Goal: Transaction & Acquisition: Purchase product/service

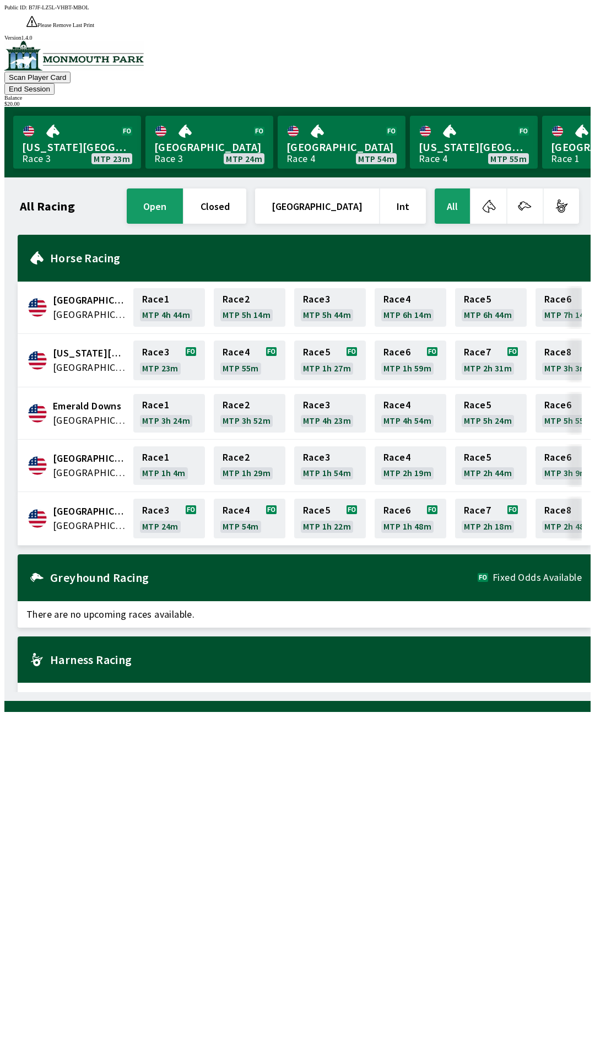
click at [55, 83] on button "End Session" at bounding box center [29, 89] width 50 height 12
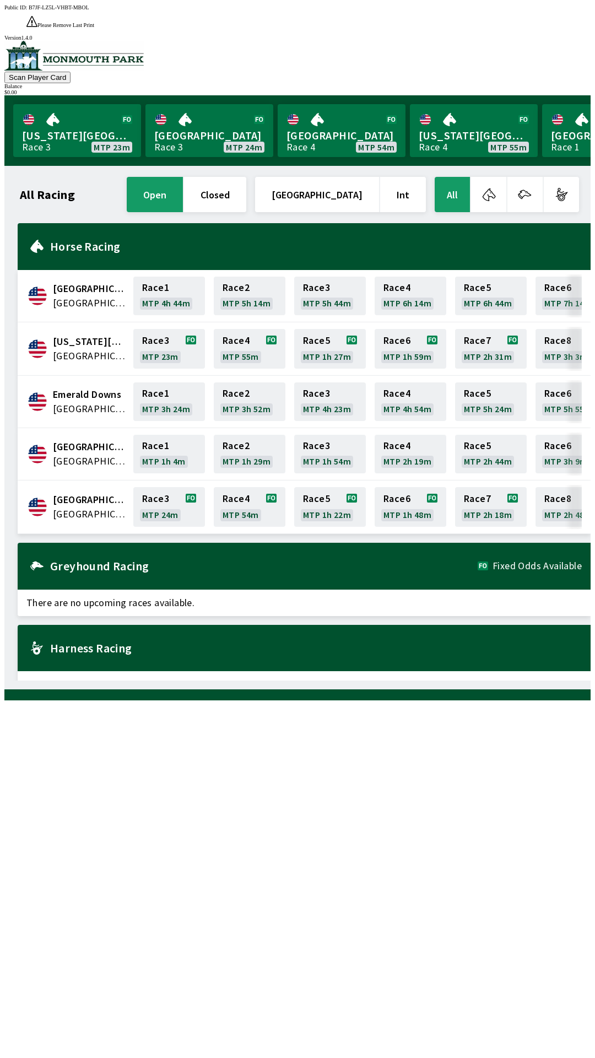
click at [439, 680] on div "All Racing open closed [GEOGRAPHIC_DATA] Int All [GEOGRAPHIC_DATA] [GEOGRAPHIC_…" at bounding box center [302, 428] width 578 height 506
click at [463, 681] on div "All Racing open closed [GEOGRAPHIC_DATA] Int All [GEOGRAPHIC_DATA] [GEOGRAPHIC_…" at bounding box center [302, 428] width 578 height 506
click at [462, 681] on div "All Racing open closed [GEOGRAPHIC_DATA] Int All [GEOGRAPHIC_DATA] [GEOGRAPHIC_…" at bounding box center [302, 428] width 578 height 506
click at [474, 681] on div "All Racing open closed [GEOGRAPHIC_DATA] Int All [GEOGRAPHIC_DATA] [GEOGRAPHIC_…" at bounding box center [302, 428] width 578 height 506
click at [471, 681] on div "All Racing open closed [GEOGRAPHIC_DATA] Int All [GEOGRAPHIC_DATA] [GEOGRAPHIC_…" at bounding box center [302, 428] width 578 height 506
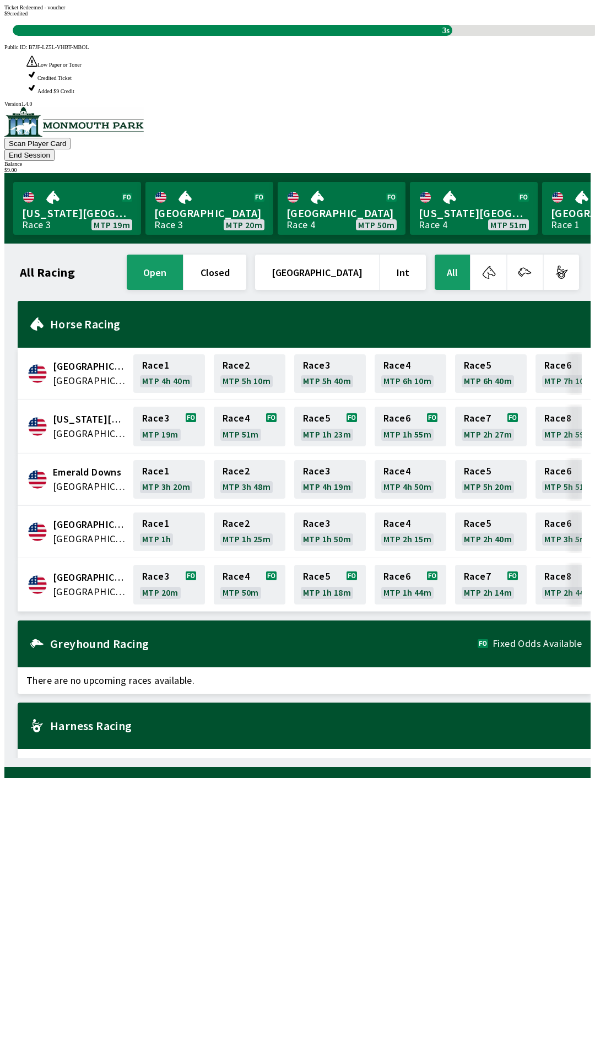
click at [186, 758] on div "All Racing open closed [GEOGRAPHIC_DATA] Int All [GEOGRAPHIC_DATA] [GEOGRAPHIC_…" at bounding box center [302, 505] width 578 height 506
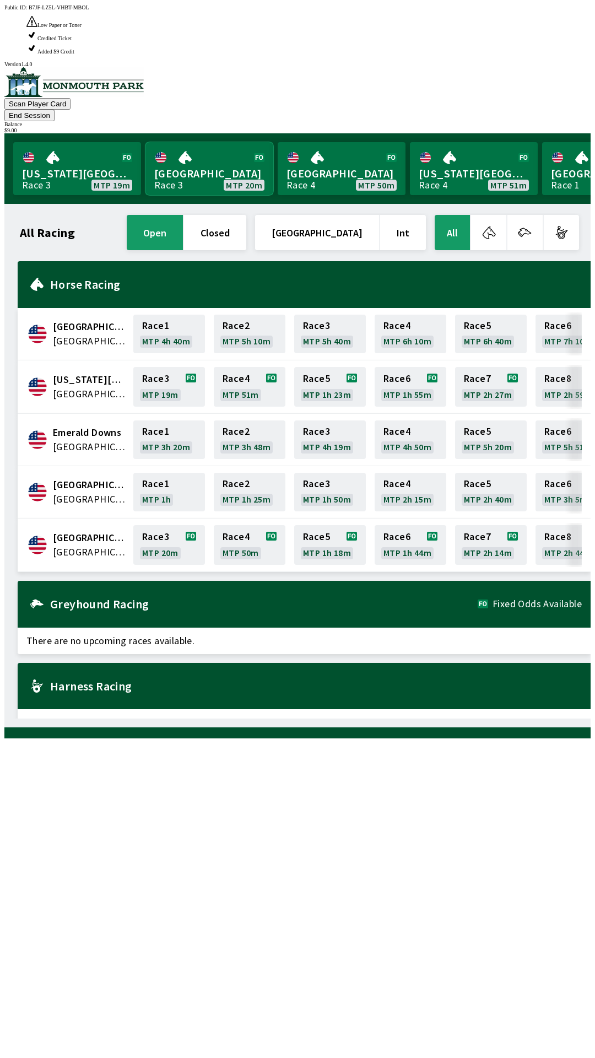
click at [208, 142] on link "Monmouth Park Race 3 MTP 20m" at bounding box center [209, 168] width 128 height 53
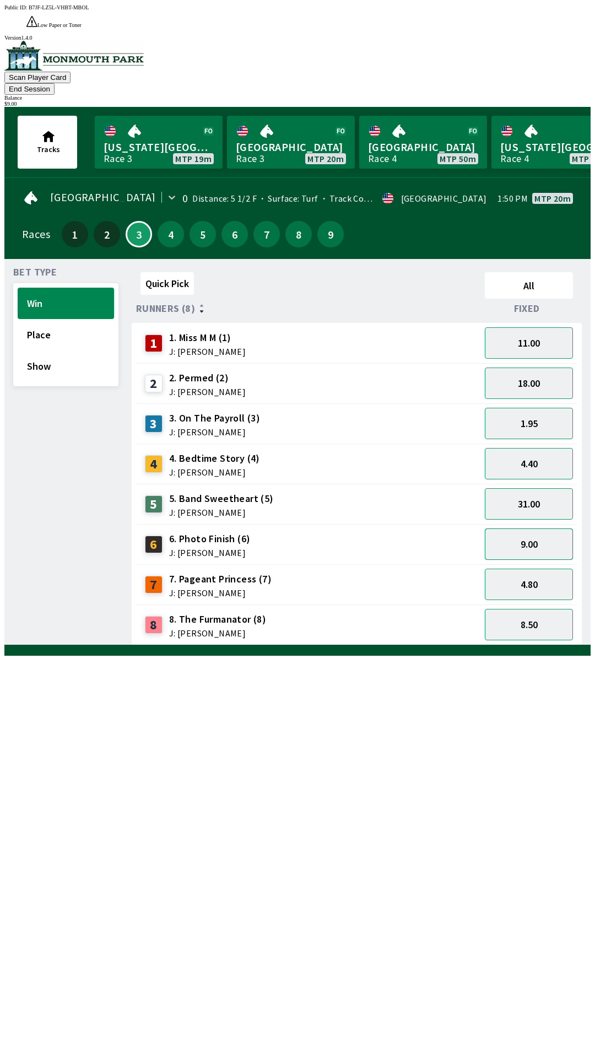
click at [532, 529] on button "9.00" at bounding box center [529, 544] width 88 height 31
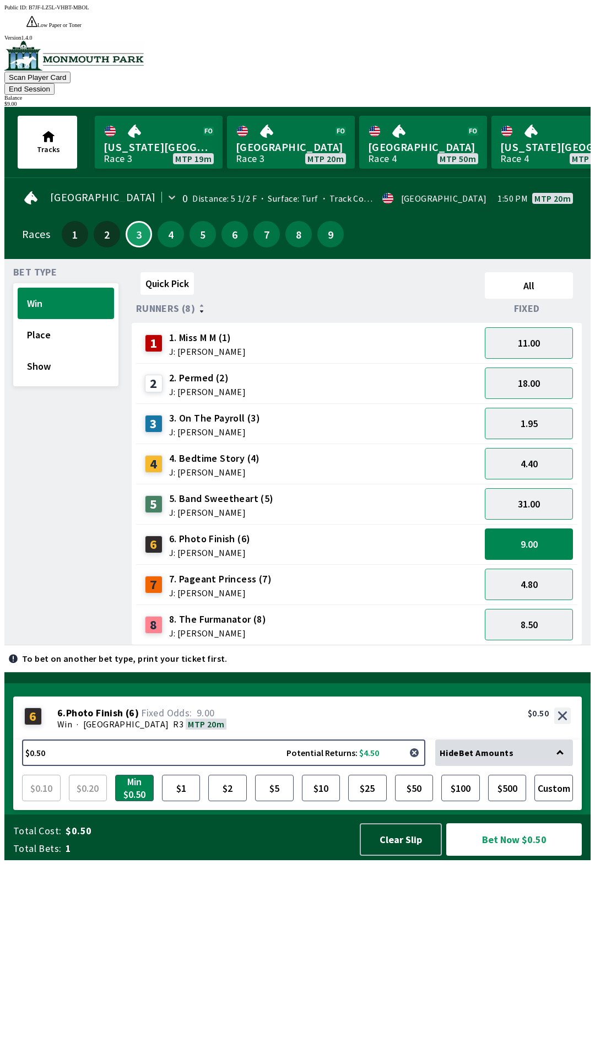
click at [421, 764] on button "button" at bounding box center [414, 753] width 22 height 22
click at [191, 766] on button "$0.50 Potential Returns: $4.50" at bounding box center [223, 753] width 403 height 26
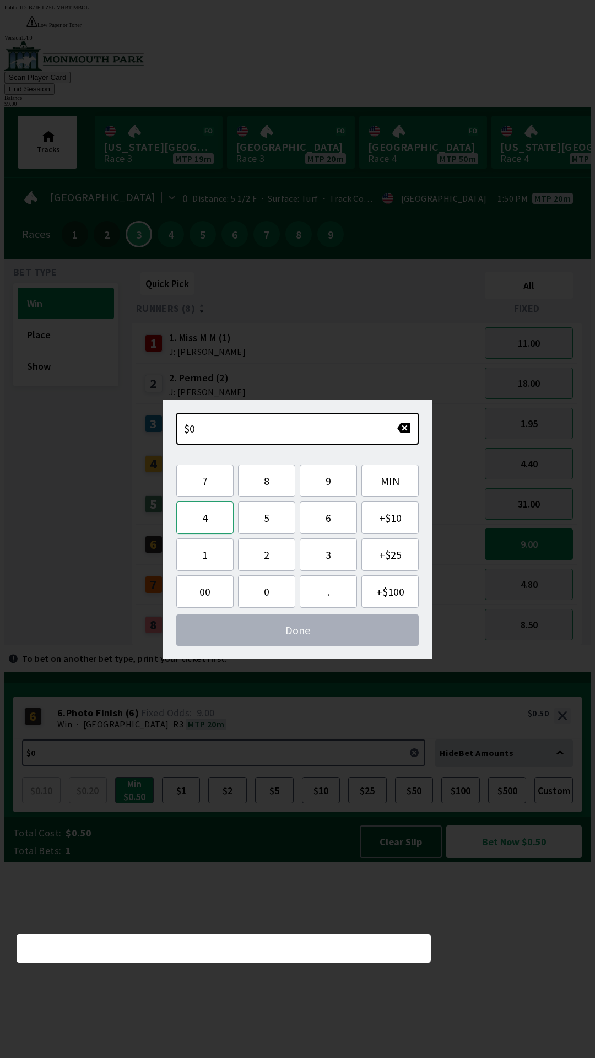
click at [212, 520] on button "4" at bounding box center [204, 517] width 57 height 33
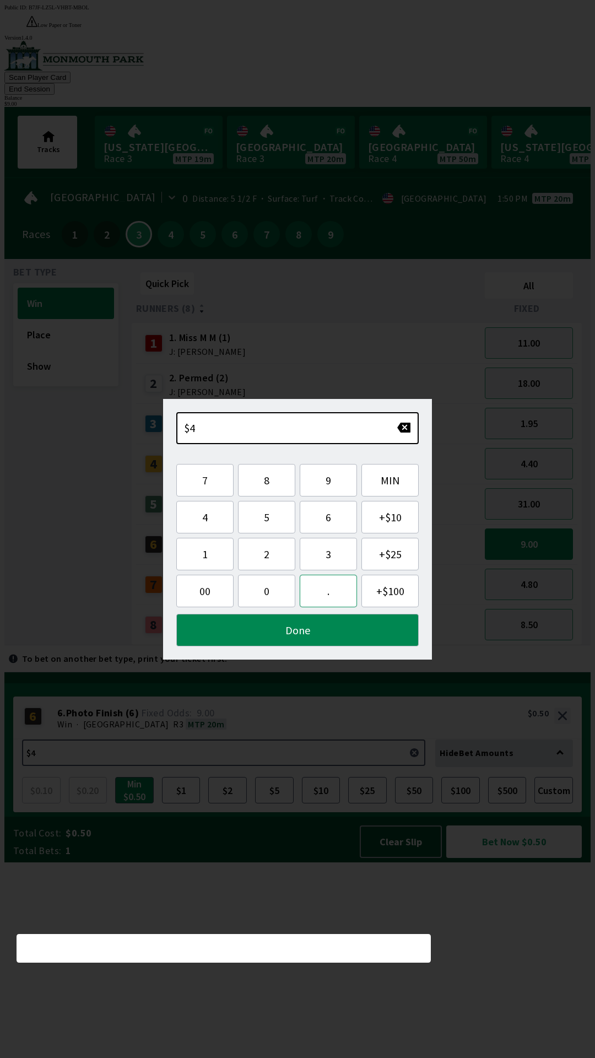
click at [332, 599] on button "." at bounding box center [328, 591] width 57 height 33
click at [276, 592] on button "0" at bounding box center [266, 591] width 57 height 33
click at [274, 592] on button "0" at bounding box center [266, 591] width 57 height 33
click at [294, 637] on button "Done" at bounding box center [297, 630] width 242 height 33
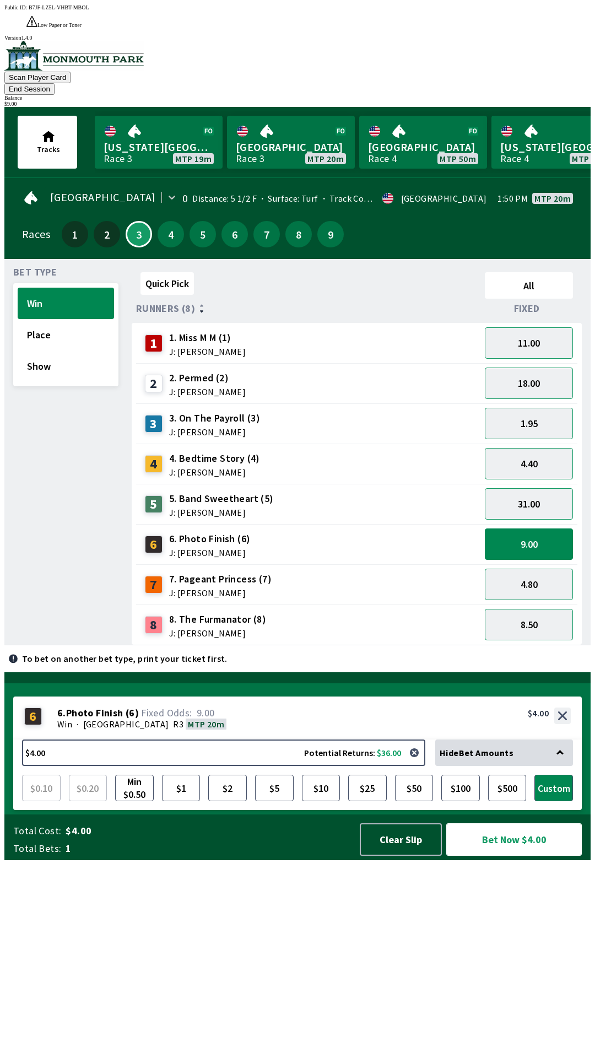
click at [487, 856] on button "Bet Now $4.00" at bounding box center [514, 839] width 136 height 33
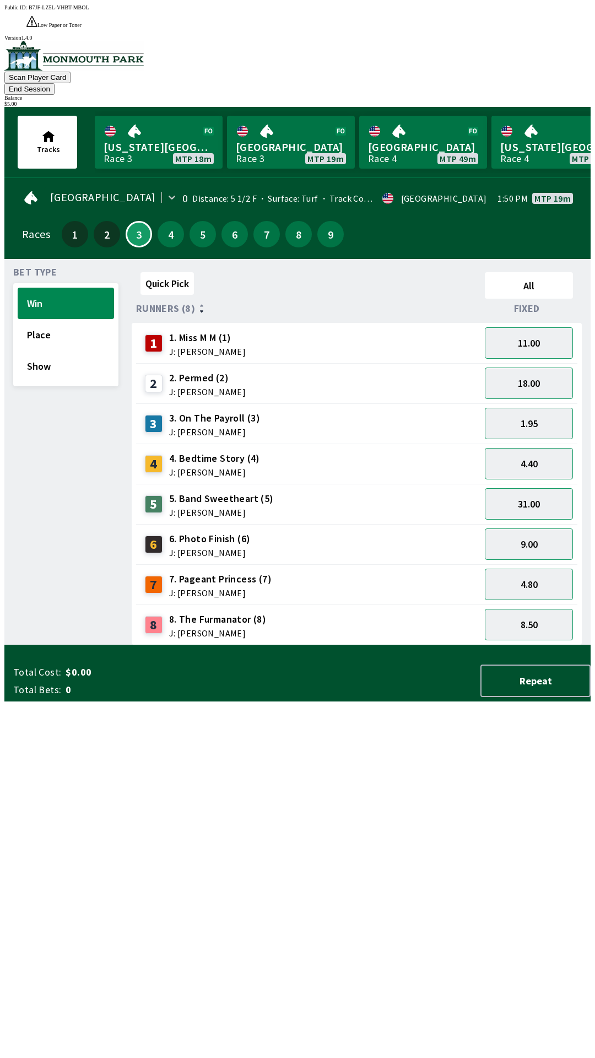
click at [244, 645] on div "Quick Pick All Runners (8) Fixed 1 1. Miss M M (1) J: [PERSON_NAME] 11.00 2 2. …" at bounding box center [361, 457] width 459 height 378
click at [516, 368] on button "18.00" at bounding box center [529, 383] width 88 height 31
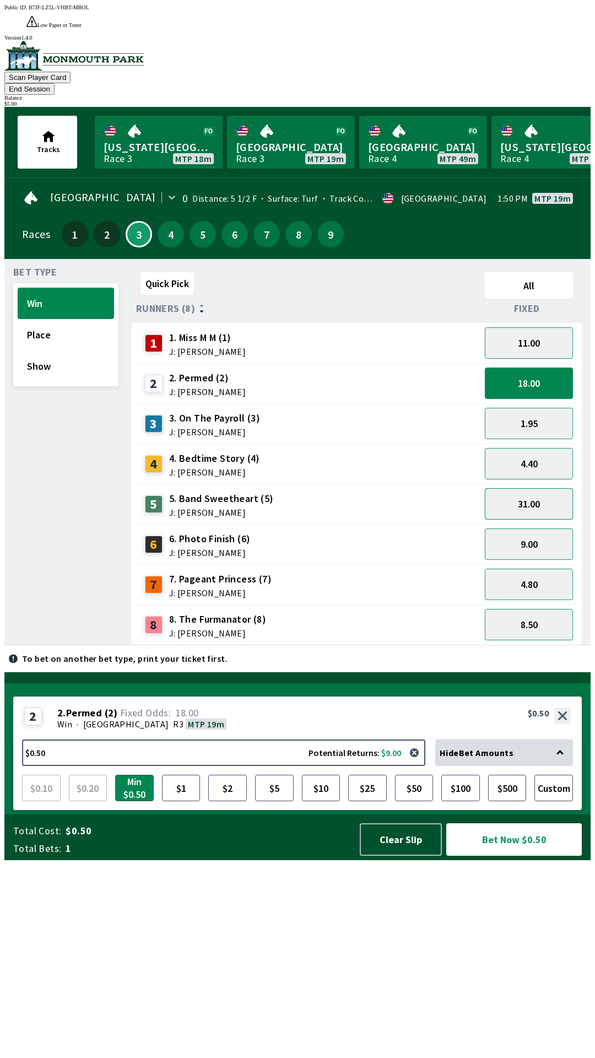
click at [513, 488] on button "31.00" at bounding box center [529, 503] width 88 height 31
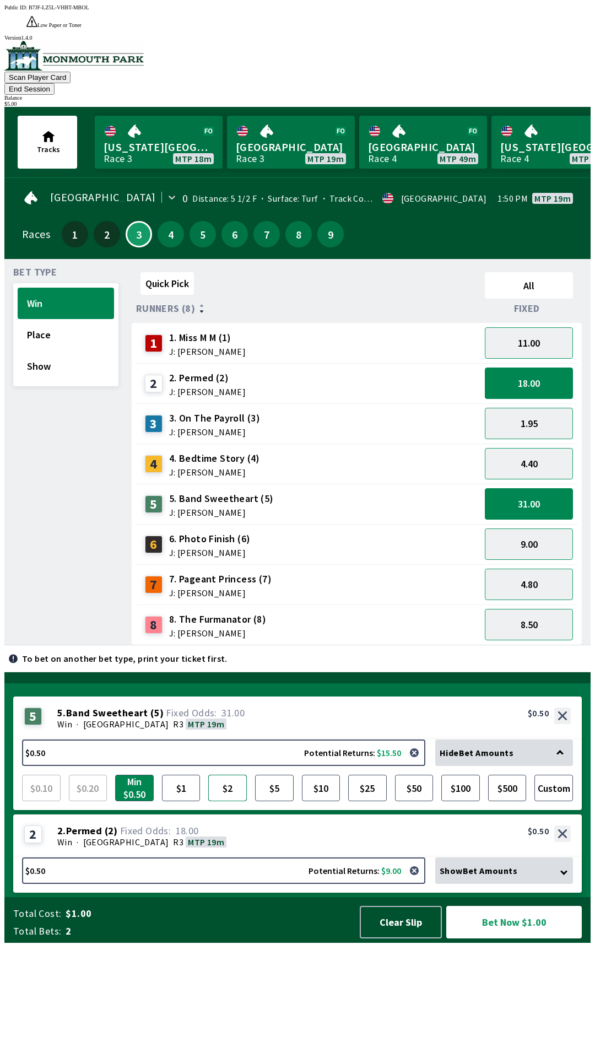
click at [230, 801] on button "$2" at bounding box center [227, 788] width 39 height 26
click at [419, 764] on button "button" at bounding box center [414, 753] width 22 height 22
click at [225, 801] on button "$2" at bounding box center [227, 788] width 39 height 26
click at [516, 488] on button "31.00" at bounding box center [529, 503] width 88 height 31
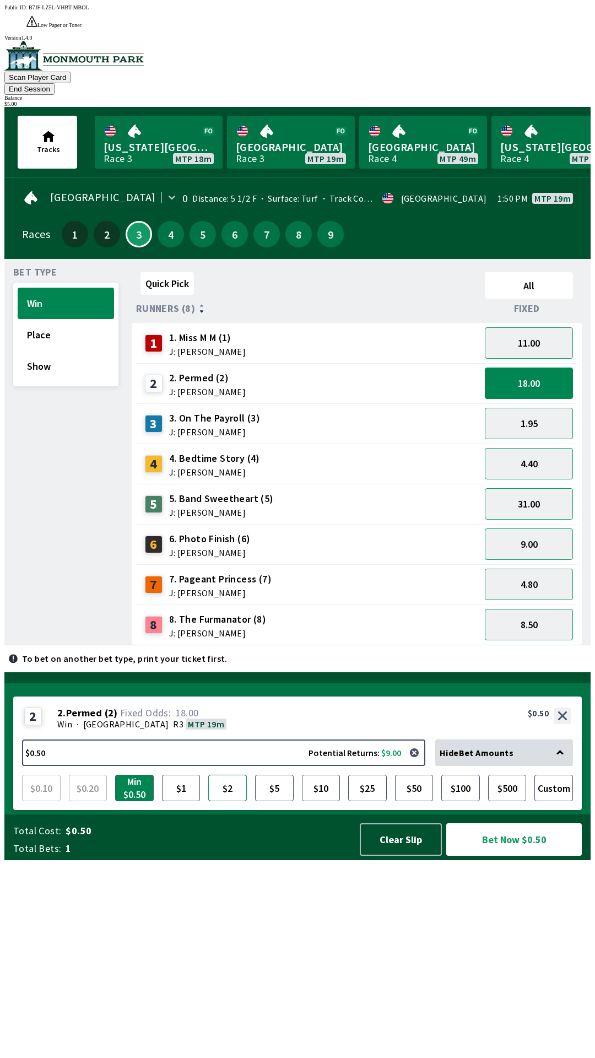
click at [235, 801] on button "$2" at bounding box center [227, 788] width 39 height 26
click at [513, 488] on button "31.00" at bounding box center [529, 503] width 88 height 31
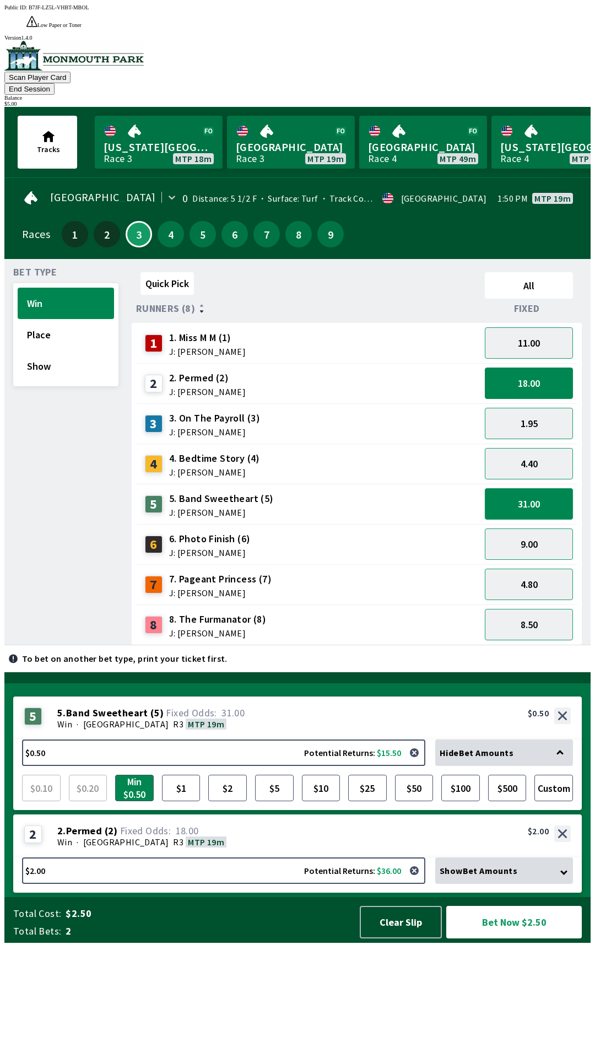
click at [501, 488] on button "31.00" at bounding box center [529, 503] width 88 height 31
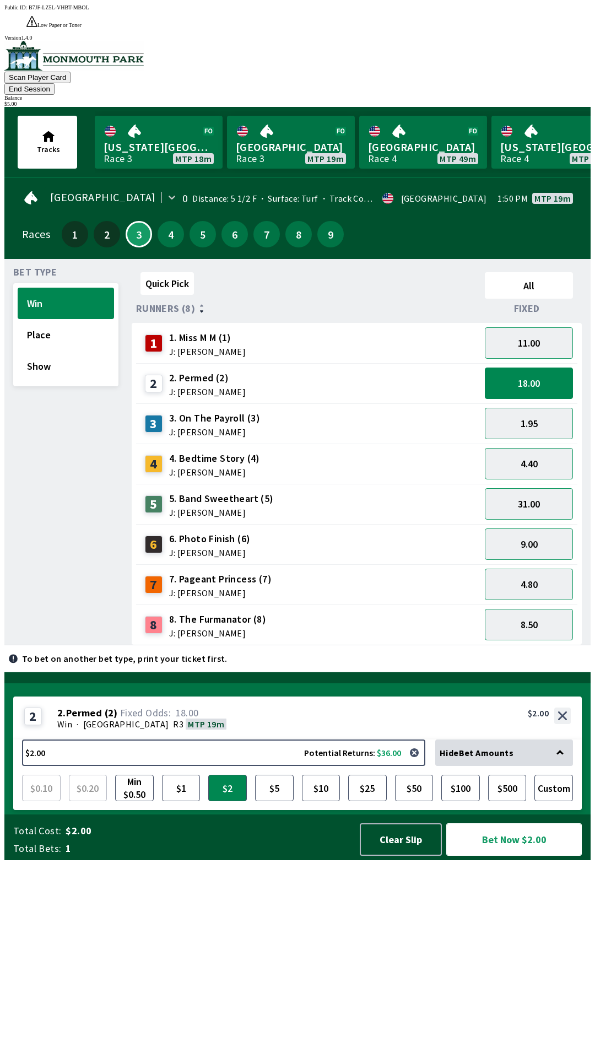
click at [491, 856] on button "Bet Now $2.00" at bounding box center [514, 839] width 136 height 33
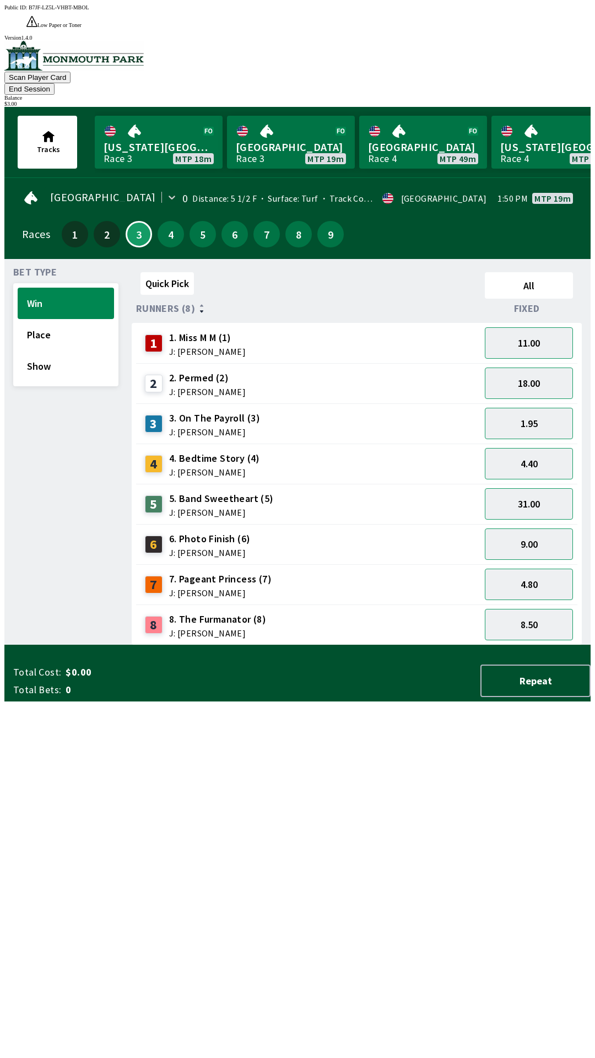
click at [241, 645] on div "Quick Pick All Runners (8) Fixed 1 1. Miss M M (1) J: [PERSON_NAME] 11.00 2 2. …" at bounding box center [361, 457] width 459 height 378
click at [523, 488] on button "31.00" at bounding box center [529, 503] width 88 height 31
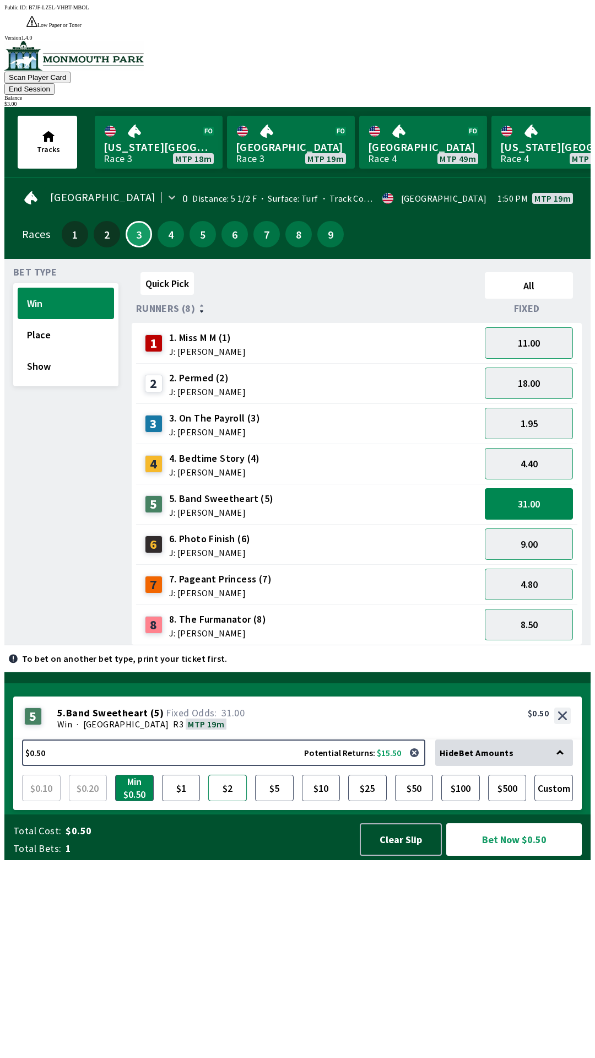
click at [231, 801] on button "$2" at bounding box center [227, 788] width 39 height 26
click at [509, 856] on button "Bet Now $2.00" at bounding box center [514, 839] width 136 height 33
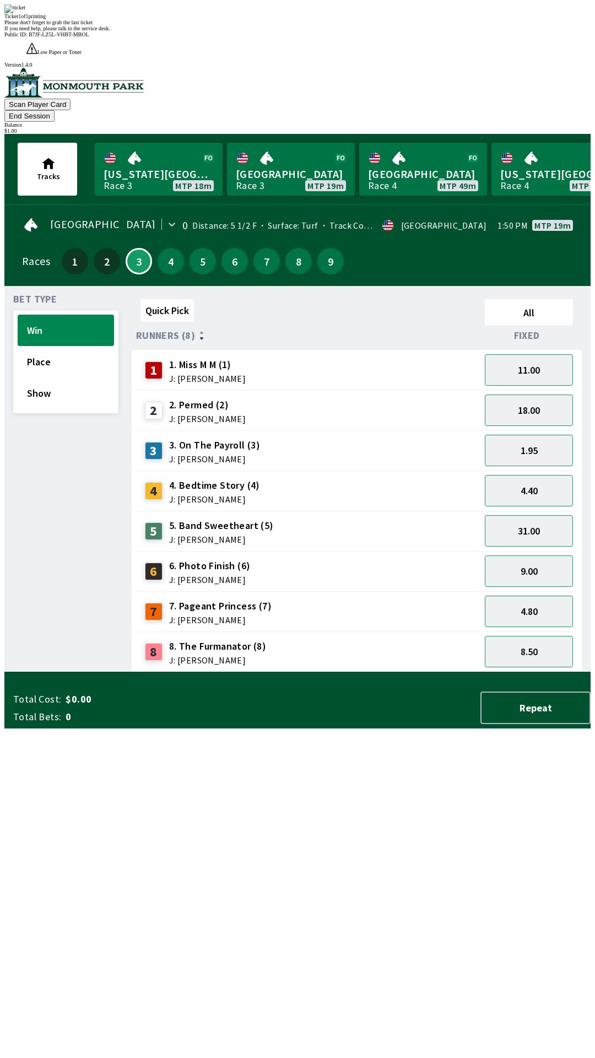
click at [251, 672] on div "Quick Pick All Runners (8) Fixed 1 1. Miss M M (1) J: [PERSON_NAME] 11.00 2 2. …" at bounding box center [361, 484] width 459 height 378
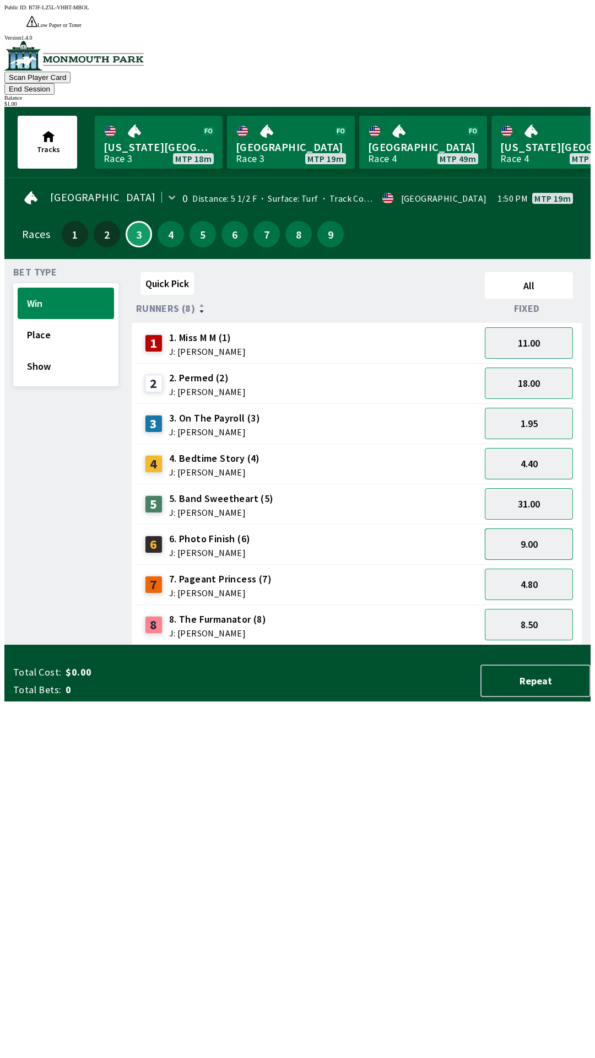
click at [526, 529] on button "9.00" at bounding box center [529, 544] width 88 height 31
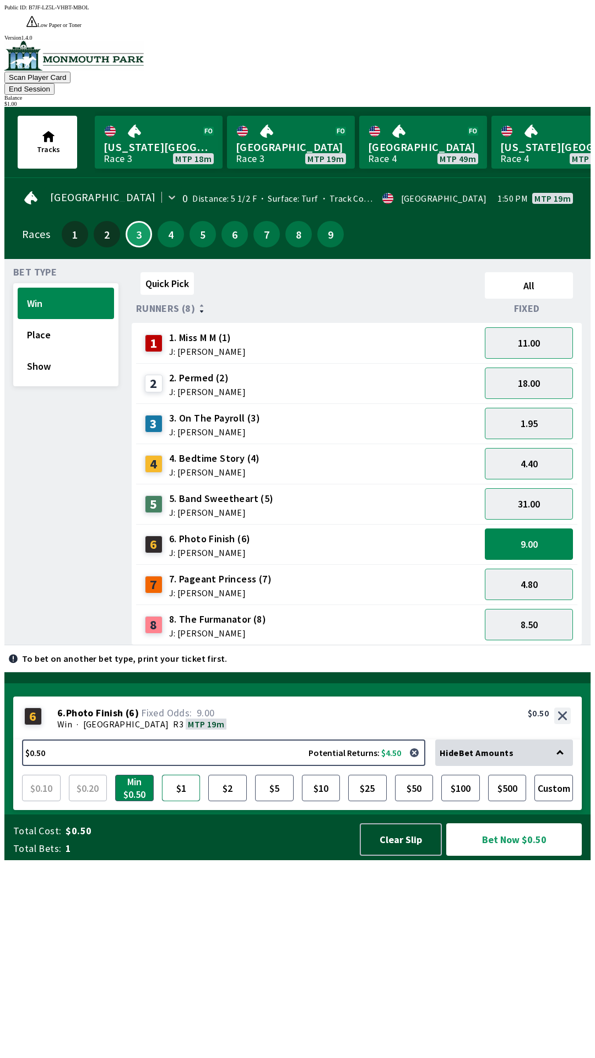
click at [185, 801] on button "$1" at bounding box center [181, 788] width 39 height 26
click at [508, 856] on button "Bet Now $1.00" at bounding box center [514, 839] width 136 height 33
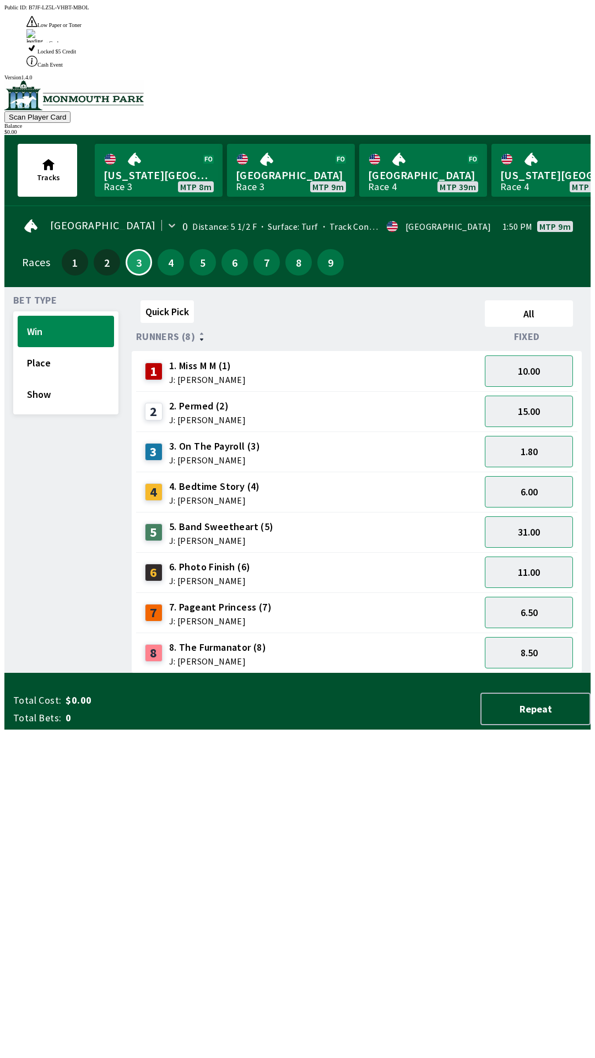
click at [112, 673] on div "Bet Type Win Place Show" at bounding box center [65, 485] width 105 height 378
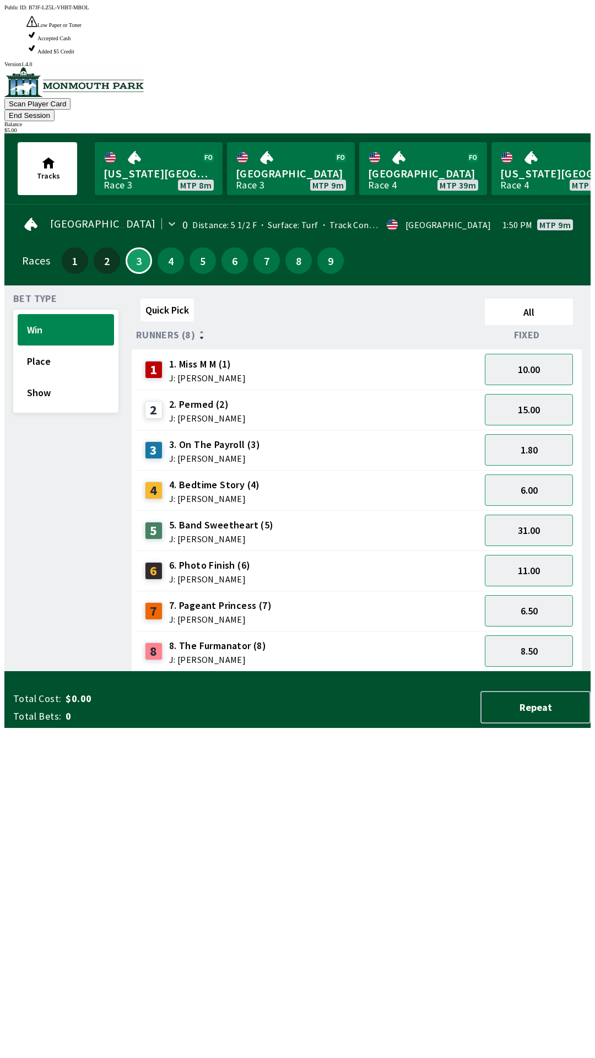
click at [522, 591] on div "6.50" at bounding box center [529, 611] width 97 height 40
click at [508, 555] on button "11.00" at bounding box center [529, 570] width 88 height 31
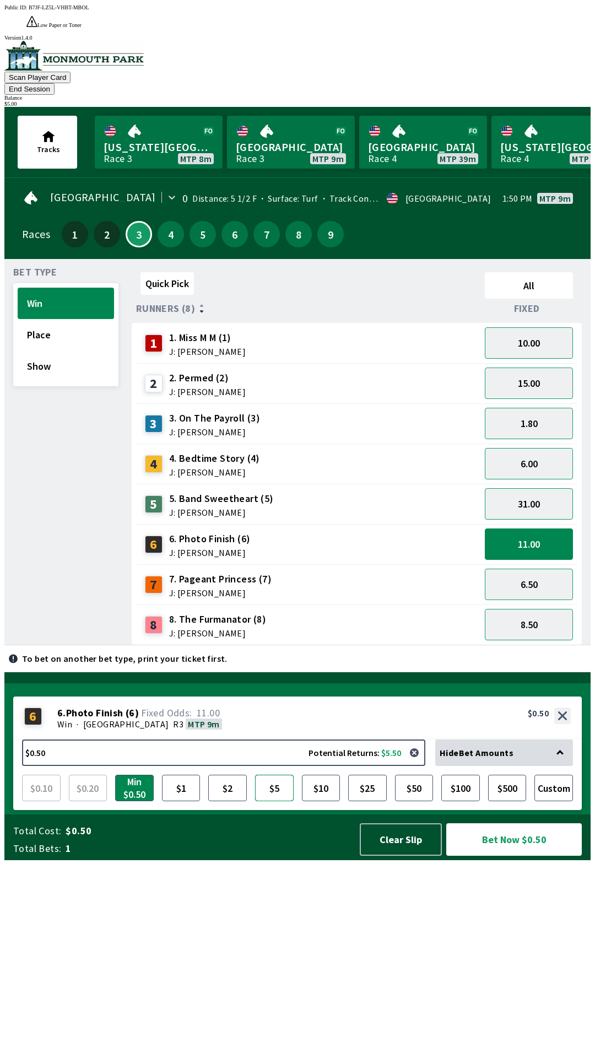
click at [281, 801] on button "$5" at bounding box center [274, 788] width 39 height 26
click at [499, 856] on button "Bet Now $5.00" at bounding box center [514, 839] width 136 height 33
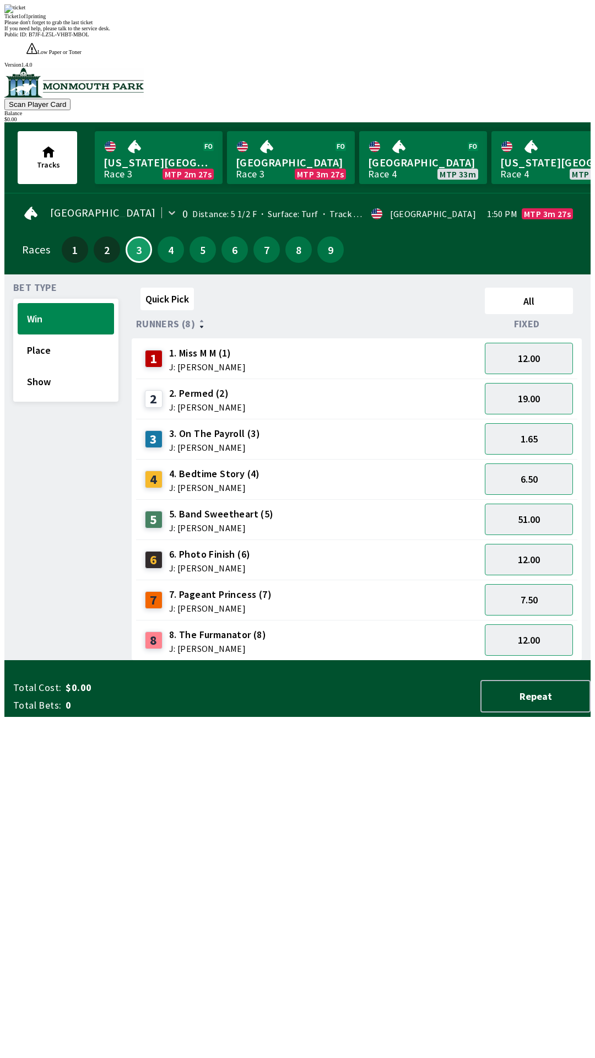
click at [198, 661] on div "Quick Pick All Runners (8) Fixed 1 1. Miss M M (1) J: [PERSON_NAME] 12.00 2 2. …" at bounding box center [361, 472] width 459 height 378
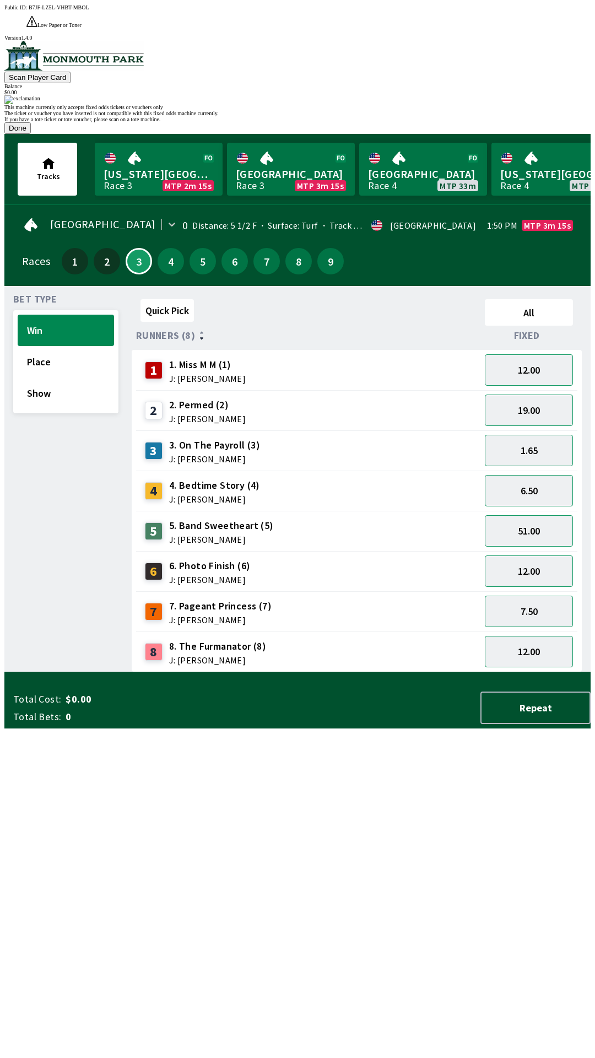
click at [31, 134] on button "Done" at bounding box center [17, 128] width 26 height 12
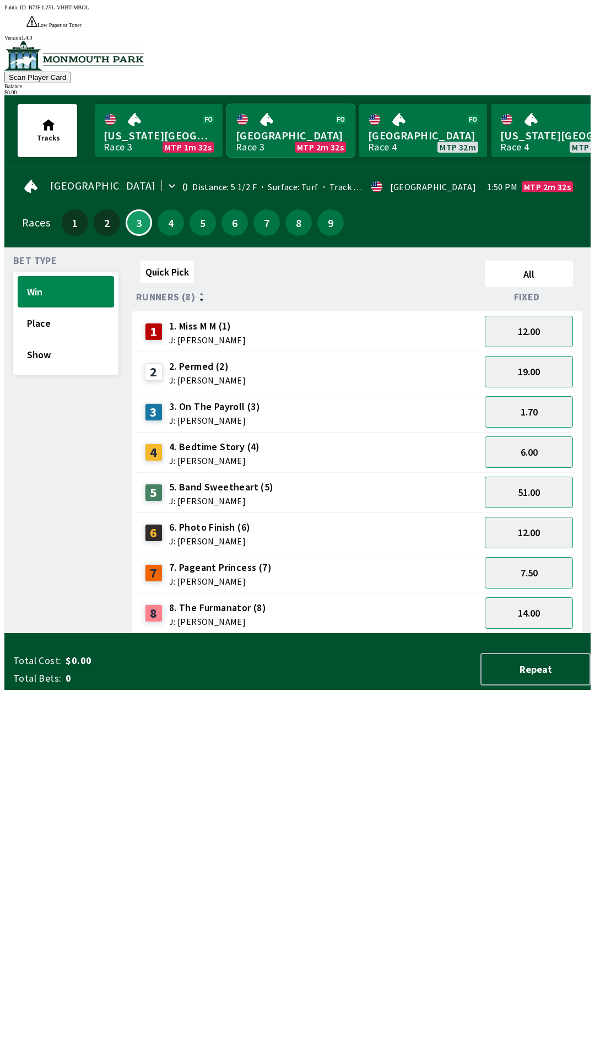
click at [285, 122] on link "Monmouth Park Race 3 MTP 2m 32s" at bounding box center [291, 130] width 128 height 53
click at [281, 128] on link "Monmouth Park Race 3 MTP 2m 31s" at bounding box center [291, 130] width 128 height 53
click at [83, 347] on button "Show" at bounding box center [66, 354] width 96 height 31
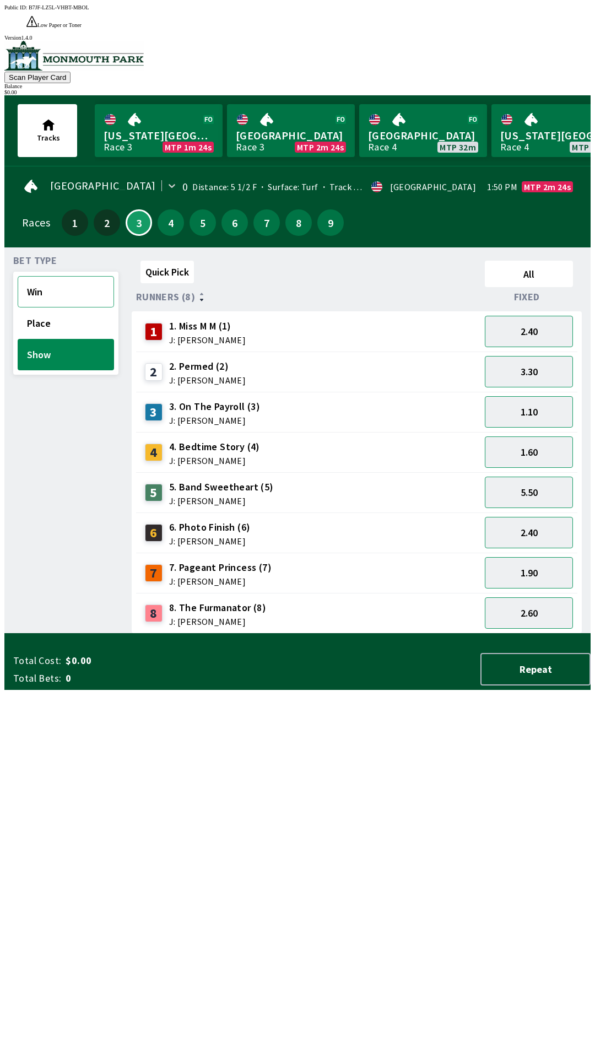
click at [53, 279] on button "Win" at bounding box center [66, 291] width 96 height 31
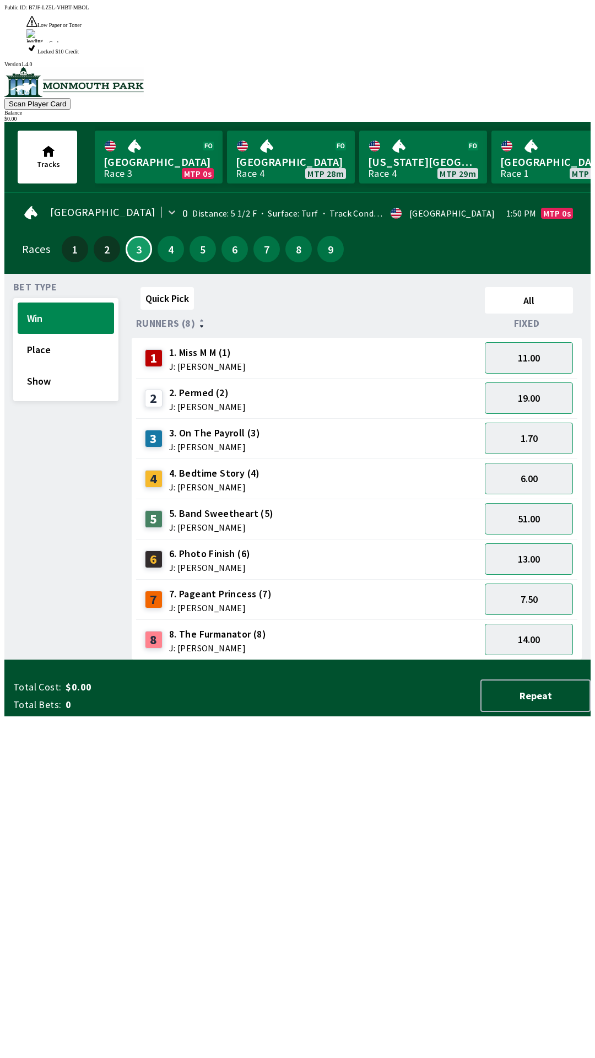
click at [132, 660] on div "Quick Pick All Runners (8) Fixed 1 1. Miss M M (1) J: [PERSON_NAME] 11.00 2 2. …" at bounding box center [361, 472] width 459 height 378
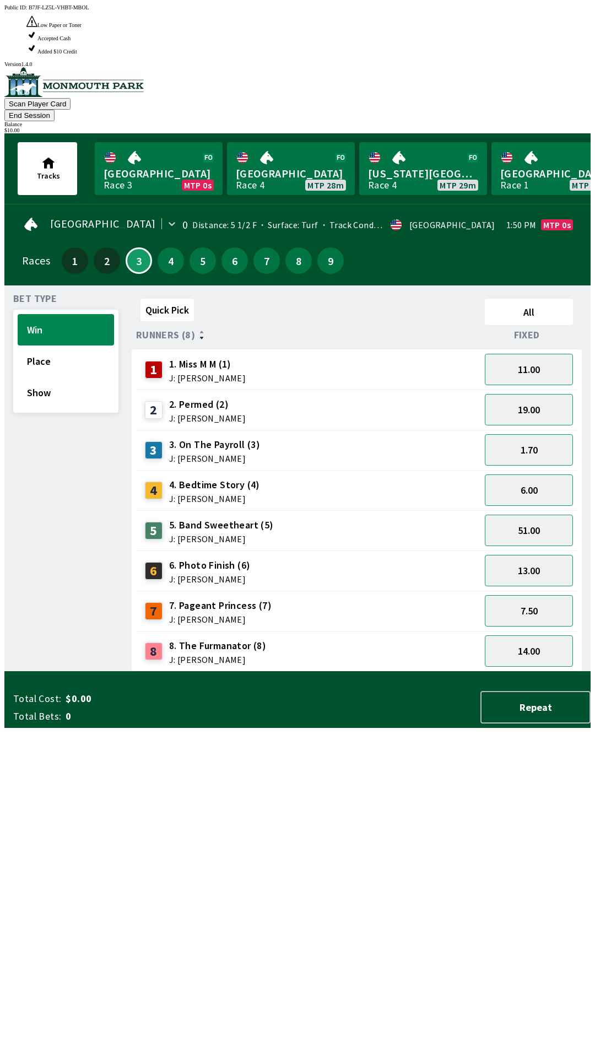
click at [527, 631] on div "14.00" at bounding box center [529, 651] width 97 height 40
click at [507, 595] on button "7.50" at bounding box center [529, 610] width 88 height 31
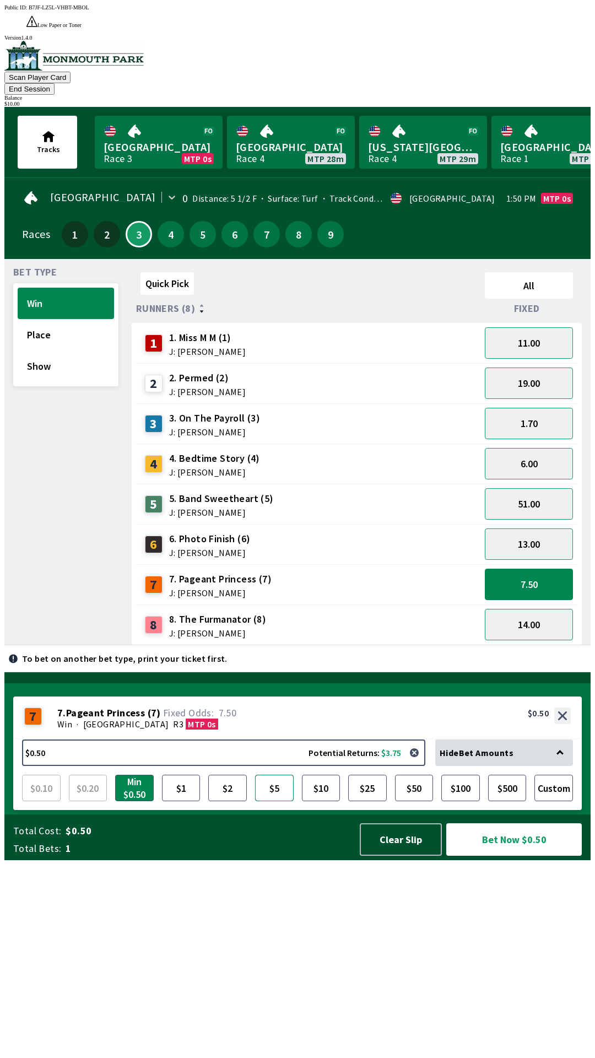
click at [281, 801] on button "$5" at bounding box center [274, 788] width 39 height 26
click at [489, 856] on button "Bet Now $5.00" at bounding box center [514, 839] width 136 height 33
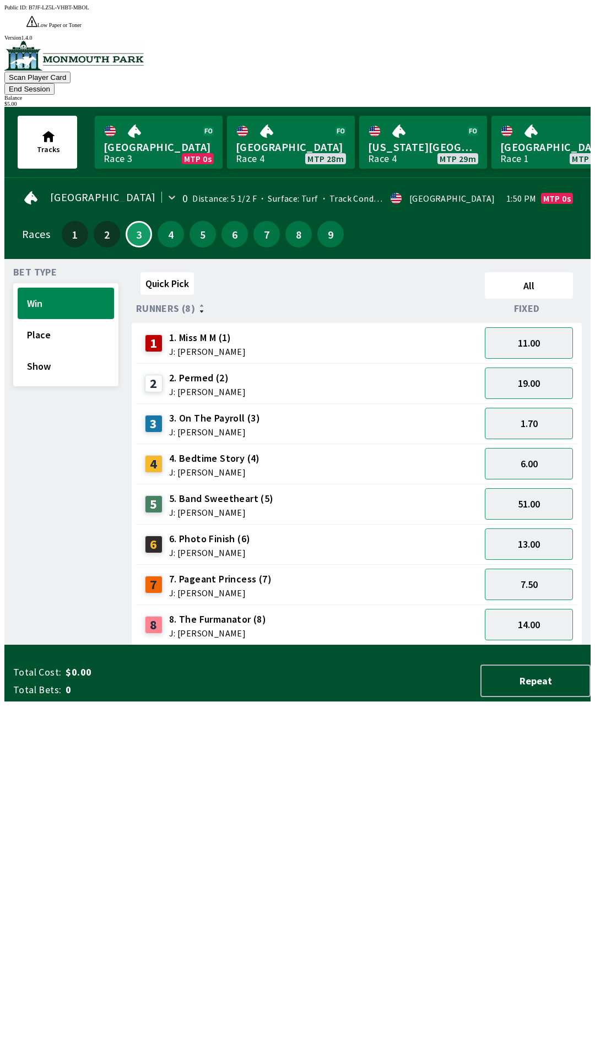
click at [229, 645] on div "Quick Pick All Runners (8) Fixed 1 1. Miss M M (1) J: [PERSON_NAME] 11.00 2 2. …" at bounding box center [361, 457] width 459 height 378
click at [39, 319] on button "Place" at bounding box center [66, 334] width 96 height 31
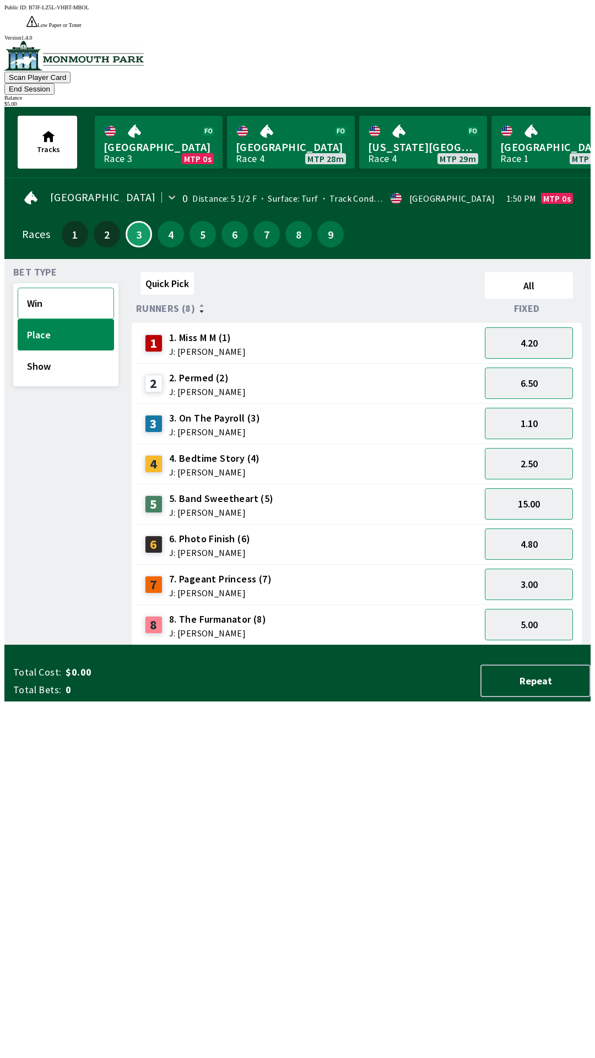
click at [36, 288] on button "Win" at bounding box center [66, 303] width 96 height 31
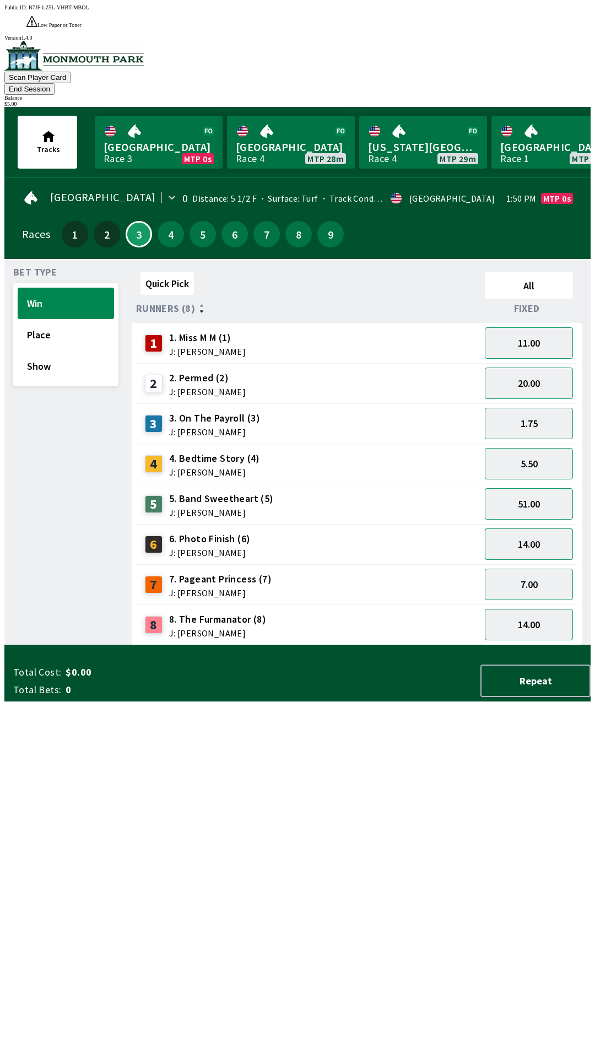
click at [525, 529] on button "14.00" at bounding box center [529, 544] width 88 height 31
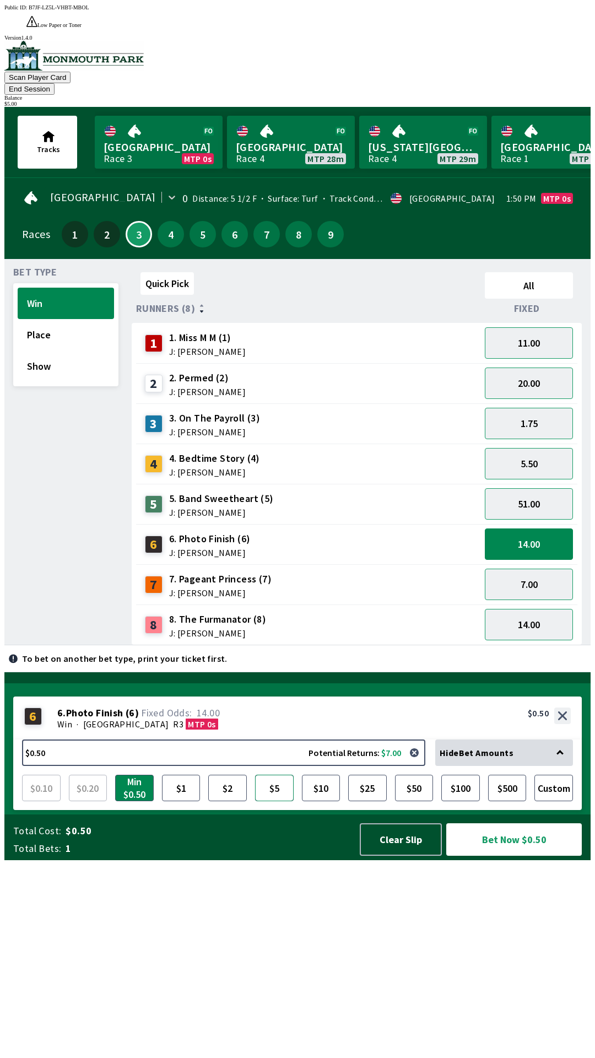
click at [278, 801] on button "$5" at bounding box center [274, 788] width 39 height 26
click at [506, 856] on button "Bet Now $5.00" at bounding box center [514, 839] width 136 height 33
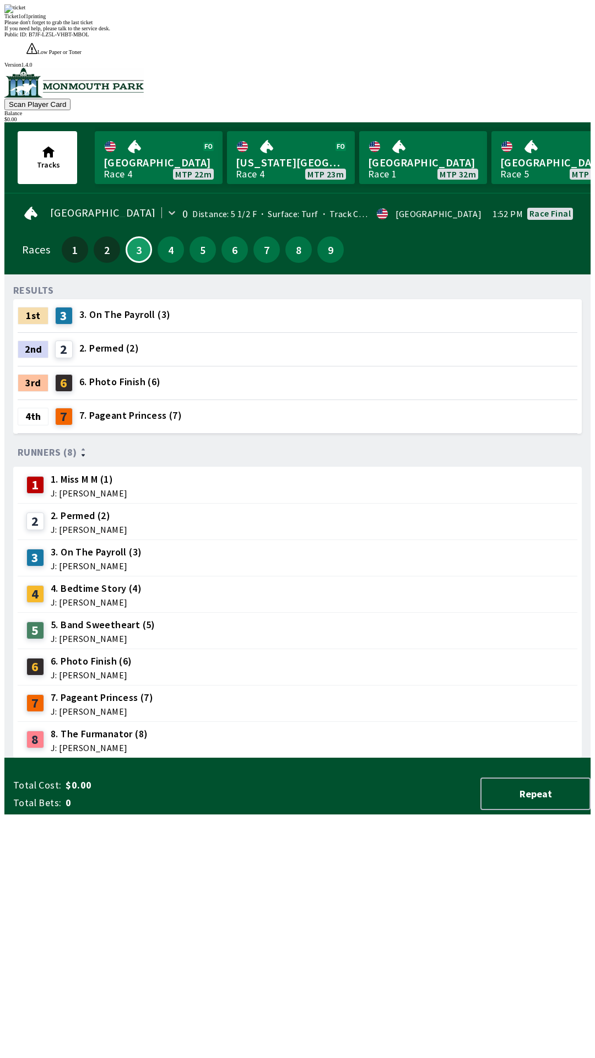
click at [396, 726] on div "8 8. The Furmanator (8) J: [PERSON_NAME]" at bounding box center [297, 740] width 551 height 28
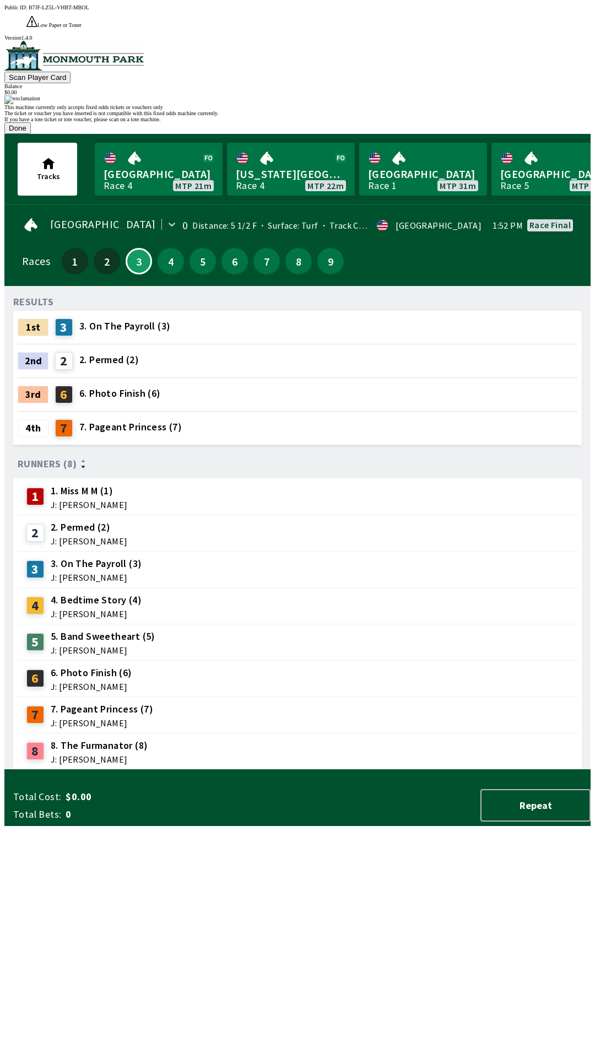
click at [31, 134] on button "Done" at bounding box center [17, 128] width 26 height 12
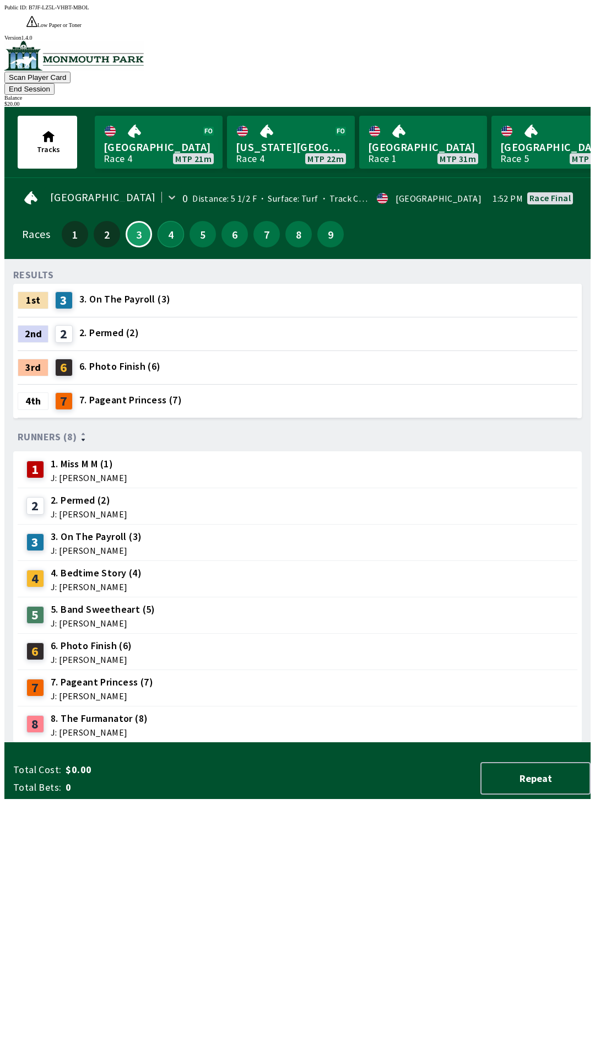
click at [166, 221] on button "4" at bounding box center [171, 234] width 26 height 26
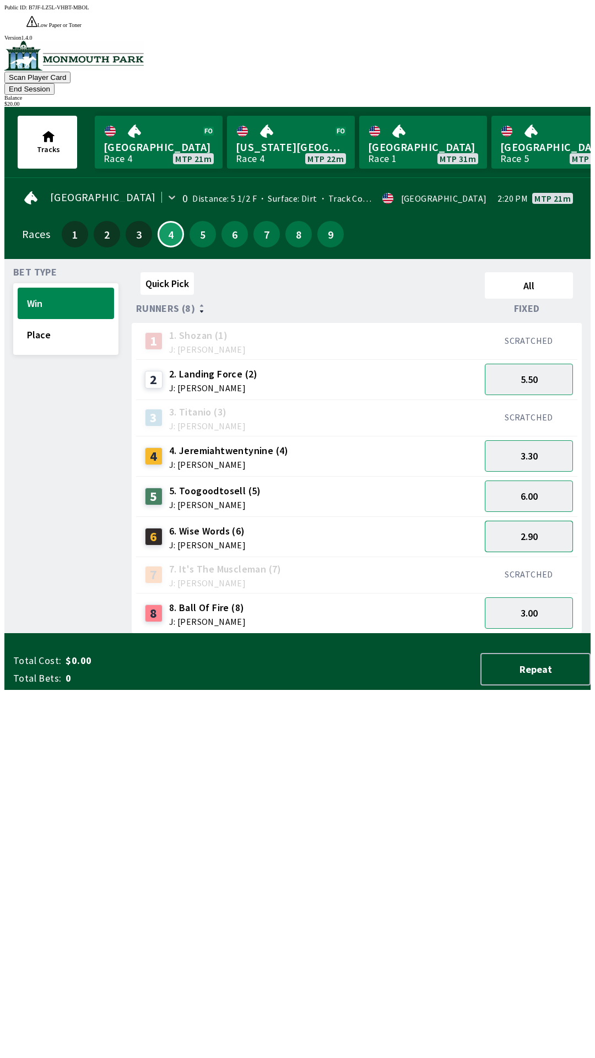
click at [542, 521] on button "2.90" at bounding box center [529, 536] width 88 height 31
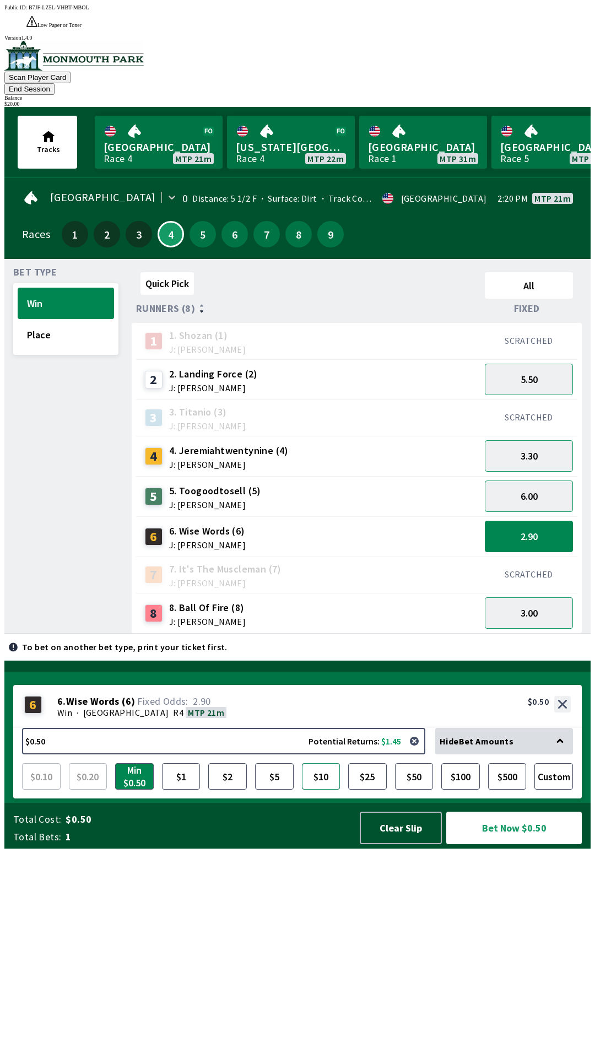
click at [324, 790] on button "$10" at bounding box center [321, 776] width 39 height 26
click at [61, 319] on button "Place" at bounding box center [66, 334] width 96 height 31
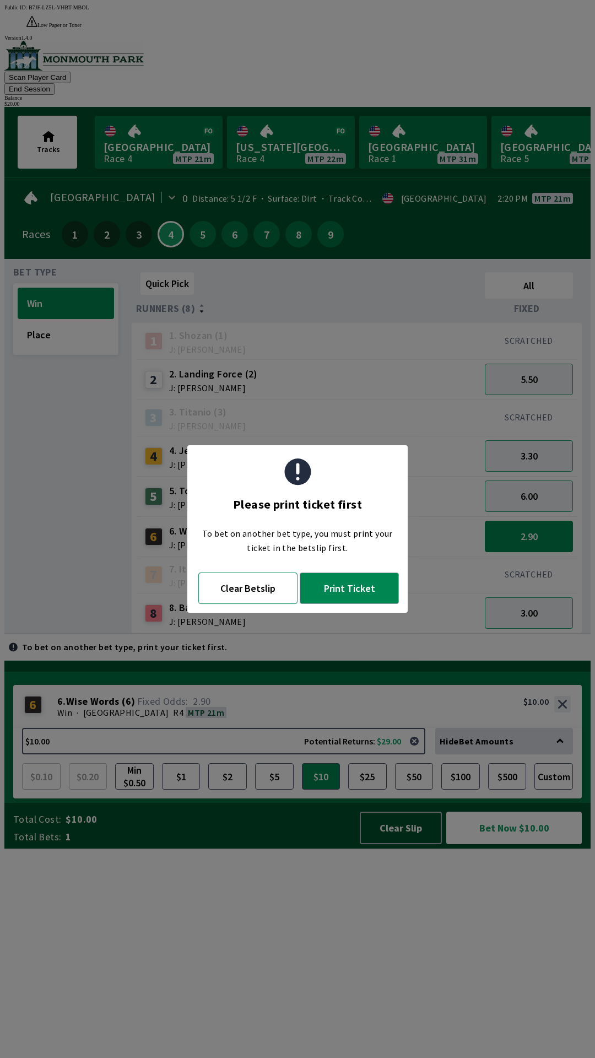
click at [266, 590] on button "Clear Betslip" at bounding box center [247, 588] width 99 height 31
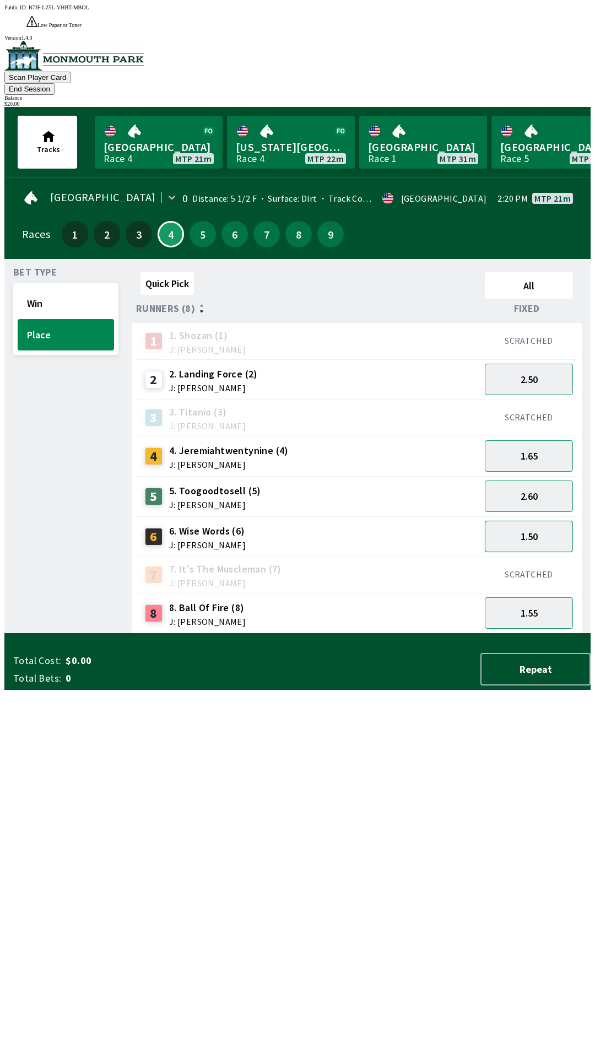
click at [549, 521] on button "1.50" at bounding box center [529, 536] width 88 height 31
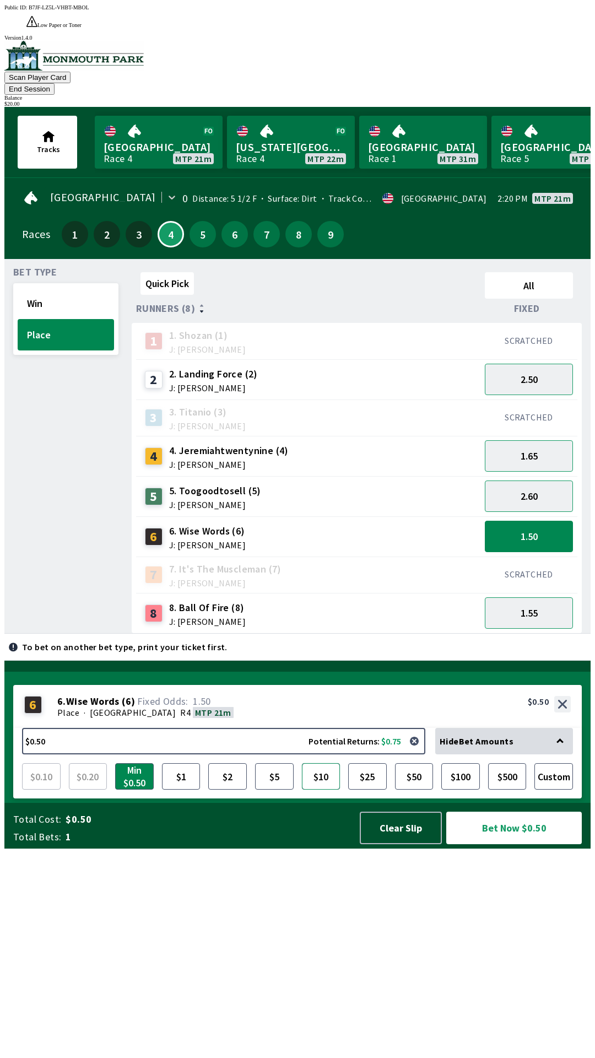
click at [321, 790] on button "$10" at bounding box center [321, 776] width 39 height 26
click at [552, 481] on button "2.60" at bounding box center [529, 496] width 88 height 31
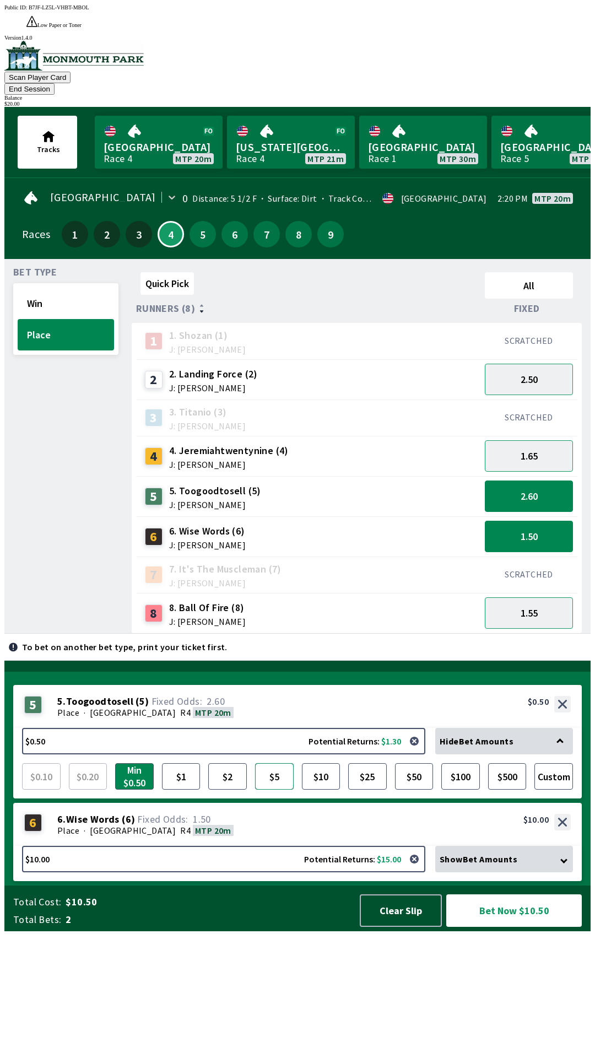
click at [272, 790] on button "$5" at bounding box center [274, 776] width 39 height 26
click at [549, 440] on button "1.65" at bounding box center [529, 455] width 88 height 31
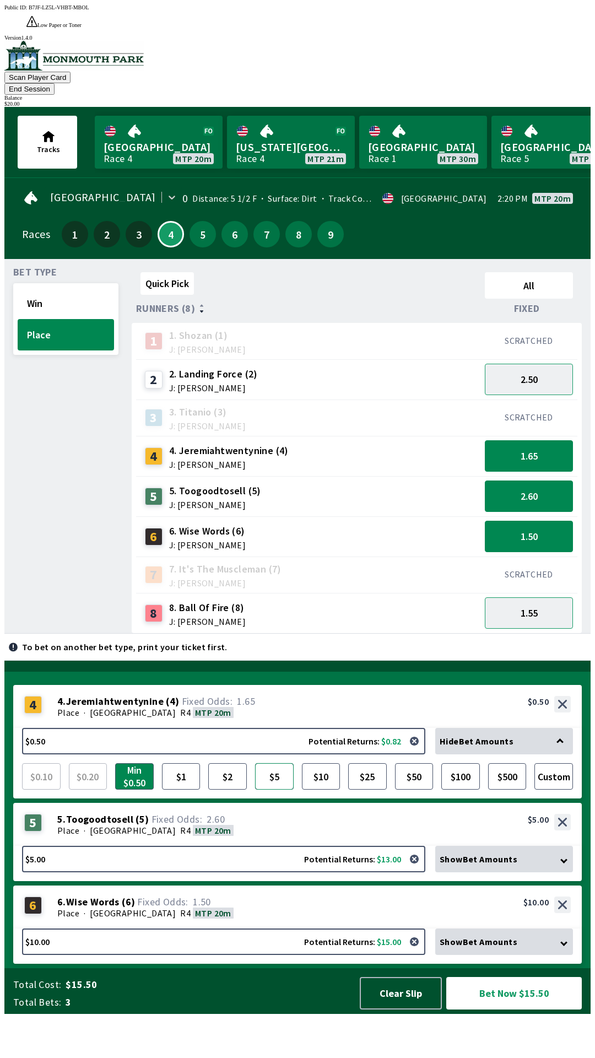
click at [278, 790] on button "$5" at bounding box center [274, 776] width 39 height 26
click at [503, 1010] on button "Bet Now $20.00" at bounding box center [514, 993] width 136 height 33
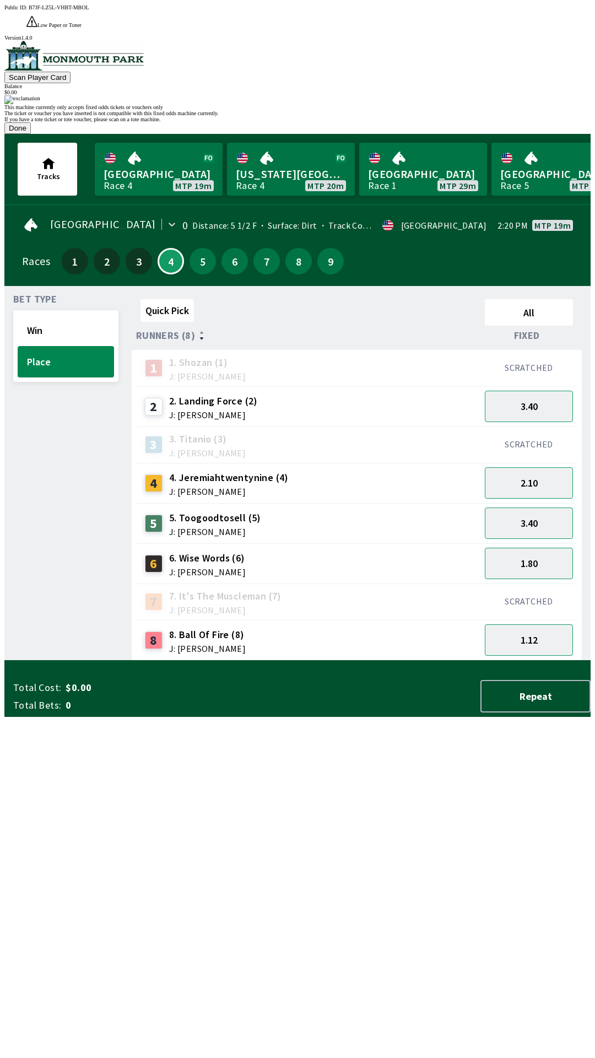
click at [31, 134] on button "Done" at bounding box center [17, 128] width 26 height 12
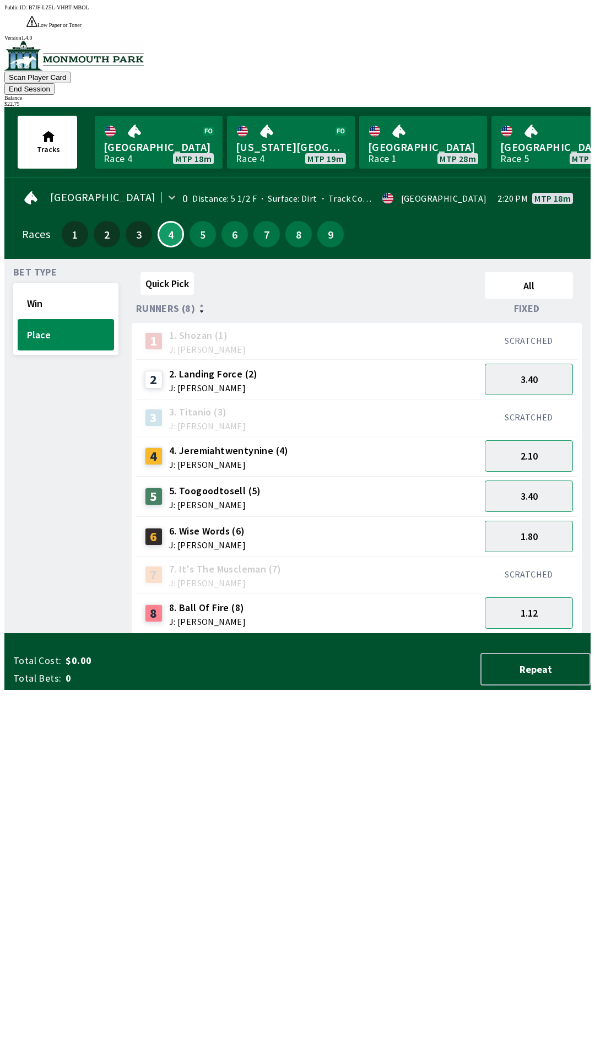
click at [551, 101] on div "$ 22.75" at bounding box center [297, 104] width 586 height 6
click at [543, 101] on div "$ 22.75" at bounding box center [297, 104] width 586 height 6
click at [55, 83] on button "End Session" at bounding box center [29, 89] width 50 height 12
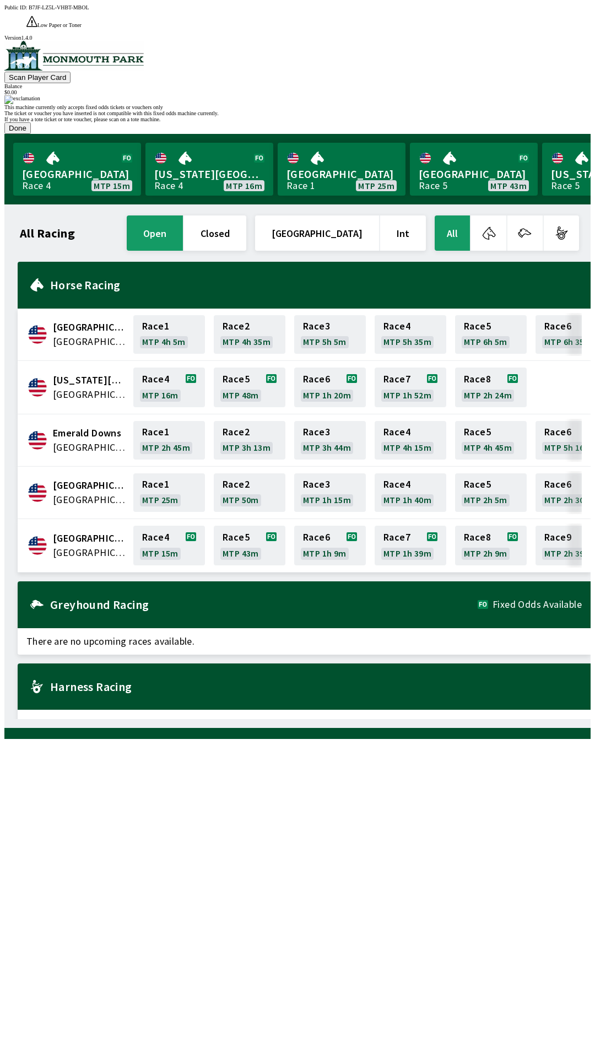
click at [31, 134] on button "Done" at bounding box center [17, 128] width 26 height 12
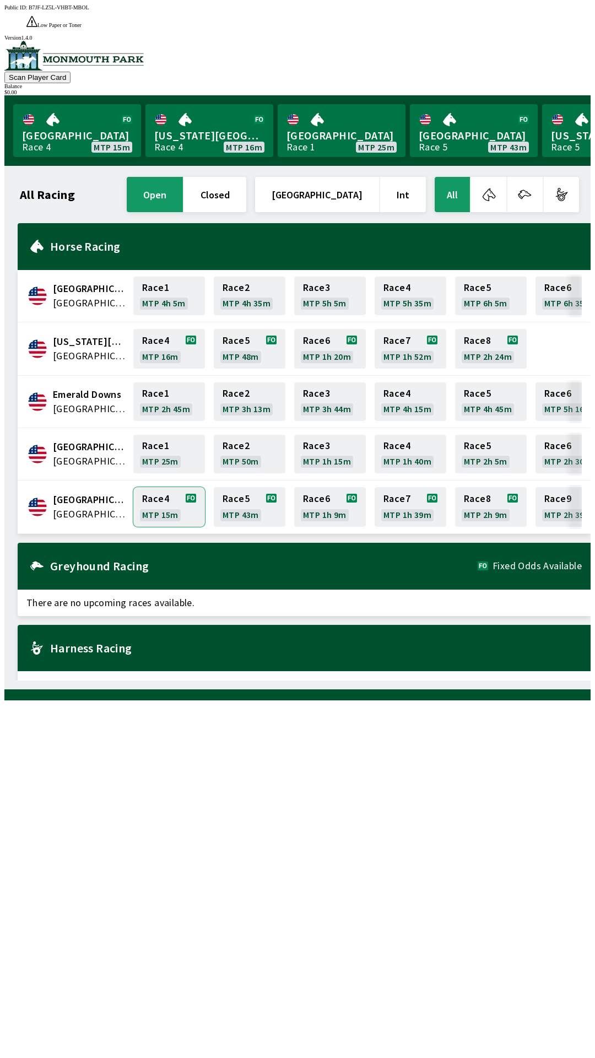
click at [166, 487] on link "Race 4 MTP 15m" at bounding box center [169, 507] width 72 height 40
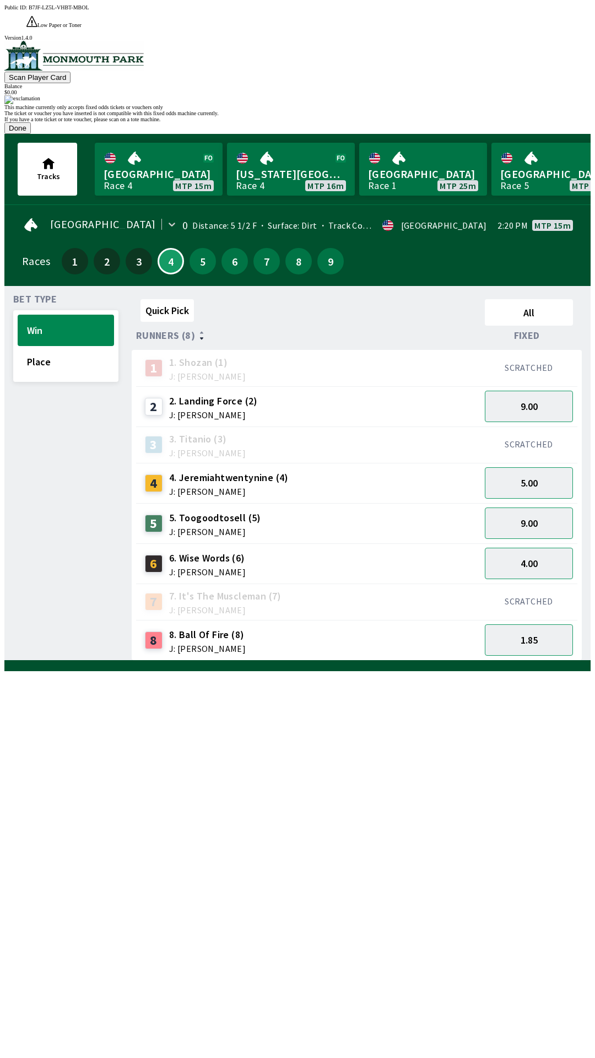
click at [31, 134] on button "Done" at bounding box center [17, 128] width 26 height 12
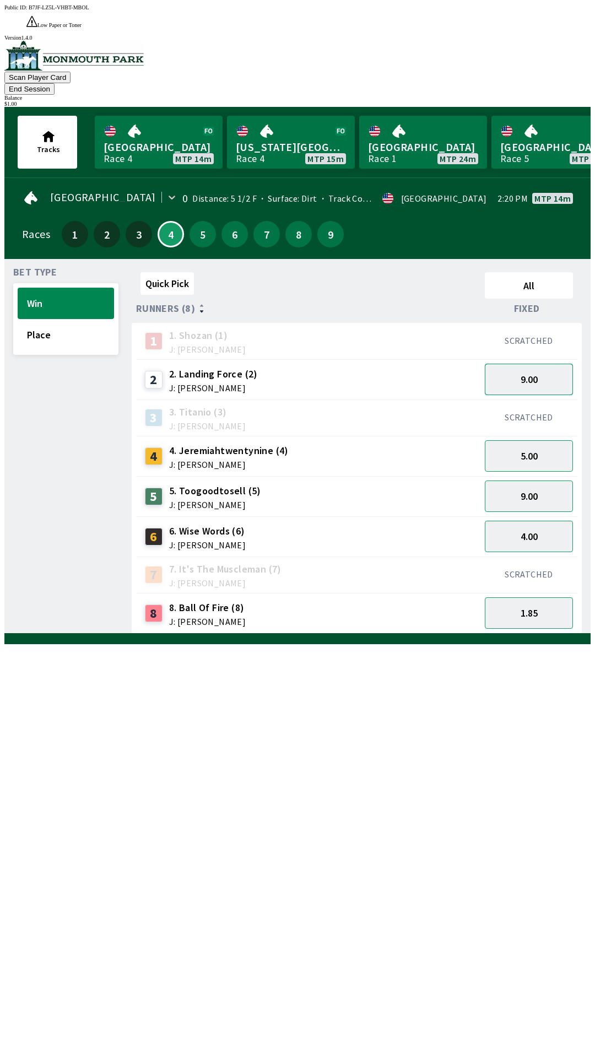
click at [542, 364] on button "9.00" at bounding box center [529, 379] width 88 height 31
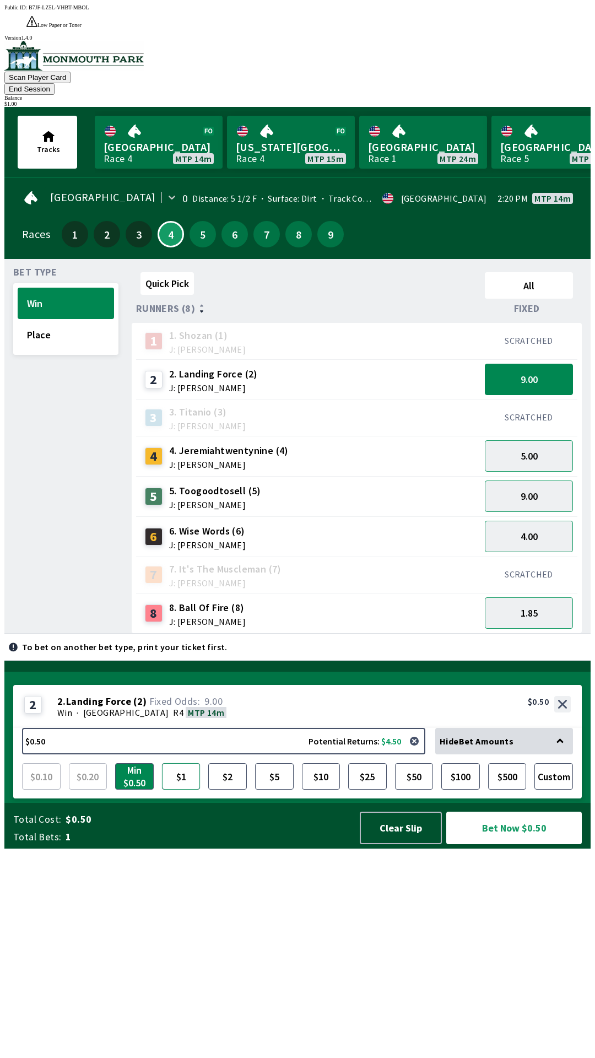
click at [182, 790] on button "$1" at bounding box center [181, 776] width 39 height 26
click at [510, 844] on button "Bet Now $1.00" at bounding box center [514, 828] width 136 height 33
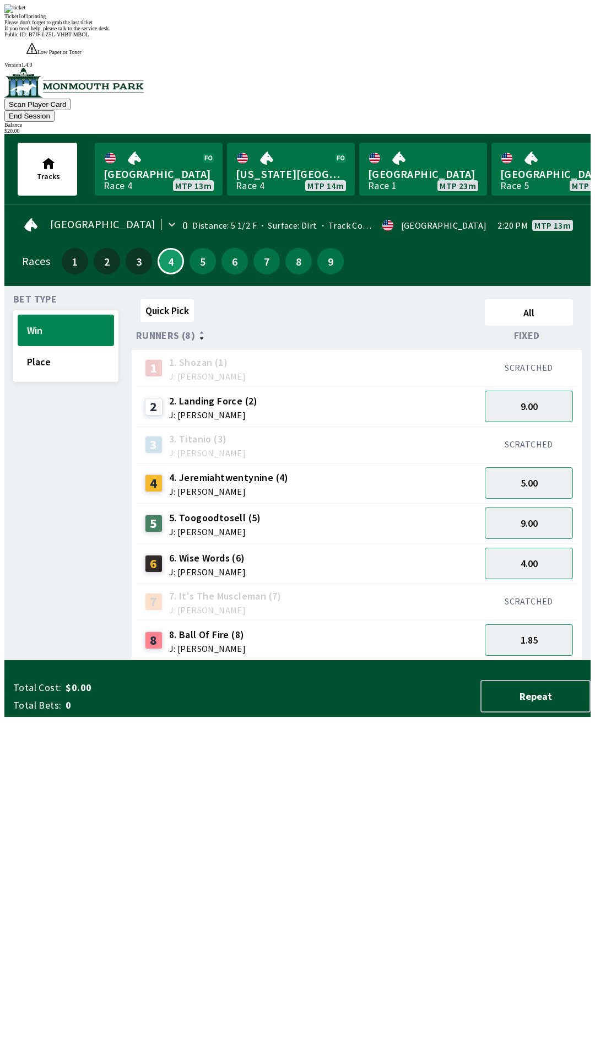
click at [390, 661] on div "Quick Pick All Runners (8) Fixed 1 1. [PERSON_NAME] (1) J: [PERSON_NAME] SCRATC…" at bounding box center [361, 478] width 459 height 366
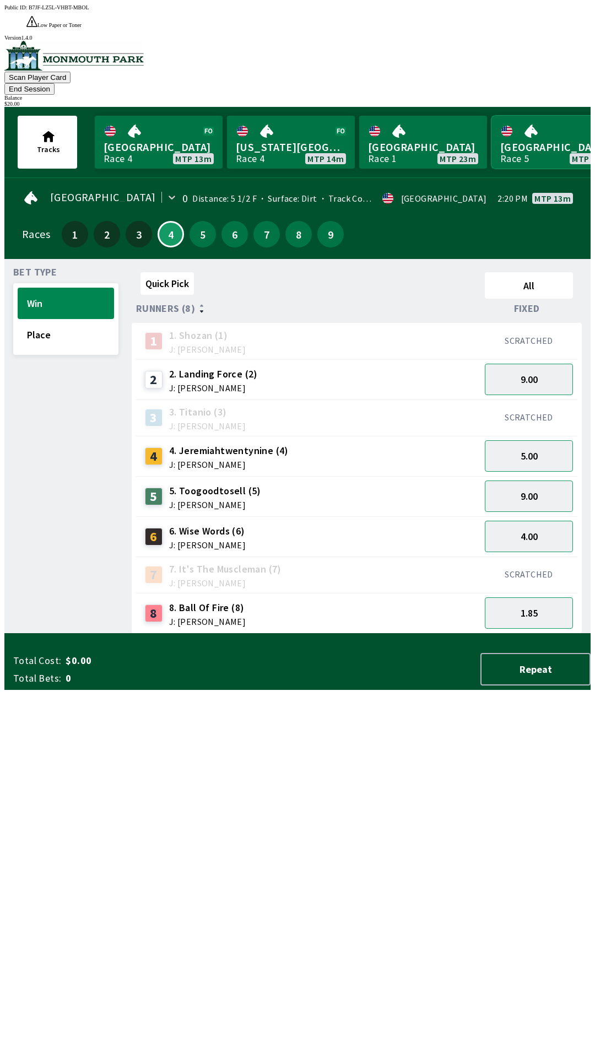
click at [542, 116] on link "[GEOGRAPHIC_DATA] Race 5 MTP 41m" at bounding box center [556, 142] width 128 height 53
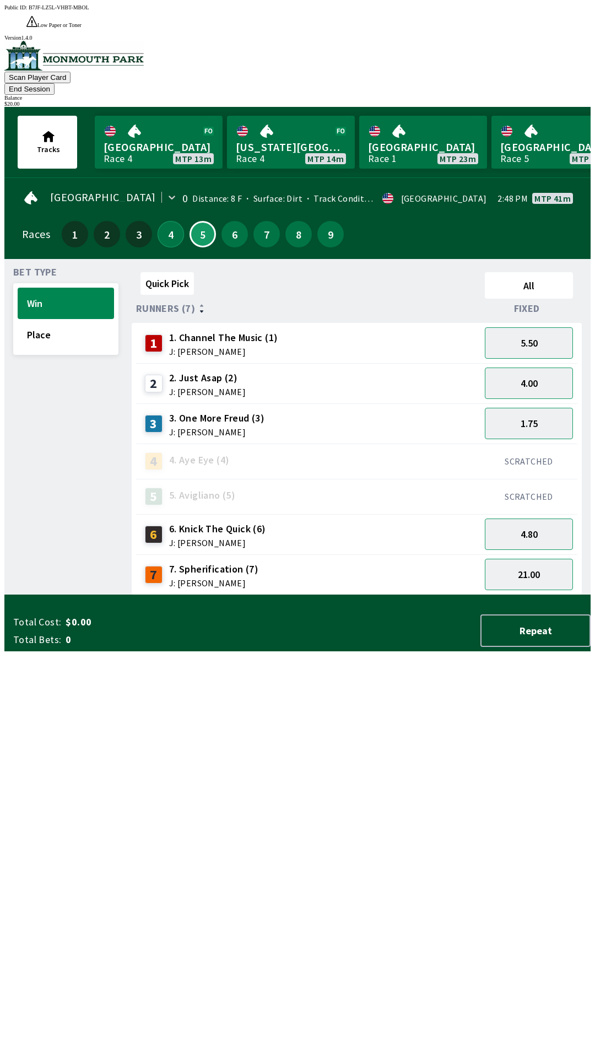
click at [170, 221] on button "4" at bounding box center [171, 234] width 26 height 26
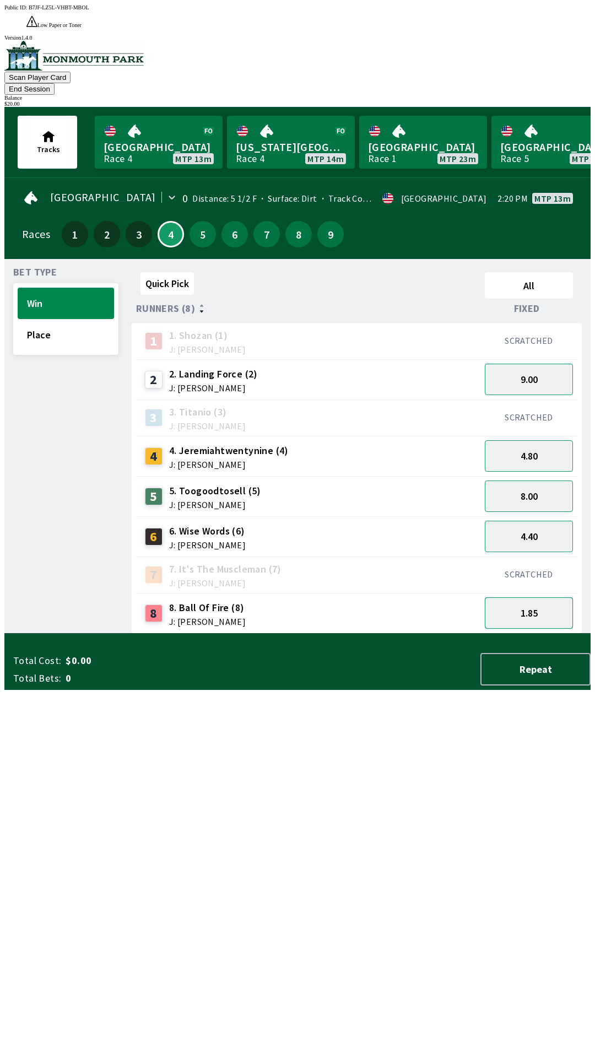
click at [540, 597] on button "1.85" at bounding box center [529, 612] width 88 height 31
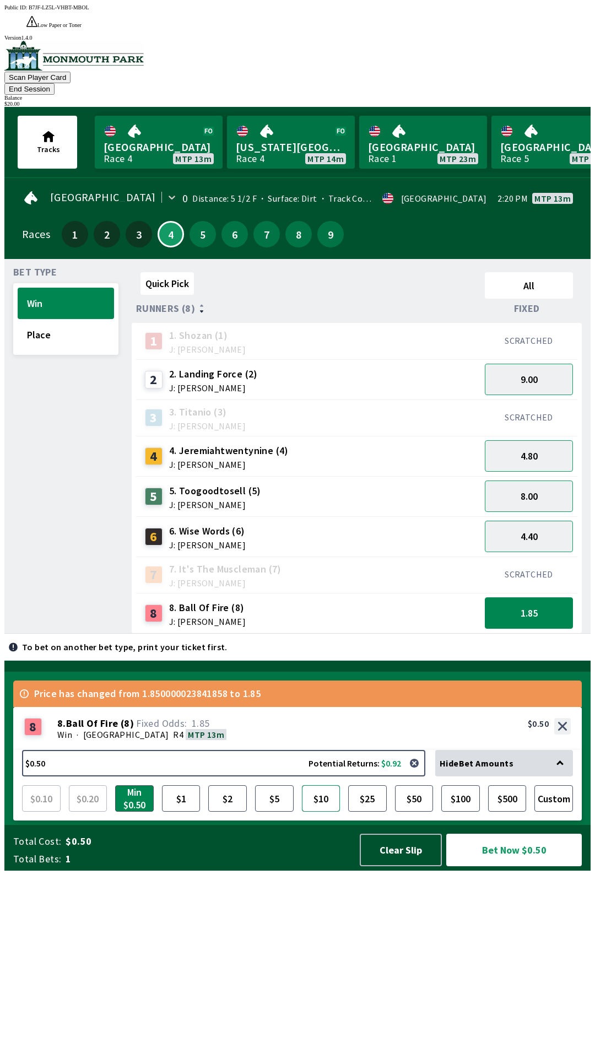
click at [318, 812] on button "$10" at bounding box center [321, 798] width 39 height 26
click at [522, 866] on button "Bet Now $10.00" at bounding box center [514, 850] width 136 height 33
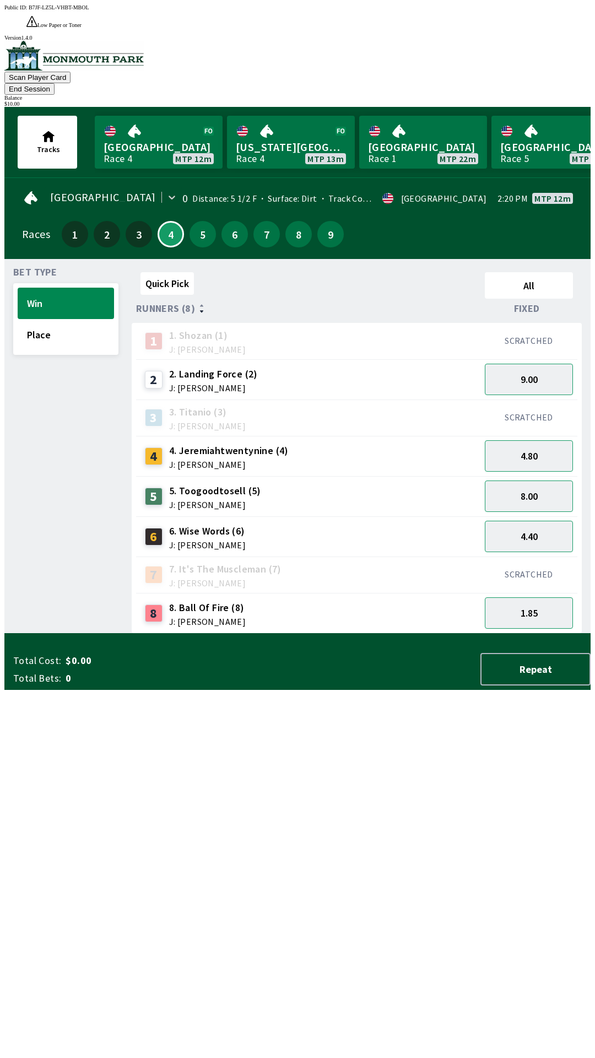
click at [359, 634] on div "Quick Pick All Runners (8) Fixed 1 1. [PERSON_NAME] (1) J: [PERSON_NAME] SCRATC…" at bounding box center [361, 451] width 459 height 366
click at [55, 83] on button "End Session" at bounding box center [29, 89] width 50 height 12
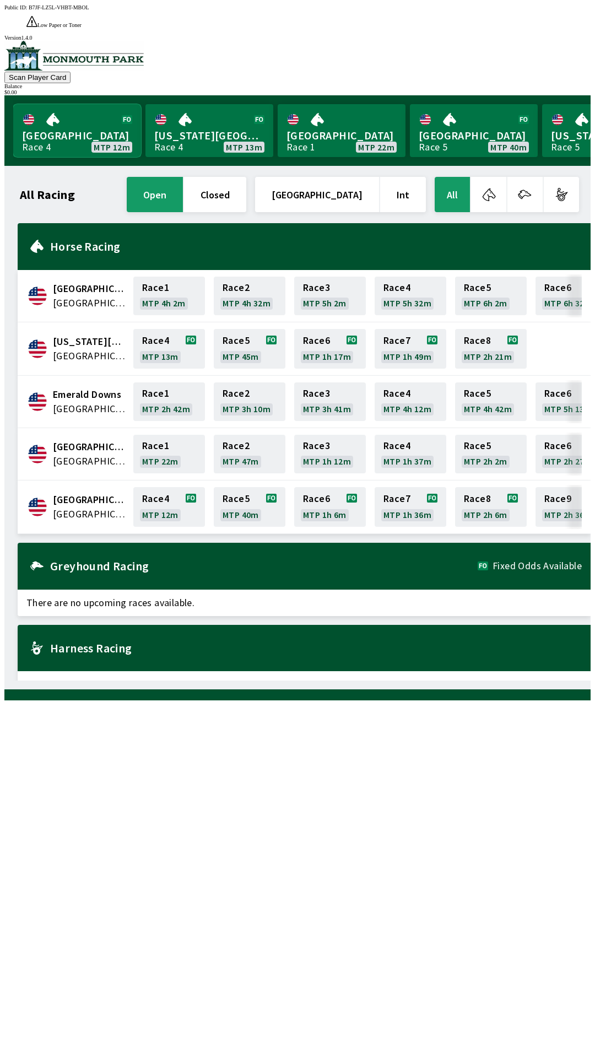
click at [54, 104] on link "Monmouth Park Race 4 MTP 12m" at bounding box center [77, 130] width 128 height 53
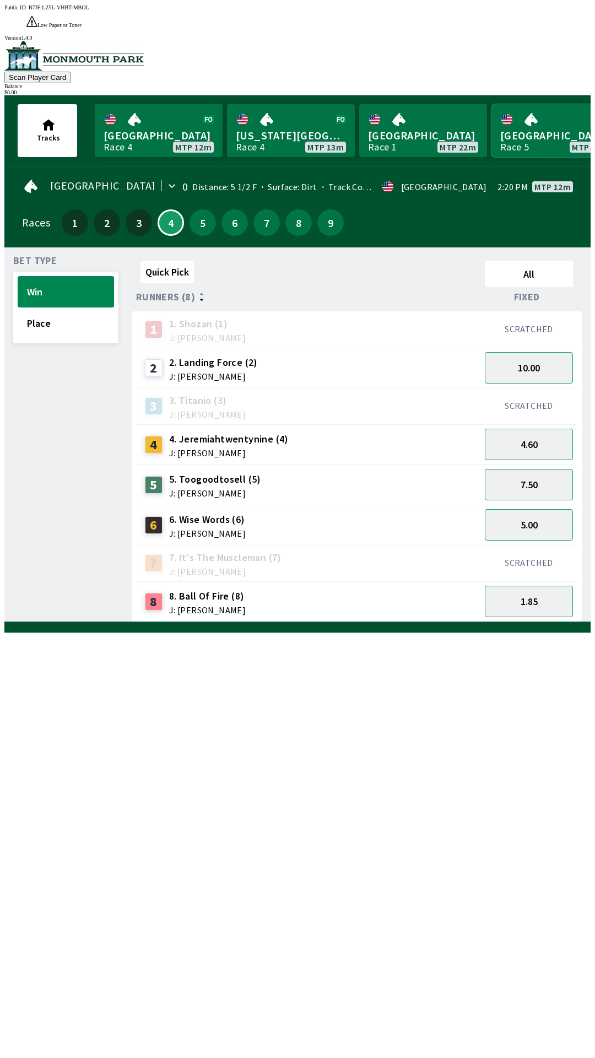
click at [543, 104] on link "[GEOGRAPHIC_DATA] Race 5 MTP 40m" at bounding box center [556, 130] width 128 height 53
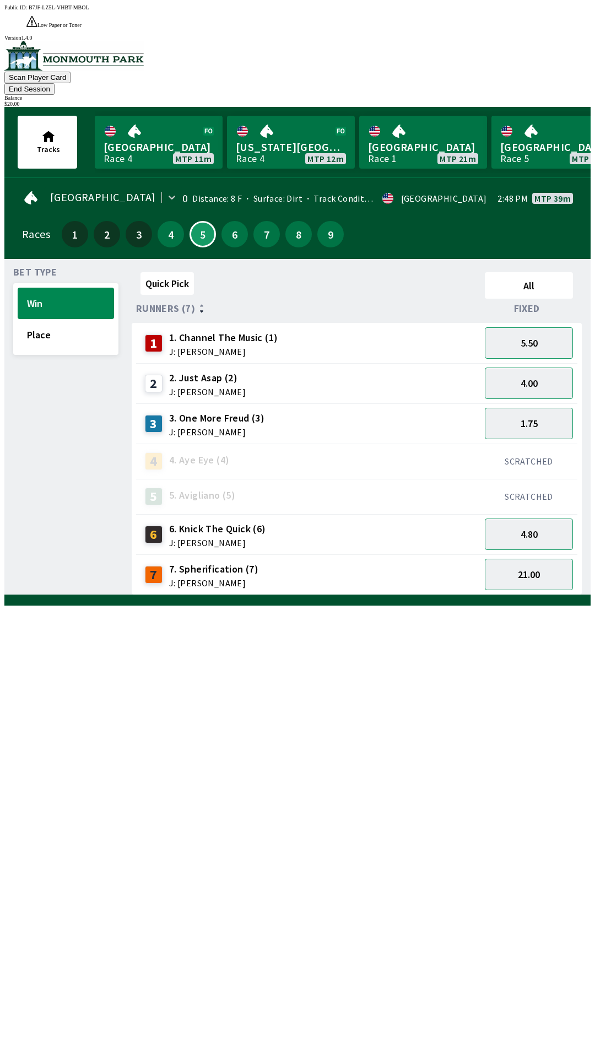
click at [198, 387] on span "J: [PERSON_NAME]" at bounding box center [207, 391] width 77 height 9
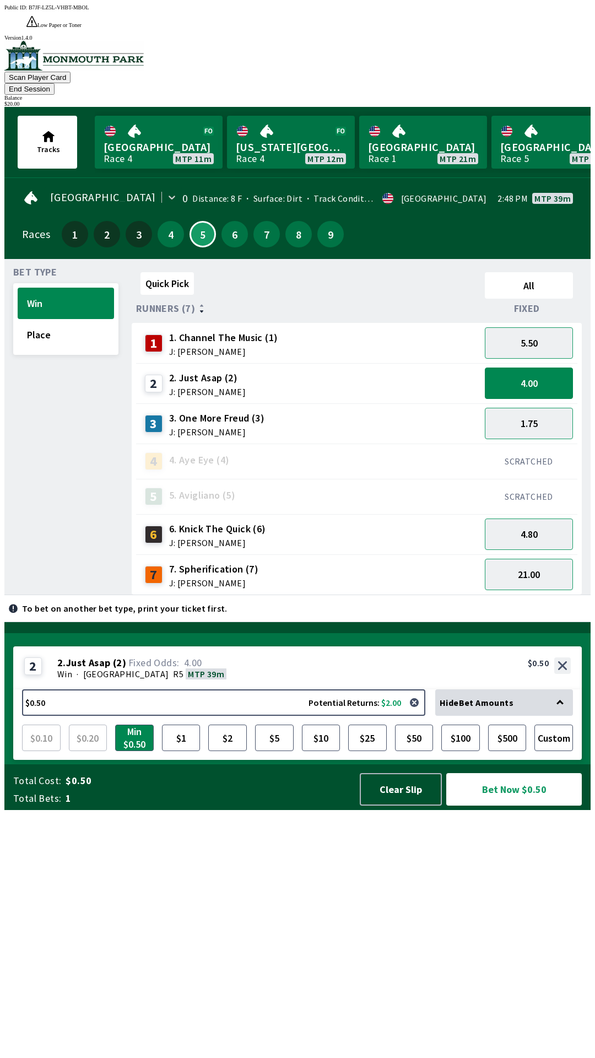
click at [192, 411] on span "3. One More Freud (3)" at bounding box center [216, 418] width 95 height 14
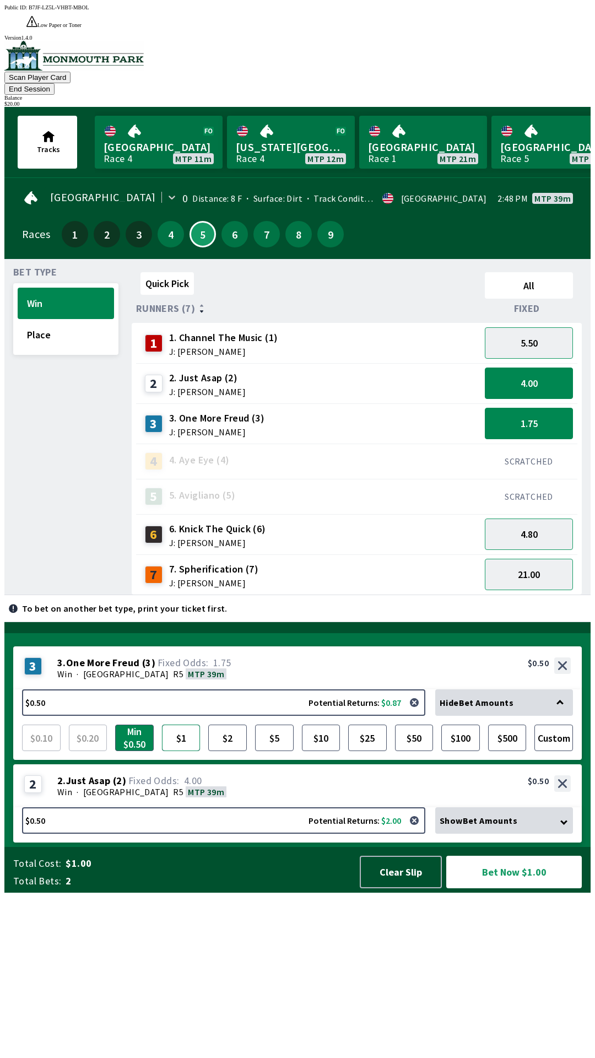
click at [180, 751] on button "$1" at bounding box center [181, 738] width 39 height 26
click at [213, 331] on span "1. Channel The Music (1)" at bounding box center [223, 338] width 109 height 14
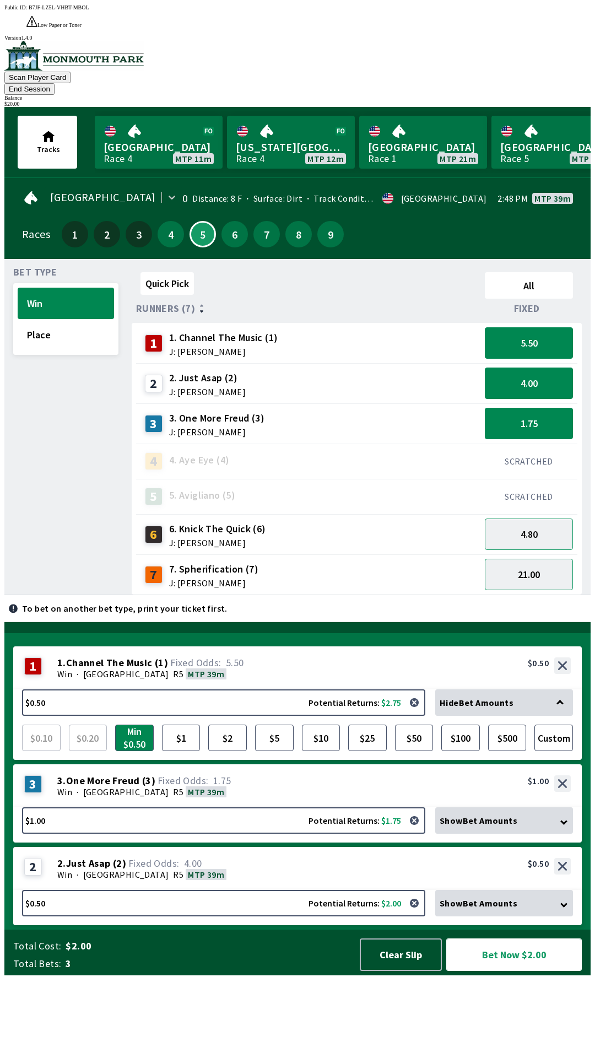
click at [520, 971] on button "Bet Now $2.00" at bounding box center [514, 955] width 136 height 33
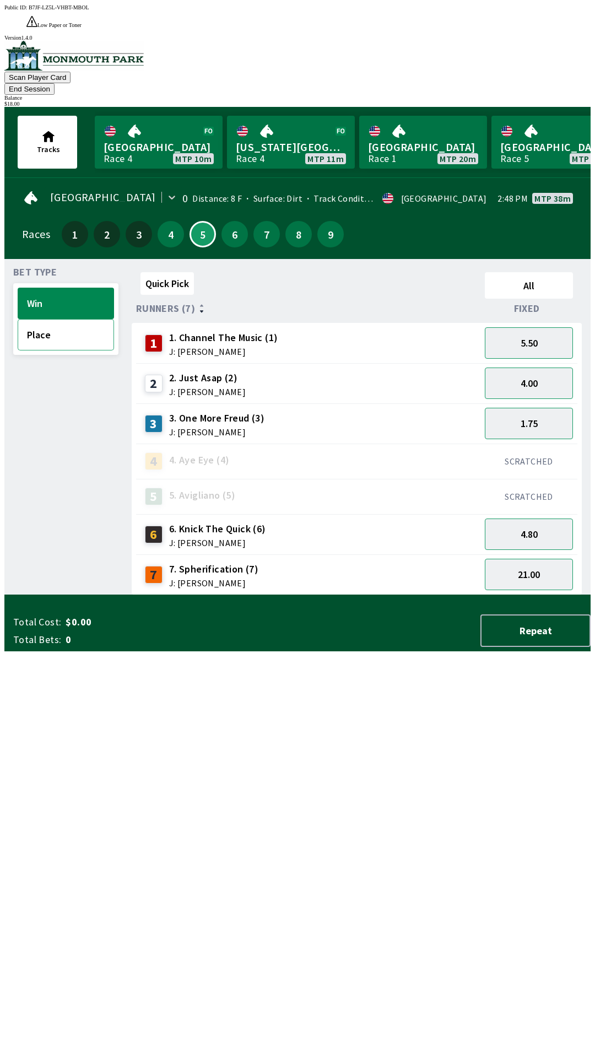
click at [53, 319] on button "Place" at bounding box center [66, 334] width 96 height 31
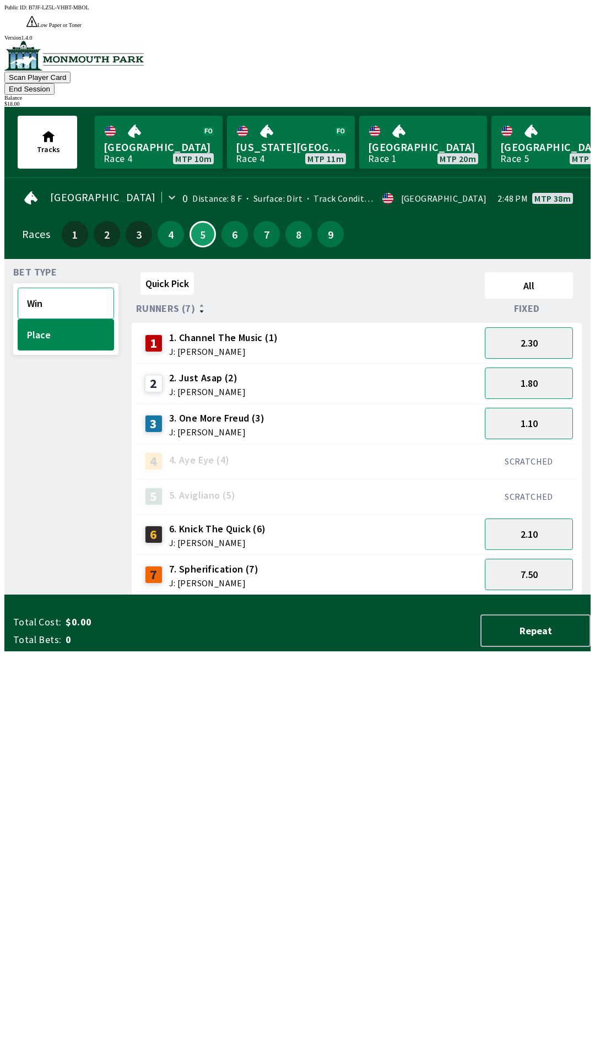
click at [53, 288] on button "Win" at bounding box center [66, 303] width 96 height 31
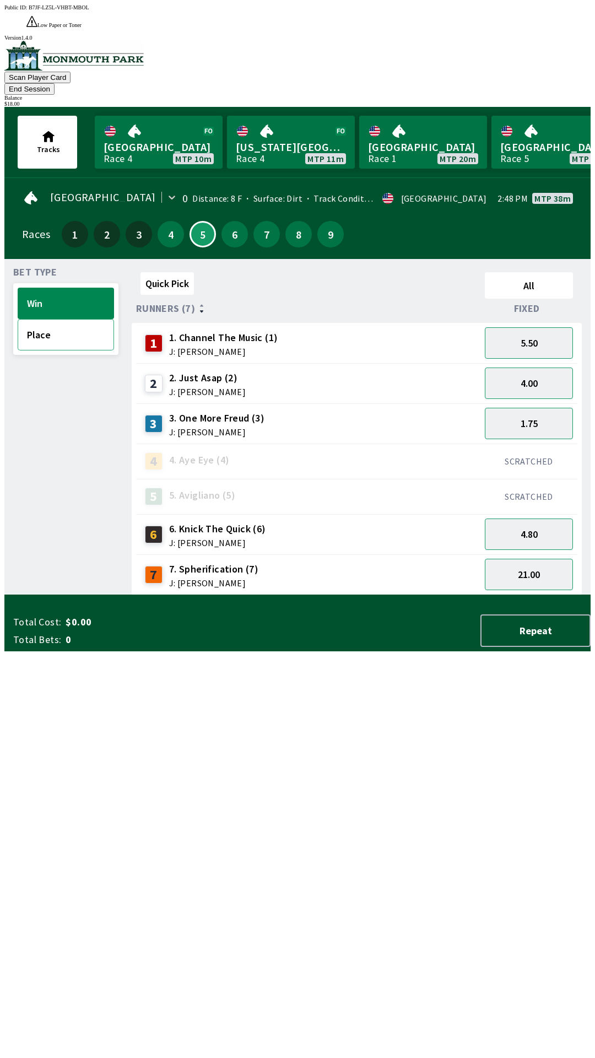
click at [70, 319] on button "Place" at bounding box center [66, 334] width 96 height 31
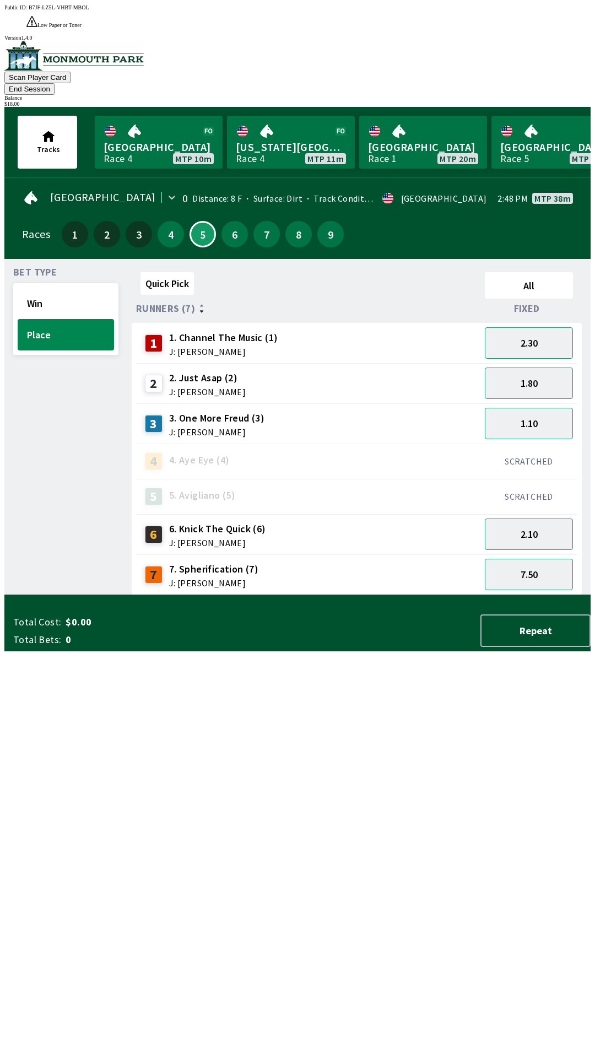
click at [55, 83] on button "End Session" at bounding box center [29, 89] width 50 height 12
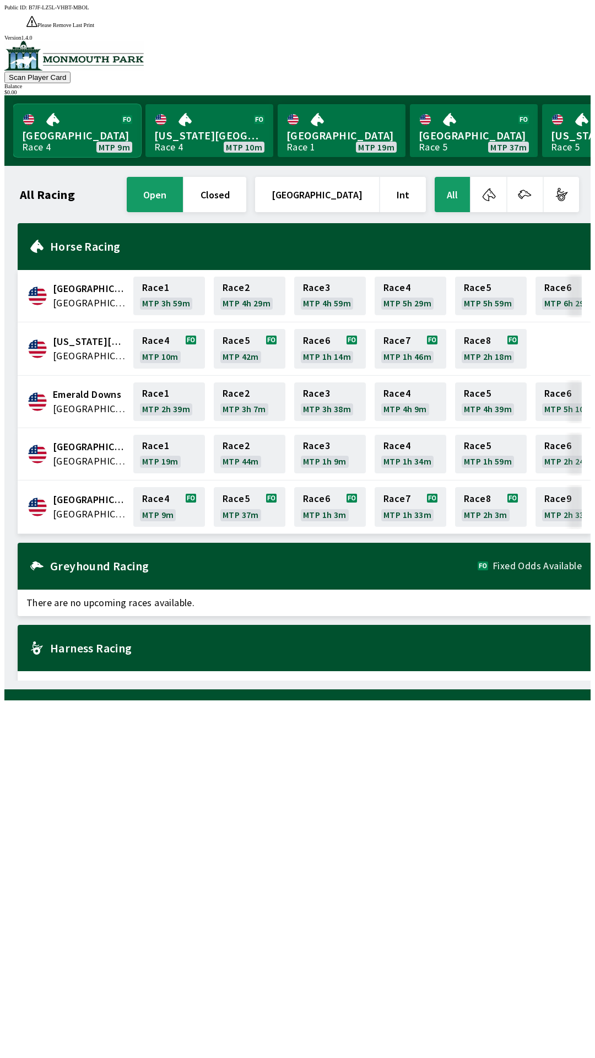
click at [71, 118] on link "[GEOGRAPHIC_DATA] Race 4 MTP 9m" at bounding box center [77, 130] width 128 height 53
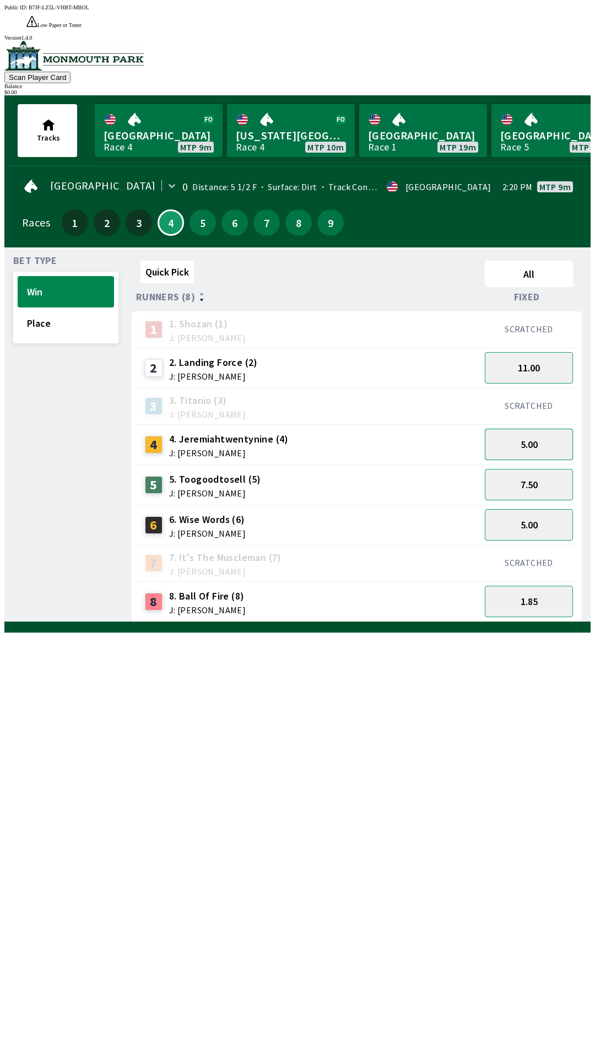
click at [532, 430] on button "5.00" at bounding box center [529, 444] width 88 height 31
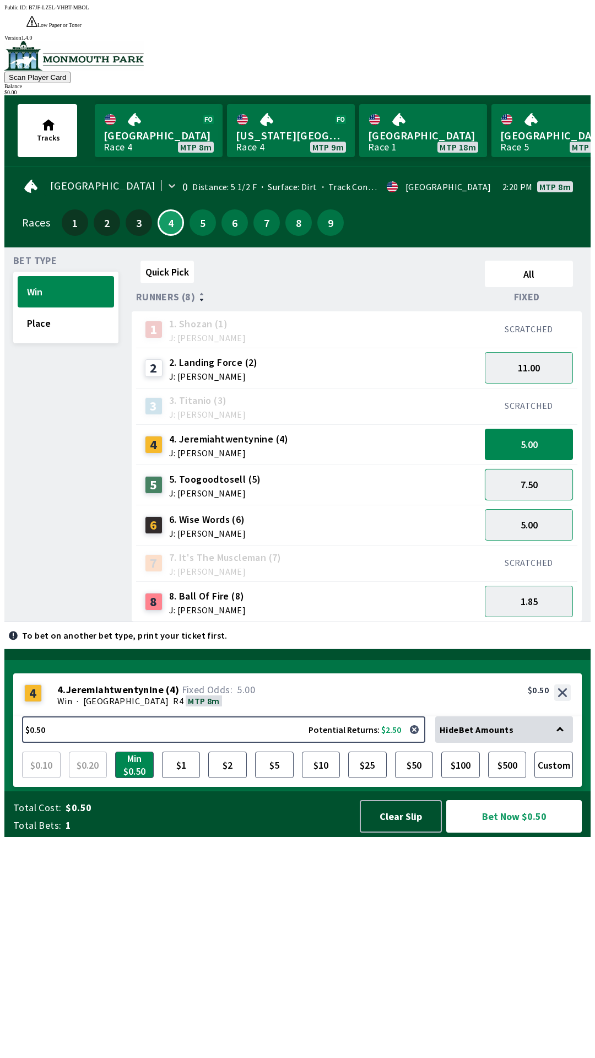
click at [530, 469] on button "7.50" at bounding box center [529, 484] width 88 height 31
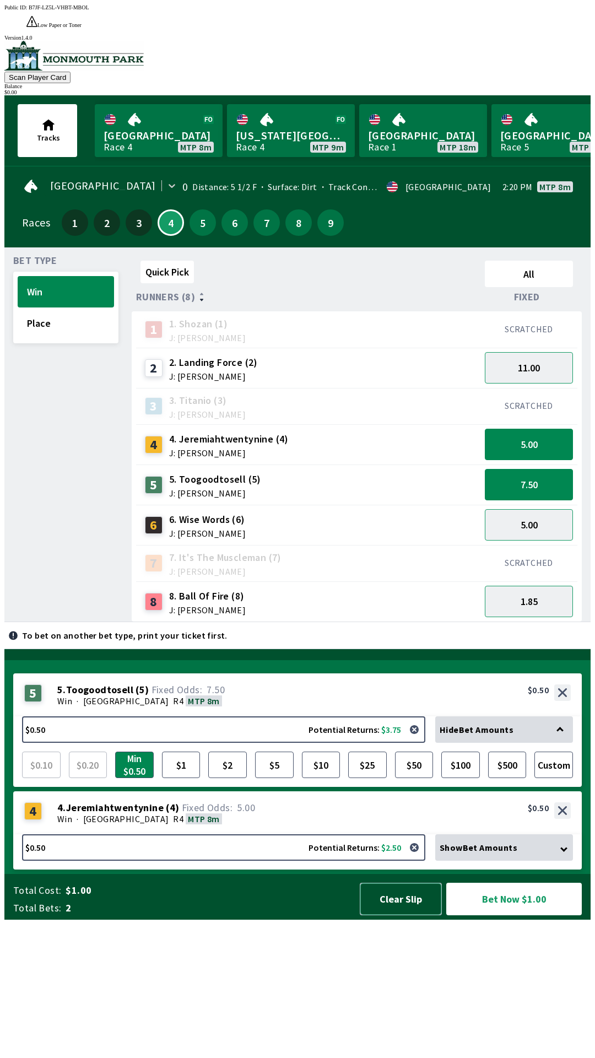
click at [396, 915] on button "Clear Slip" at bounding box center [401, 899] width 82 height 33
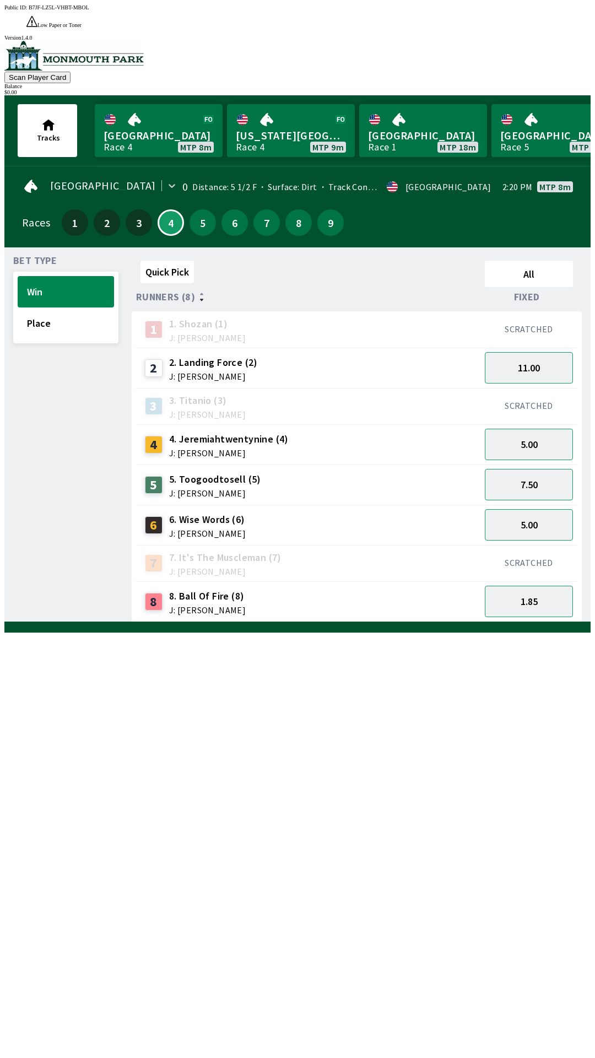
click at [482, 622] on div "Quick Pick All Runners (8) Fixed 1 1. [PERSON_NAME] (1) J: [PERSON_NAME] SCRATC…" at bounding box center [361, 439] width 459 height 366
click at [530, 354] on button "11.00" at bounding box center [529, 367] width 88 height 31
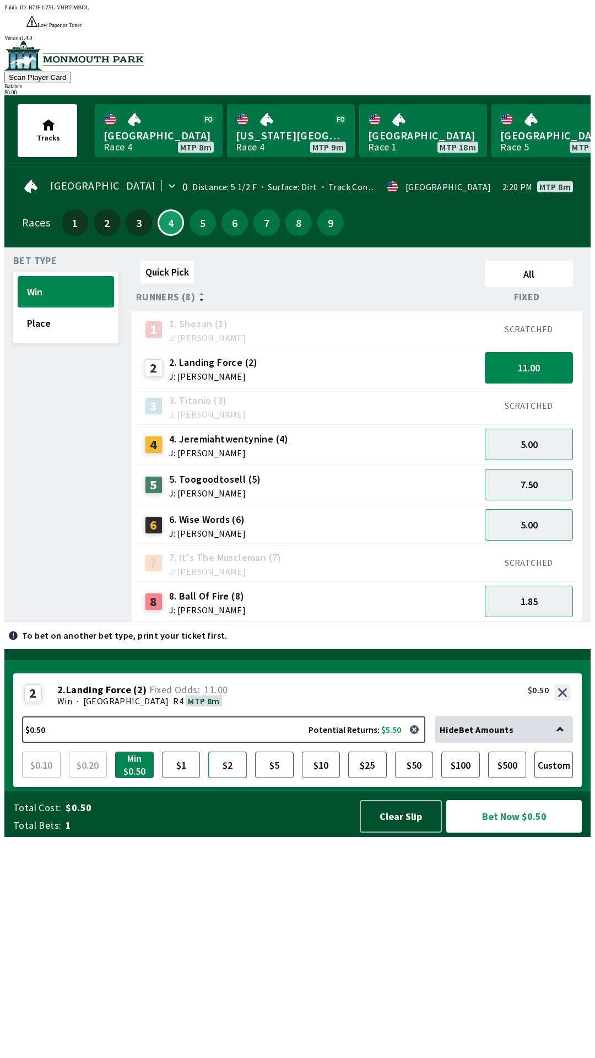
click at [231, 778] on button "$2" at bounding box center [227, 765] width 39 height 26
click at [275, 778] on button "$5" at bounding box center [274, 765] width 39 height 26
click at [538, 469] on button "7.50" at bounding box center [529, 484] width 88 height 31
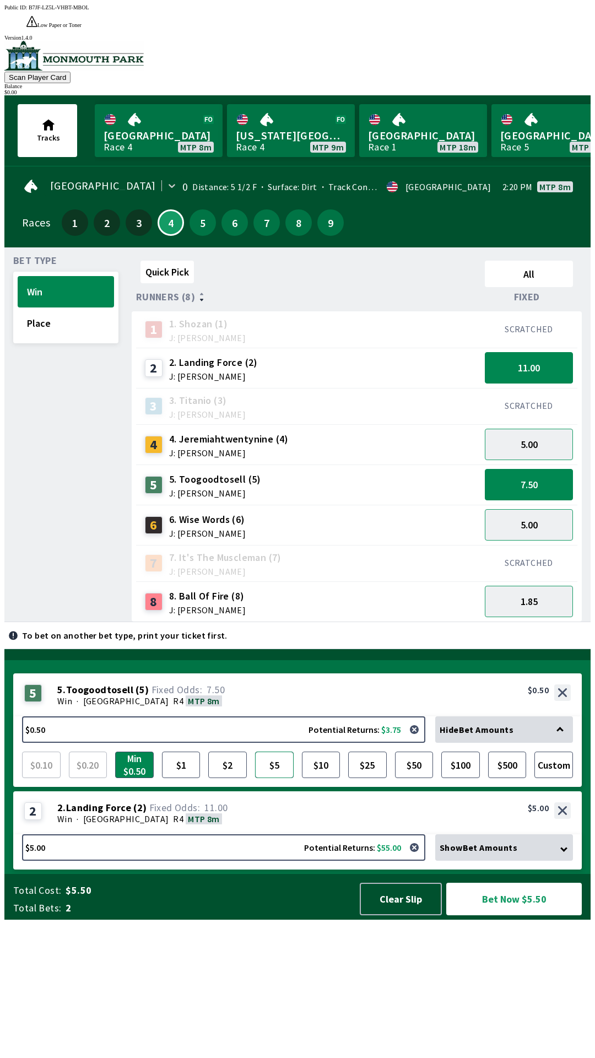
click at [277, 778] on button "$5" at bounding box center [274, 765] width 39 height 26
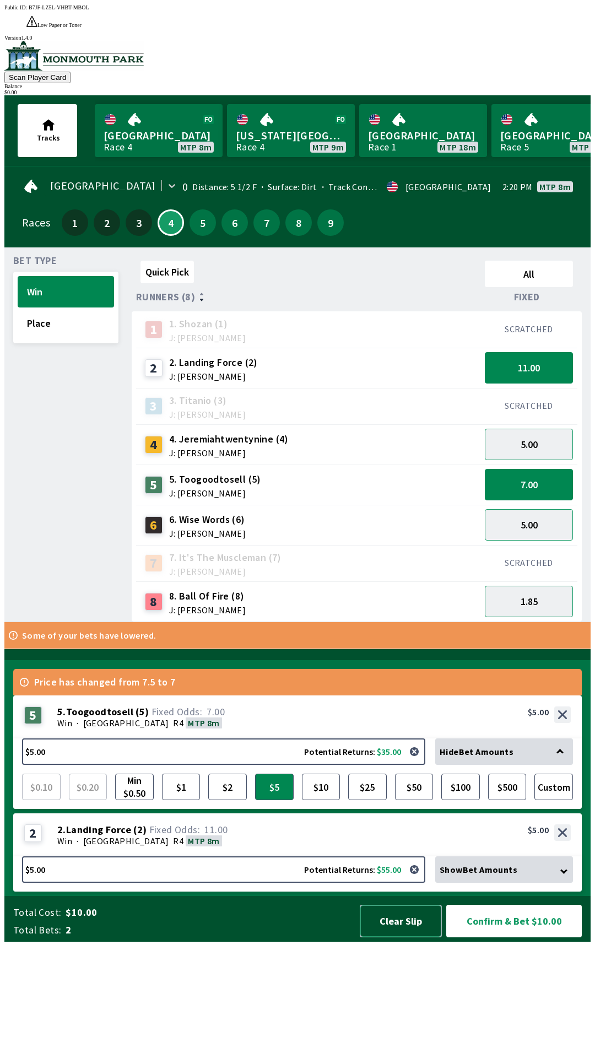
click at [410, 937] on button "Clear Slip" at bounding box center [401, 921] width 82 height 33
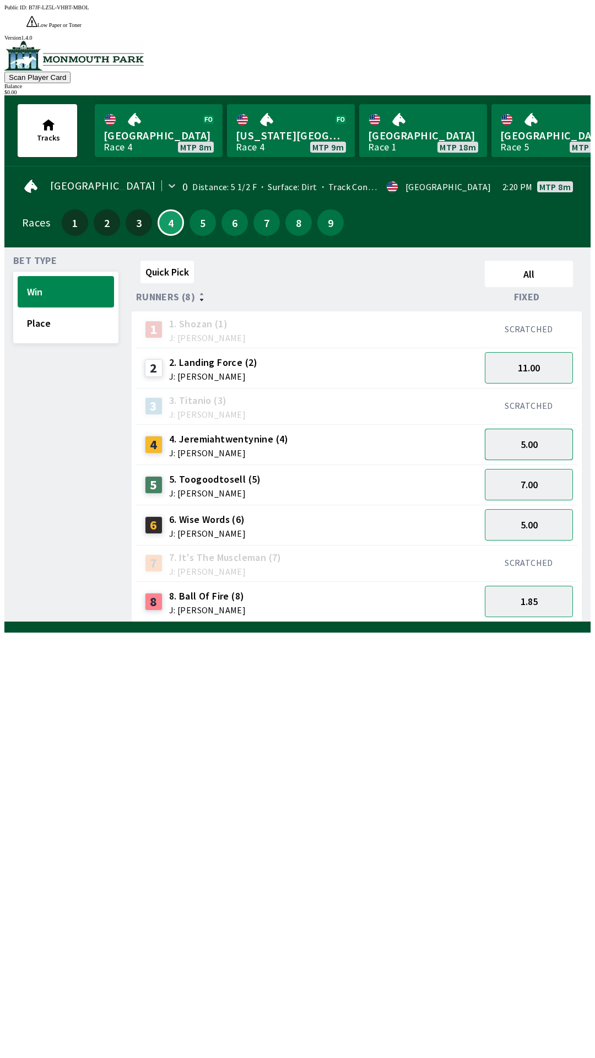
click at [539, 429] on button "5.00" at bounding box center [529, 444] width 88 height 31
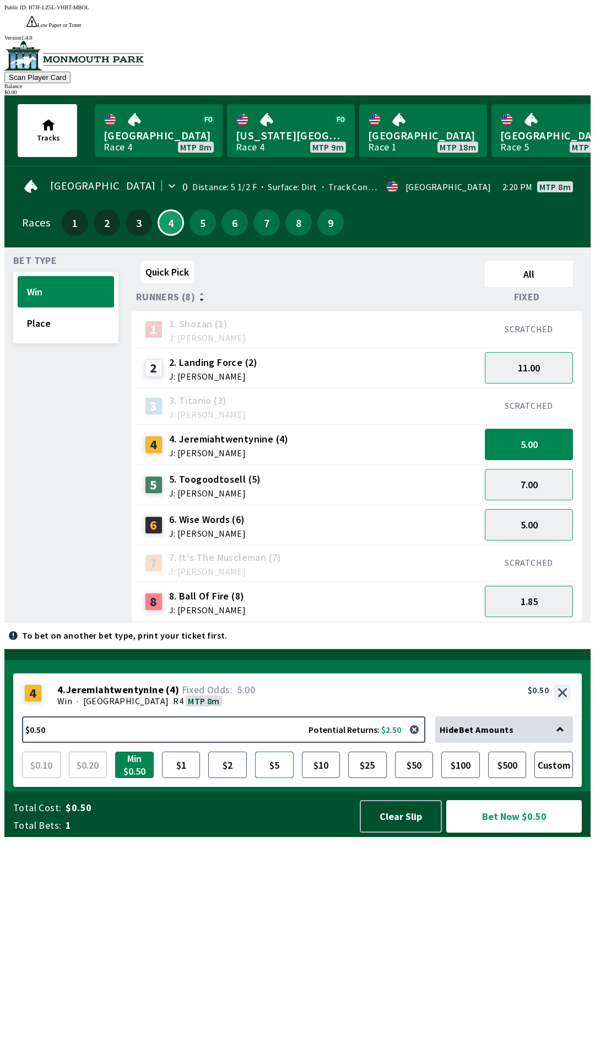
click at [278, 778] on button "$5" at bounding box center [274, 765] width 39 height 26
click at [516, 833] on button "Bet Now $5.00" at bounding box center [514, 816] width 136 height 33
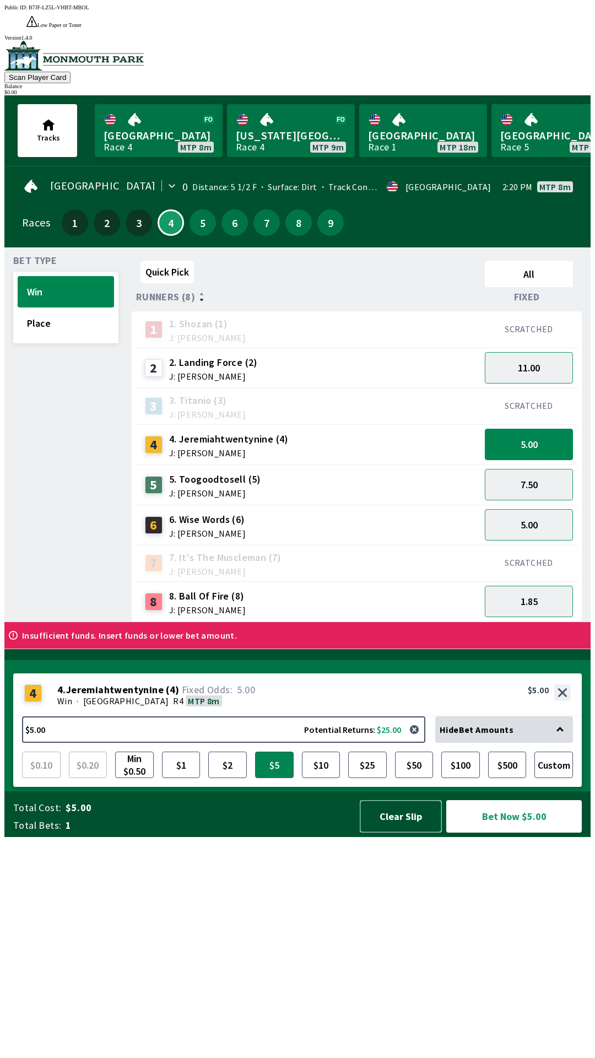
click at [407, 833] on button "Clear Slip" at bounding box center [401, 816] width 82 height 33
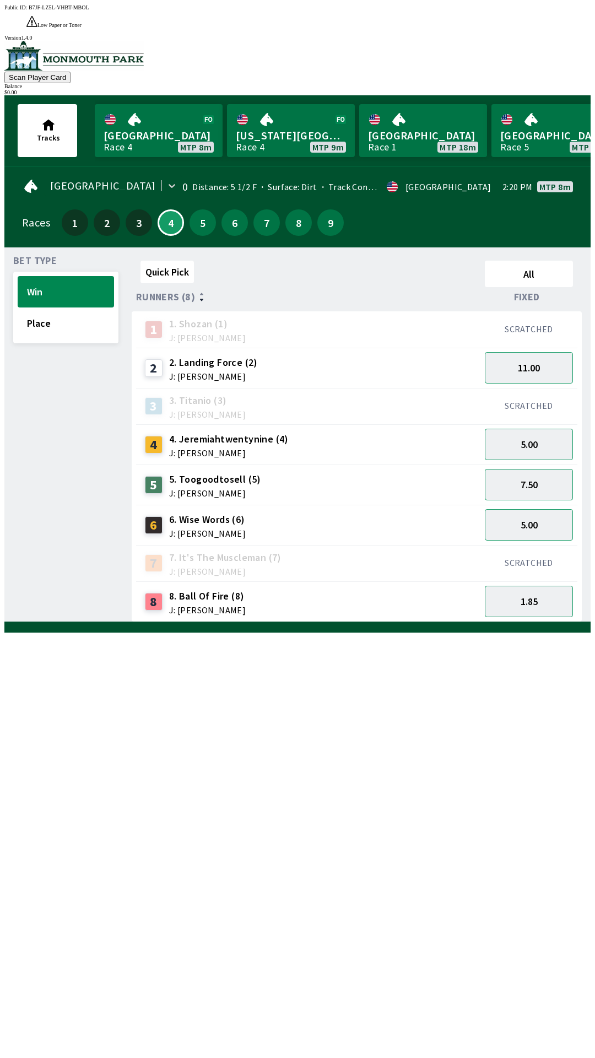
click at [457, 622] on div "Quick Pick All Runners (8) Fixed 1 1. [PERSON_NAME] (1) J: [PERSON_NAME] SCRATC…" at bounding box center [361, 439] width 459 height 366
click at [533, 469] on button "7.50" at bounding box center [529, 484] width 88 height 31
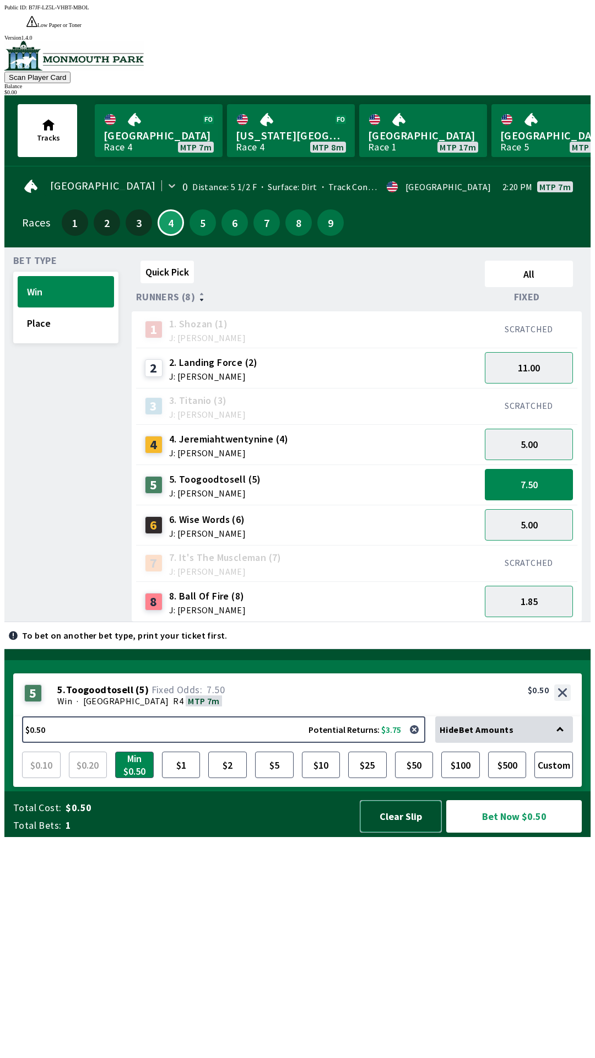
click at [397, 833] on button "Clear Slip" at bounding box center [401, 816] width 82 height 33
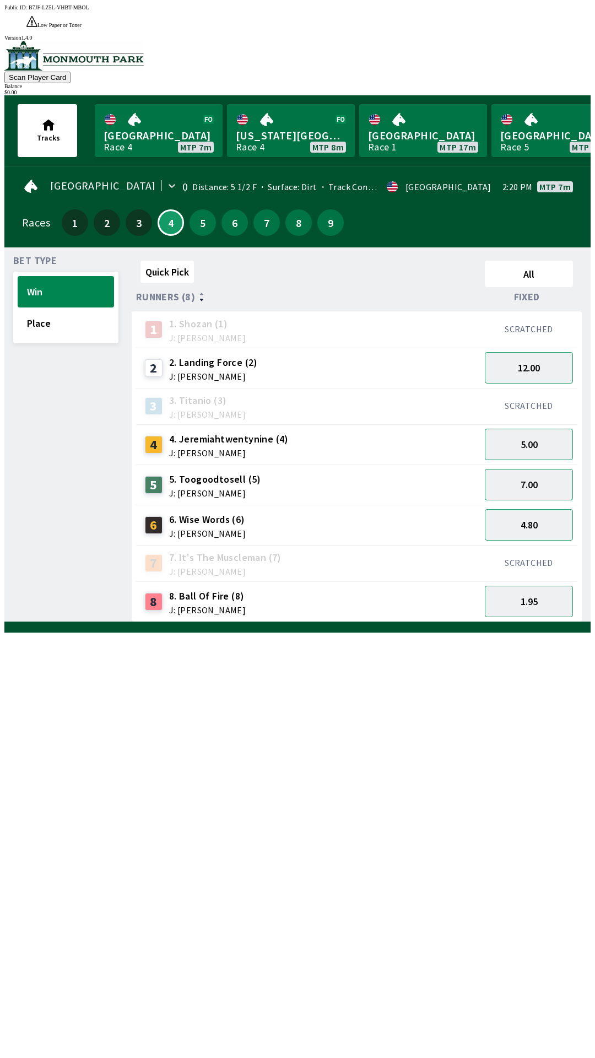
click at [533, 89] on div "$ 0.00" at bounding box center [297, 92] width 586 height 6
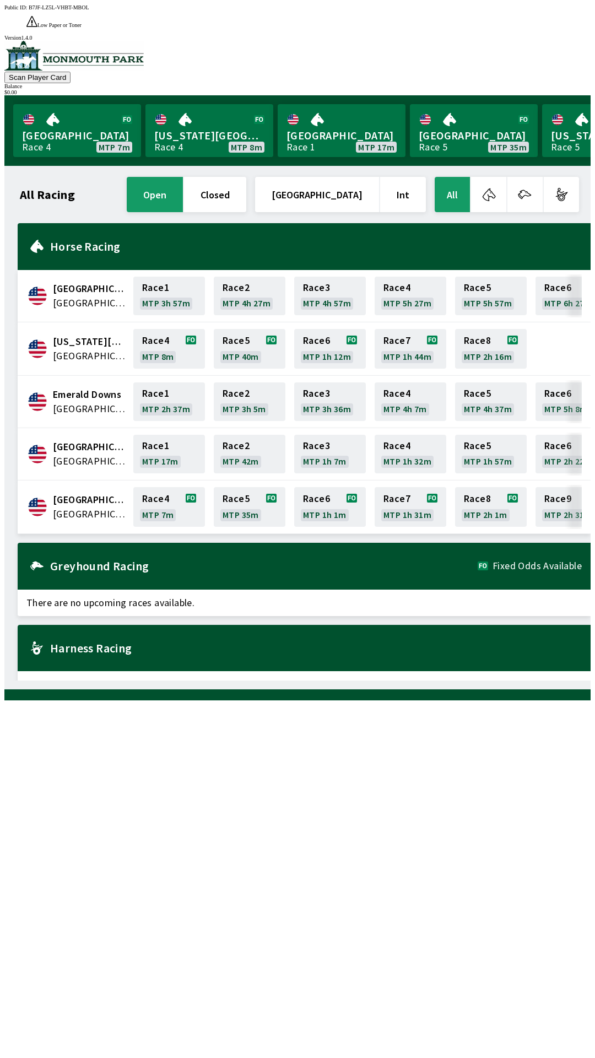
click at [71, 72] on button "Scan Player Card" at bounding box center [37, 78] width 66 height 12
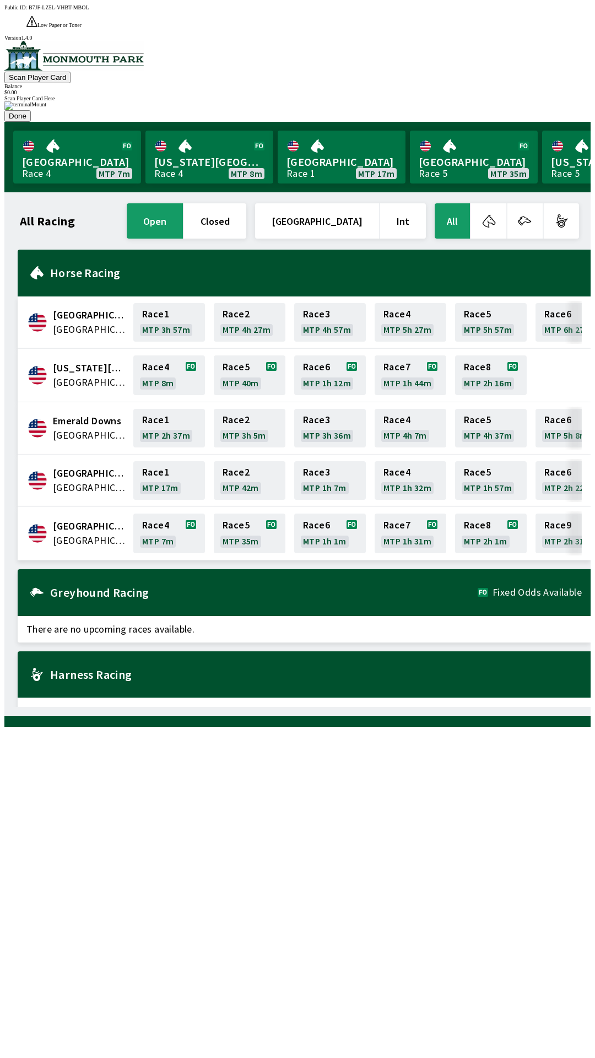
click at [423, 110] on div at bounding box center [297, 105] width 586 height 9
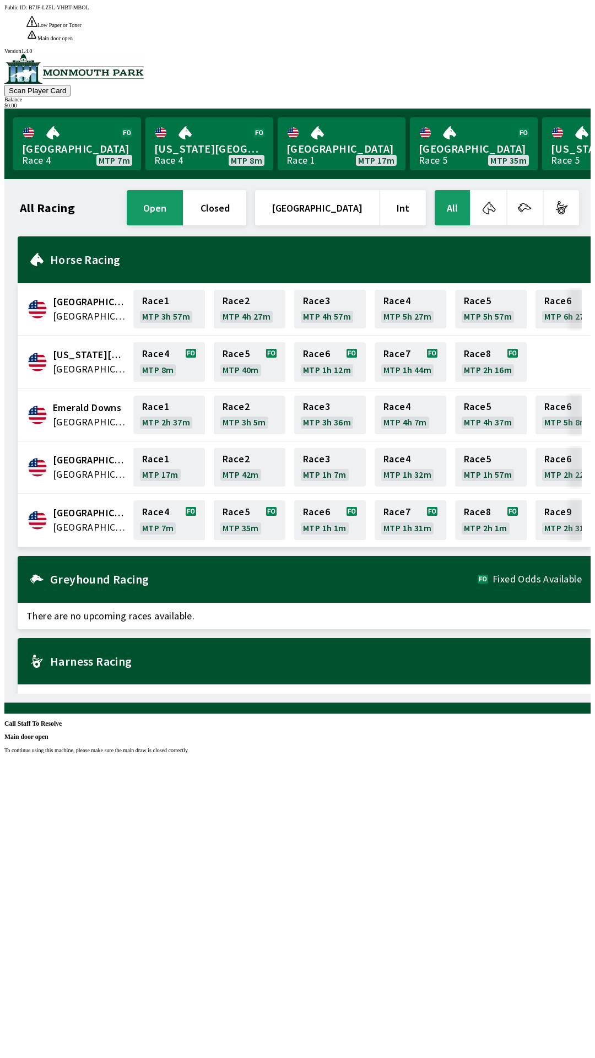
click at [504, 694] on div "All Racing open closed [GEOGRAPHIC_DATA] Int All [GEOGRAPHIC_DATA] [GEOGRAPHIC_…" at bounding box center [302, 441] width 578 height 506
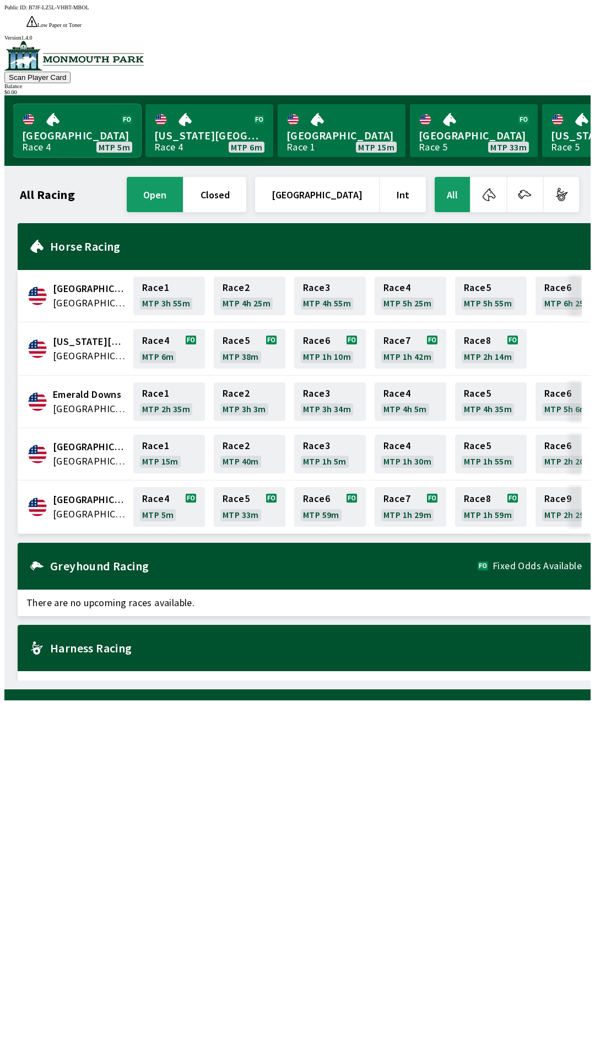
click at [63, 106] on link "Monmouth Park Race 4 MTP 5m" at bounding box center [77, 130] width 128 height 53
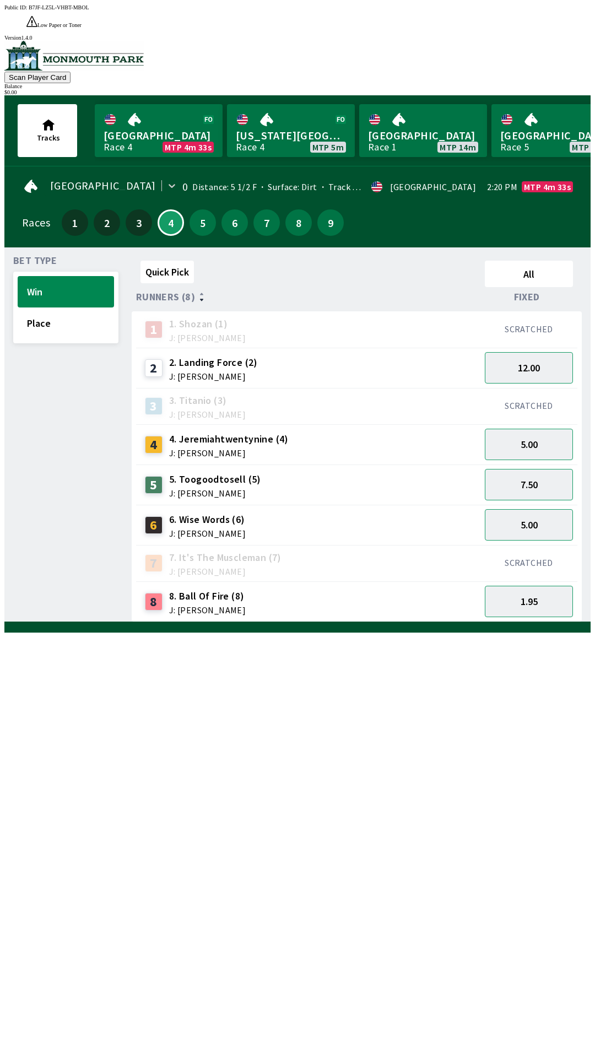
click at [241, 511] on div "6 6. Wise Words (6) J: [PERSON_NAME]" at bounding box center [194, 525] width 106 height 28
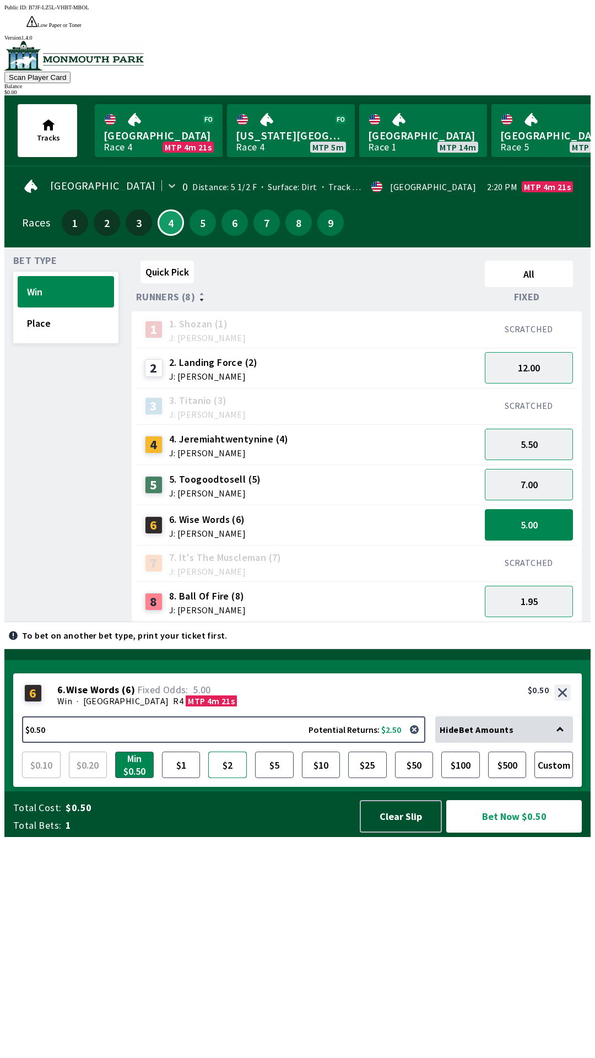
click at [226, 778] on button "$2" at bounding box center [227, 765] width 39 height 26
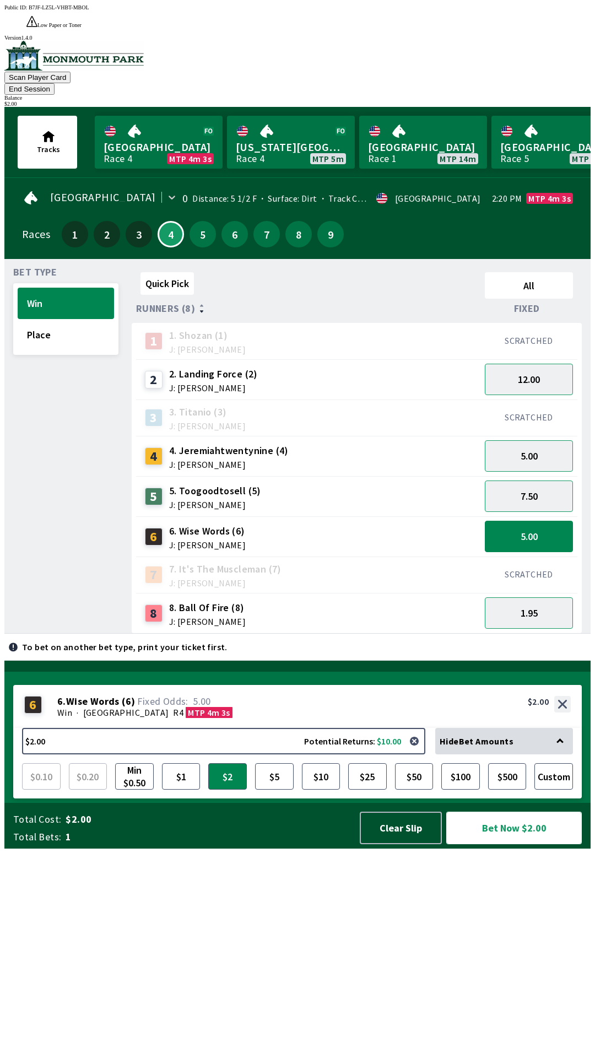
click at [508, 844] on button "Bet Now $2.00" at bounding box center [514, 828] width 136 height 33
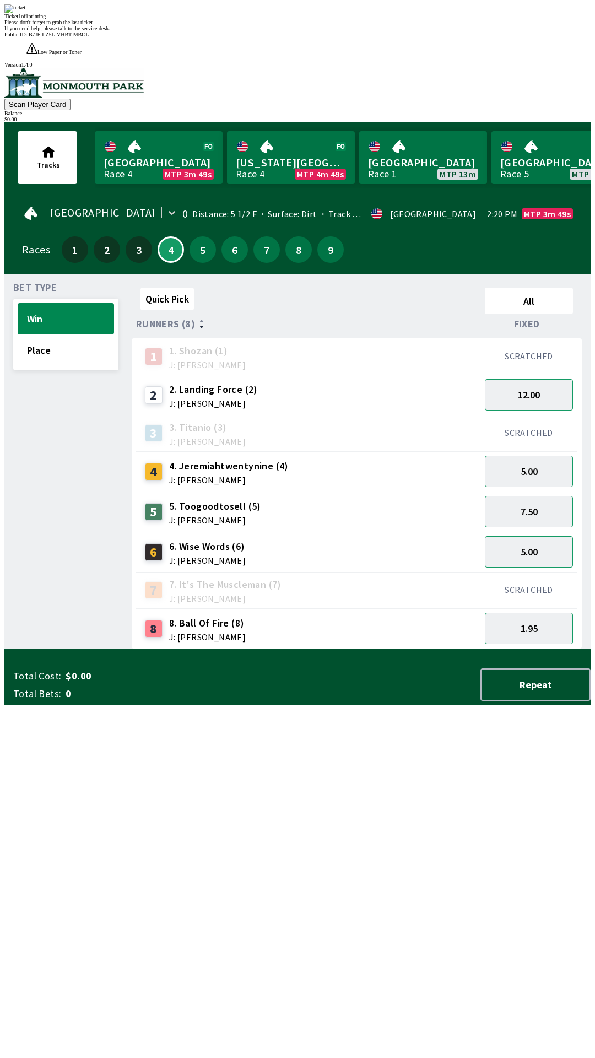
click at [468, 649] on div "Quick Pick All Runners (8) Fixed 1 1. [PERSON_NAME] (1) J: [PERSON_NAME] SCRATC…" at bounding box center [361, 466] width 459 height 366
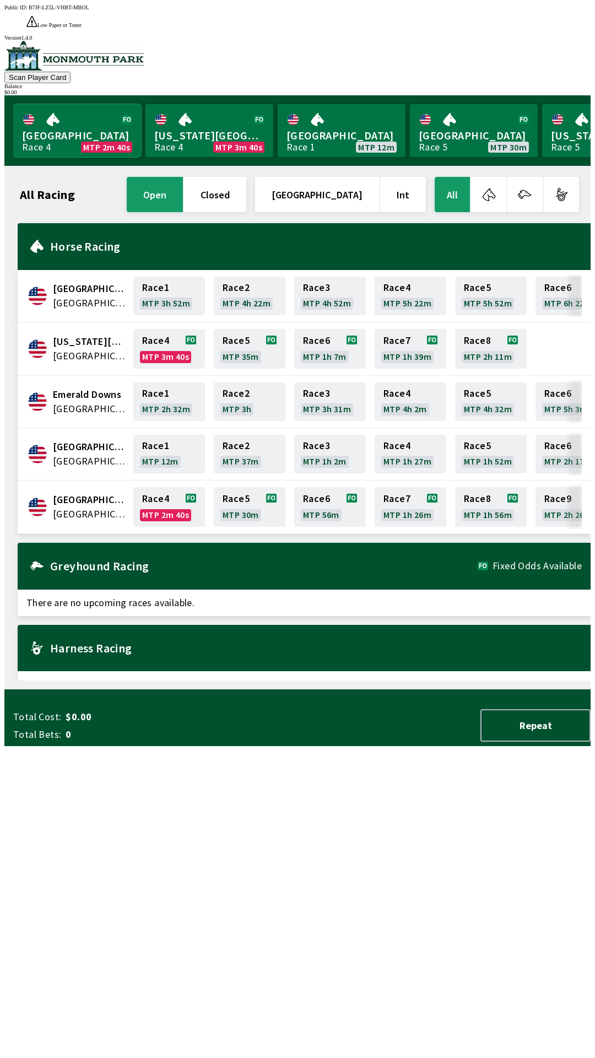
click at [98, 104] on link "Monmouth Park Race 4 MTP 2m 40s" at bounding box center [77, 130] width 128 height 53
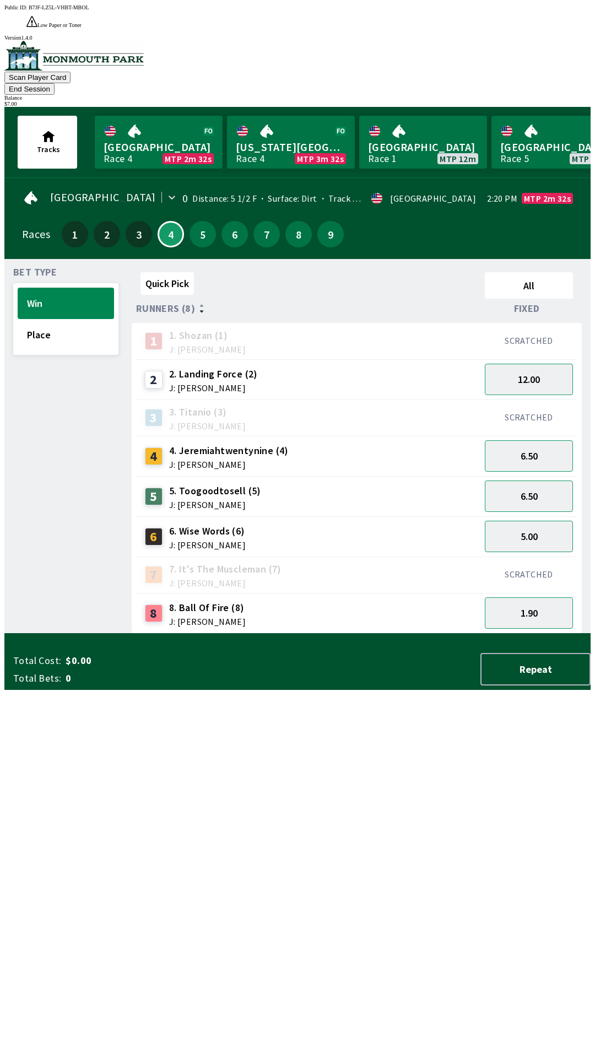
click at [382, 634] on div "Quick Pick All Runners (8) Fixed 1 1. [PERSON_NAME] (1) J: [PERSON_NAME] SCRATC…" at bounding box center [361, 451] width 459 height 366
click at [45, 319] on button "Place" at bounding box center [66, 334] width 96 height 31
click at [50, 288] on button "Win" at bounding box center [66, 303] width 96 height 31
click at [558, 521] on button "5.00" at bounding box center [529, 536] width 88 height 31
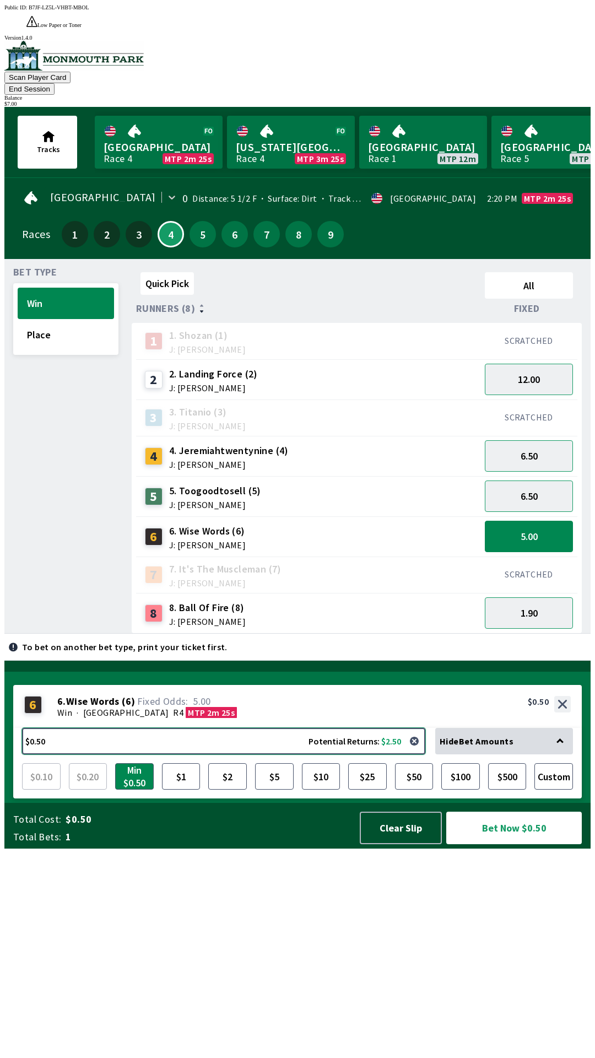
click at [222, 754] on button "$0.50 Potential Returns: $2.50" at bounding box center [223, 741] width 403 height 26
click at [400, 634] on div "Quick Pick All Runners (8) Fixed 1 1. [PERSON_NAME] (1) J: [PERSON_NAME] SCRATC…" at bounding box center [361, 451] width 459 height 366
click at [553, 440] on button "6.50" at bounding box center [529, 455] width 88 height 31
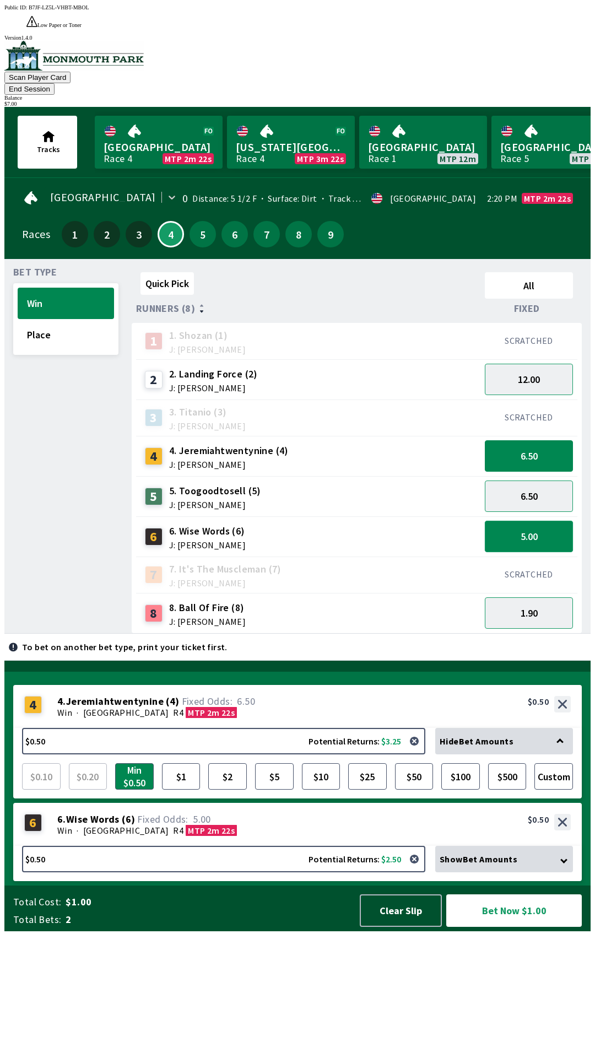
click at [546, 521] on button "5.00" at bounding box center [529, 536] width 88 height 31
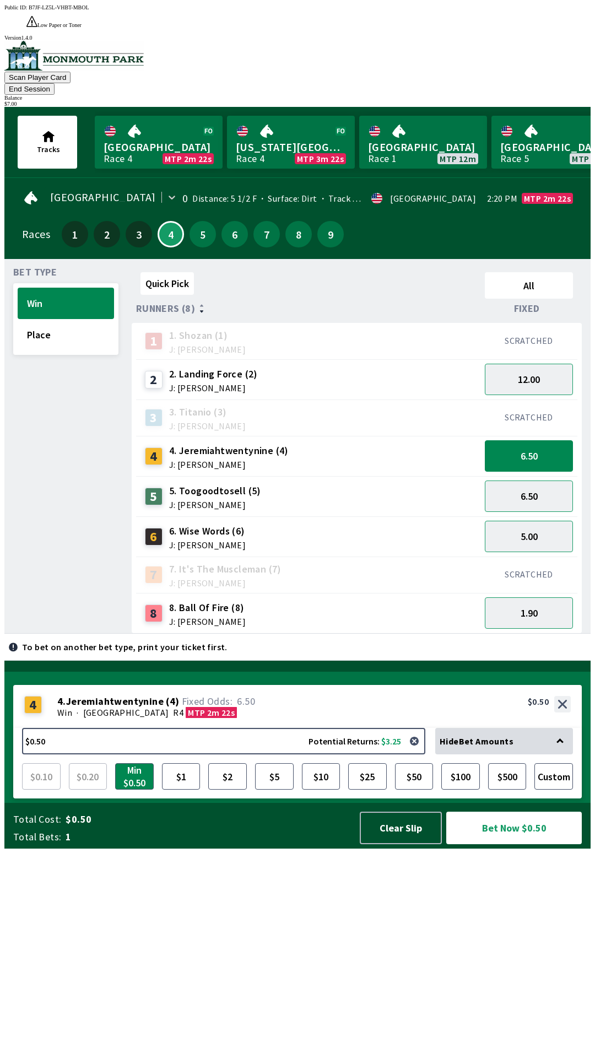
click at [214, 707] on span "6.50" at bounding box center [220, 701] width 80 height 11
click at [548, 440] on button "6.50" at bounding box center [529, 455] width 88 height 31
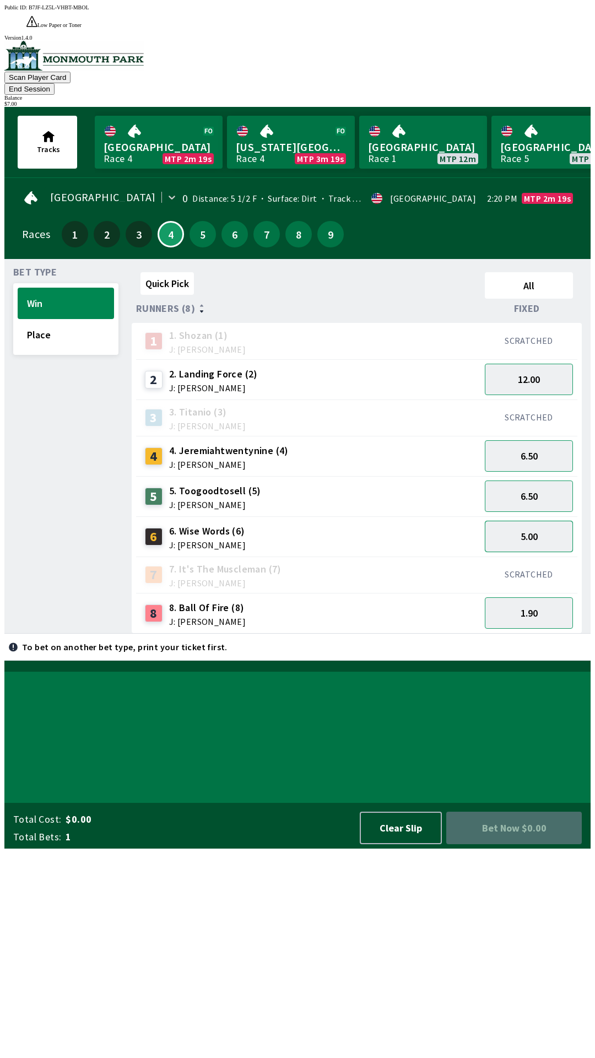
click at [540, 521] on button "5.00" at bounding box center [529, 536] width 88 height 31
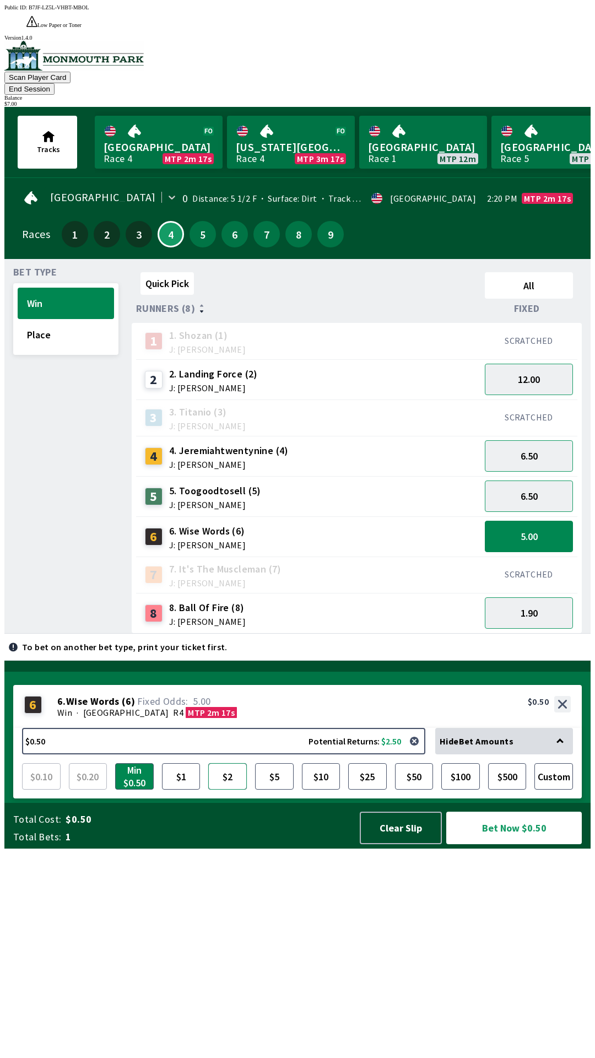
click at [213, 790] on button "$2" at bounding box center [227, 776] width 39 height 26
click at [516, 844] on button "Bet Now $2.00" at bounding box center [514, 828] width 136 height 33
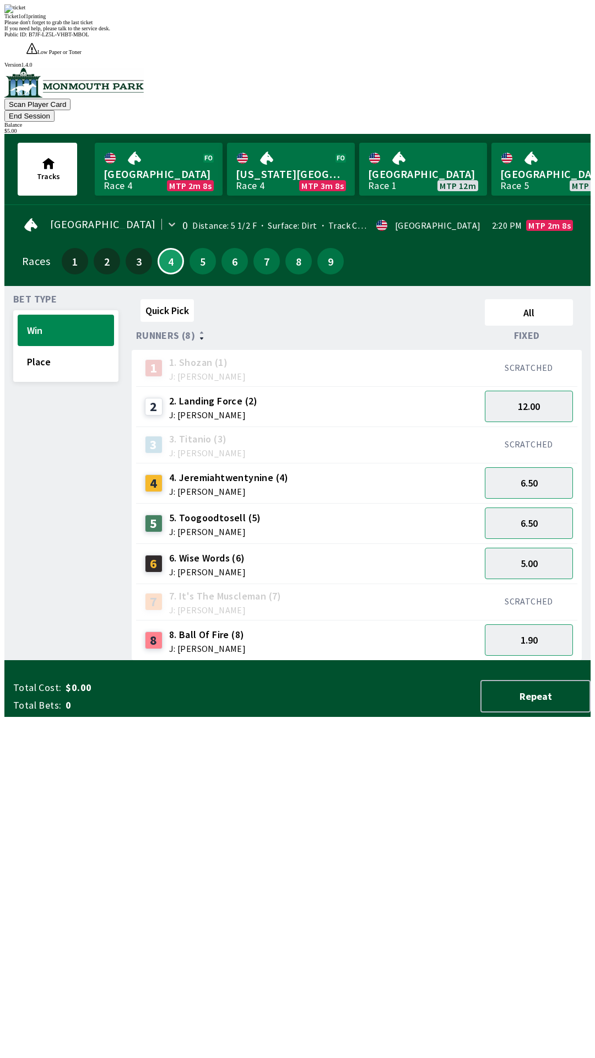
click at [384, 661] on div "Quick Pick All Runners (8) Fixed 1 1. [PERSON_NAME] (1) J: [PERSON_NAME] SCRATC…" at bounding box center [361, 478] width 459 height 366
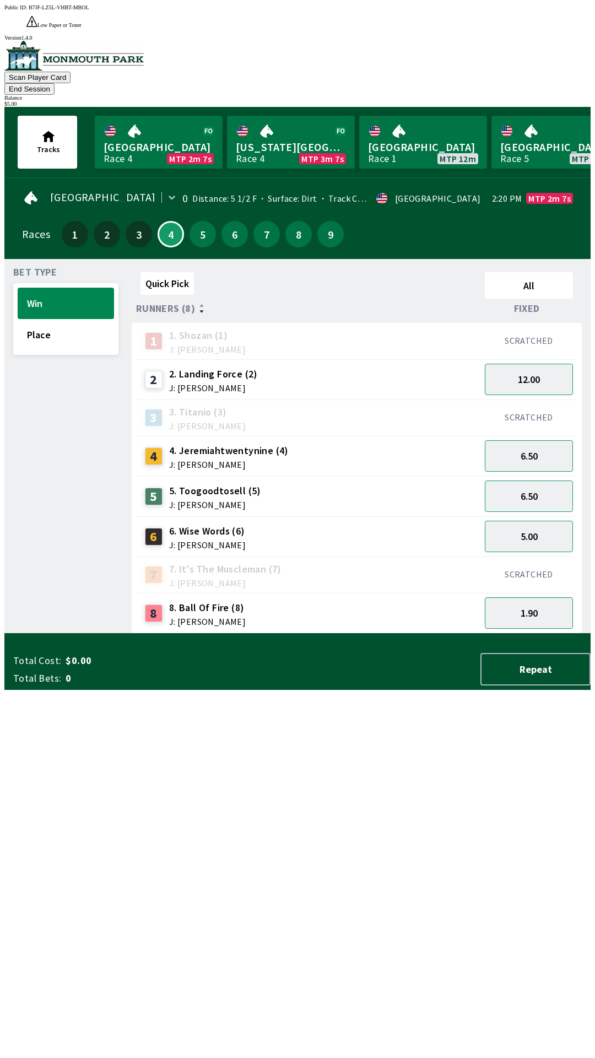
click at [55, 83] on button "End Session" at bounding box center [29, 89] width 50 height 12
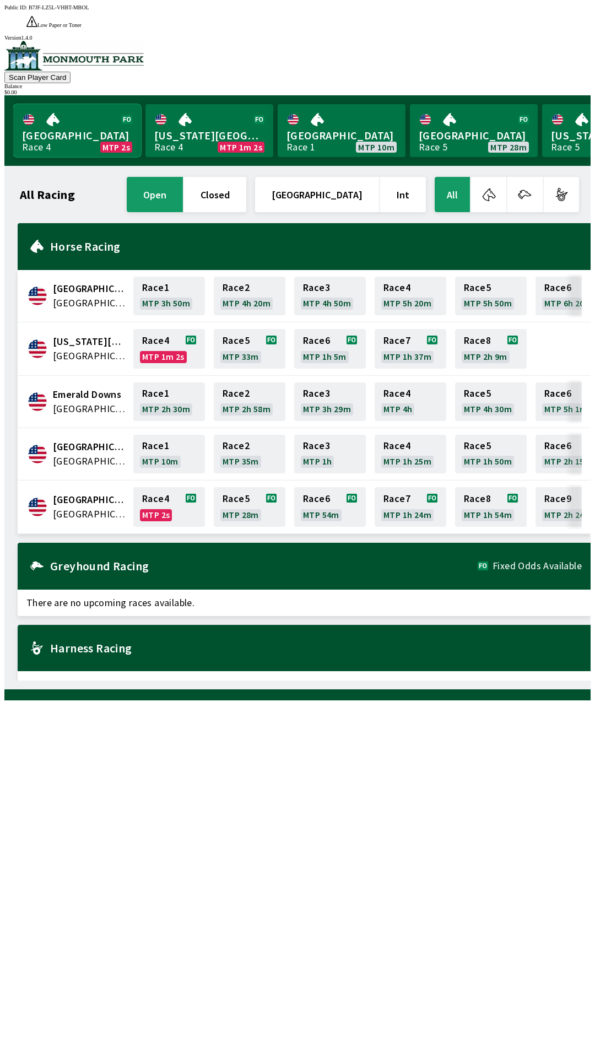
click at [63, 121] on link "Monmouth Park Race 4 MTP 2s" at bounding box center [77, 130] width 128 height 53
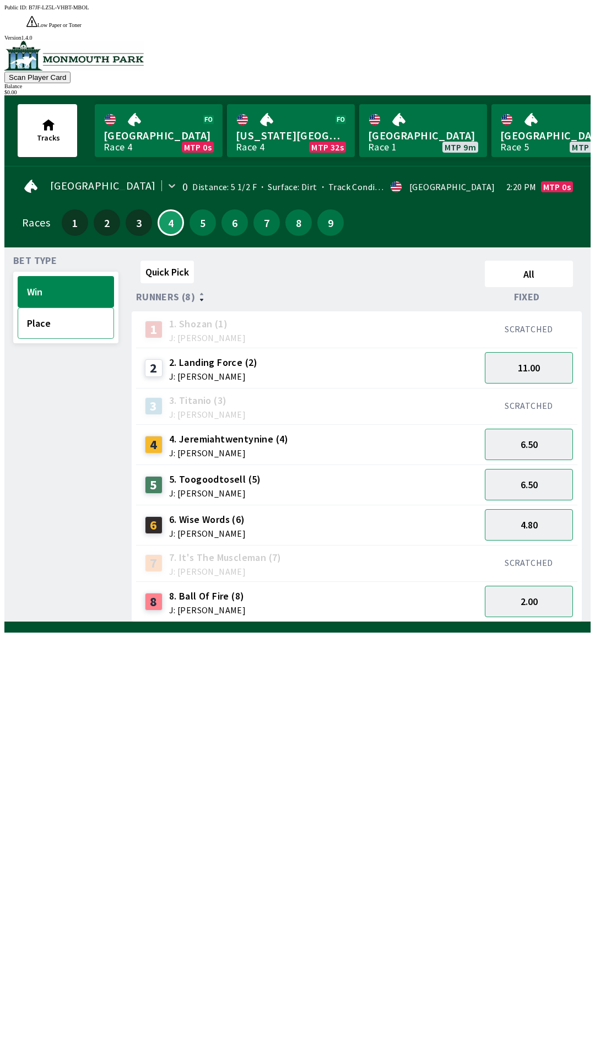
click at [47, 312] on button "Place" at bounding box center [66, 323] width 96 height 31
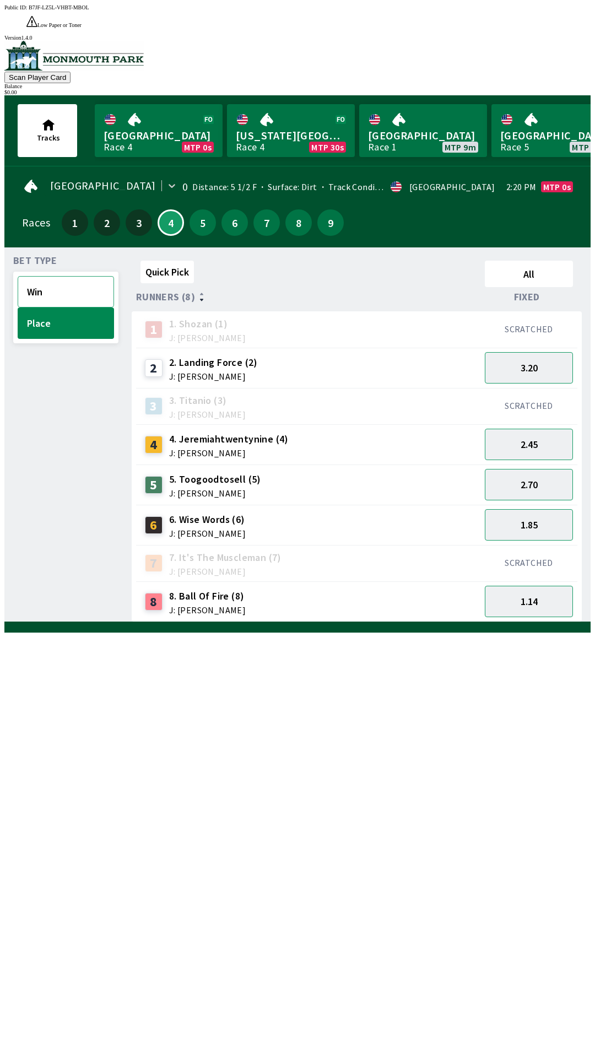
click at [44, 276] on button "Win" at bounding box center [66, 291] width 96 height 31
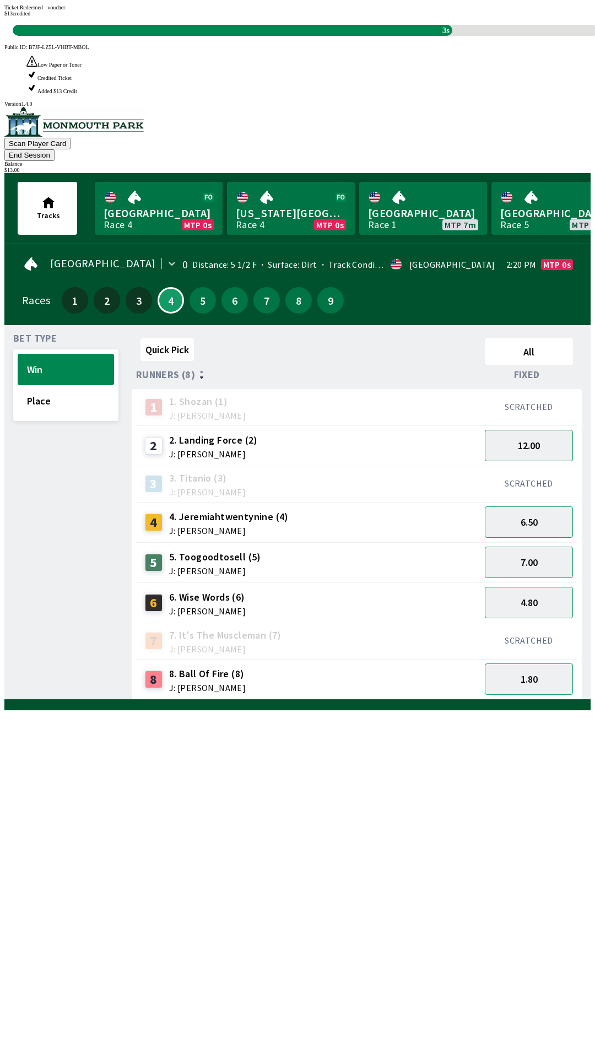
click at [172, 700] on div "Quick Pick All Runners (8) Fixed 1 1. [PERSON_NAME] (1) J: [PERSON_NAME] SCRATC…" at bounding box center [361, 517] width 459 height 366
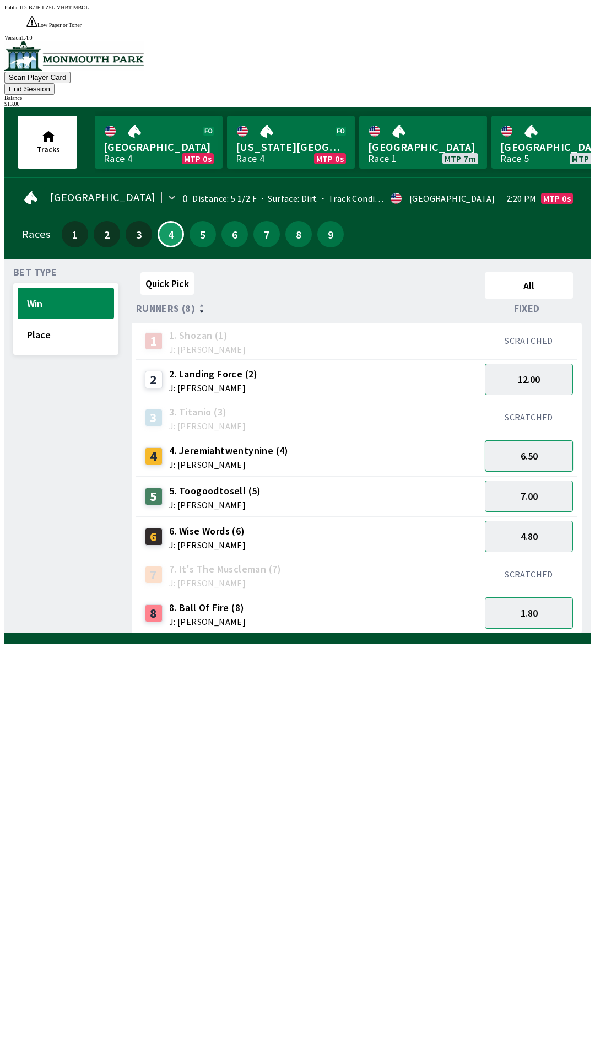
click at [517, 440] on button "6.50" at bounding box center [529, 455] width 88 height 31
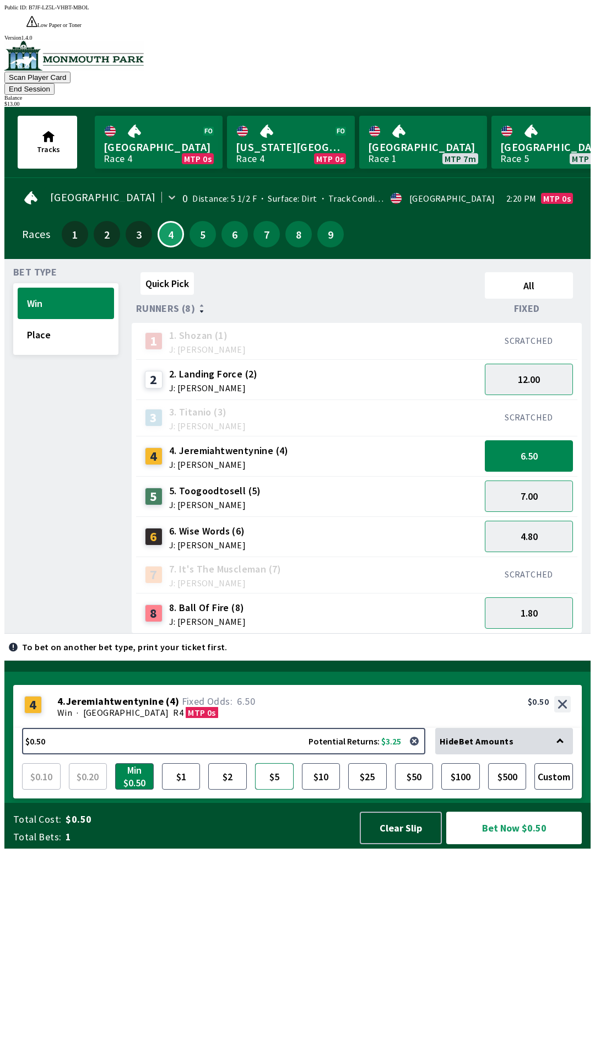
click at [279, 790] on button "$5" at bounding box center [274, 776] width 39 height 26
click at [503, 844] on button "Bet Now $5.00" at bounding box center [514, 828] width 136 height 33
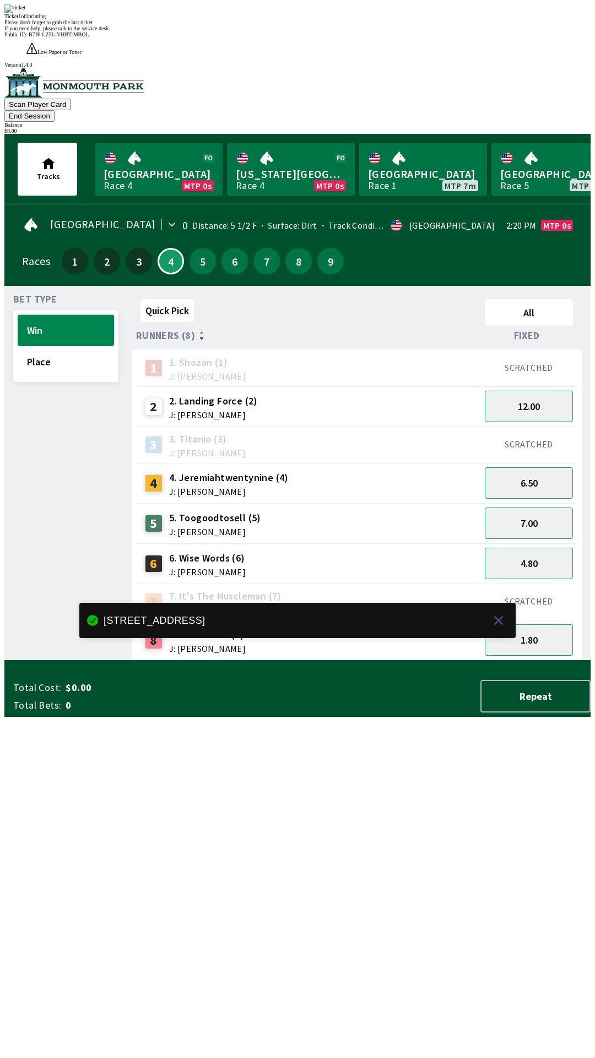
click at [276, 661] on div "Quick Pick All Runners (8) Fixed 1 1. [PERSON_NAME] (1) J: [PERSON_NAME] SCRATC…" at bounding box center [361, 478] width 459 height 366
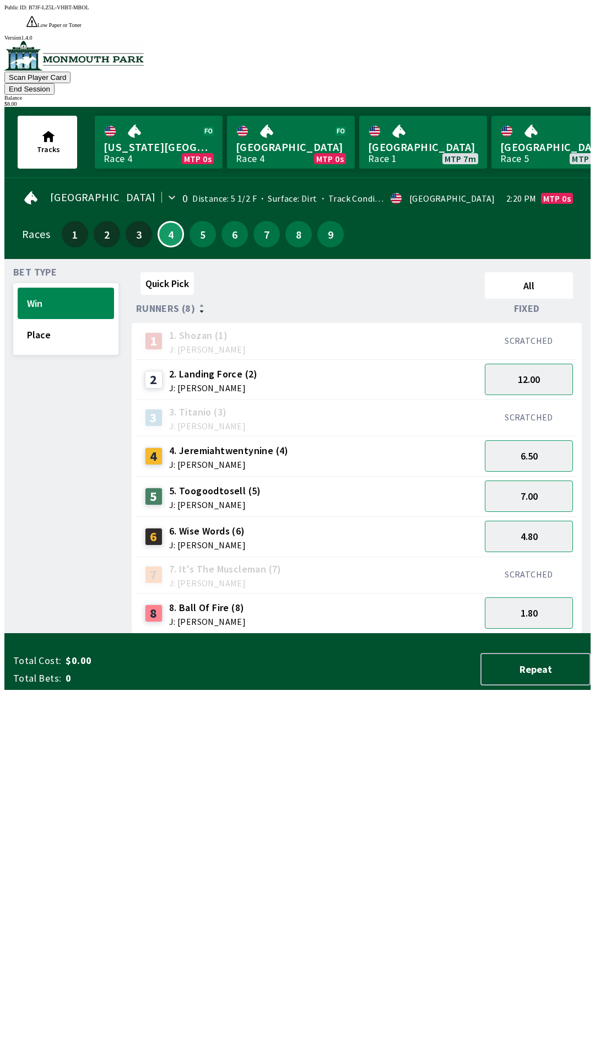
click at [55, 83] on button "End Session" at bounding box center [29, 89] width 50 height 12
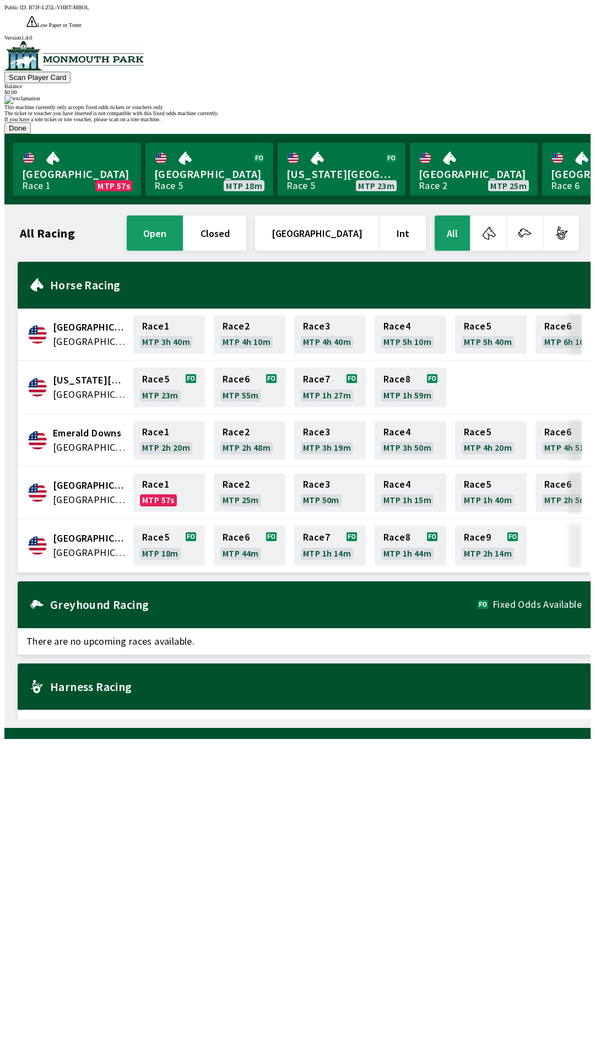
click at [31, 134] on button "Done" at bounding box center [17, 128] width 26 height 12
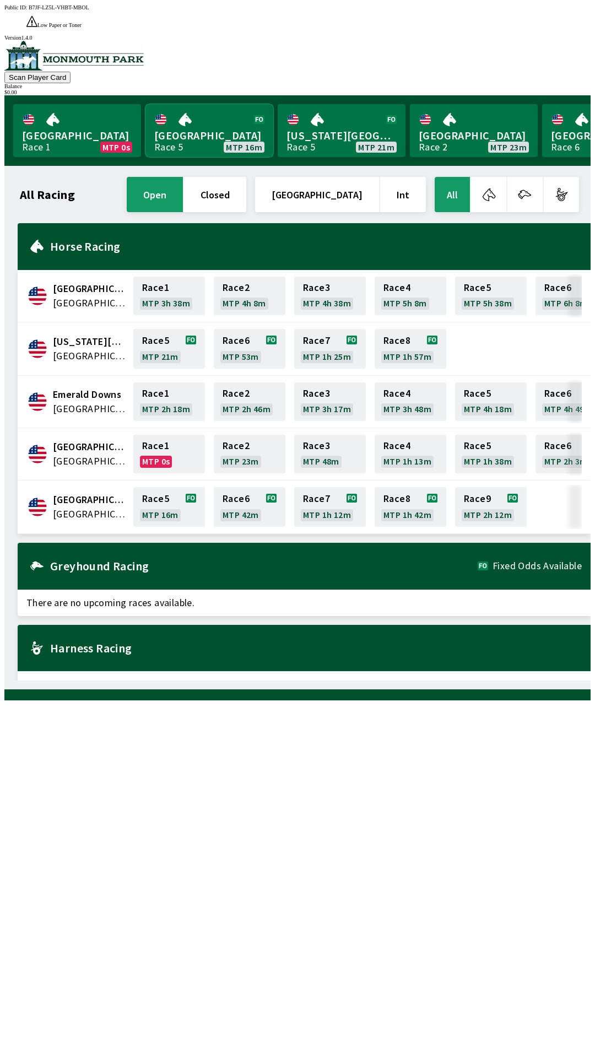
click at [196, 117] on link "[GEOGRAPHIC_DATA] Race 5 MTP 16m" at bounding box center [209, 130] width 128 height 53
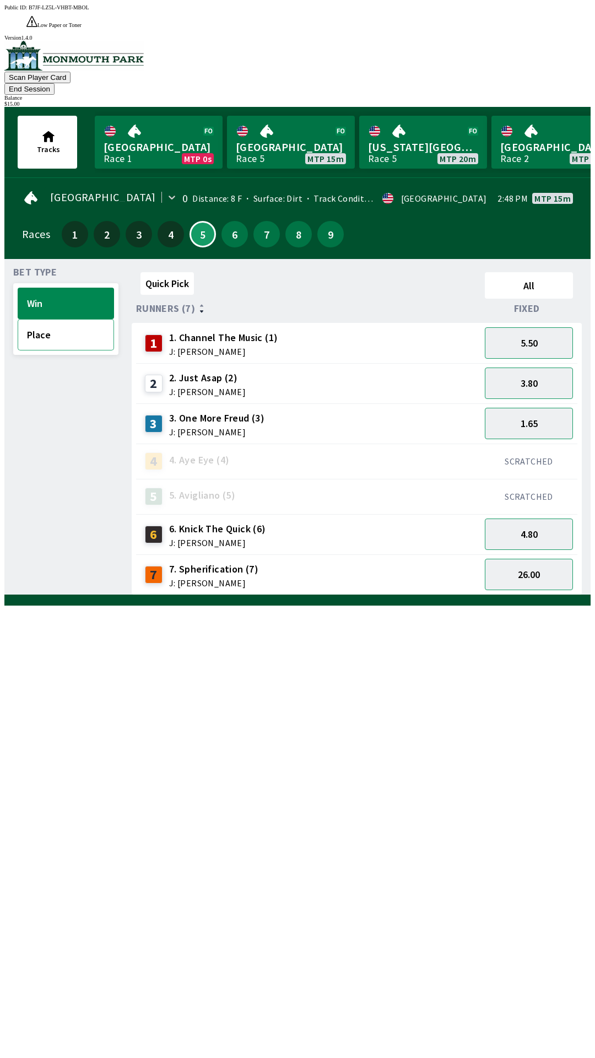
click at [51, 319] on button "Place" at bounding box center [66, 334] width 96 height 31
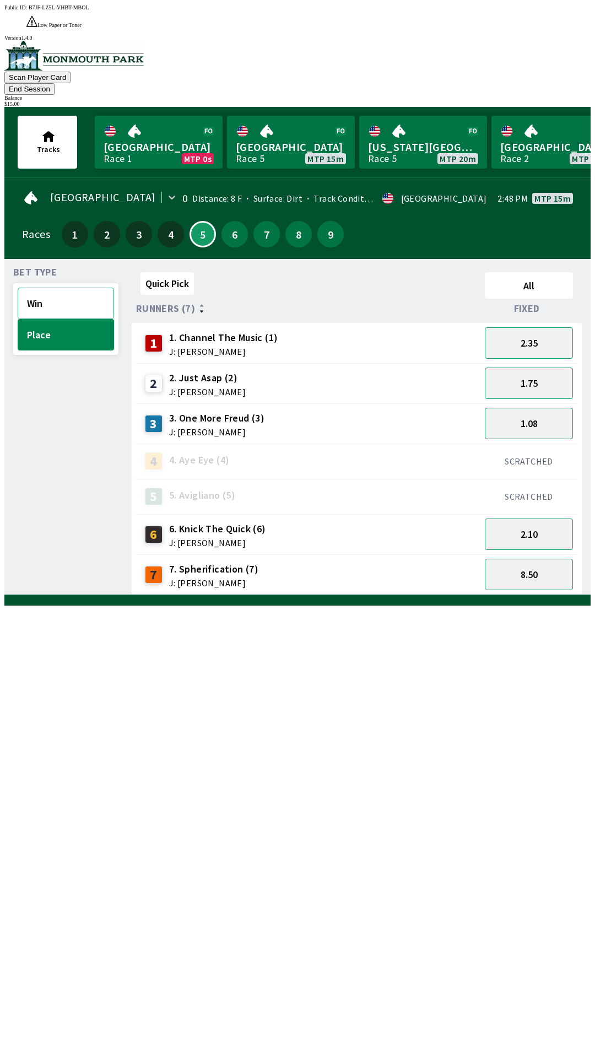
click at [73, 288] on button "Win" at bounding box center [66, 303] width 96 height 31
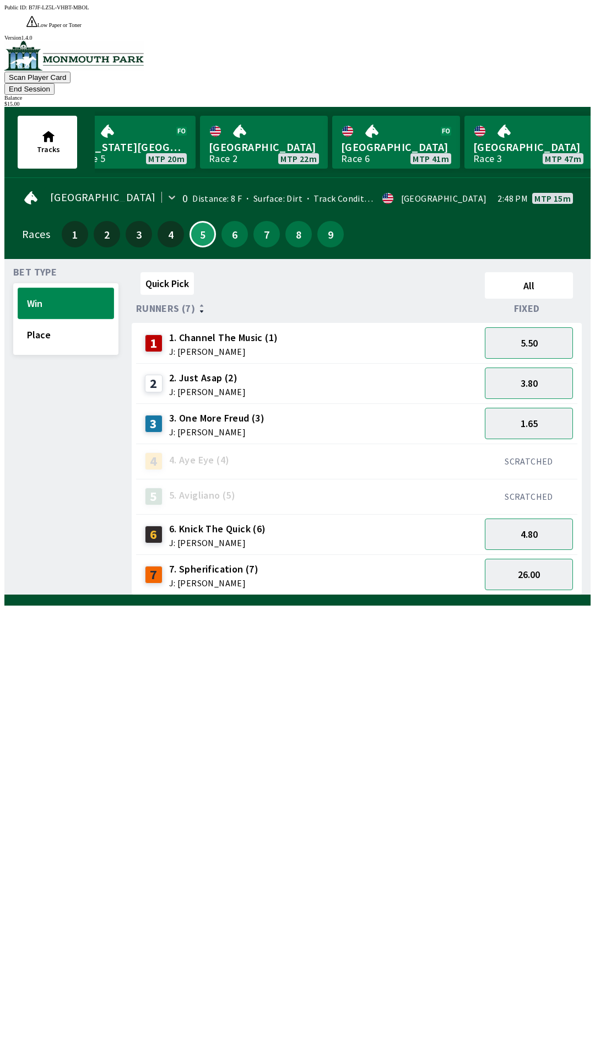
scroll to position [0, 320]
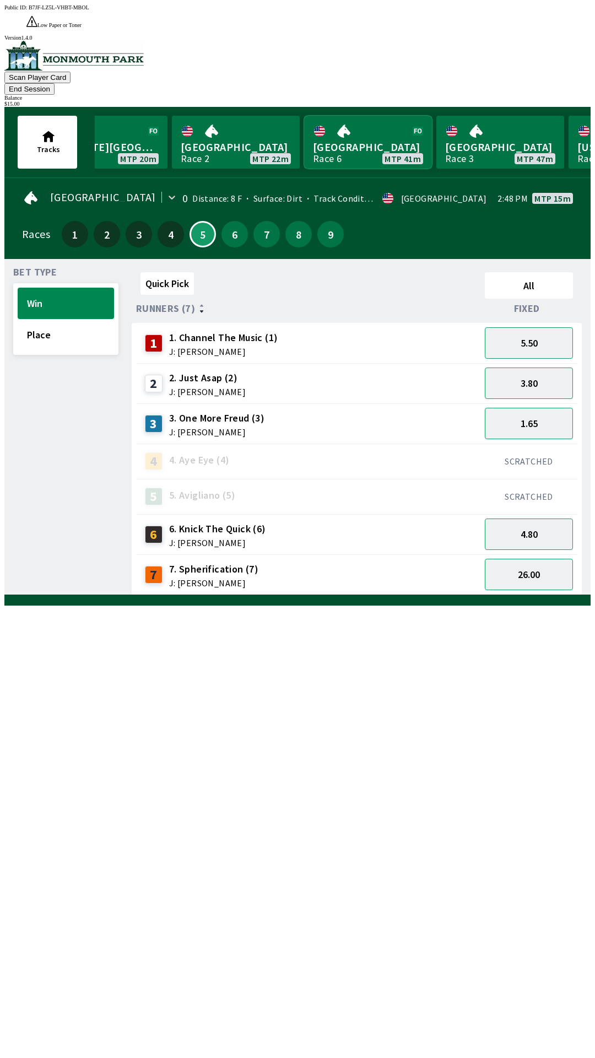
click at [362, 116] on link "[GEOGRAPHIC_DATA] Race 6 MTP 41m" at bounding box center [368, 142] width 128 height 53
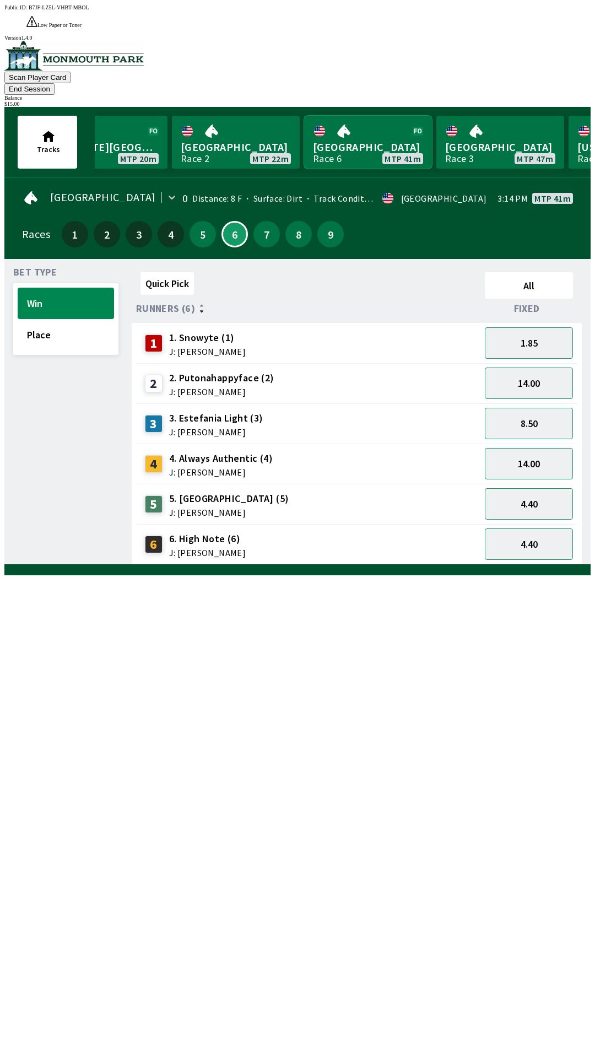
click at [355, 116] on link "[GEOGRAPHIC_DATA] Race 6 MTP 41m" at bounding box center [368, 142] width 128 height 53
click at [484, 116] on link "[GEOGRAPHIC_DATA] Race 3 MTP 47m" at bounding box center [500, 142] width 128 height 53
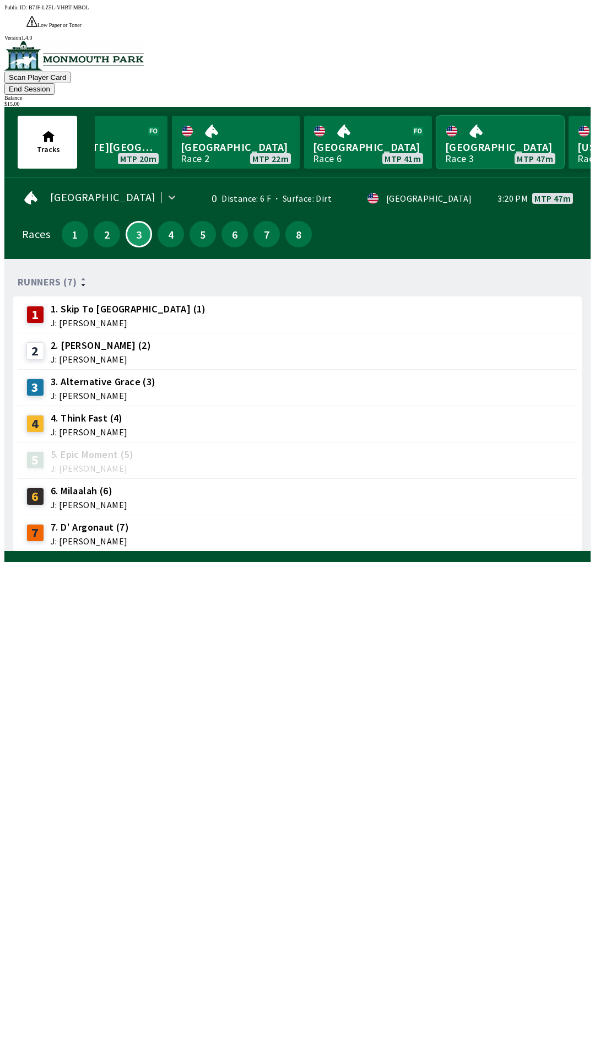
click at [501, 117] on link "[GEOGRAPHIC_DATA] Race 3 MTP 47m" at bounding box center [500, 142] width 128 height 53
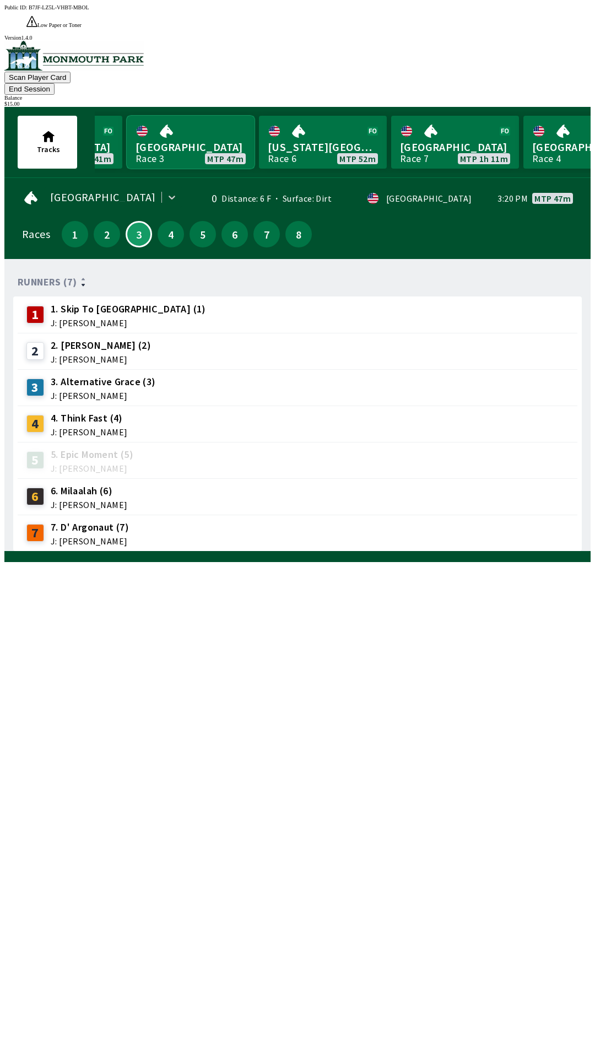
scroll to position [0, 631]
click at [441, 117] on link "Monmouth Park Race 7 MTP 1h 11m" at bounding box center [454, 142] width 128 height 53
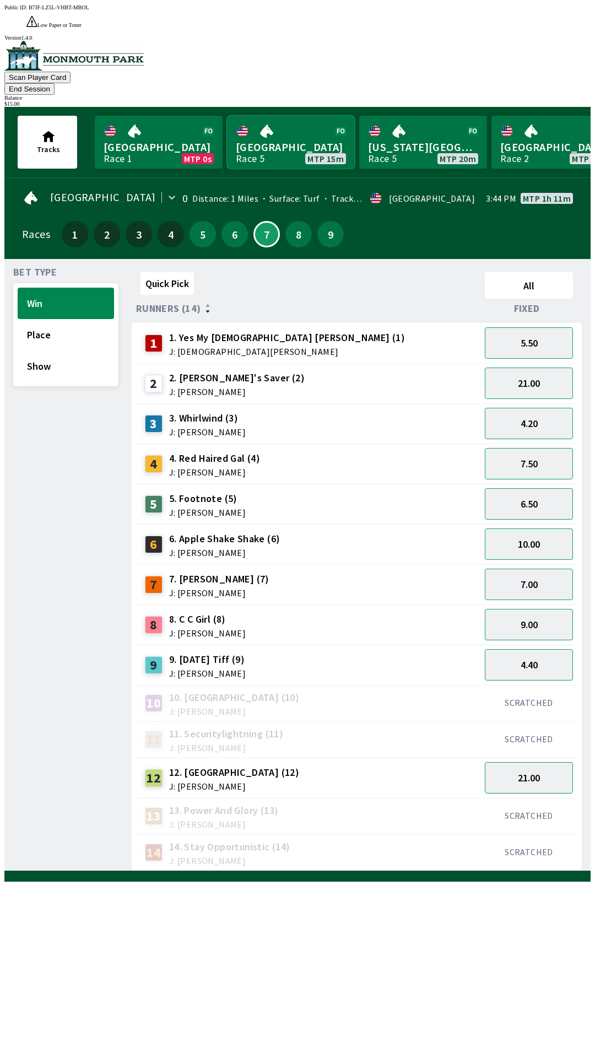
click at [303, 119] on link "[GEOGRAPHIC_DATA] Race 5 MTP 15m" at bounding box center [291, 142] width 128 height 53
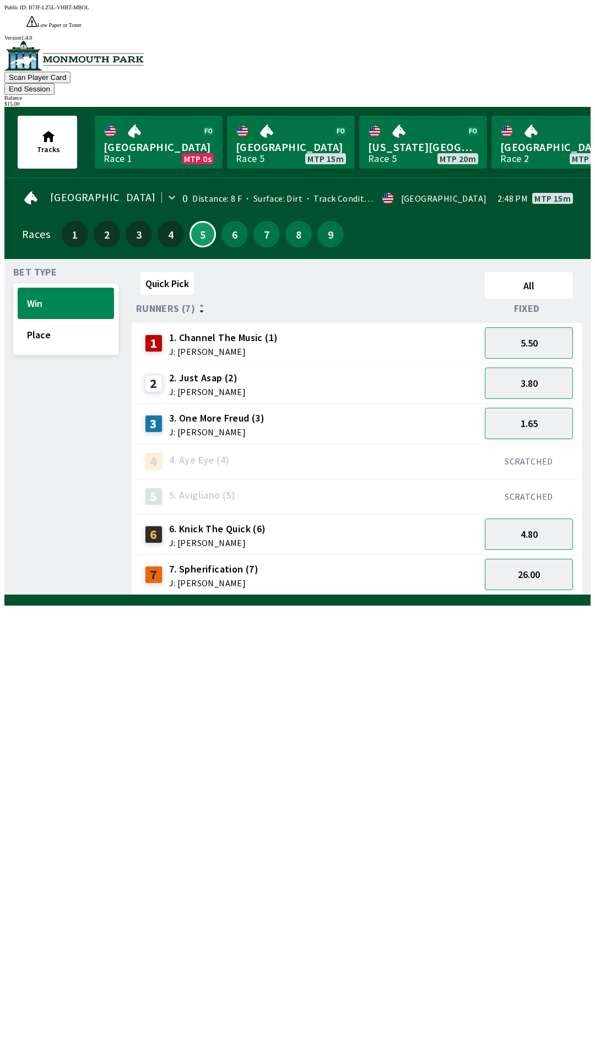
click at [436, 410] on div "3 3. One More Freud (3) J: [PERSON_NAME]" at bounding box center [309, 424] width 336 height 28
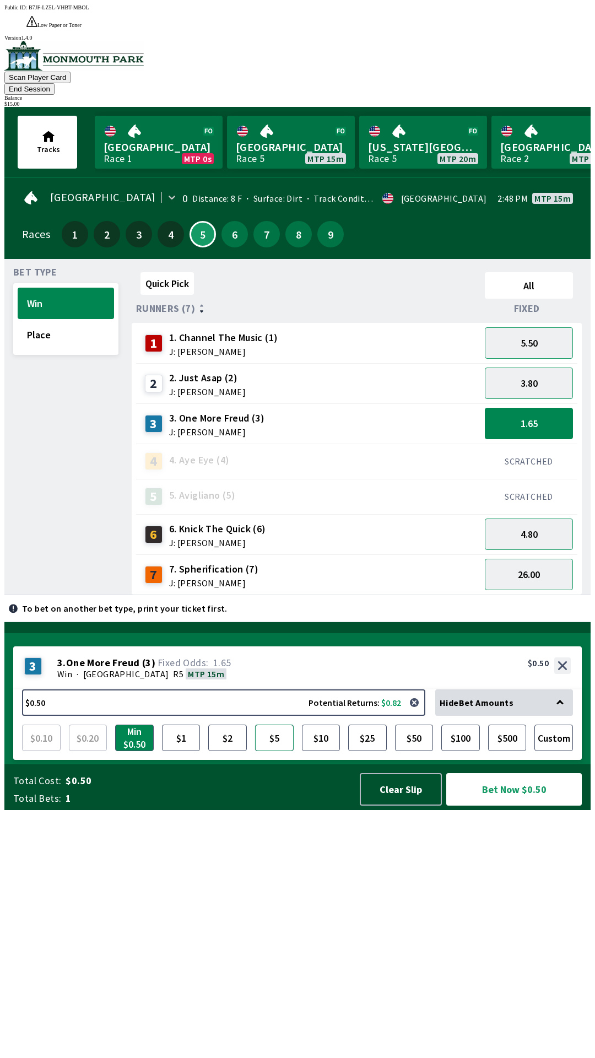
click at [279, 751] on button "$5" at bounding box center [274, 738] width 39 height 26
click at [321, 751] on button "$10" at bounding box center [321, 738] width 39 height 26
click at [320, 521] on div "6 6. Knick The Quick (6) J: [PERSON_NAME]" at bounding box center [309, 535] width 336 height 28
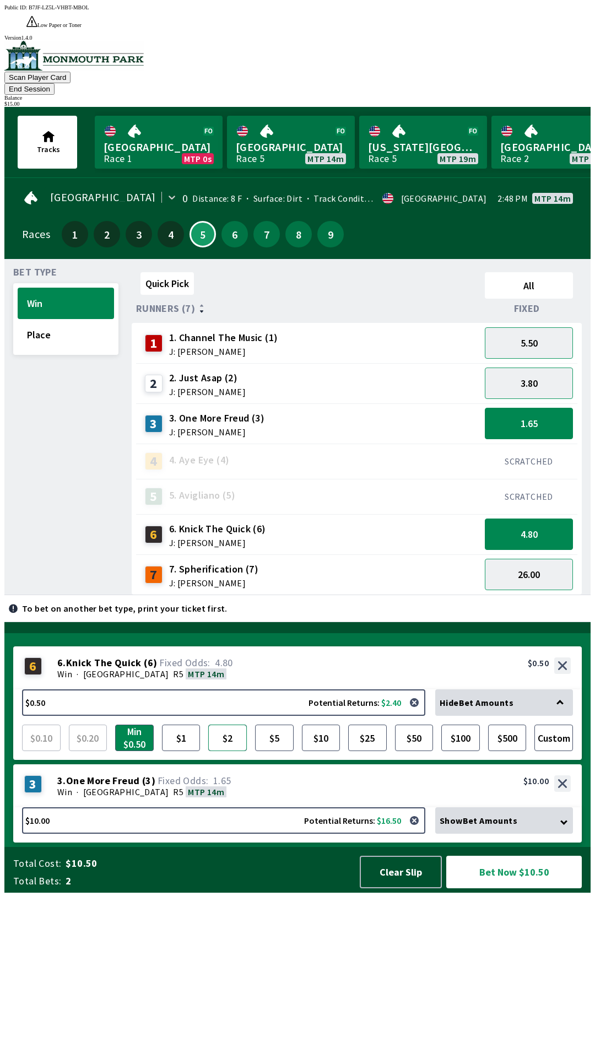
click at [232, 751] on button "$2" at bounding box center [227, 738] width 39 height 26
click at [346, 370] on div "2 2. Just Asap (2) J: [PERSON_NAME]" at bounding box center [309, 384] width 336 height 28
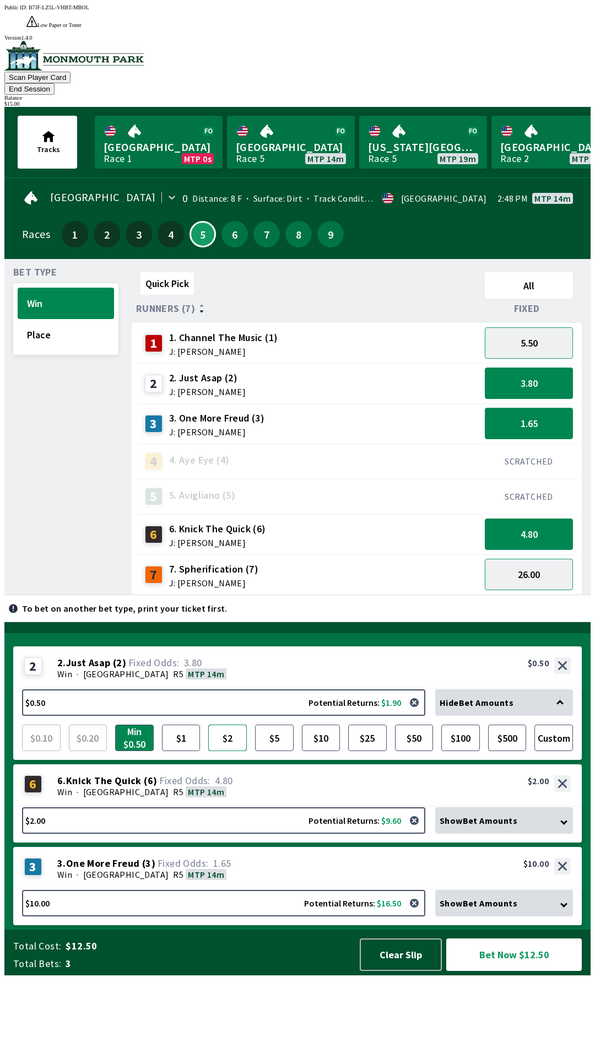
click at [237, 751] on button "$2" at bounding box center [227, 738] width 39 height 26
click at [409, 330] on div "1 1. Channel The Music (1) J: [PERSON_NAME]" at bounding box center [309, 344] width 336 height 28
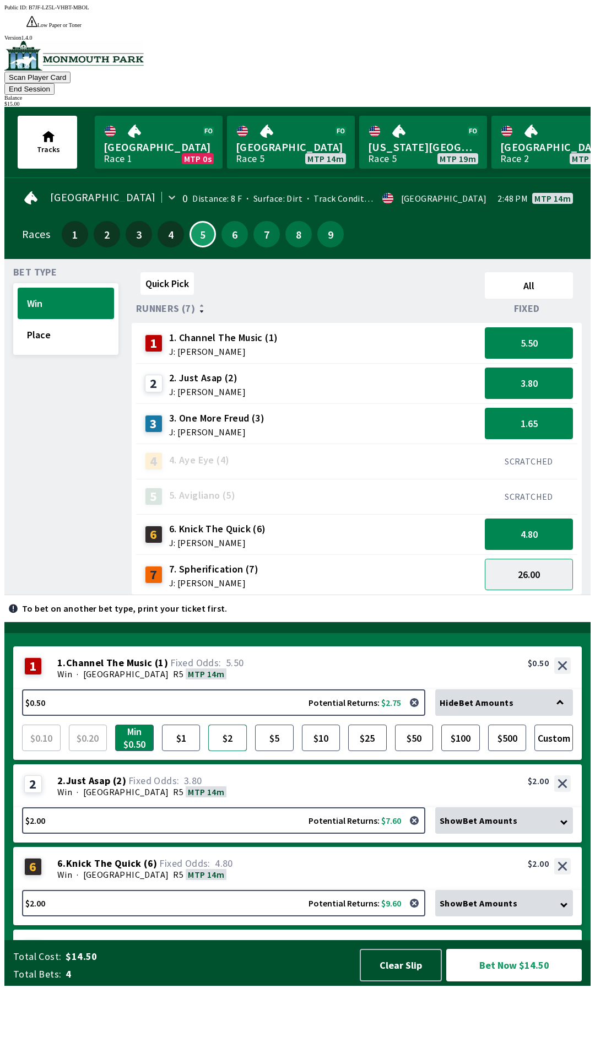
click at [230, 751] on button "$2" at bounding box center [227, 738] width 39 height 26
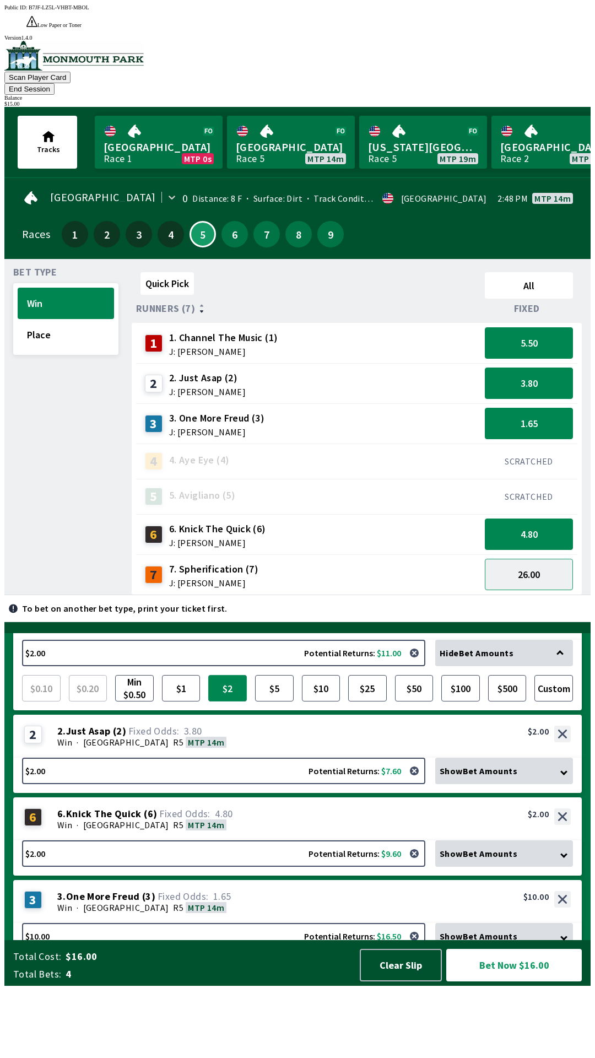
scroll to position [72, 0]
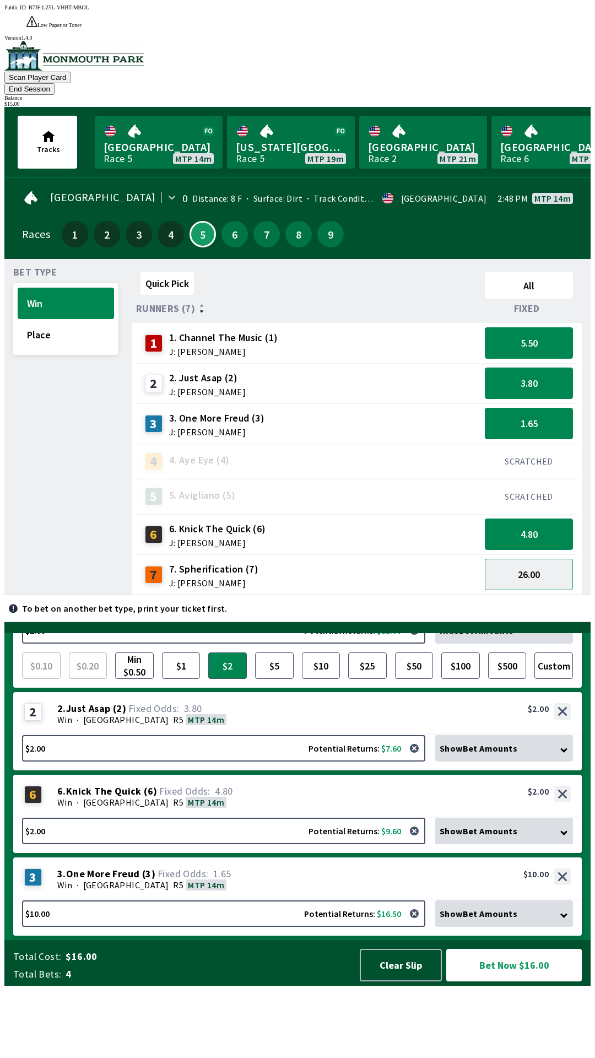
click at [357, 561] on div "7 7. Spherification (7) J: [PERSON_NAME]" at bounding box center [309, 575] width 336 height 28
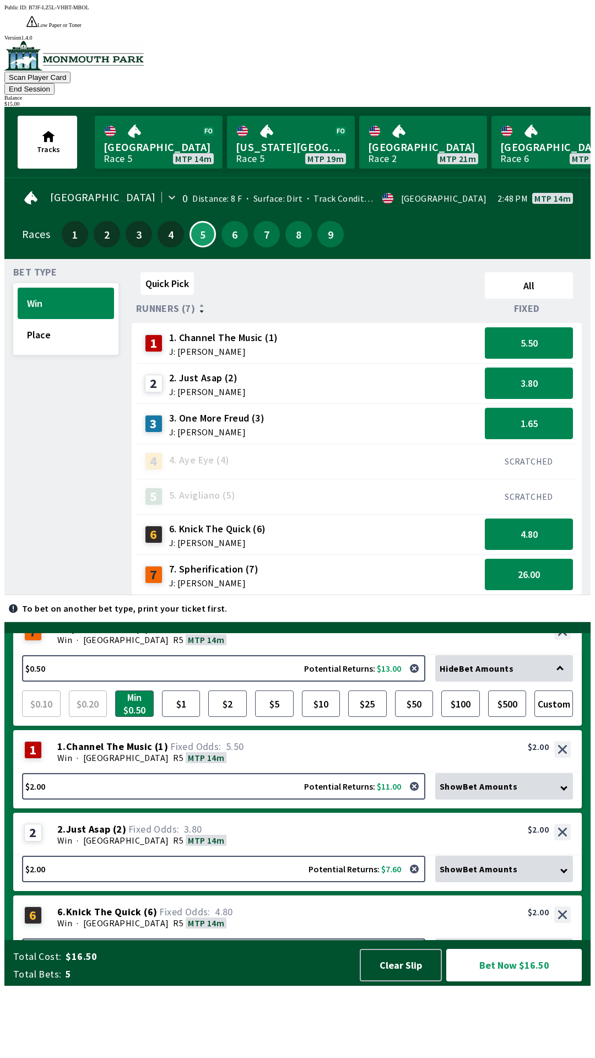
scroll to position [0, 0]
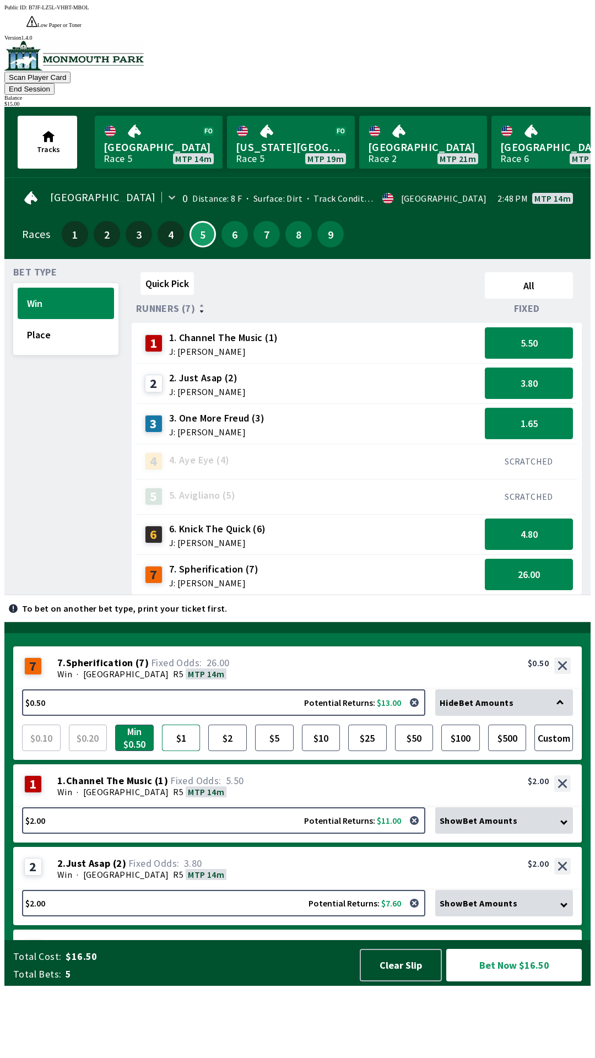
click at [190, 751] on button "$1" at bounding box center [181, 738] width 39 height 26
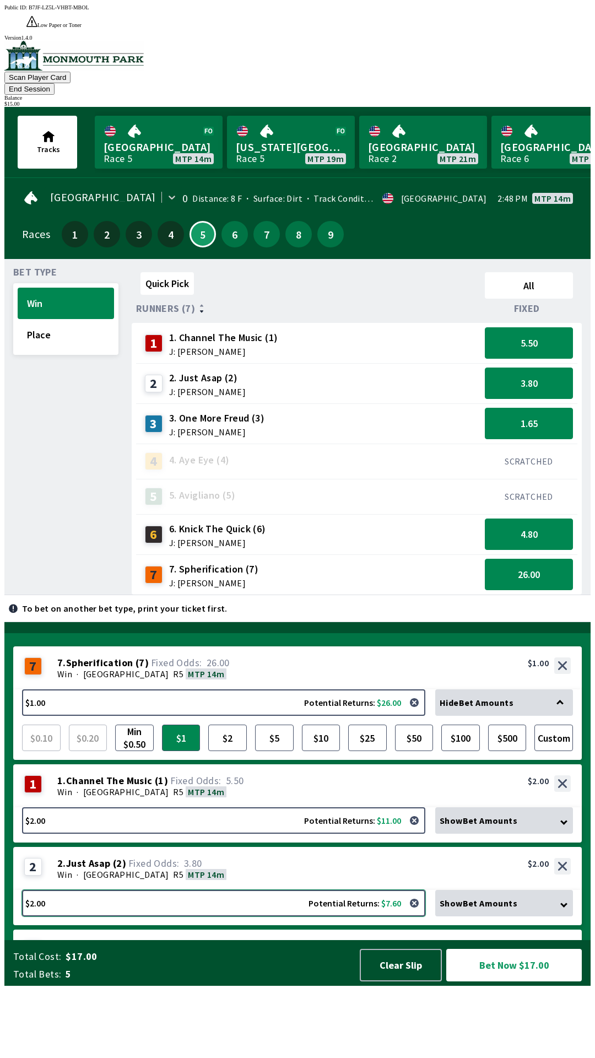
click at [274, 916] on button "$2.00 Potential Returns: $7.60" at bounding box center [223, 903] width 403 height 26
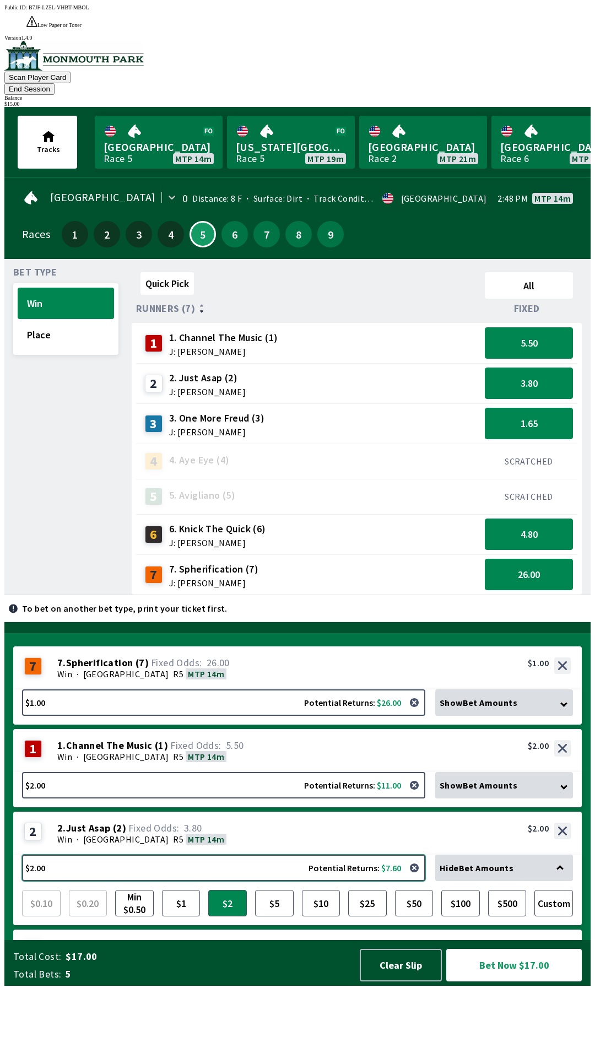
click at [292, 881] on button "$2.00 Potential Returns: $7.60" at bounding box center [223, 868] width 403 height 26
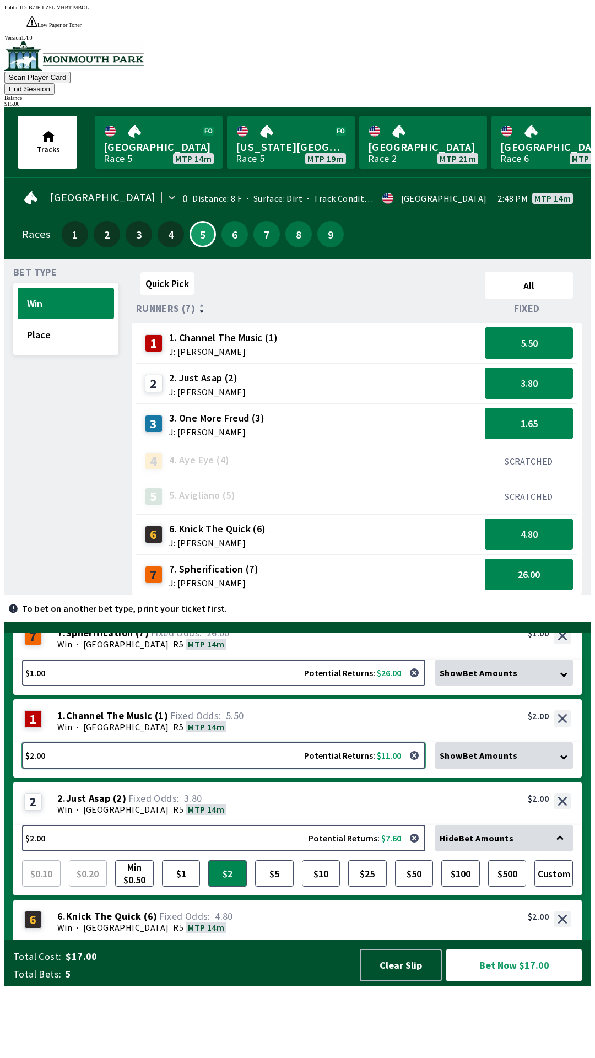
click at [308, 769] on button "$2.00 Potential Returns: $11.00" at bounding box center [223, 755] width 403 height 26
click at [309, 732] on div "Win · [STREET_ADDRESS]" at bounding box center [314, 726] width 514 height 11
click at [310, 742] on div "1 1 . Channel The Music ( 1 ) Win · [STREET_ADDRESS]. Channel The Music (1) 5.5…" at bounding box center [297, 720] width 569 height 43
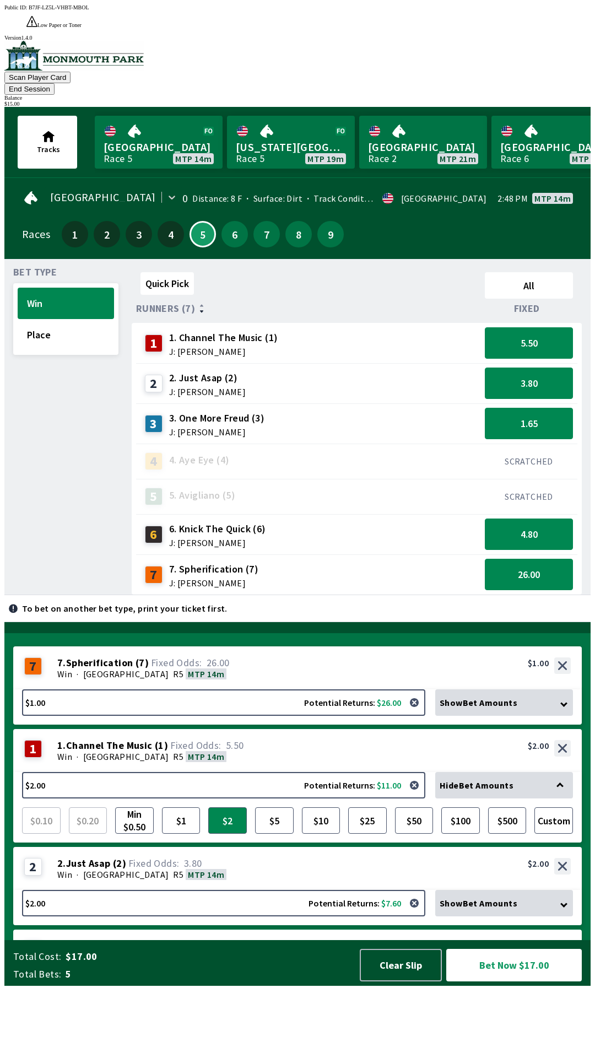
click at [498, 916] on div "Show Bet Amounts" at bounding box center [504, 903] width 138 height 26
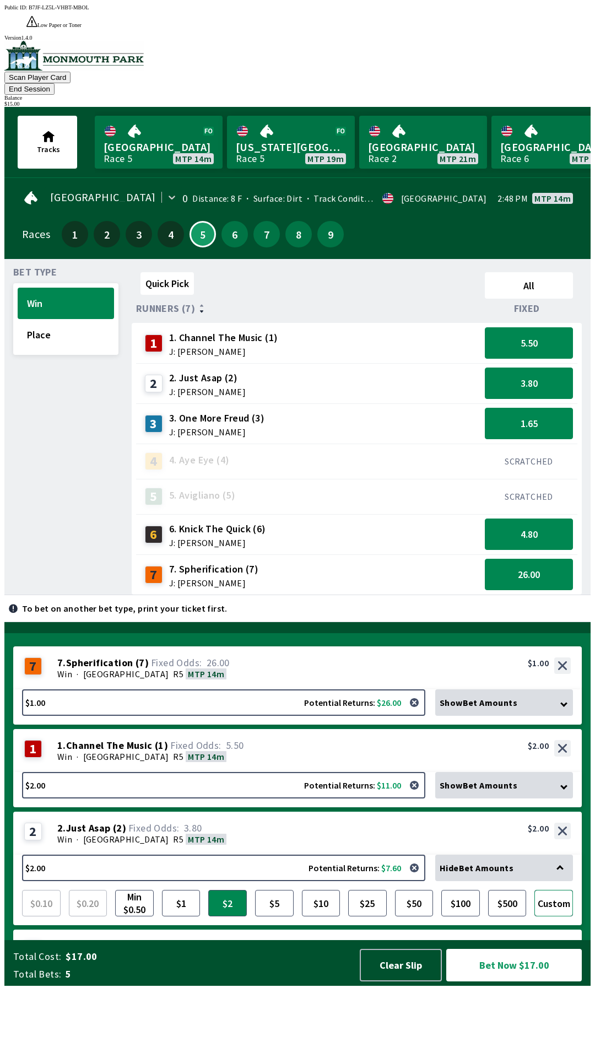
click at [549, 916] on button "Custom" at bounding box center [554, 903] width 39 height 26
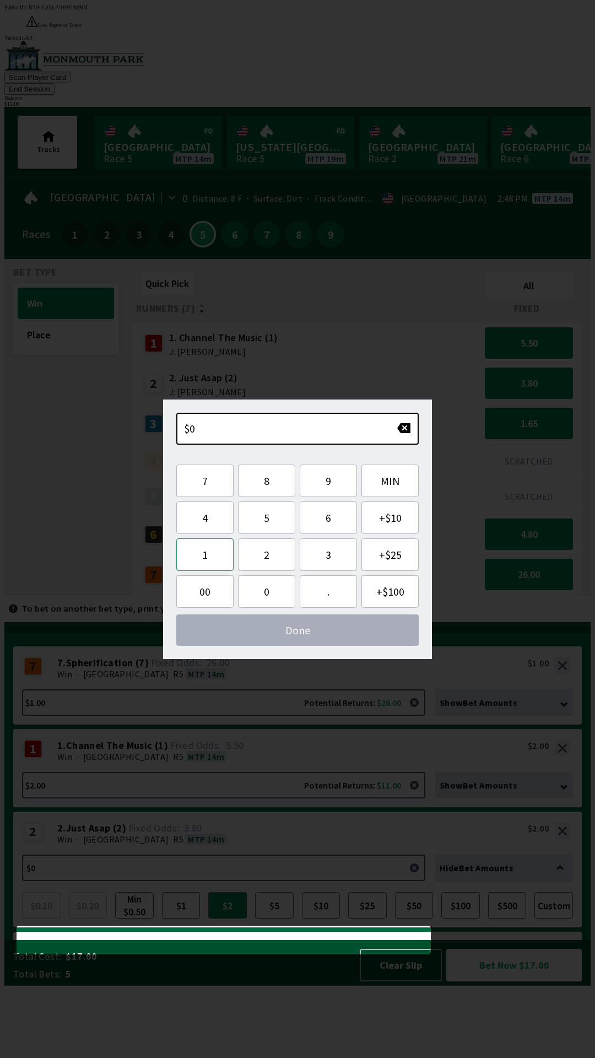
click at [218, 555] on button "1" at bounding box center [204, 554] width 57 height 33
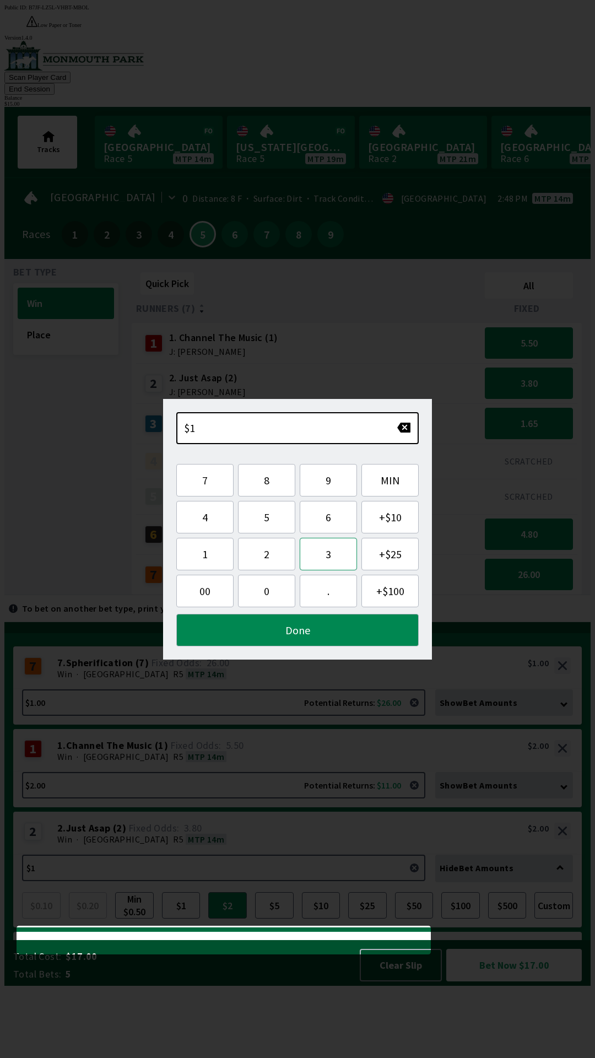
click at [333, 555] on button "3" at bounding box center [328, 554] width 57 height 33
click at [334, 618] on button "Done" at bounding box center [297, 630] width 242 height 33
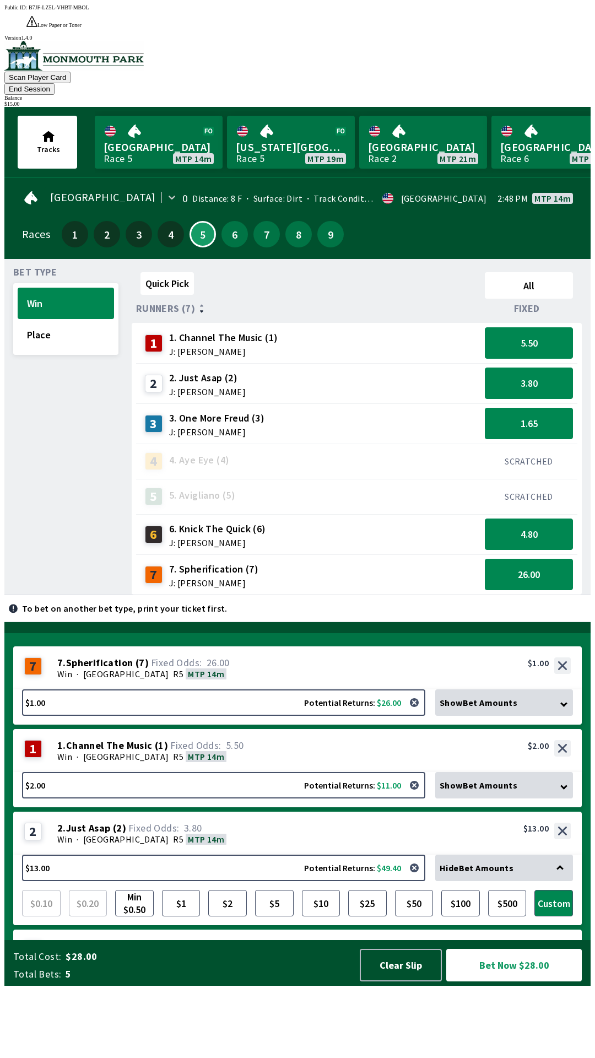
click at [337, 855] on div "2 2 . Just Asap ( 2 ) Win · [STREET_ADDRESS]. Just Asap (2) 3.80 $13.00" at bounding box center [297, 833] width 569 height 43
click at [343, 799] on button "$2.00 Potential Returns: $11.00" at bounding box center [223, 785] width 403 height 26
click at [347, 799] on button "$2.00 Potential Returns: $11.00" at bounding box center [223, 785] width 403 height 26
click at [357, 716] on button "$1.00 Potential Returns: $26.00" at bounding box center [223, 702] width 403 height 26
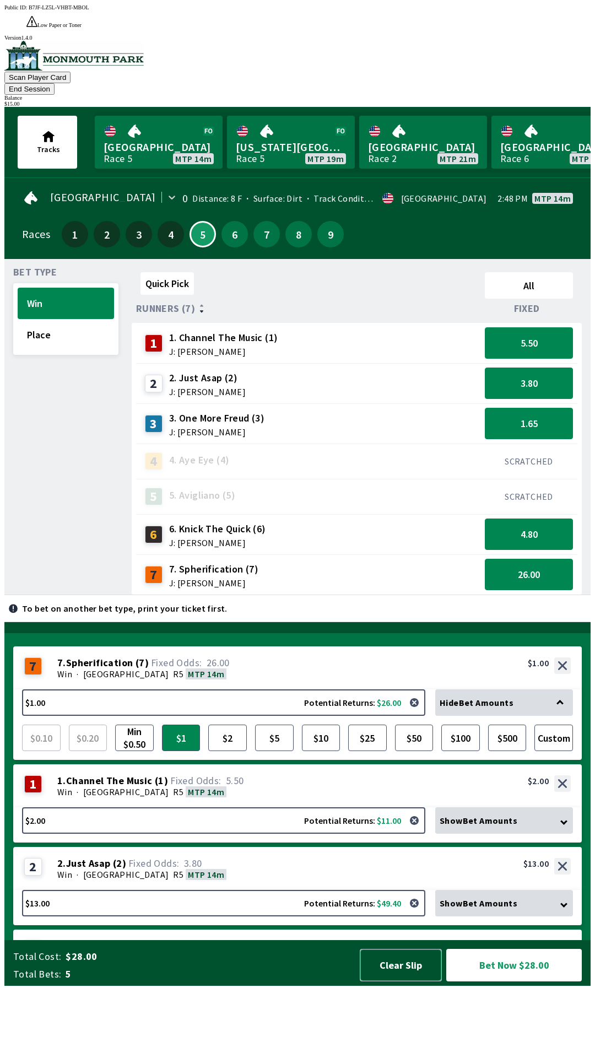
click at [407, 982] on button "Clear Slip" at bounding box center [401, 965] width 82 height 33
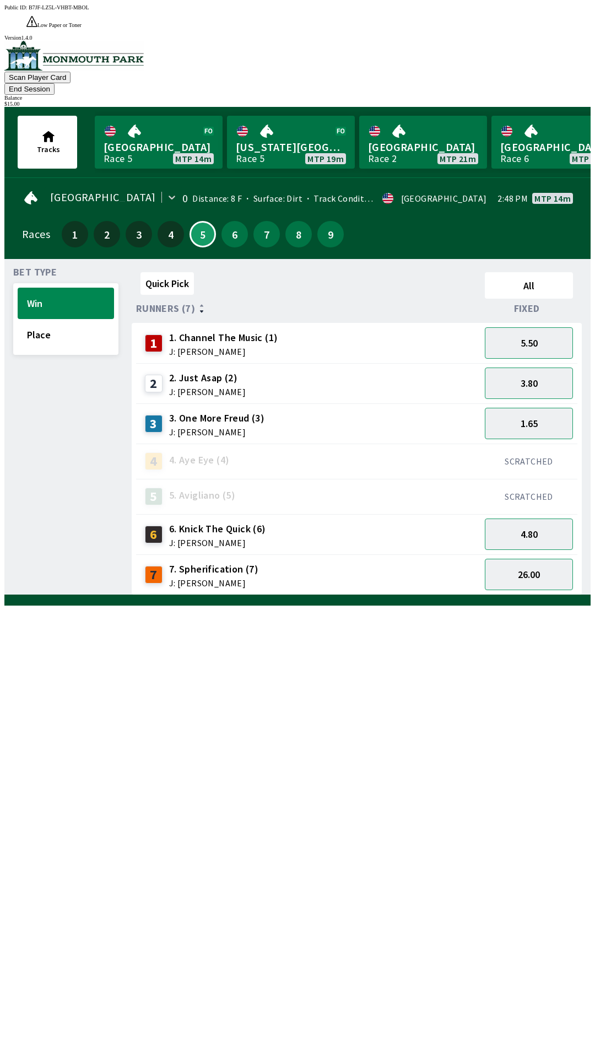
click at [402, 410] on div "3 3. One More Freud (3) J: [PERSON_NAME]" at bounding box center [309, 424] width 336 height 28
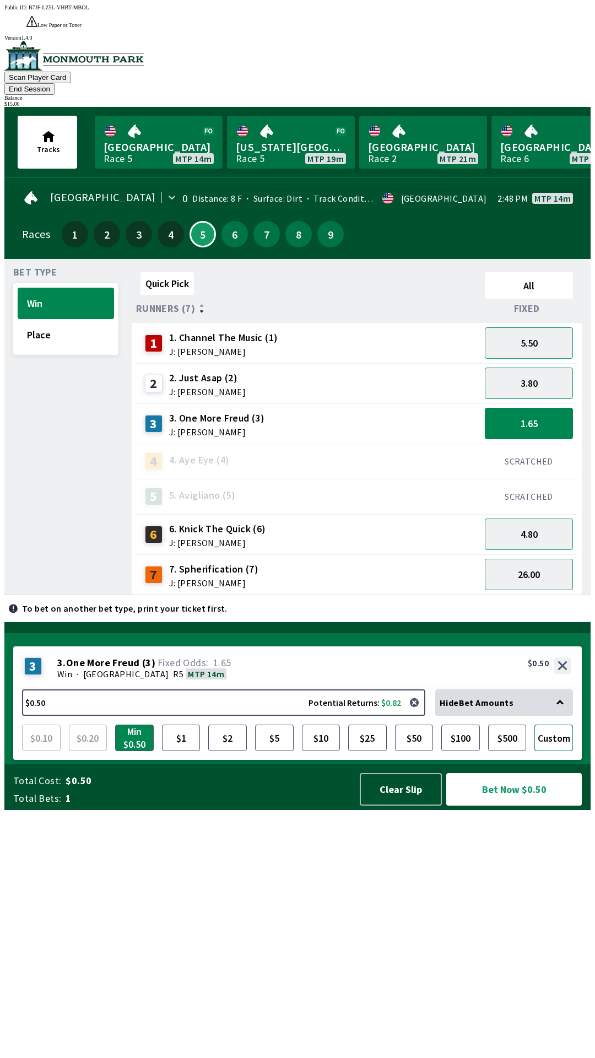
click at [556, 751] on button "Custom" at bounding box center [554, 738] width 39 height 26
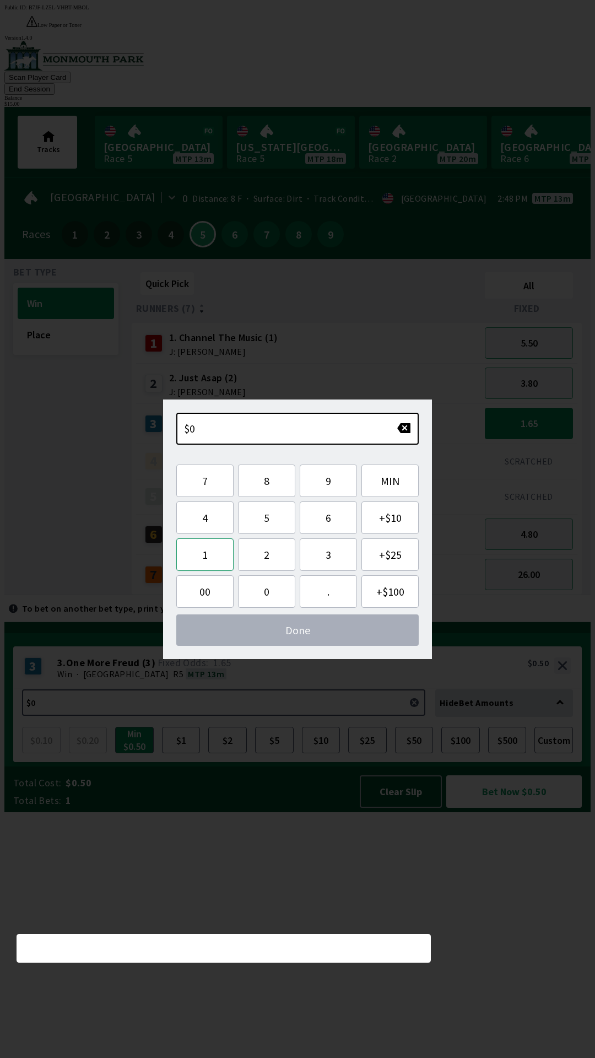
click at [214, 556] on button "1" at bounding box center [204, 554] width 57 height 33
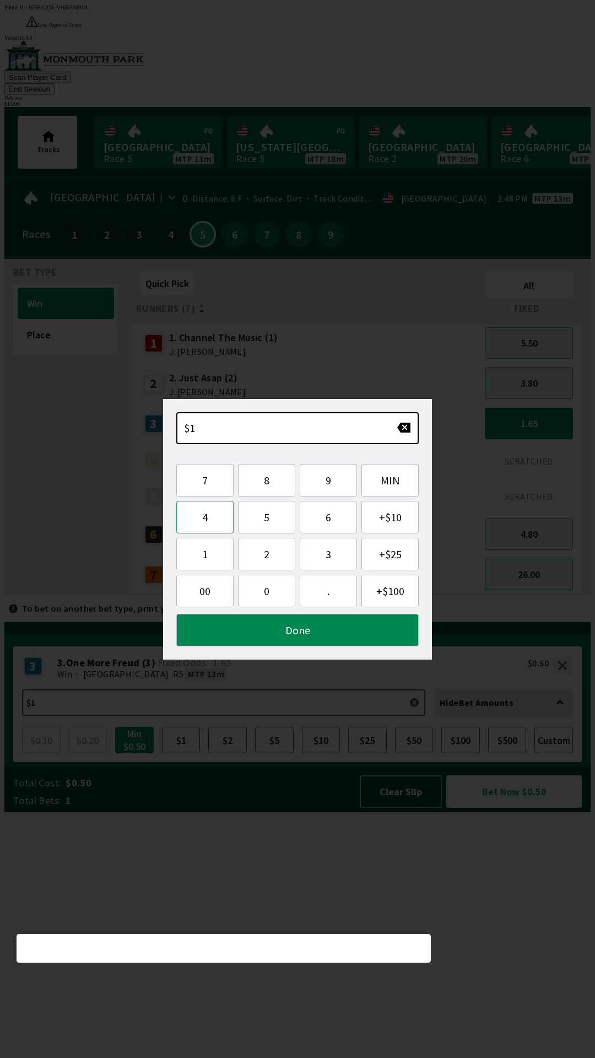
click at [214, 520] on button "4" at bounding box center [204, 517] width 57 height 33
click at [295, 630] on button "Done" at bounding box center [297, 630] width 242 height 33
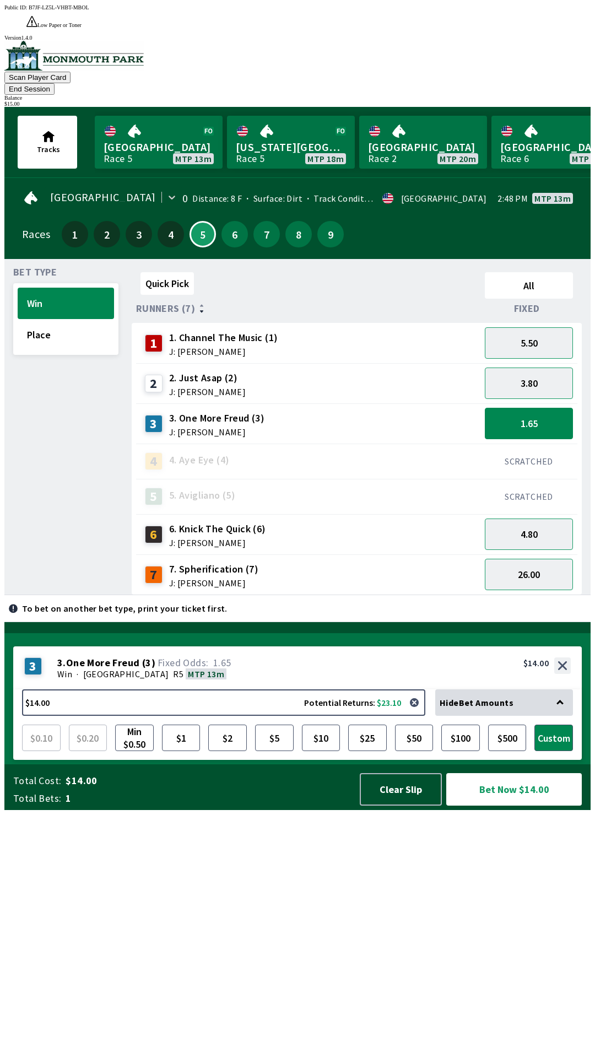
click at [386, 370] on div "2 2. Just Asap (2) J: [PERSON_NAME]" at bounding box center [309, 384] width 336 height 28
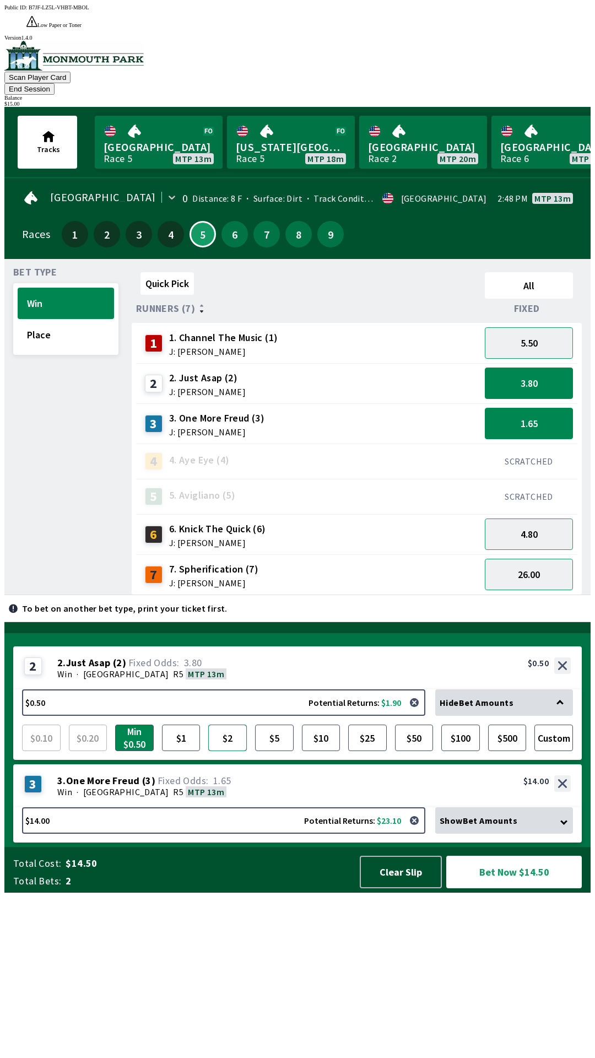
click at [229, 751] on button "$2" at bounding box center [227, 738] width 39 height 26
click at [354, 330] on div "1 1. Channel The Music (1) J: [PERSON_NAME]" at bounding box center [309, 344] width 336 height 28
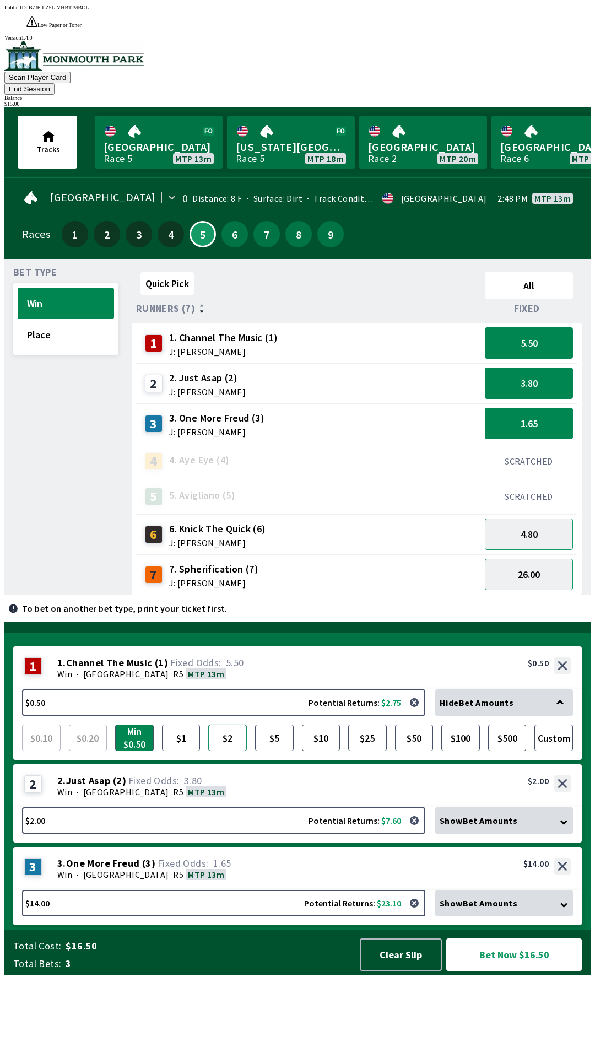
click at [231, 751] on button "$2" at bounding box center [227, 738] width 39 height 26
click at [359, 521] on div "6 6. Knick The Quick (6) J: [PERSON_NAME]" at bounding box center [309, 535] width 336 height 28
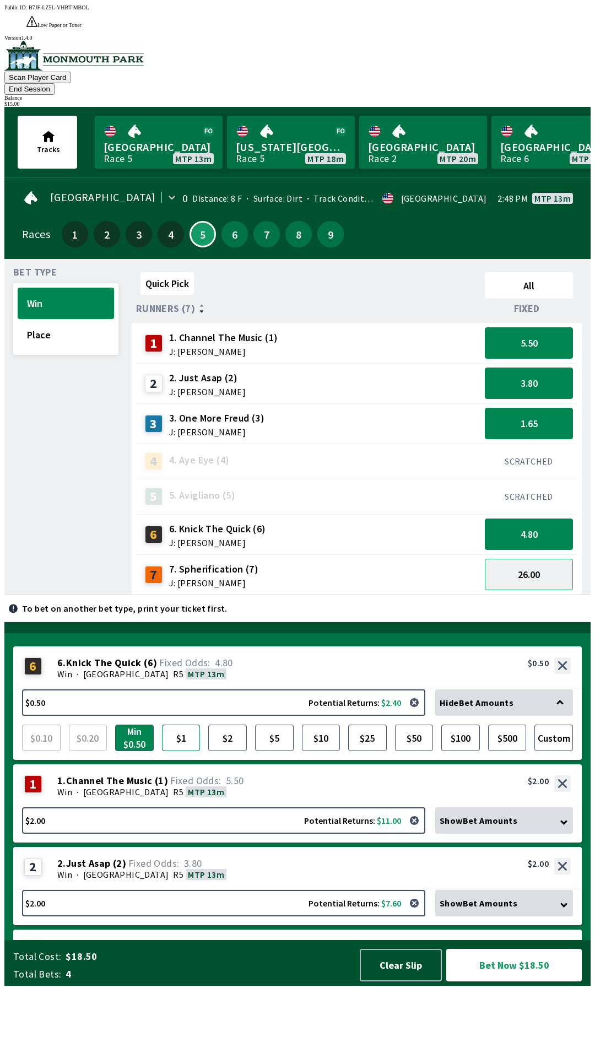
click at [189, 751] on button "$1" at bounding box center [181, 738] width 39 height 26
click at [354, 561] on div "7 7. Spherification (7) J: [PERSON_NAME]" at bounding box center [309, 575] width 336 height 28
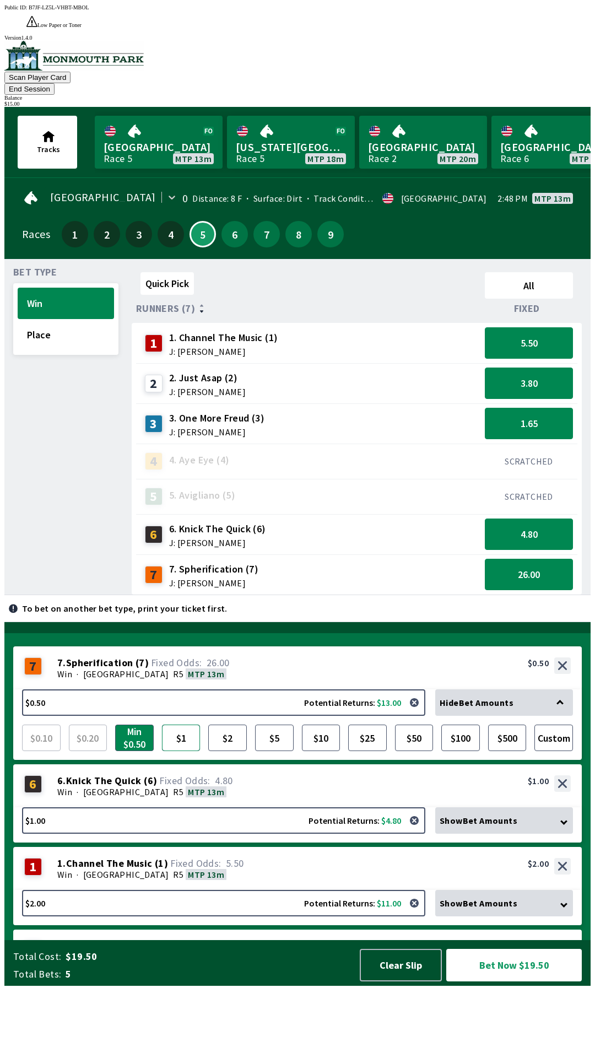
click at [191, 751] on button "$1" at bounding box center [181, 738] width 39 height 26
click at [513, 982] on button "Bet Now $20.00" at bounding box center [514, 965] width 136 height 33
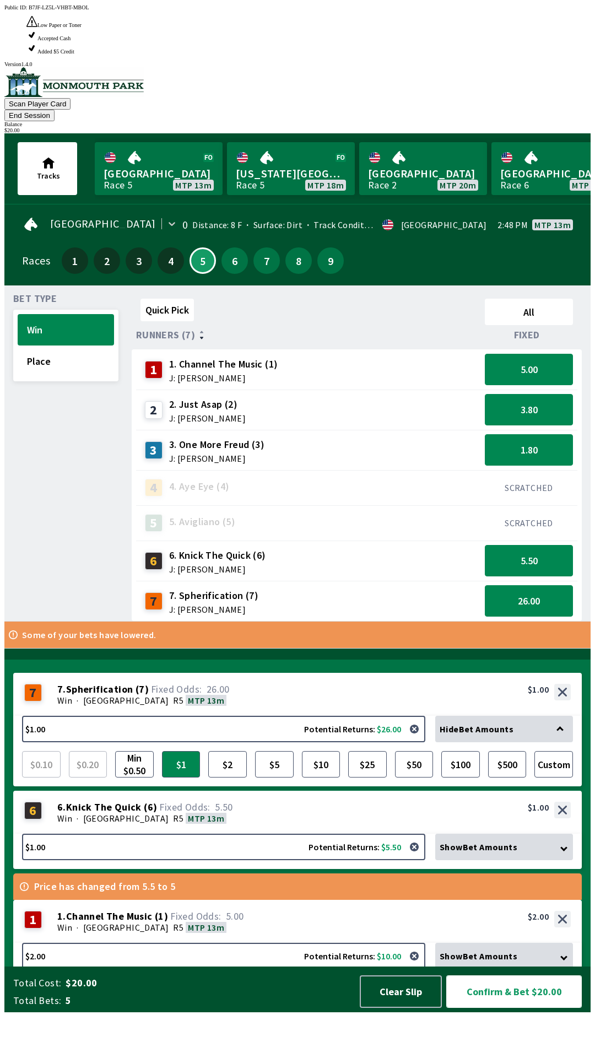
click at [532, 1008] on button "Confirm & Bet $20.00" at bounding box center [514, 991] width 136 height 33
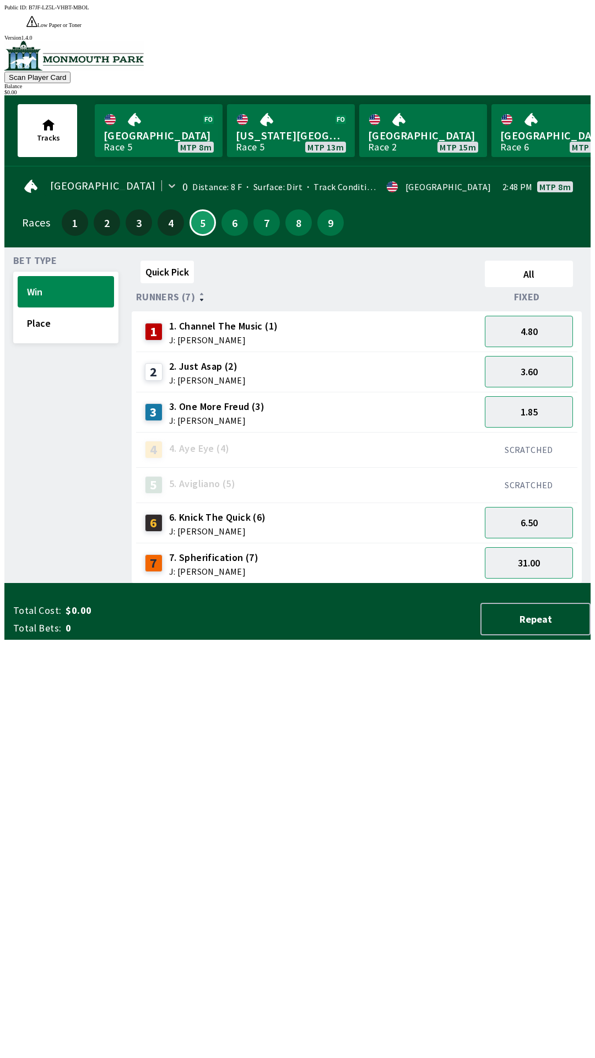
click at [447, 358] on div "2 2. Just Asap (2) J: [PERSON_NAME]" at bounding box center [309, 372] width 336 height 28
click at [429, 358] on div "2 2. Just Asap (2) J: [PERSON_NAME]" at bounding box center [309, 372] width 336 height 28
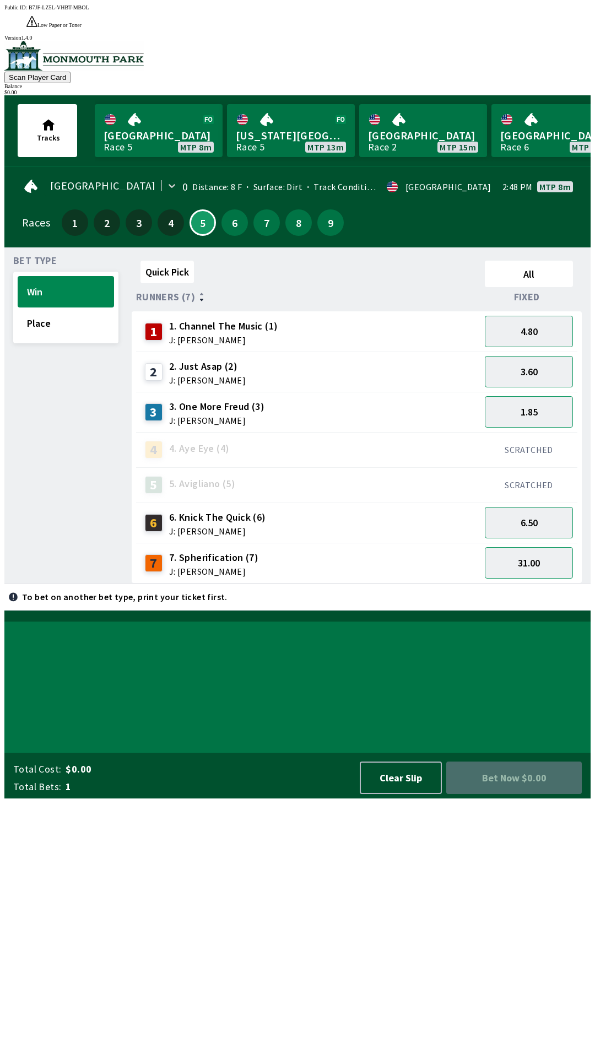
click at [429, 398] on div "3 3. One More Freud (3) J: [PERSON_NAME]" at bounding box center [309, 412] width 336 height 28
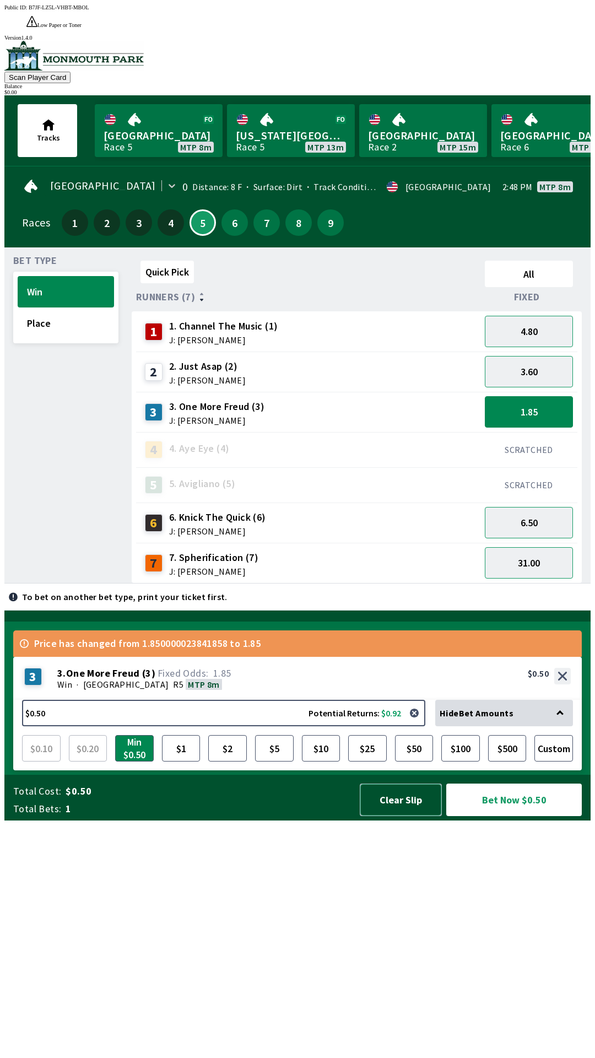
click at [403, 816] on button "Clear Slip" at bounding box center [401, 800] width 82 height 33
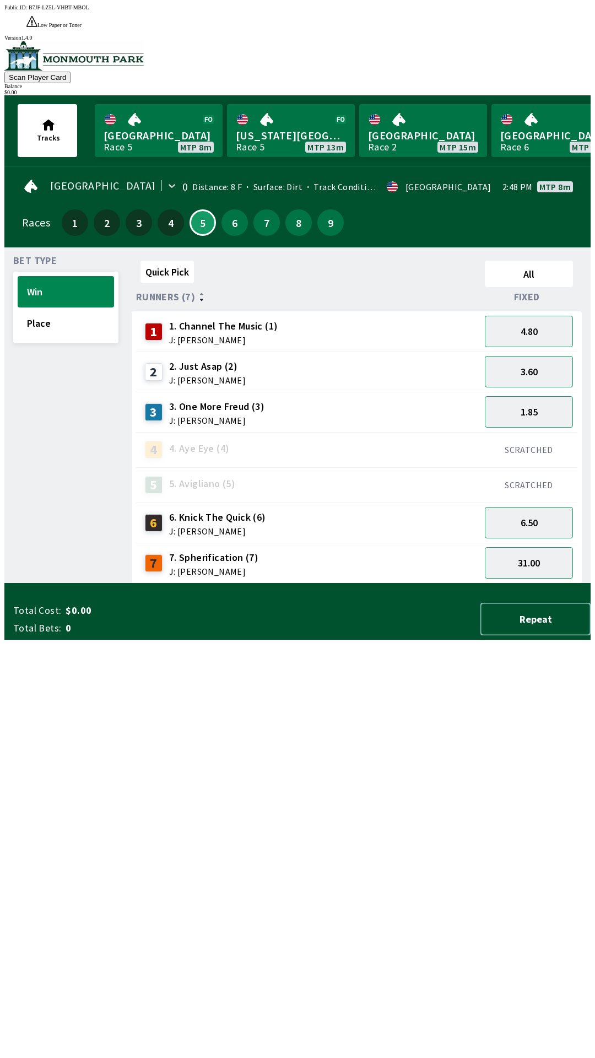
click at [559, 635] on button "Repeat" at bounding box center [536, 619] width 110 height 33
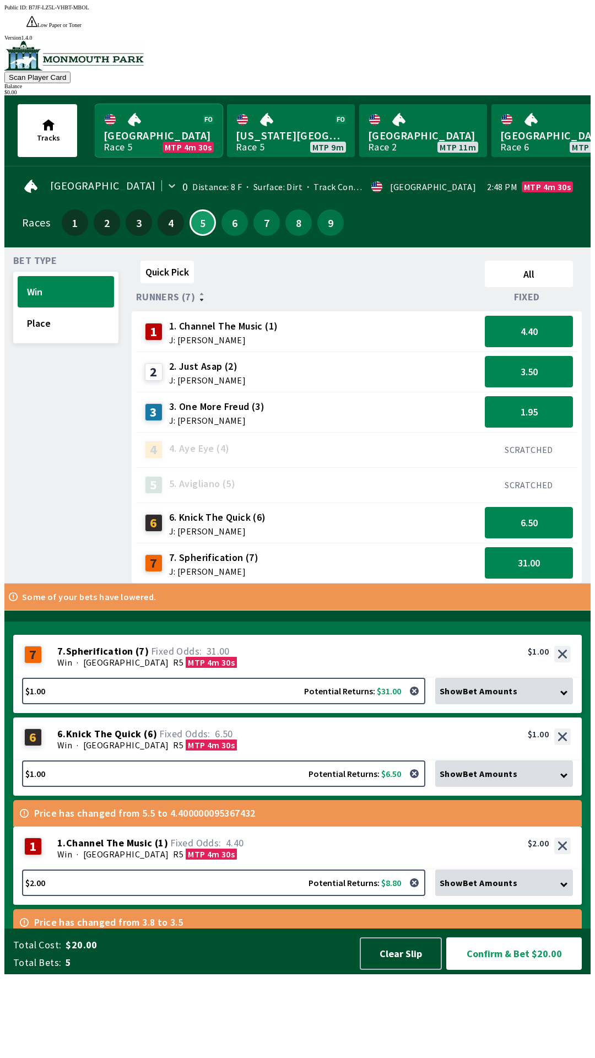
click at [148, 115] on link "[GEOGRAPHIC_DATA] Race 5 MTP 4m 30s" at bounding box center [159, 130] width 128 height 53
click at [154, 104] on link "Monmouth Park Race 5 MTP 3m 33s" at bounding box center [159, 130] width 128 height 53
click at [153, 119] on link "Monmouth Park Race 5 MTP 3m 33s" at bounding box center [159, 130] width 128 height 53
click at [527, 356] on button "3.50" at bounding box center [529, 371] width 88 height 31
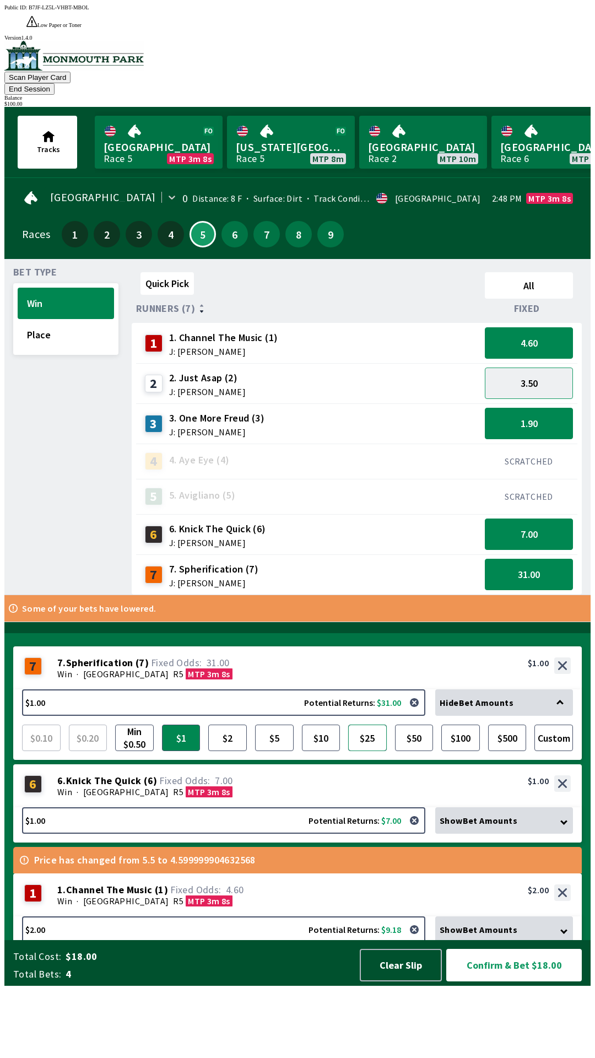
click at [369, 751] on button "$25" at bounding box center [367, 738] width 39 height 26
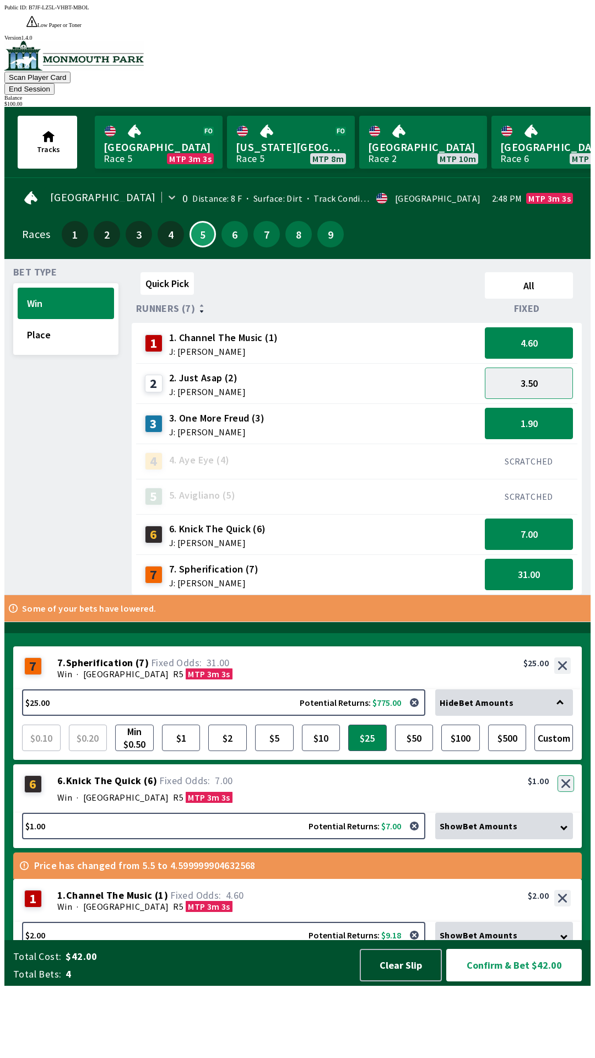
click at [565, 792] on button "button" at bounding box center [566, 783] width 17 height 17
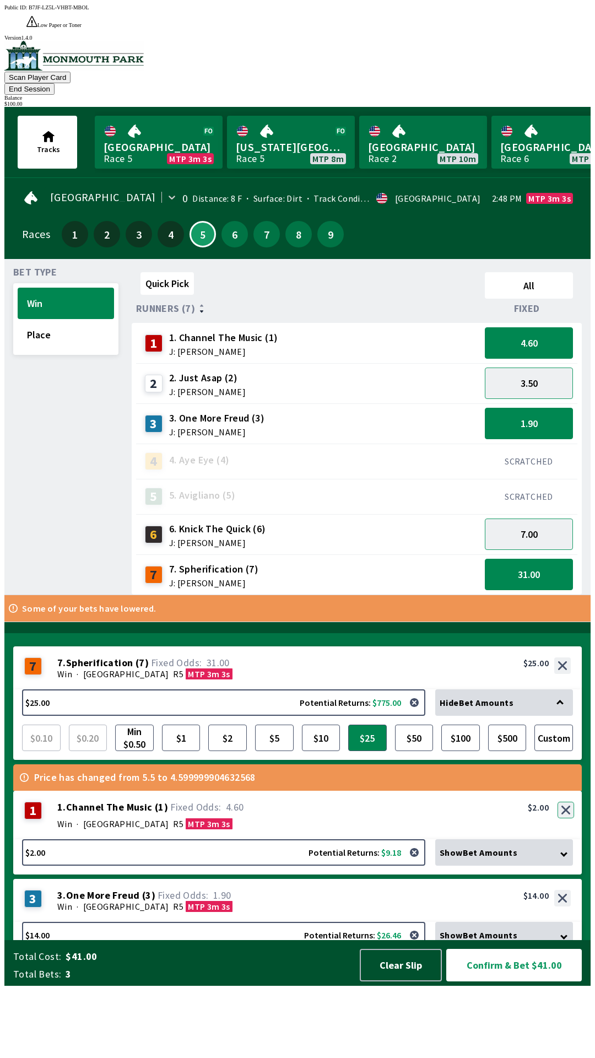
click at [565, 818] on button "button" at bounding box center [566, 810] width 17 height 17
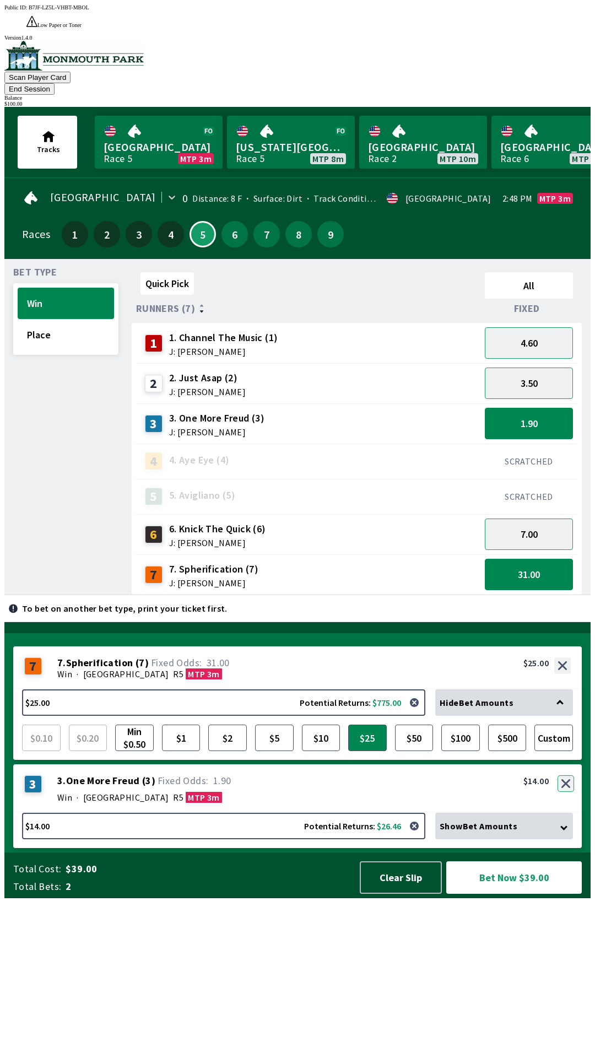
click at [567, 792] on button "button" at bounding box center [566, 783] width 17 height 17
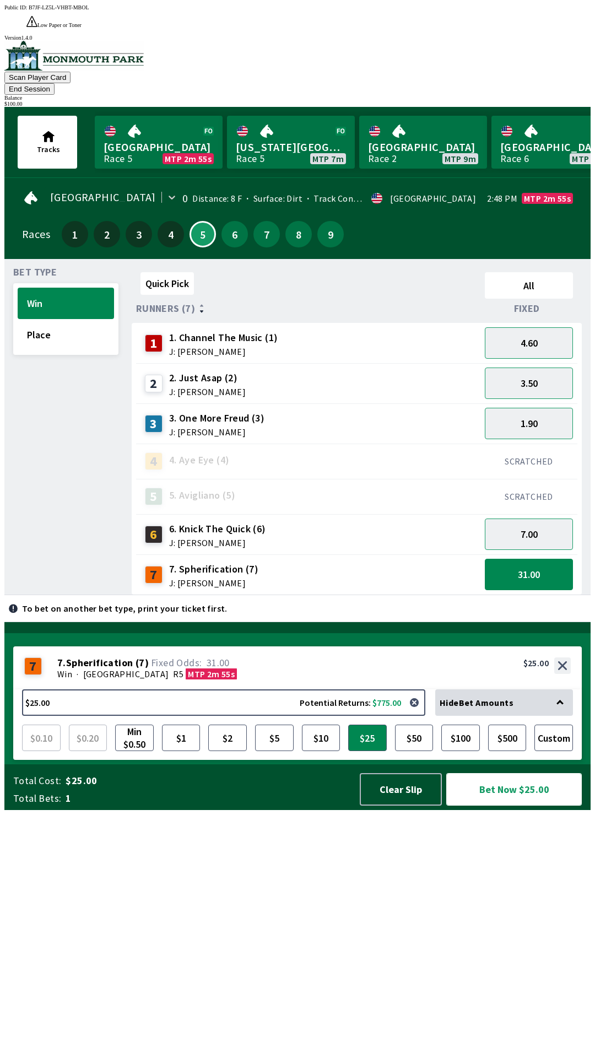
click at [524, 806] on button "Bet Now $25.00" at bounding box center [514, 789] width 136 height 33
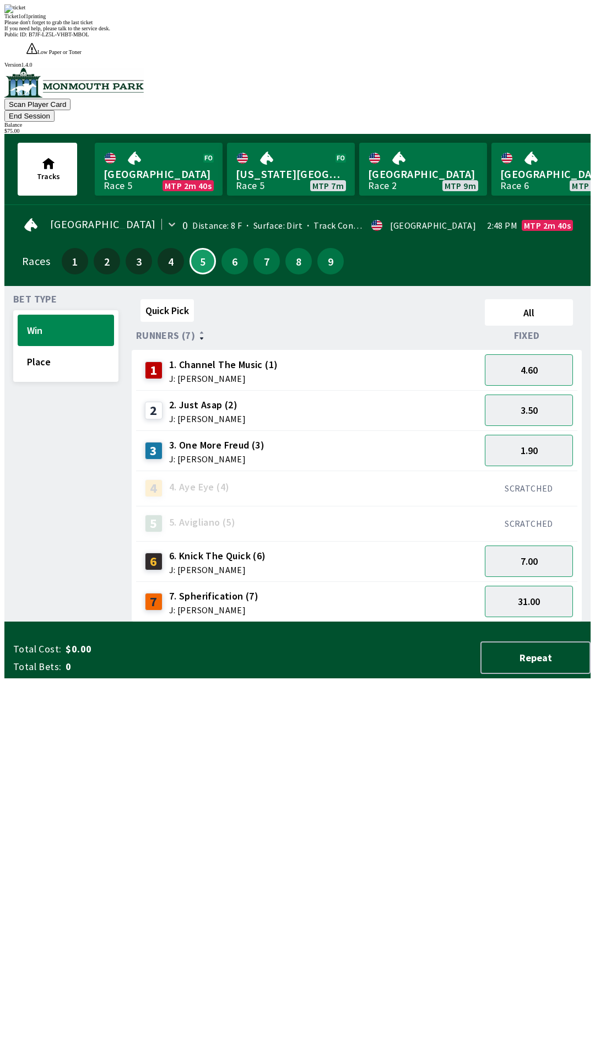
click at [436, 622] on div "Quick Pick All Runners (7) Fixed 1 1. Channel The Music (1) J: [PERSON_NAME] 4.…" at bounding box center [361, 458] width 459 height 327
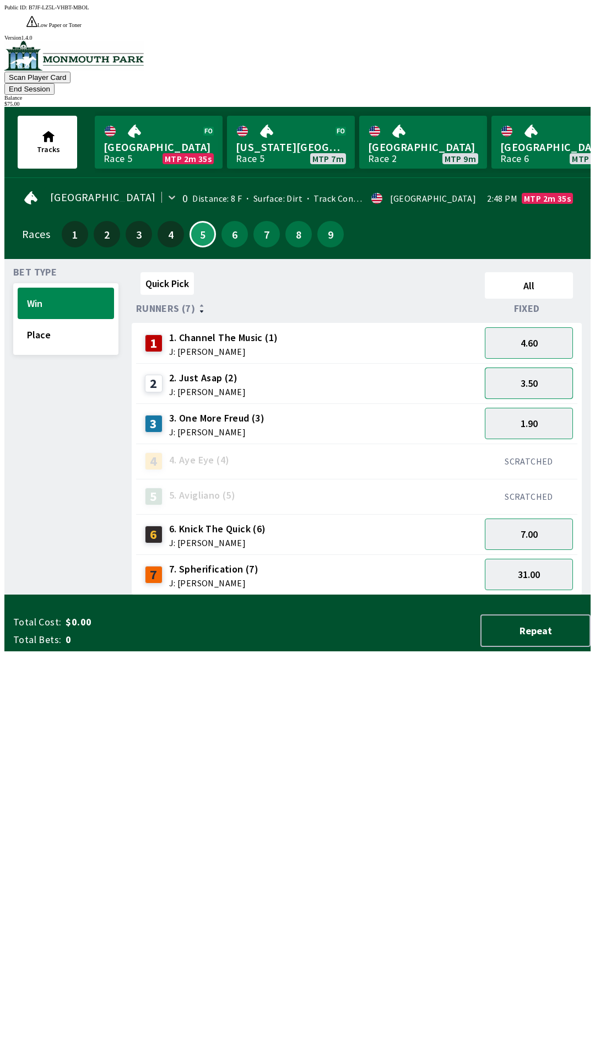
click at [535, 368] on button "3.50" at bounding box center [529, 383] width 88 height 31
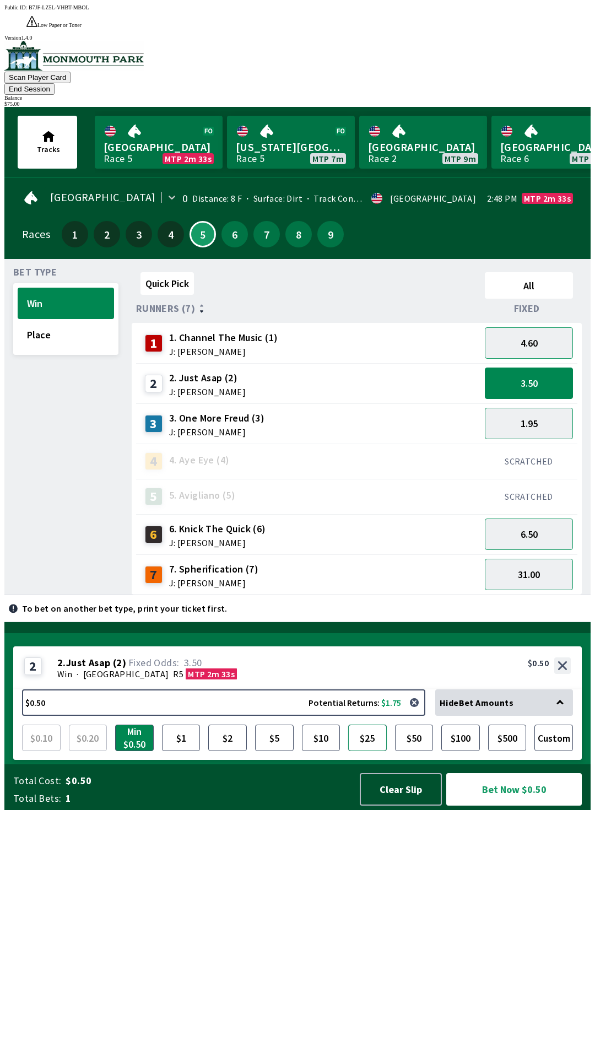
click at [368, 751] on button "$25" at bounding box center [367, 738] width 39 height 26
click at [524, 806] on button "Bet Now $25.00" at bounding box center [514, 789] width 136 height 33
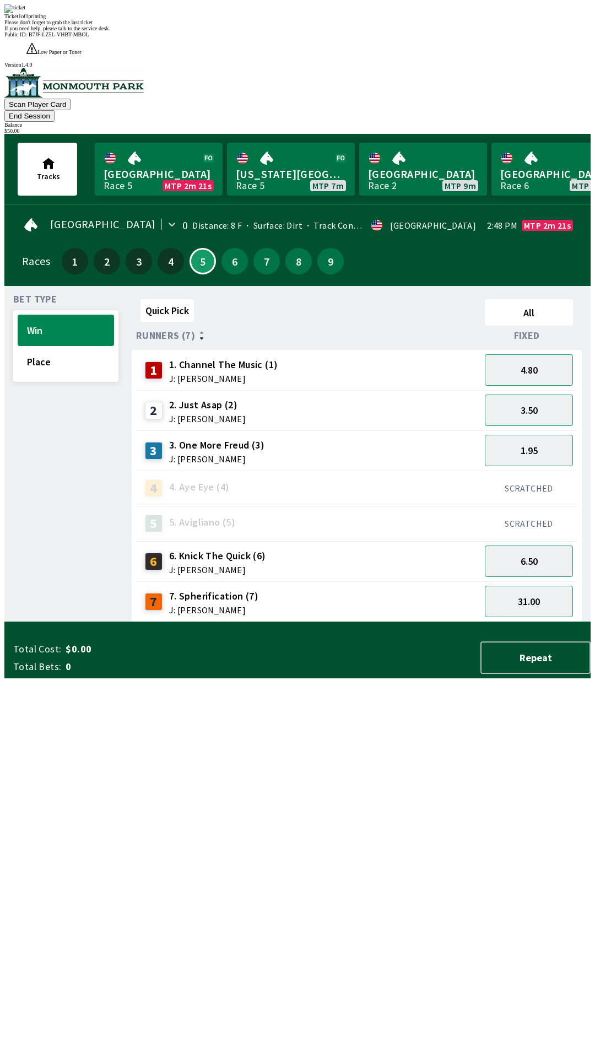
click at [446, 622] on div "Quick Pick All Runners (7) Fixed 1 1. Channel The Music (1) J: [PERSON_NAME] 4.…" at bounding box center [361, 458] width 459 height 327
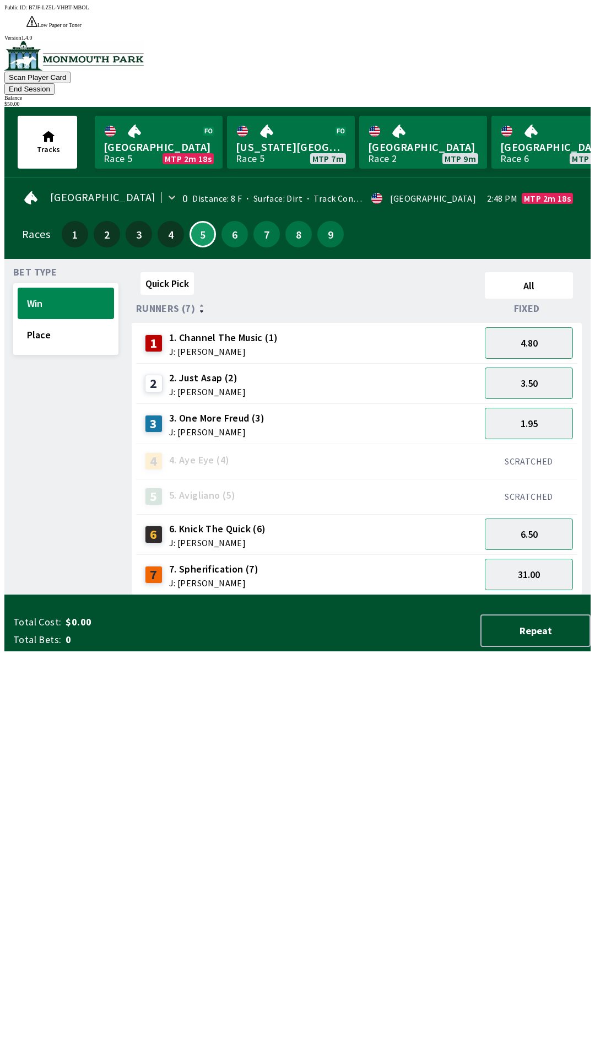
click at [55, 83] on button "End Session" at bounding box center [29, 89] width 50 height 12
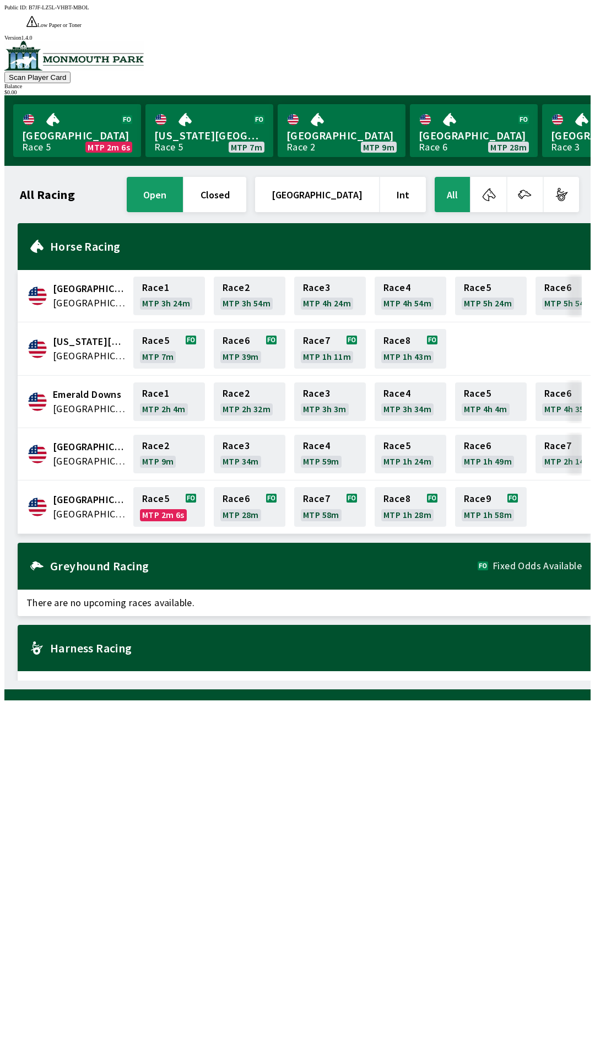
click at [71, 507] on span "[GEOGRAPHIC_DATA]" at bounding box center [90, 514] width 74 height 14
click at [156, 488] on link "Race 5 MTP 2m 5s" at bounding box center [169, 507] width 72 height 40
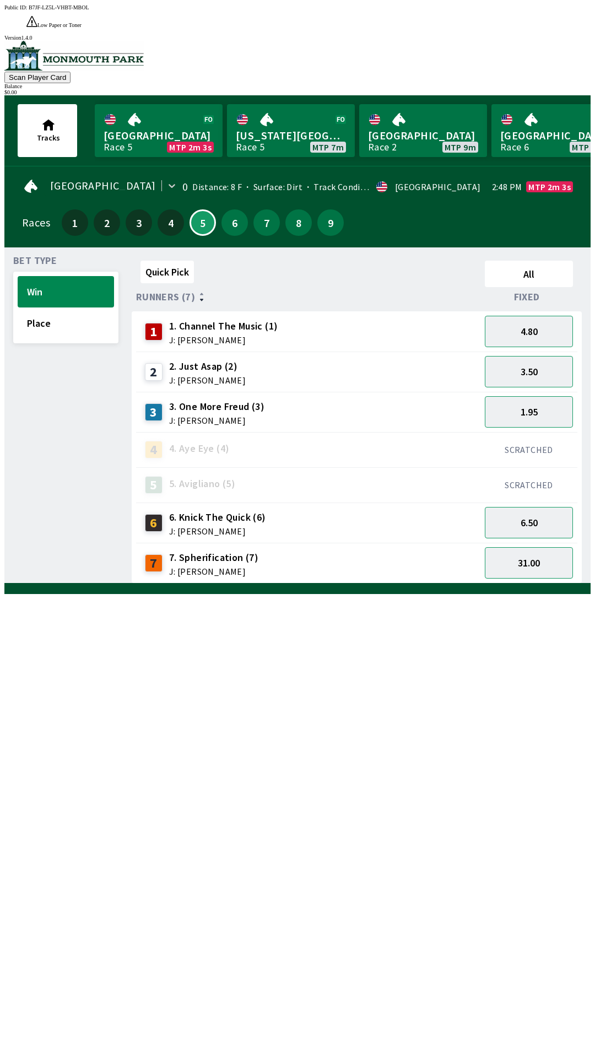
click at [194, 527] on span "J: [PERSON_NAME]" at bounding box center [217, 531] width 97 height 9
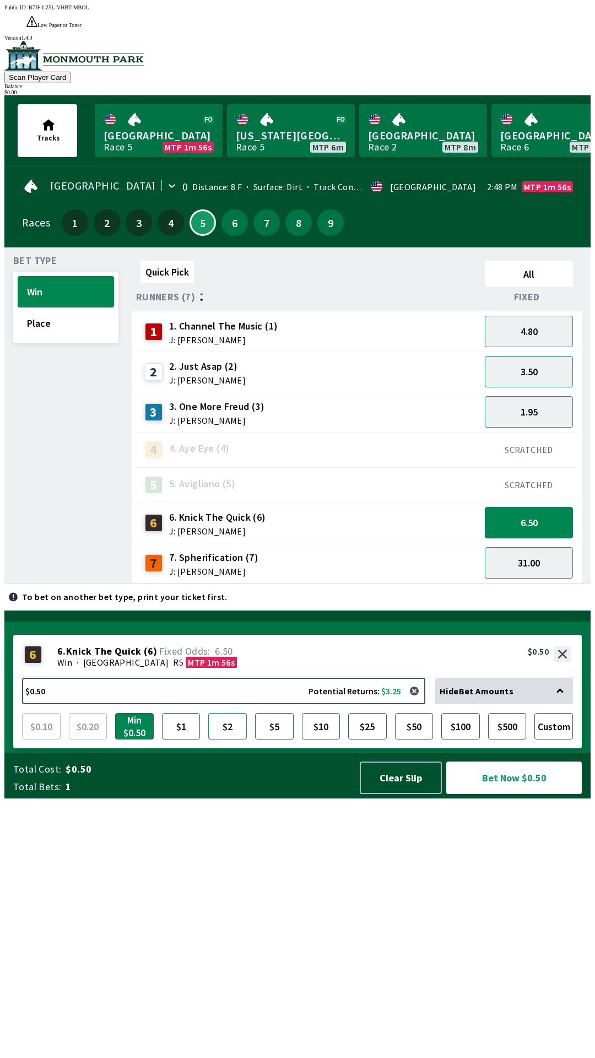
click at [231, 740] on button "$2" at bounding box center [227, 726] width 39 height 26
click at [278, 740] on button "$5" at bounding box center [274, 726] width 39 height 26
click at [511, 794] on button "Bet Now $5.00" at bounding box center [514, 778] width 136 height 33
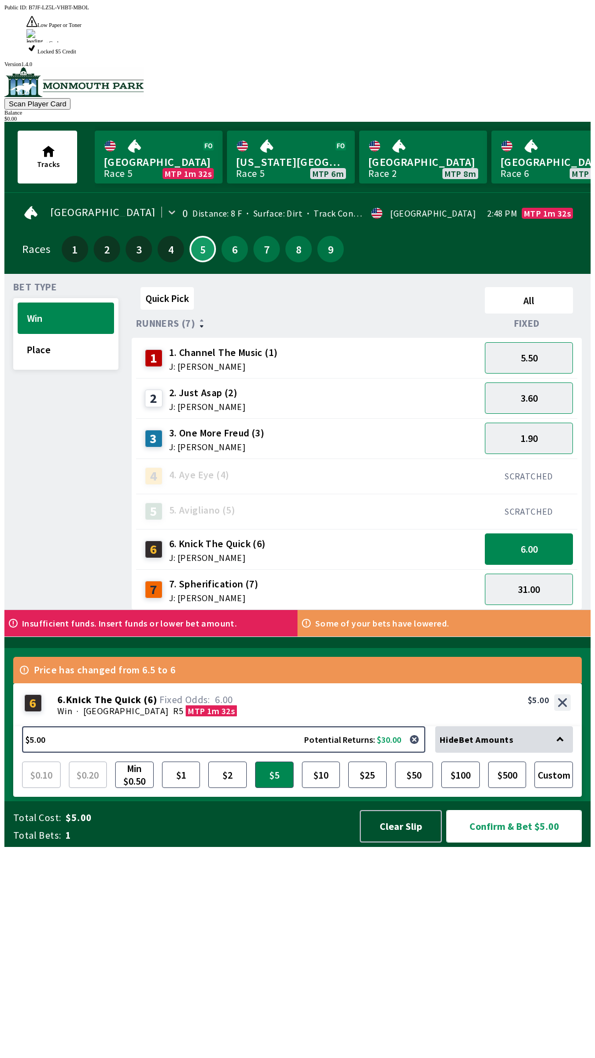
click at [502, 843] on button "Confirm & Bet $5.00" at bounding box center [514, 826] width 136 height 33
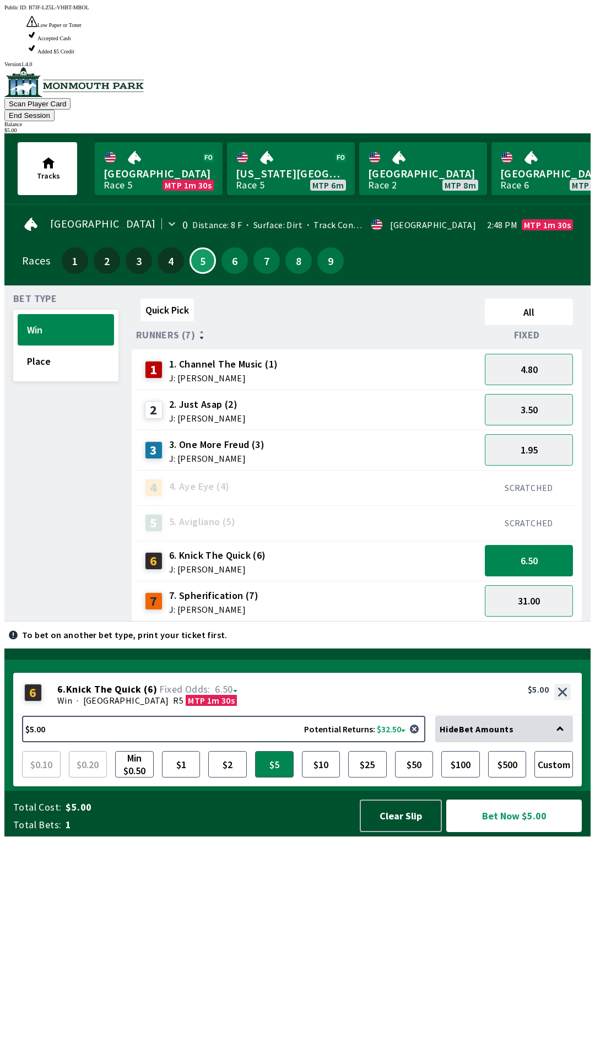
click at [500, 832] on button "Bet Now $5.00" at bounding box center [514, 816] width 136 height 33
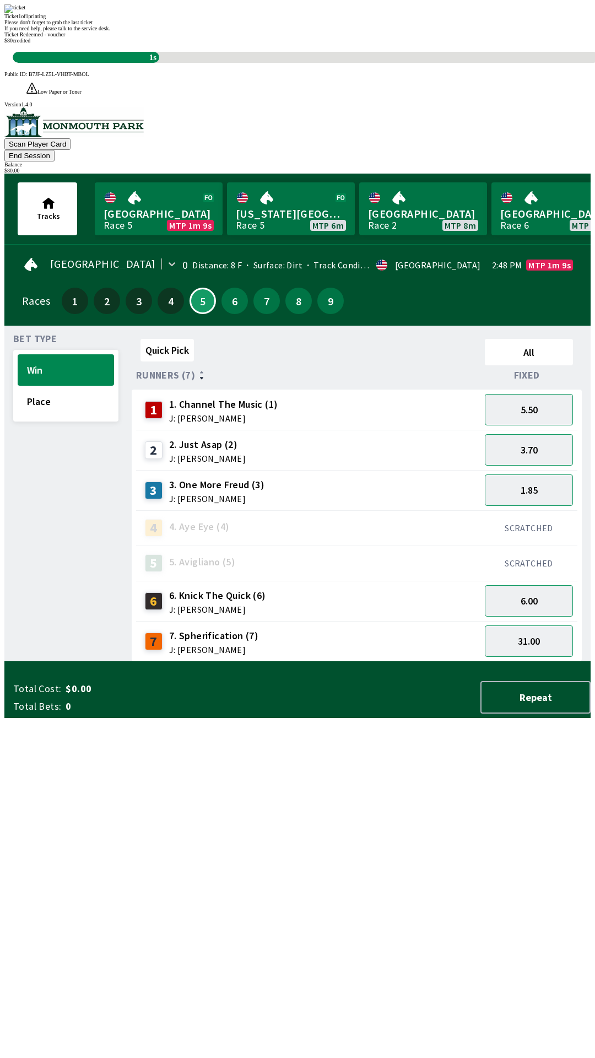
click at [451, 662] on div "Quick Pick All Runners (7) Fixed 1 1. Channel The Music (1) J: [PERSON_NAME] 5.…" at bounding box center [361, 498] width 459 height 327
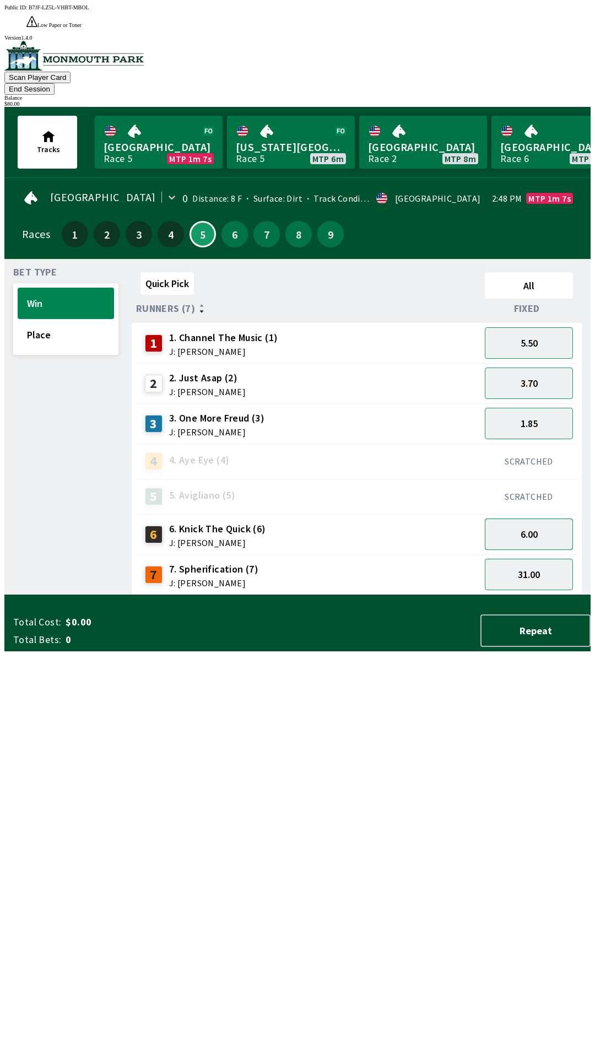
click at [515, 519] on button "6.00" at bounding box center [529, 534] width 88 height 31
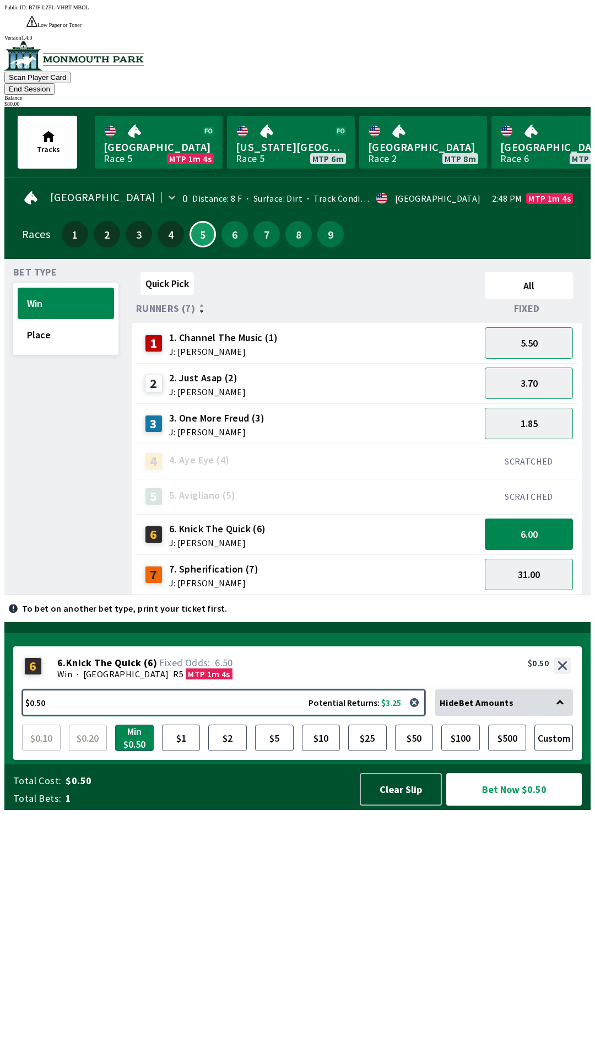
click at [129, 716] on button "$0.50 Potential Returns: $3.25" at bounding box center [223, 702] width 403 height 26
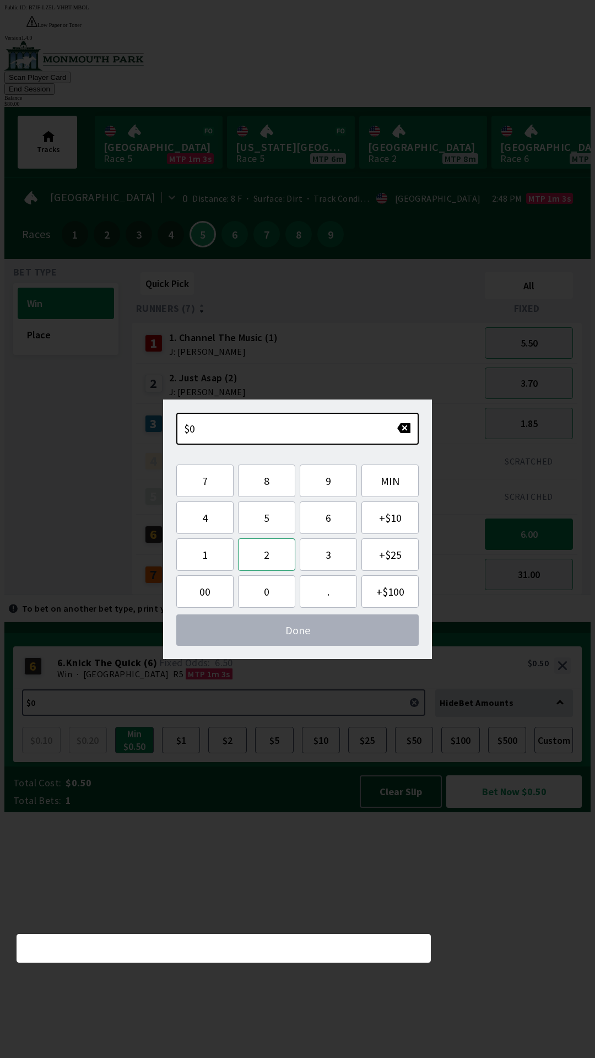
click at [277, 558] on button "2" at bounding box center [266, 554] width 57 height 33
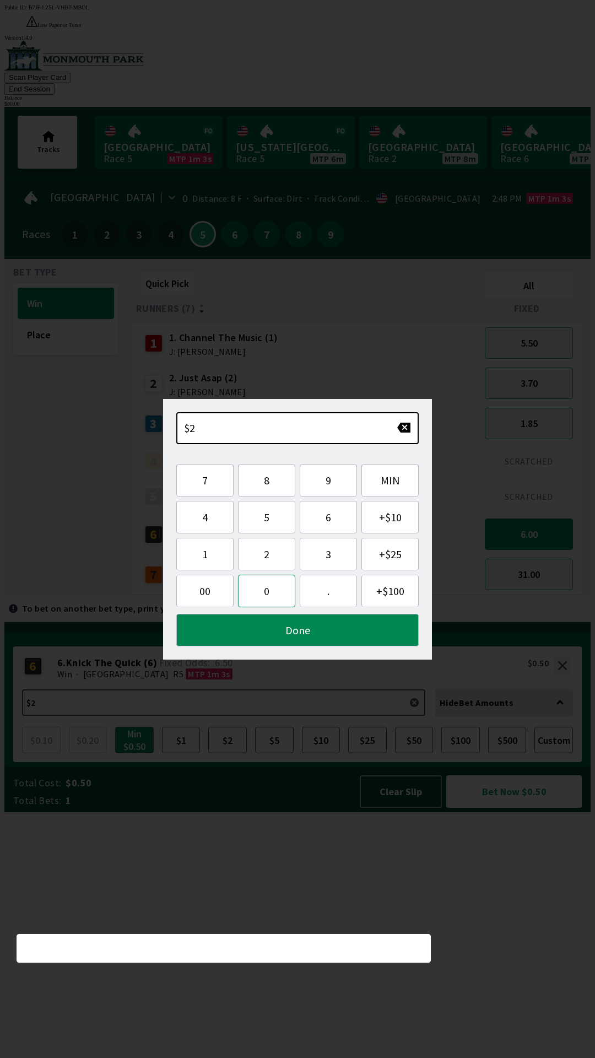
click at [266, 595] on button "0" at bounding box center [266, 591] width 57 height 33
click at [318, 633] on button "Done" at bounding box center [297, 630] width 242 height 33
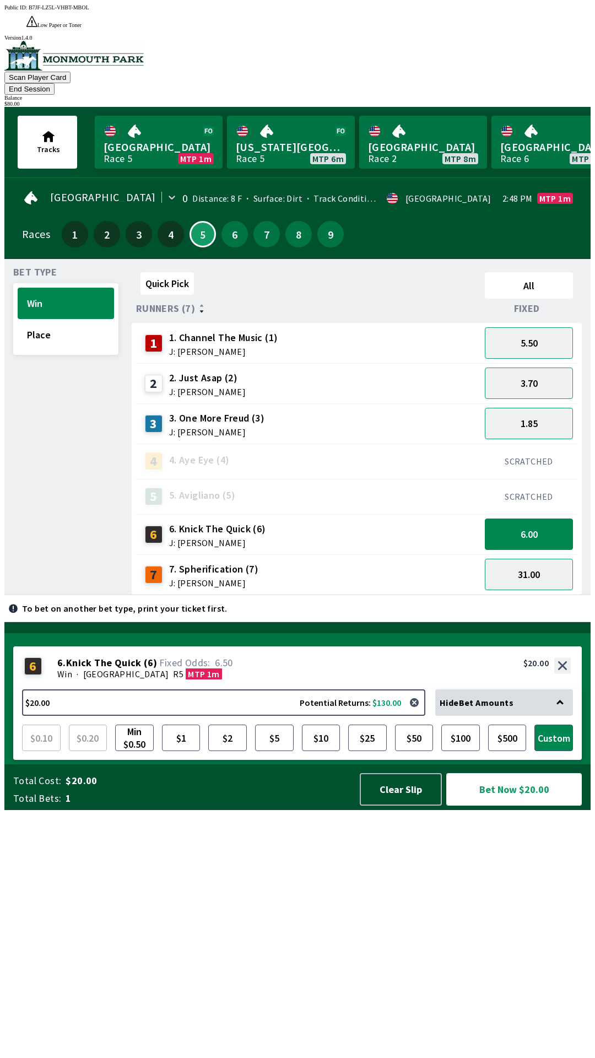
click at [514, 806] on button "Bet Now $20.00" at bounding box center [514, 789] width 136 height 33
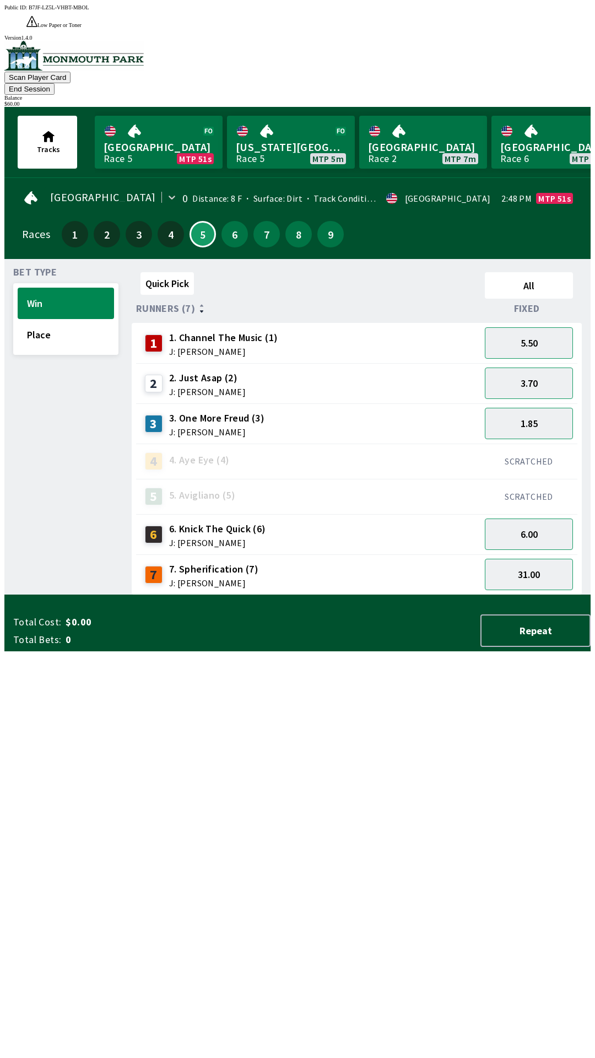
click at [371, 595] on div "Quick Pick All Runners (7) Fixed 1 1. Channel The Music (1) J: [PERSON_NAME] 5.…" at bounding box center [361, 431] width 459 height 327
click at [58, 319] on button "Place" at bounding box center [66, 334] width 96 height 31
click at [55, 288] on button "Win" at bounding box center [66, 303] width 96 height 31
click at [241, 370] on div "2 2. Just Asap (2) J: [PERSON_NAME]" at bounding box center [309, 384] width 336 height 28
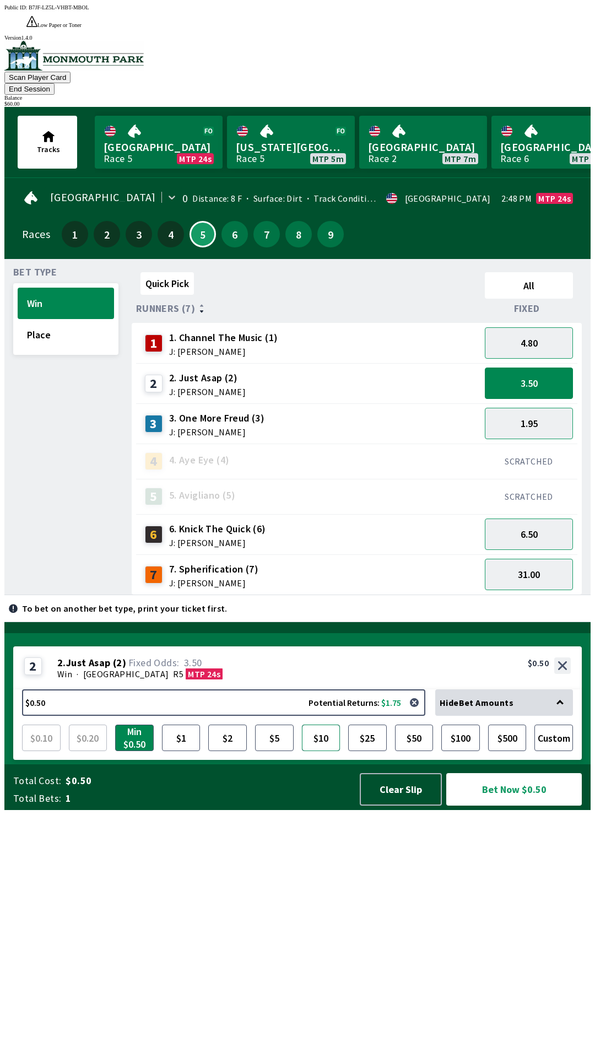
click at [319, 751] on button "$10" at bounding box center [321, 738] width 39 height 26
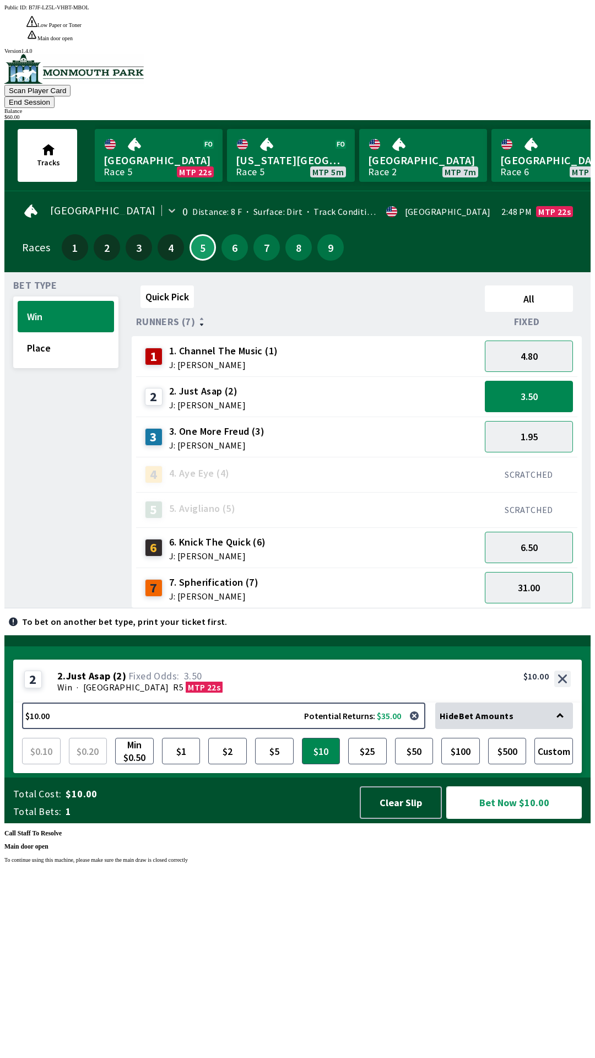
click at [521, 819] on button "Bet Now $10.00" at bounding box center [514, 802] width 136 height 33
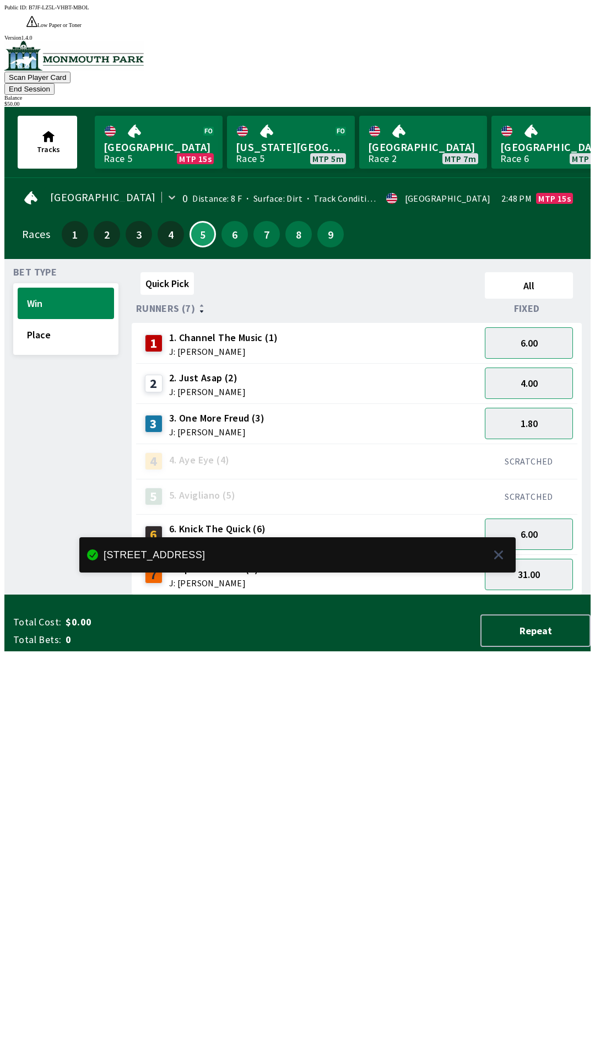
click at [413, 595] on div "Quick Pick All Runners (7) Fixed 1 1. Channel The Music (1) J: [PERSON_NAME] 6.…" at bounding box center [361, 431] width 459 height 327
click at [55, 83] on button "End Session" at bounding box center [29, 89] width 50 height 12
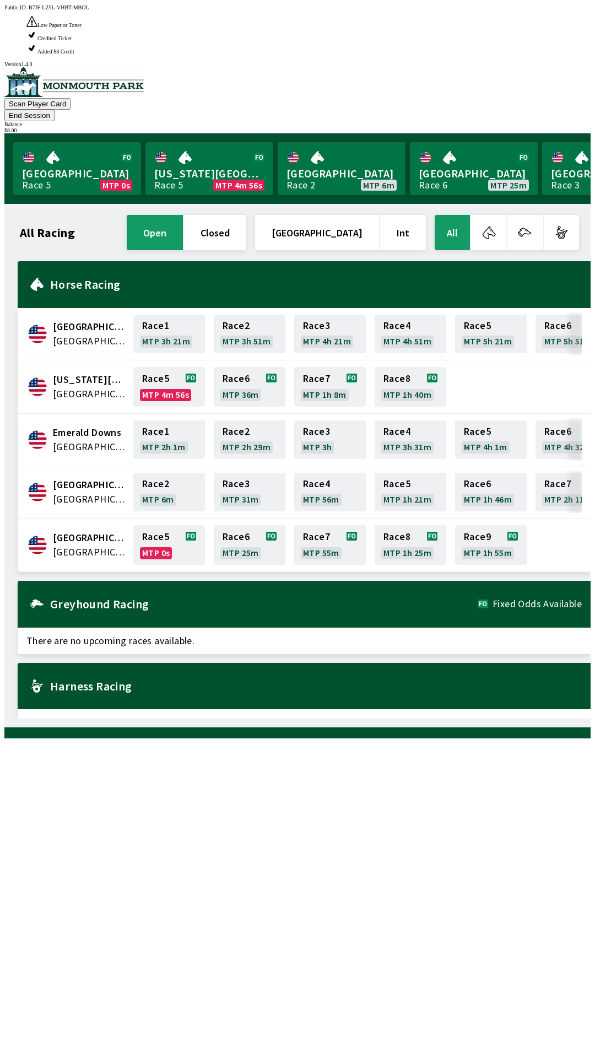
click at [111, 719] on div "All Racing open closed [GEOGRAPHIC_DATA] Int All [GEOGRAPHIC_DATA] [GEOGRAPHIC_…" at bounding box center [302, 466] width 578 height 506
click at [67, 142] on link "Monmouth Park Race 5 MTP 0s" at bounding box center [77, 168] width 128 height 53
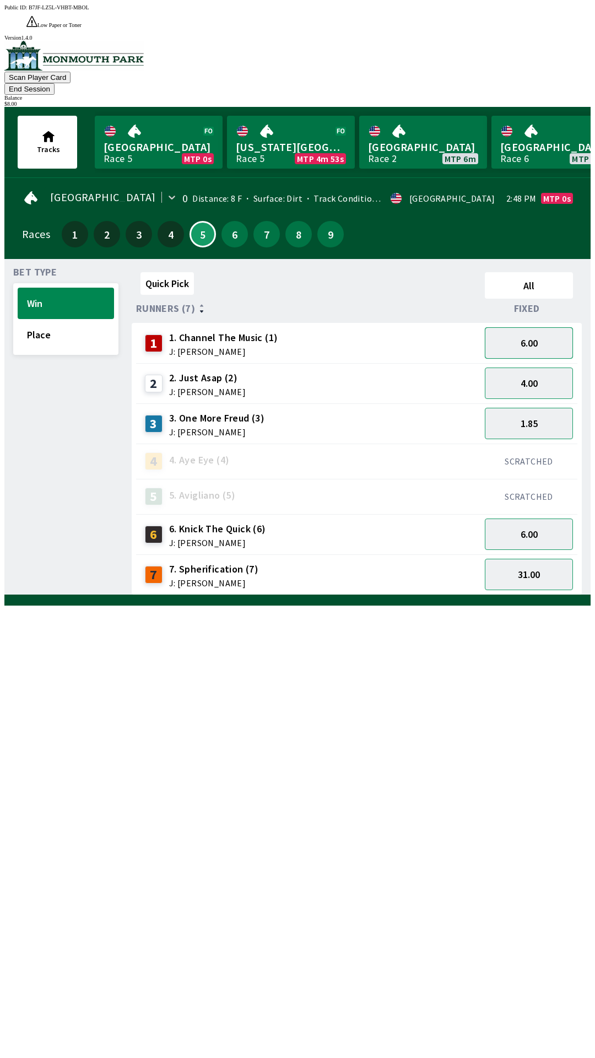
click at [522, 327] on button "6.00" at bounding box center [529, 342] width 88 height 31
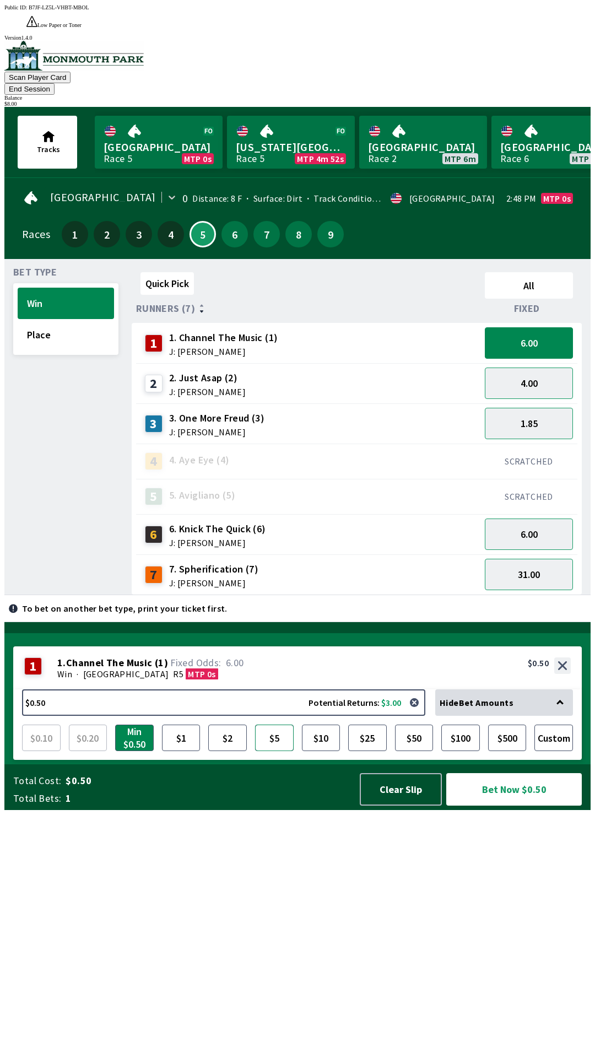
click at [278, 751] on button "$5" at bounding box center [274, 738] width 39 height 26
click at [511, 806] on button "Bet Now $5.00" at bounding box center [514, 789] width 136 height 33
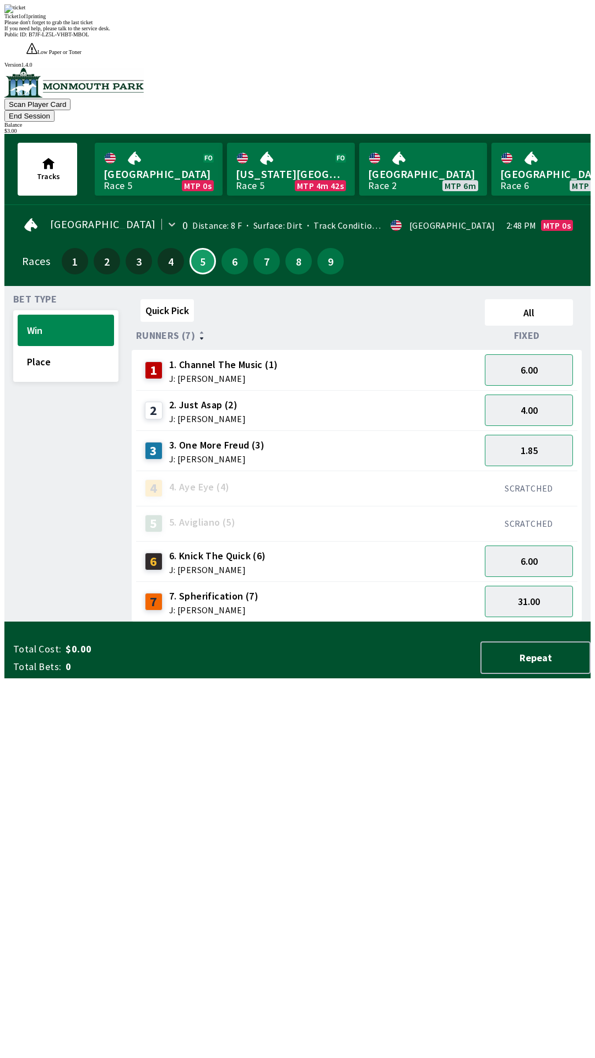
click at [55, 438] on div "Bet Type Win Place" at bounding box center [65, 458] width 105 height 327
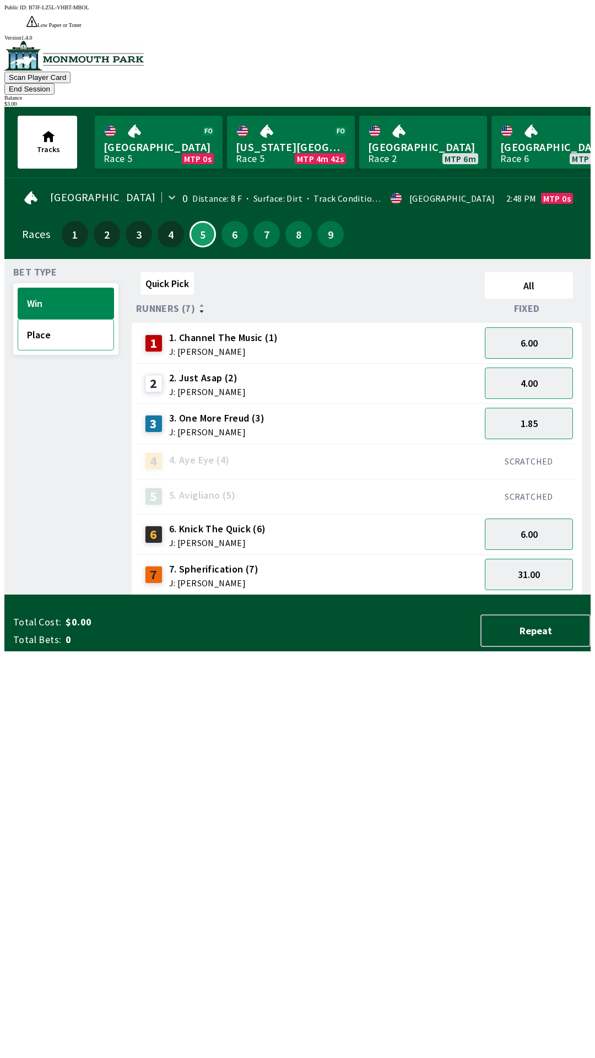
click at [51, 319] on button "Place" at bounding box center [66, 334] width 96 height 31
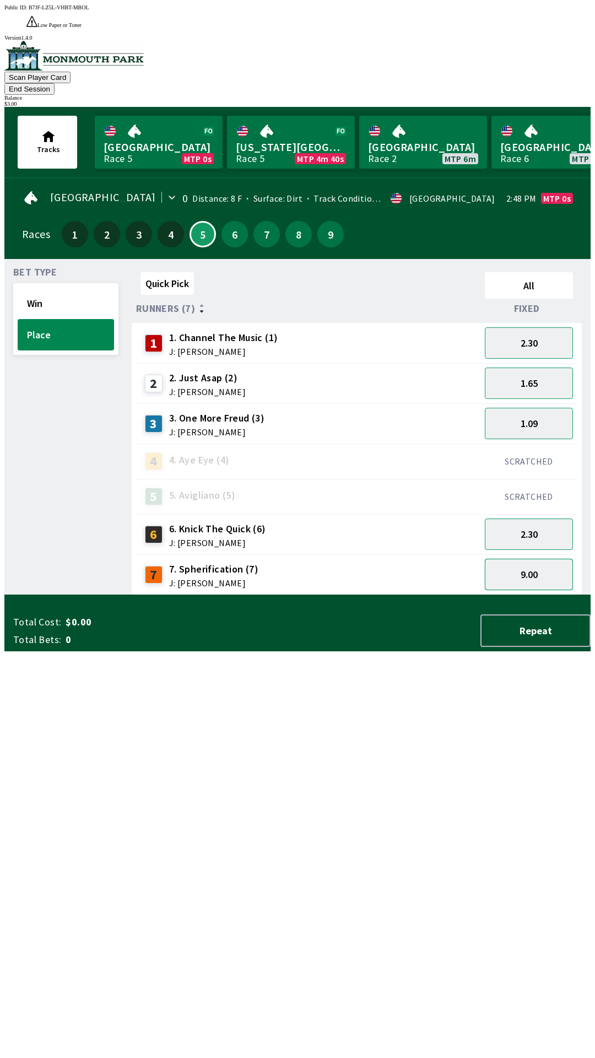
click at [524, 559] on button "9.00" at bounding box center [529, 574] width 88 height 31
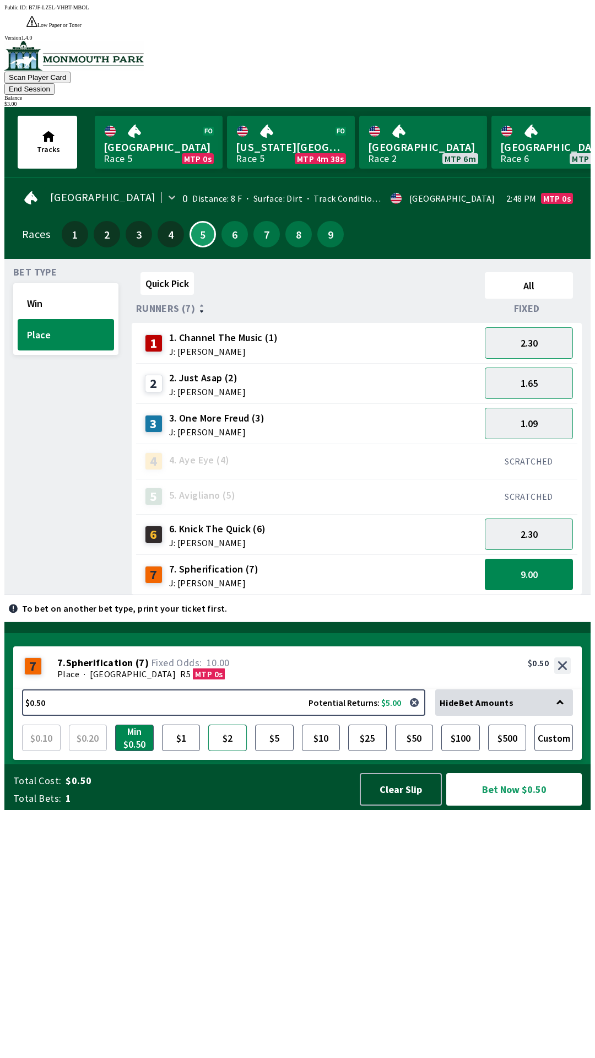
click at [230, 751] on button "$2" at bounding box center [227, 738] width 39 height 26
click at [503, 806] on button "Bet Now $2.00" at bounding box center [514, 789] width 136 height 33
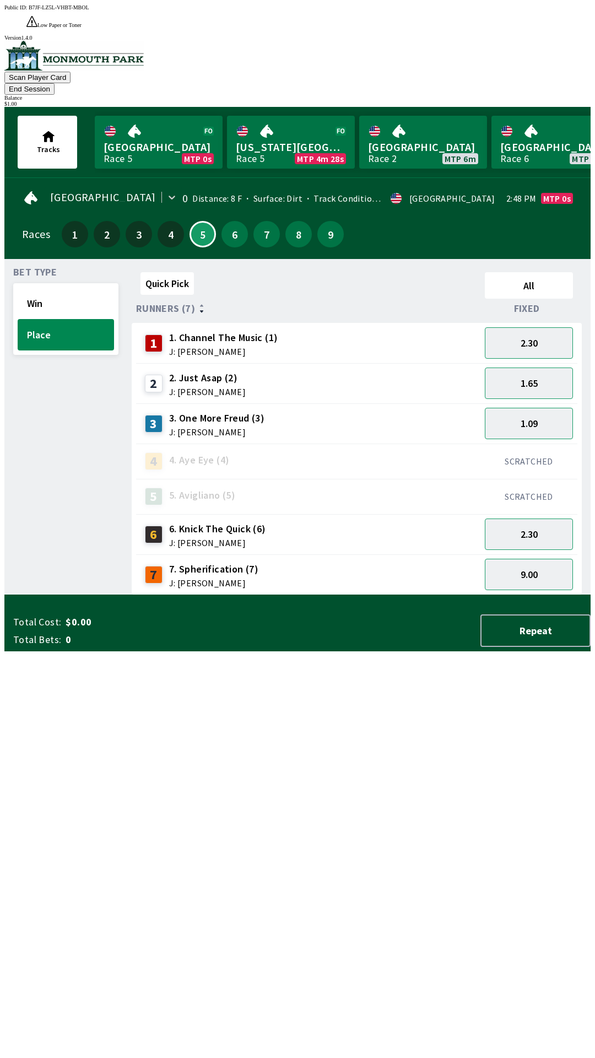
click at [48, 451] on div "Bet Type Win Place" at bounding box center [65, 431] width 105 height 327
click at [41, 288] on button "Win" at bounding box center [66, 303] width 96 height 31
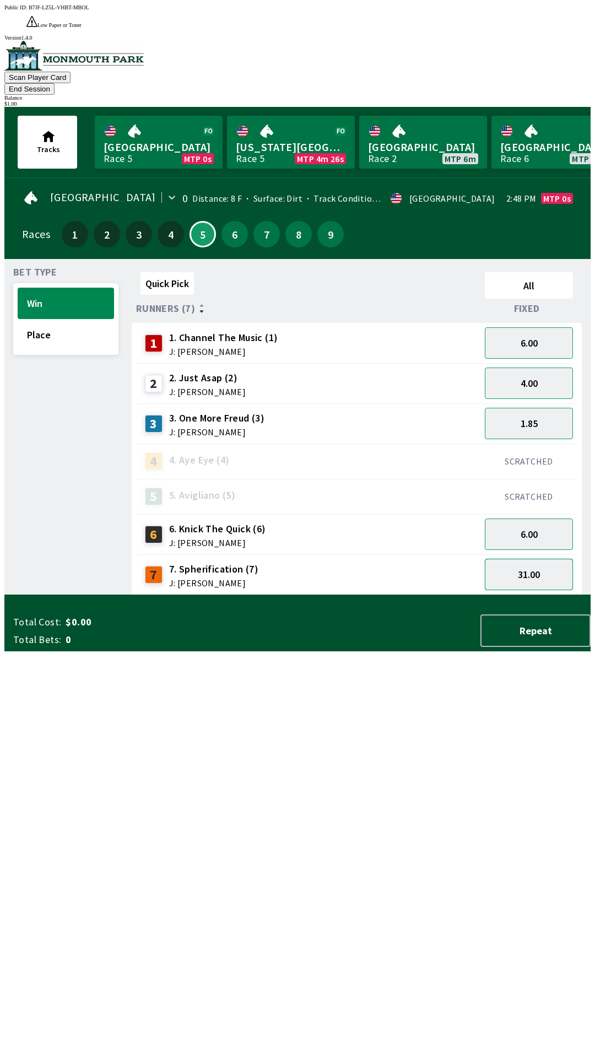
click at [520, 559] on button "31.00" at bounding box center [529, 574] width 88 height 31
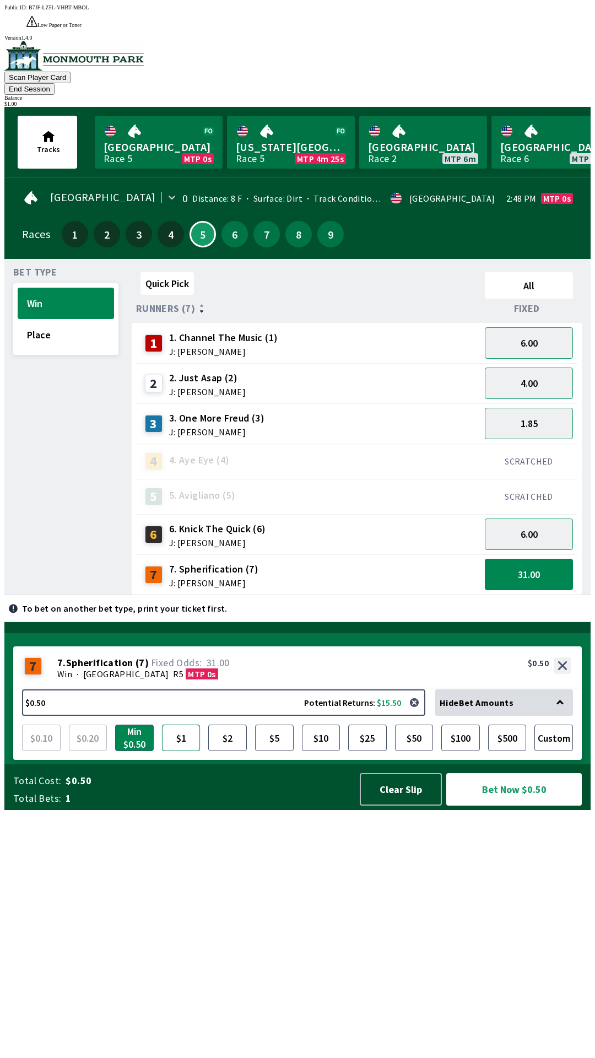
click at [184, 751] on button "$1" at bounding box center [181, 738] width 39 height 26
click at [511, 806] on button "Bet Now $1.00" at bounding box center [514, 789] width 136 height 33
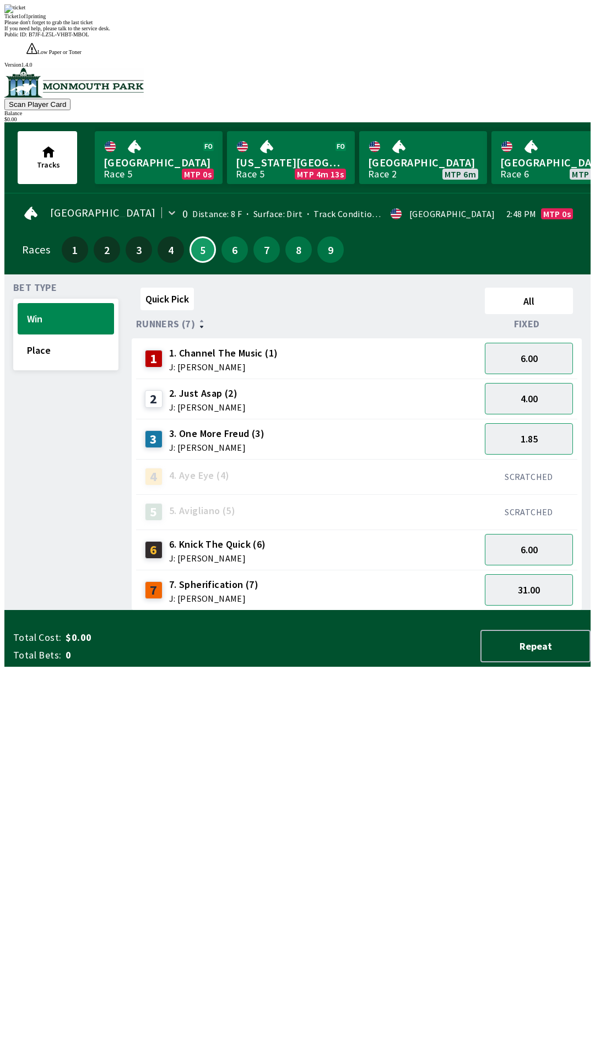
click at [288, 611] on div "Quick Pick All Runners (7) Fixed 1 1. Channel The Music (1) J: [PERSON_NAME] 6.…" at bounding box center [361, 446] width 459 height 327
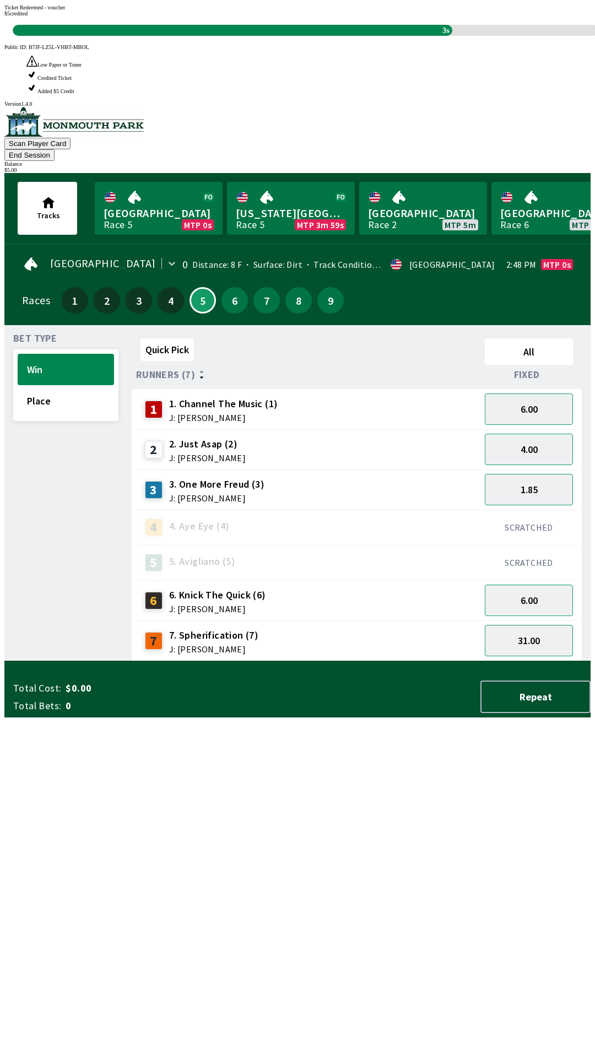
click at [320, 661] on div "Quick Pick All Runners (7) Fixed 1 1. Channel The Music (1) J: [PERSON_NAME] 6.…" at bounding box center [361, 497] width 459 height 327
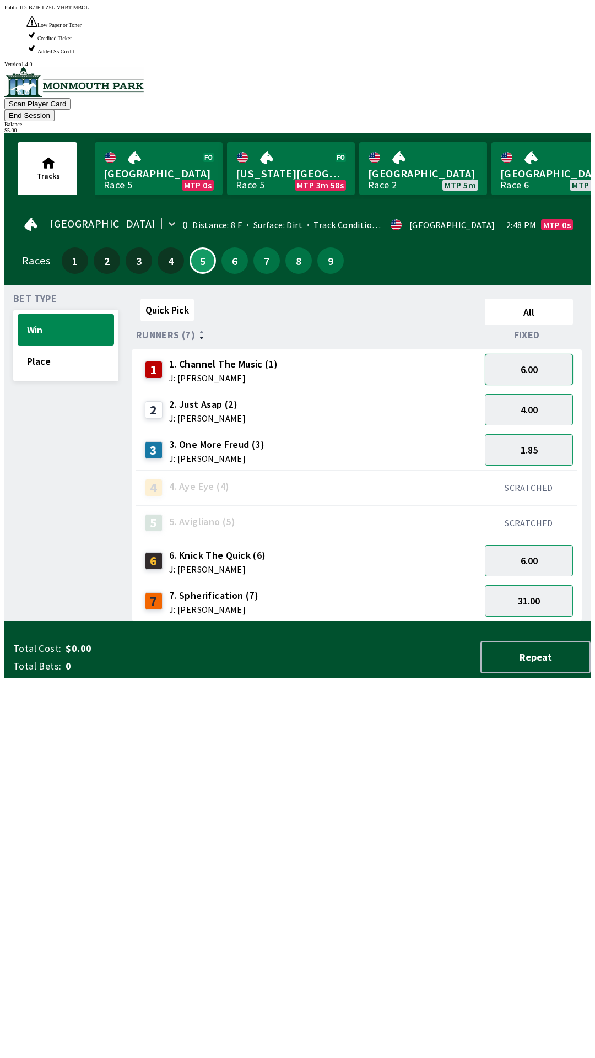
click at [553, 354] on button "6.00" at bounding box center [529, 369] width 88 height 31
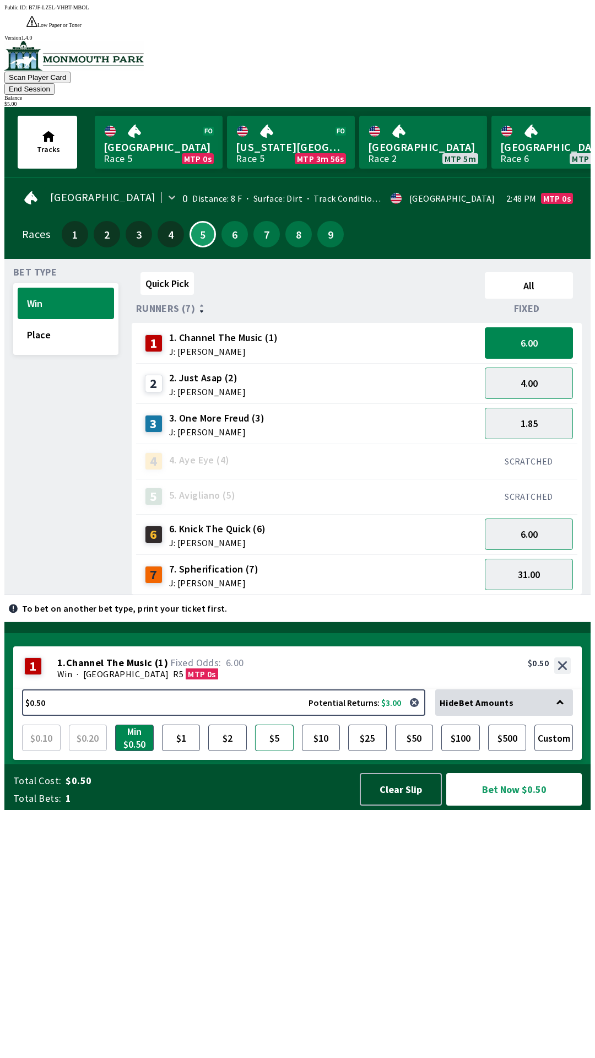
click at [276, 751] on button "$5" at bounding box center [274, 738] width 39 height 26
click at [513, 806] on button "Bet Now $5.00" at bounding box center [514, 789] width 136 height 33
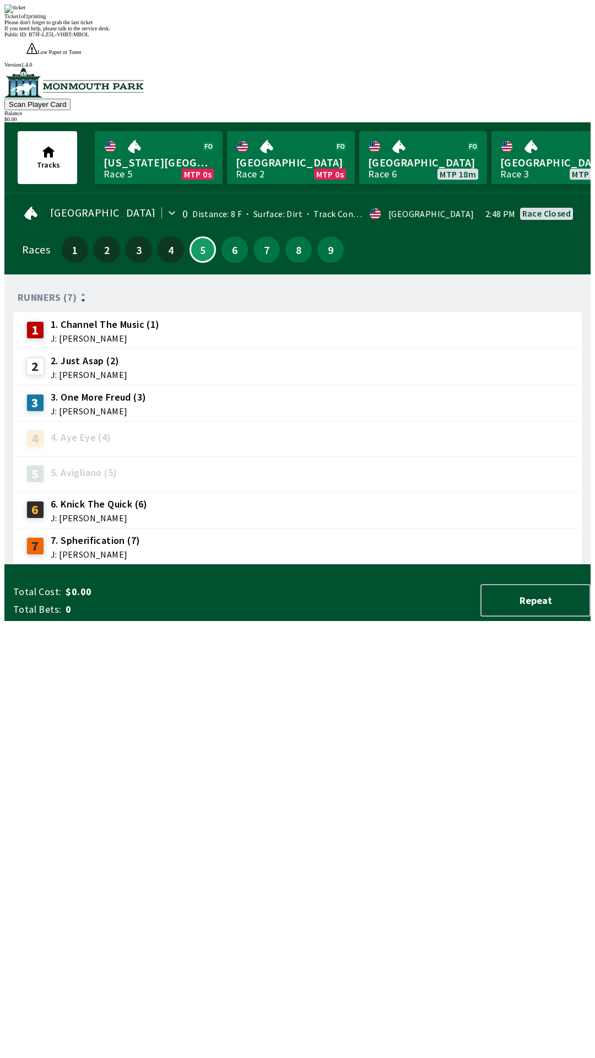
click at [420, 565] on div "Runners (7) 1 1. Channel The Music (1) J: [PERSON_NAME] 2 2. Just Asap (2) J: […" at bounding box center [302, 424] width 578 height 282
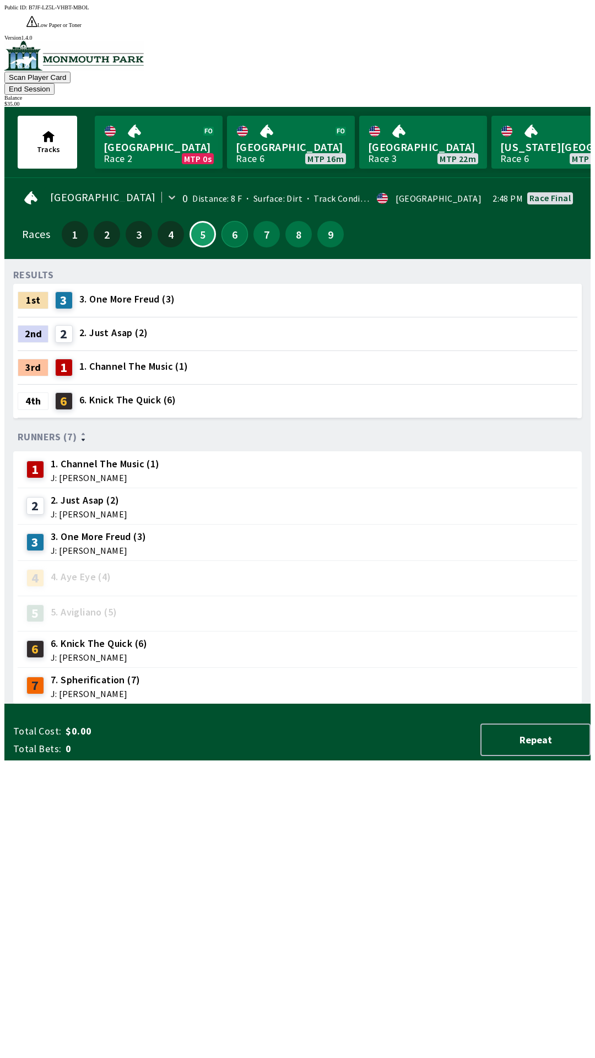
click at [234, 221] on button "6" at bounding box center [235, 234] width 26 height 26
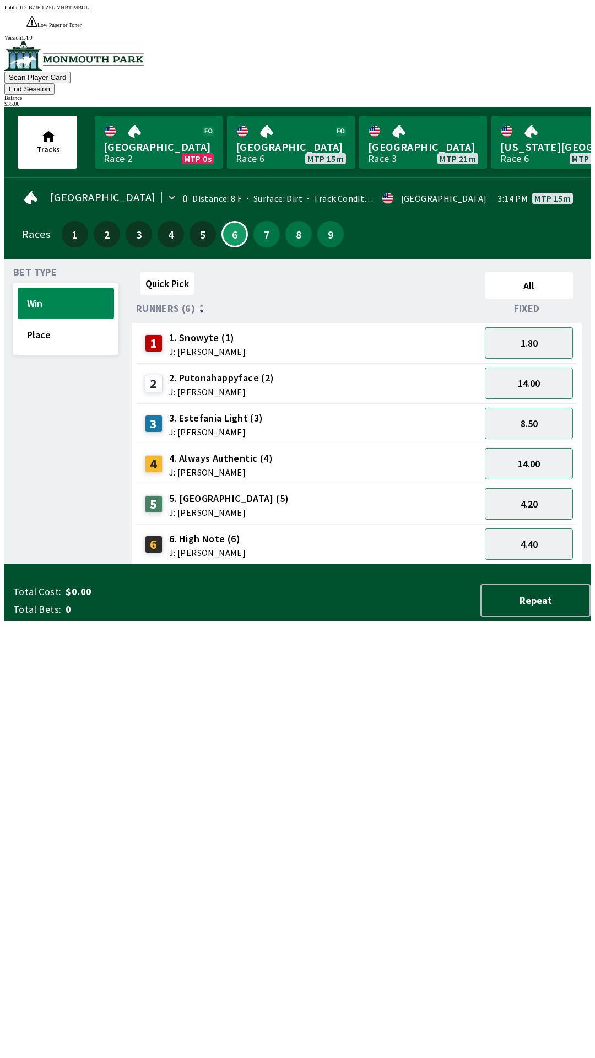
click at [531, 327] on button "1.80" at bounding box center [529, 342] width 88 height 31
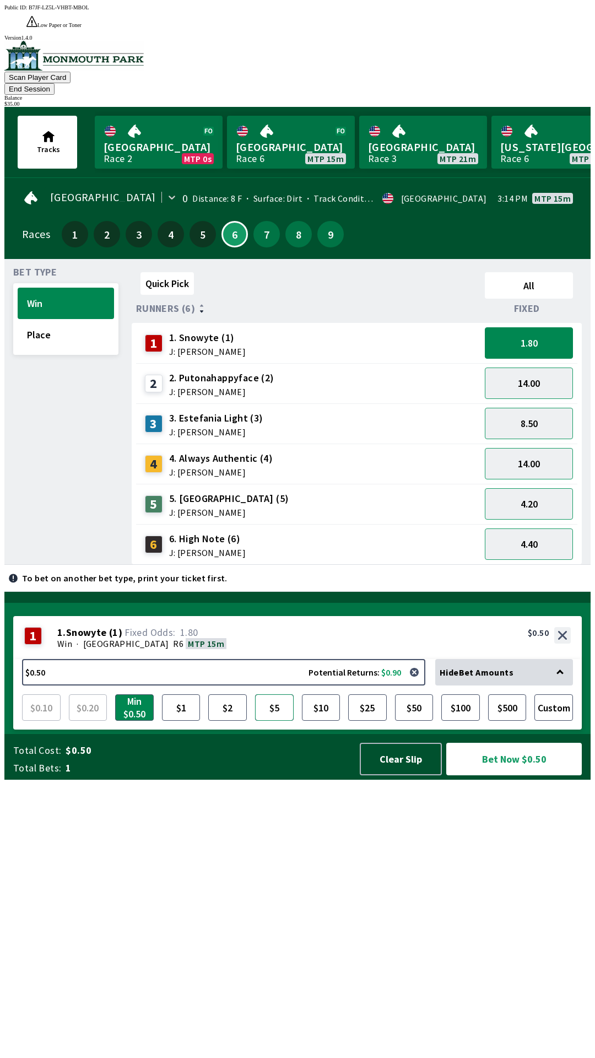
click at [281, 721] on button "$5" at bounding box center [274, 707] width 39 height 26
click at [516, 775] on button "Bet Now $5.00" at bounding box center [514, 759] width 136 height 33
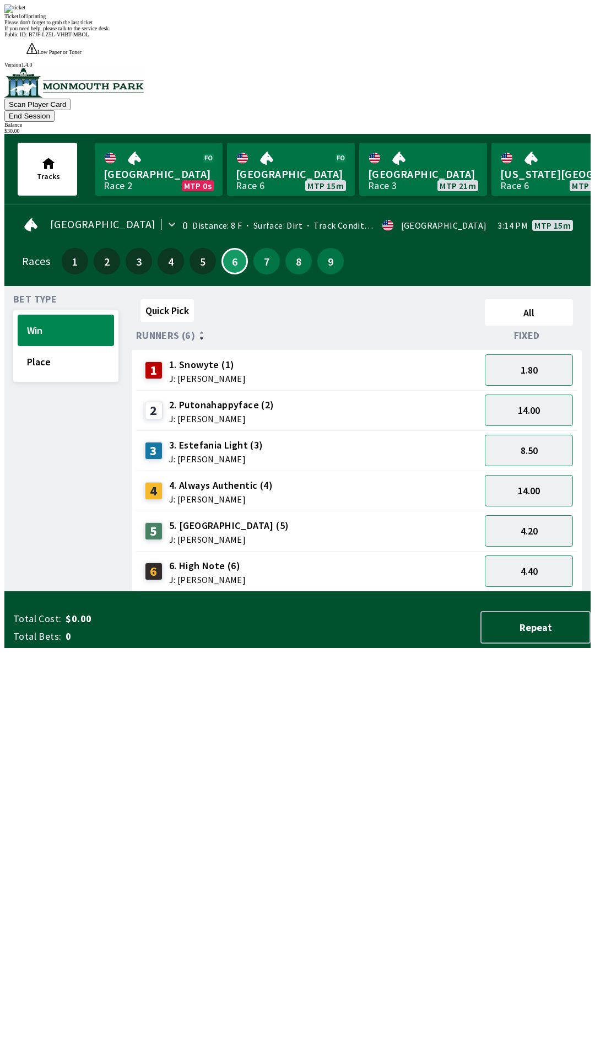
click at [376, 592] on div "Quick Pick All Runners (6) Fixed 1 1. Snowyte (1) J: [PERSON_NAME] 1.80 2 2. Pu…" at bounding box center [361, 443] width 459 height 297
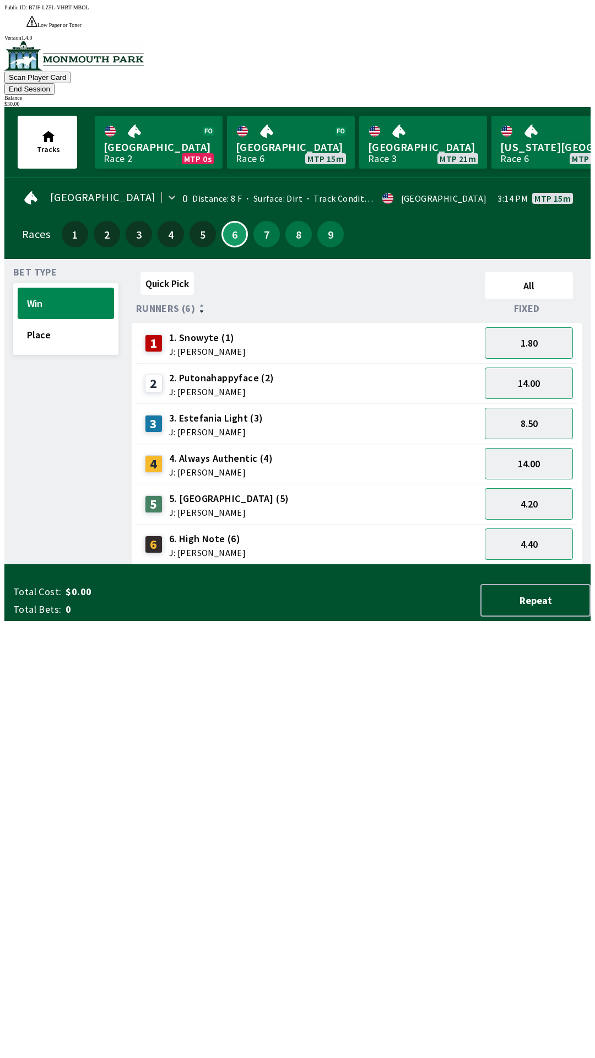
click at [55, 83] on button "End Session" at bounding box center [29, 89] width 50 height 12
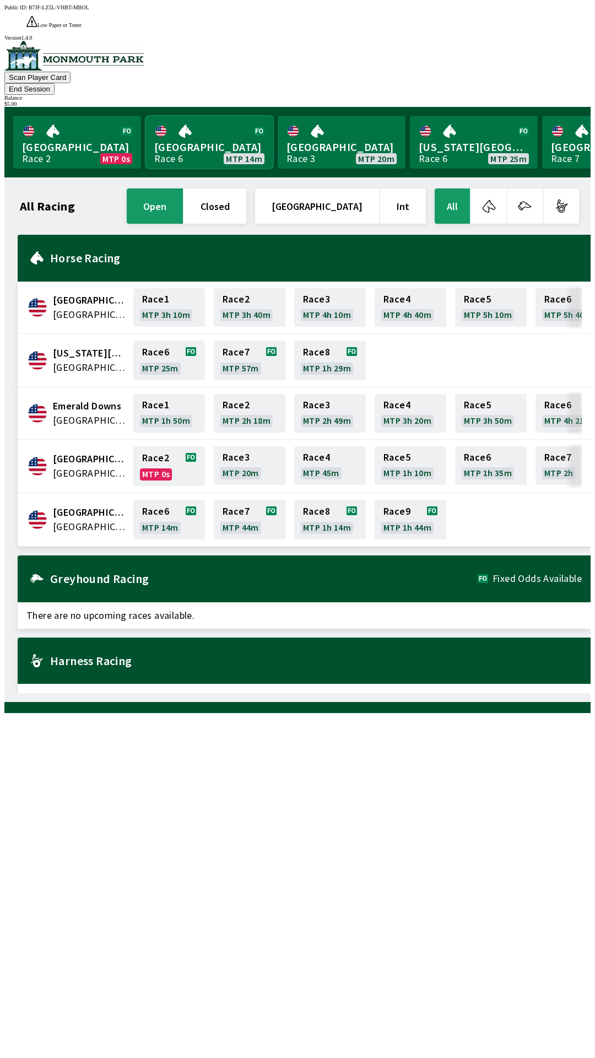
click at [199, 125] on link "[GEOGRAPHIC_DATA] Race 6 MTP 14m" at bounding box center [209, 142] width 128 height 53
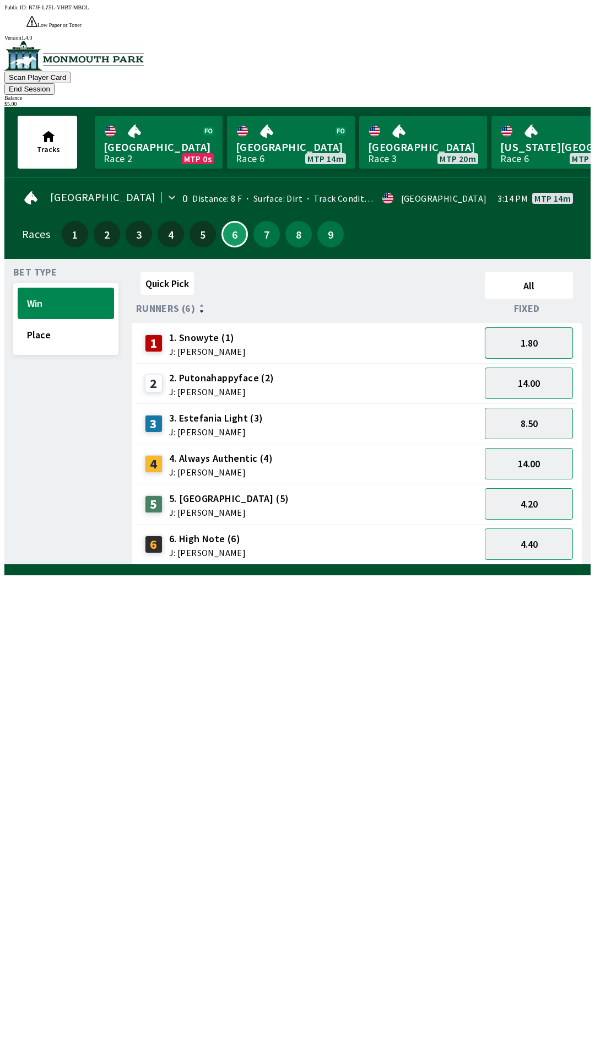
click at [544, 327] on button "1.80" at bounding box center [529, 342] width 88 height 31
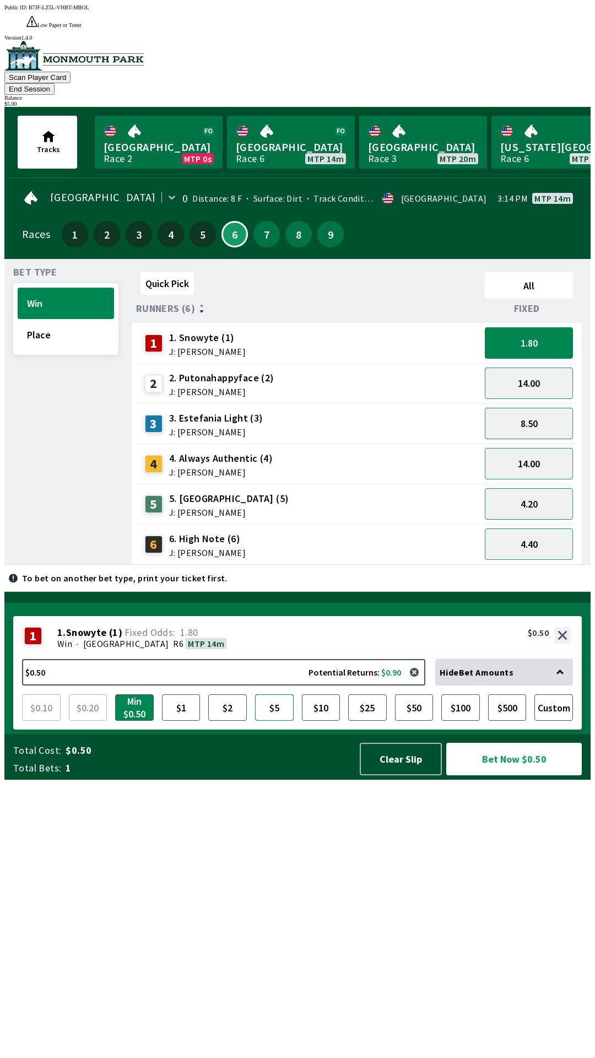
click at [273, 721] on button "$5" at bounding box center [274, 707] width 39 height 26
click at [527, 775] on button "Bet Now $5.00" at bounding box center [514, 759] width 136 height 33
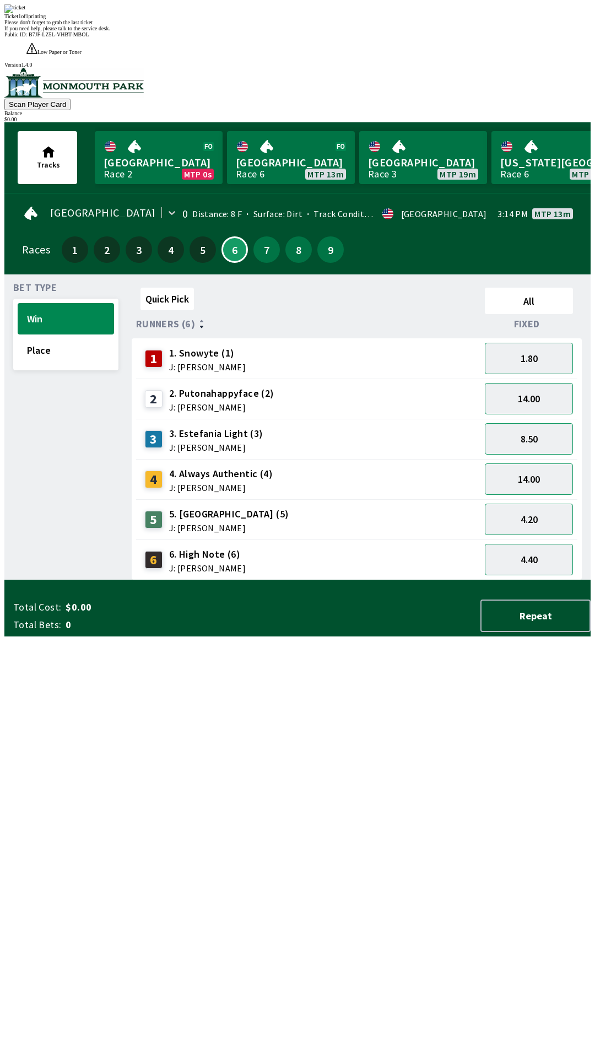
click at [316, 580] on div "Quick Pick All Runners (6) Fixed 1 1. Snowyte (1) J: [PERSON_NAME] 1.80 2 2. Pu…" at bounding box center [361, 431] width 459 height 297
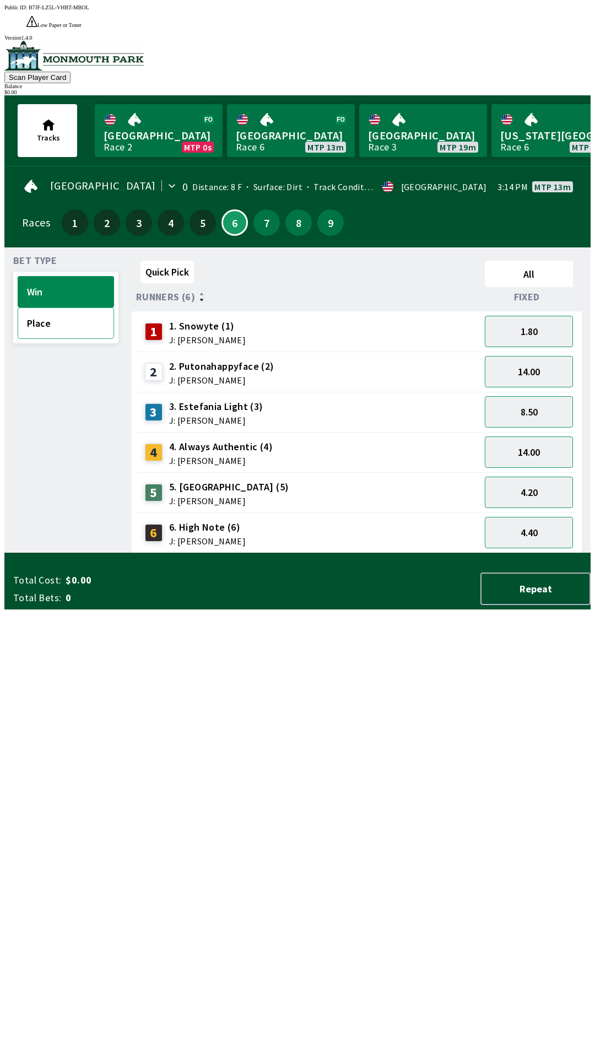
click at [44, 309] on button "Place" at bounding box center [66, 323] width 96 height 31
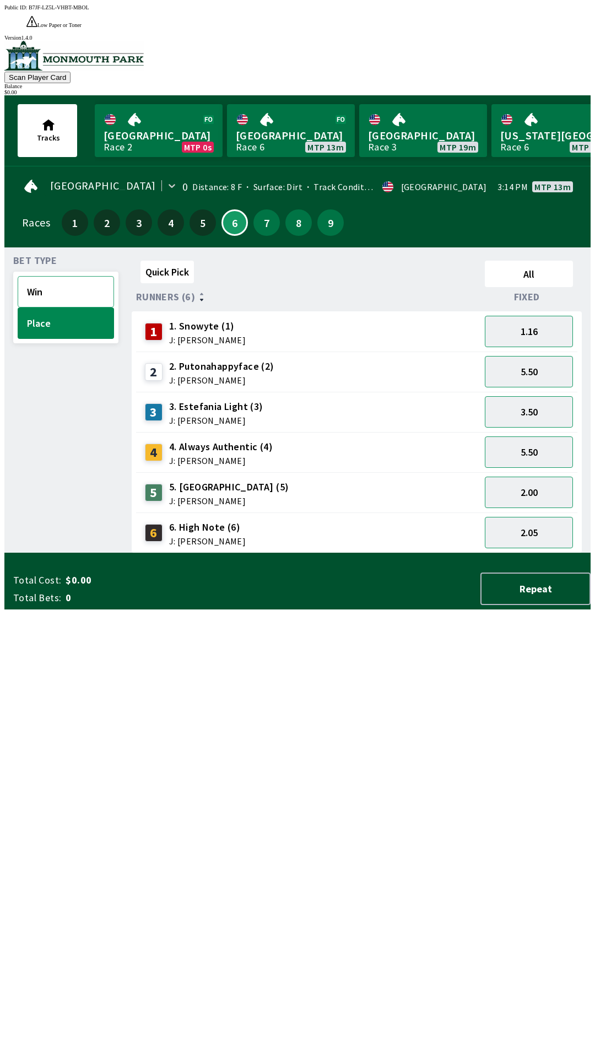
click at [57, 276] on button "Win" at bounding box center [66, 291] width 96 height 31
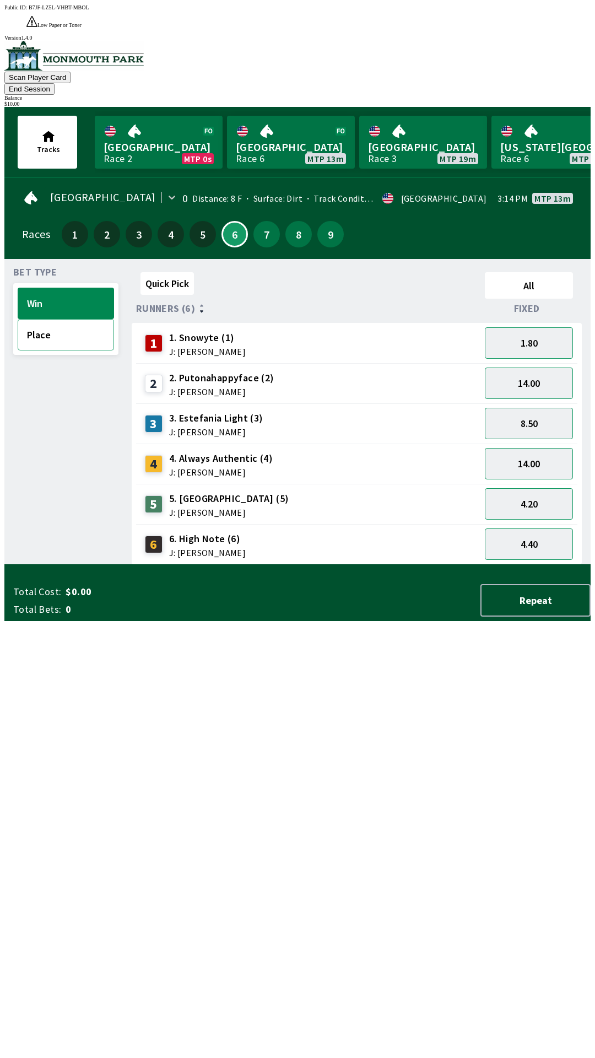
click at [64, 319] on button "Place" at bounding box center [66, 334] width 96 height 31
click at [54, 288] on button "Win" at bounding box center [66, 303] width 96 height 31
click at [542, 488] on button "4.20" at bounding box center [529, 503] width 88 height 31
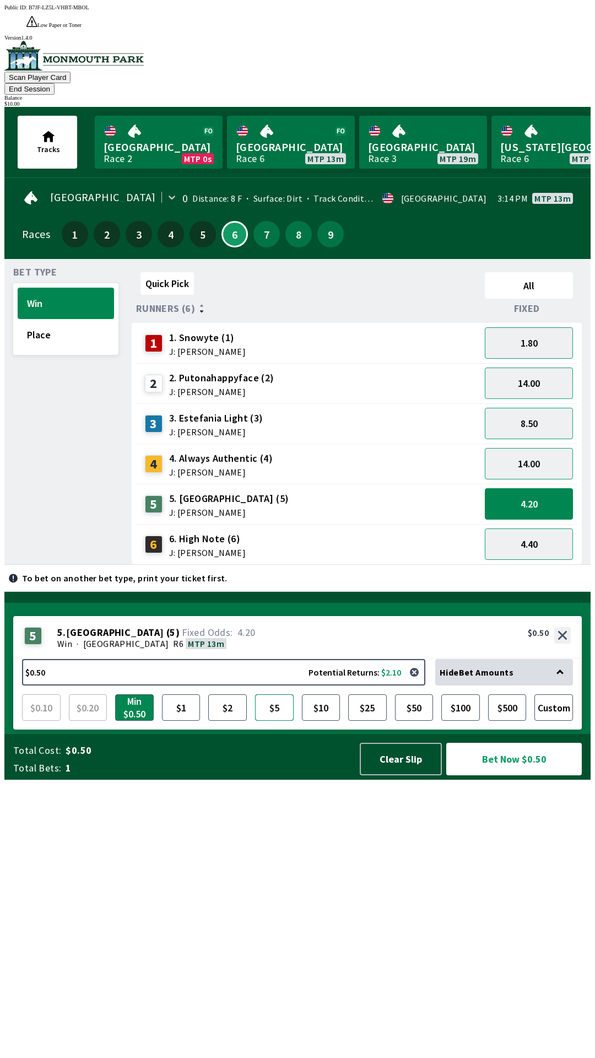
click at [272, 721] on button "$5" at bounding box center [274, 707] width 39 height 26
click at [511, 775] on button "Bet Now $5.00" at bounding box center [514, 759] width 136 height 33
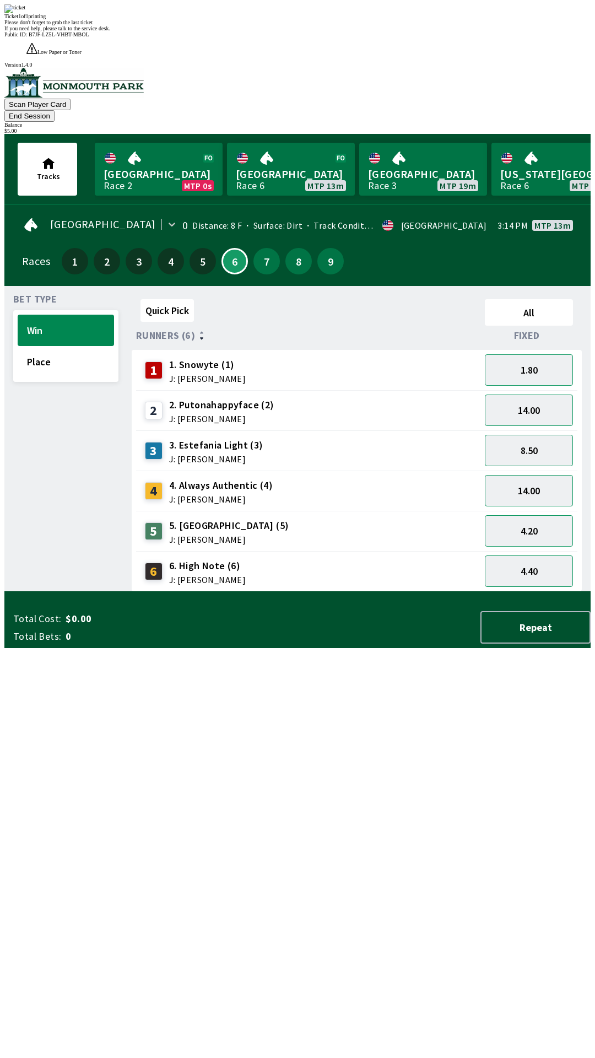
click at [45, 501] on div "Bet Type Win Place" at bounding box center [65, 443] width 105 height 297
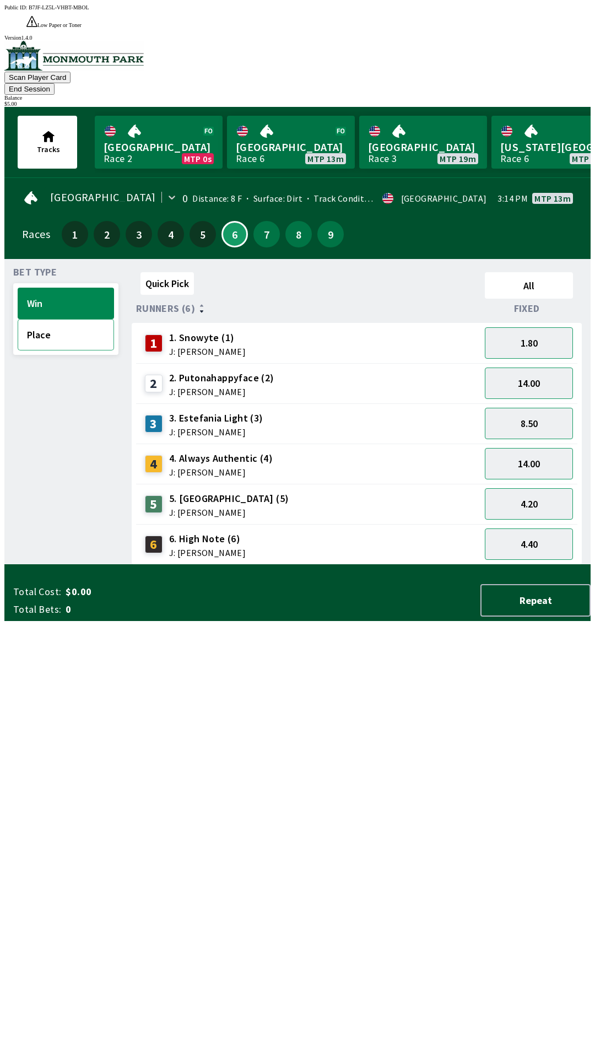
click at [39, 319] on button "Place" at bounding box center [66, 334] width 96 height 31
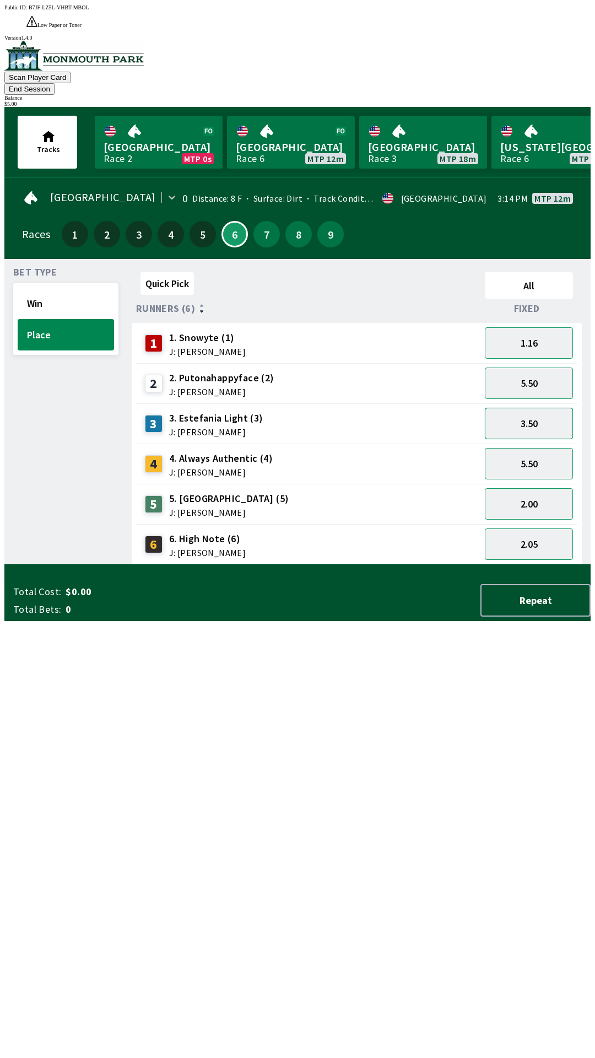
click at [549, 408] on button "3.50" at bounding box center [529, 423] width 88 height 31
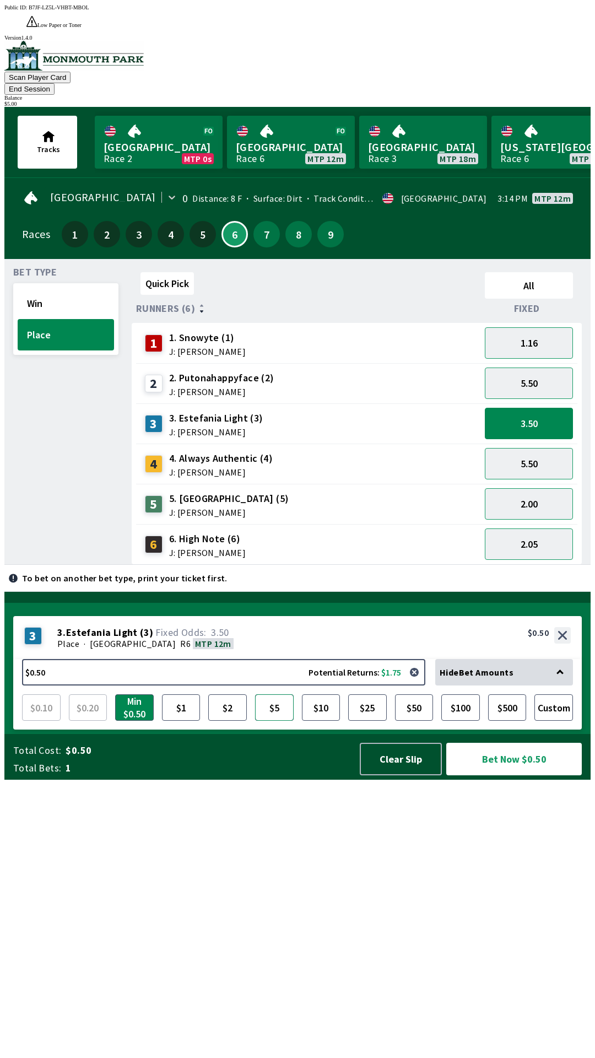
click at [274, 721] on button "$5" at bounding box center [274, 707] width 39 height 26
click at [527, 775] on button "Bet Now $5.00" at bounding box center [514, 759] width 136 height 33
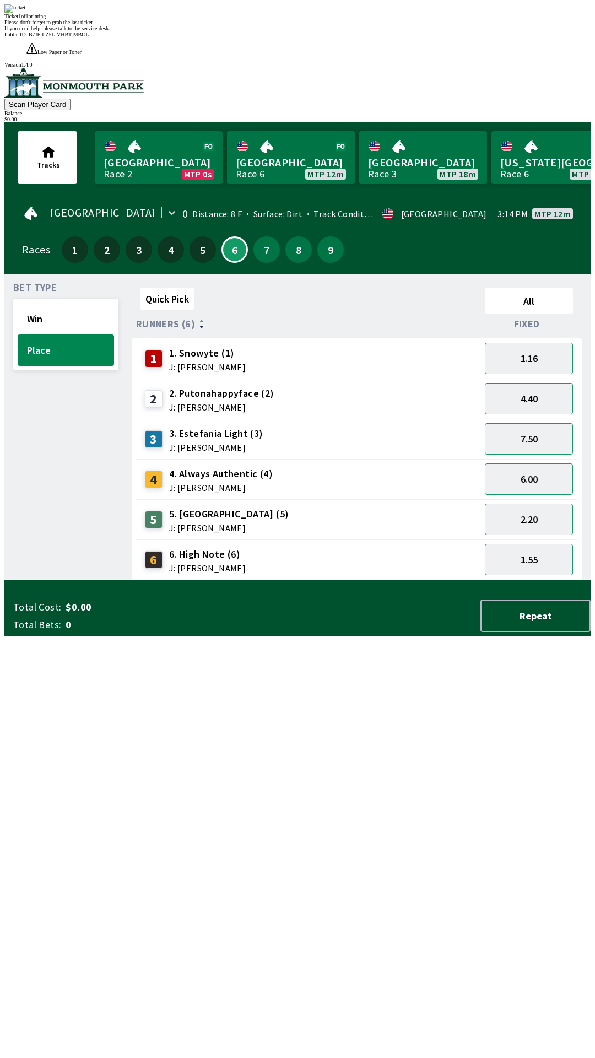
click at [508, 580] on div "Quick Pick All Runners (6) Fixed 1 1. Snowyte (1) J: [PERSON_NAME] 1.16 2 2. Pu…" at bounding box center [361, 431] width 459 height 297
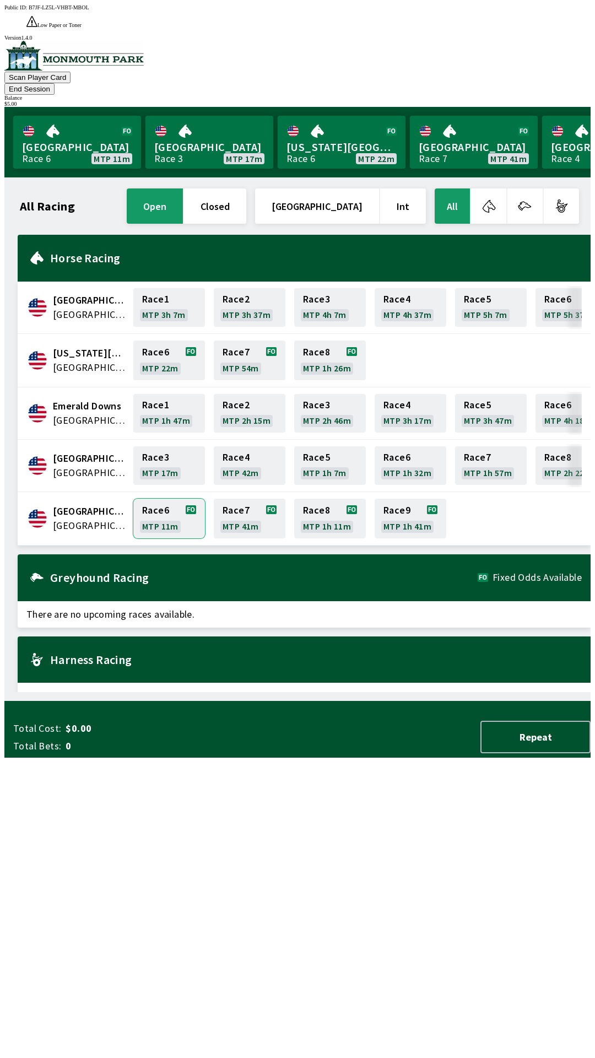
click at [165, 499] on link "Race 6 MTP 11m" at bounding box center [169, 519] width 72 height 40
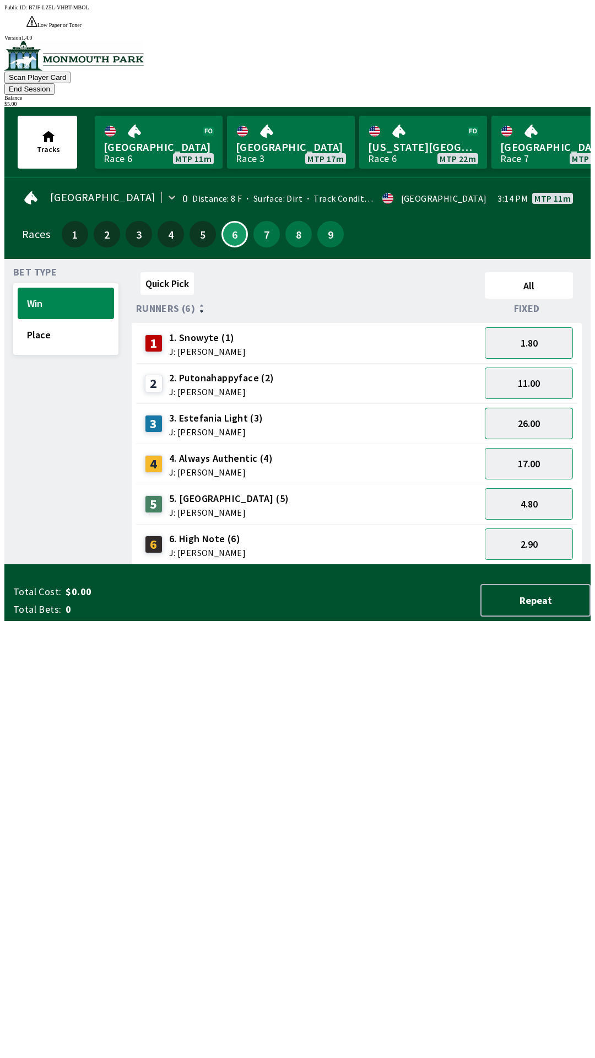
click at [532, 408] on button "26.00" at bounding box center [529, 423] width 88 height 31
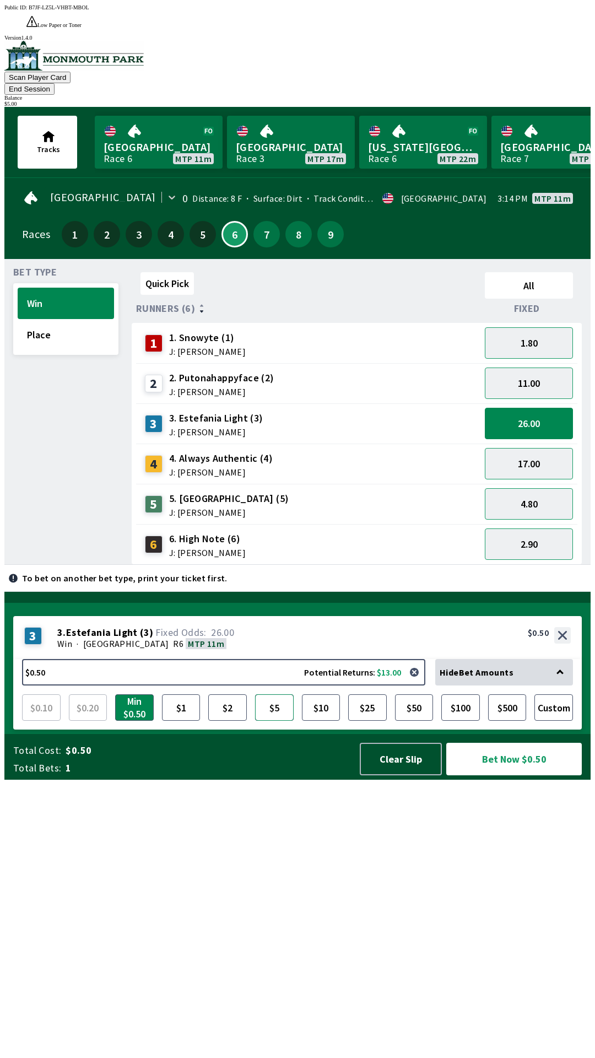
click at [282, 721] on button "$5" at bounding box center [274, 707] width 39 height 26
click at [75, 319] on button "Place" at bounding box center [66, 334] width 96 height 31
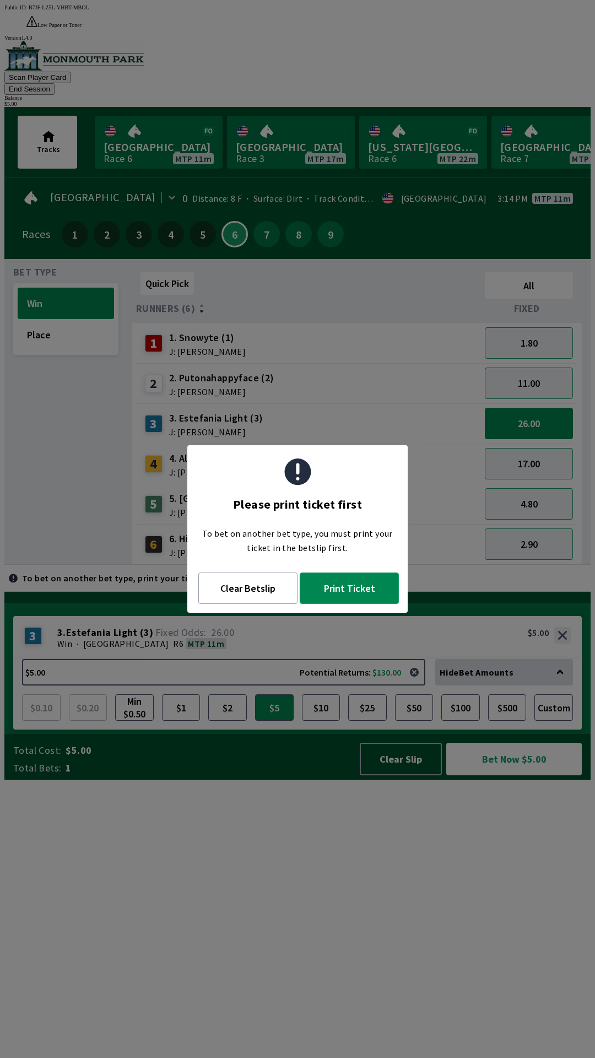
click at [353, 591] on button "Print Ticket" at bounding box center [349, 588] width 99 height 31
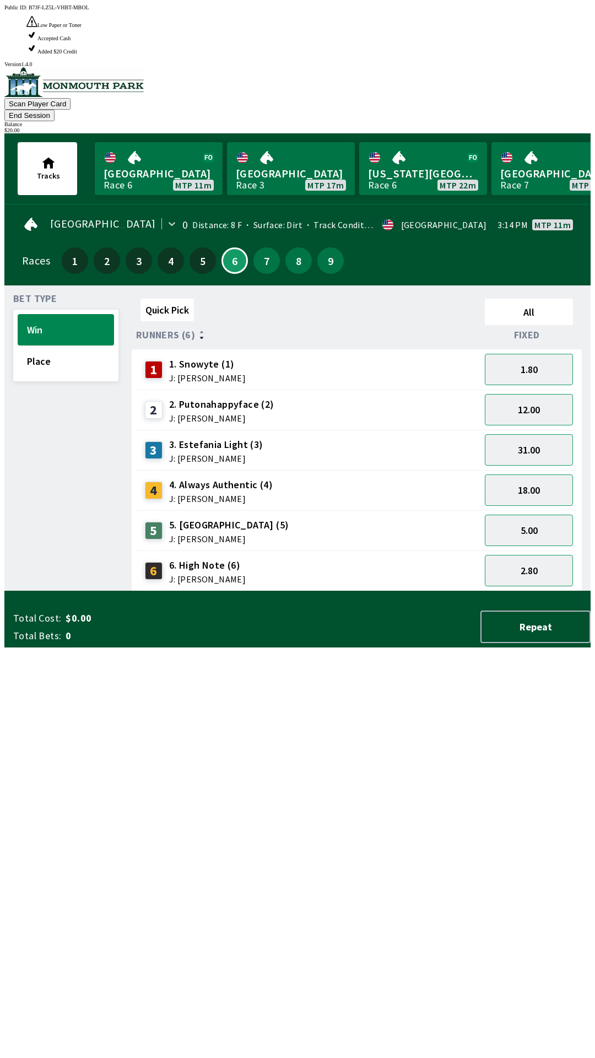
click at [369, 591] on div "Quick Pick All Runners (6) Fixed 1 1. Snowyte (1) J: [PERSON_NAME] 1.80 2 2. Pu…" at bounding box center [361, 442] width 459 height 297
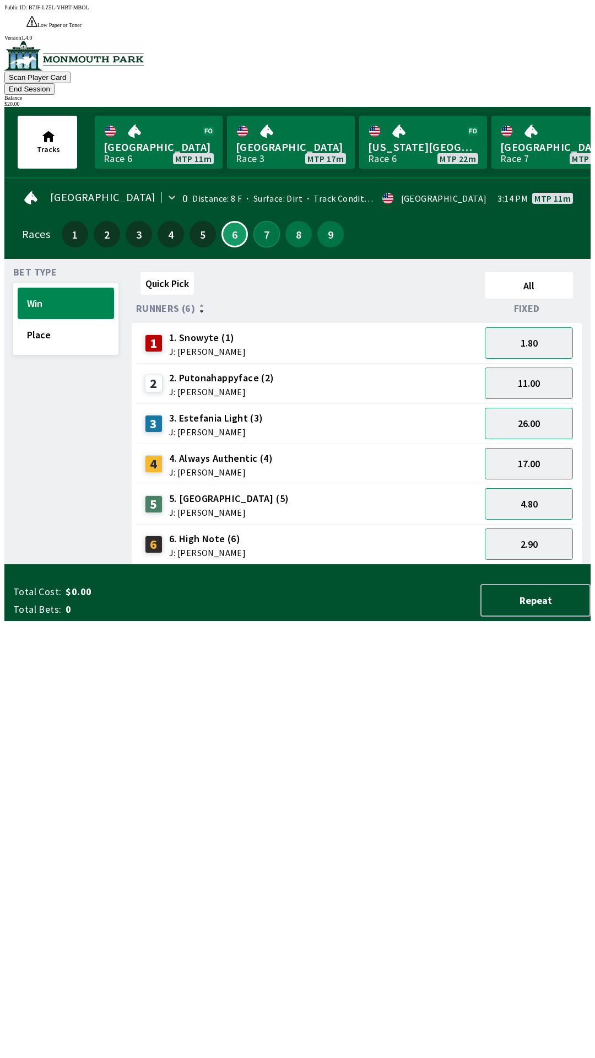
click at [262, 221] on button "7" at bounding box center [267, 234] width 26 height 26
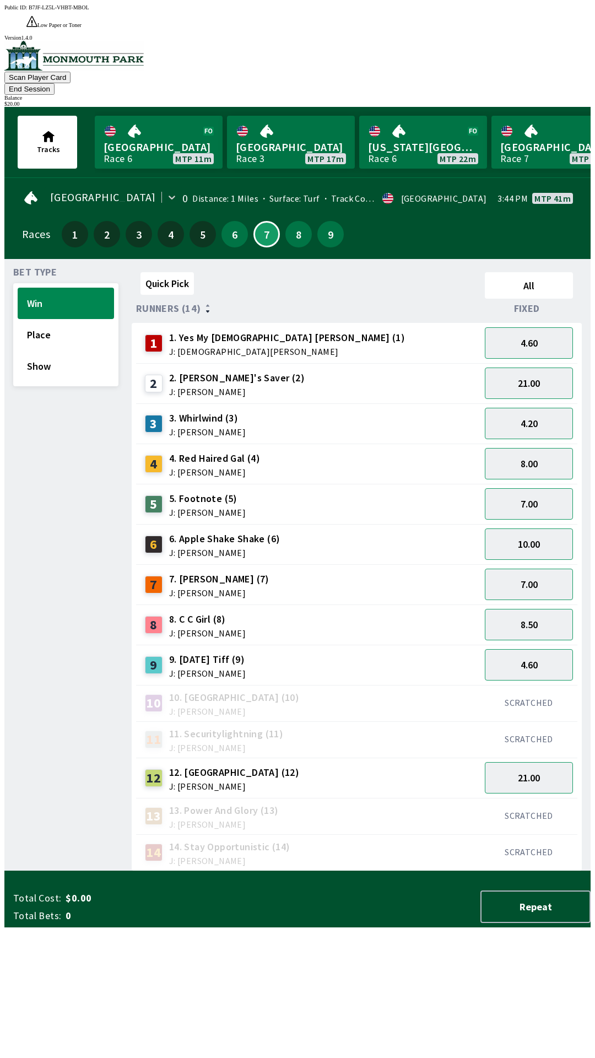
click at [420, 490] on div "5 5. Footnote (5) J: [PERSON_NAME]" at bounding box center [309, 504] width 336 height 28
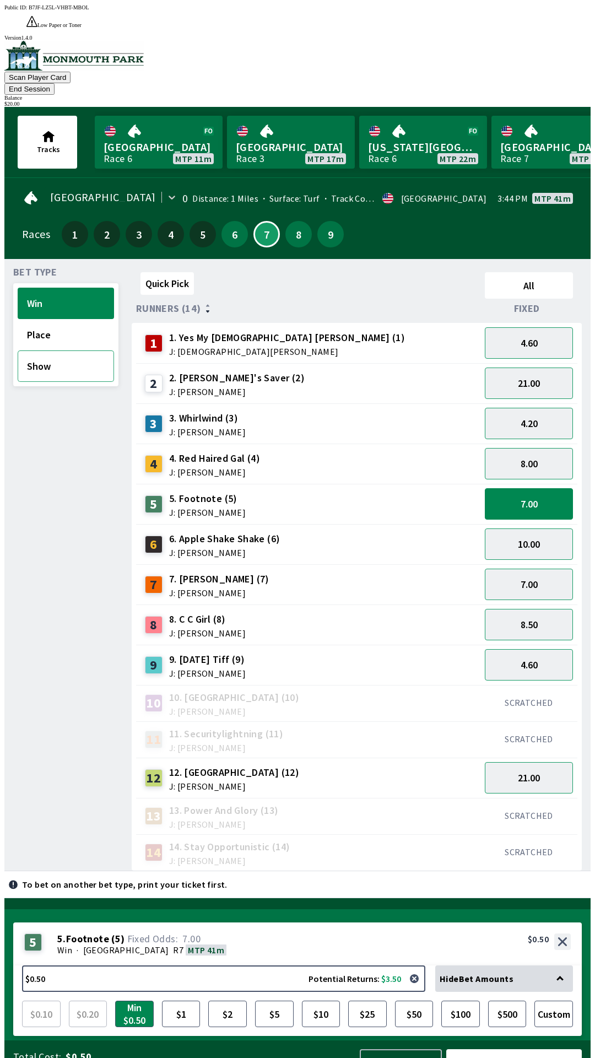
click at [68, 350] on button "Show" at bounding box center [66, 365] width 96 height 31
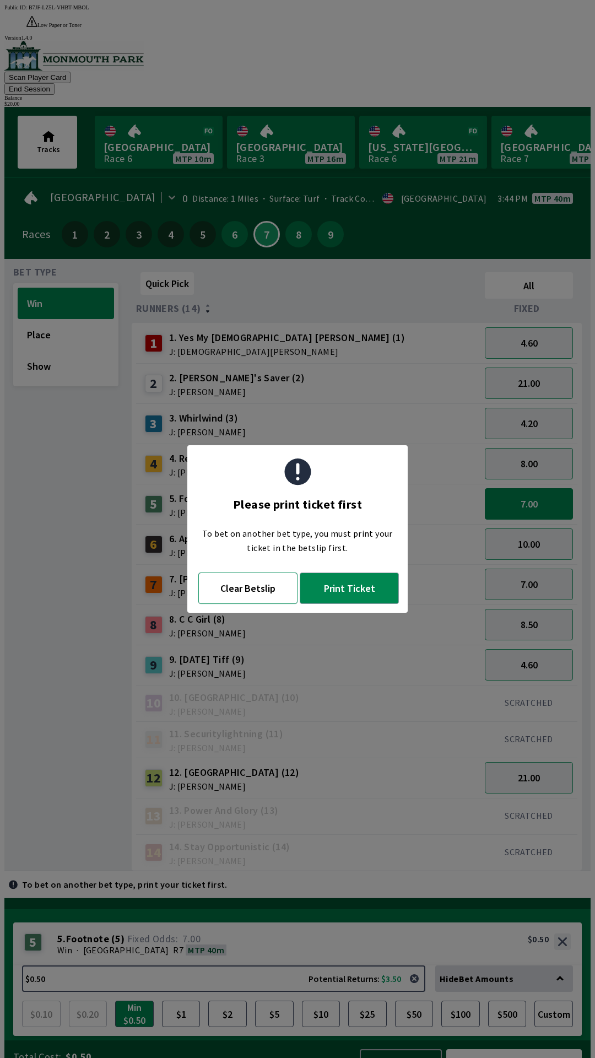
click at [256, 589] on button "Clear Betslip" at bounding box center [247, 588] width 99 height 31
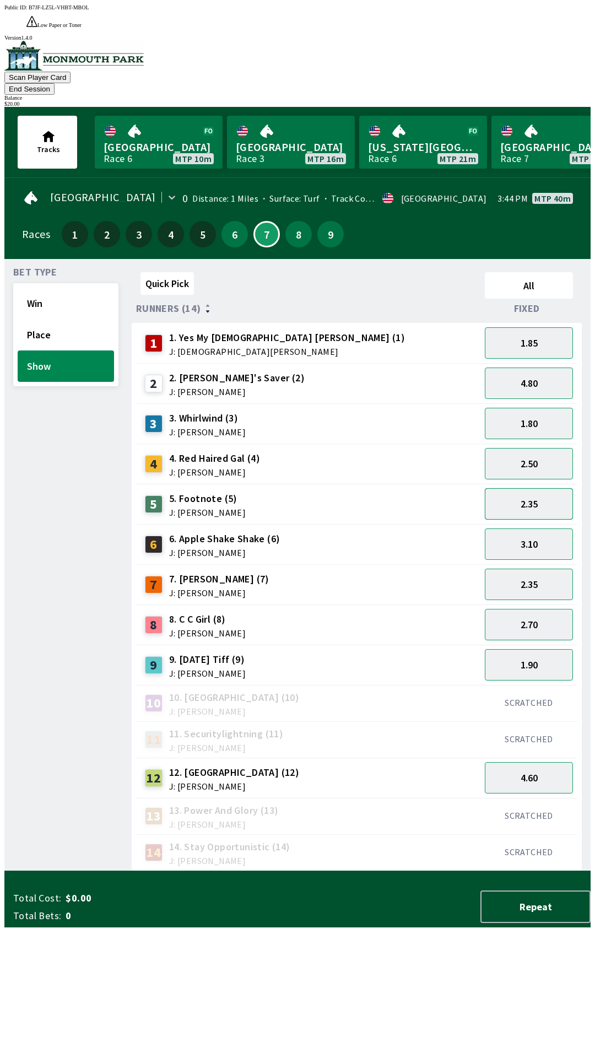
click at [532, 488] on button "2.35" at bounding box center [529, 503] width 88 height 31
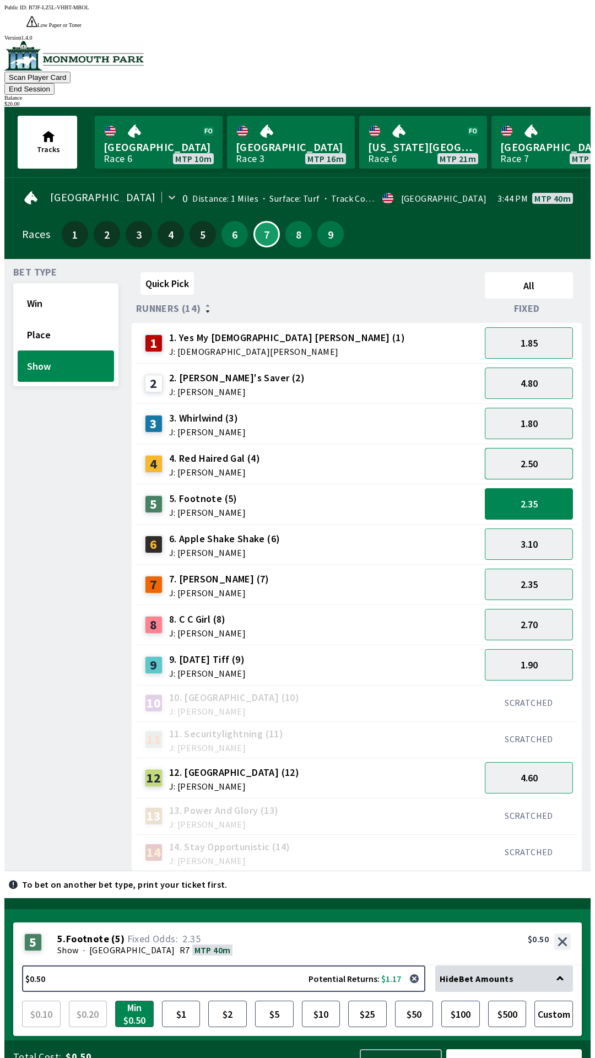
click at [533, 448] on button "2.50" at bounding box center [529, 463] width 88 height 31
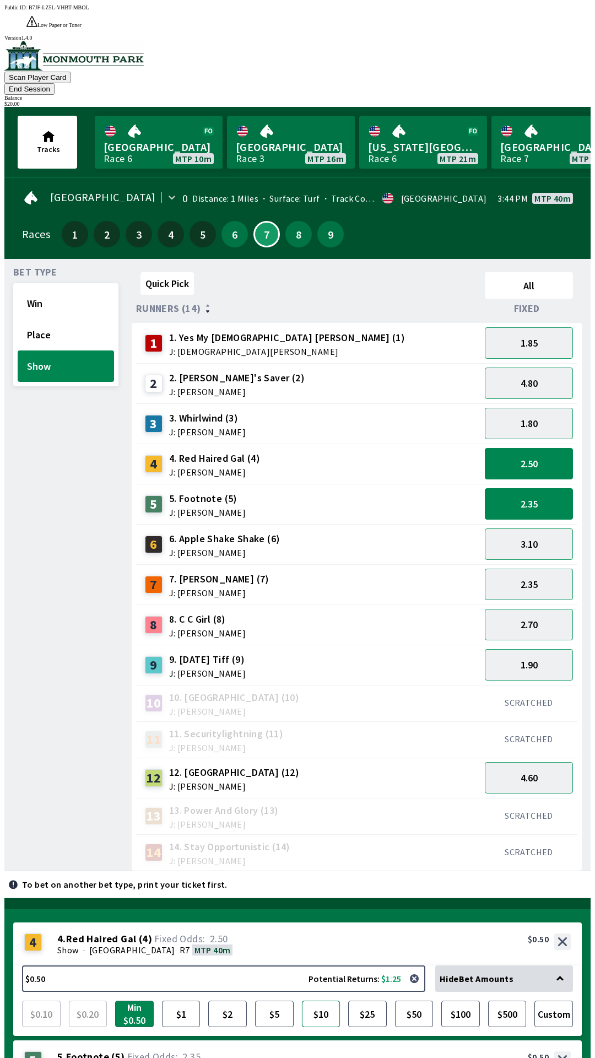
click at [320, 1001] on button "$10" at bounding box center [321, 1014] width 39 height 26
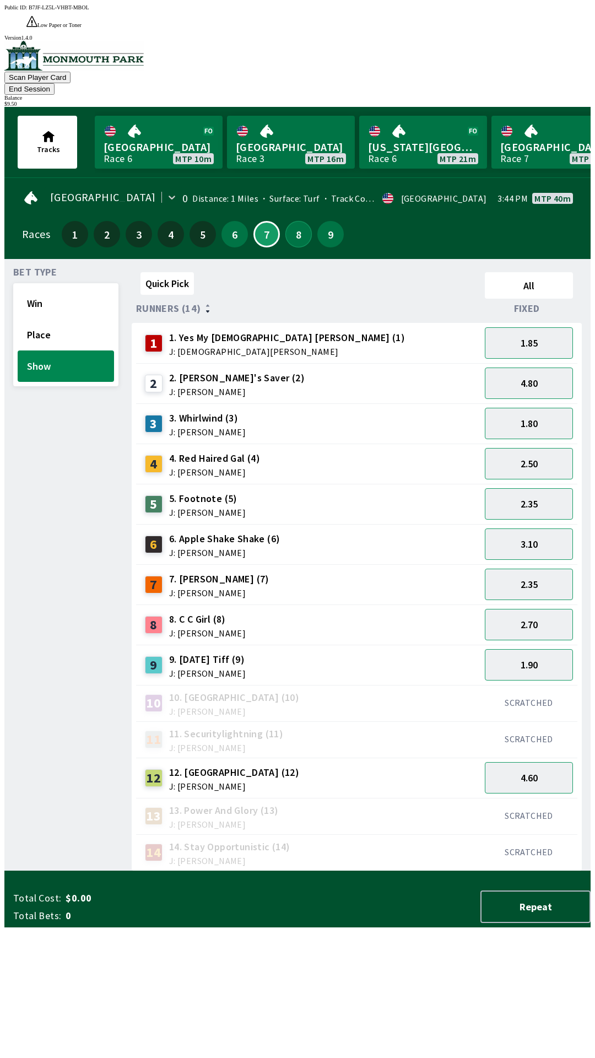
click at [297, 221] on button "8" at bounding box center [298, 234] width 26 height 26
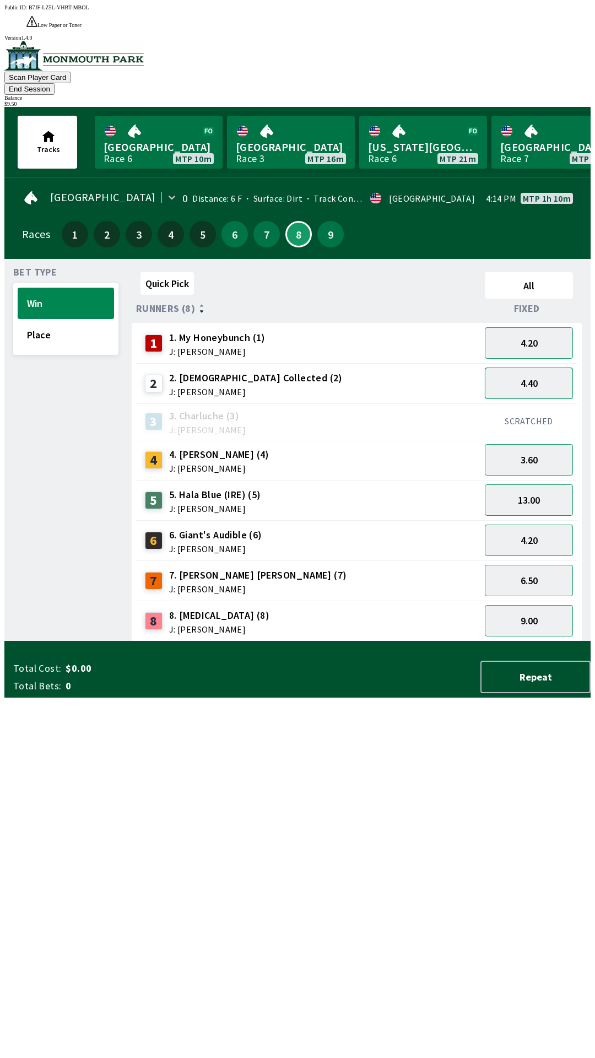
click at [542, 368] on button "4.40" at bounding box center [529, 383] width 88 height 31
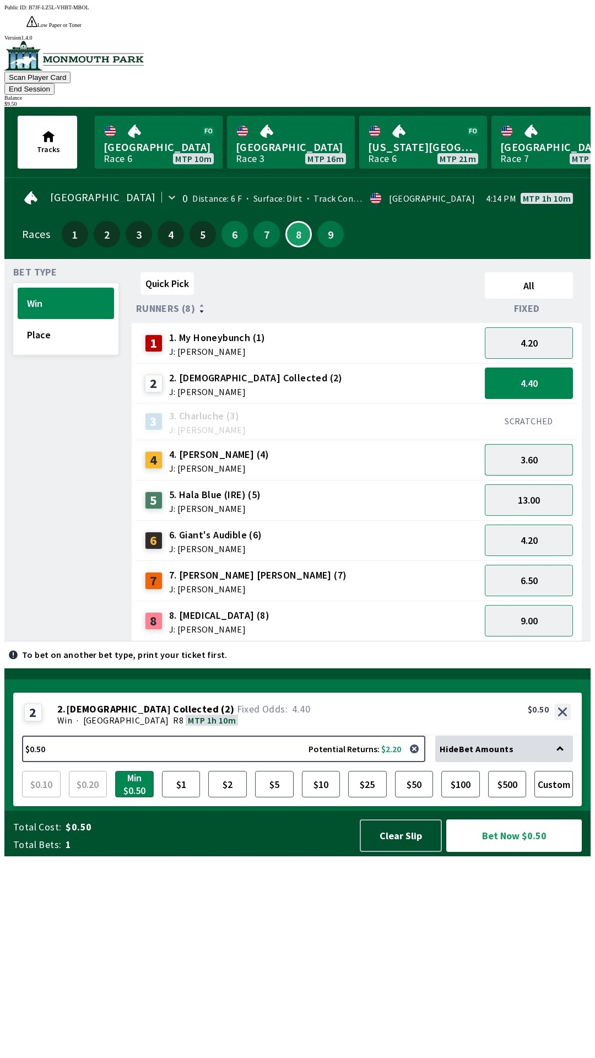
click at [535, 444] on button "3.60" at bounding box center [529, 459] width 88 height 31
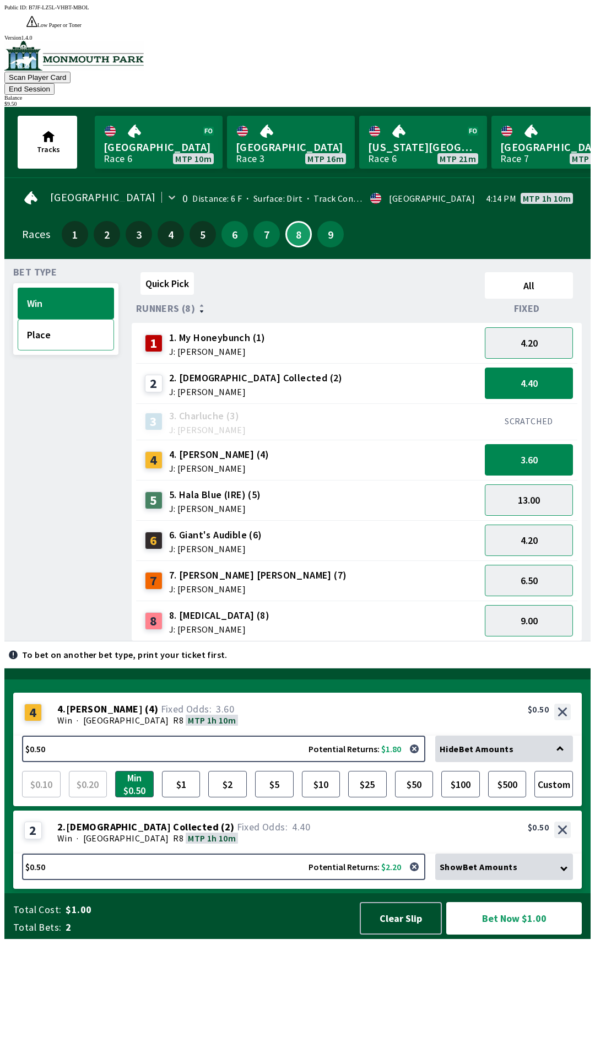
click at [67, 319] on button "Place" at bounding box center [66, 334] width 96 height 31
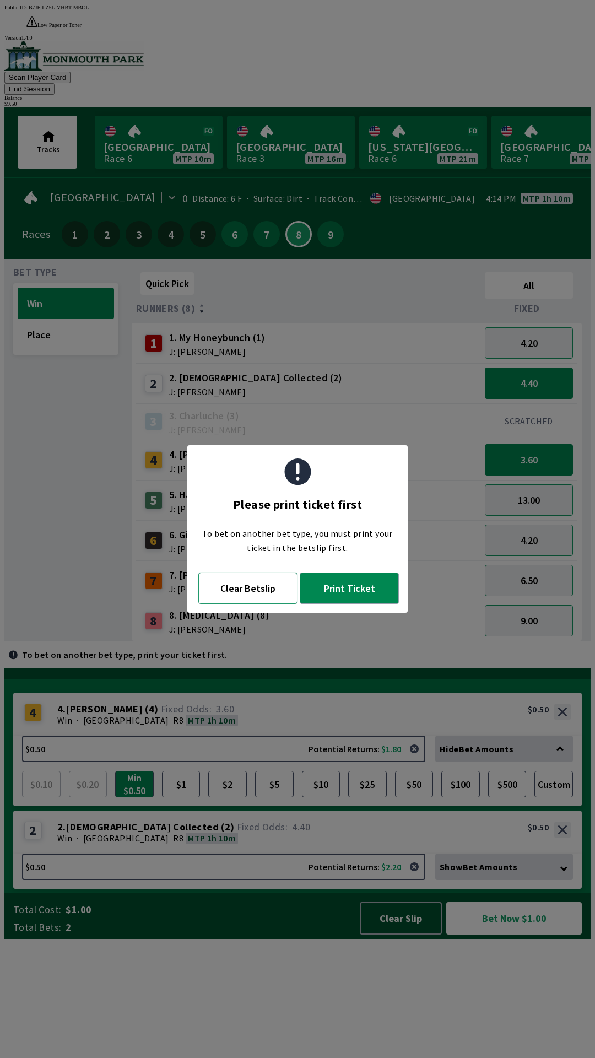
click at [251, 587] on button "Clear Betslip" at bounding box center [247, 588] width 99 height 31
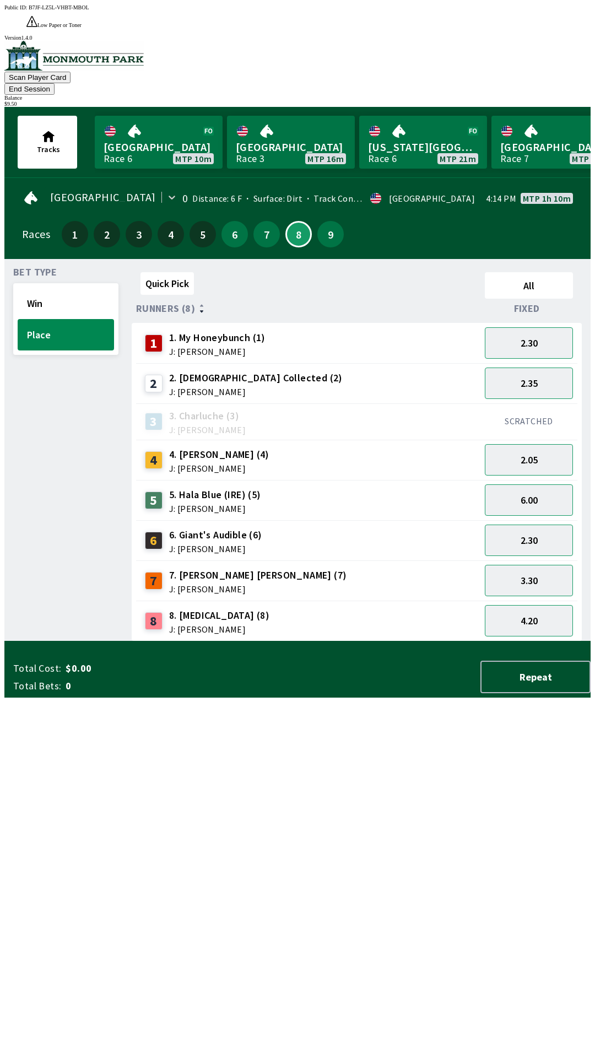
click at [281, 446] on div "4 4. [PERSON_NAME] (4) J: [PERSON_NAME]" at bounding box center [309, 460] width 336 height 28
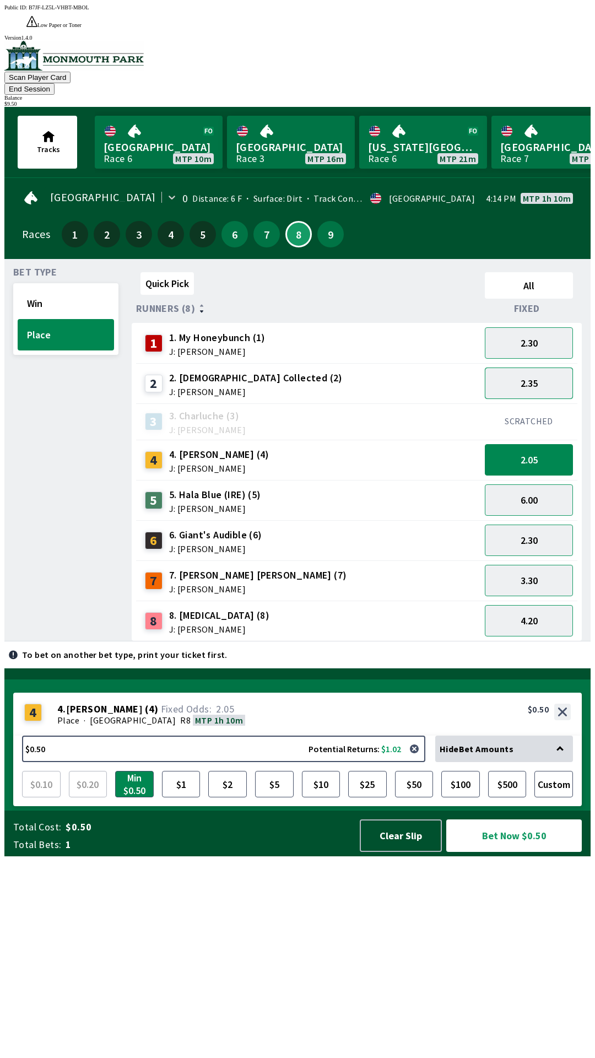
click at [521, 368] on button "2.35" at bounding box center [529, 383] width 88 height 31
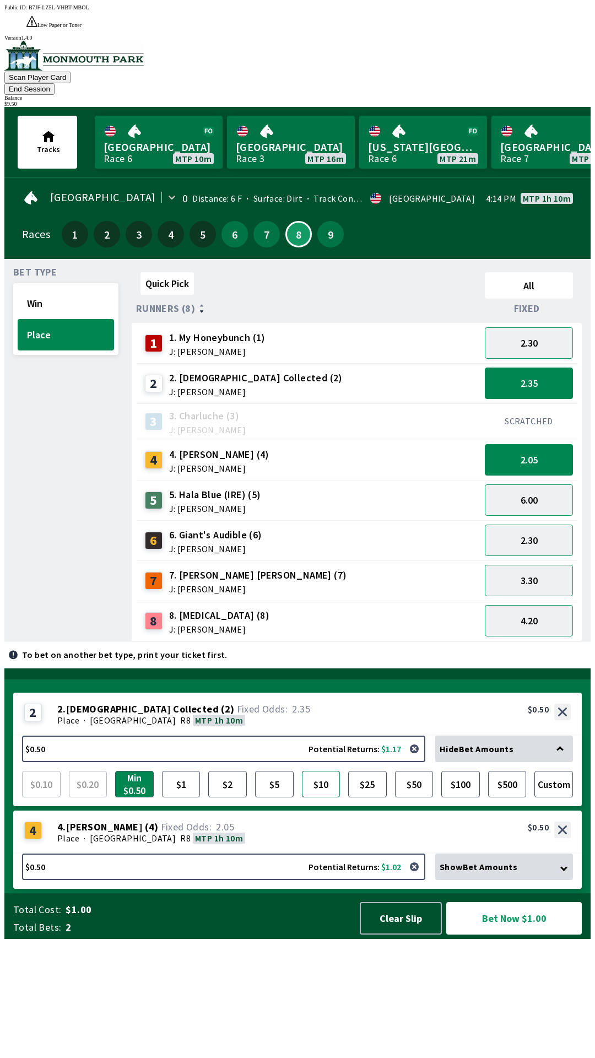
click at [315, 797] on button "$10" at bounding box center [321, 784] width 39 height 26
click at [512, 935] on button "Bet Now $10.50" at bounding box center [514, 918] width 136 height 33
click at [266, 797] on button "$5" at bounding box center [274, 784] width 39 height 26
click at [522, 935] on button "Bet Now $5.50" at bounding box center [514, 918] width 136 height 33
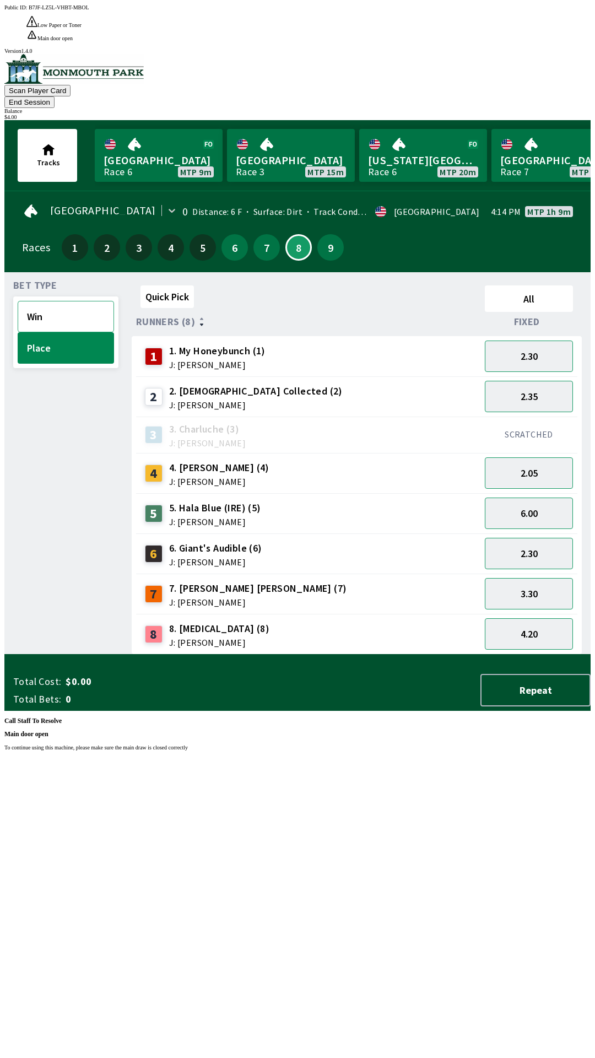
click at [77, 301] on button "Win" at bounding box center [66, 316] width 96 height 31
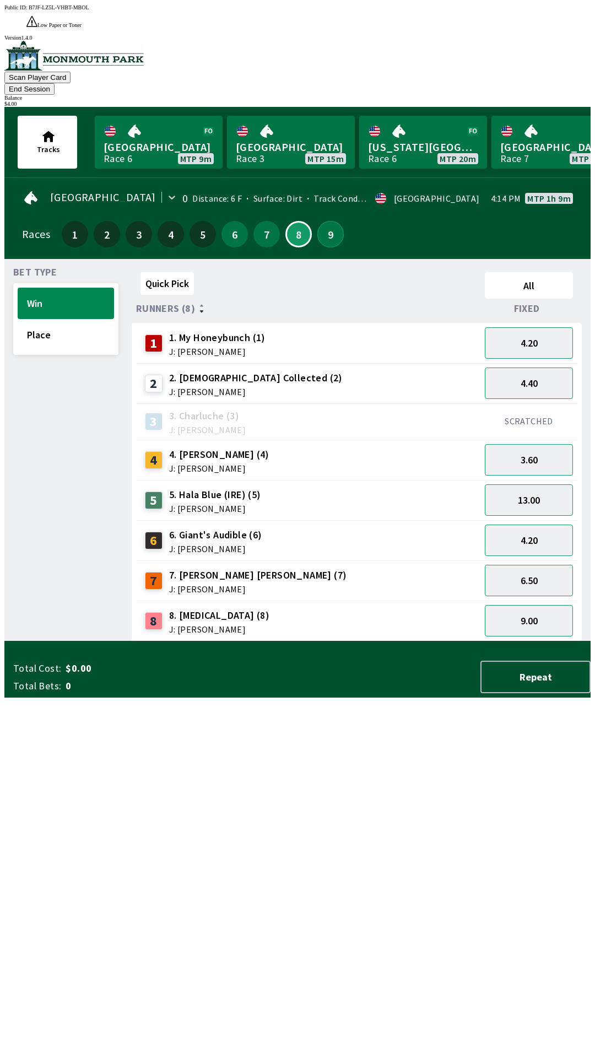
click at [317, 221] on button "9" at bounding box center [330, 234] width 26 height 26
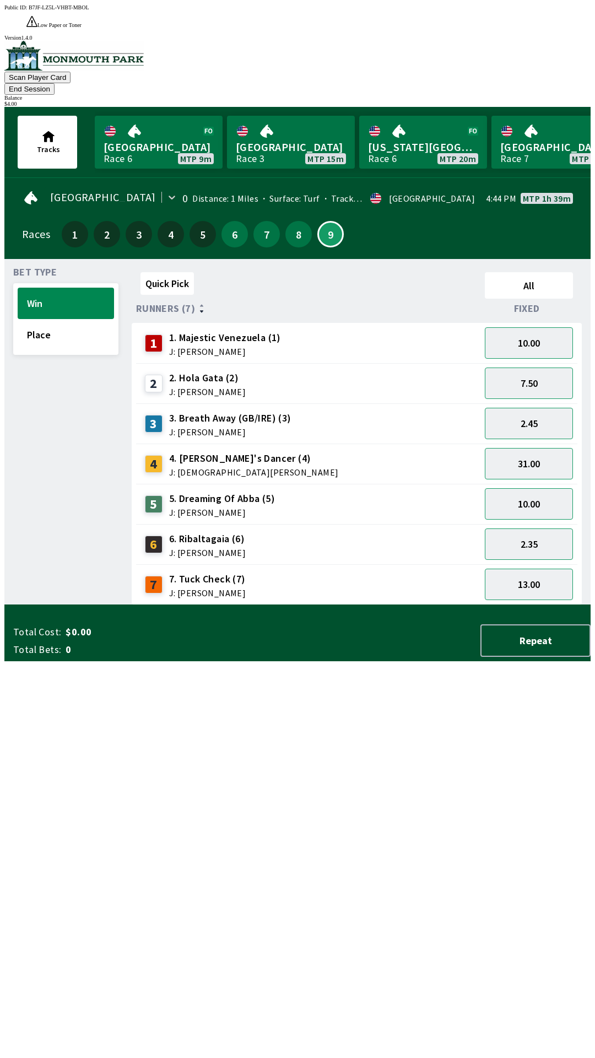
click at [324, 330] on div "1 1. Majestic Venezuela (1) J: [PERSON_NAME]" at bounding box center [309, 344] width 336 height 28
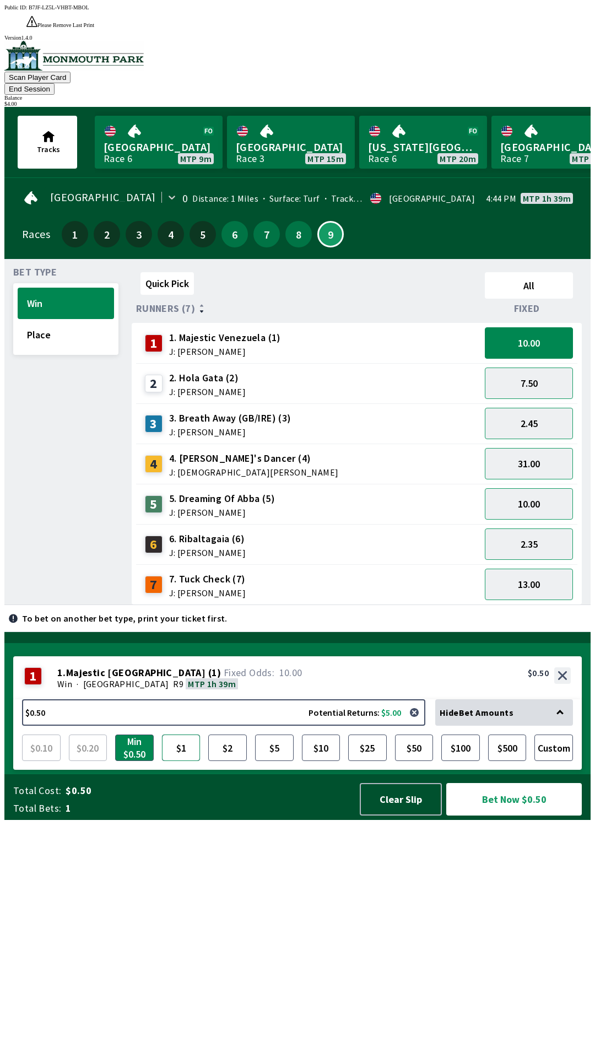
click at [184, 761] on button "$1" at bounding box center [181, 748] width 39 height 26
click at [187, 761] on button "$1" at bounding box center [181, 748] width 39 height 26
click at [229, 761] on button "$2" at bounding box center [227, 748] width 39 height 26
click at [518, 816] on button "Bet Now $2.00" at bounding box center [514, 799] width 136 height 33
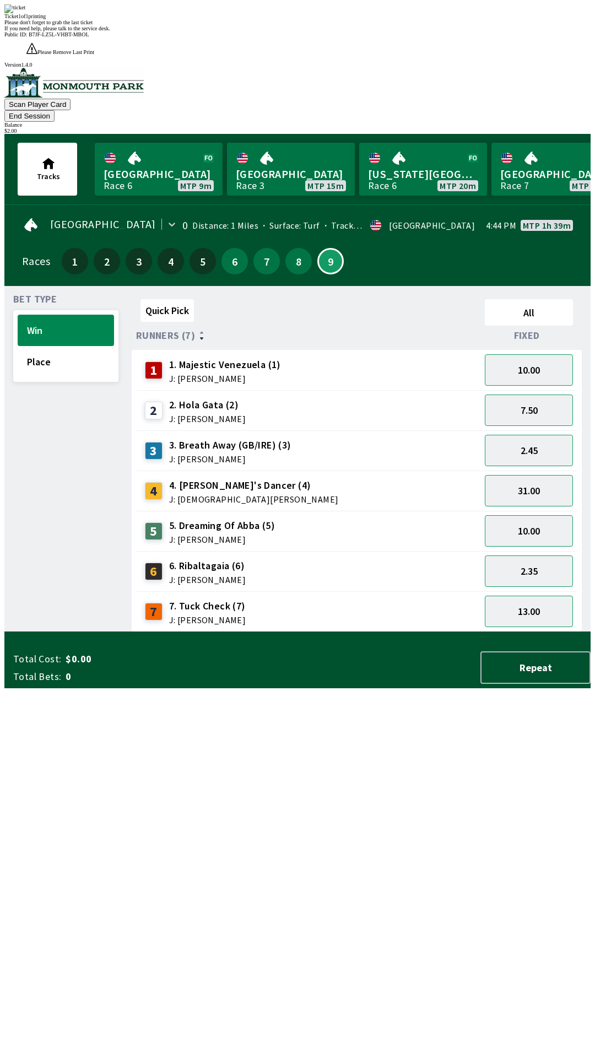
click at [409, 632] on div "Quick Pick All Runners (7) Fixed 1 1. Majestic Venezuela (1) J: [PERSON_NAME] 1…" at bounding box center [361, 463] width 459 height 337
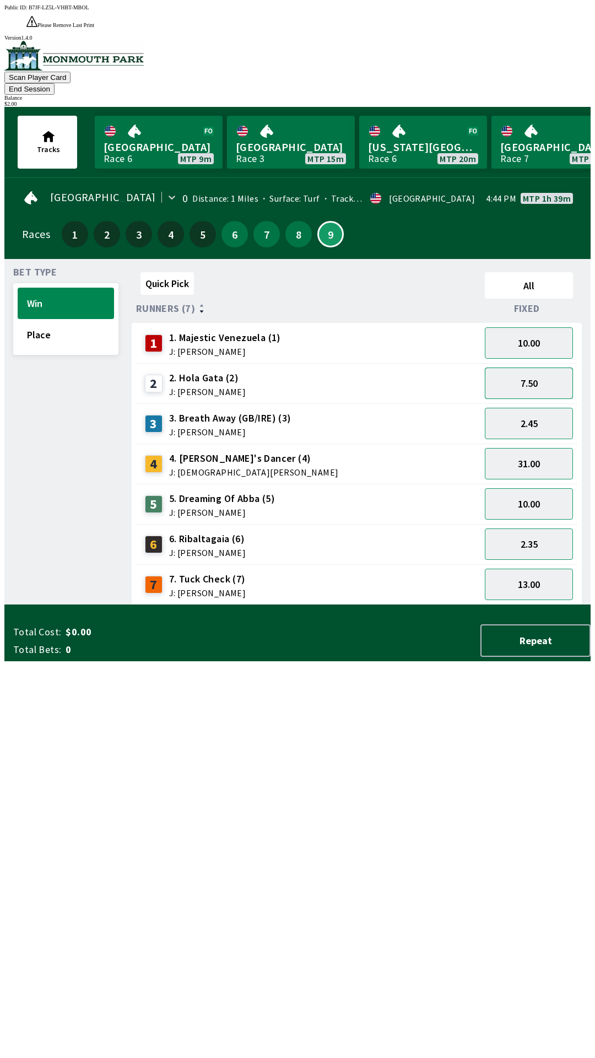
click at [555, 368] on button "7.50" at bounding box center [529, 383] width 88 height 31
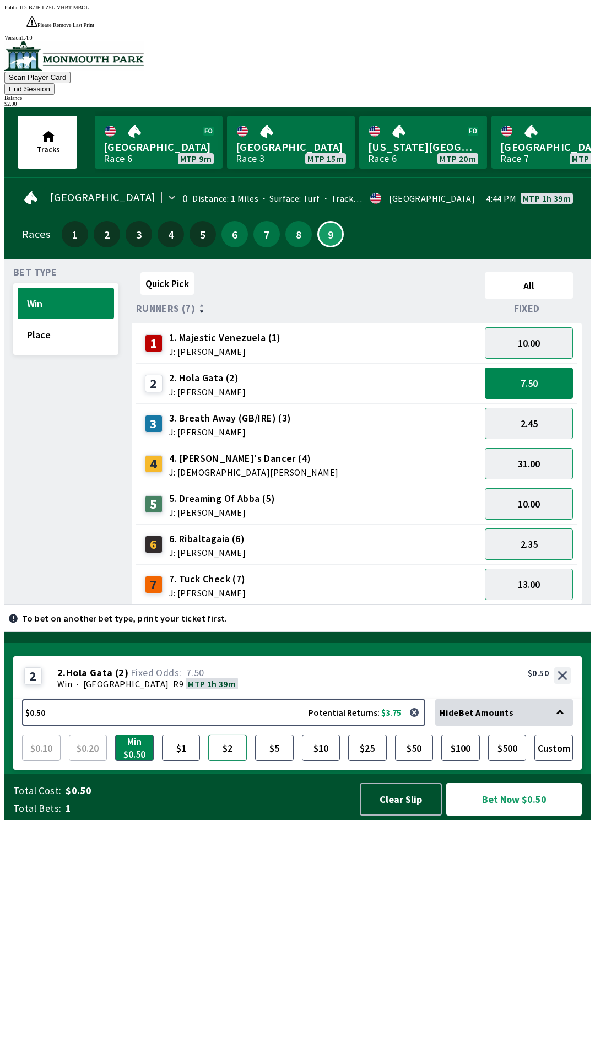
click at [227, 761] on button "$2" at bounding box center [227, 748] width 39 height 26
click at [514, 1042] on div "Public ID: B7JF-LZ5L-VHBT-MBOL Please Remove Last Print Printer State is in a d…" at bounding box center [297, 533] width 586 height 1058
click at [533, 816] on button "Bet Now $2.00" at bounding box center [514, 799] width 136 height 33
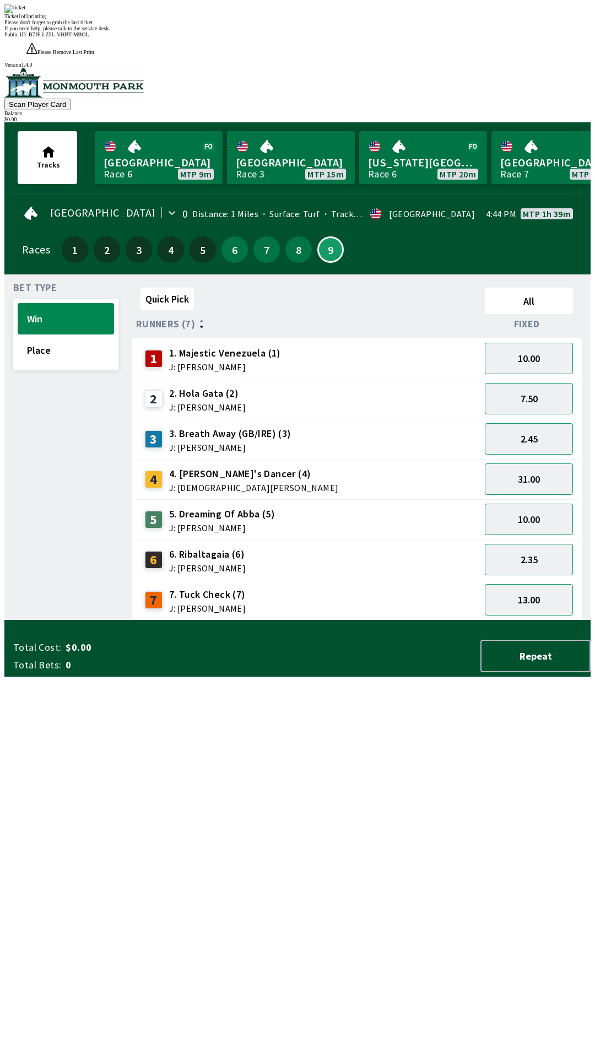
click at [420, 31] on div "Ticket 1 of 1 printing Please don't forget to grab the last ticket If you need …" at bounding box center [297, 17] width 586 height 27
click at [413, 25] on div "Please don't forget to grab the last ticket" at bounding box center [297, 22] width 586 height 6
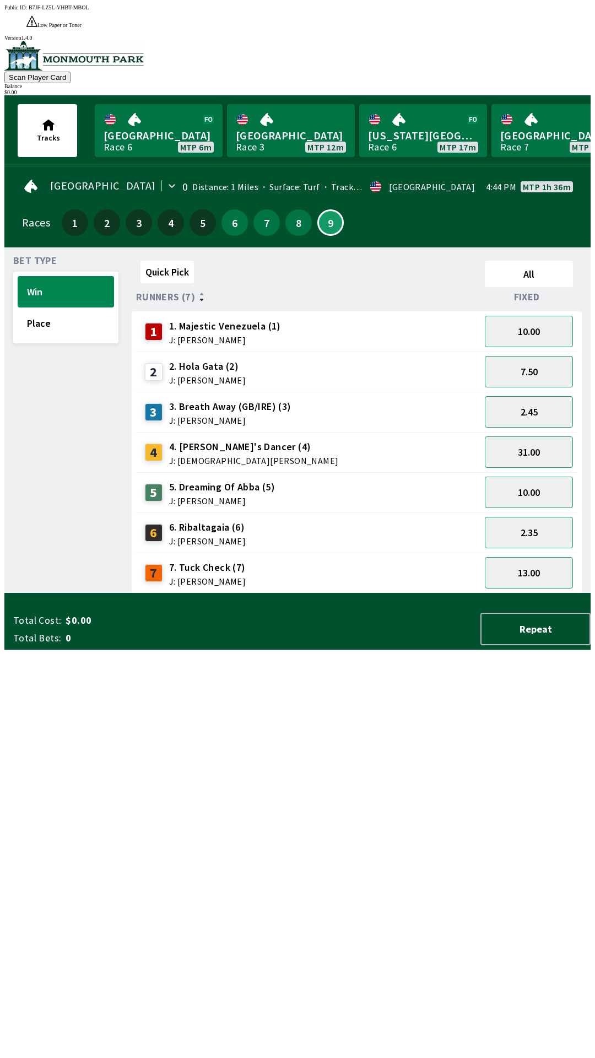
click at [398, 594] on div "Quick Pick All Runners (7) Fixed 1 1. Majestic Venezuela (1) J: [PERSON_NAME] 1…" at bounding box center [361, 424] width 459 height 337
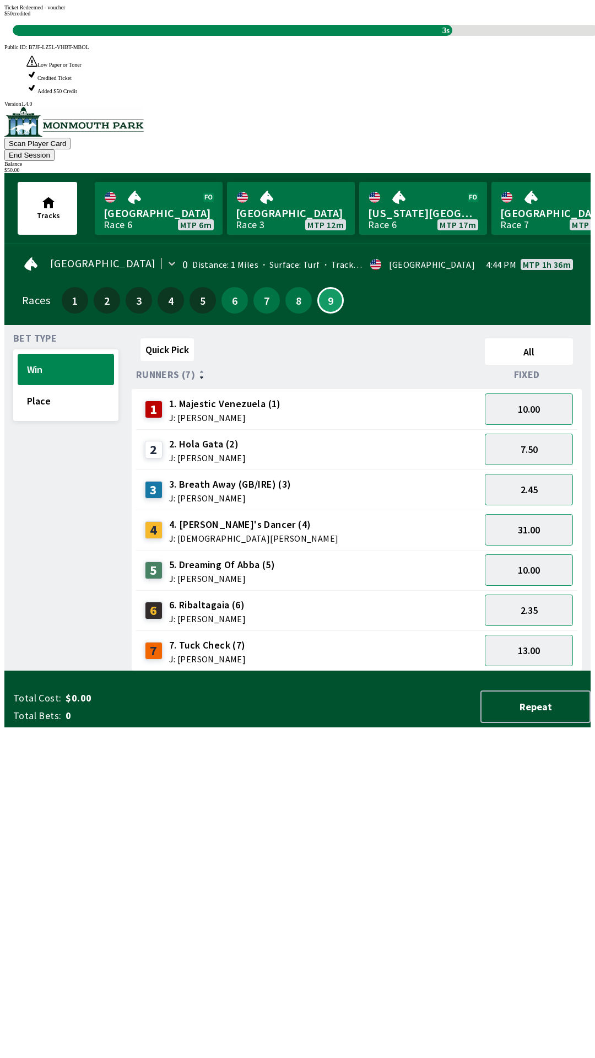
click at [367, 671] on div "Quick Pick All Runners (7) Fixed 1 1. Majestic Venezuela (1) J: [PERSON_NAME] 1…" at bounding box center [361, 502] width 459 height 337
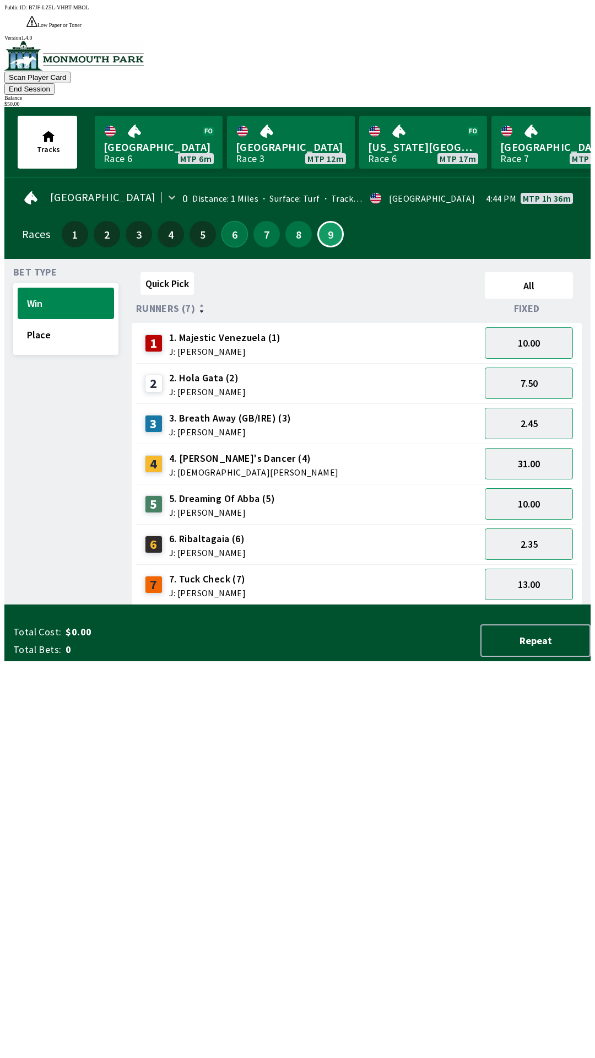
click at [227, 221] on button "6" at bounding box center [235, 234] width 26 height 26
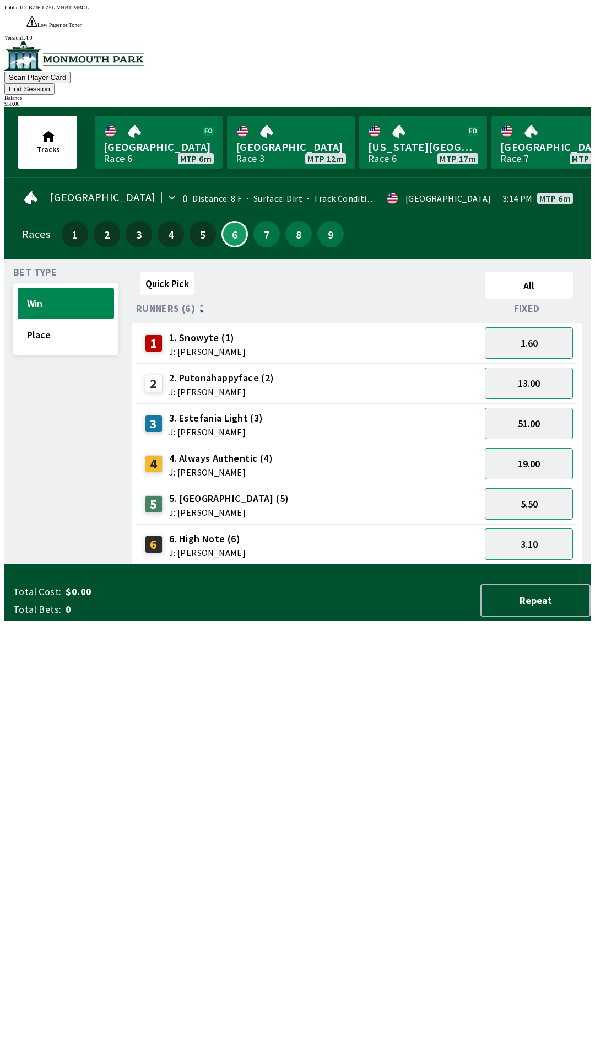
click at [303, 531] on div "6 6. High Note (6) J: [PERSON_NAME]" at bounding box center [309, 545] width 336 height 28
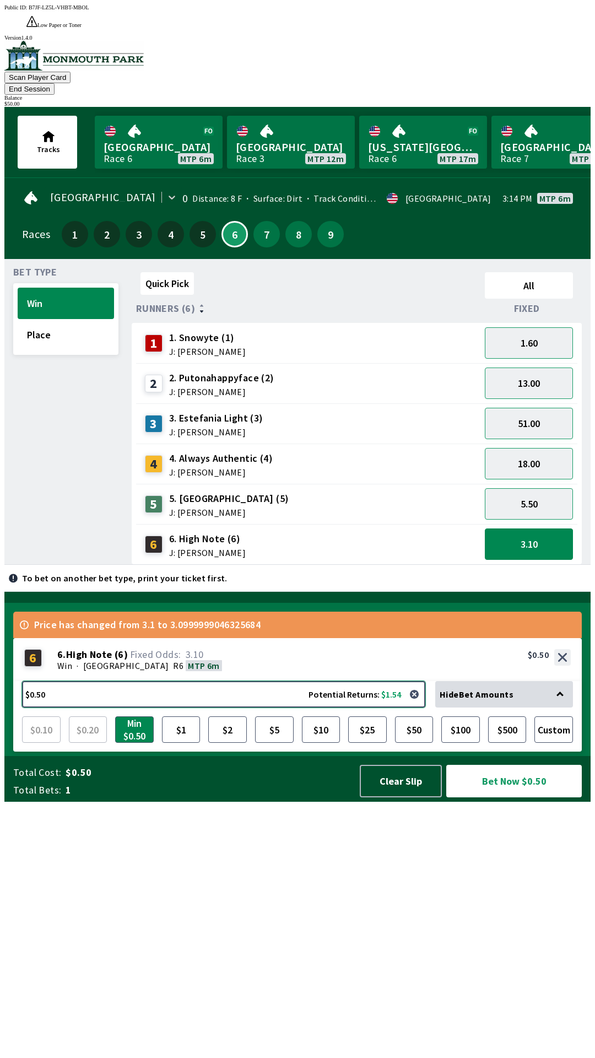
click at [215, 708] on button "$0.50 Potential Returns: $1.54" at bounding box center [223, 694] width 403 height 26
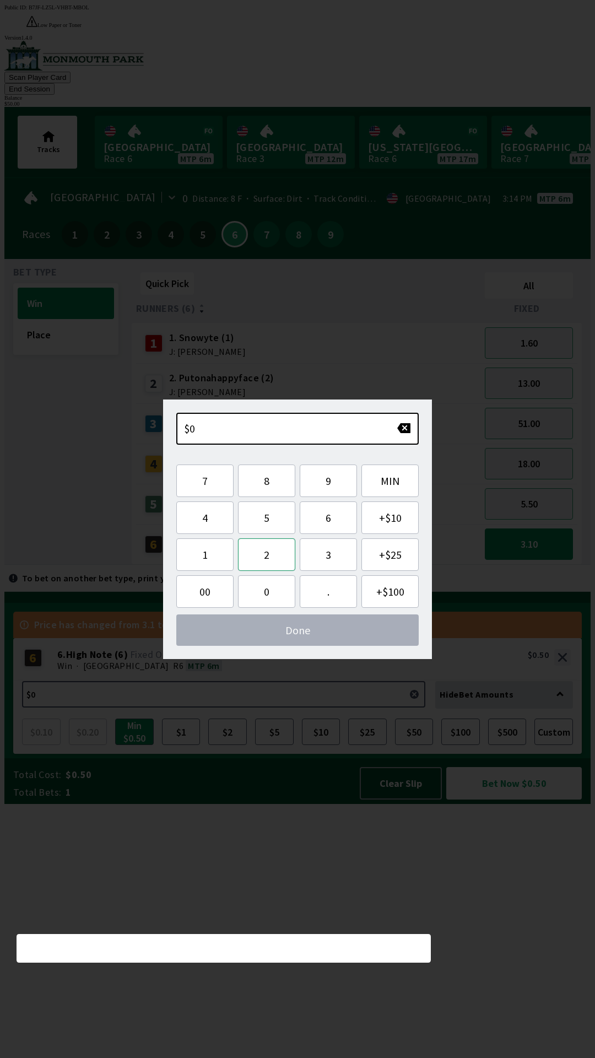
click at [269, 562] on button "2" at bounding box center [266, 554] width 57 height 33
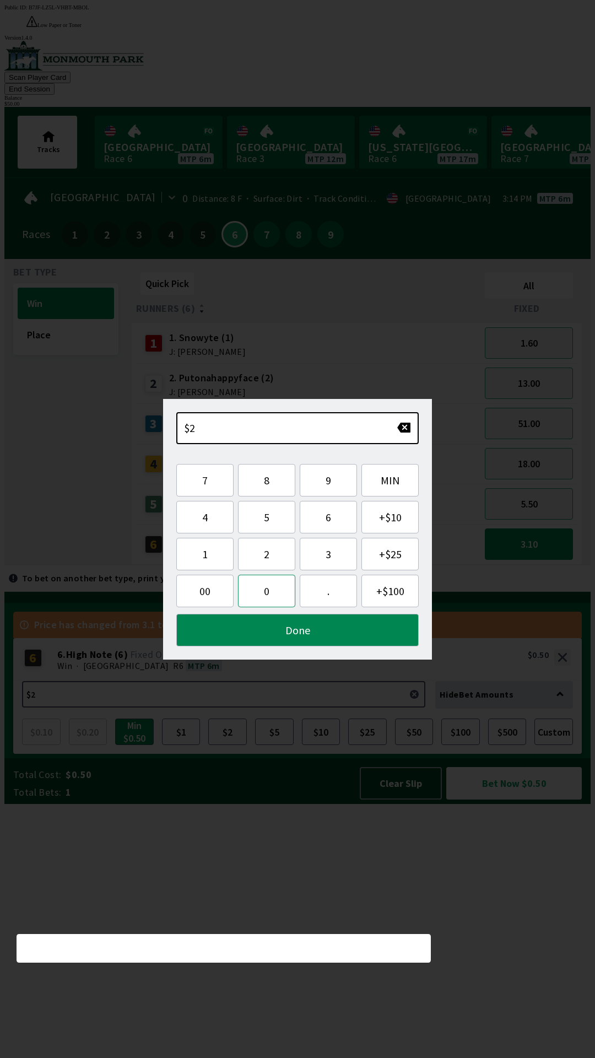
click at [272, 594] on button "0" at bounding box center [266, 591] width 57 height 33
click at [302, 633] on button "Done" at bounding box center [297, 630] width 242 height 33
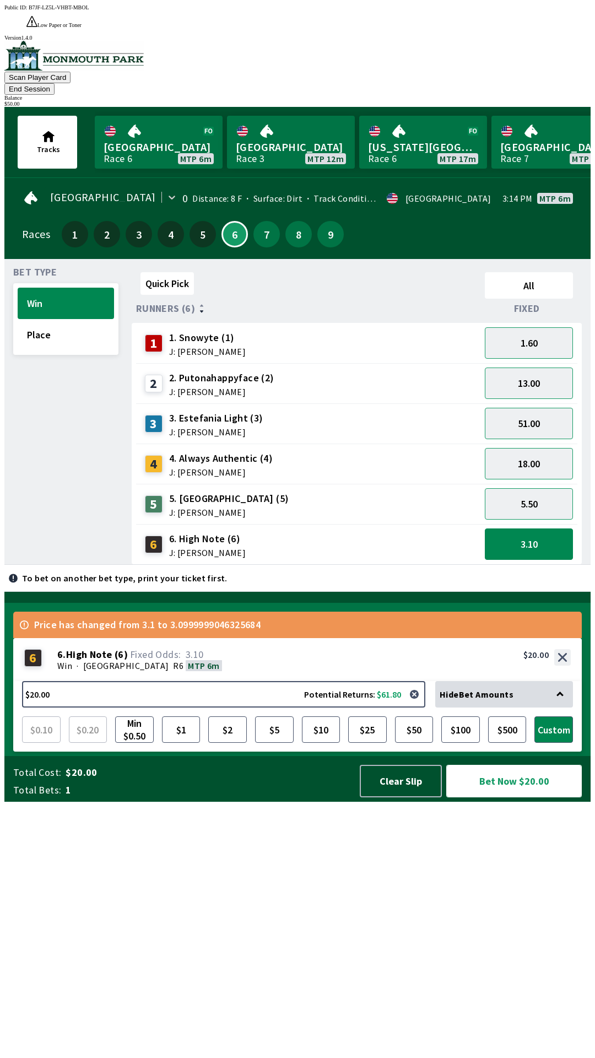
click at [524, 797] on button "Bet Now $20.00" at bounding box center [514, 781] width 136 height 33
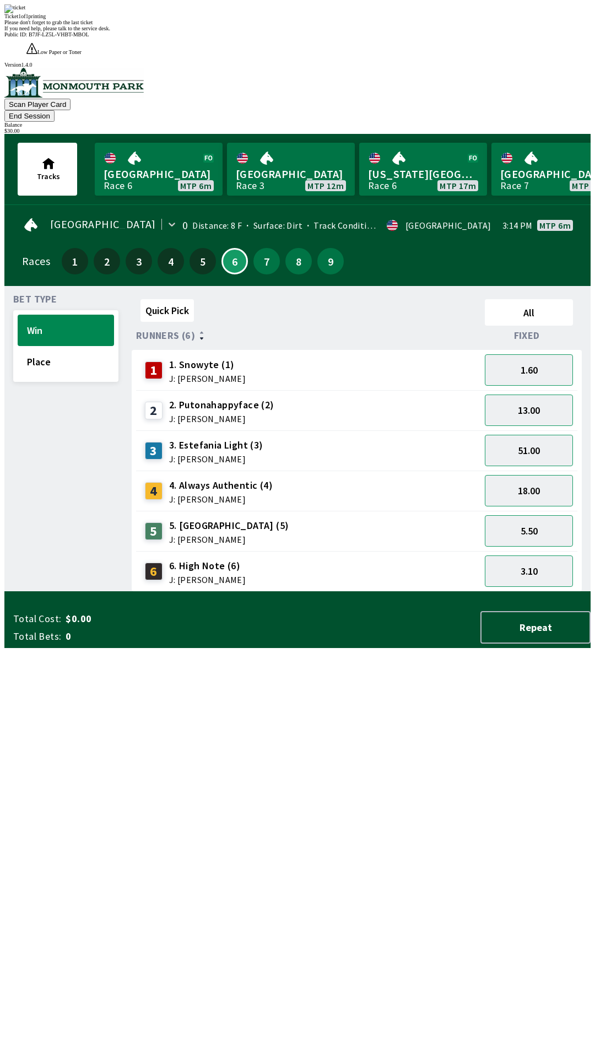
click at [446, 592] on div "Quick Pick All Runners (6) Fixed 1 1. Snowyte (1) J: [PERSON_NAME] 1.60 2 2. Pu…" at bounding box center [361, 443] width 459 height 297
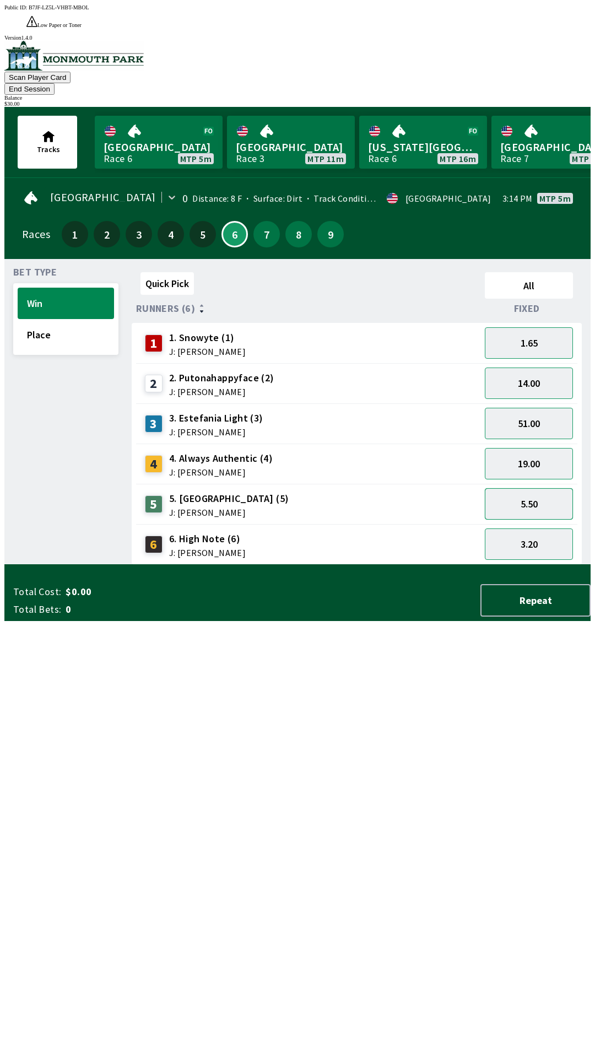
click at [544, 488] on button "5.50" at bounding box center [529, 503] width 88 height 31
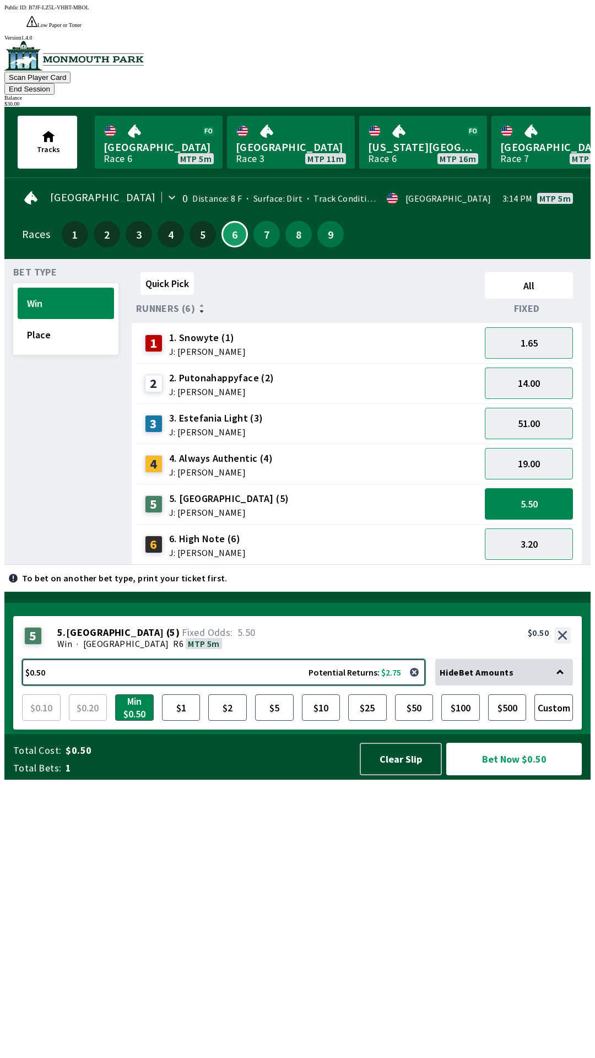
click at [201, 686] on button "$0.50 Potential Returns: $2.75" at bounding box center [223, 672] width 403 height 26
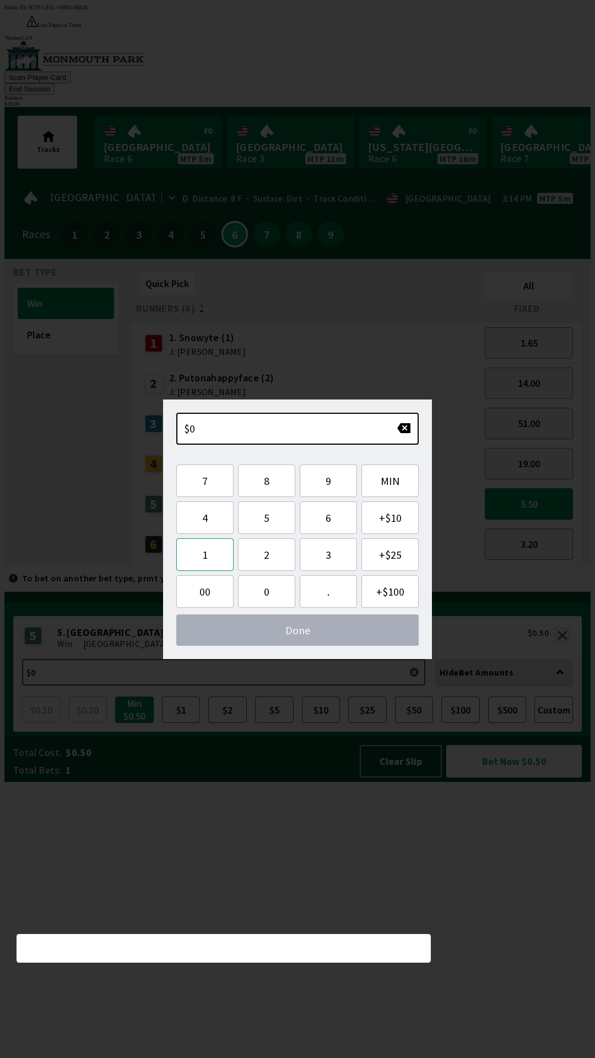
click at [215, 560] on button "1" at bounding box center [204, 554] width 57 height 33
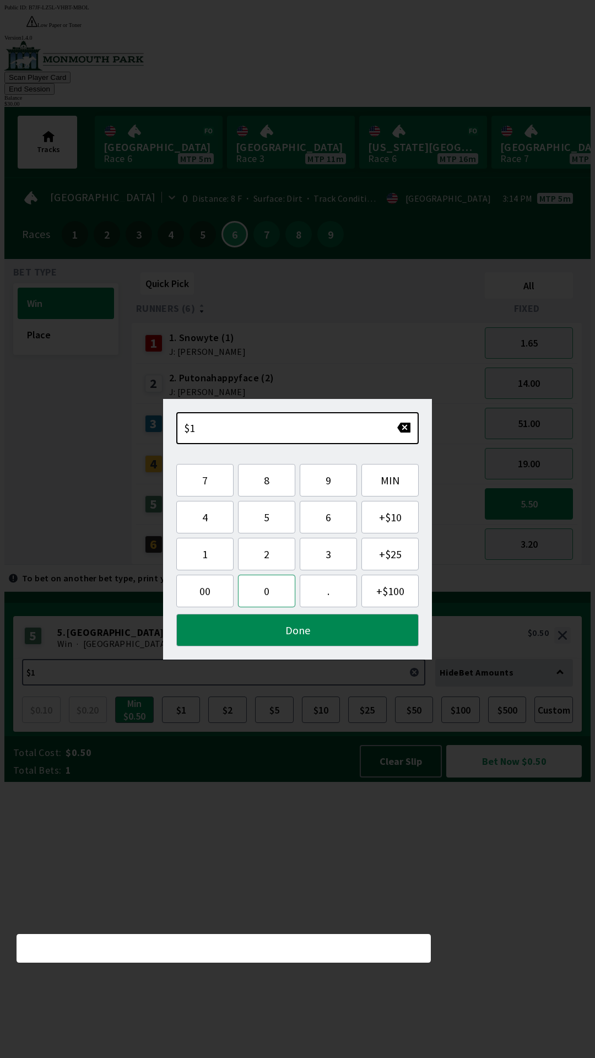
click at [261, 595] on button "0" at bounding box center [266, 591] width 57 height 33
click at [310, 631] on button "Done" at bounding box center [297, 630] width 242 height 33
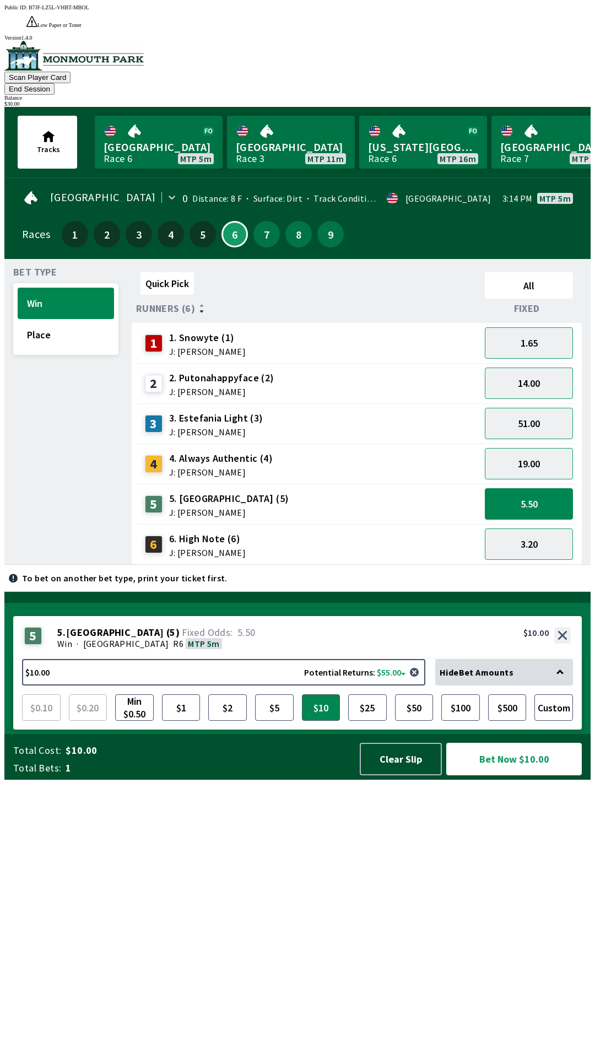
click at [543, 775] on button "Bet Now $10.00" at bounding box center [514, 759] width 136 height 33
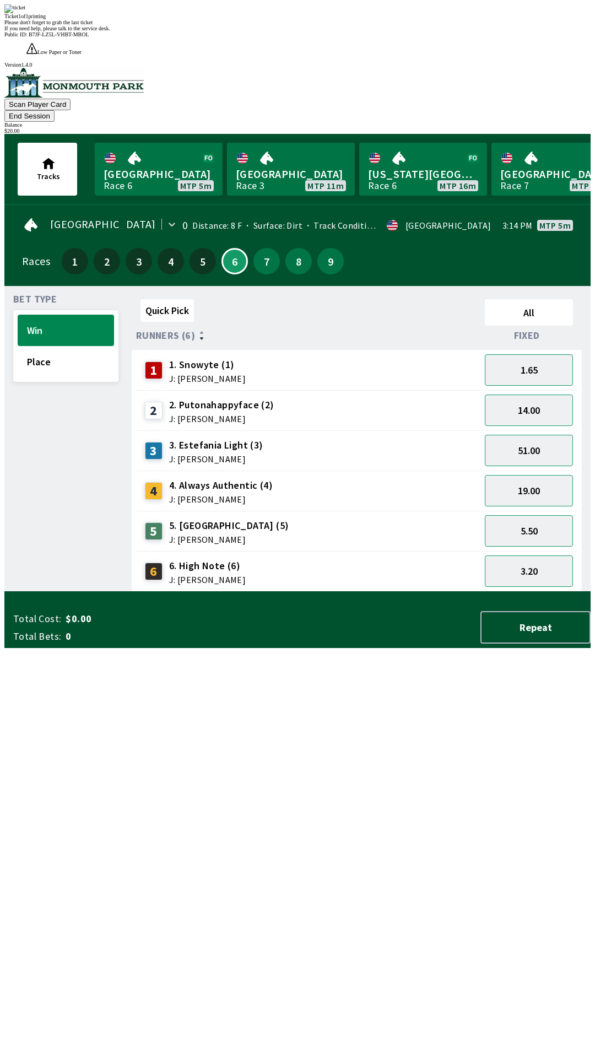
click at [432, 592] on div "Quick Pick All Runners (6) Fixed 1 1. Snowyte (1) J: [PERSON_NAME] 1.65 2 2. Pu…" at bounding box center [361, 443] width 459 height 297
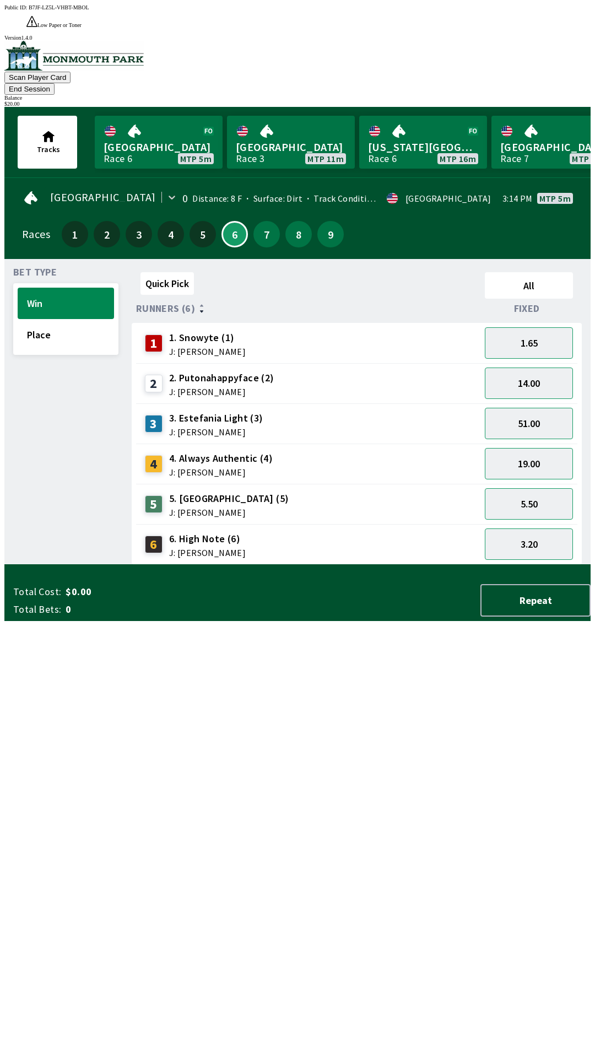
click at [55, 83] on button "End Session" at bounding box center [29, 89] width 50 height 12
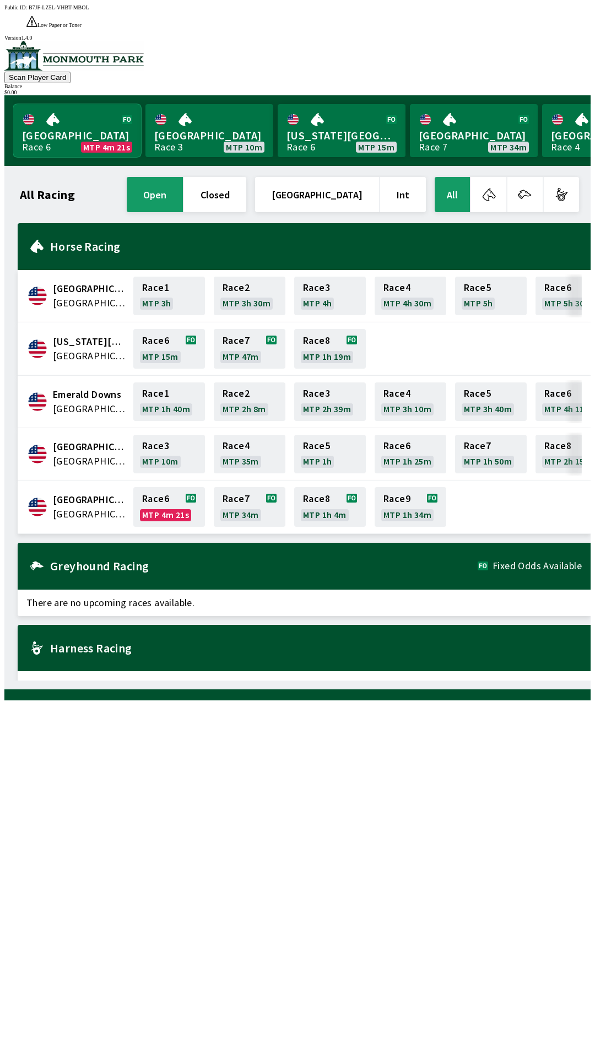
click at [74, 114] on link "Monmouth Park Race 6 MTP 4m 21s" at bounding box center [77, 130] width 128 height 53
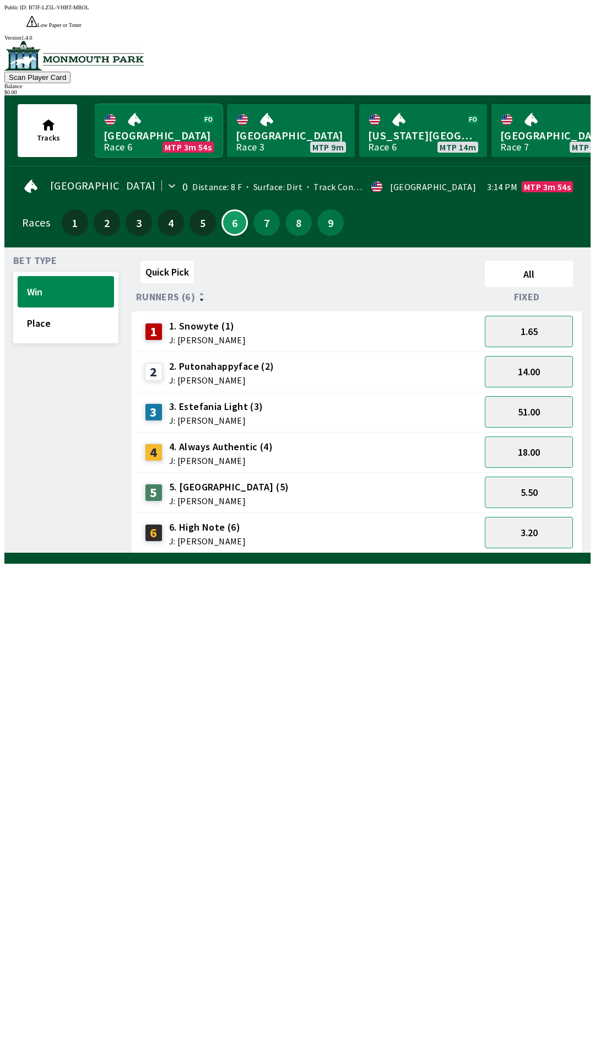
click at [139, 111] on link "Monmouth Park Race 6 MTP 3m 54s" at bounding box center [159, 130] width 128 height 53
click at [52, 309] on button "Place" at bounding box center [66, 323] width 96 height 31
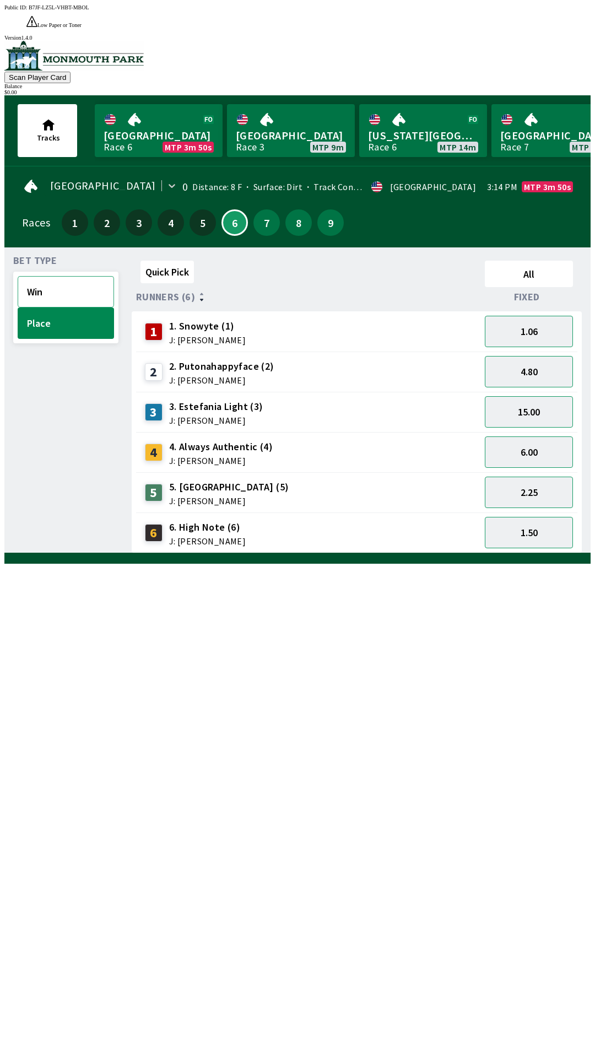
click at [60, 280] on button "Win" at bounding box center [66, 291] width 96 height 31
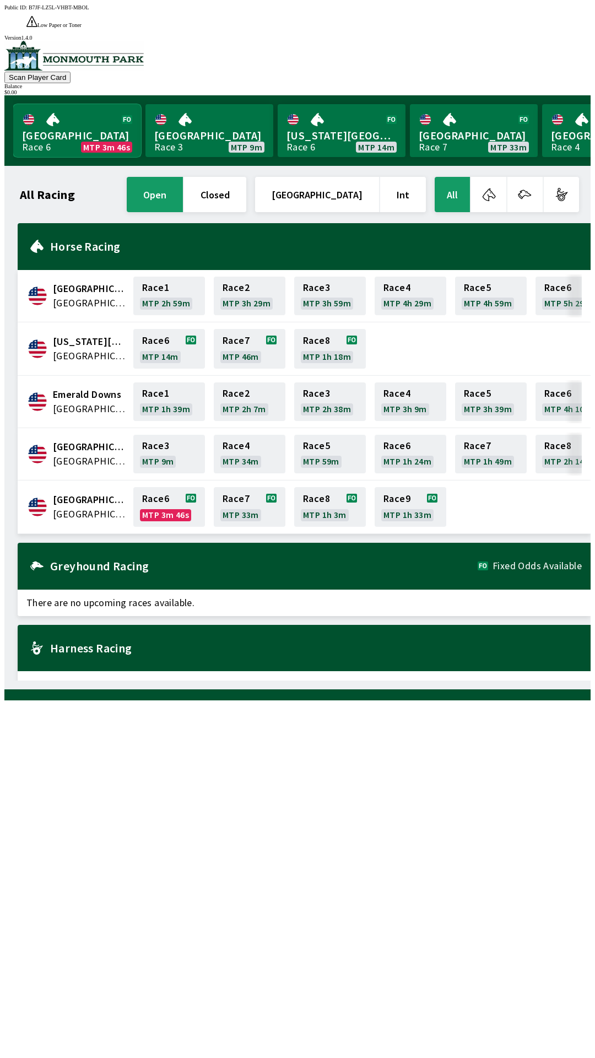
click at [89, 118] on link "Monmouth Park Race 6 MTP 3m 46s" at bounding box center [77, 130] width 128 height 53
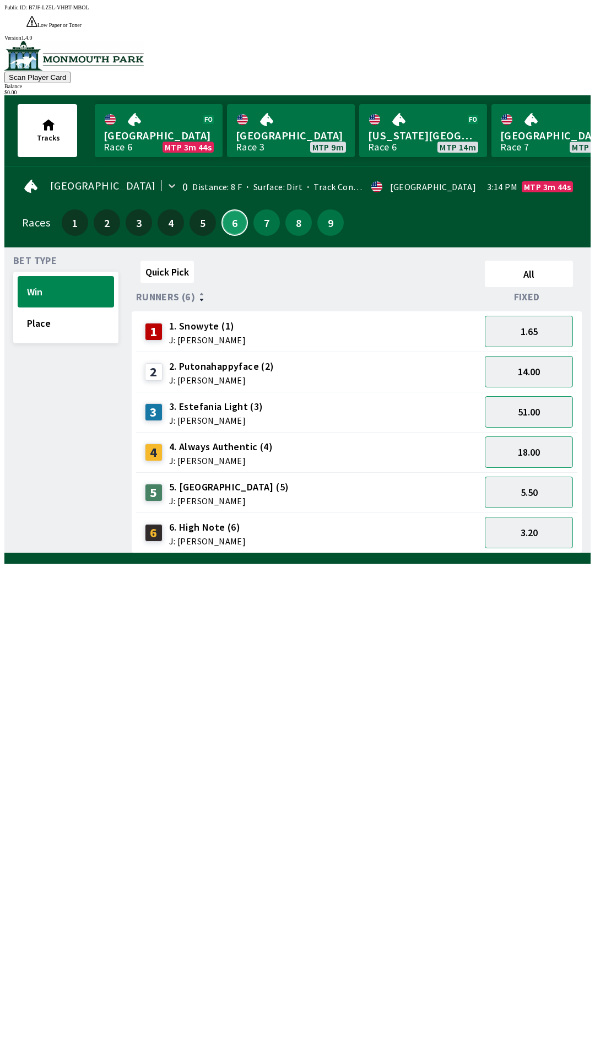
click at [228, 209] on button "6" at bounding box center [235, 222] width 26 height 26
click at [57, 276] on button "Win" at bounding box center [66, 291] width 96 height 31
click at [68, 276] on button "Win" at bounding box center [66, 291] width 96 height 31
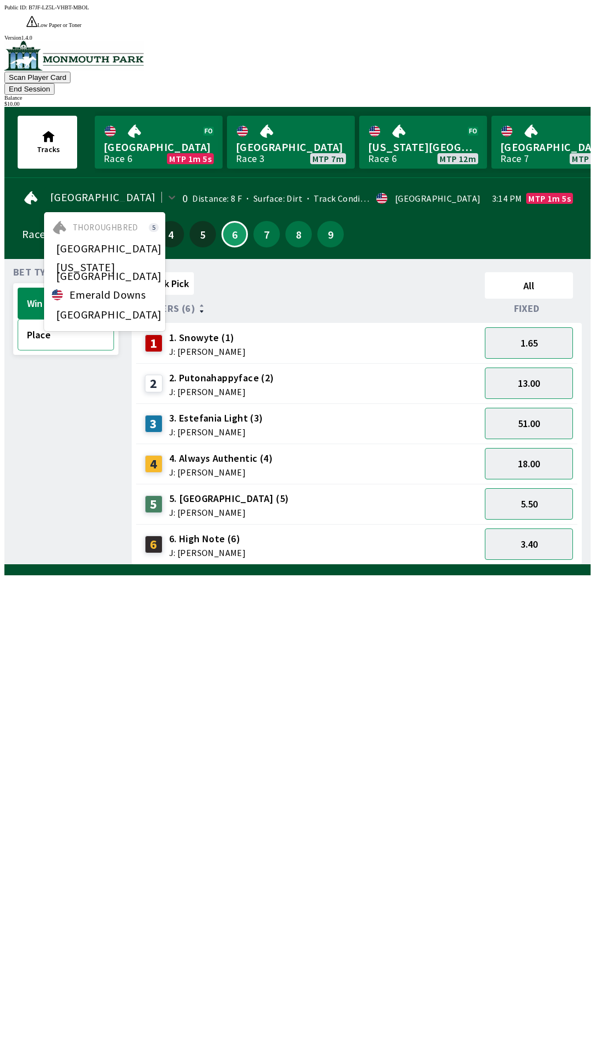
click at [41, 319] on button "Place" at bounding box center [66, 334] width 96 height 31
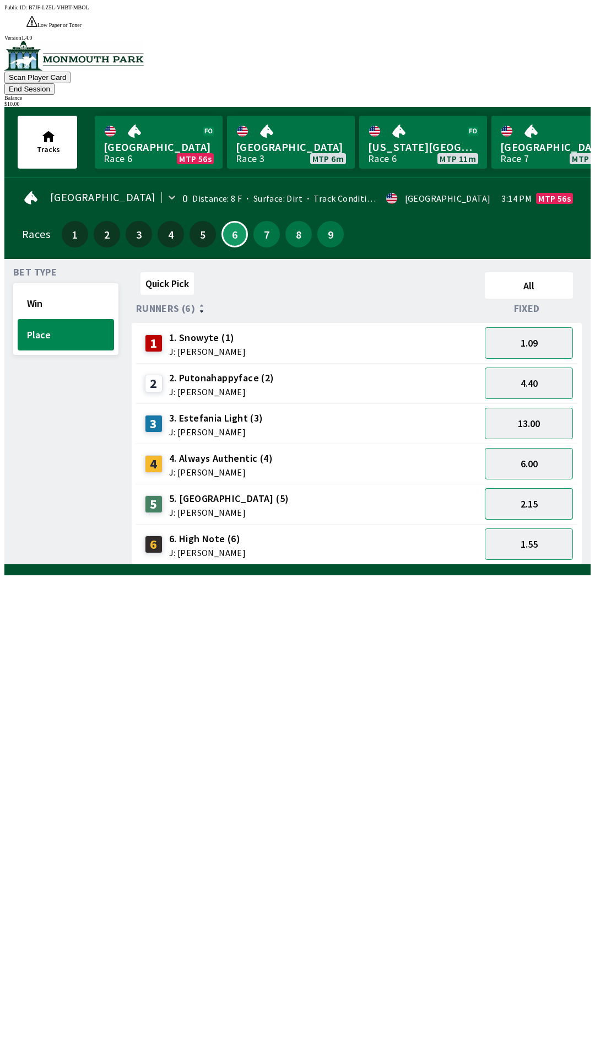
click at [516, 488] on button "2.15" at bounding box center [529, 503] width 88 height 31
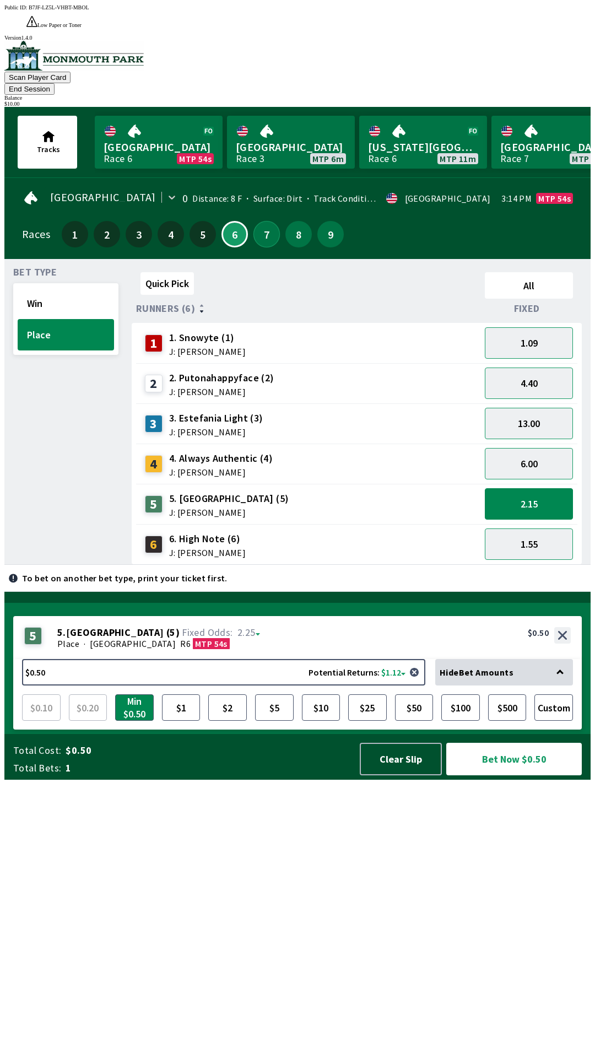
click at [260, 221] on button "7" at bounding box center [267, 234] width 26 height 26
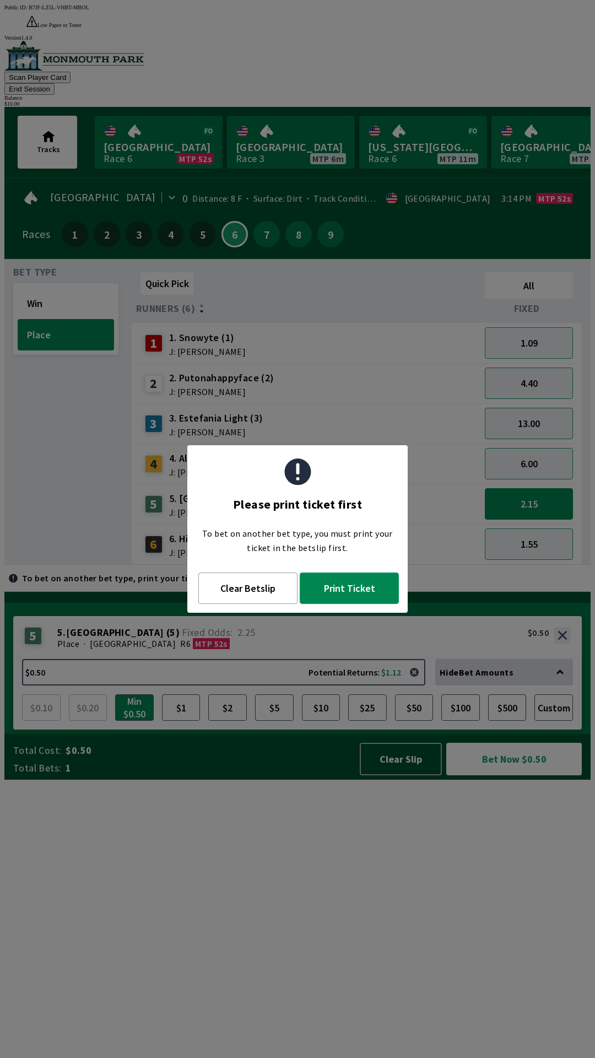
click at [342, 594] on button "Print Ticket" at bounding box center [349, 588] width 99 height 31
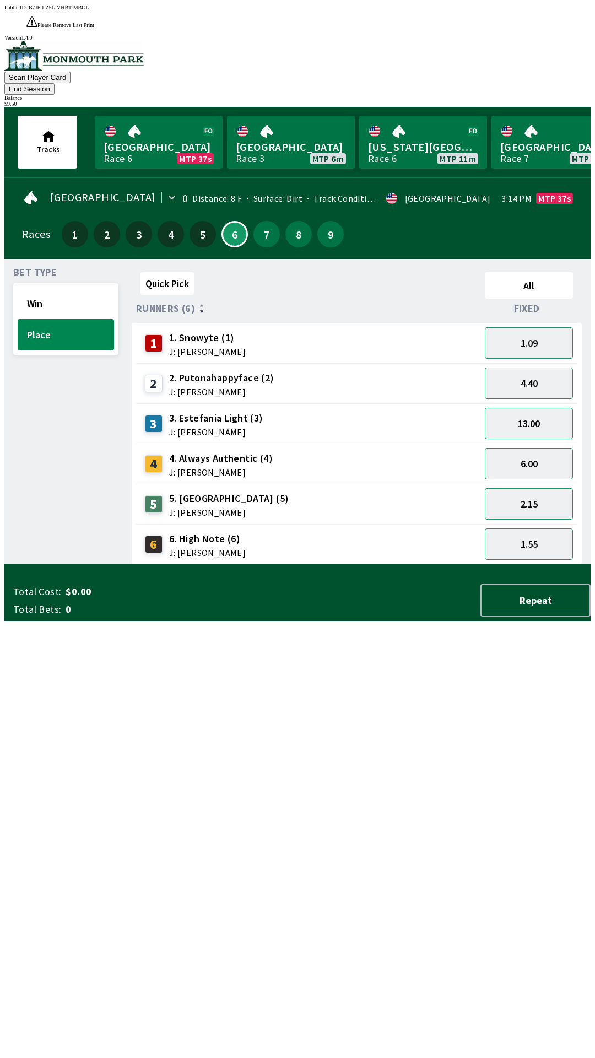
click at [159, 565] on div "Quick Pick All Runners (6) Fixed 1 1. Snowyte (1) J: [PERSON_NAME] 1.09 2 2. Pu…" at bounding box center [361, 416] width 459 height 297
click at [261, 221] on button "7" at bounding box center [267, 234] width 26 height 26
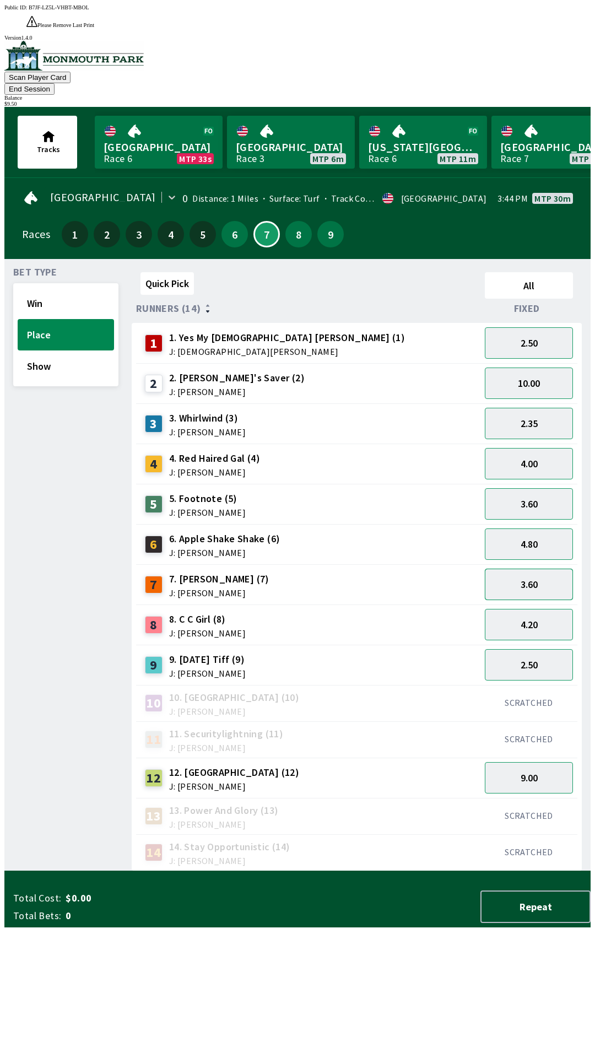
click at [518, 569] on button "3.60" at bounding box center [529, 584] width 88 height 31
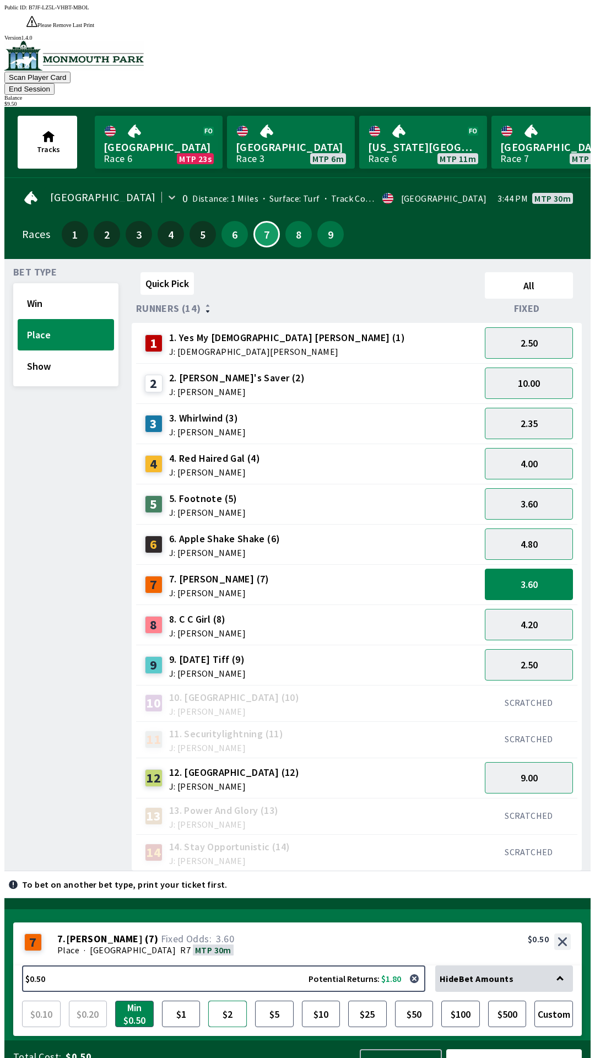
click at [230, 1001] on button "$2" at bounding box center [227, 1014] width 39 height 26
click at [272, 1001] on button "$5" at bounding box center [274, 1014] width 39 height 26
click at [502, 1049] on button "Bet Now $5.00" at bounding box center [514, 1065] width 136 height 33
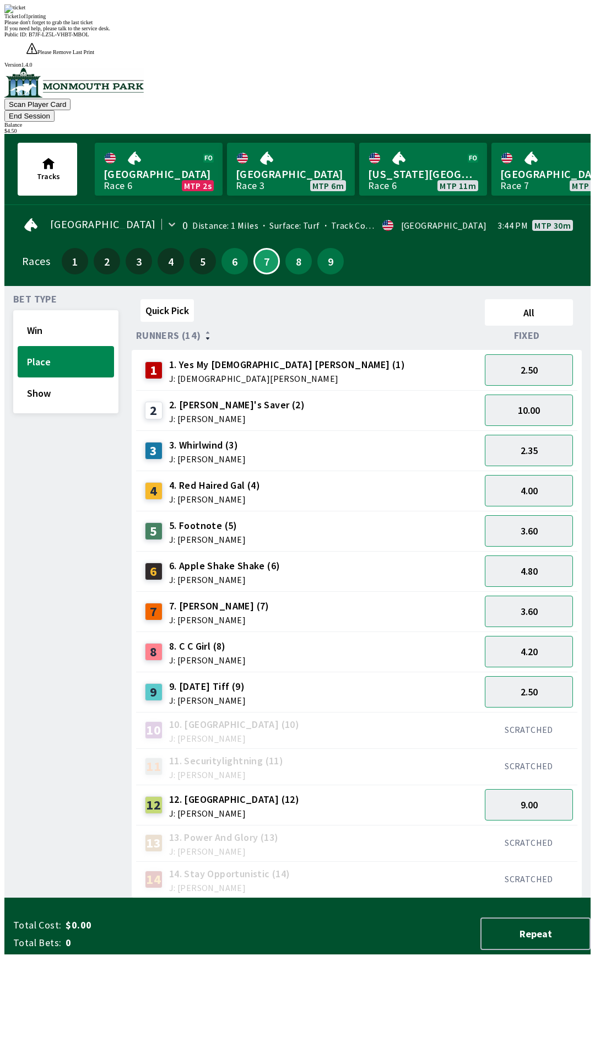
click at [267, 889] on div "Quick Pick All Runners (14) Fixed 1 1. Yes My [DEMOGRAPHIC_DATA] [PERSON_NAME] …" at bounding box center [361, 596] width 459 height 603
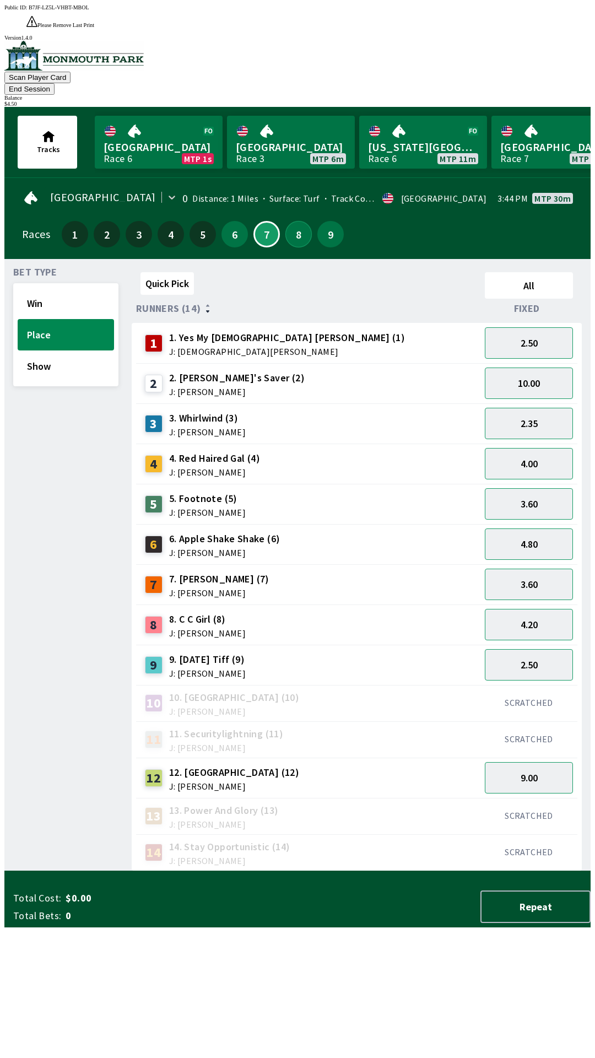
click at [293, 221] on button "8" at bounding box center [298, 234] width 26 height 26
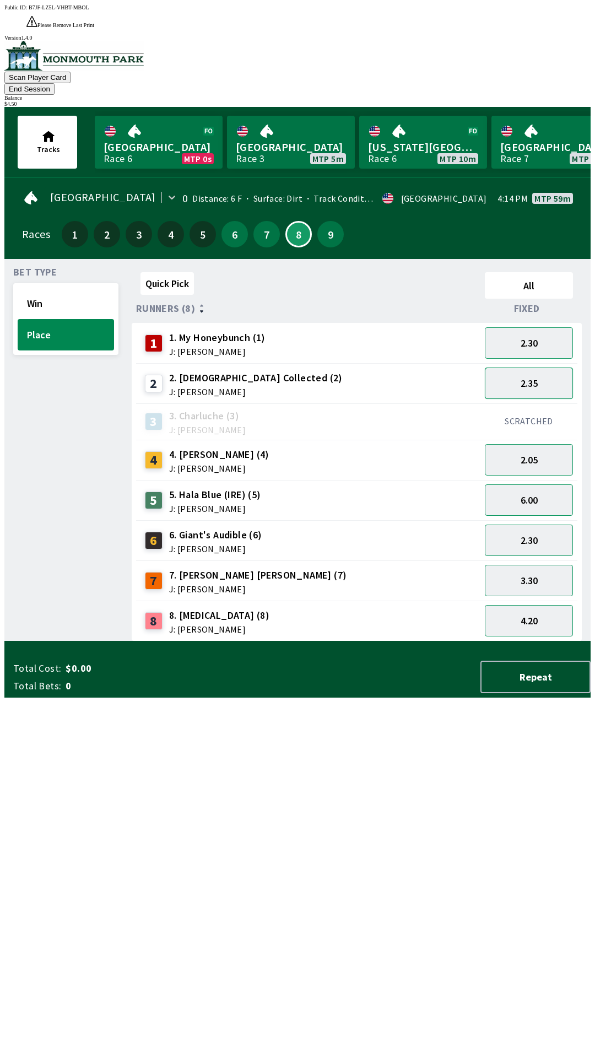
click at [524, 368] on button "2.35" at bounding box center [529, 383] width 88 height 31
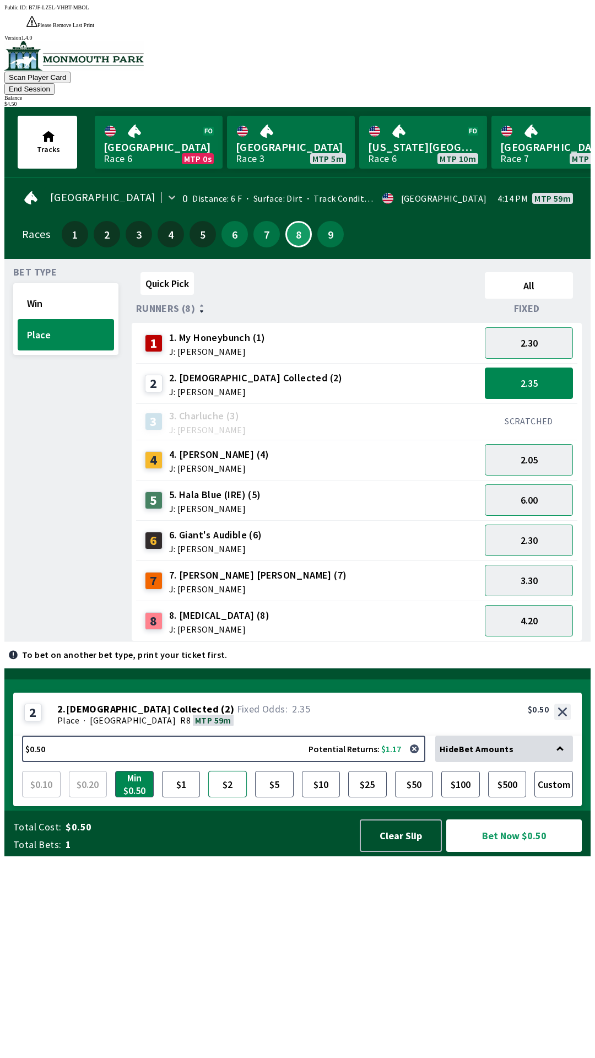
click at [227, 797] on button "$2" at bounding box center [227, 784] width 39 height 26
click at [504, 852] on button "Bet Now $2.00" at bounding box center [514, 835] width 136 height 33
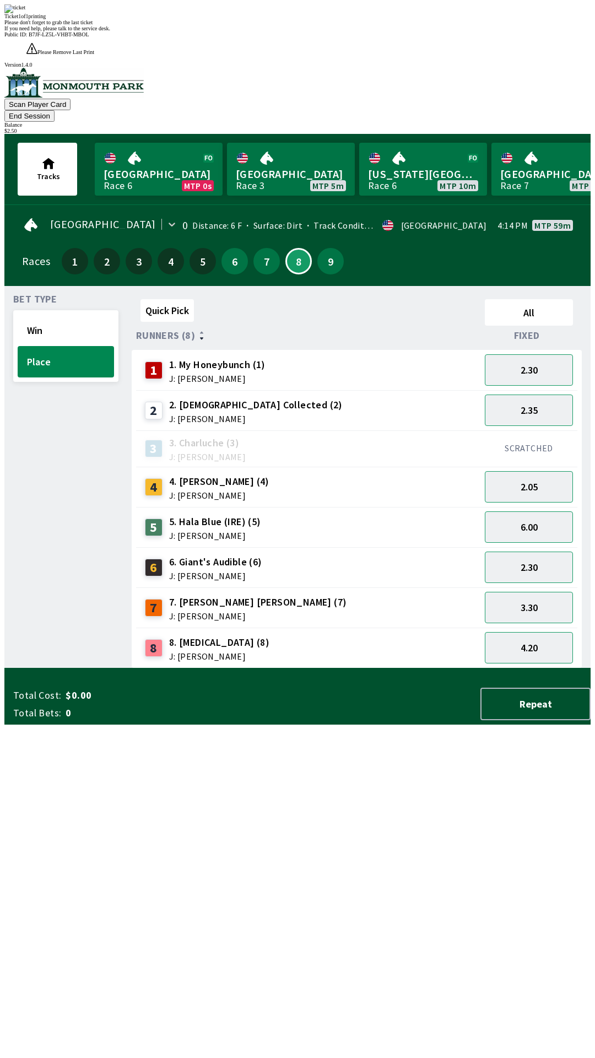
click at [166, 668] on div "Quick Pick All Runners (8) Fixed 1 1. My Honeybunch (1) J: [PERSON_NAME] 2.30 2…" at bounding box center [361, 482] width 459 height 374
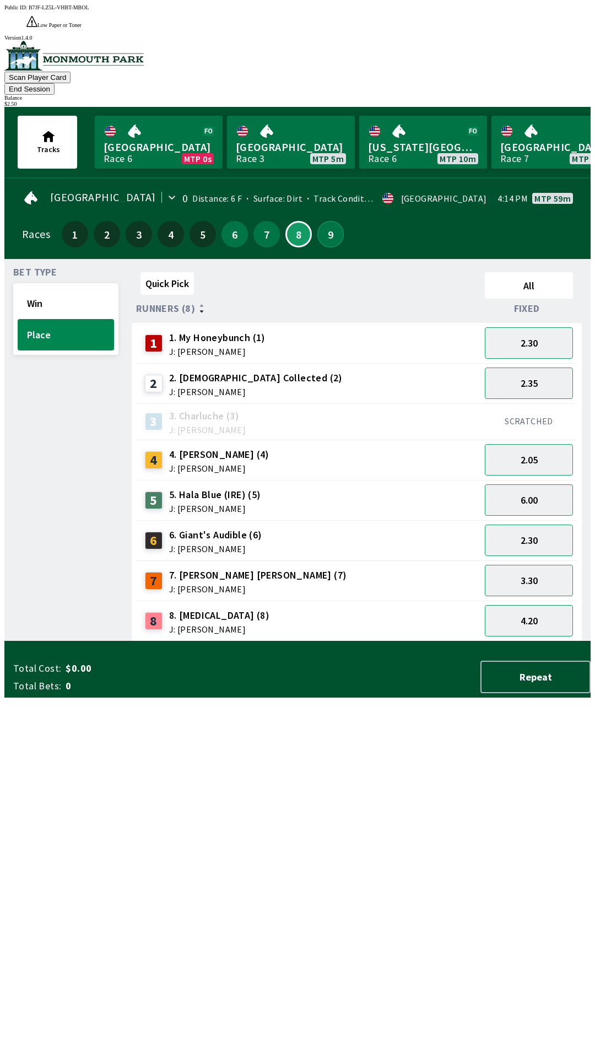
click at [326, 221] on button "9" at bounding box center [330, 234] width 26 height 26
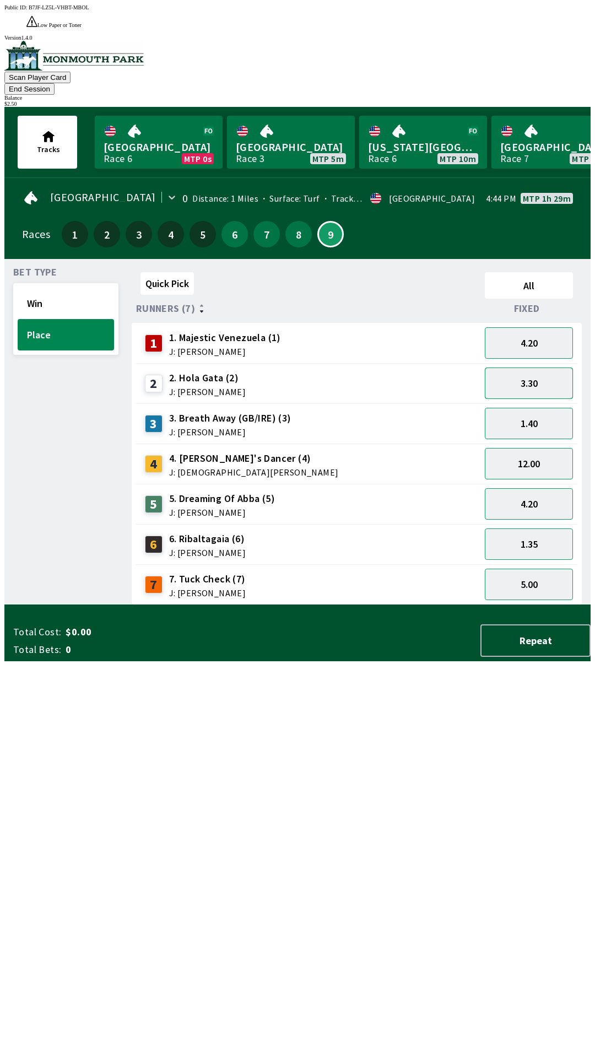
click at [522, 368] on button "3.30" at bounding box center [529, 383] width 88 height 31
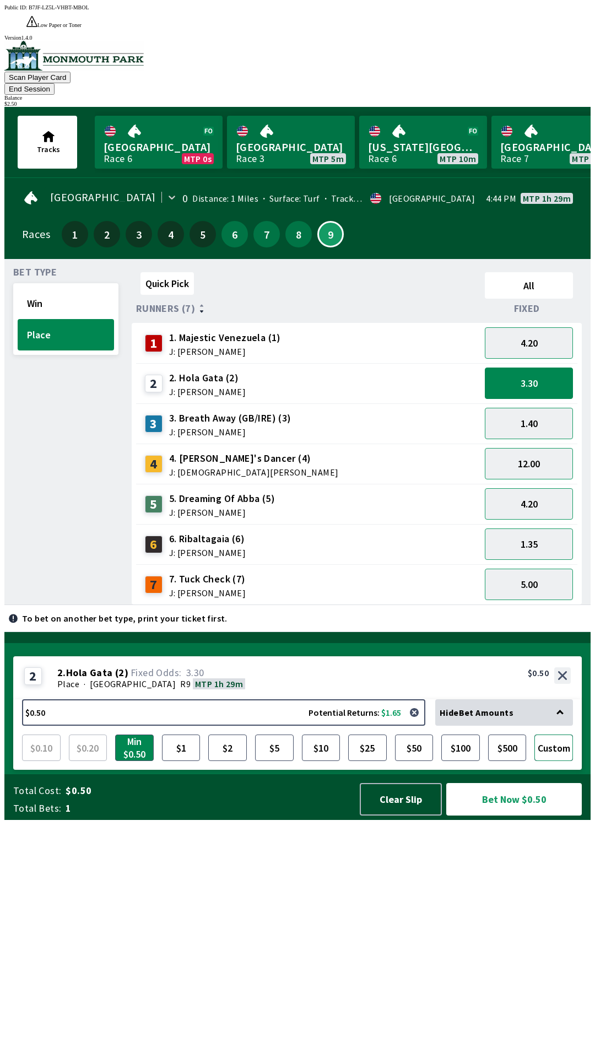
click at [560, 761] on button "Custom" at bounding box center [554, 748] width 39 height 26
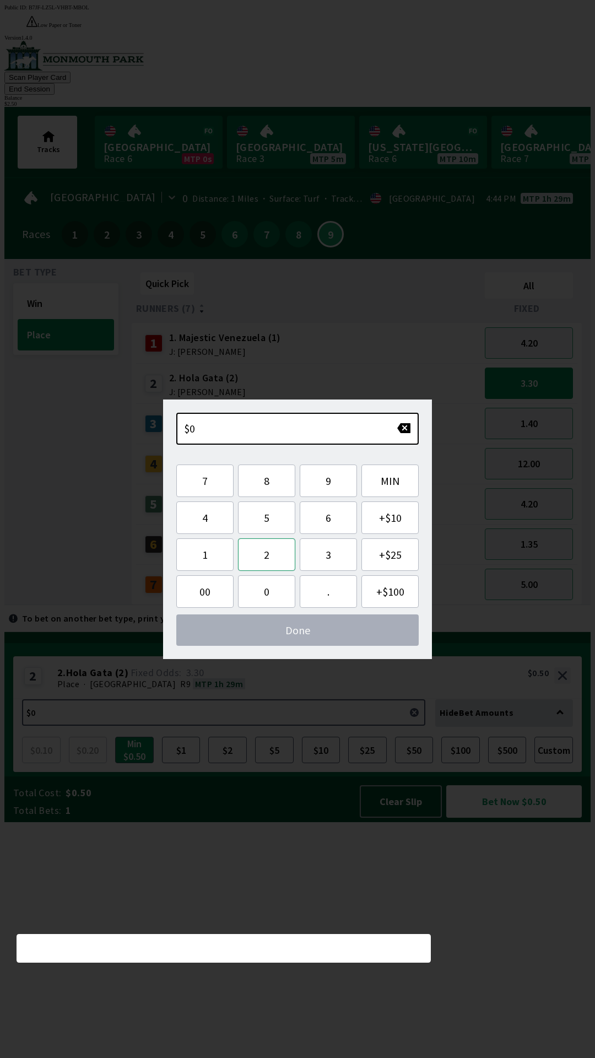
click at [265, 558] on button "2" at bounding box center [266, 554] width 57 height 33
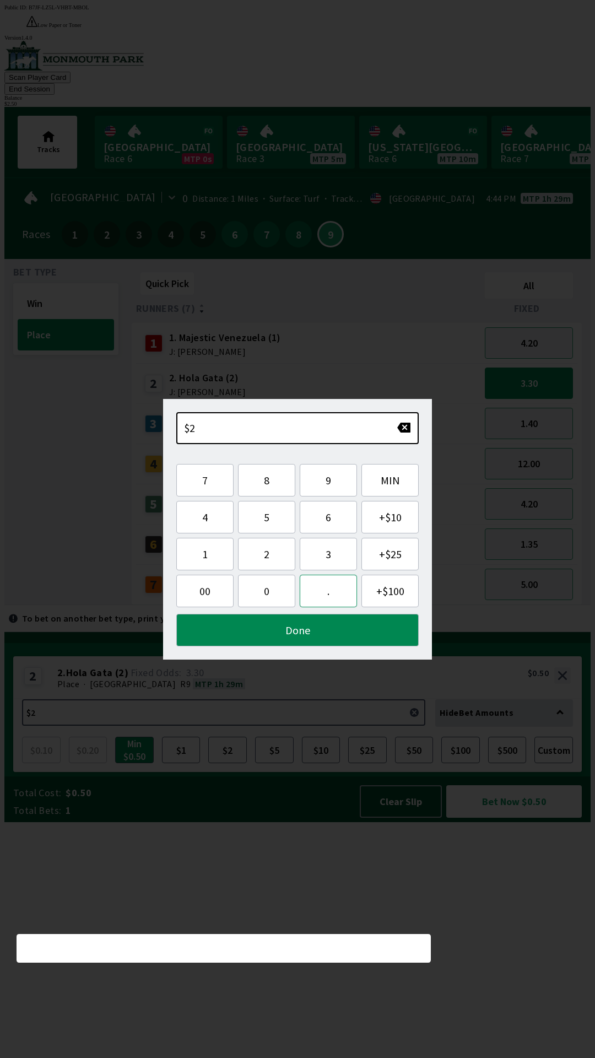
click at [349, 604] on button "." at bounding box center [328, 591] width 57 height 33
click at [256, 516] on button "5" at bounding box center [266, 517] width 57 height 33
click at [263, 630] on button "Done" at bounding box center [297, 630] width 242 height 33
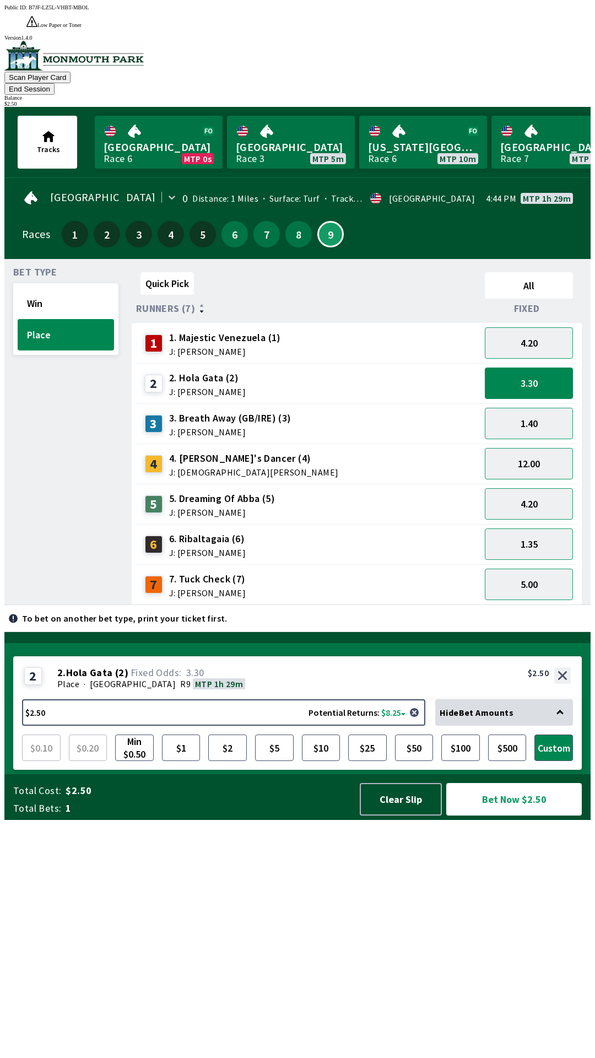
click at [509, 816] on button "Bet Now $2.50" at bounding box center [514, 799] width 136 height 33
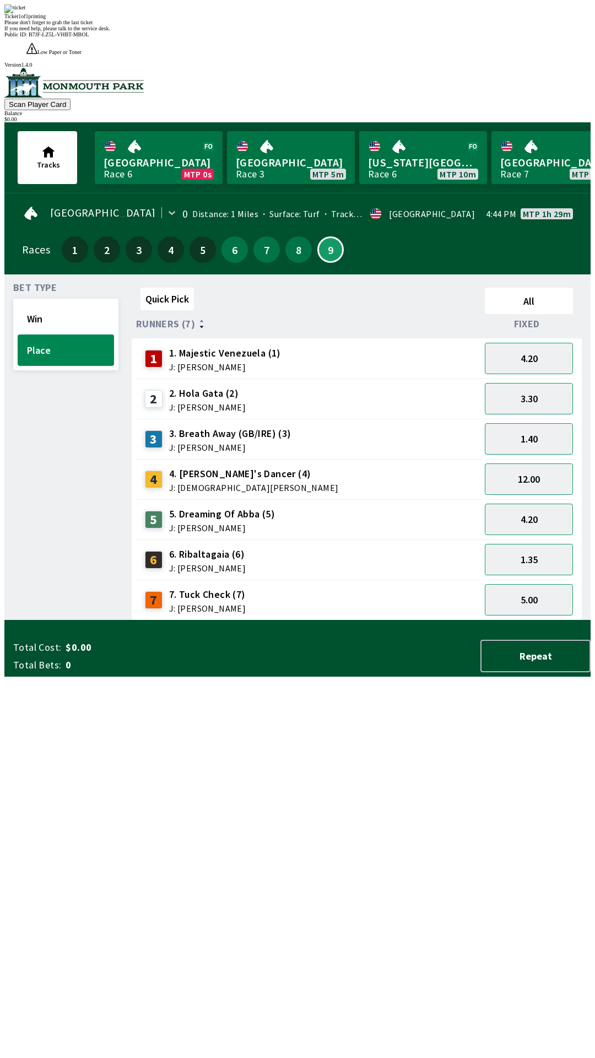
click at [225, 621] on div "Quick Pick All Runners (7) Fixed 1 1. Majestic Venezuela (1) J: [PERSON_NAME] 4…" at bounding box center [361, 451] width 459 height 337
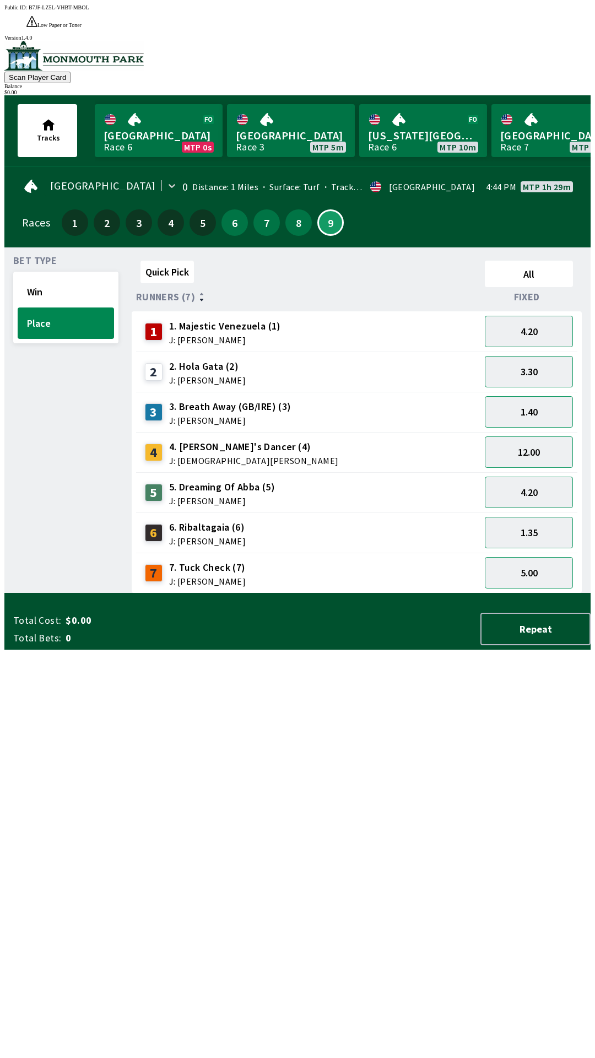
click at [538, 89] on div "$ 0.00" at bounding box center [297, 92] width 586 height 6
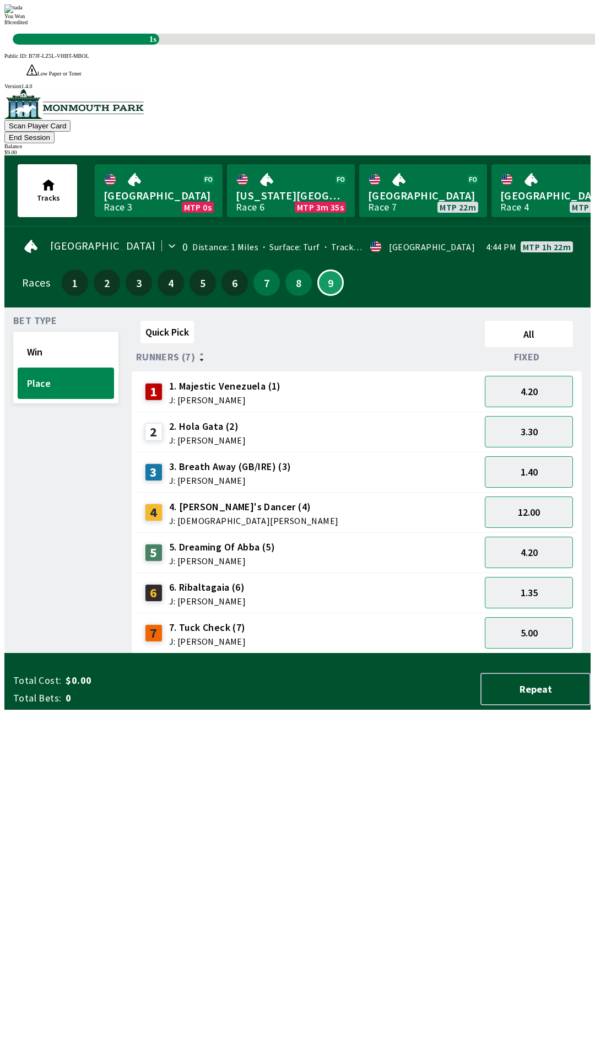
click at [369, 654] on div "Quick Pick All Runners (7) Fixed 1 1. Majestic Venezuela (1) J: [PERSON_NAME] 4…" at bounding box center [361, 484] width 459 height 337
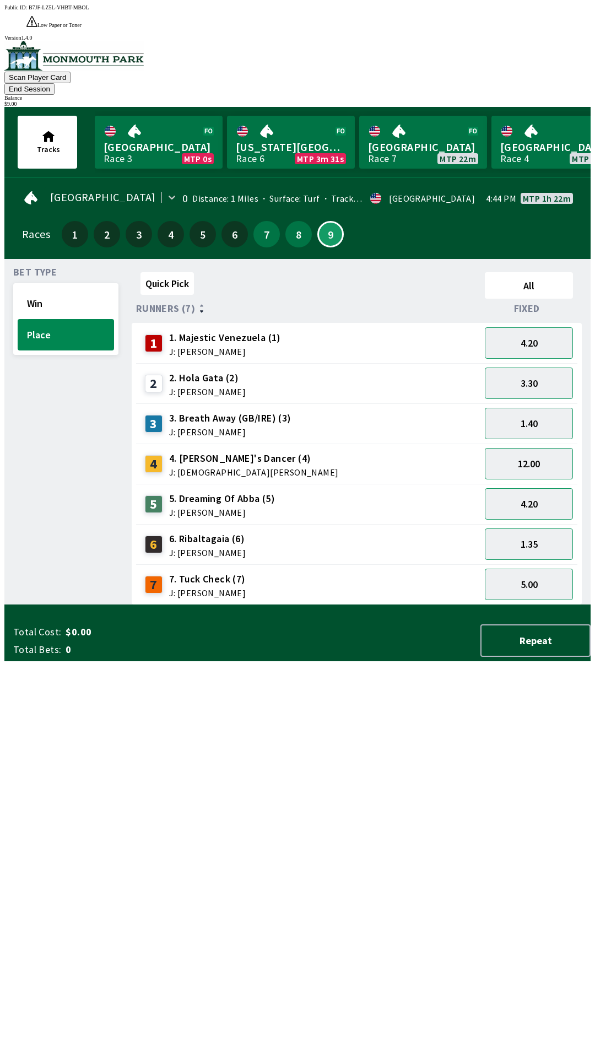
click at [55, 83] on button "End Session" at bounding box center [29, 89] width 50 height 12
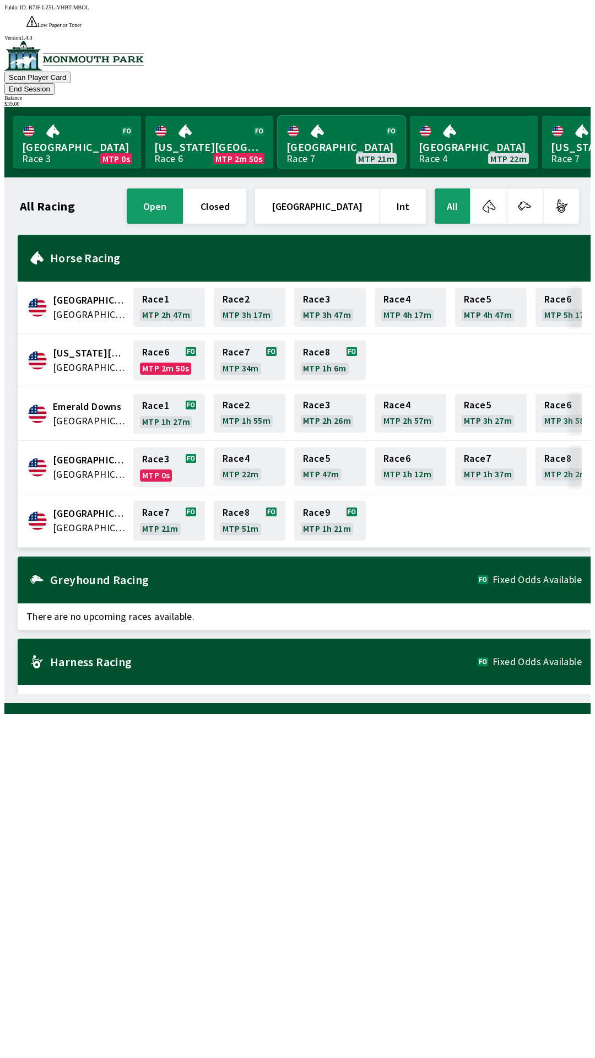
click at [335, 116] on link "[GEOGRAPHIC_DATA] Race 7 MTP 21m" at bounding box center [342, 142] width 128 height 53
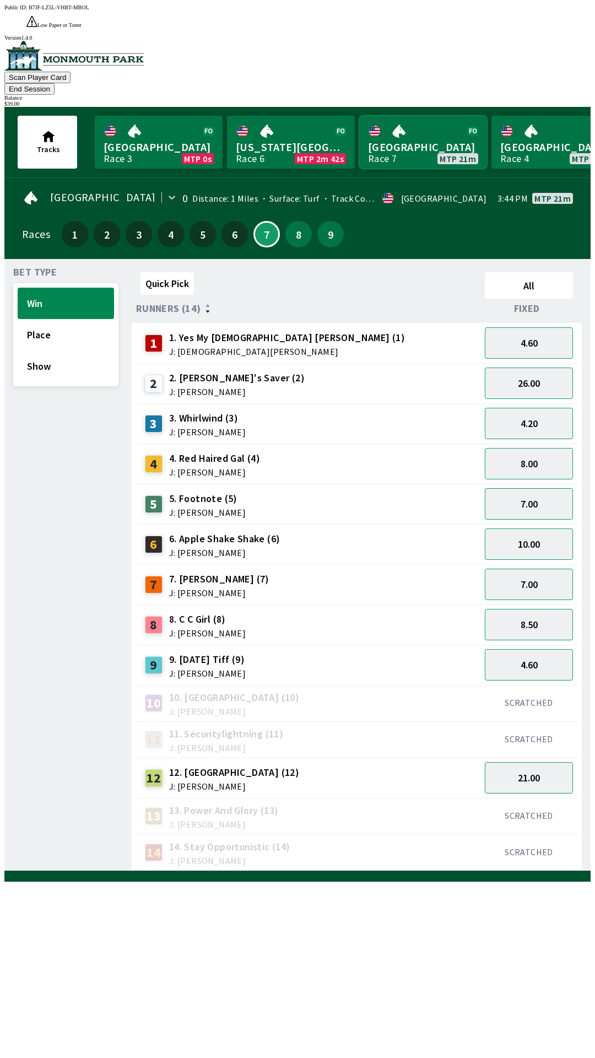
click at [422, 116] on link "[GEOGRAPHIC_DATA] Race 7 MTP 21m" at bounding box center [423, 142] width 128 height 53
click at [55, 83] on button "End Session" at bounding box center [29, 89] width 50 height 12
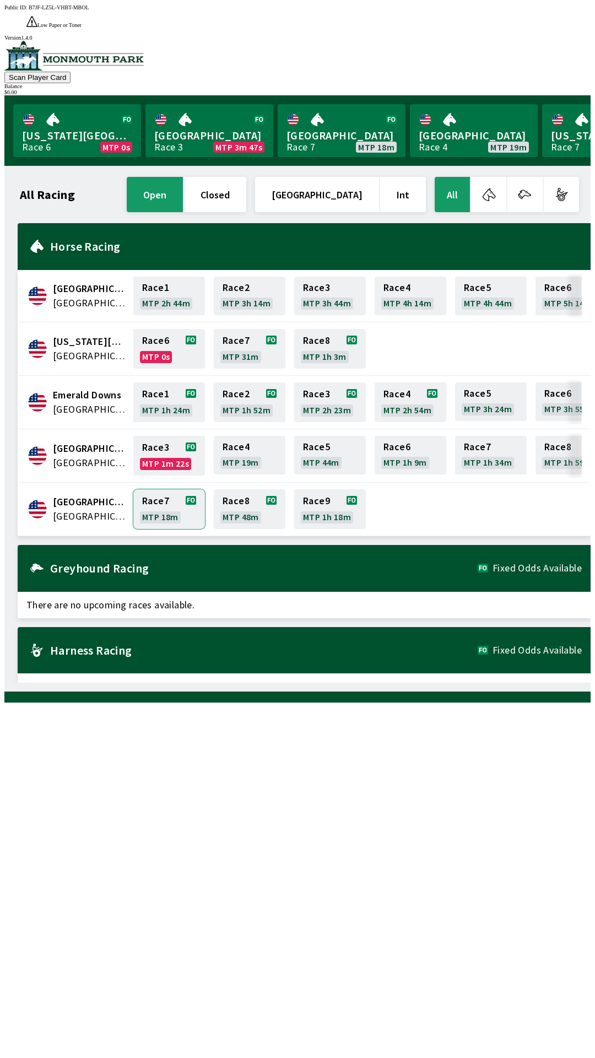
click at [145, 489] on link "Race 7 MTP 18m" at bounding box center [169, 509] width 72 height 40
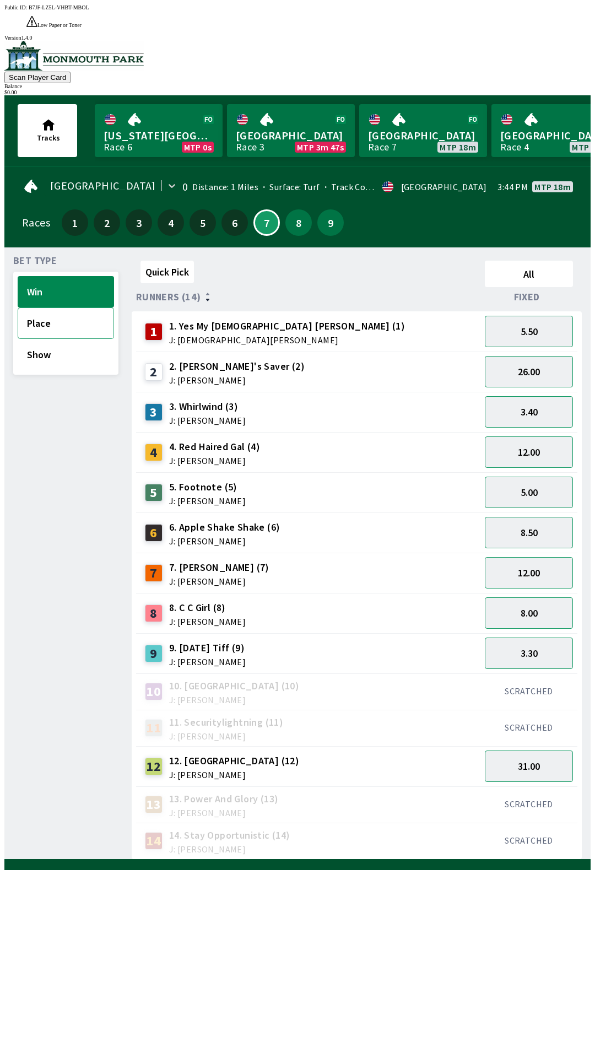
click at [69, 310] on button "Place" at bounding box center [66, 323] width 96 height 31
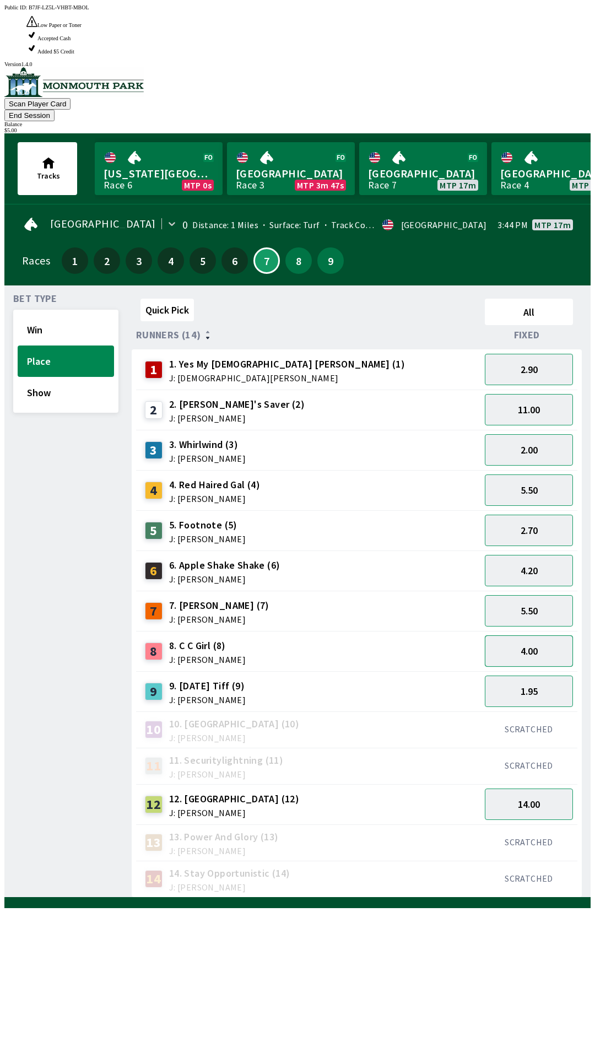
click at [532, 635] on button "4.00" at bounding box center [529, 650] width 88 height 31
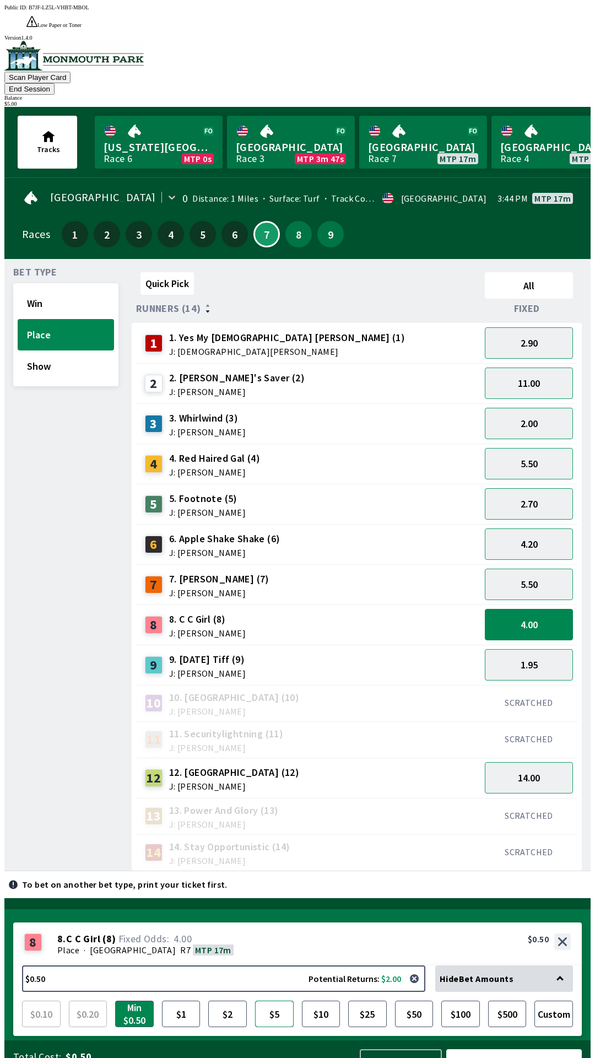
click at [285, 1001] on button "$5" at bounding box center [274, 1014] width 39 height 26
click at [501, 1049] on button "Bet Now $5.00" at bounding box center [514, 1065] width 136 height 33
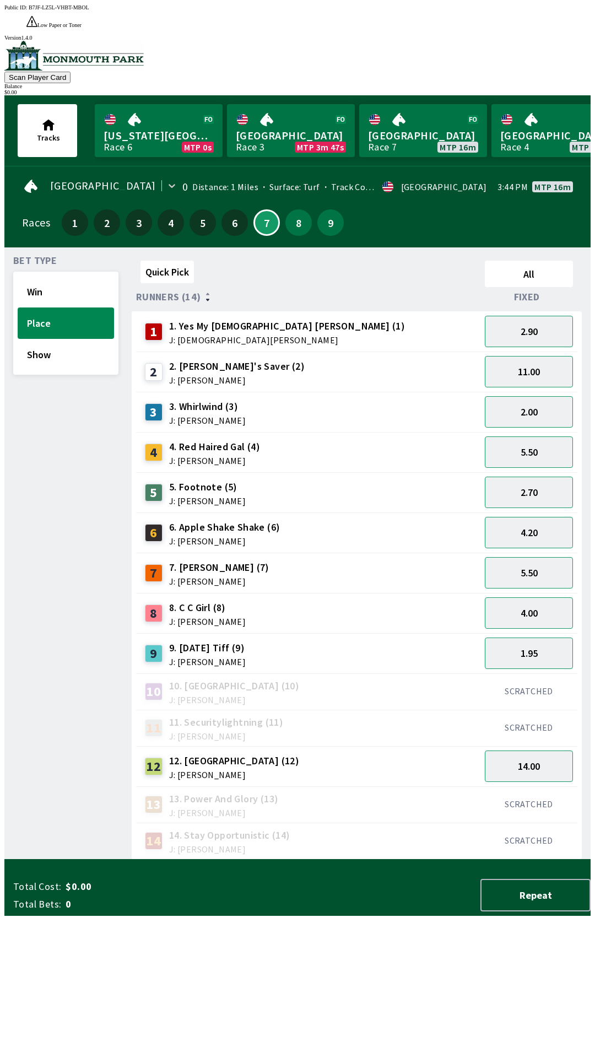
click at [520, 860] on div "Quick Pick All Runners (14) Fixed 1 1. Yes My [DEMOGRAPHIC_DATA] [PERSON_NAME] …" at bounding box center [361, 557] width 459 height 603
click at [63, 339] on button "Show" at bounding box center [66, 354] width 96 height 31
click at [68, 308] on button "Place" at bounding box center [66, 323] width 96 height 31
click at [62, 339] on button "Show" at bounding box center [66, 354] width 96 height 31
click at [52, 276] on button "Win" at bounding box center [66, 291] width 96 height 31
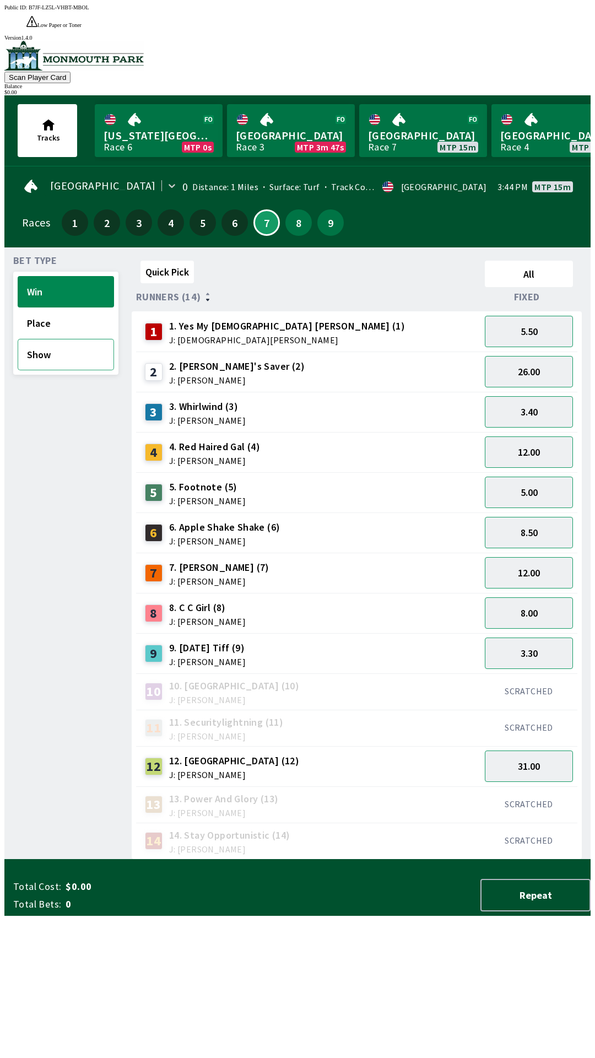
click at [19, 339] on button "Show" at bounding box center [66, 354] width 96 height 31
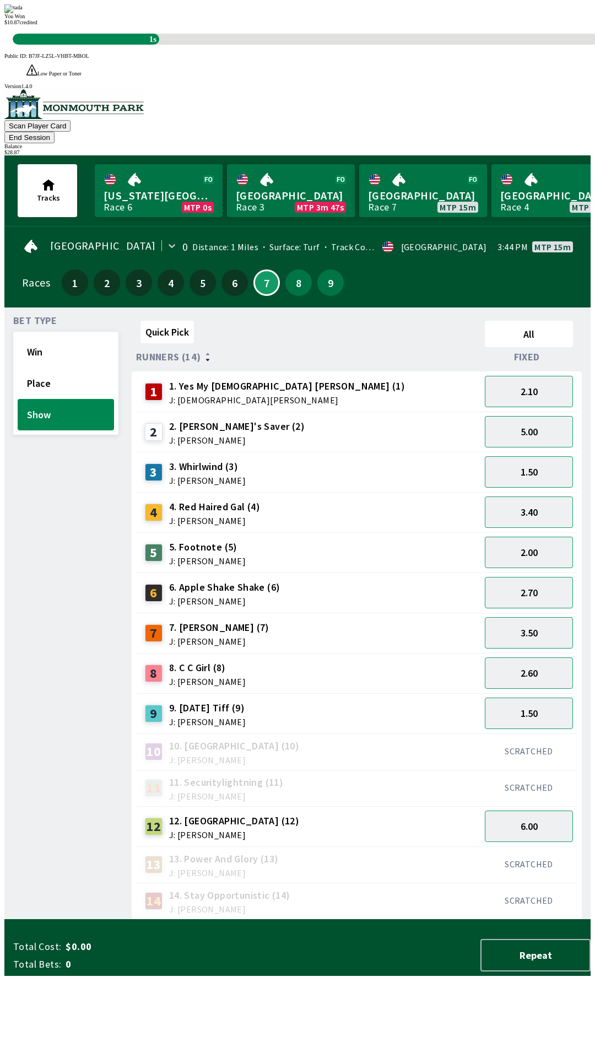
click at [80, 519] on div "Bet Type Win Place Show" at bounding box center [65, 617] width 105 height 603
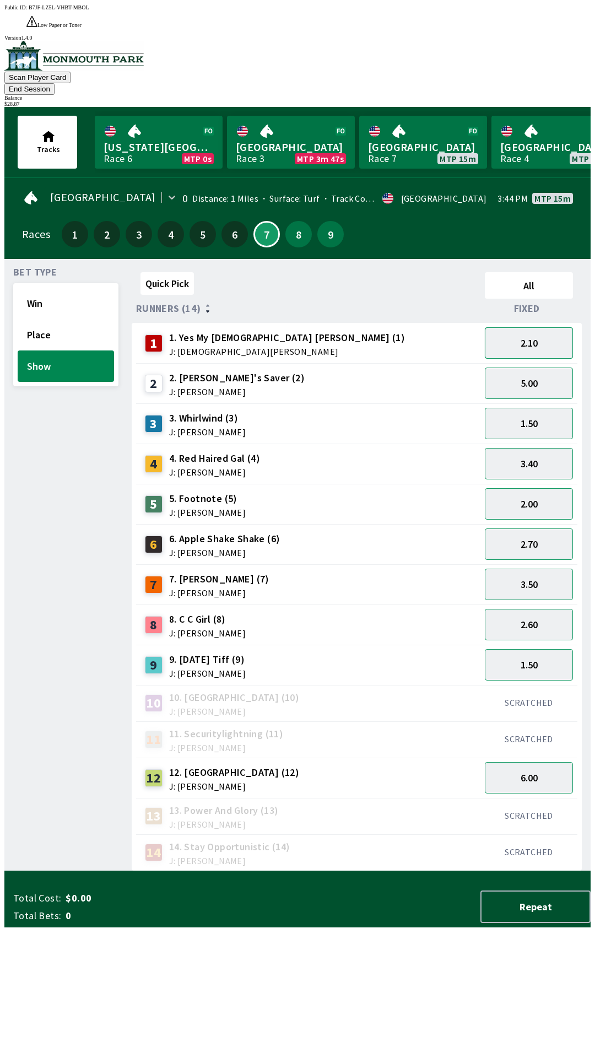
click at [519, 327] on button "2.10" at bounding box center [529, 342] width 88 height 31
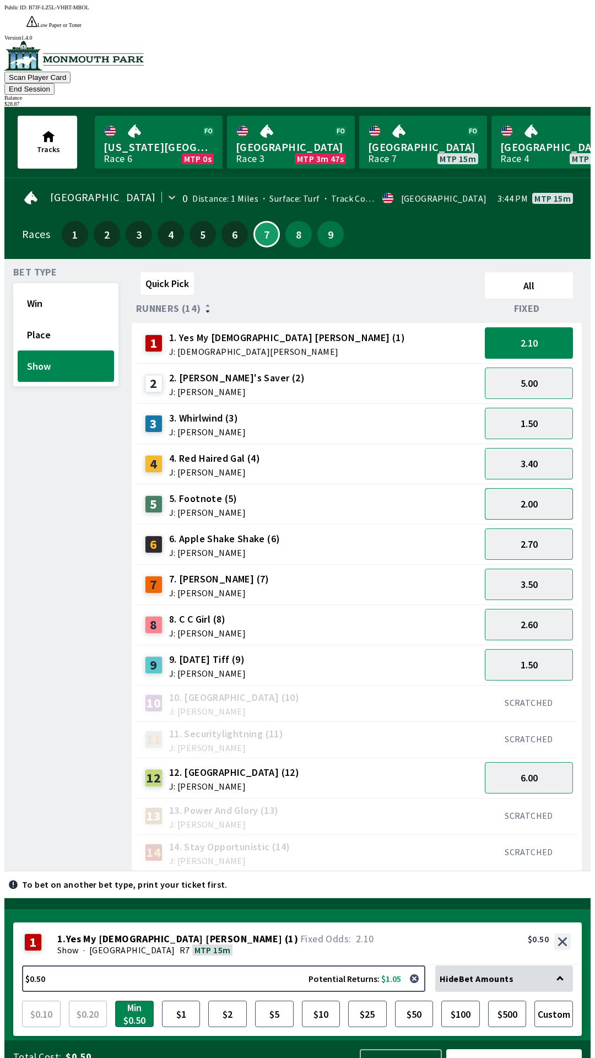
click at [556, 488] on button "2.00" at bounding box center [529, 503] width 88 height 31
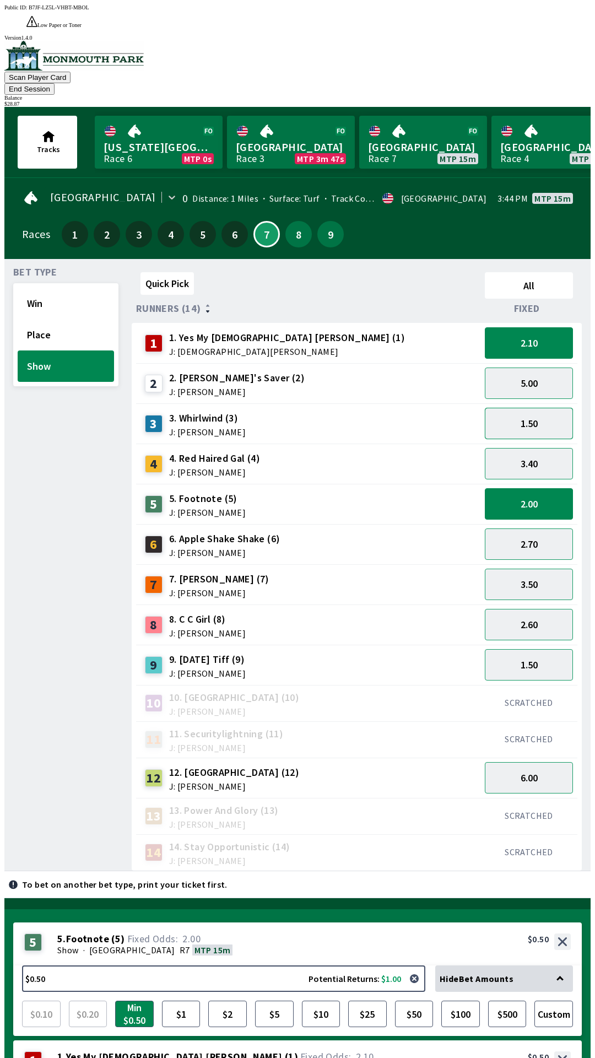
click at [517, 408] on button "1.50" at bounding box center [529, 423] width 88 height 31
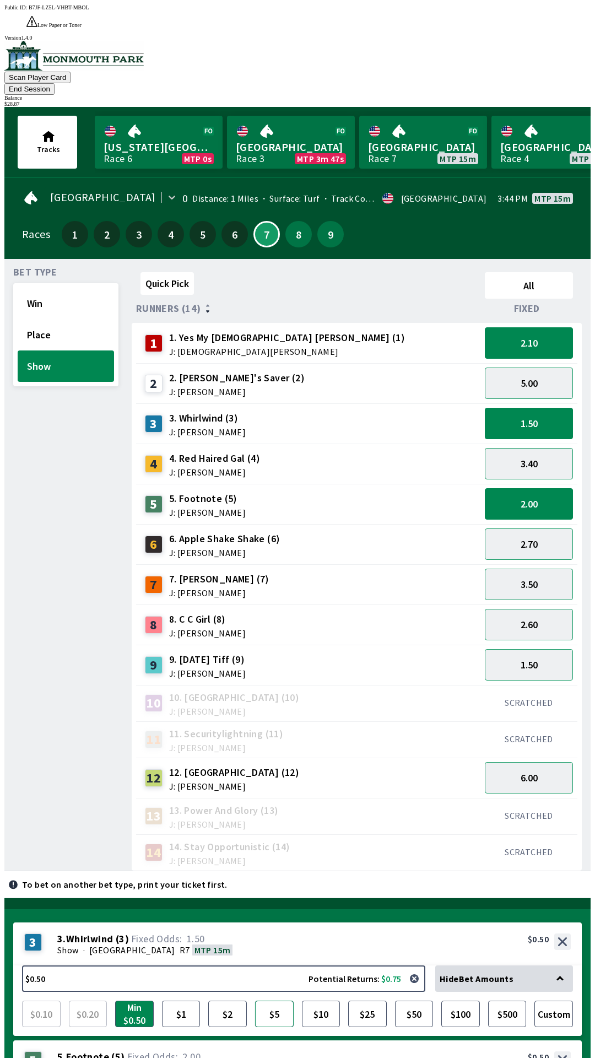
click at [269, 1001] on button "$5" at bounding box center [274, 1014] width 39 height 26
click at [254, 1040] on div "5 5 . Footnote ( 5 ) Show · [STREET_ADDRESS]. Footnote (5) 2.00 $0.50" at bounding box center [297, 1061] width 569 height 43
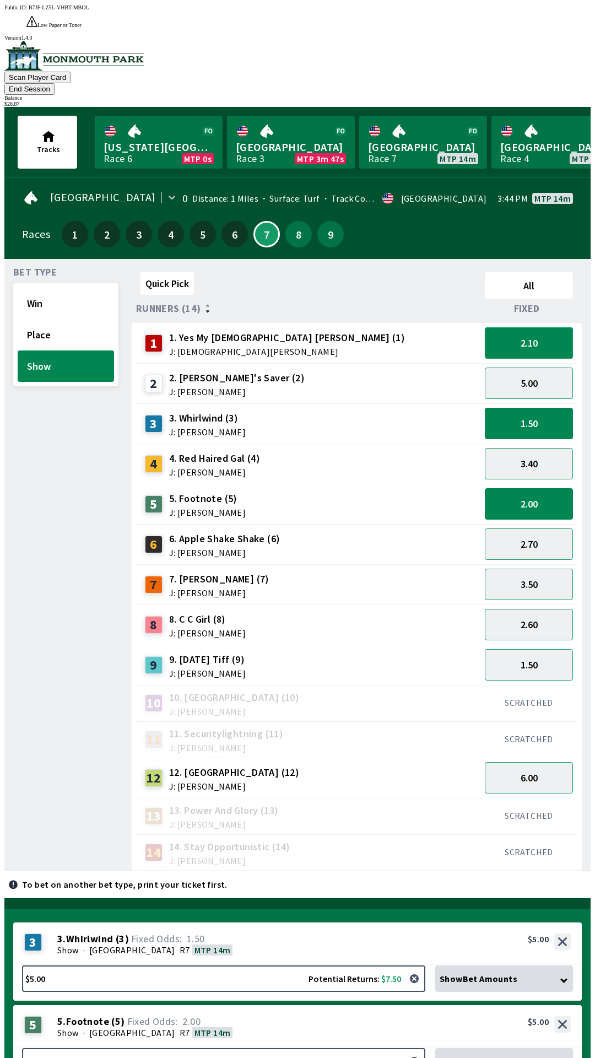
click at [511, 327] on button "2.10" at bounding box center [529, 342] width 88 height 31
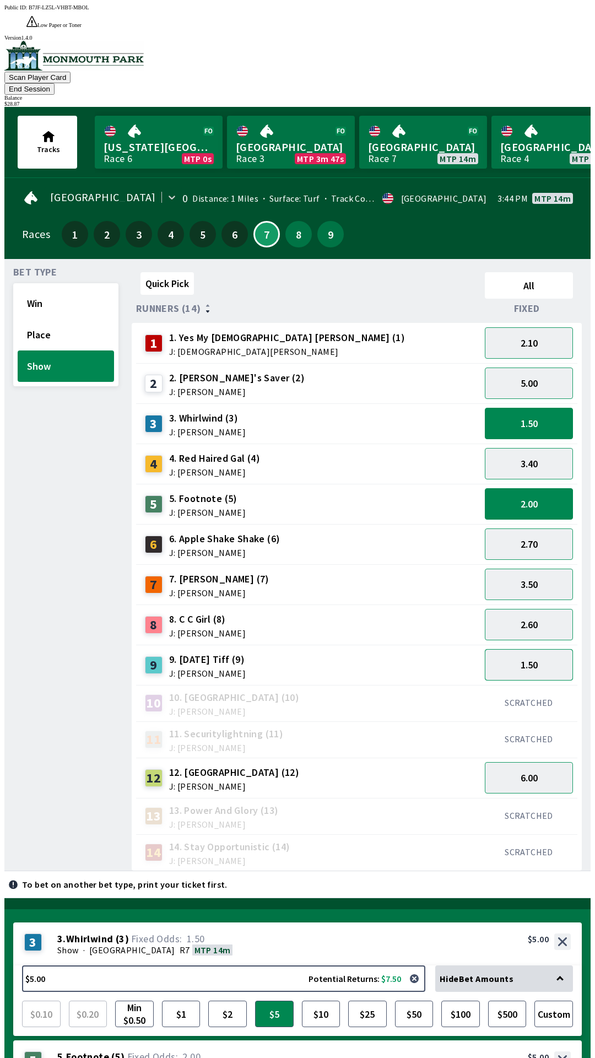
click at [526, 649] on button "1.50" at bounding box center [529, 664] width 88 height 31
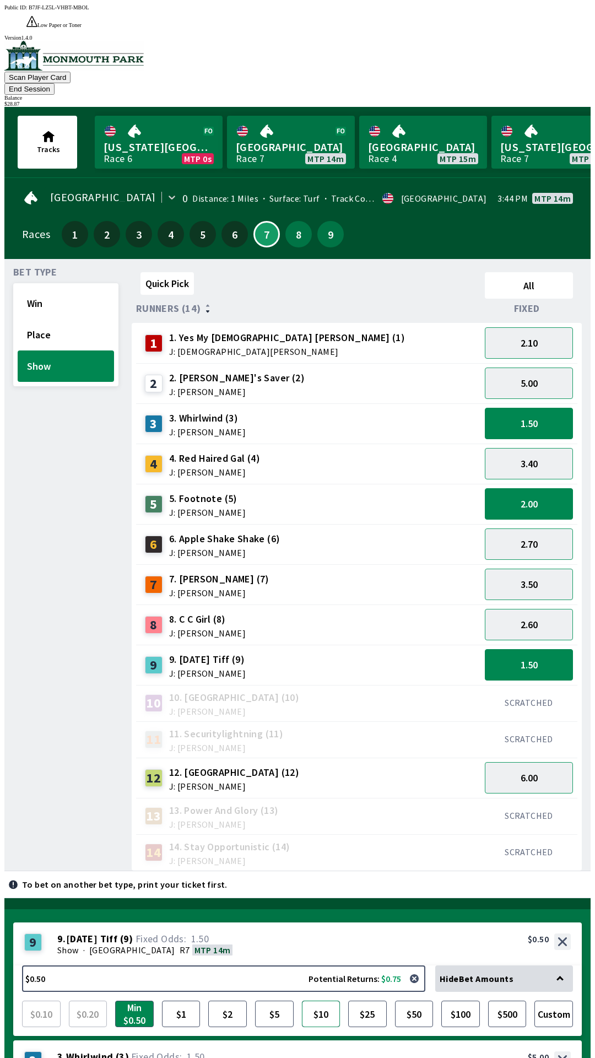
click at [325, 1001] on button "$10" at bounding box center [321, 1014] width 39 height 26
click at [274, 1001] on button "$5" at bounding box center [274, 1014] width 39 height 26
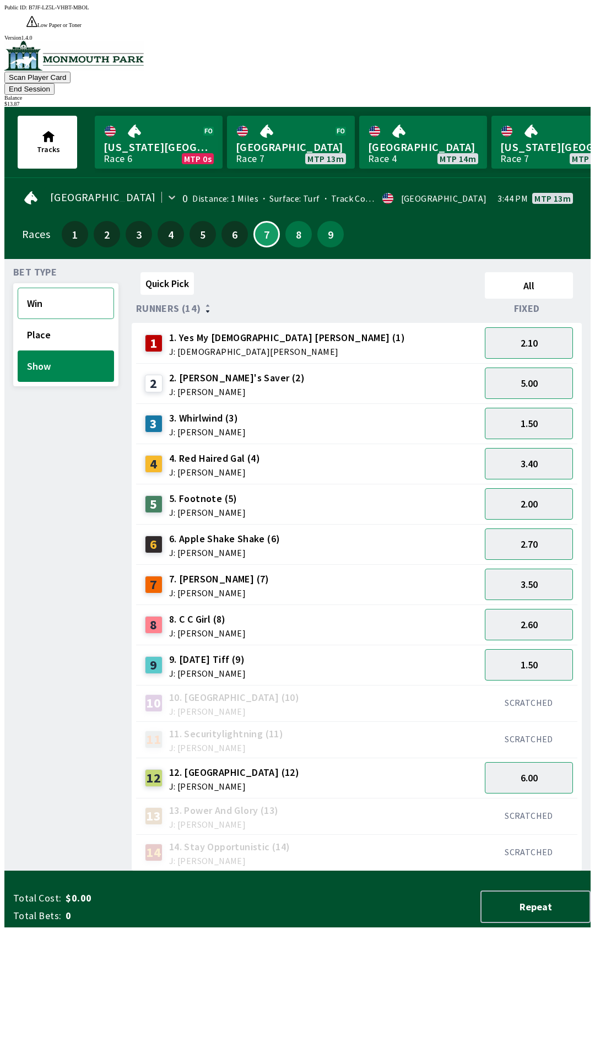
click at [37, 288] on button "Win" at bounding box center [66, 303] width 96 height 31
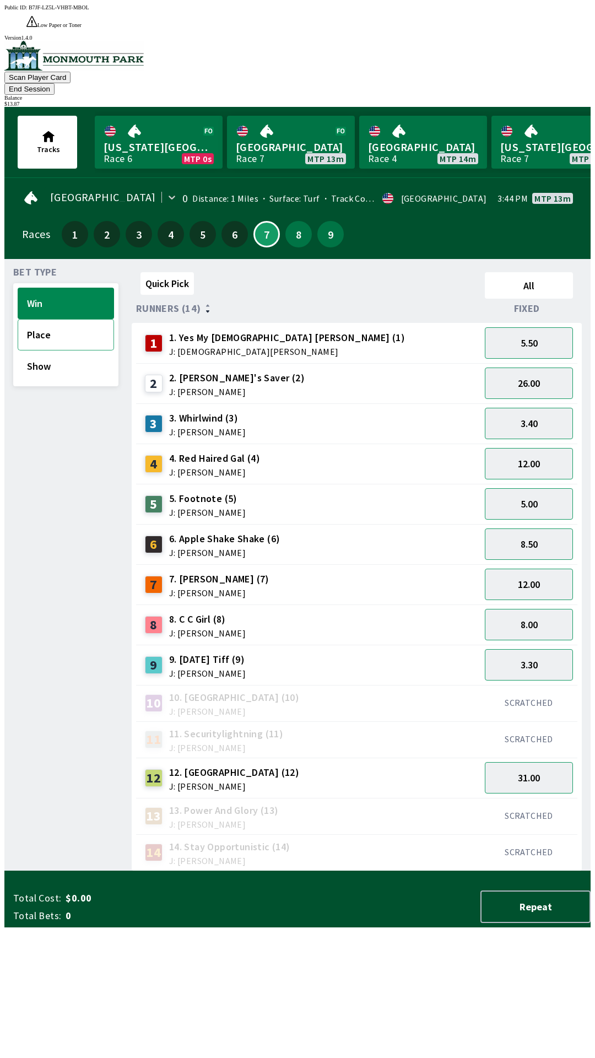
click at [44, 319] on button "Place" at bounding box center [66, 334] width 96 height 31
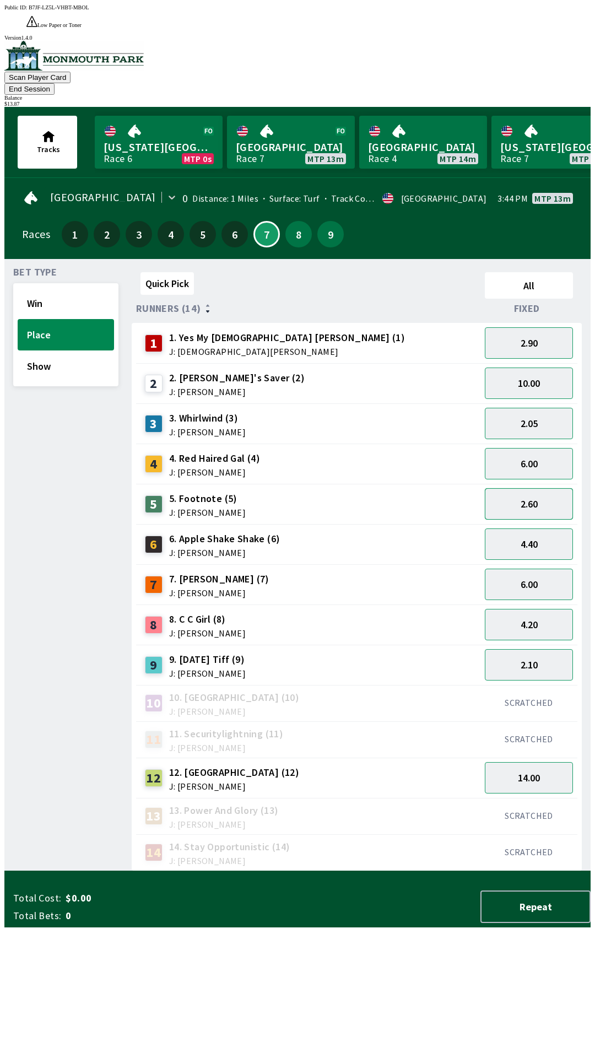
click at [504, 488] on button "2.60" at bounding box center [529, 503] width 88 height 31
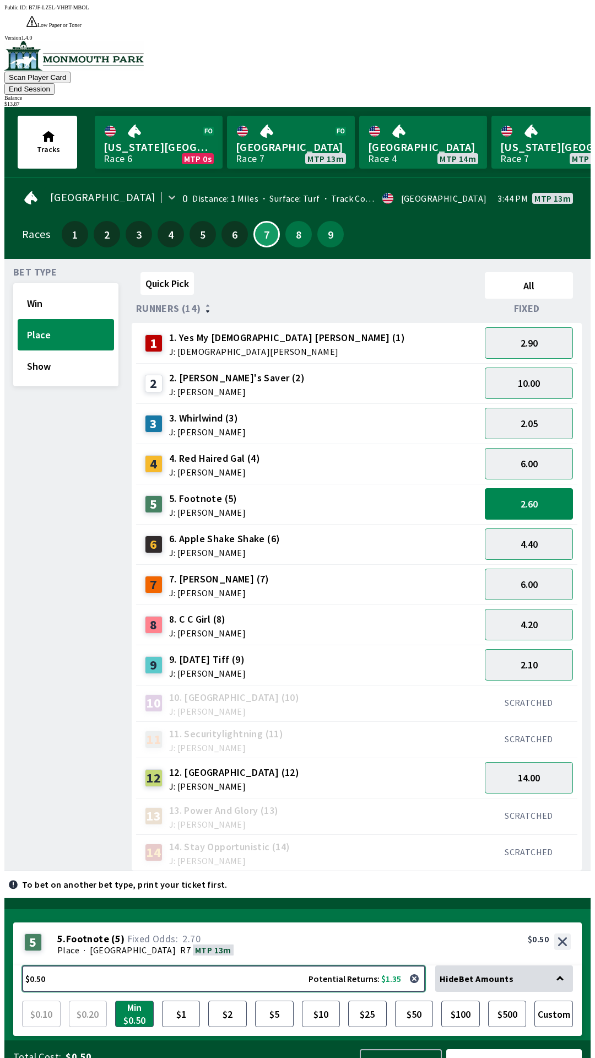
click at [58, 966] on button "$0.50 Potential Returns: $1.35" at bounding box center [223, 979] width 403 height 26
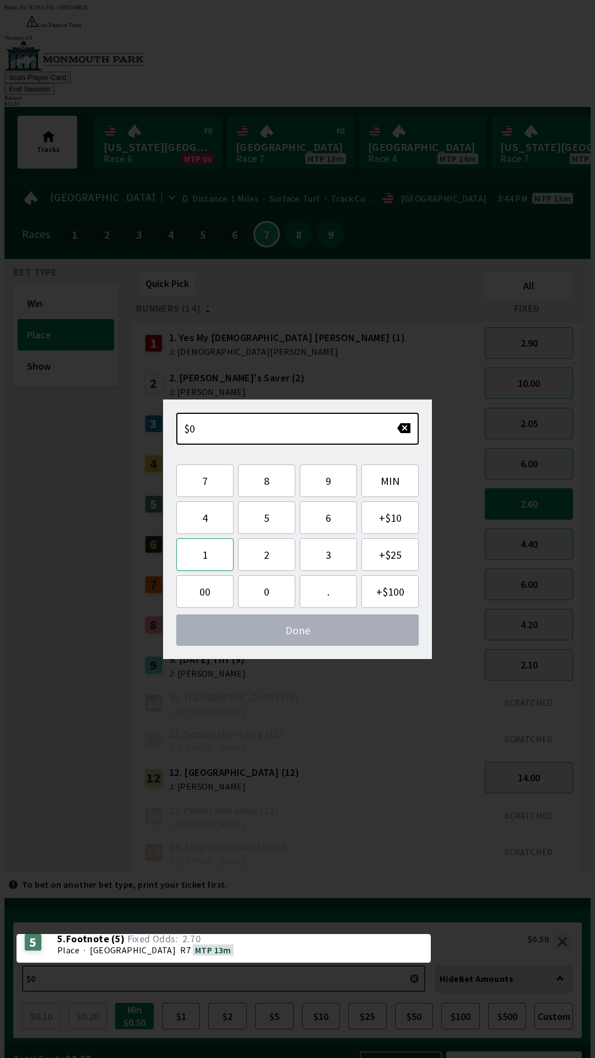
click at [207, 551] on button "1" at bounding box center [204, 554] width 57 height 33
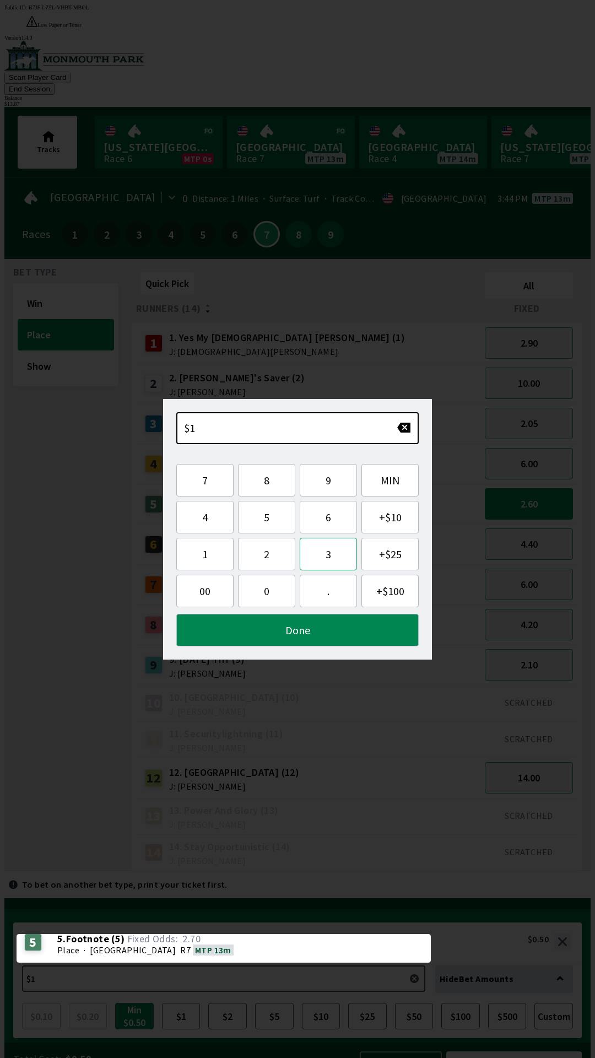
click at [314, 541] on button "3" at bounding box center [328, 554] width 57 height 33
click at [316, 594] on button "." at bounding box center [328, 591] width 57 height 33
click at [267, 480] on button "8" at bounding box center [266, 480] width 57 height 33
click at [194, 479] on button "7" at bounding box center [204, 480] width 57 height 33
click at [325, 626] on button "Done" at bounding box center [297, 630] width 242 height 33
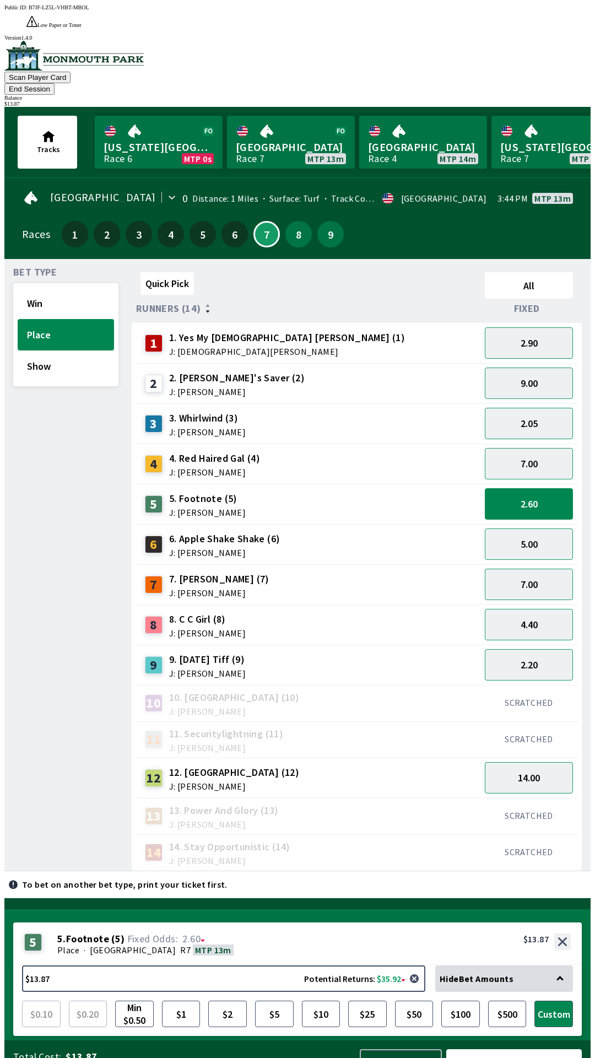
click at [498, 1049] on button "Bet Now $13.87" at bounding box center [514, 1065] width 136 height 33
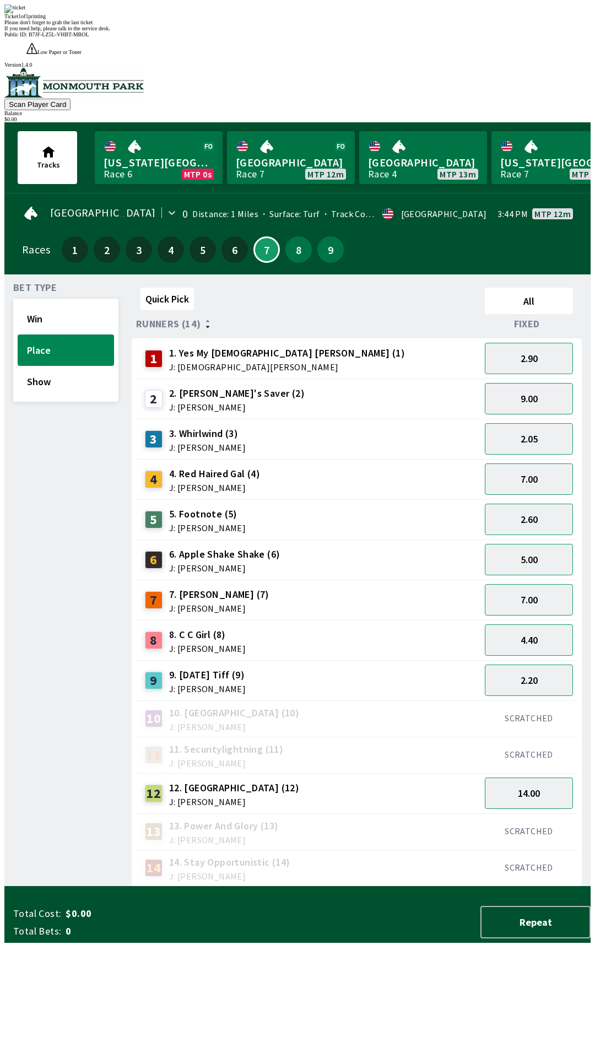
click at [546, 887] on div "Quick Pick All Runners (14) Fixed 1 1. Yes My [DEMOGRAPHIC_DATA] [PERSON_NAME] …" at bounding box center [361, 584] width 459 height 603
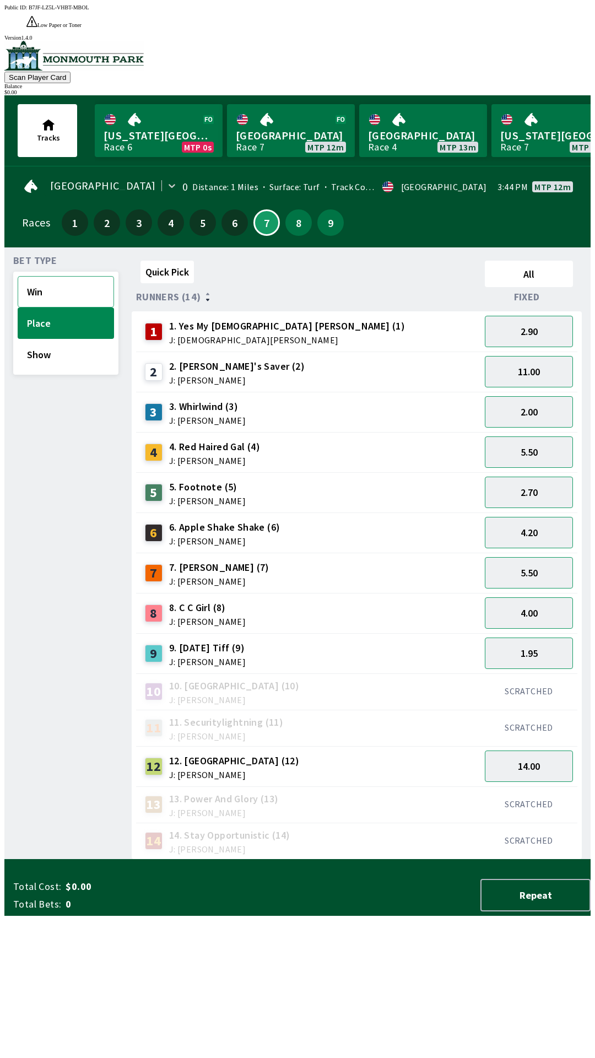
click at [45, 278] on button "Win" at bounding box center [66, 291] width 96 height 31
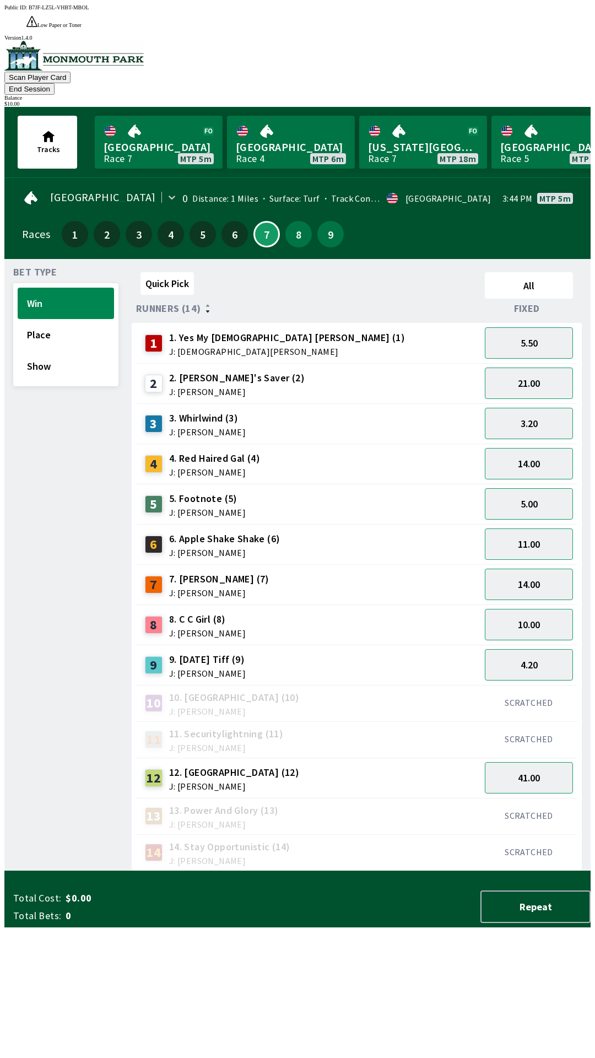
click at [299, 490] on div "5 5. Footnote (5) J: [PERSON_NAME]" at bounding box center [309, 504] width 336 height 28
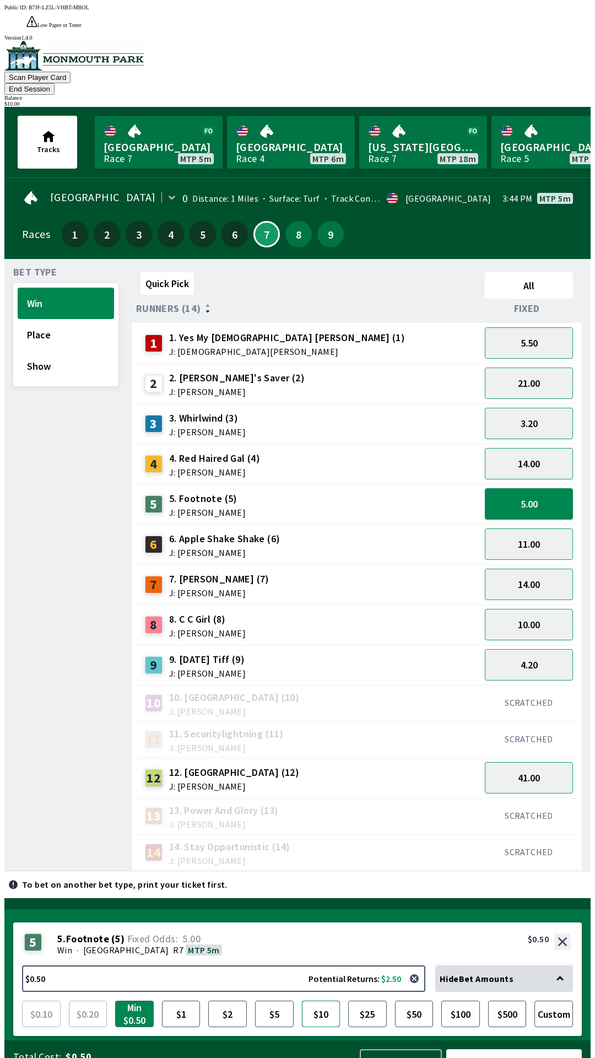
click at [324, 1001] on button "$10" at bounding box center [321, 1014] width 39 height 26
click at [326, 1001] on button "$10" at bounding box center [321, 1014] width 39 height 26
click at [406, 1049] on button "Clear Slip" at bounding box center [401, 1065] width 82 height 33
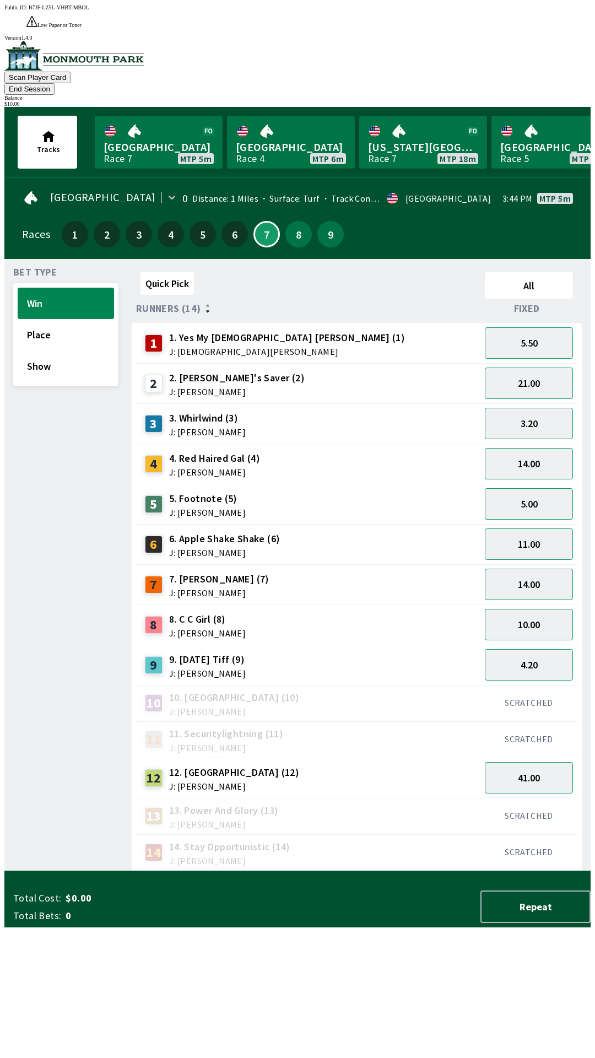
click at [344, 490] on div "5 5. Footnote (5) J: [PERSON_NAME]" at bounding box center [309, 504] width 336 height 28
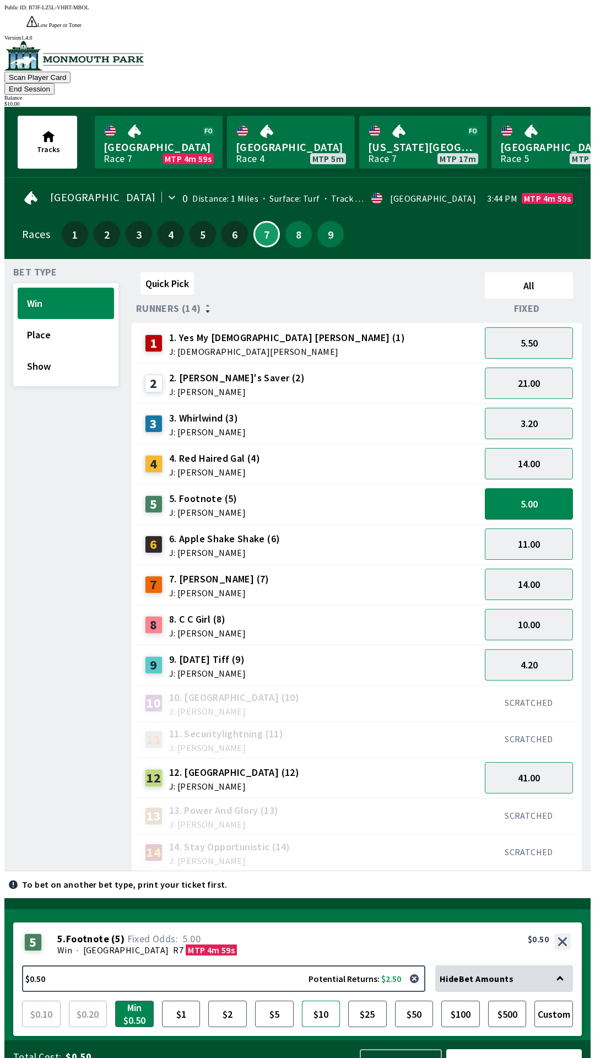
click at [322, 1001] on button "$10" at bounding box center [321, 1014] width 39 height 26
click at [509, 1049] on button "Bet Now $10.00" at bounding box center [514, 1065] width 136 height 33
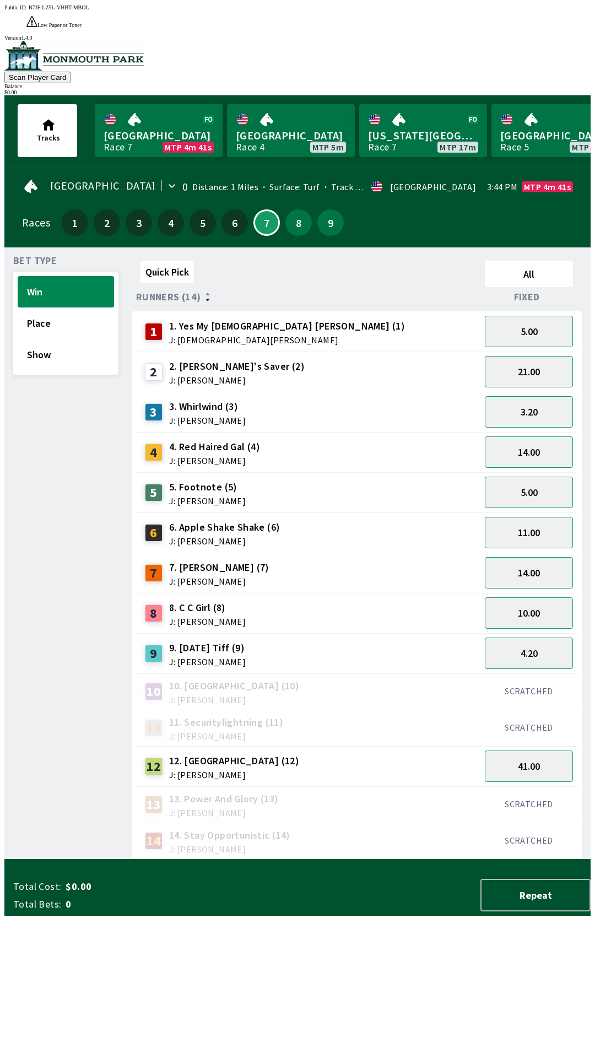
click at [392, 860] on div "Quick Pick All Runners (14) Fixed 1 1. Yes My [DEMOGRAPHIC_DATA] [PERSON_NAME] …" at bounding box center [361, 557] width 459 height 603
click at [536, 477] on button "5.00" at bounding box center [529, 492] width 88 height 31
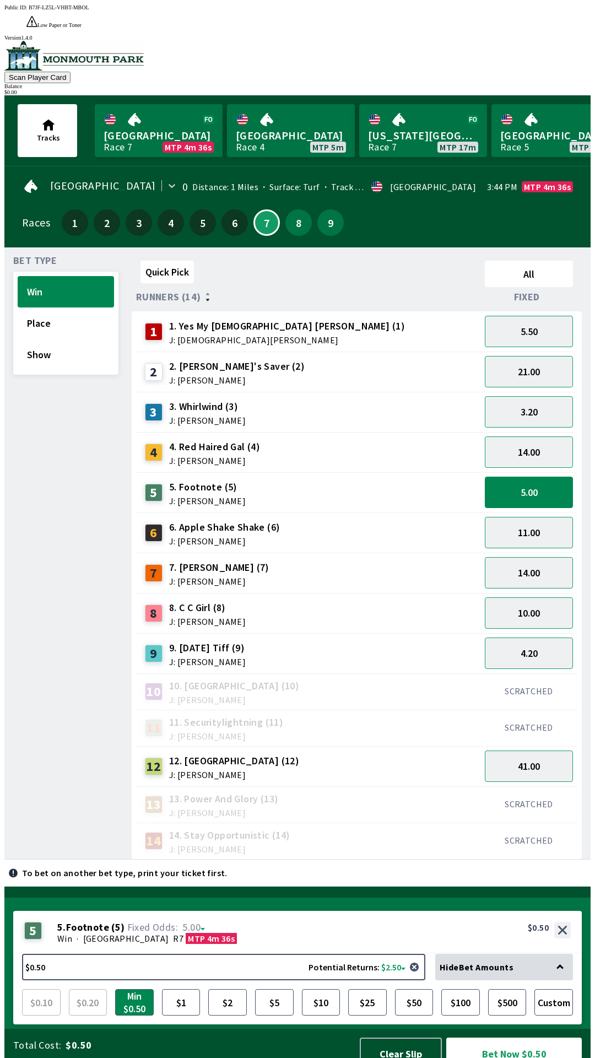
click at [561, 954] on div "Hide Bet Amounts" at bounding box center [504, 967] width 138 height 26
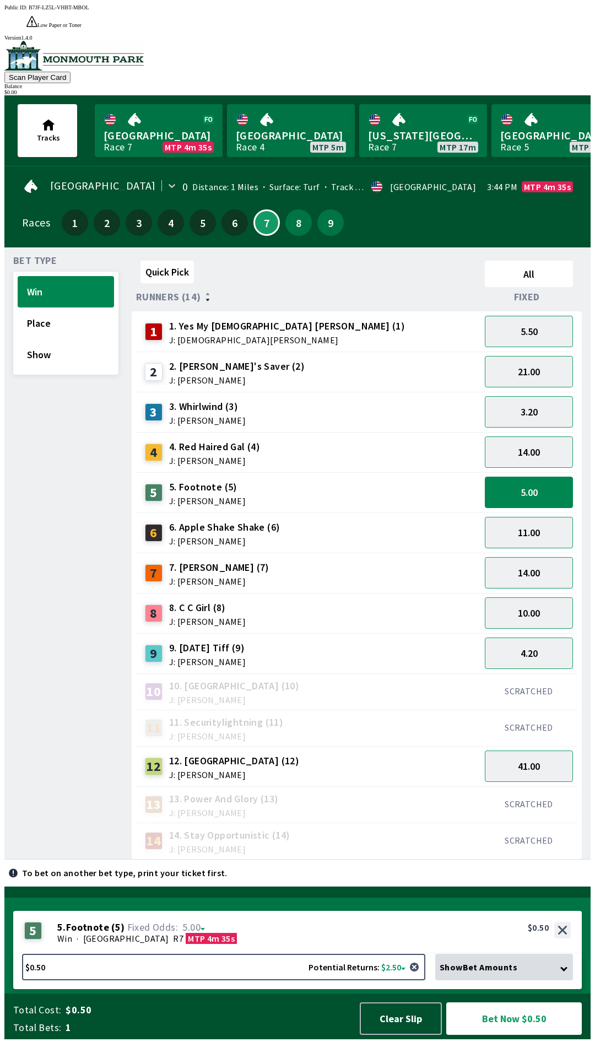
click at [567, 980] on div "Show Bet Amounts" at bounding box center [504, 967] width 138 height 26
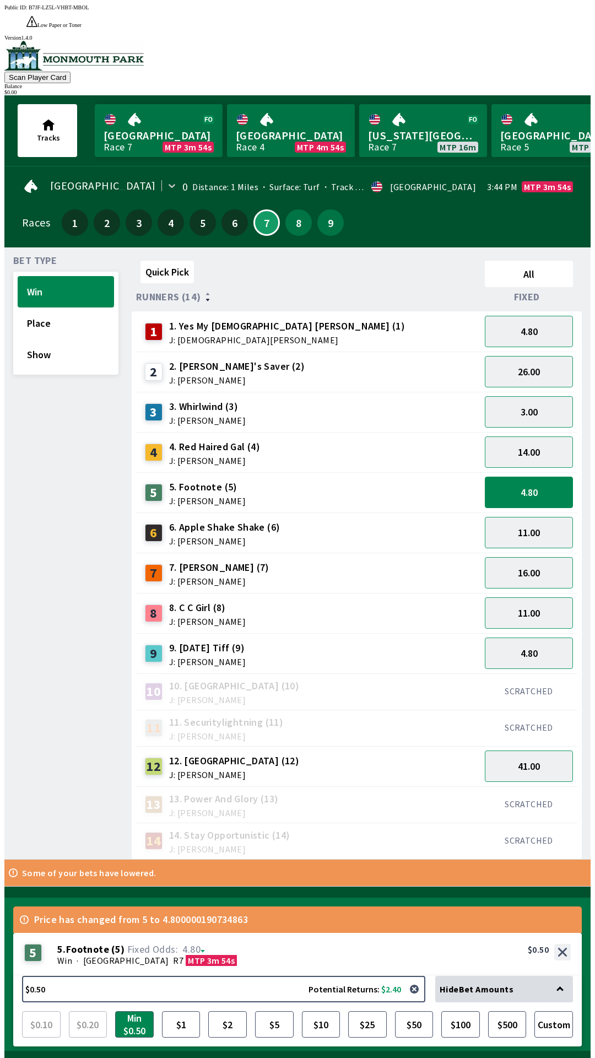
click at [527, 1058] on button "Confirm & Bet $0.50" at bounding box center [514, 1076] width 136 height 33
click at [261, 640] on div "9 9. [DATE] Tiff (9) J: [PERSON_NAME]" at bounding box center [309, 654] width 336 height 28
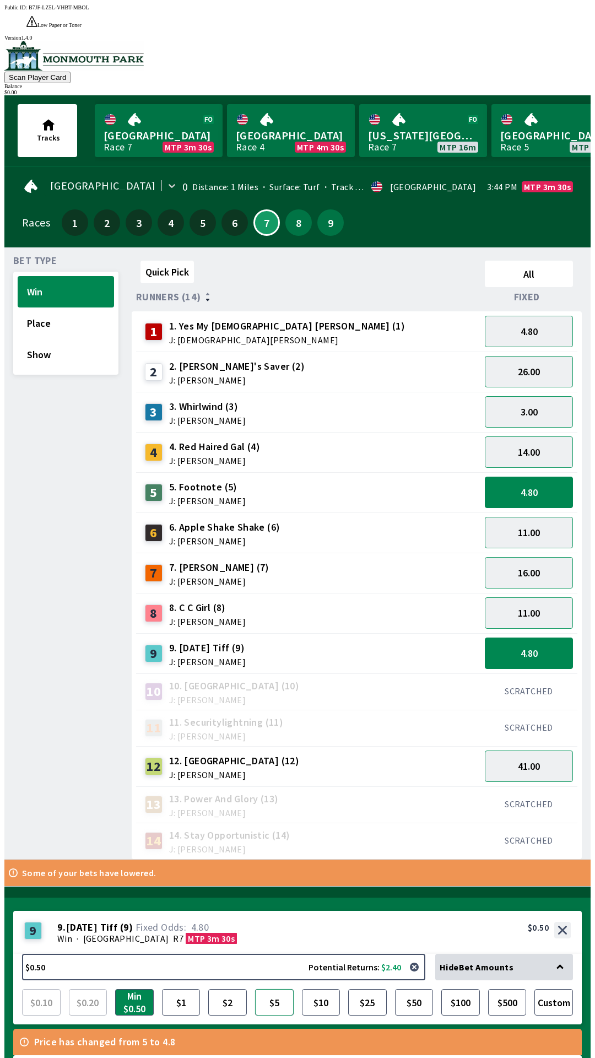
click at [276, 989] on button "$5" at bounding box center [274, 1002] width 39 height 26
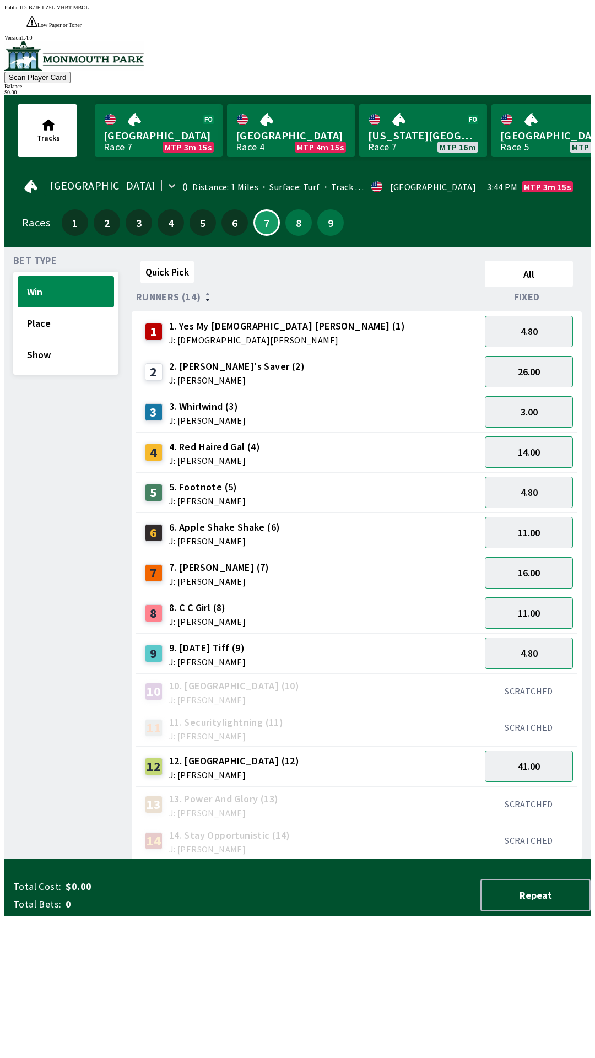
click at [247, 640] on div "9 9. [DATE] Tiff (9) J: [PERSON_NAME]" at bounding box center [309, 654] width 336 height 28
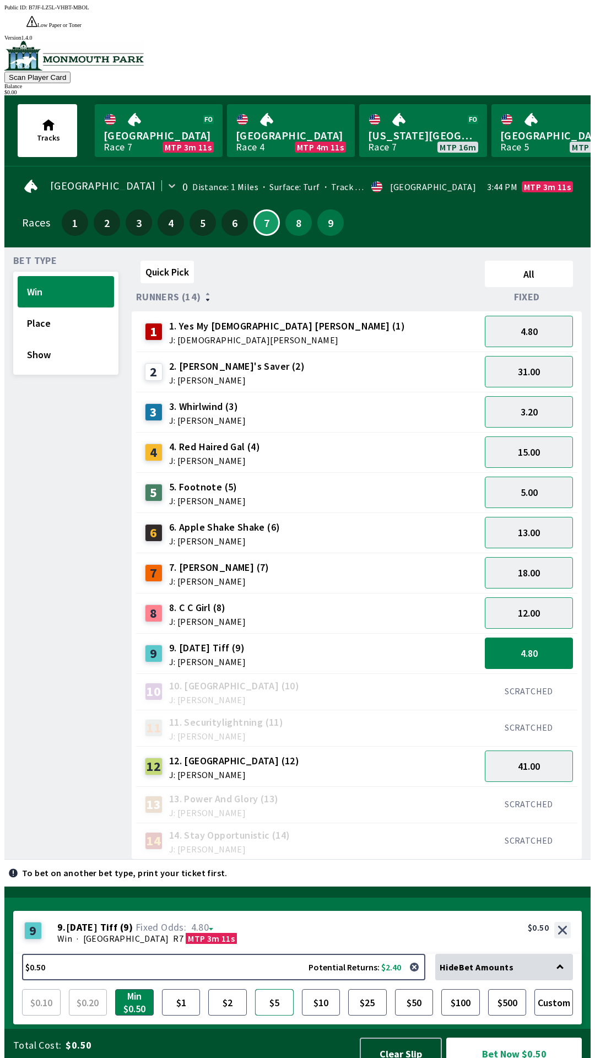
click at [282, 989] on button "$5" at bounding box center [274, 1002] width 39 height 26
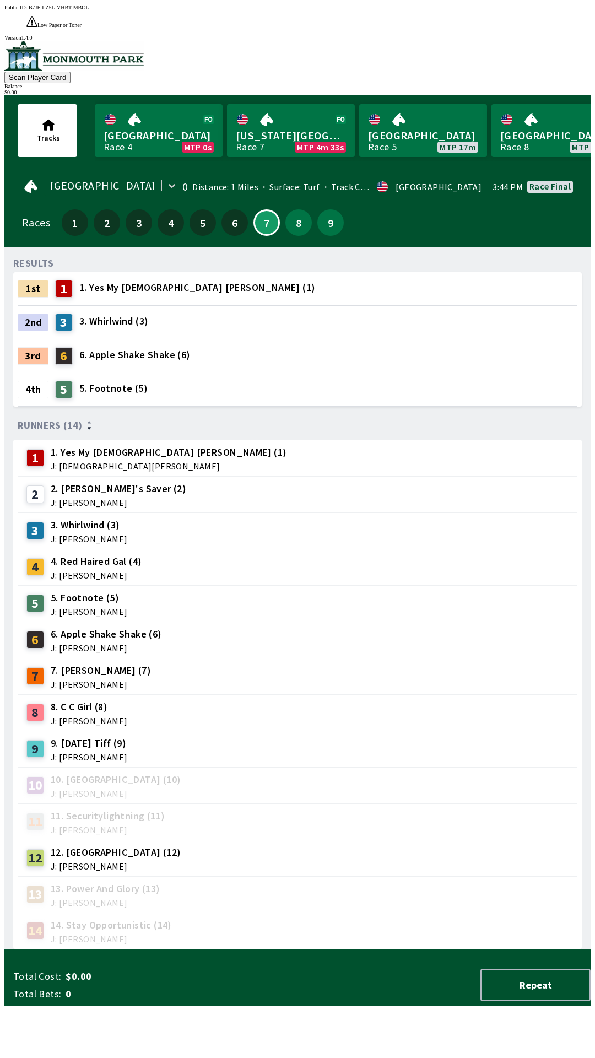
click at [466, 808] on div "11 11. Securitylightning (11) J: [PERSON_NAME]" at bounding box center [297, 822] width 551 height 28
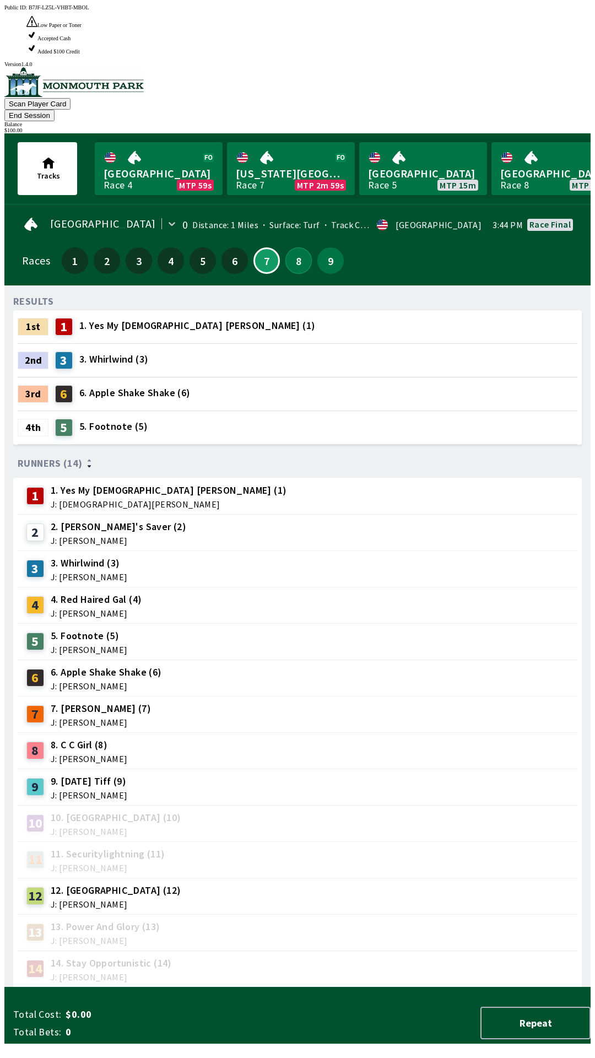
click at [286, 247] on button "8" at bounding box center [298, 260] width 26 height 26
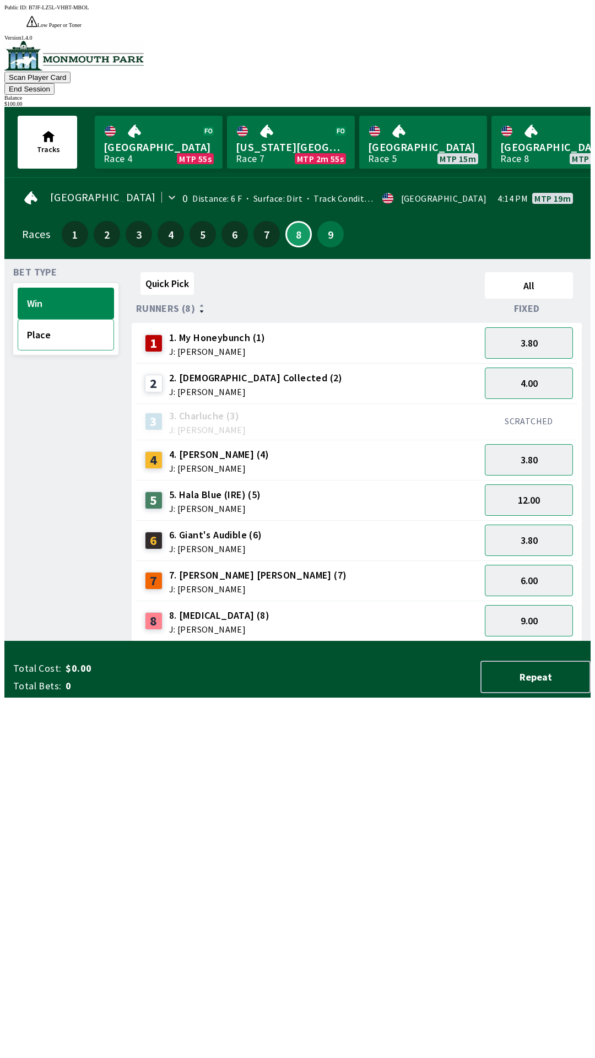
click at [52, 319] on button "Place" at bounding box center [66, 334] width 96 height 31
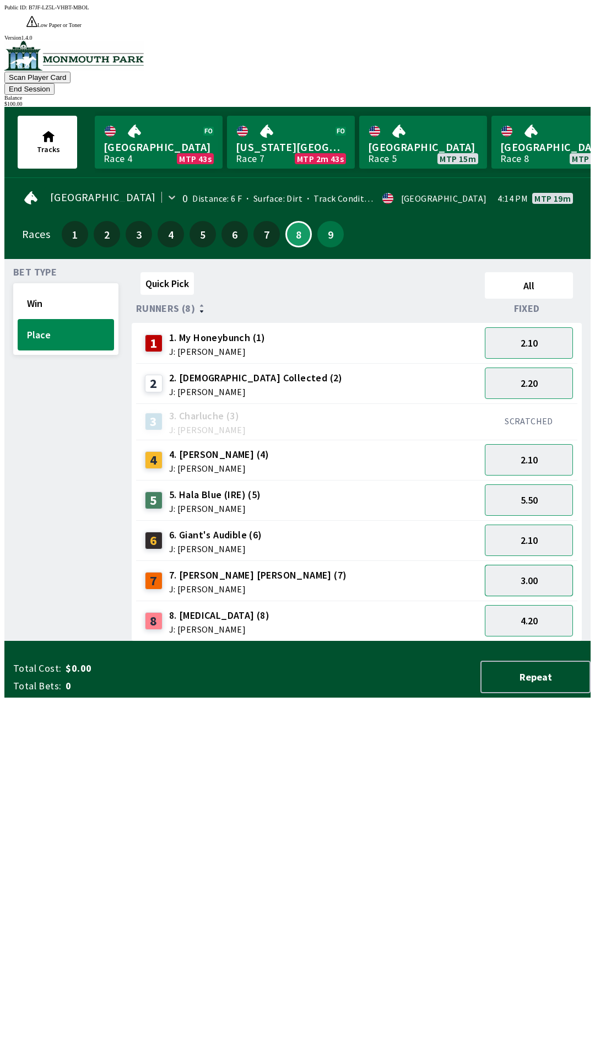
click at [556, 565] on button "3.00" at bounding box center [529, 580] width 88 height 31
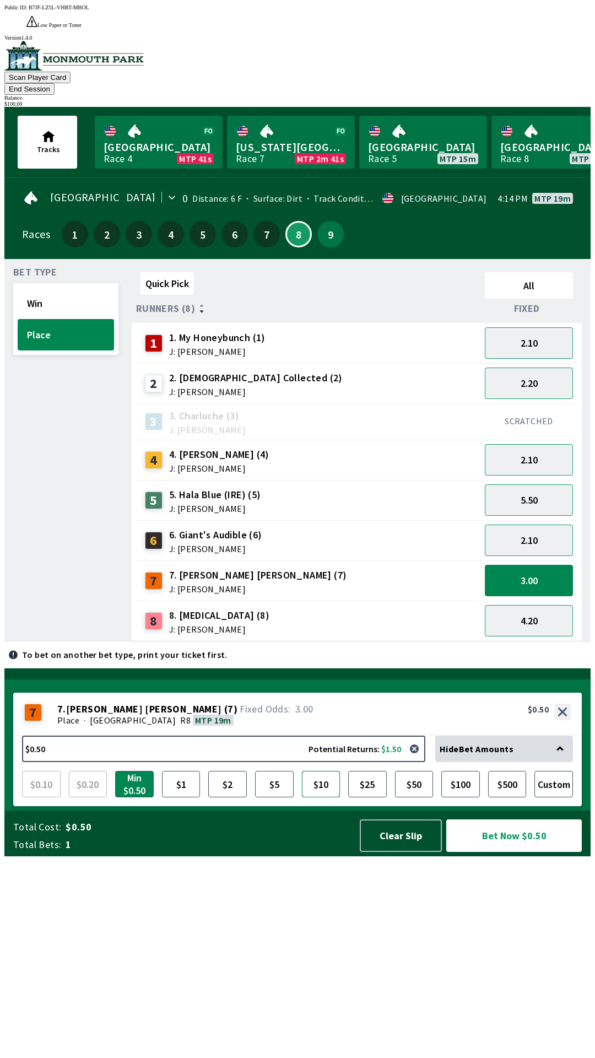
click at [323, 797] on button "$10" at bounding box center [321, 784] width 39 height 26
click at [509, 852] on button "Bet Now $10.00" at bounding box center [514, 835] width 136 height 33
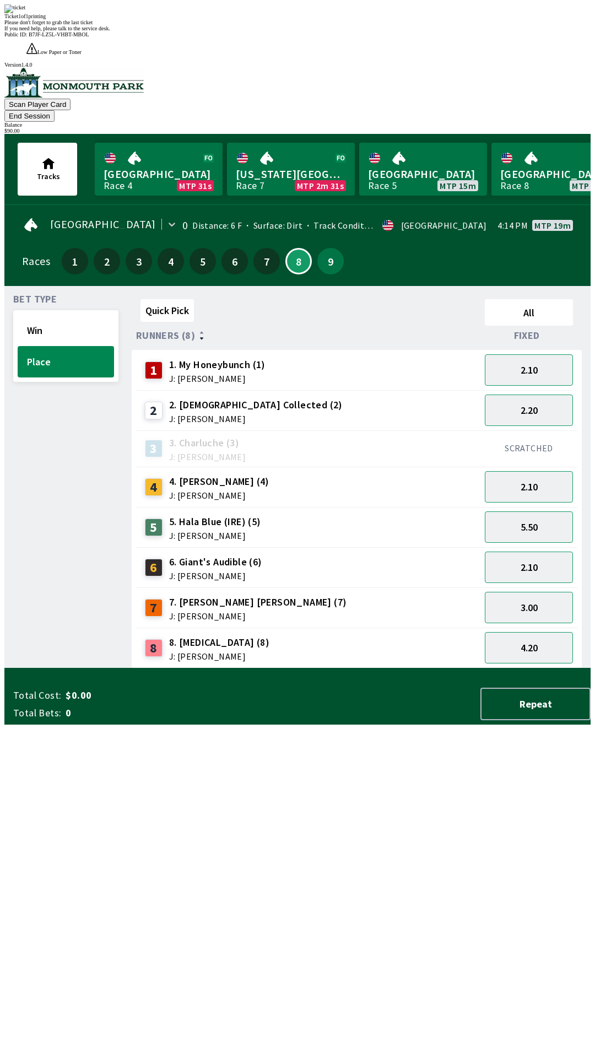
click at [445, 668] on div "Quick Pick All Runners (8) Fixed 1 1. My Honeybunch (1) J: [PERSON_NAME] 2.10 2…" at bounding box center [361, 482] width 459 height 374
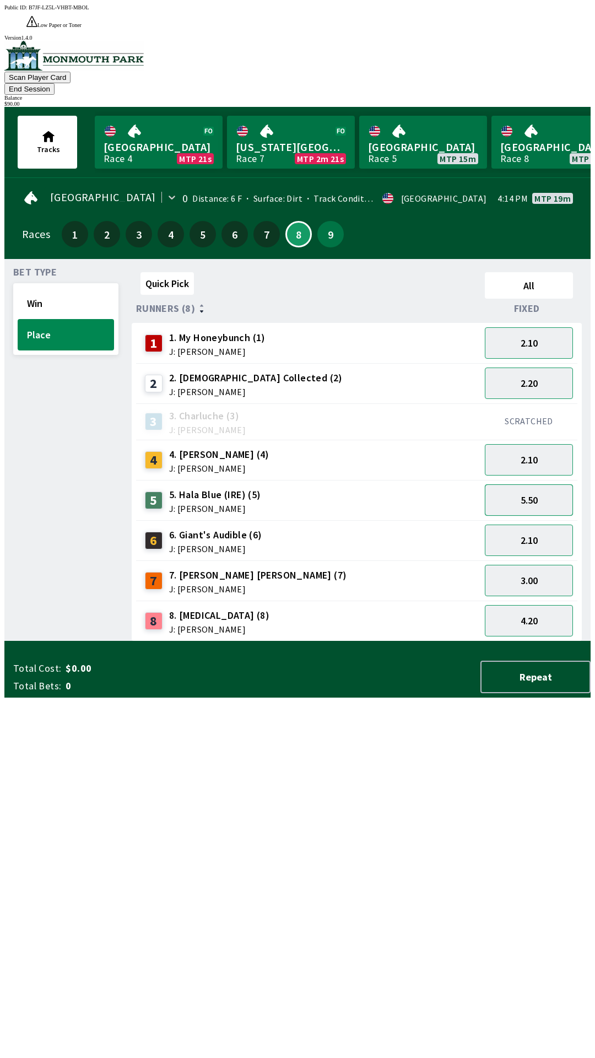
click at [545, 484] on button "5.50" at bounding box center [529, 499] width 88 height 31
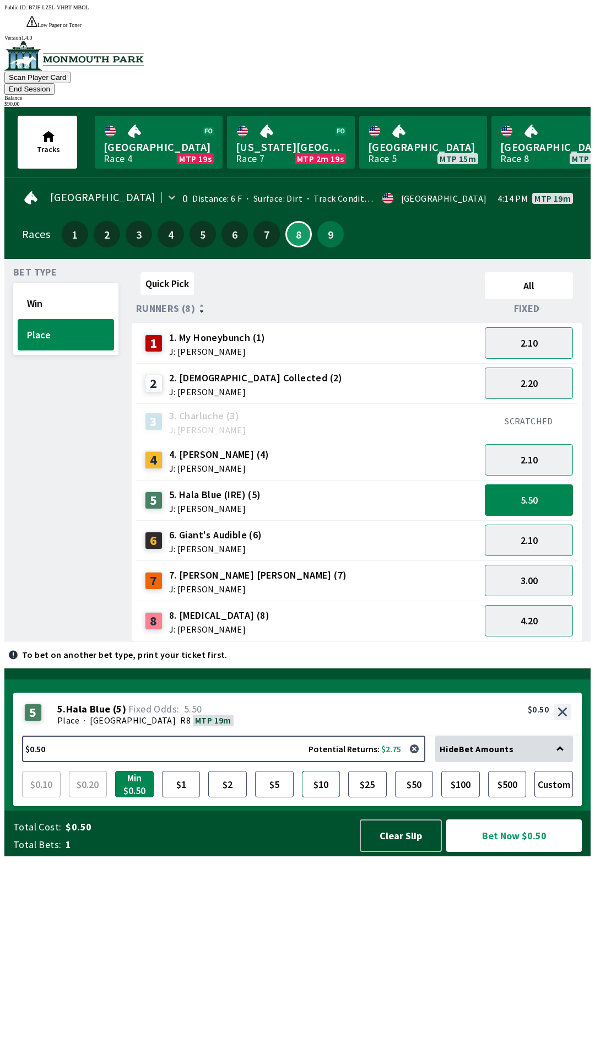
click at [326, 797] on button "$10" at bounding box center [321, 784] width 39 height 26
click at [494, 852] on button "Bet Now $10.00" at bounding box center [514, 835] width 136 height 33
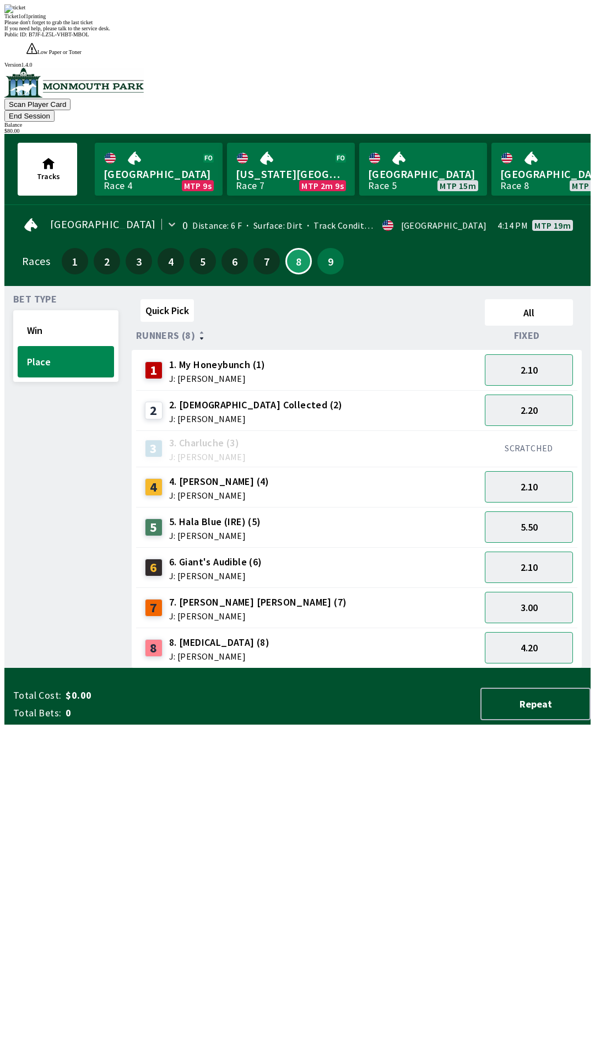
click at [441, 668] on div "Quick Pick All Runners (8) Fixed 1 1. My Honeybunch (1) J: [PERSON_NAME] 2.10 2…" at bounding box center [361, 482] width 459 height 374
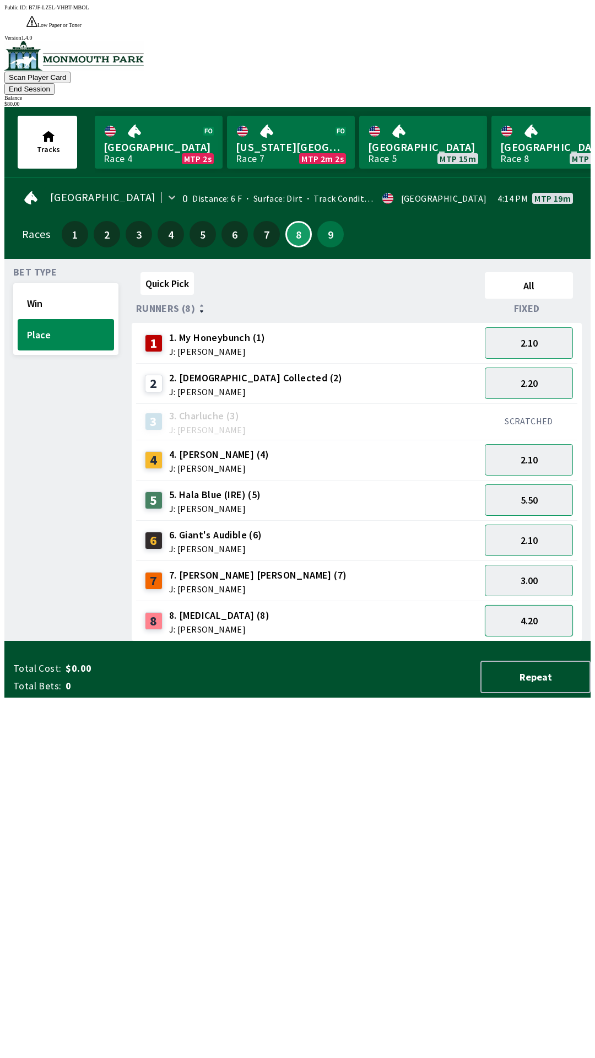
click at [551, 605] on button "4.20" at bounding box center [529, 620] width 88 height 31
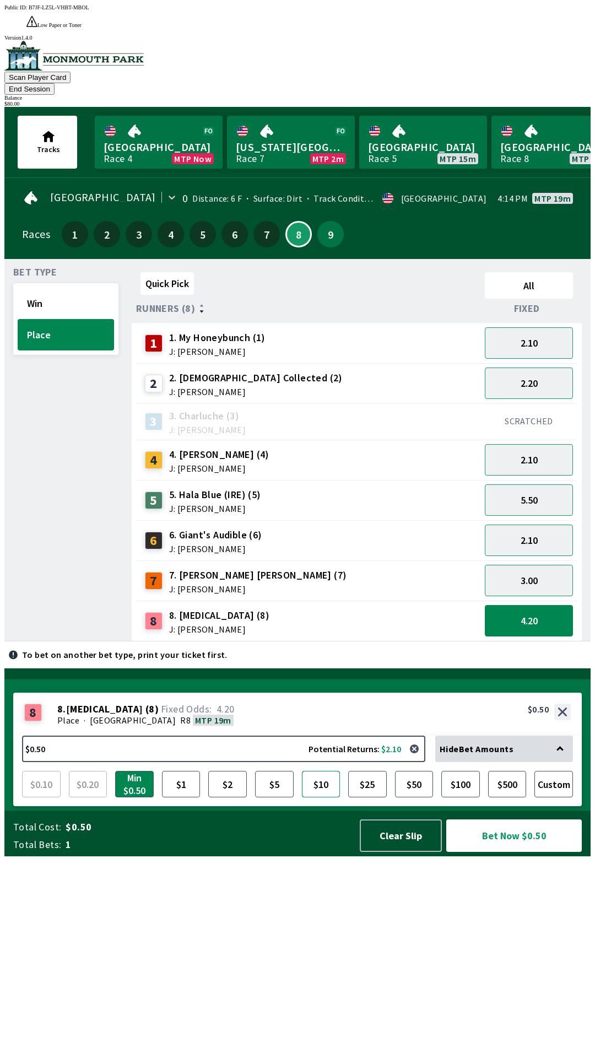
click at [327, 797] on button "$10" at bounding box center [321, 784] width 39 height 26
click at [521, 852] on button "Bet Now $10.00" at bounding box center [514, 835] width 136 height 33
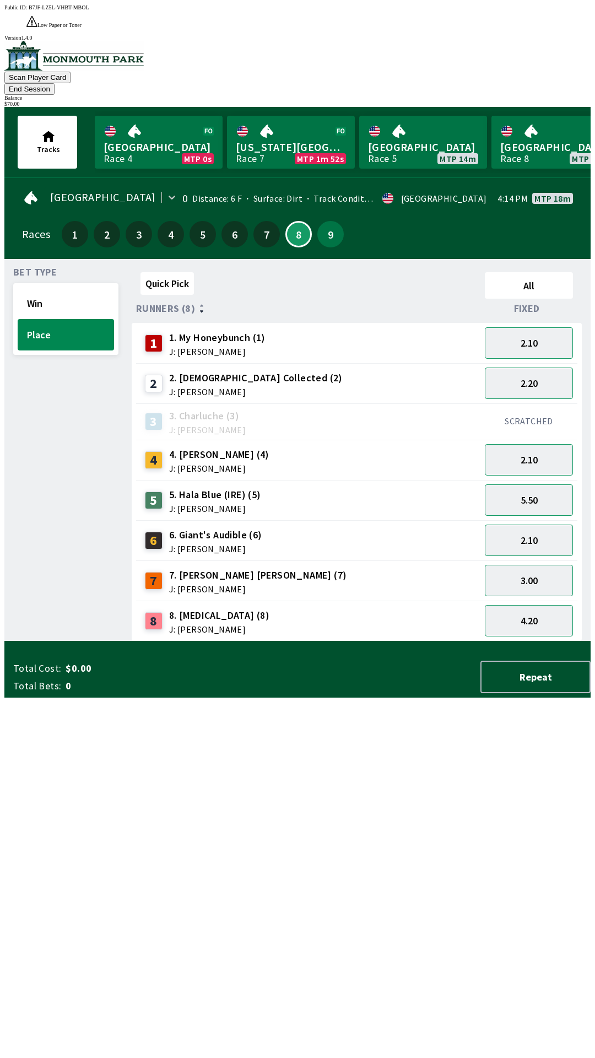
click at [369, 641] on div "Quick Pick All Runners (8) Fixed 1 1. My Honeybunch (1) J: [PERSON_NAME] 2.10 2…" at bounding box center [361, 455] width 459 height 374
click at [548, 327] on button "2.10" at bounding box center [529, 342] width 88 height 31
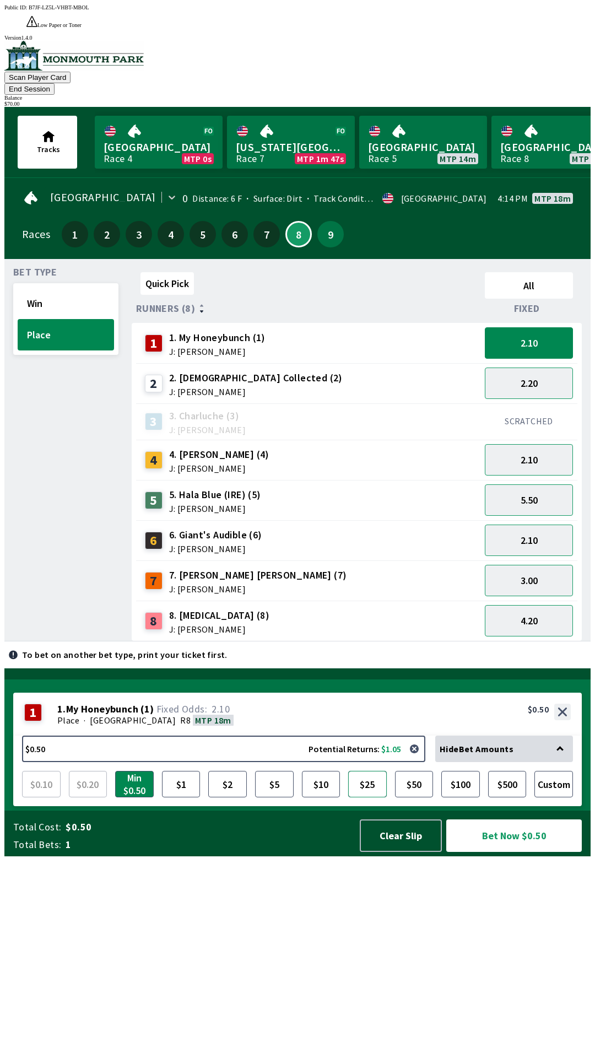
click at [374, 797] on button "$25" at bounding box center [367, 784] width 39 height 26
click at [503, 852] on button "Bet Now $25.00" at bounding box center [514, 835] width 136 height 33
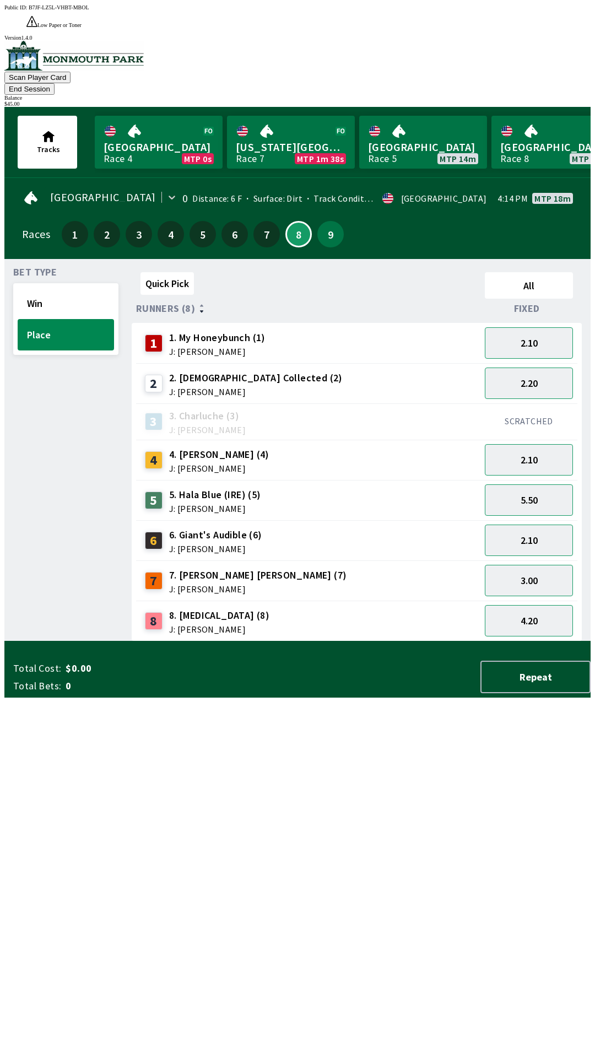
click at [406, 641] on div "Quick Pick All Runners (8) Fixed 1 1. My Honeybunch (1) J: [PERSON_NAME] 2.10 2…" at bounding box center [361, 455] width 459 height 374
click at [556, 444] on button "2.10" at bounding box center [529, 459] width 88 height 31
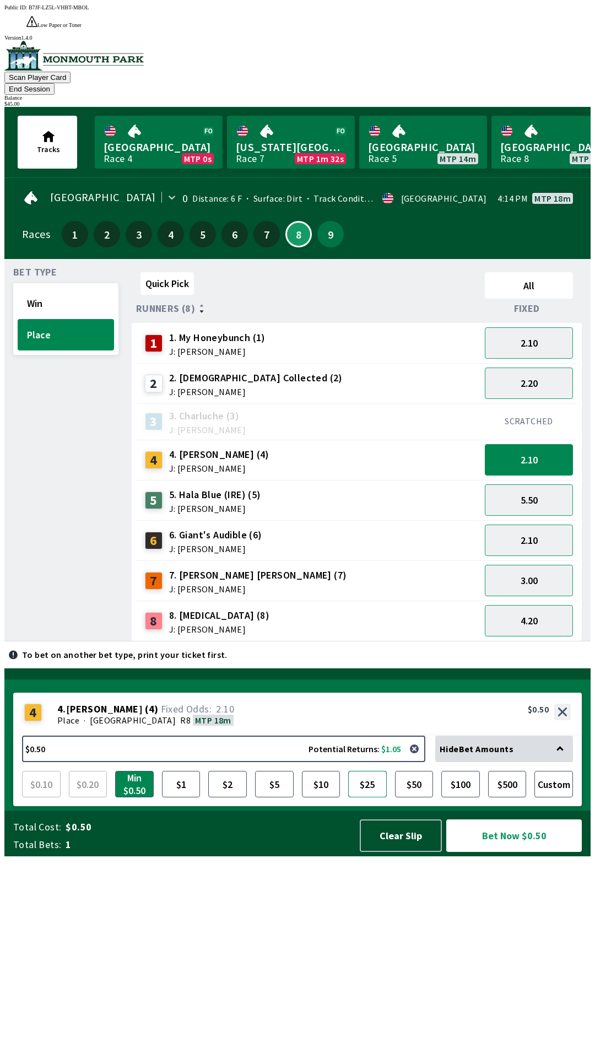
click at [369, 797] on button "$25" at bounding box center [367, 784] width 39 height 26
click at [525, 852] on button "Bet Now $25.00" at bounding box center [514, 835] width 136 height 33
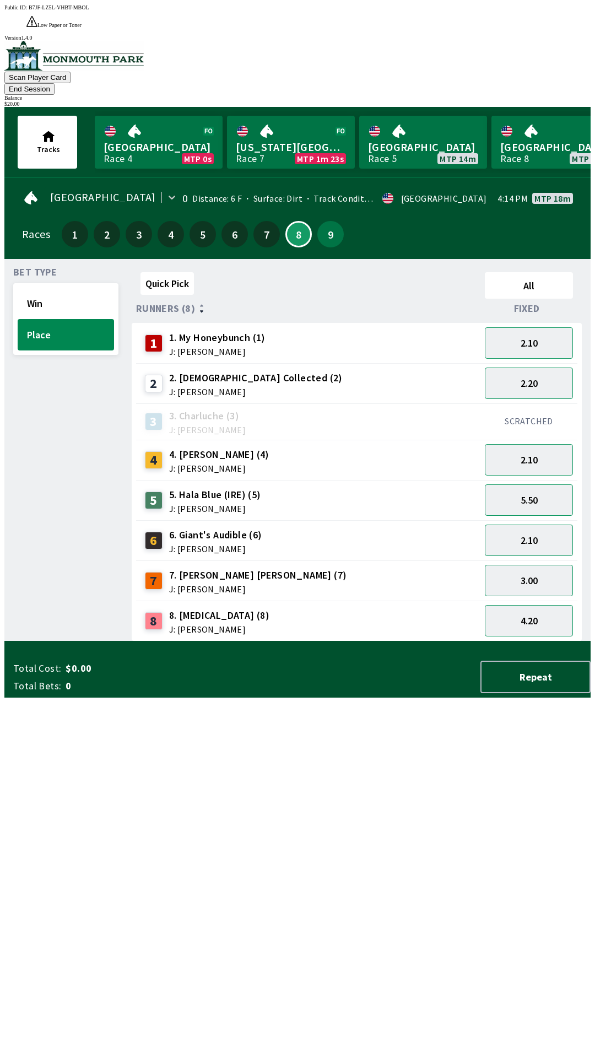
click at [253, 641] on div "Quick Pick All Runners (8) Fixed 1 1. My Honeybunch (1) J: [PERSON_NAME] 2.10 2…" at bounding box center [361, 455] width 459 height 374
click at [79, 319] on button "Place" at bounding box center [66, 334] width 96 height 31
click at [68, 288] on button "Win" at bounding box center [66, 303] width 96 height 31
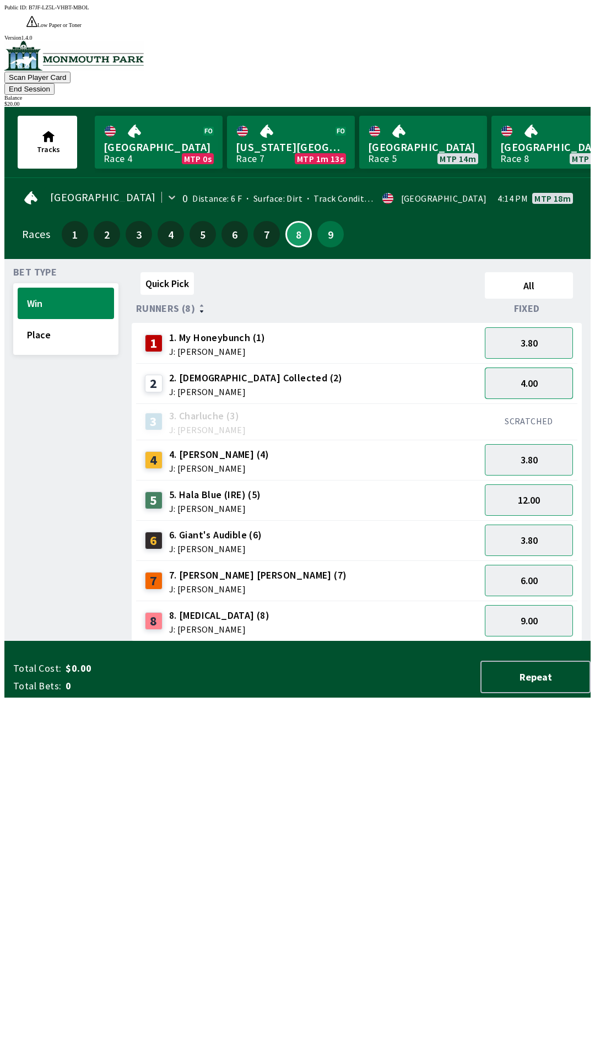
click at [553, 368] on button "4.00" at bounding box center [529, 383] width 88 height 31
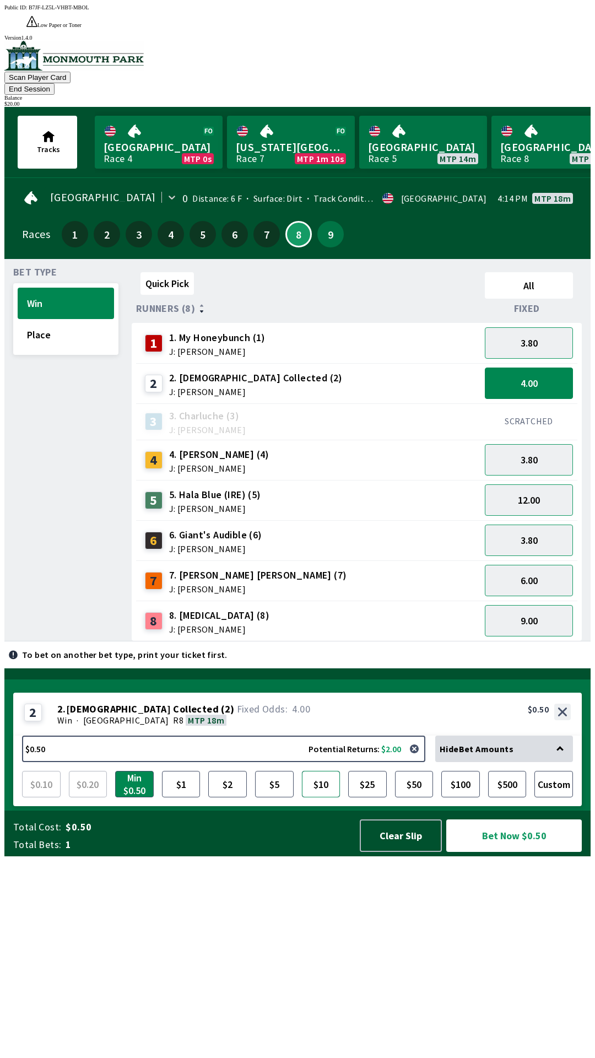
click at [322, 797] on button "$10" at bounding box center [321, 784] width 39 height 26
click at [521, 852] on button "Bet Now $10.00" at bounding box center [514, 835] width 136 height 33
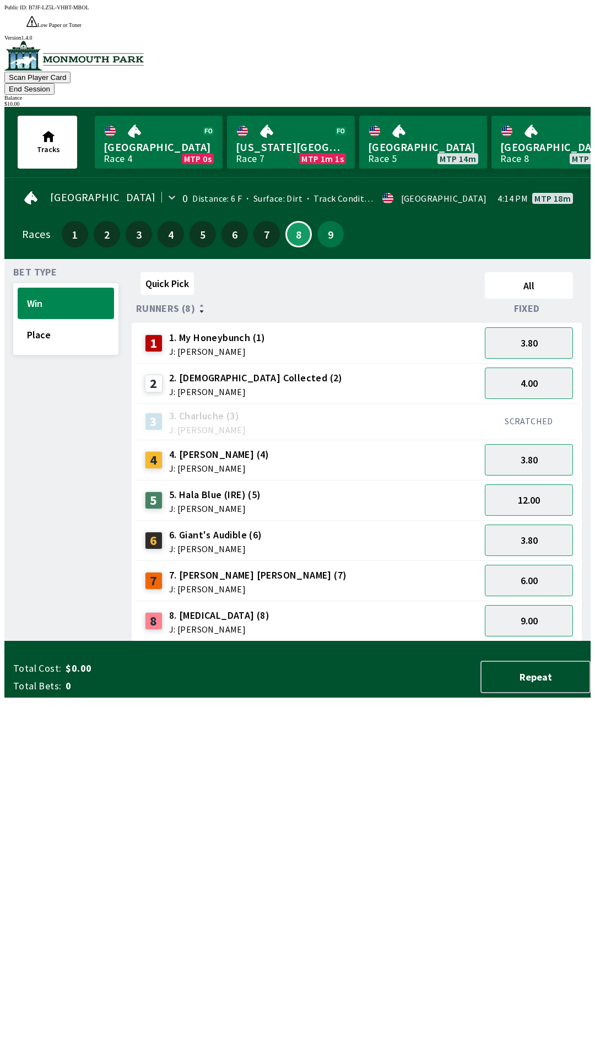
click at [335, 641] on div "Quick Pick All Runners (8) Fixed 1 1. My Honeybunch (1) J: [PERSON_NAME] 3.80 2…" at bounding box center [361, 455] width 459 height 374
click at [537, 484] on button "12.00" at bounding box center [529, 499] width 88 height 31
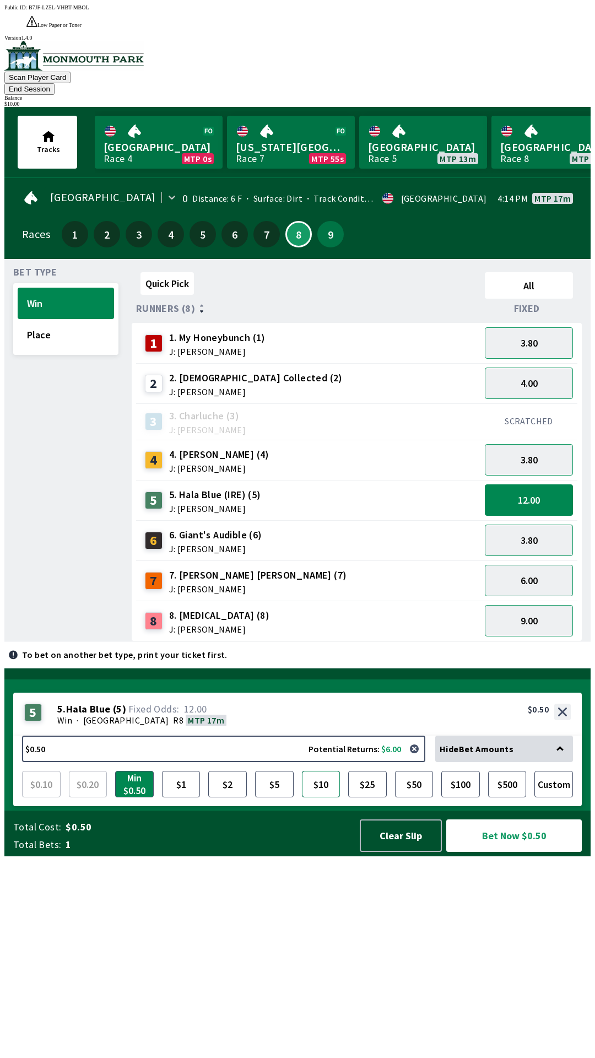
click at [315, 797] on button "$10" at bounding box center [321, 784] width 39 height 26
click at [508, 852] on button "Bet Now $10.00" at bounding box center [514, 835] width 136 height 33
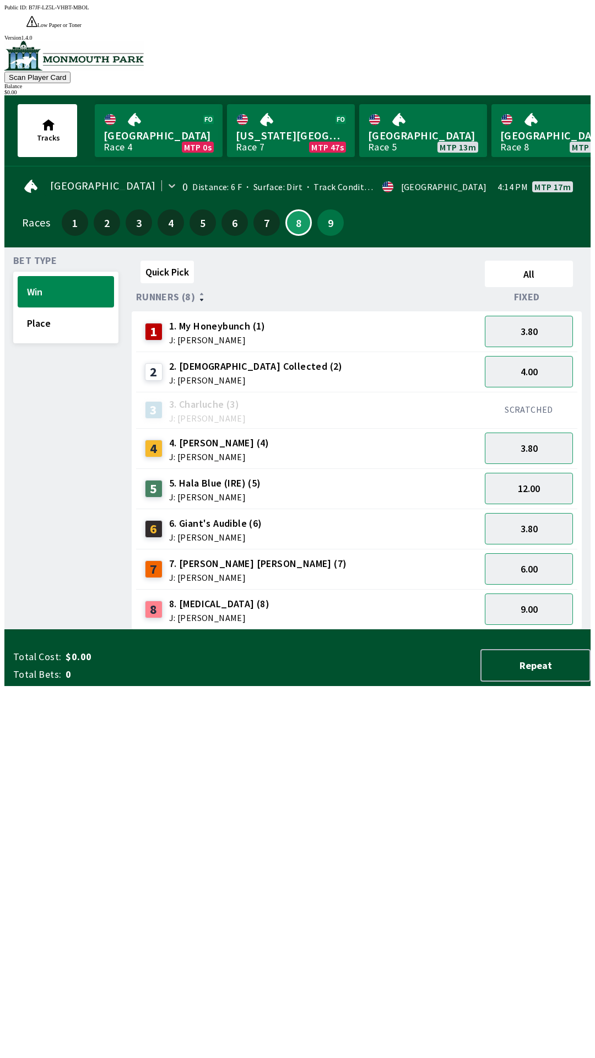
click at [323, 630] on div "Quick Pick All Runners (8) Fixed 1 1. My Honeybunch (1) J: [PERSON_NAME] 3.80 2…" at bounding box center [361, 443] width 459 height 374
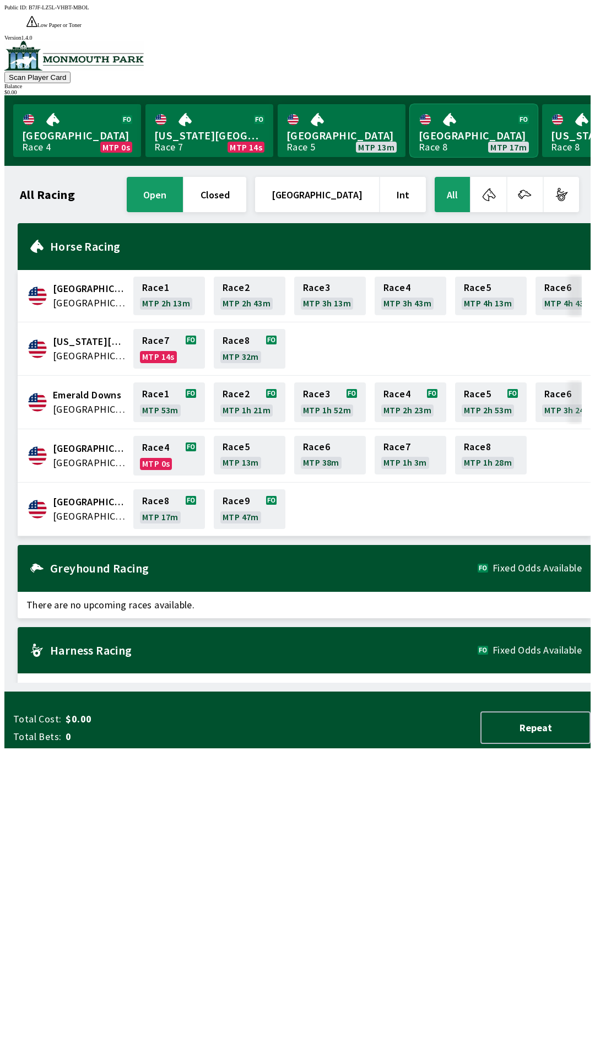
click at [488, 117] on link "[GEOGRAPHIC_DATA] Race 8 MTP 17m" at bounding box center [474, 130] width 128 height 53
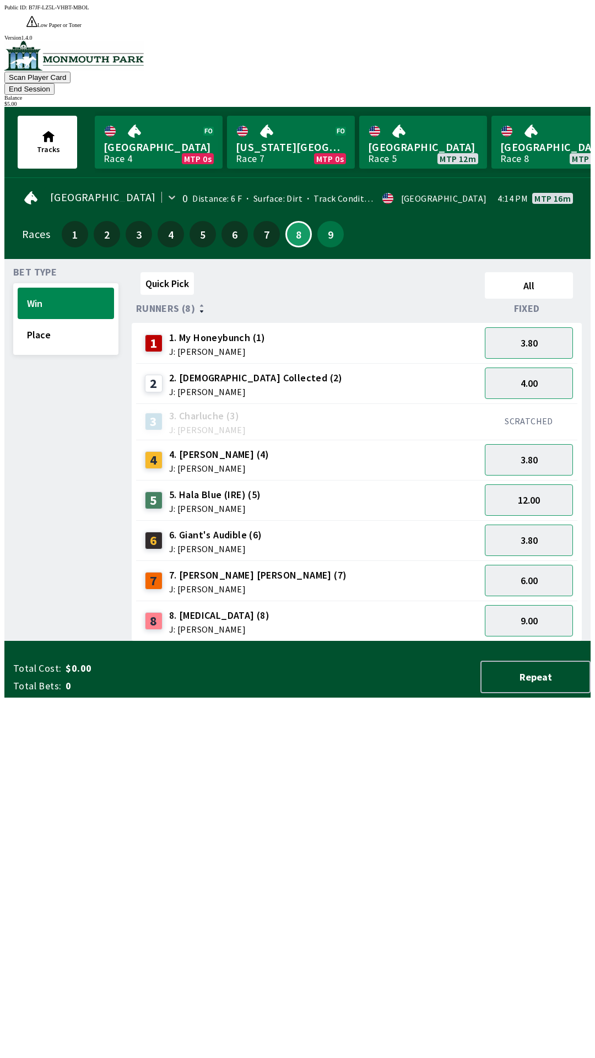
click at [55, 83] on button "End Session" at bounding box center [29, 89] width 50 height 12
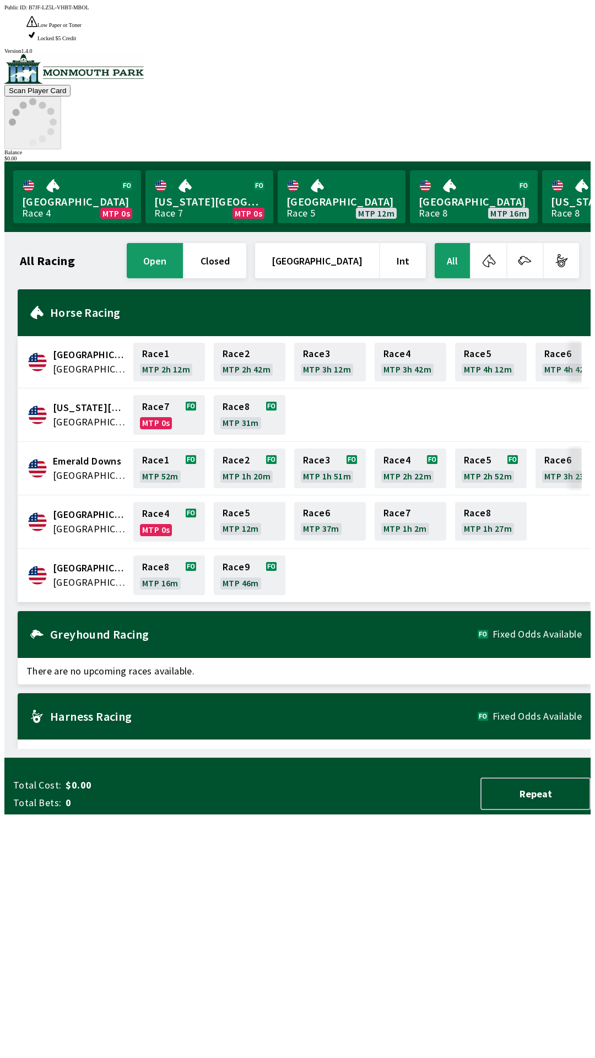
click at [57, 98] on icon at bounding box center [33, 122] width 48 height 48
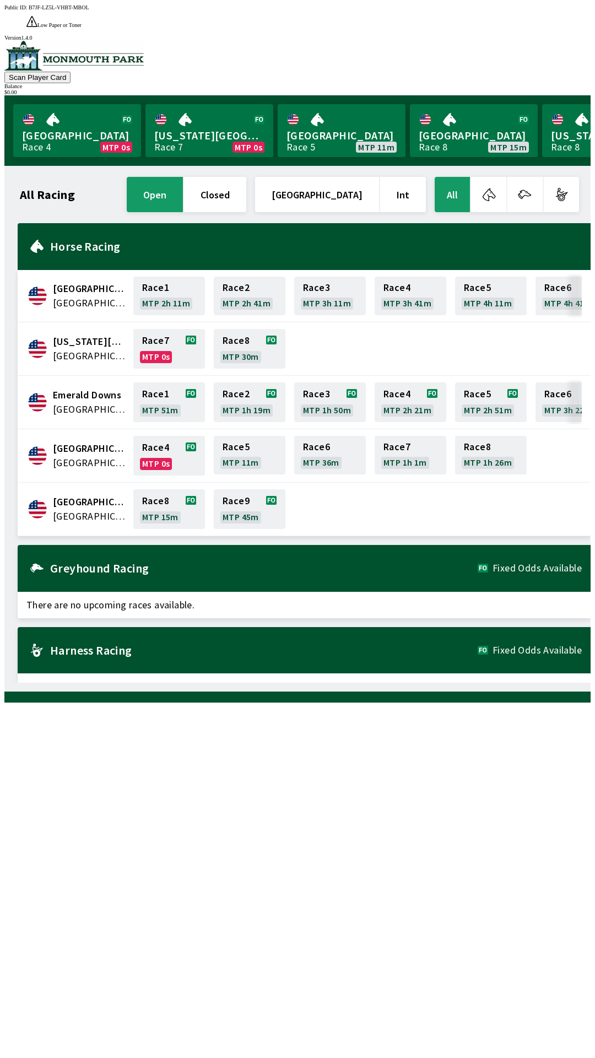
click at [91, 509] on span "[GEOGRAPHIC_DATA]" at bounding box center [90, 516] width 74 height 14
click at [133, 493] on link "Race 8 MTP 15m" at bounding box center [169, 509] width 72 height 40
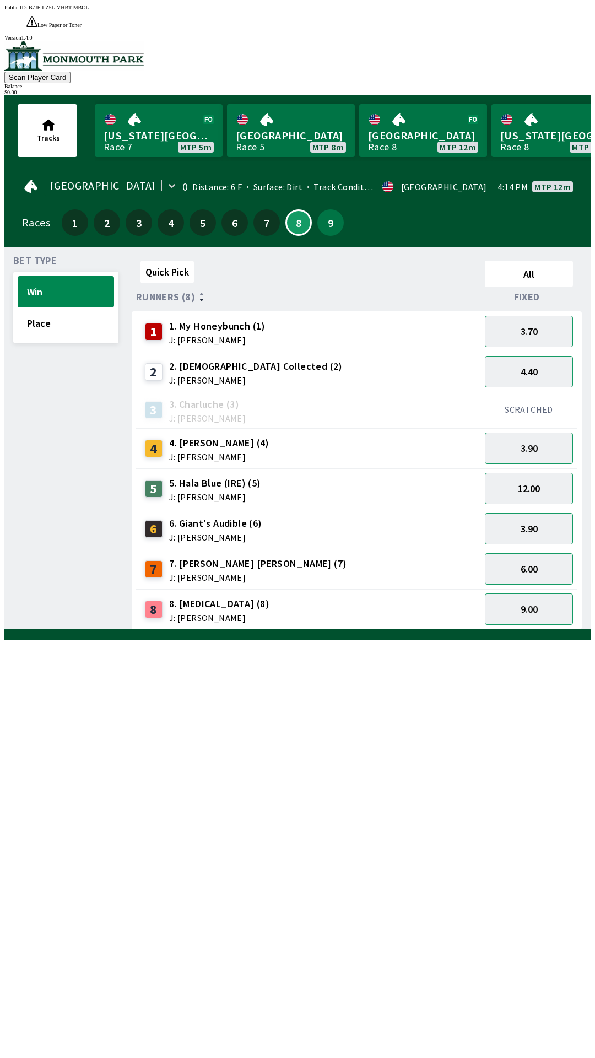
click at [292, 435] on div "4 4. [PERSON_NAME] (4) J: [PERSON_NAME]" at bounding box center [309, 449] width 336 height 28
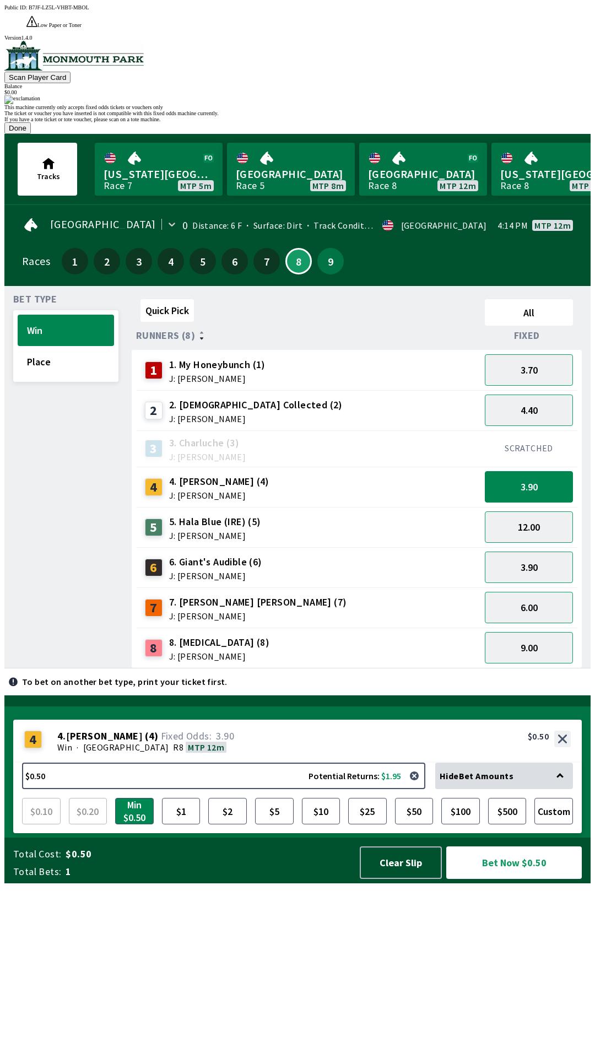
click at [31, 134] on button "Done" at bounding box center [17, 128] width 26 height 12
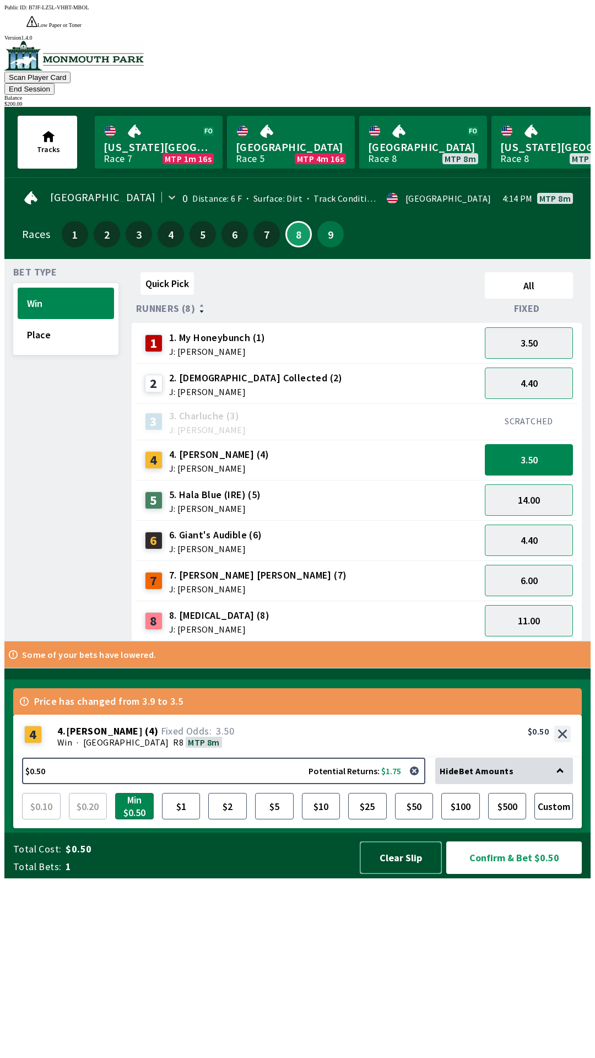
click at [419, 874] on button "Clear Slip" at bounding box center [401, 858] width 82 height 33
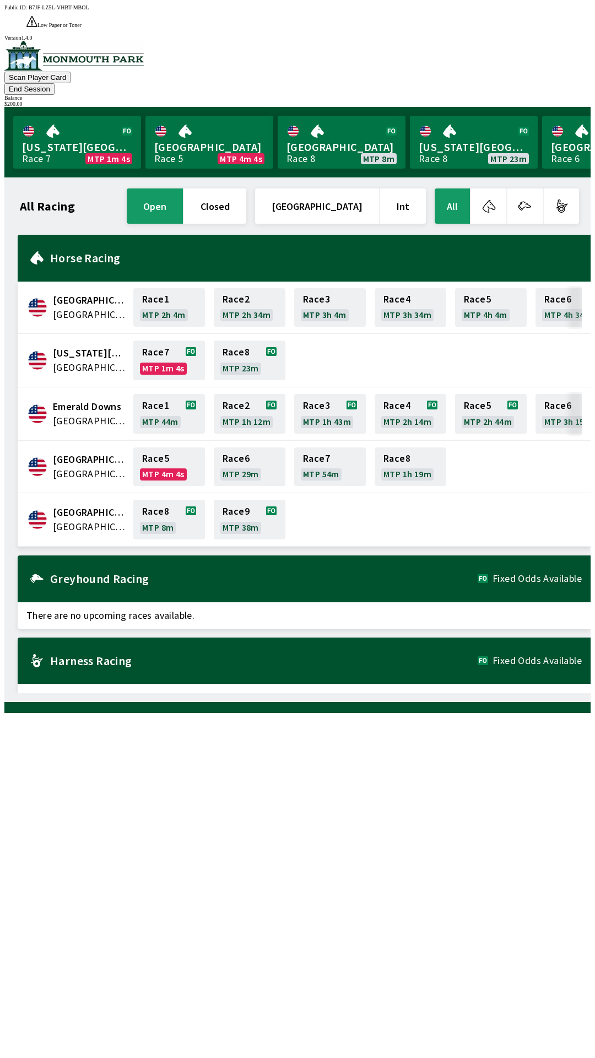
click at [183, 188] on button "open" at bounding box center [155, 205] width 56 height 35
click at [64, 58] on img at bounding box center [73, 56] width 139 height 30
click at [540, 101] on div "$ 200.00" at bounding box center [297, 104] width 586 height 6
click at [204, 693] on div "All Racing open closed [GEOGRAPHIC_DATA] Int All [GEOGRAPHIC_DATA] [GEOGRAPHIC_…" at bounding box center [302, 439] width 578 height 507
click at [167, 693] on div "All Racing open closed [GEOGRAPHIC_DATA] Int All [GEOGRAPHIC_DATA] [GEOGRAPHIC_…" at bounding box center [302, 439] width 578 height 507
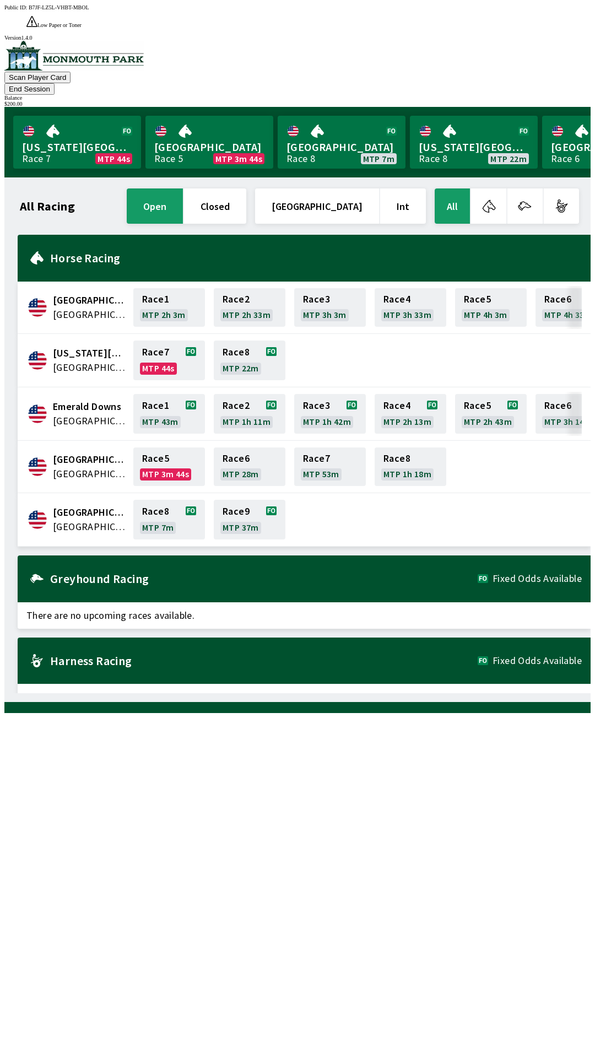
click at [57, 505] on span "[GEOGRAPHIC_DATA]" at bounding box center [90, 512] width 74 height 14
click at [154, 500] on link "Race 8 MTP 7m" at bounding box center [169, 520] width 72 height 40
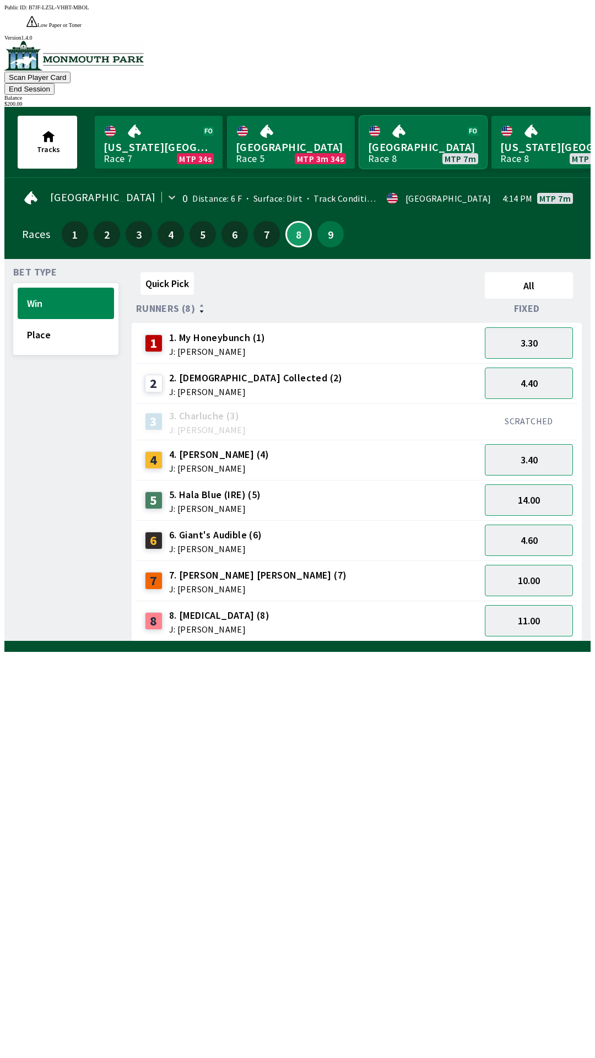
click at [435, 116] on link "[GEOGRAPHIC_DATA] Race 8 MTP 7m" at bounding box center [423, 142] width 128 height 53
click at [551, 101] on div "$ 200.00" at bounding box center [297, 104] width 586 height 6
click at [55, 83] on button "End Session" at bounding box center [29, 89] width 50 height 12
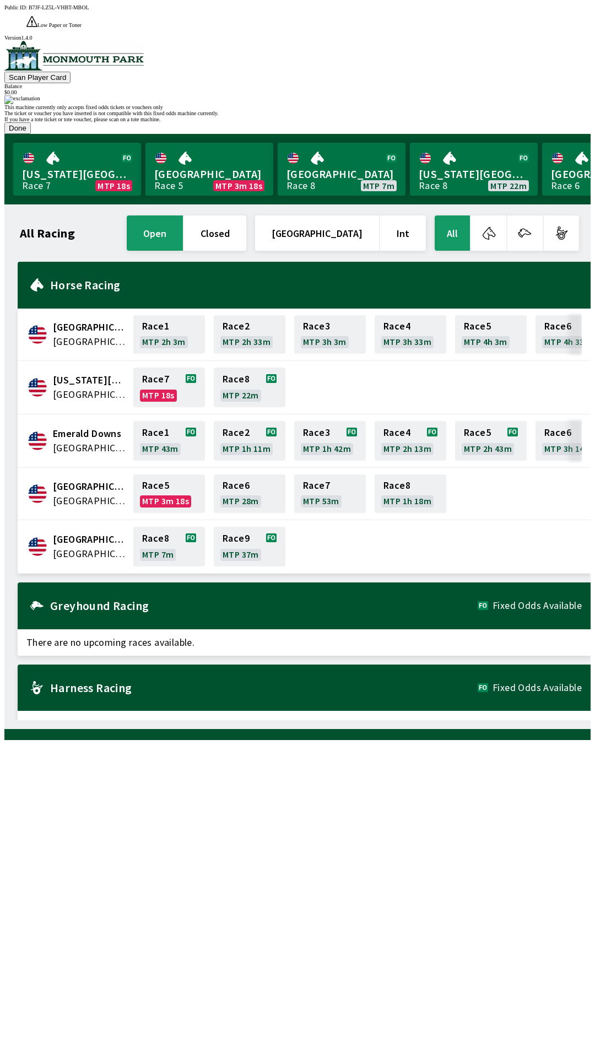
click at [31, 134] on button "Done" at bounding box center [17, 128] width 26 height 12
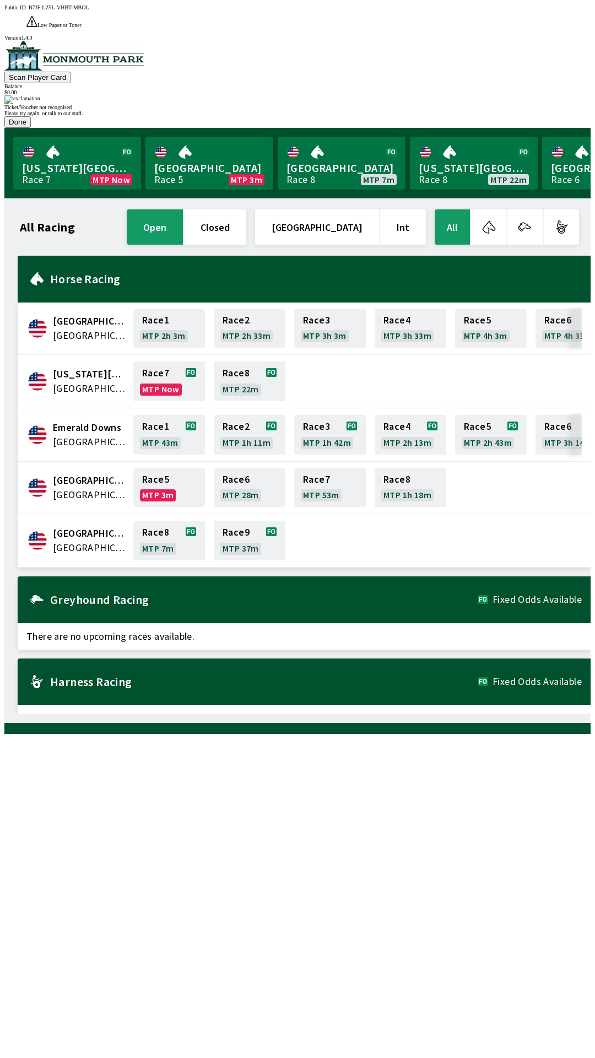
click at [31, 128] on button "Done" at bounding box center [17, 122] width 26 height 12
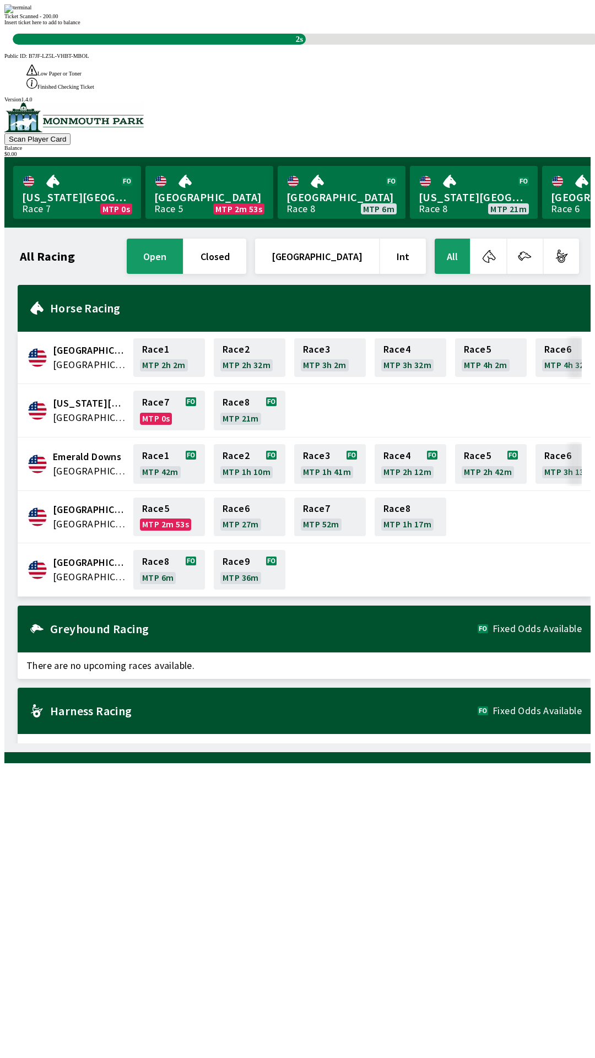
click at [136, 45] on div "Ticket Scanned - 200.00 Insert ticket here to add to balance 2s" at bounding box center [297, 24] width 586 height 40
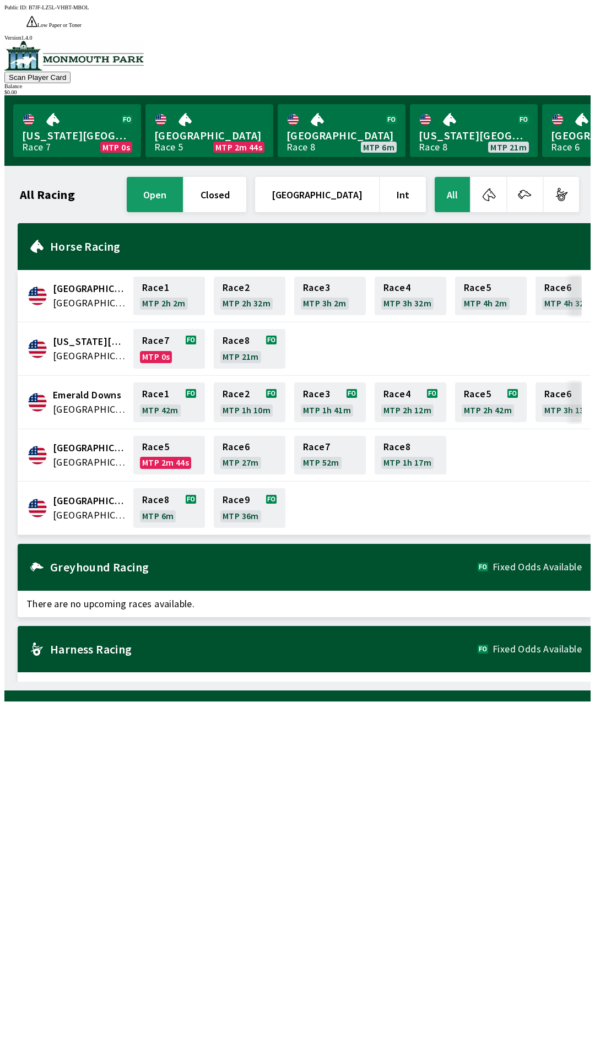
click at [549, 89] on div "$ 0.00" at bounding box center [297, 92] width 586 height 6
click at [246, 177] on button "closed" at bounding box center [215, 194] width 62 height 35
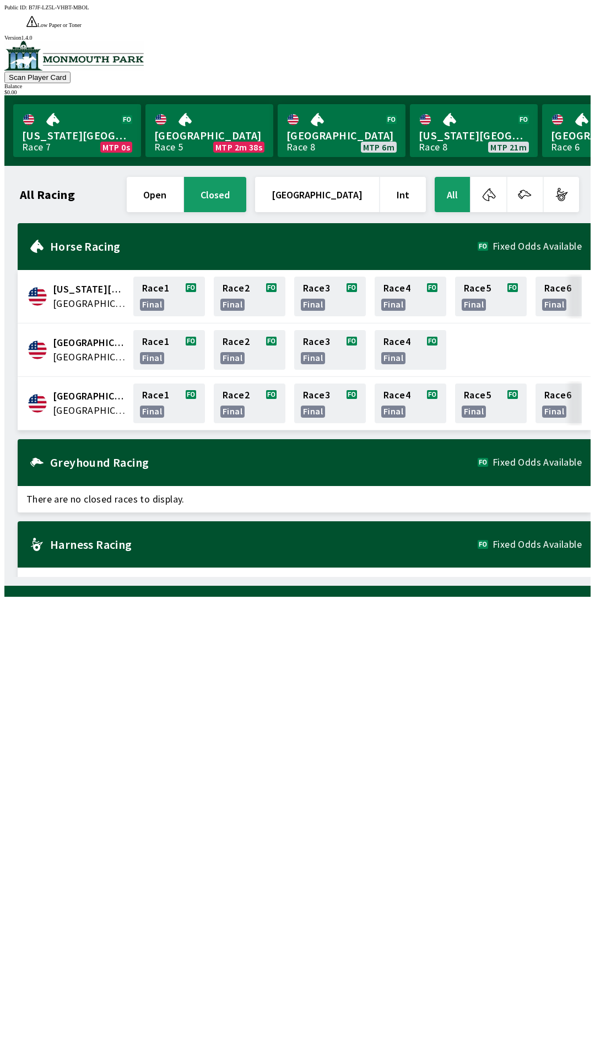
click at [183, 177] on button "open" at bounding box center [155, 194] width 56 height 35
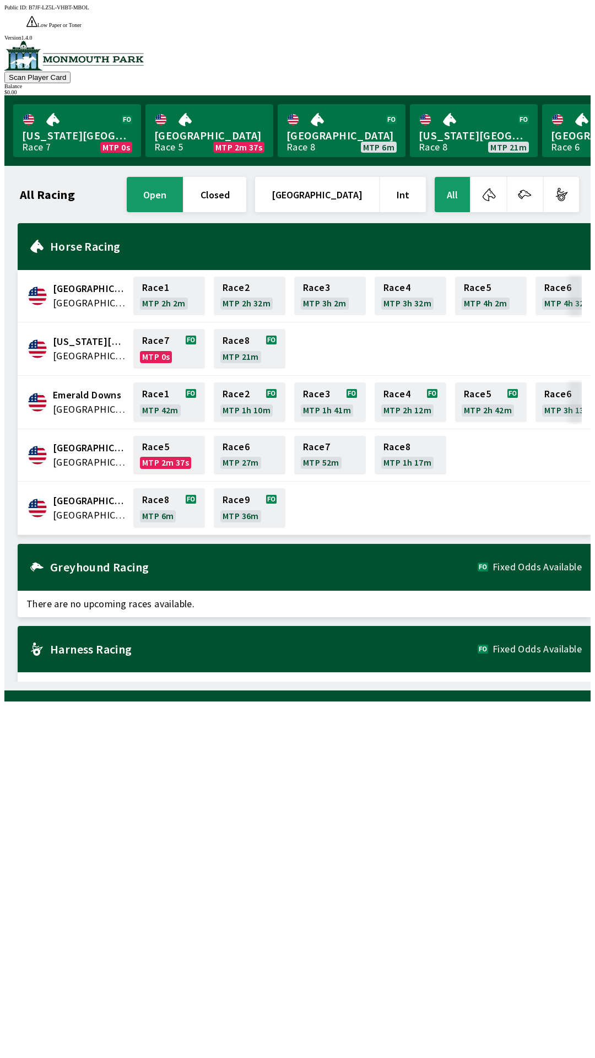
click at [454, 177] on button "All" at bounding box center [452, 194] width 35 height 35
click at [556, 89] on div "$ 0.00" at bounding box center [297, 92] width 586 height 6
click at [550, 89] on div "$ 0.00" at bounding box center [297, 92] width 586 height 6
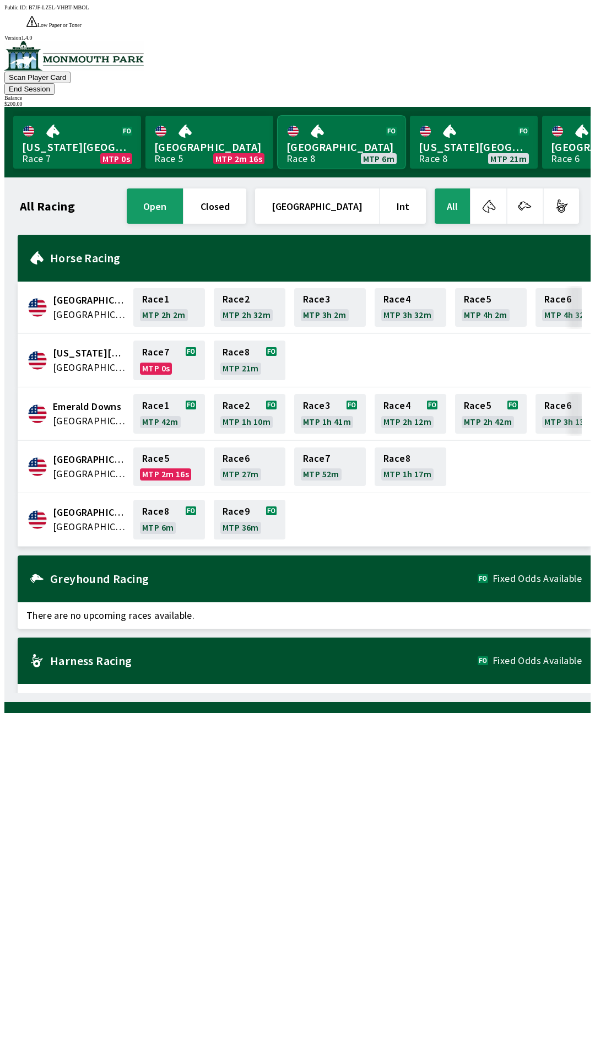
click at [331, 116] on link "[GEOGRAPHIC_DATA] Race 8 MTP 6m" at bounding box center [342, 142] width 128 height 53
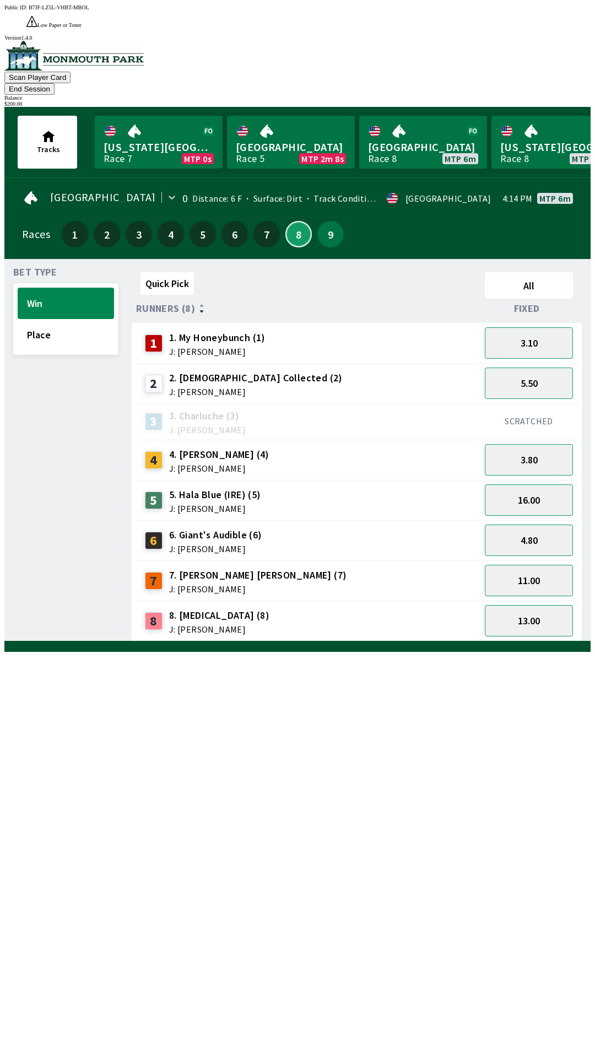
click at [292, 221] on button "8" at bounding box center [298, 234] width 26 height 26
click at [46, 384] on div "Bet Type Win Place" at bounding box center [65, 455] width 105 height 374
click at [59, 389] on div "Bet Type Win Place" at bounding box center [65, 455] width 105 height 374
click at [554, 101] on div "$ 200.00" at bounding box center [297, 104] width 586 height 6
click at [55, 83] on button "End Session" at bounding box center [29, 89] width 50 height 12
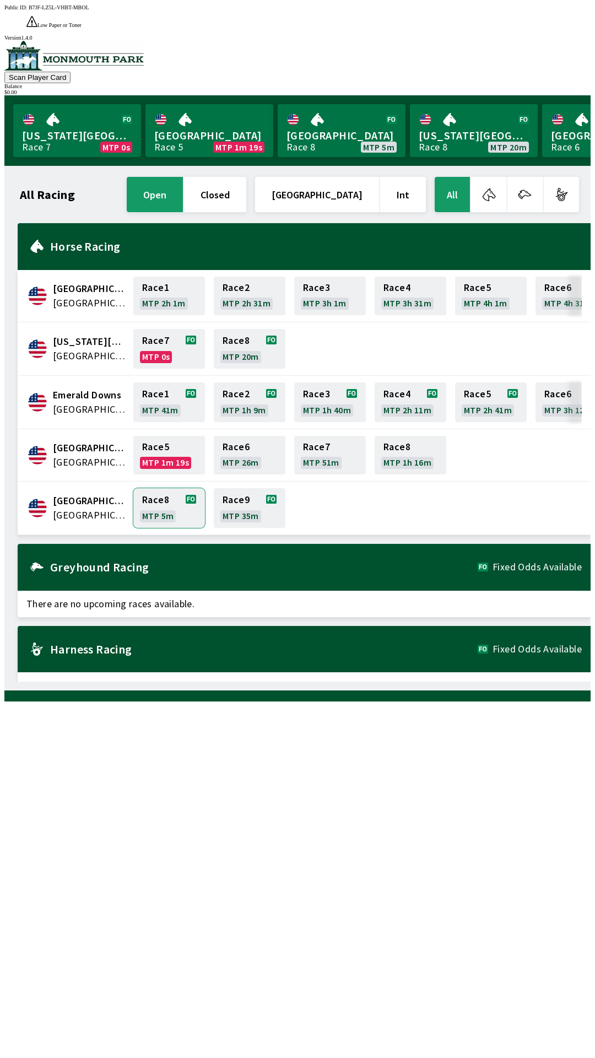
click at [176, 495] on link "Race 8 MTP 5m" at bounding box center [169, 508] width 72 height 40
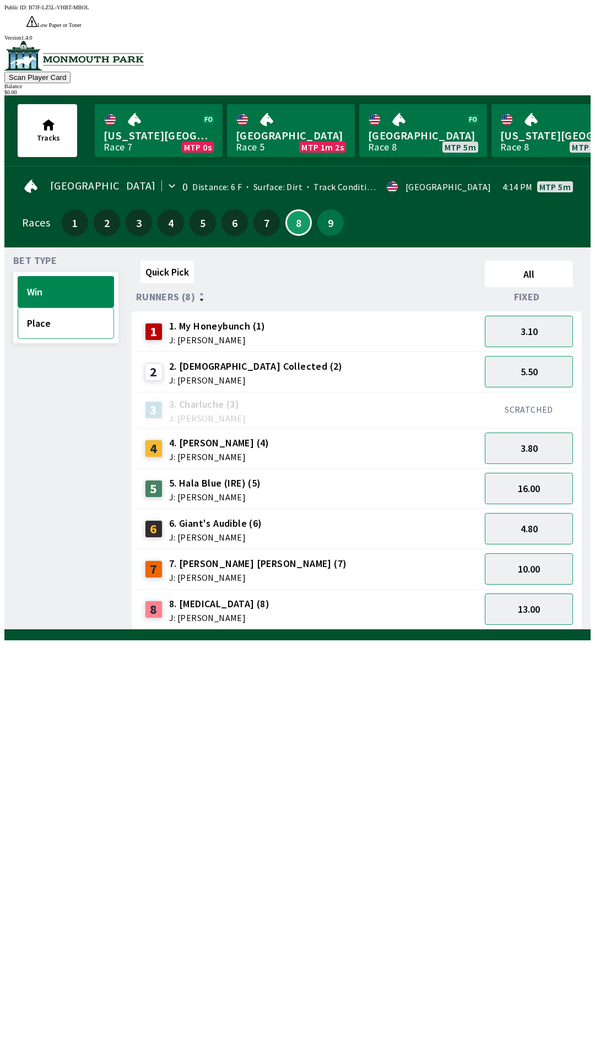
click at [41, 309] on button "Place" at bounding box center [66, 323] width 96 height 31
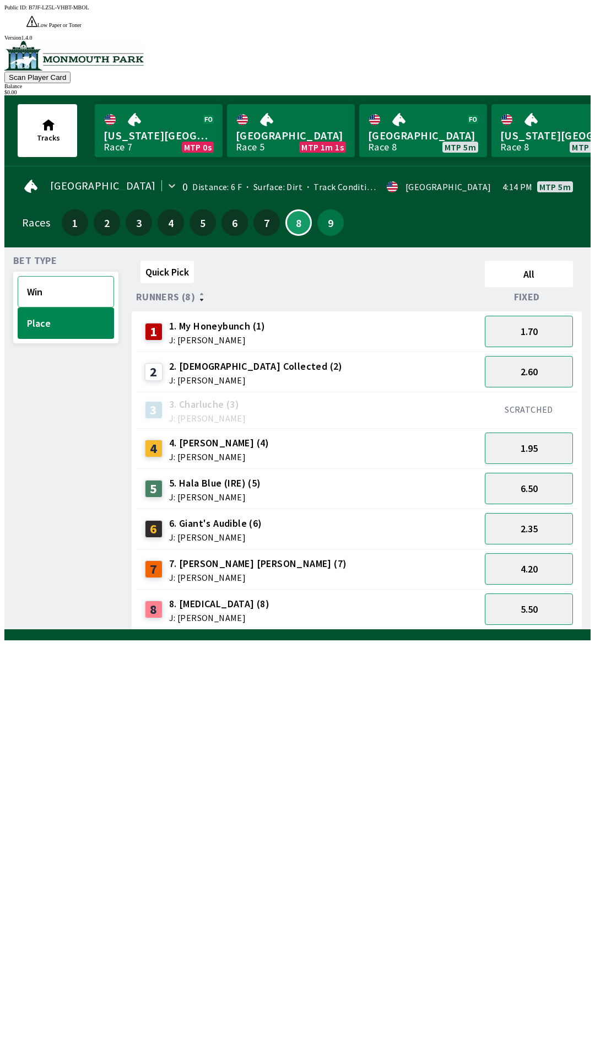
click at [55, 276] on button "Win" at bounding box center [66, 291] width 96 height 31
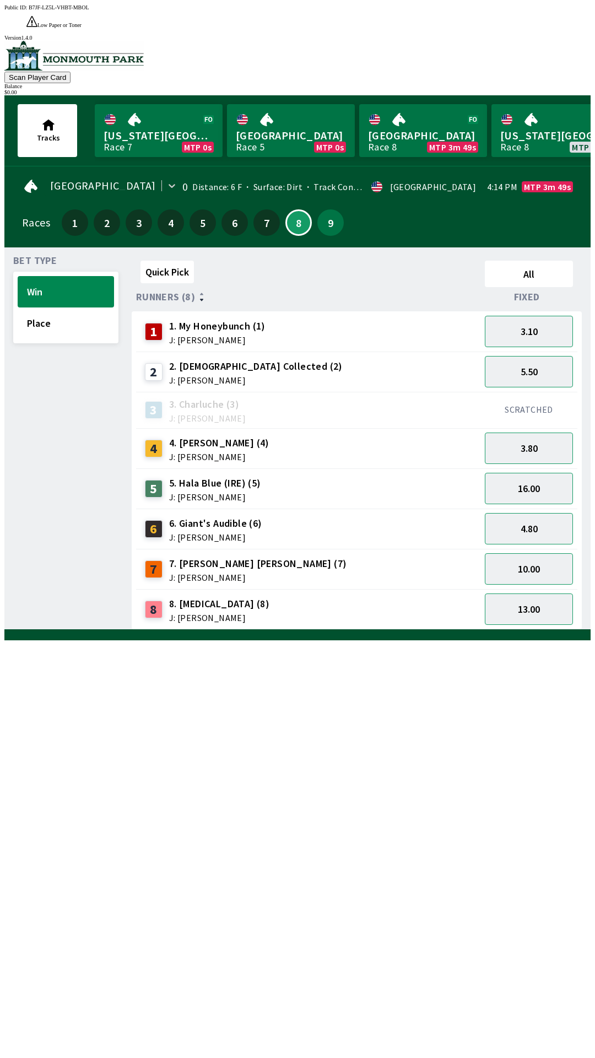
click at [214, 493] on span "J: [PERSON_NAME]" at bounding box center [215, 497] width 92 height 9
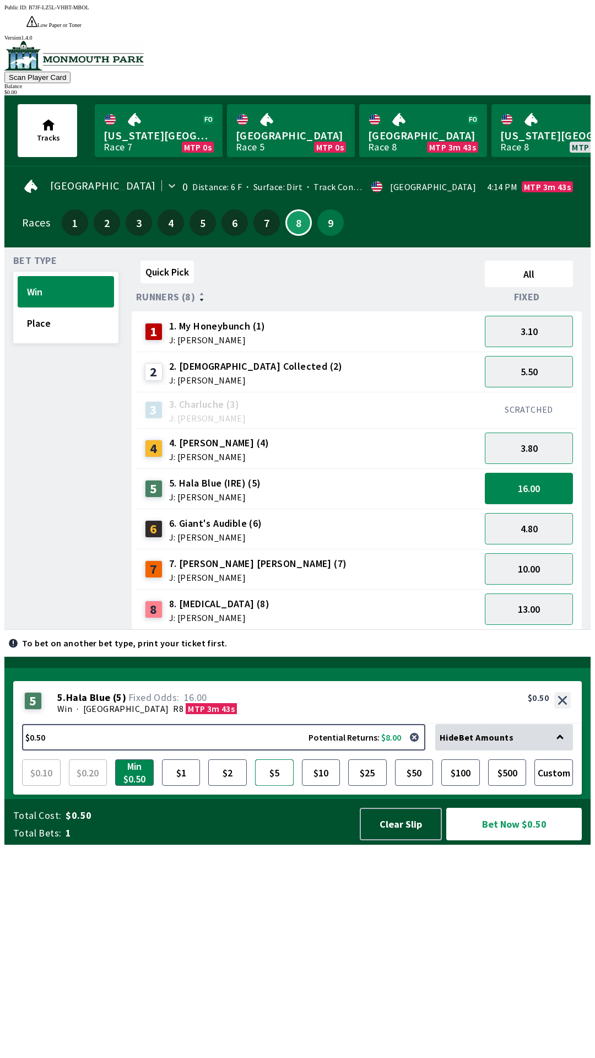
click at [278, 786] on button "$5" at bounding box center [274, 772] width 39 height 26
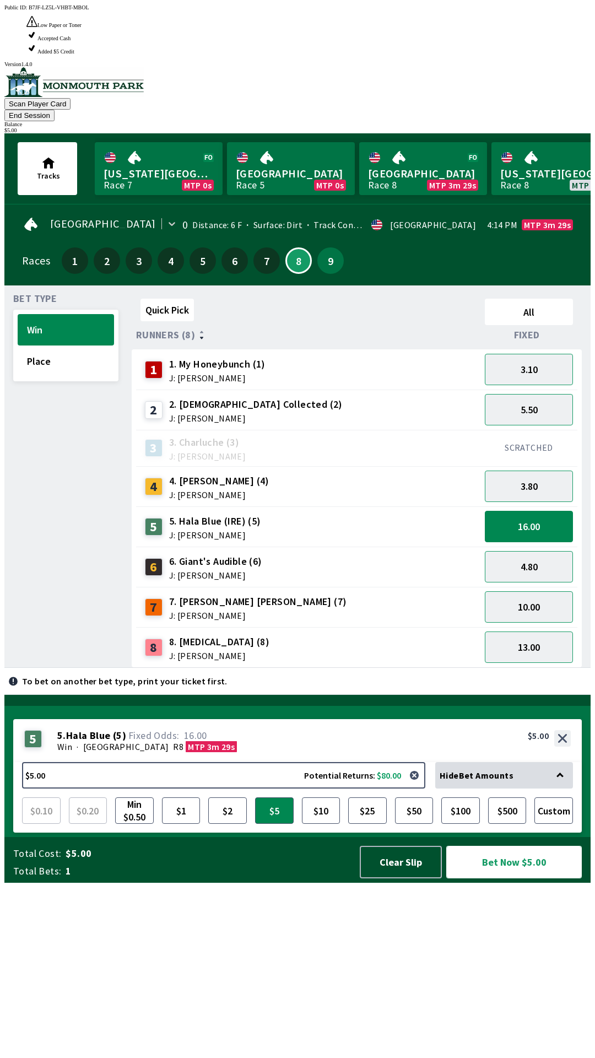
click at [514, 878] on button "Bet Now $5.00" at bounding box center [514, 862] width 136 height 33
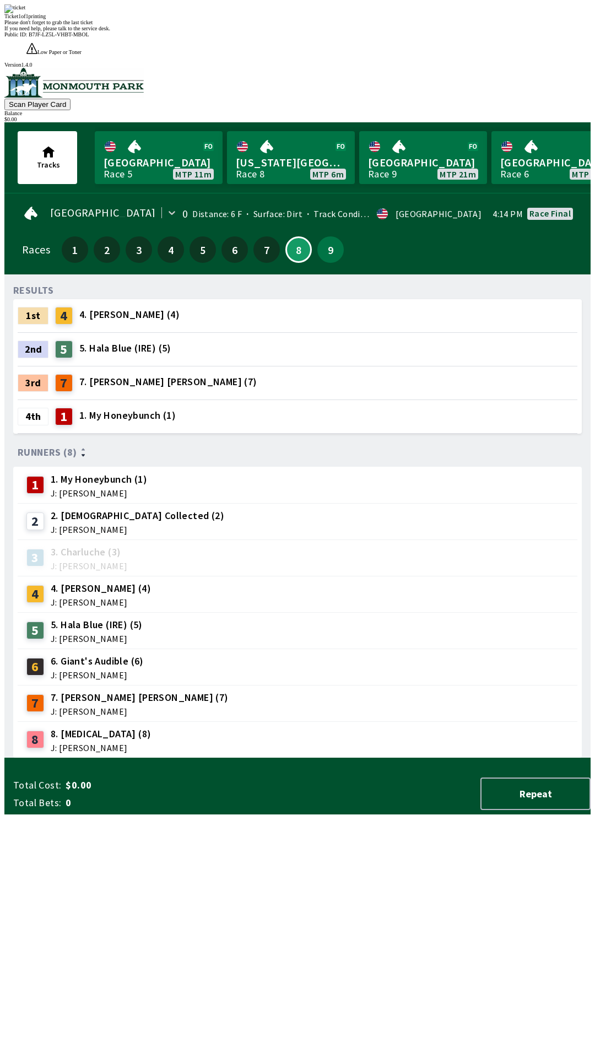
click at [380, 738] on div "RESULTS 1st 4 4. [PERSON_NAME] (4) 2nd 5 5. Hala Blue (IRE) (5) 3rd 7 7. [PERSO…" at bounding box center [302, 520] width 578 height 475
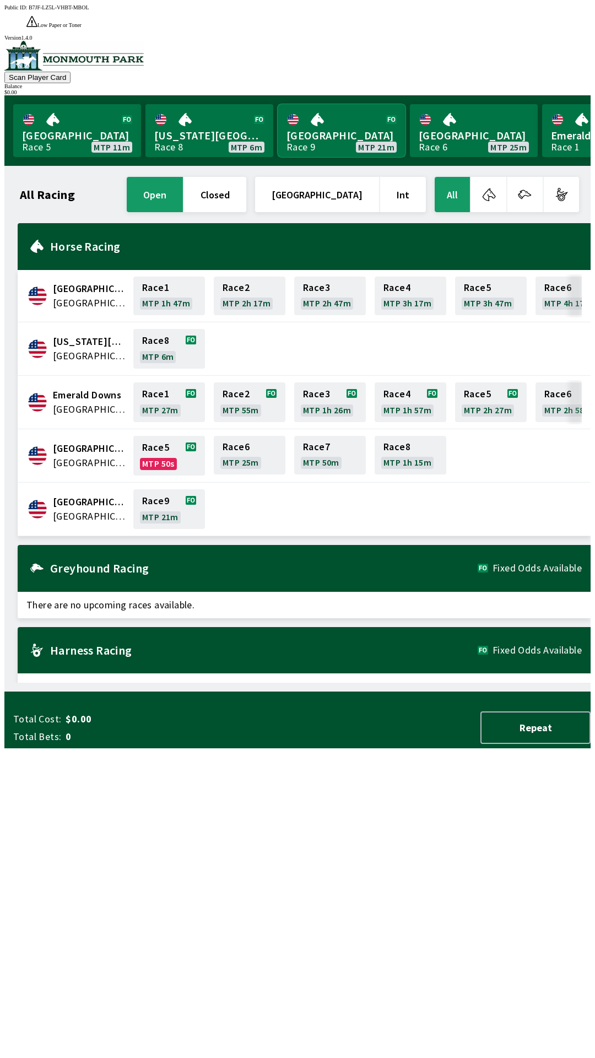
click at [335, 112] on link "[GEOGRAPHIC_DATA] Race 9 MTP 21m" at bounding box center [342, 130] width 128 height 53
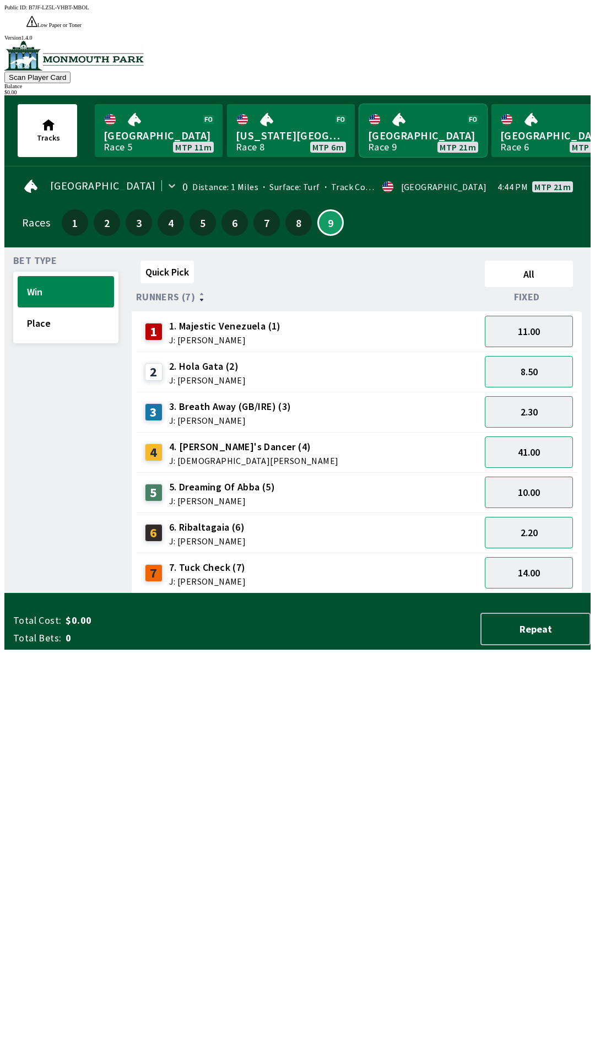
click at [359, 104] on link "[GEOGRAPHIC_DATA] Race 9 MTP 21m" at bounding box center [423, 130] width 128 height 53
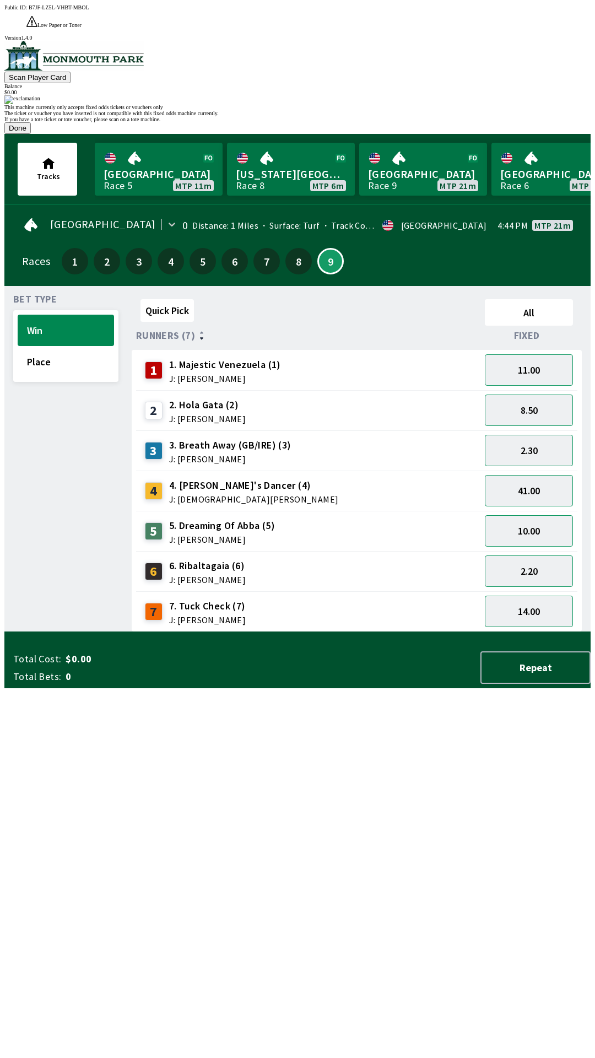
click at [31, 134] on button "Done" at bounding box center [17, 128] width 26 height 12
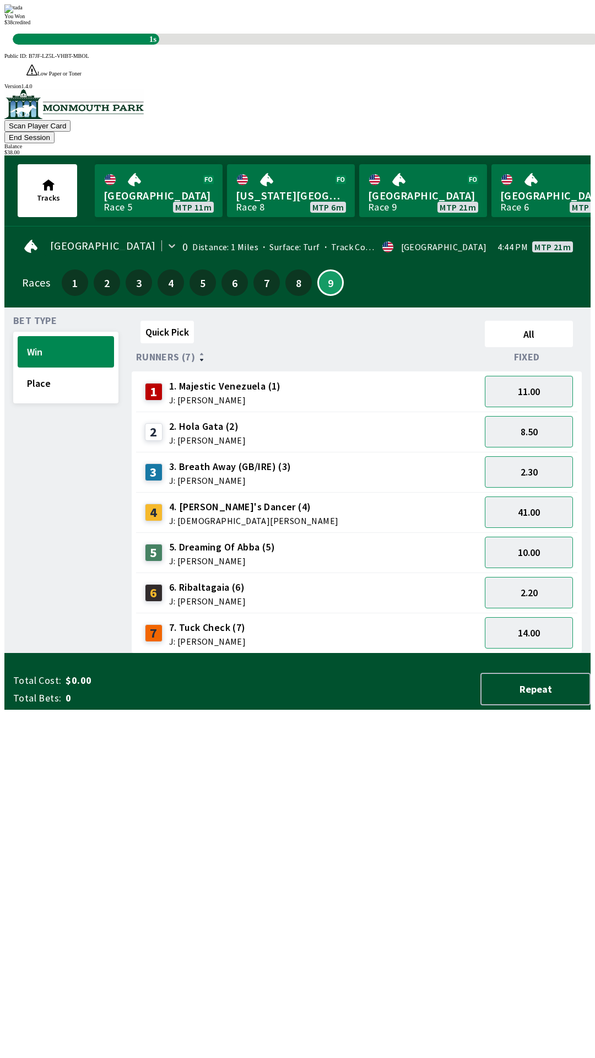
click at [296, 654] on div "Quick Pick All Runners (7) Fixed 1 1. Majestic Venezuela (1) J: [PERSON_NAME] 1…" at bounding box center [361, 484] width 459 height 337
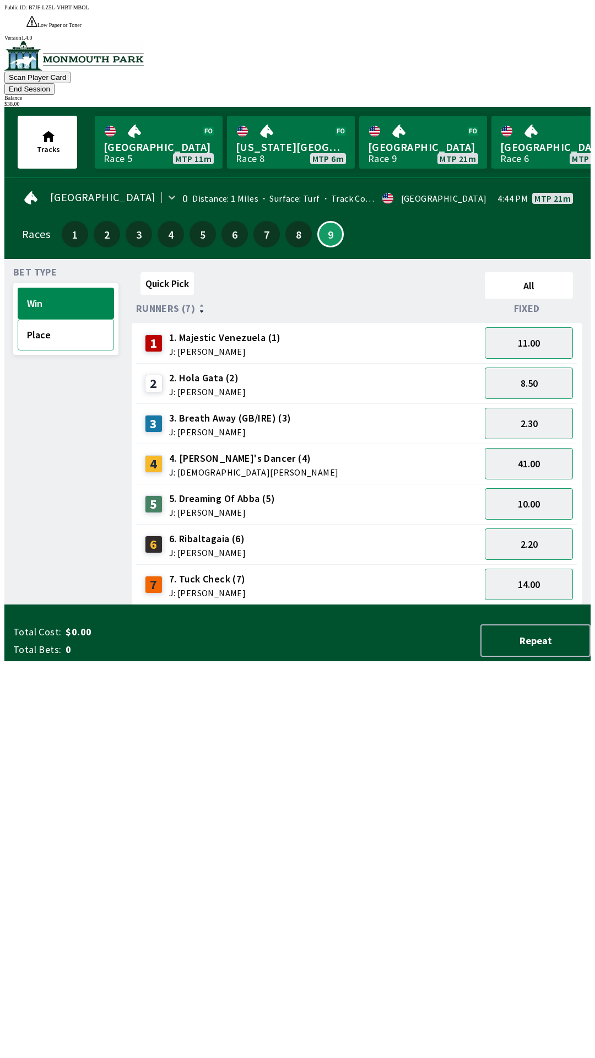
click at [67, 319] on button "Place" at bounding box center [66, 334] width 96 height 31
click at [54, 288] on button "Win" at bounding box center [66, 303] width 96 height 31
click at [514, 408] on button "2.30" at bounding box center [529, 423] width 88 height 31
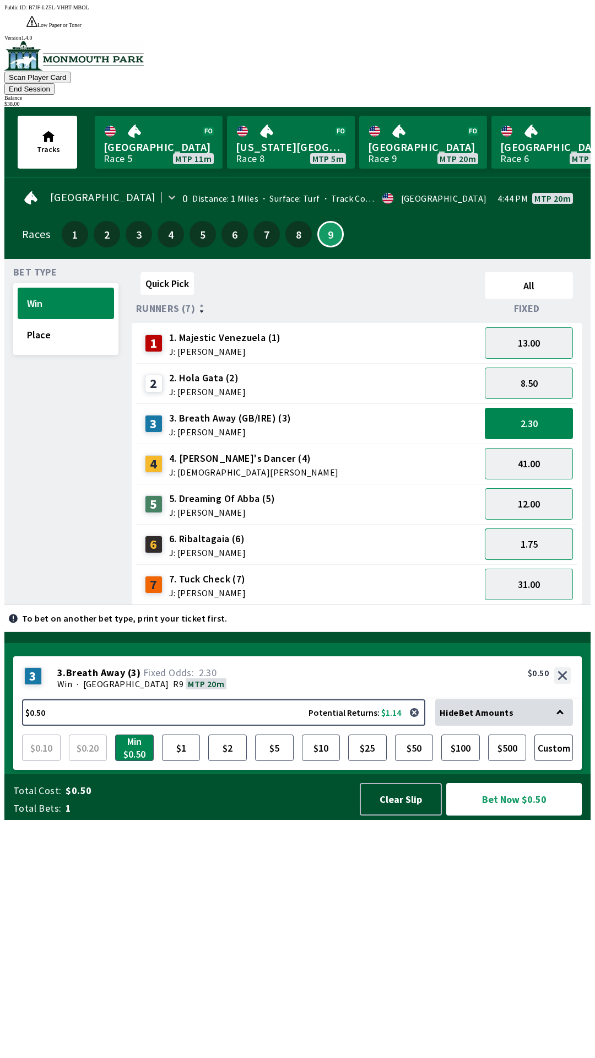
click at [510, 529] on button "1.75" at bounding box center [529, 544] width 88 height 31
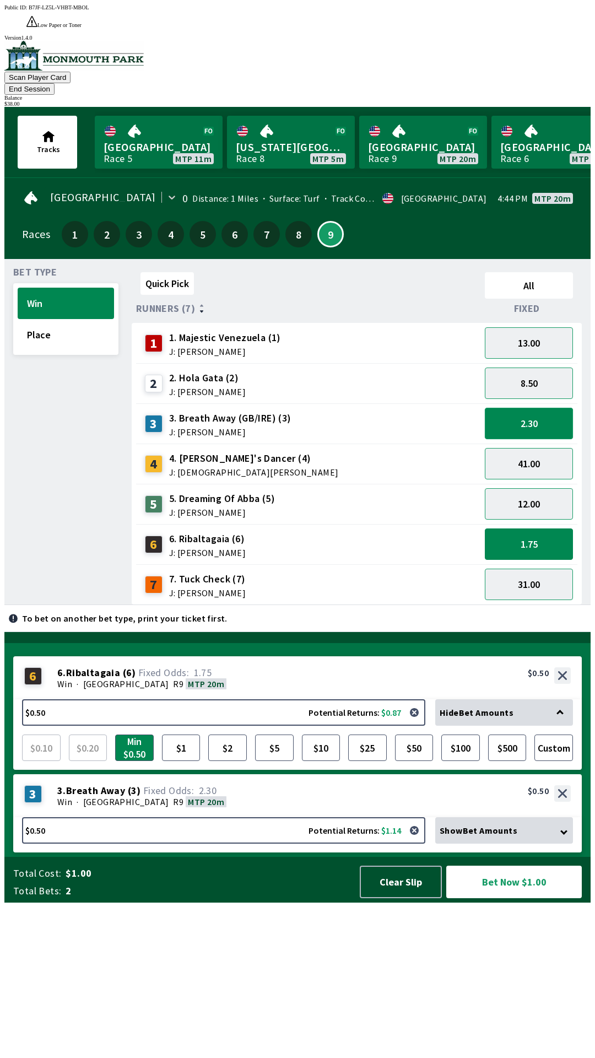
click at [502, 408] on button "2.30" at bounding box center [529, 423] width 88 height 31
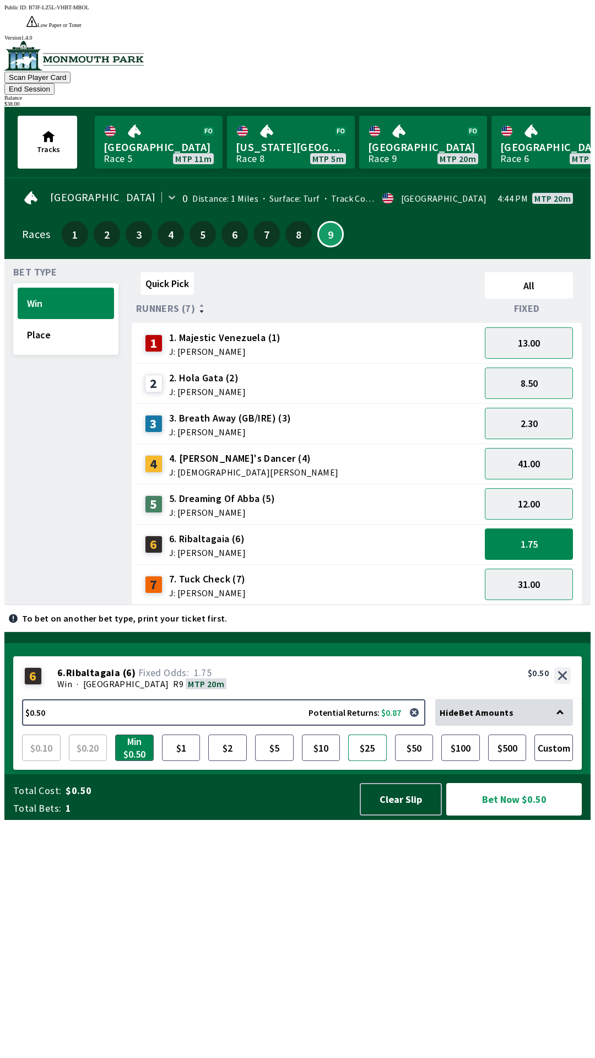
click at [367, 761] on button "$25" at bounding box center [367, 748] width 39 height 26
click at [502, 816] on button "Bet Now $25.00" at bounding box center [514, 799] width 136 height 33
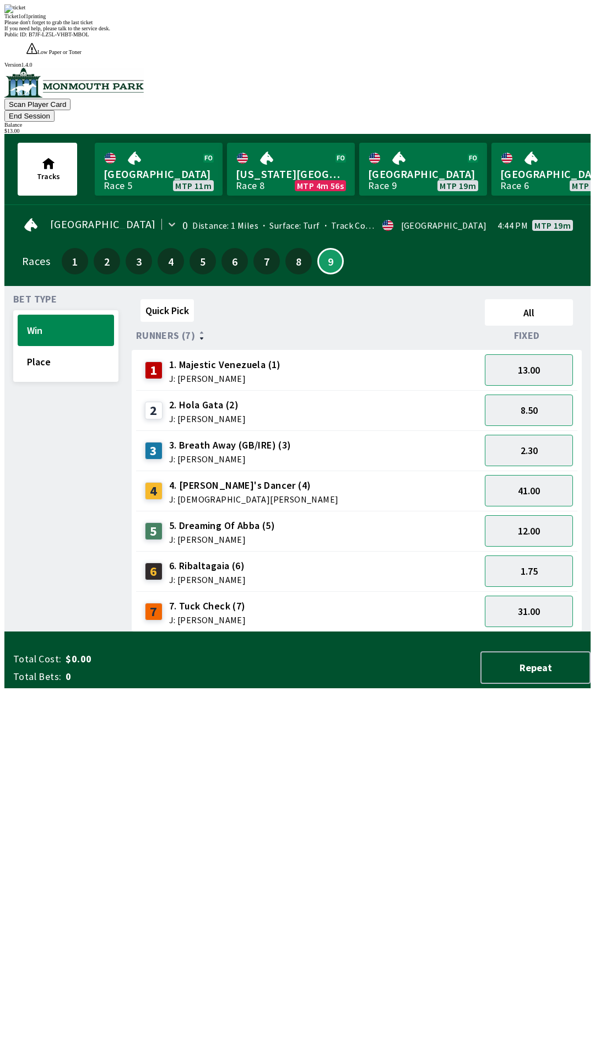
click at [250, 632] on div "Quick Pick All Runners (7) Fixed 1 1. Majestic Venezuela (1) J: [PERSON_NAME] 1…" at bounding box center [361, 463] width 459 height 337
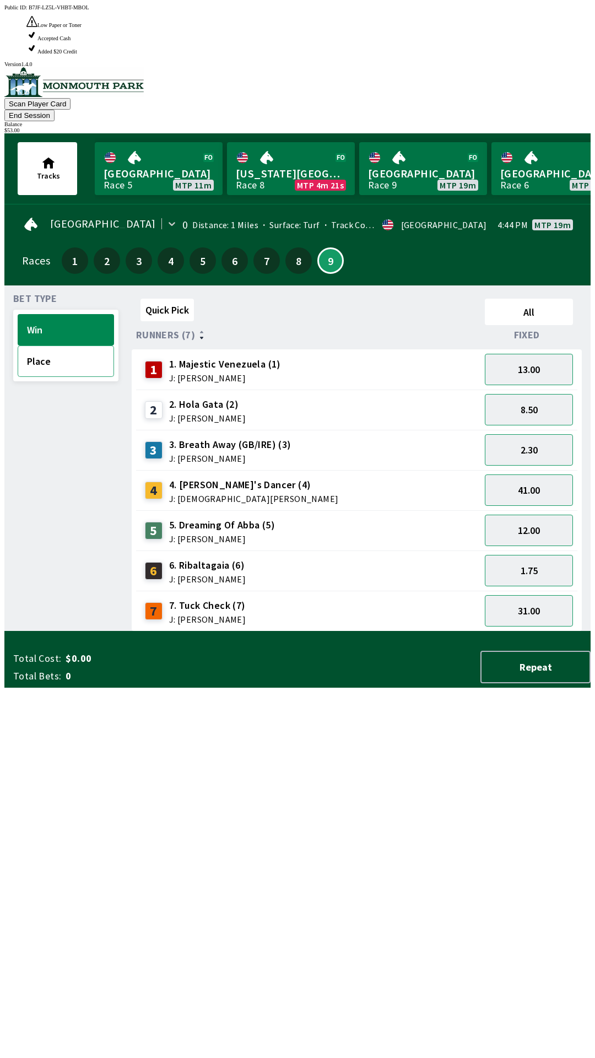
click at [62, 346] on button "Place" at bounding box center [66, 361] width 96 height 31
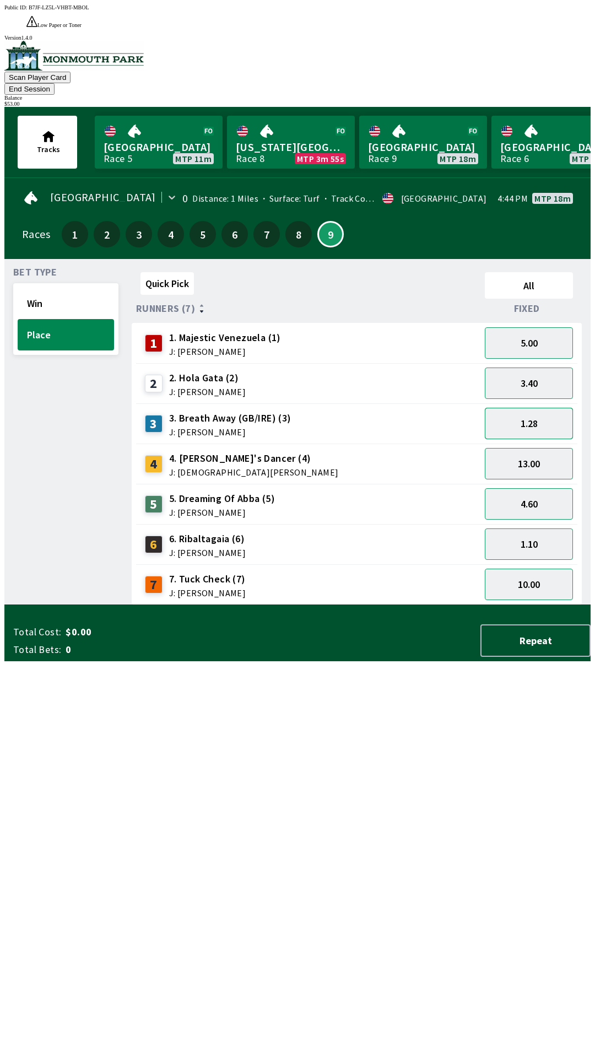
click at [501, 408] on button "1.28" at bounding box center [529, 423] width 88 height 31
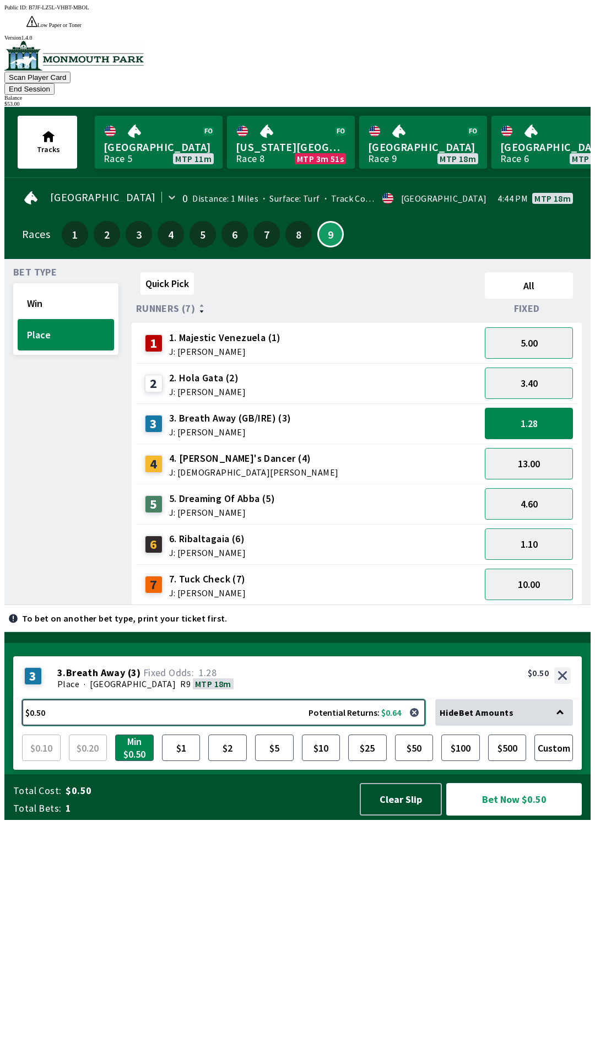
click at [78, 726] on button "$0.50 Potential Returns: $0.64" at bounding box center [223, 712] width 403 height 26
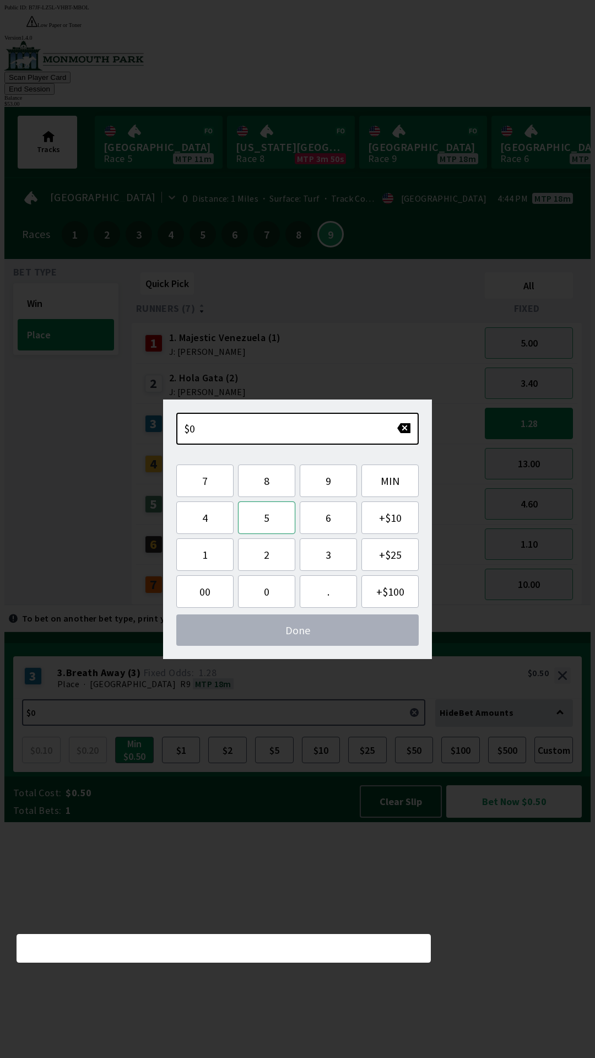
click at [265, 517] on button "5" at bounding box center [266, 517] width 57 height 33
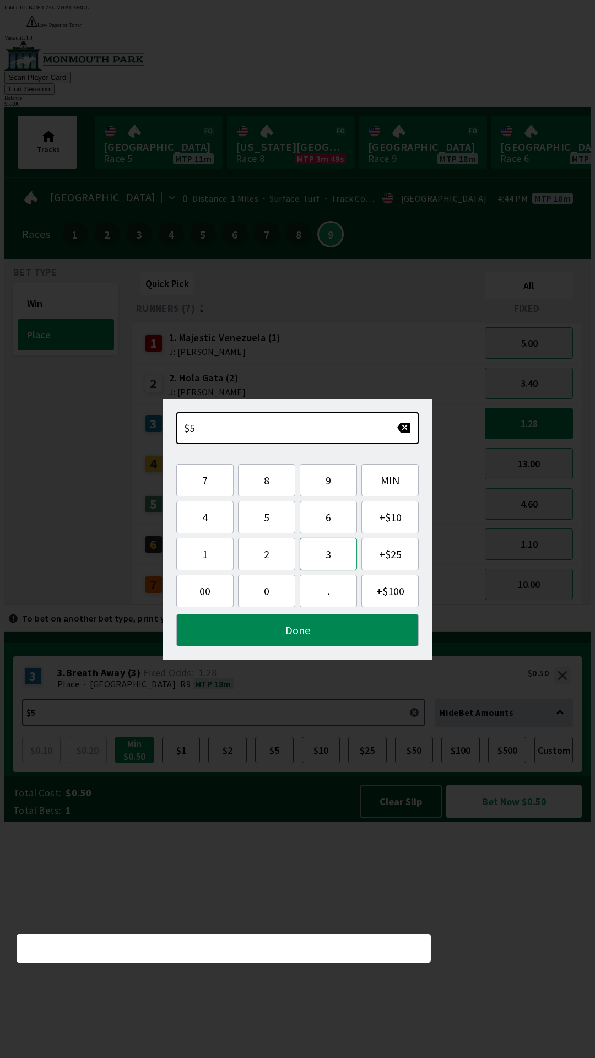
click at [317, 554] on button "3" at bounding box center [328, 554] width 57 height 33
click at [287, 623] on button "Done" at bounding box center [297, 630] width 242 height 33
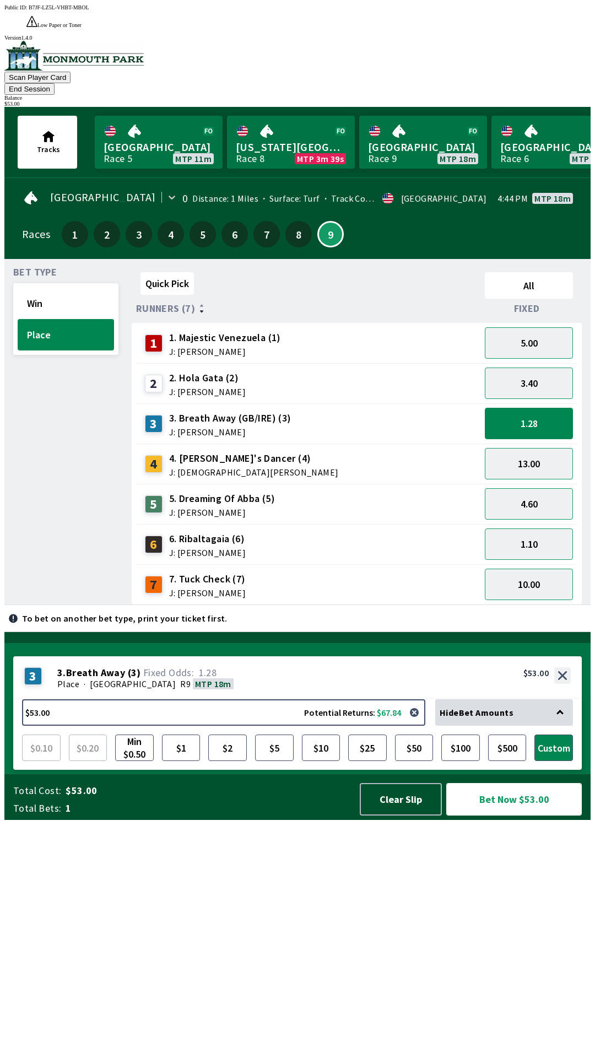
click at [510, 816] on button "Bet Now $53.00" at bounding box center [514, 799] width 136 height 33
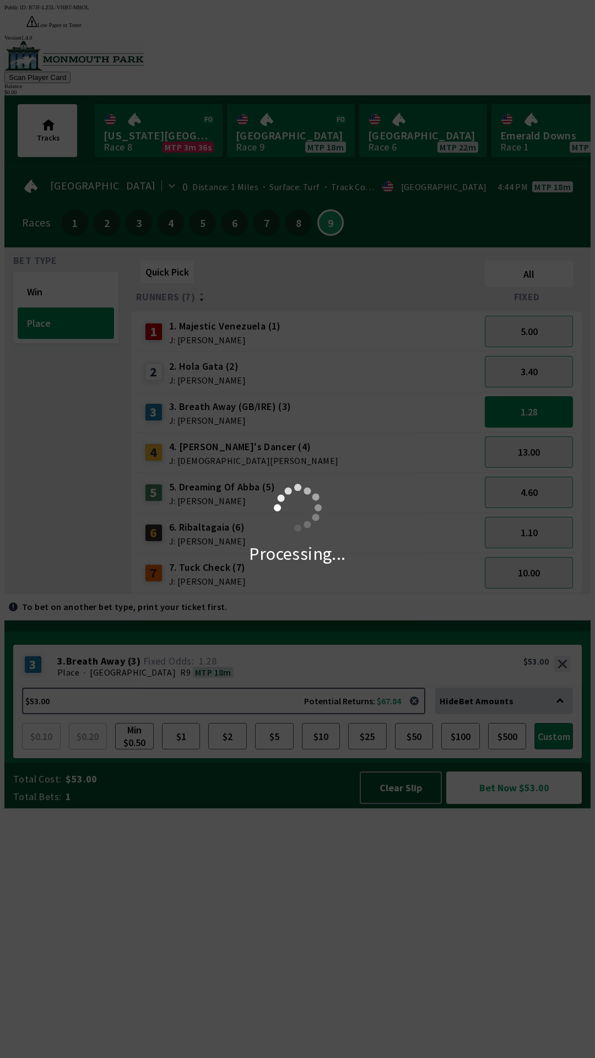
click at [446, 772] on button "Bet Now $53.00" at bounding box center [514, 788] width 136 height 33
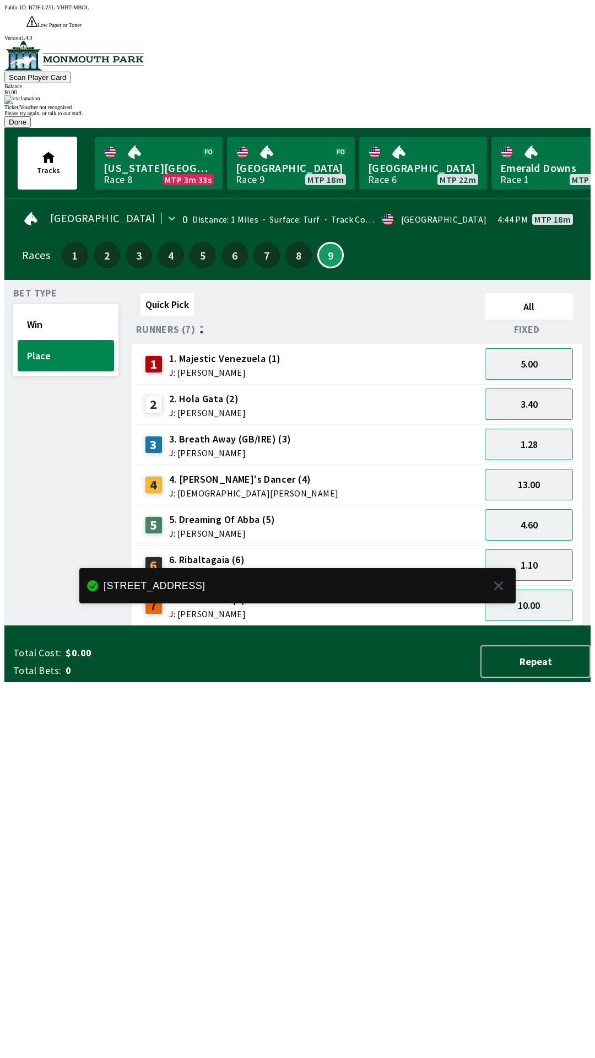
click at [381, 128] on div "Ticket/Voucher not recognised Please try again, or talk to our staff. Done" at bounding box center [297, 111] width 586 height 33
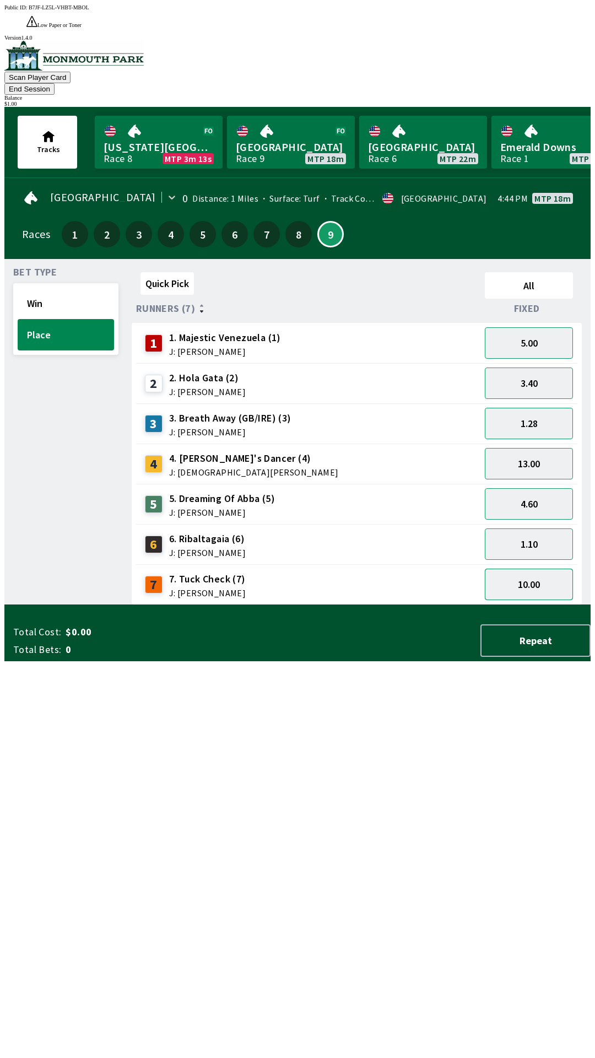
click at [535, 569] on button "10.00" at bounding box center [529, 584] width 88 height 31
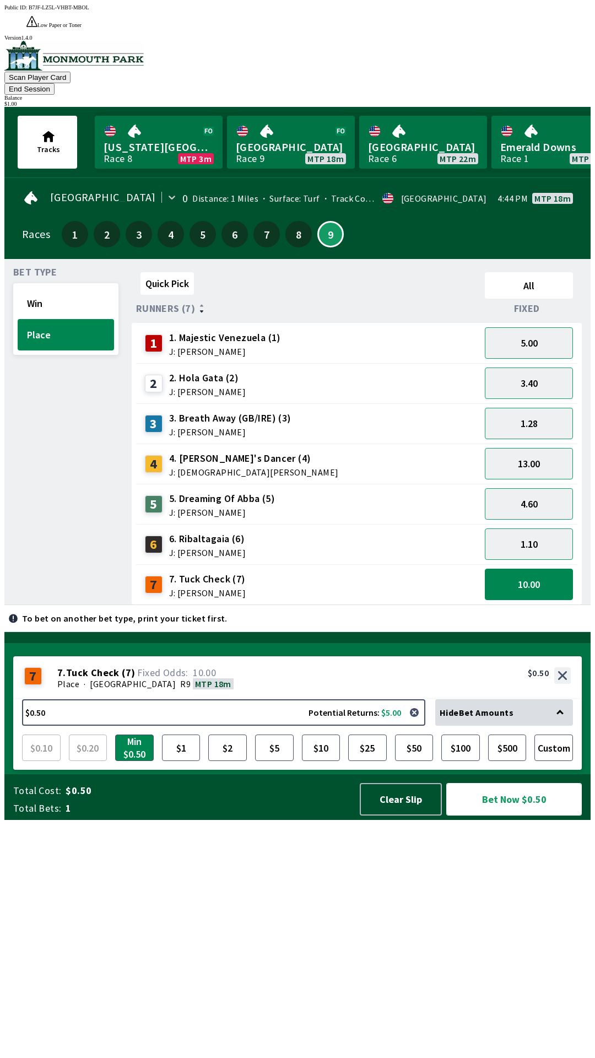
click at [508, 816] on button "Bet Now $0.50" at bounding box center [514, 799] width 136 height 33
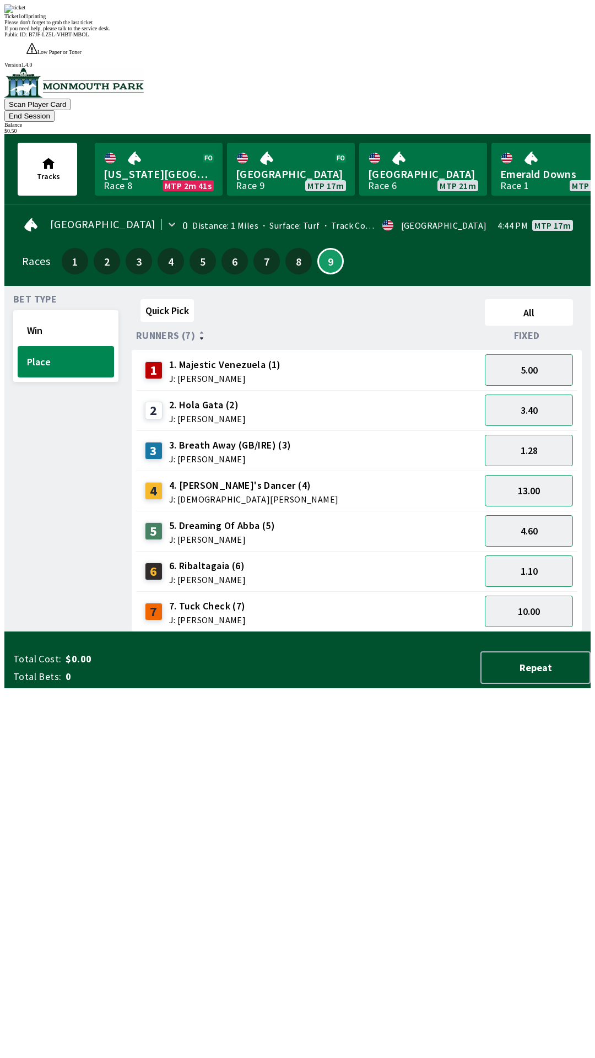
click at [449, 25] on div "Please don't forget to grab the last ticket" at bounding box center [297, 22] width 586 height 6
click at [434, 31] on div "Ticket 1 of 1 printing Please don't forget to grab the last ticket If you need …" at bounding box center [297, 17] width 586 height 27
click at [533, 684] on button "Repeat" at bounding box center [536, 667] width 110 height 33
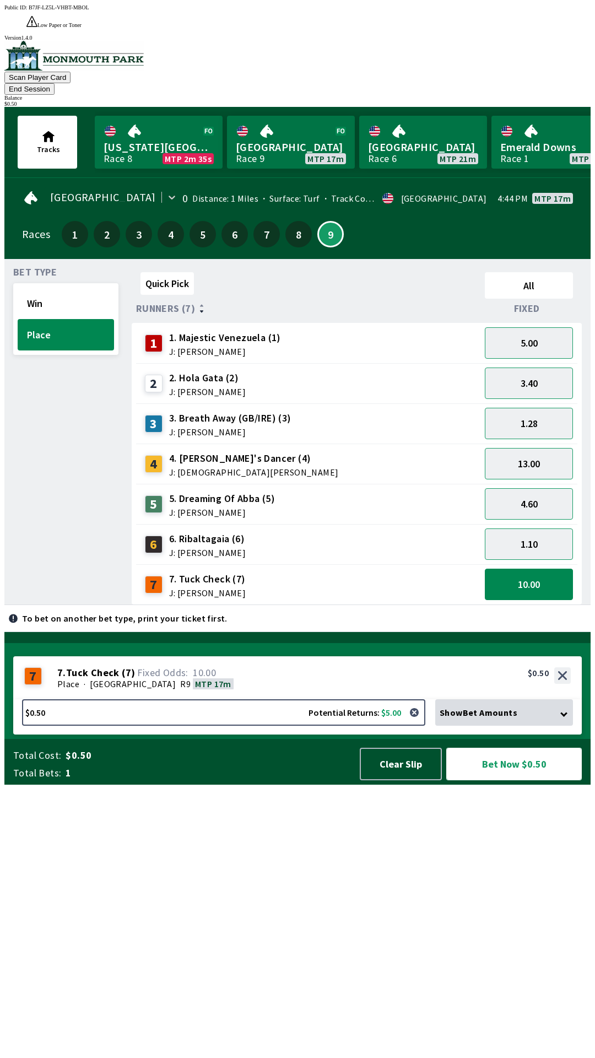
click at [489, 780] on button "Bet Now $0.50" at bounding box center [514, 764] width 136 height 33
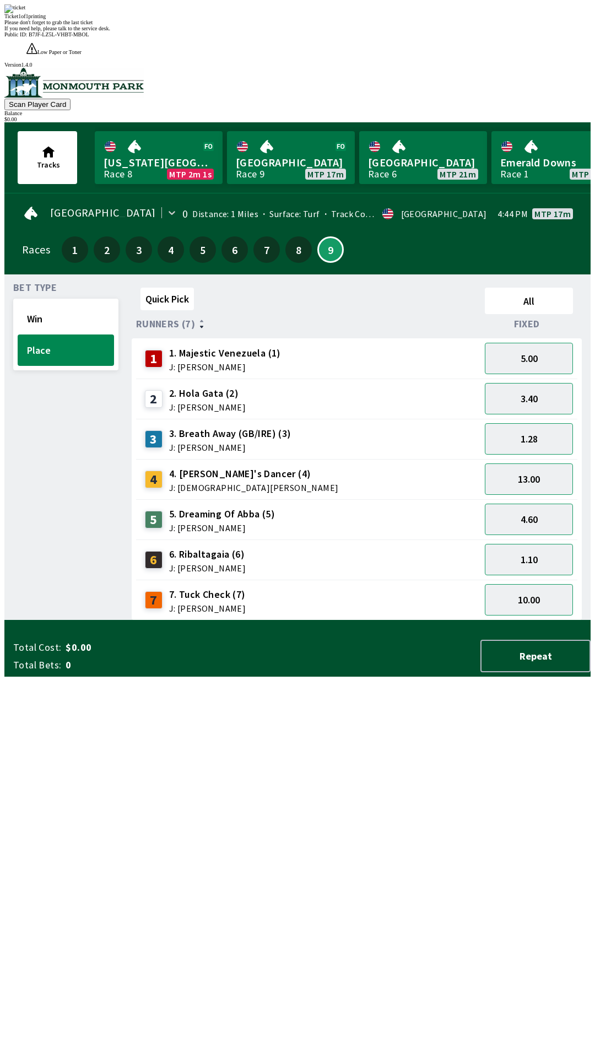
click at [381, 25] on div "Please don't forget to grab the last ticket" at bounding box center [297, 22] width 586 height 6
click at [368, 25] on div "Please don't forget to grab the last ticket" at bounding box center [297, 22] width 586 height 6
click at [376, 31] on div "Ticket 1 of 1 printing Please don't forget to grab the last ticket If you need …" at bounding box center [297, 17] width 586 height 27
click at [393, 25] on div "Please don't forget to grab the last ticket" at bounding box center [297, 22] width 586 height 6
click at [398, 25] on div "Please don't forget to grab the last ticket" at bounding box center [297, 22] width 586 height 6
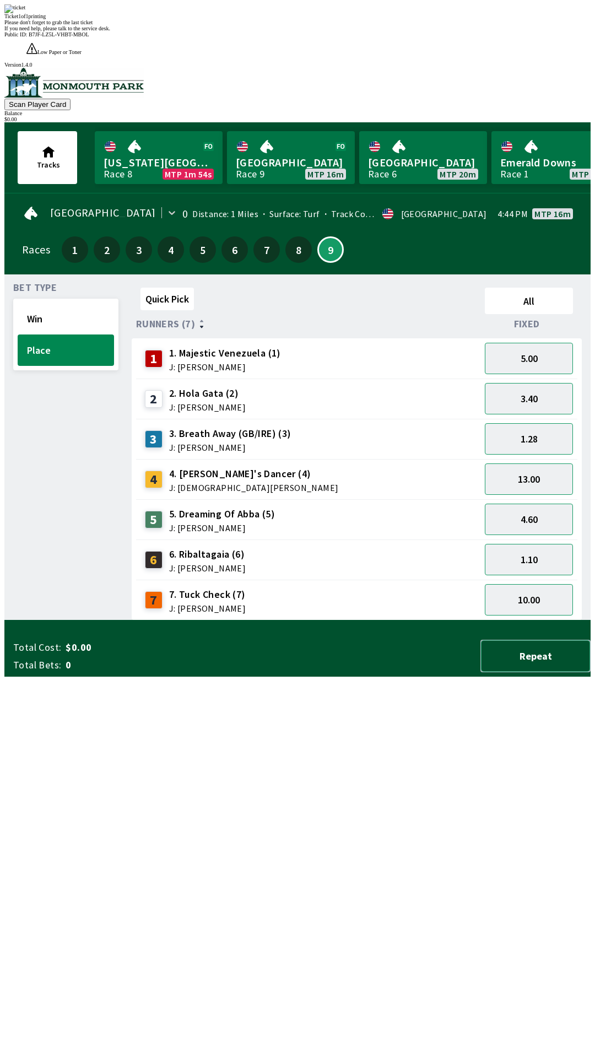
click at [542, 672] on button "Repeat" at bounding box center [536, 656] width 110 height 33
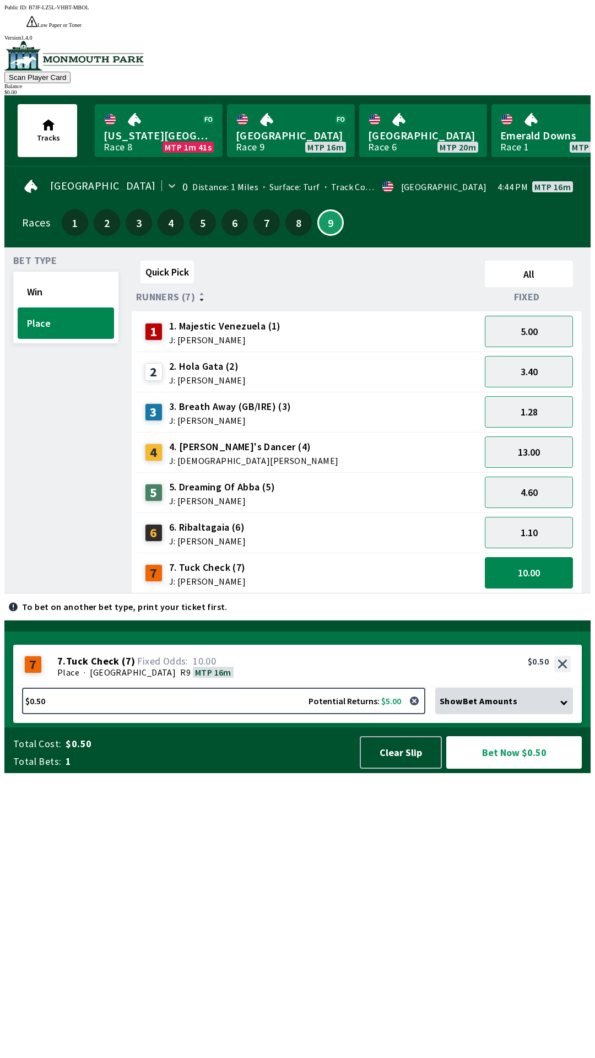
click at [257, 440] on span "4. [PERSON_NAME]'s Dancer (4)" at bounding box center [254, 447] width 170 height 14
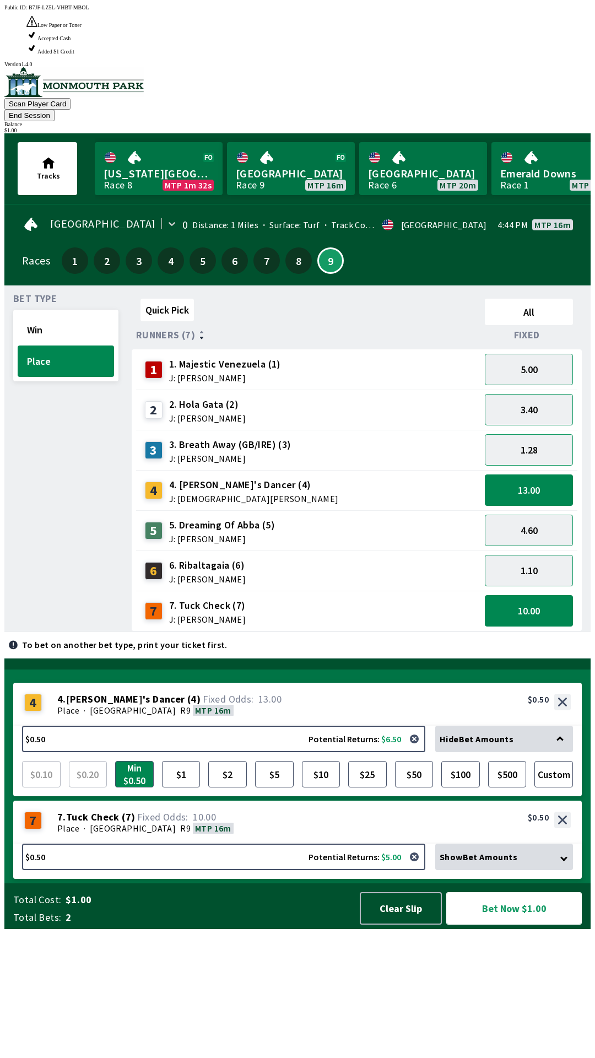
click at [517, 925] on button "Bet Now $1.00" at bounding box center [514, 908] width 136 height 33
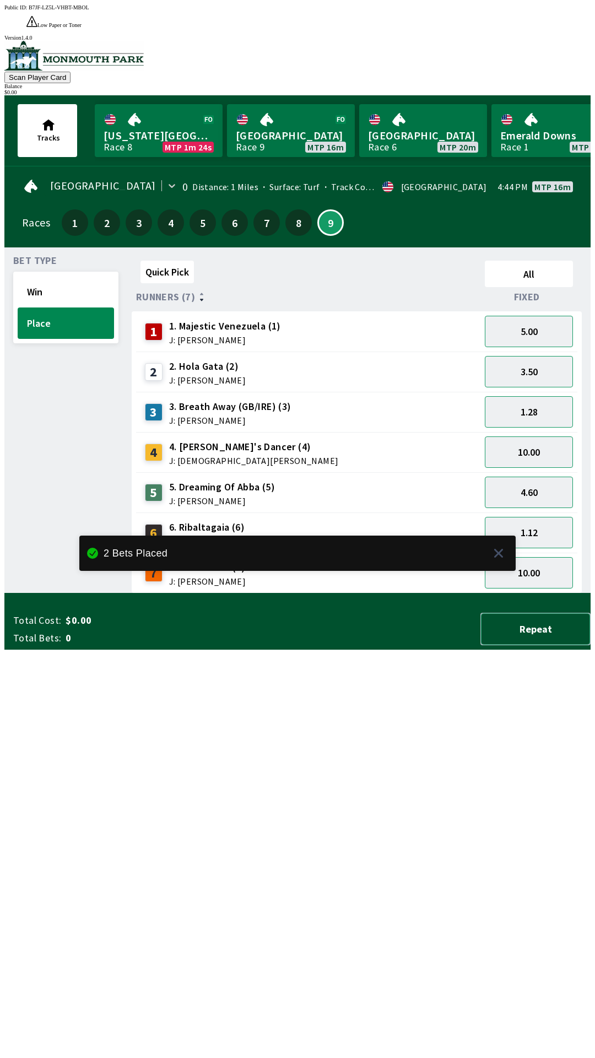
click at [560, 645] on button "Repeat" at bounding box center [536, 629] width 110 height 33
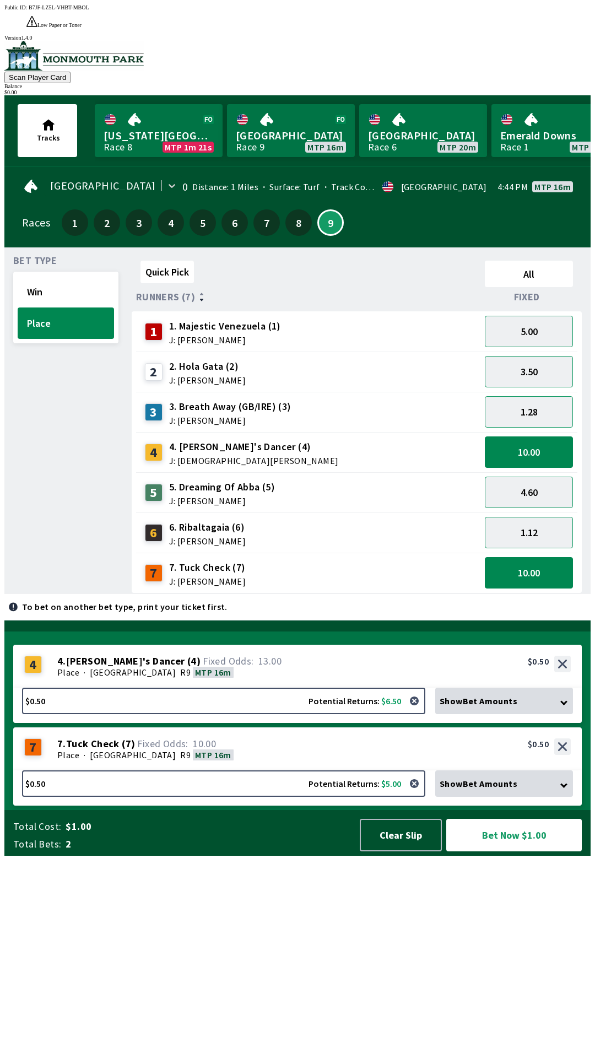
click at [230, 376] on span "J: [PERSON_NAME]" at bounding box center [207, 380] width 77 height 9
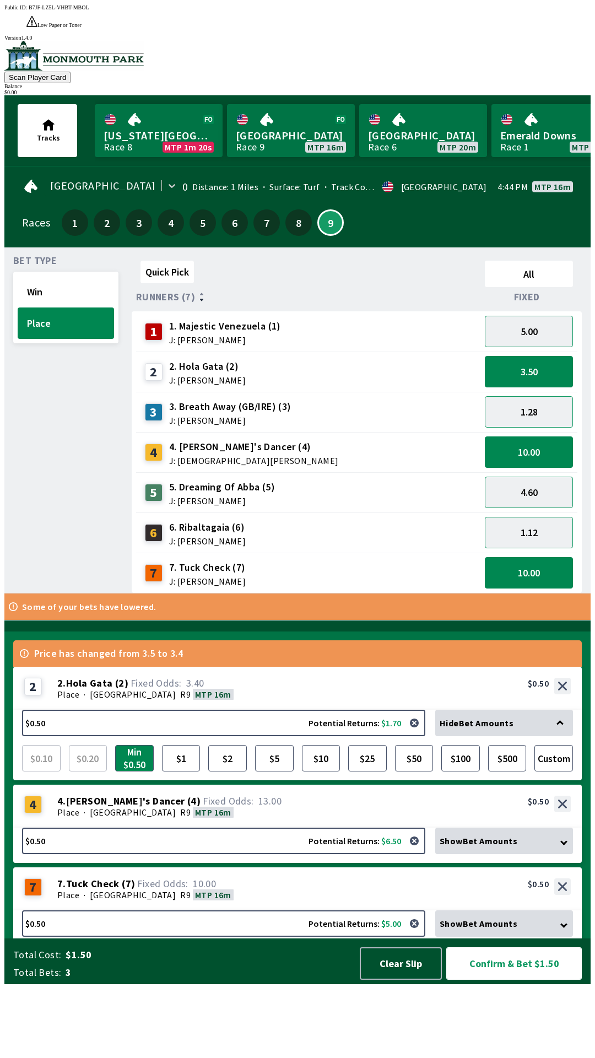
click at [530, 980] on button "Confirm & Bet $1.50" at bounding box center [514, 963] width 136 height 33
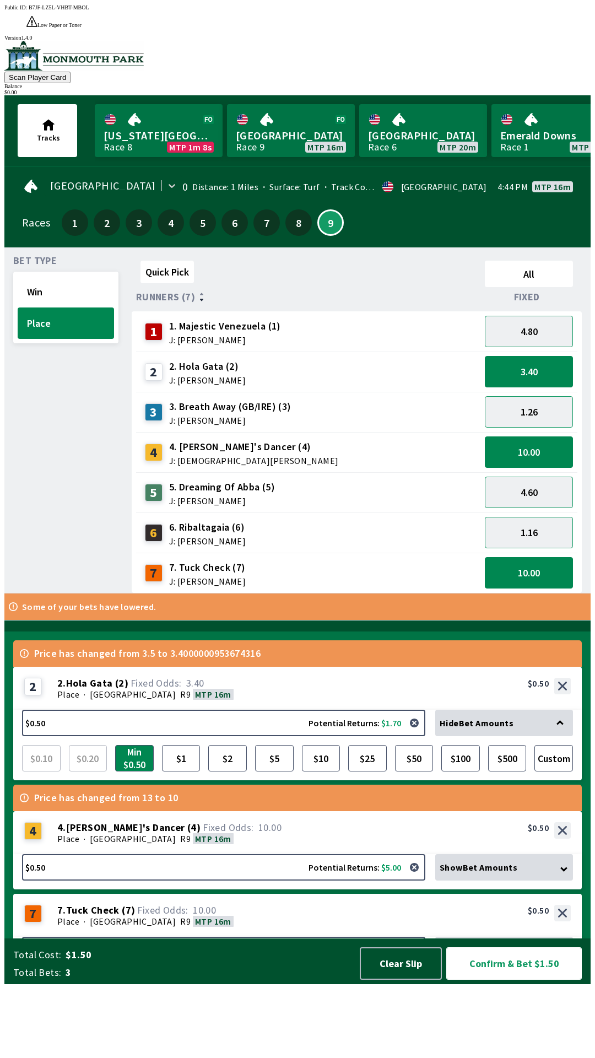
click at [511, 980] on button "Confirm & Bet $1.50" at bounding box center [514, 963] width 136 height 33
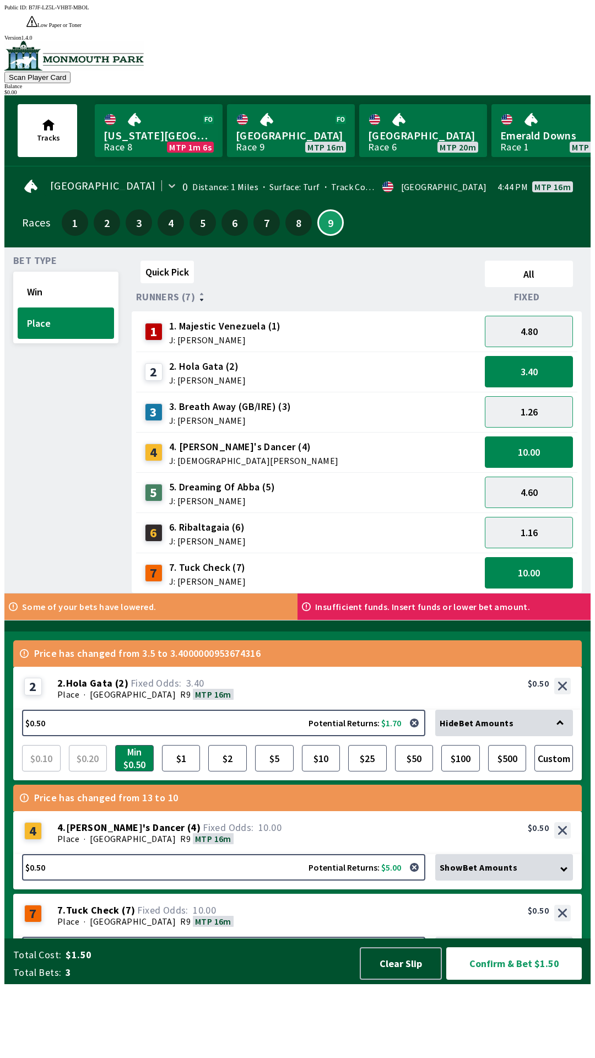
click at [524, 984] on div "Total Cost: $1.50 Total Bets: 3 Clear Slip Confirm & Bet $1.50" at bounding box center [302, 962] width 578 height 46
click at [508, 980] on button "Confirm & Bet $1.50" at bounding box center [514, 963] width 136 height 33
click at [538, 980] on button "Confirm & Bet $1.50" at bounding box center [514, 963] width 136 height 33
click at [515, 980] on button "Confirm & Bet $1.50" at bounding box center [514, 963] width 136 height 33
click at [421, 980] on button "Clear Slip" at bounding box center [401, 963] width 82 height 33
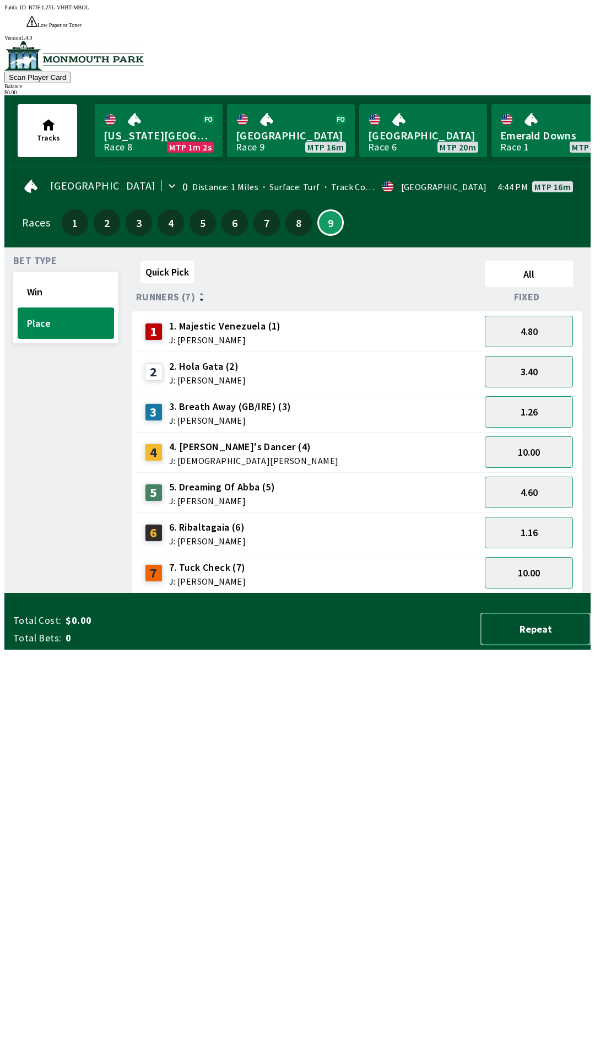
click at [532, 645] on button "Repeat" at bounding box center [536, 629] width 110 height 33
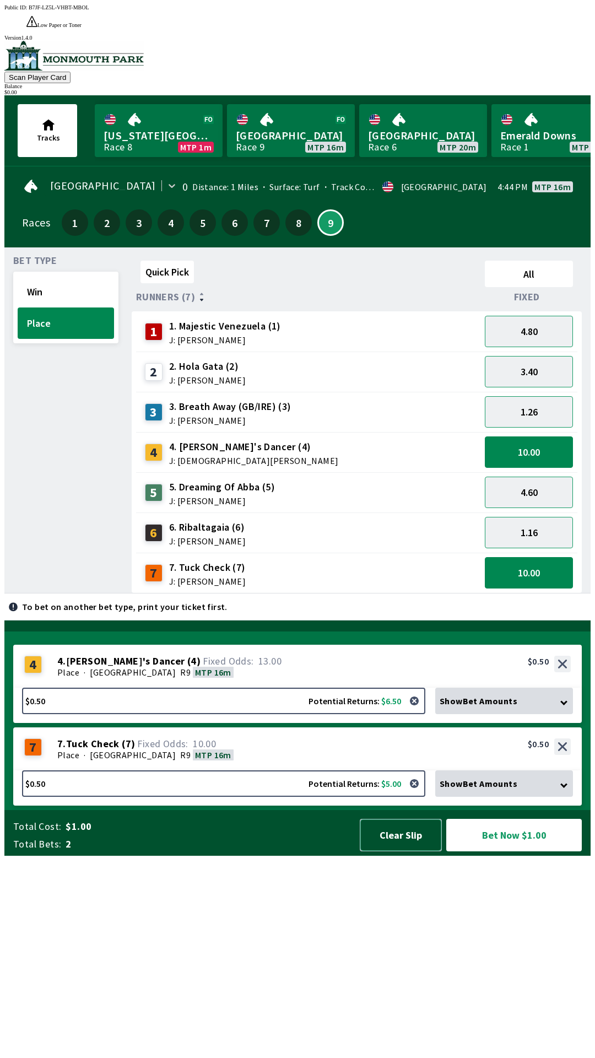
click at [400, 851] on button "Clear Slip" at bounding box center [401, 835] width 82 height 33
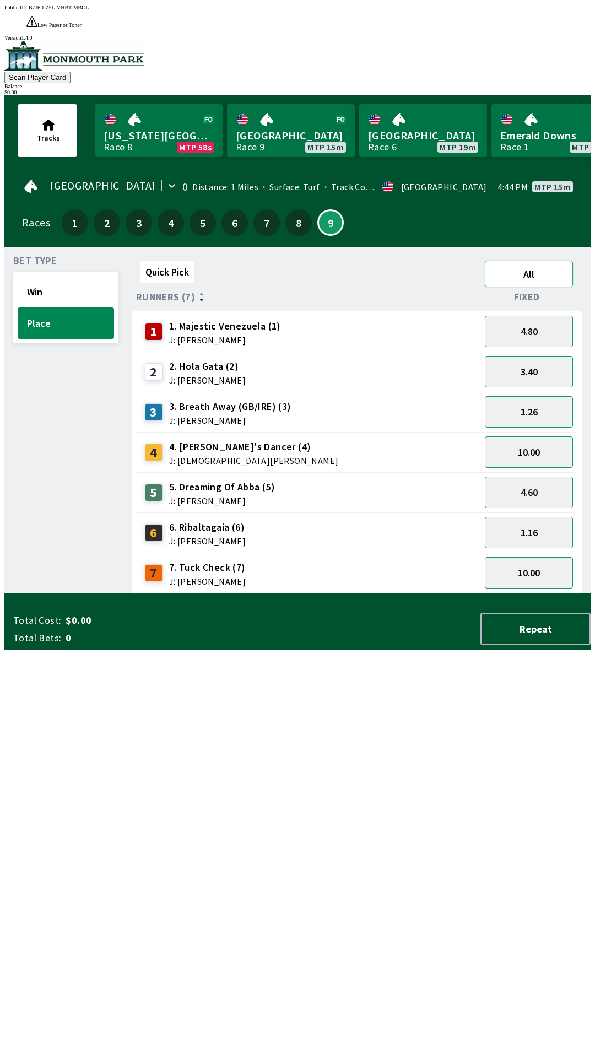
click at [542, 261] on button "All" at bounding box center [529, 274] width 88 height 26
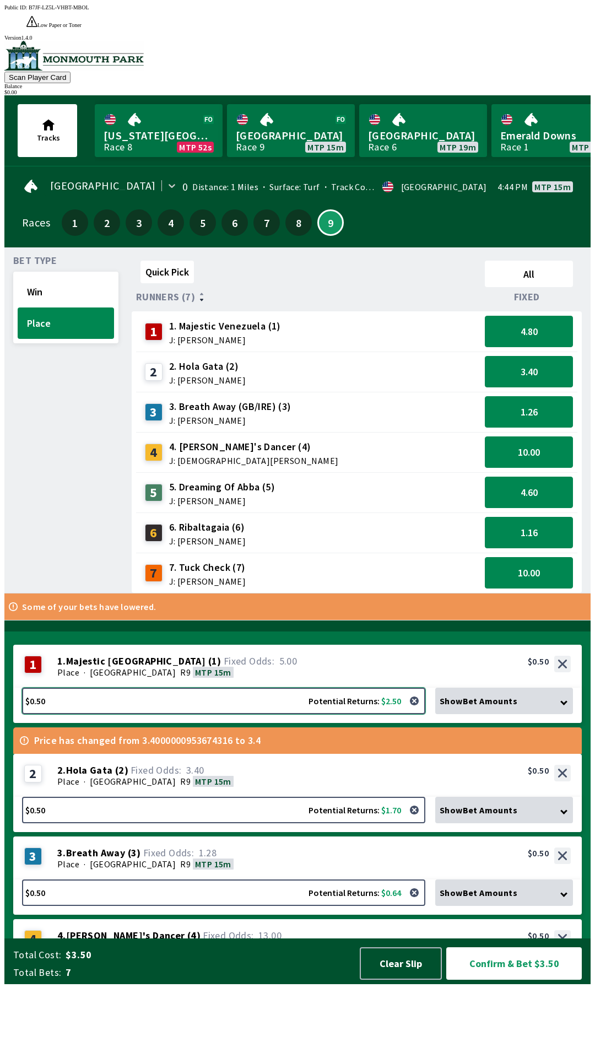
click at [245, 714] on button "$0.50 Potential Returns: $2.50" at bounding box center [223, 701] width 403 height 26
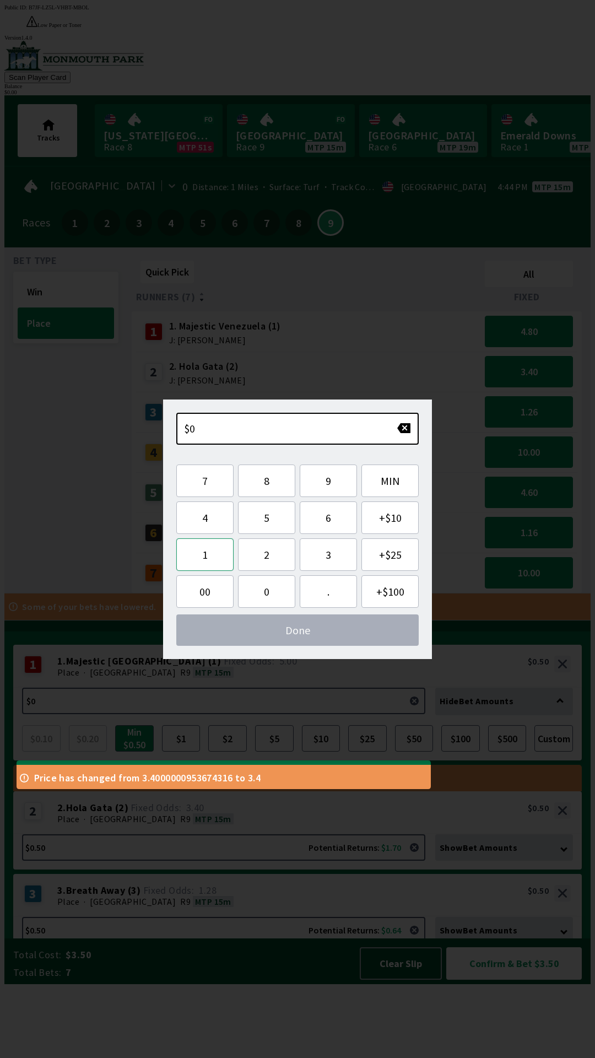
click at [211, 553] on button "1" at bounding box center [204, 554] width 57 height 33
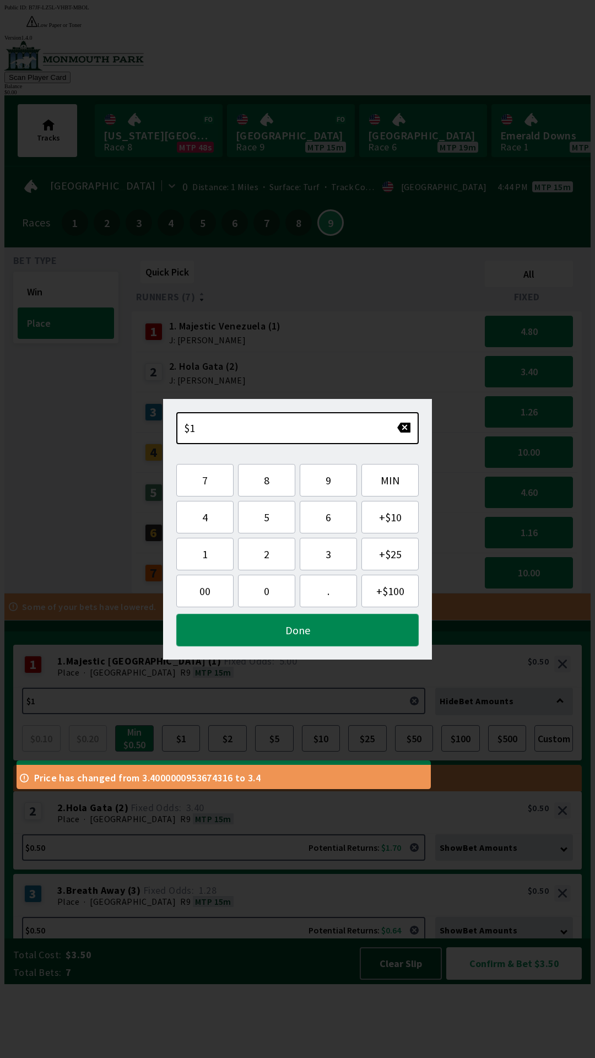
click at [336, 630] on button "Done" at bounding box center [297, 630] width 242 height 33
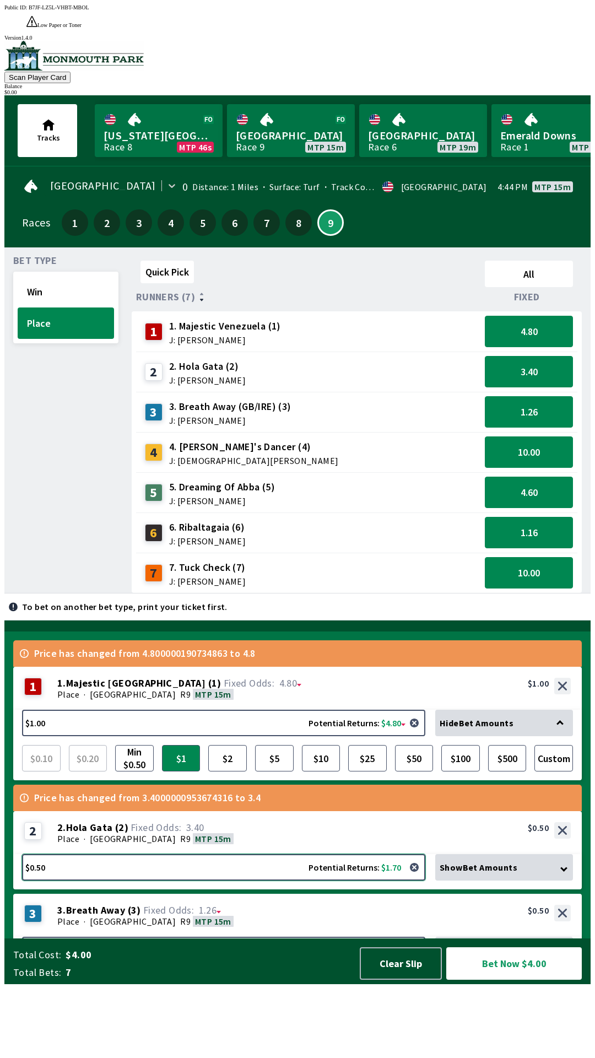
click at [190, 881] on button "$0.50 Potential Returns: $1.70" at bounding box center [223, 867] width 403 height 26
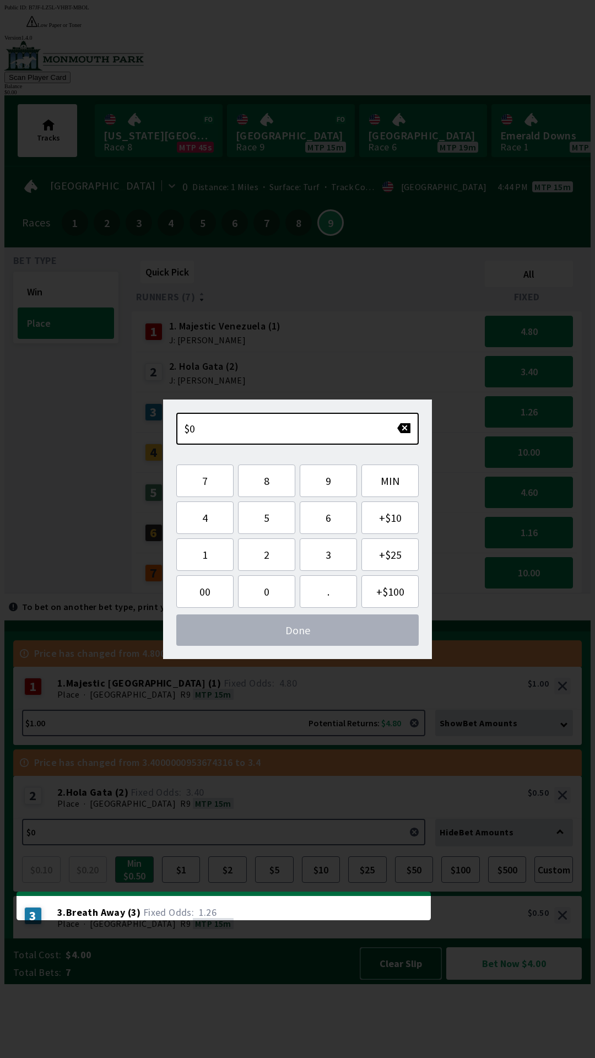
click at [407, 980] on button "Clear Slip" at bounding box center [401, 963] width 82 height 33
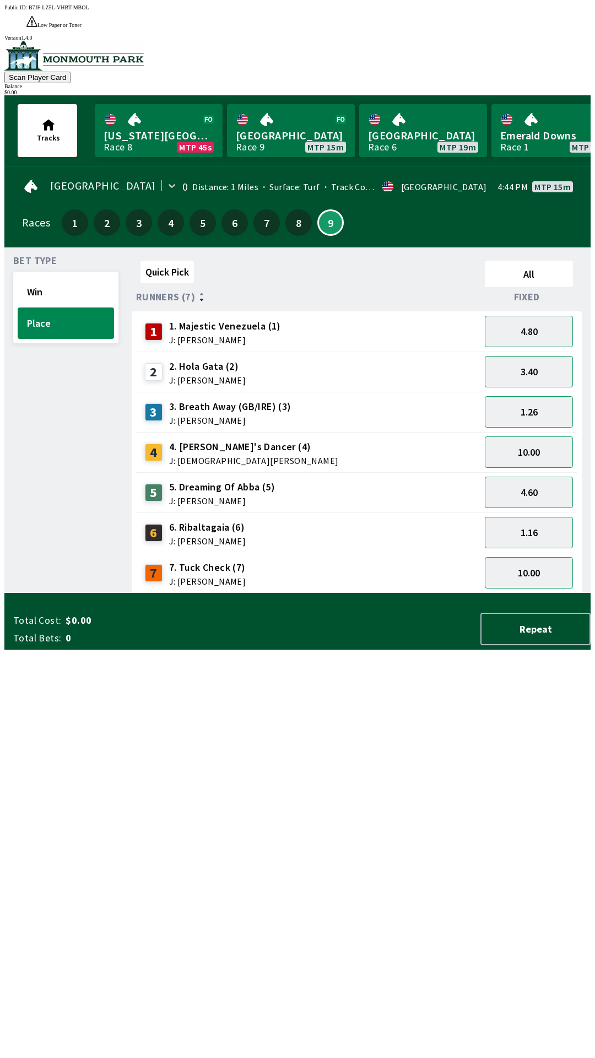
click at [409, 645] on div "Total Cost: $0.00 Total Bets: 0 Repeat" at bounding box center [302, 629] width 578 height 33
click at [404, 645] on div "Total Cost: $0.00 Total Bets: 0 Repeat" at bounding box center [302, 629] width 578 height 33
click at [531, 261] on button "All" at bounding box center [529, 274] width 88 height 26
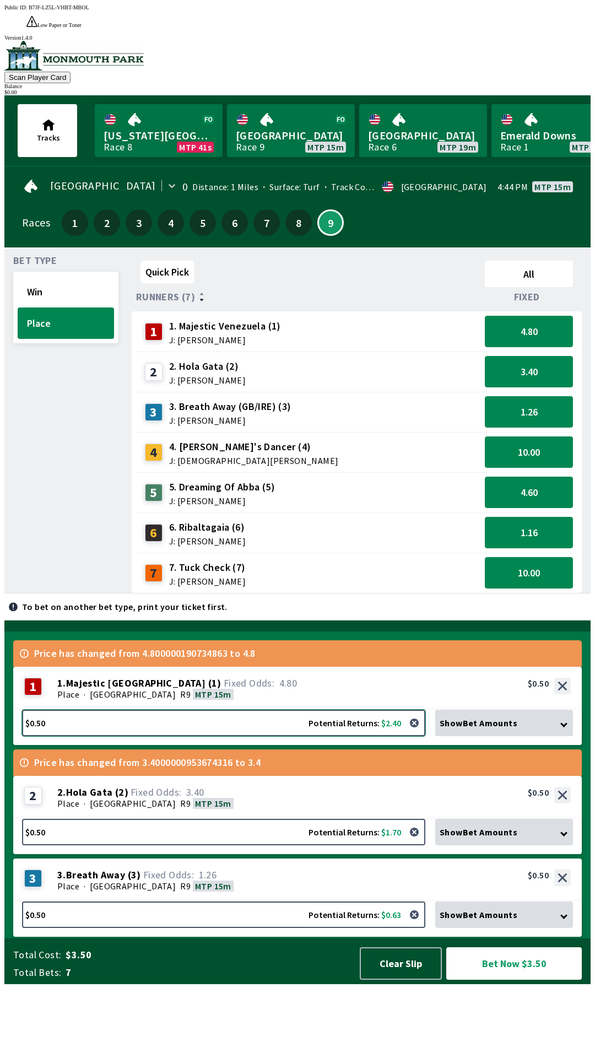
click at [342, 736] on button "$0.50 Potential Returns: $2.40" at bounding box center [223, 723] width 403 height 26
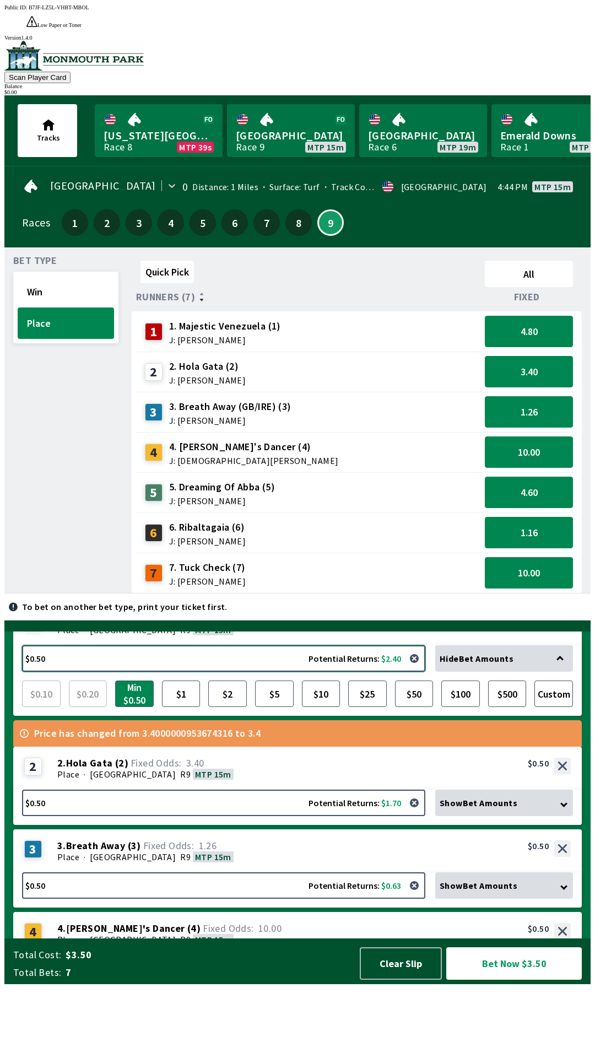
scroll to position [76, 0]
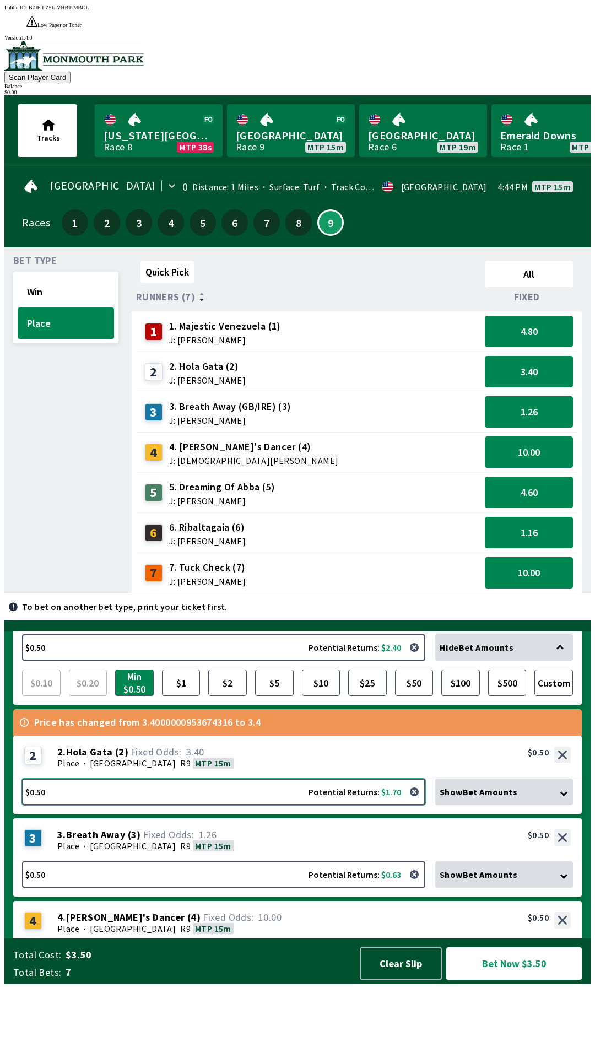
click at [335, 805] on button "$0.50 Potential Returns: $1.70" at bounding box center [223, 792] width 403 height 26
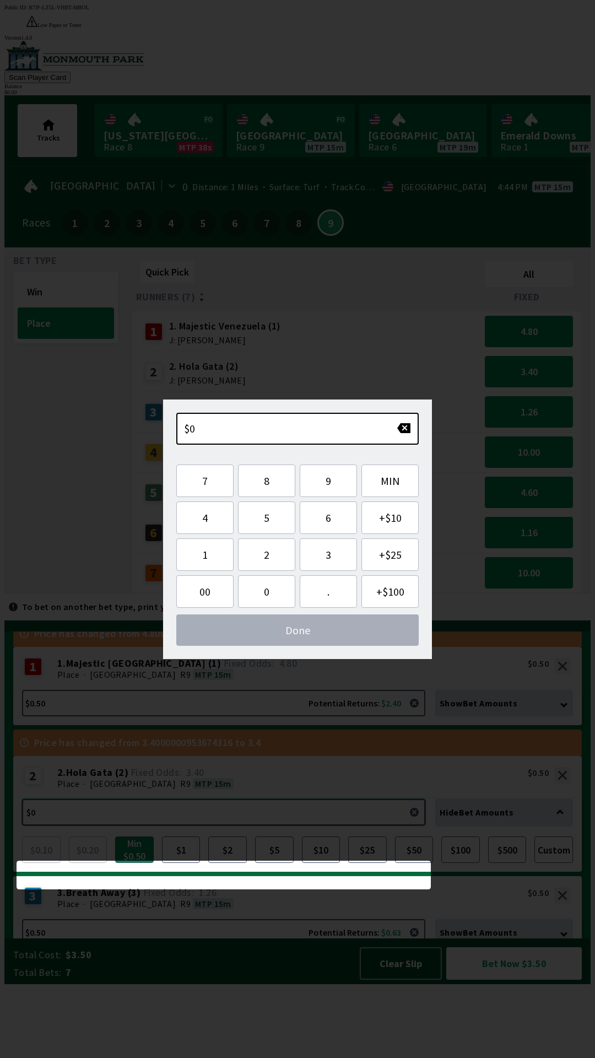
scroll to position [0, 0]
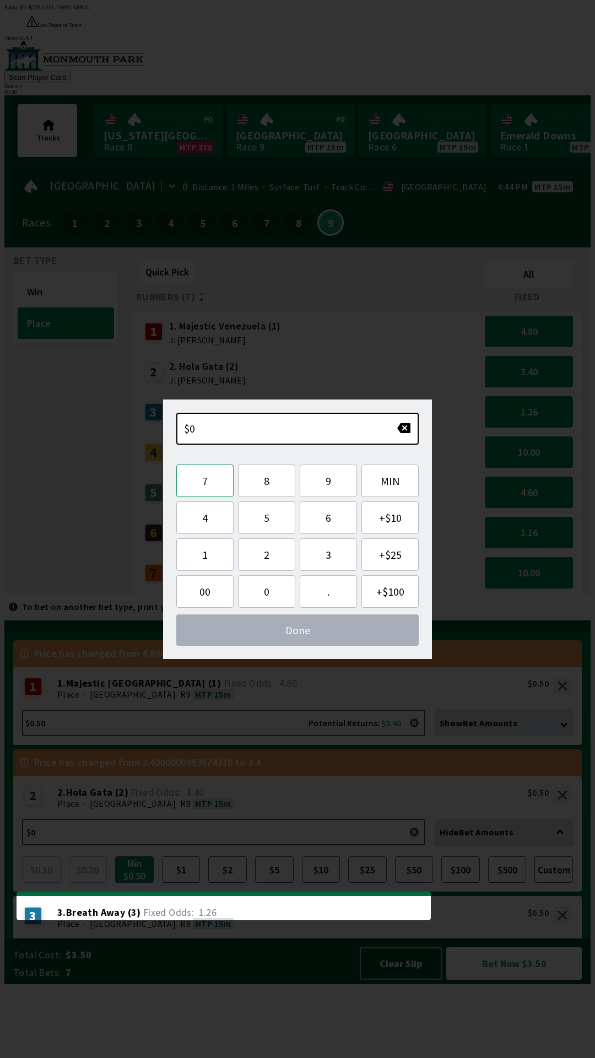
click at [212, 482] on button "7" at bounding box center [204, 481] width 57 height 33
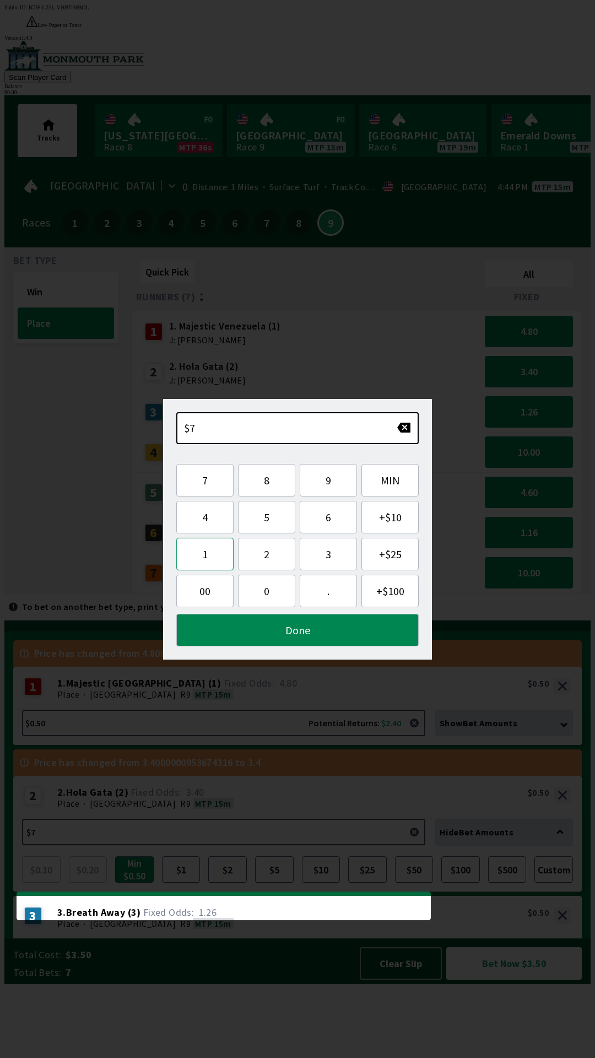
click at [211, 568] on button "1" at bounding box center [204, 554] width 57 height 33
click at [411, 843] on button "button" at bounding box center [414, 832] width 22 height 22
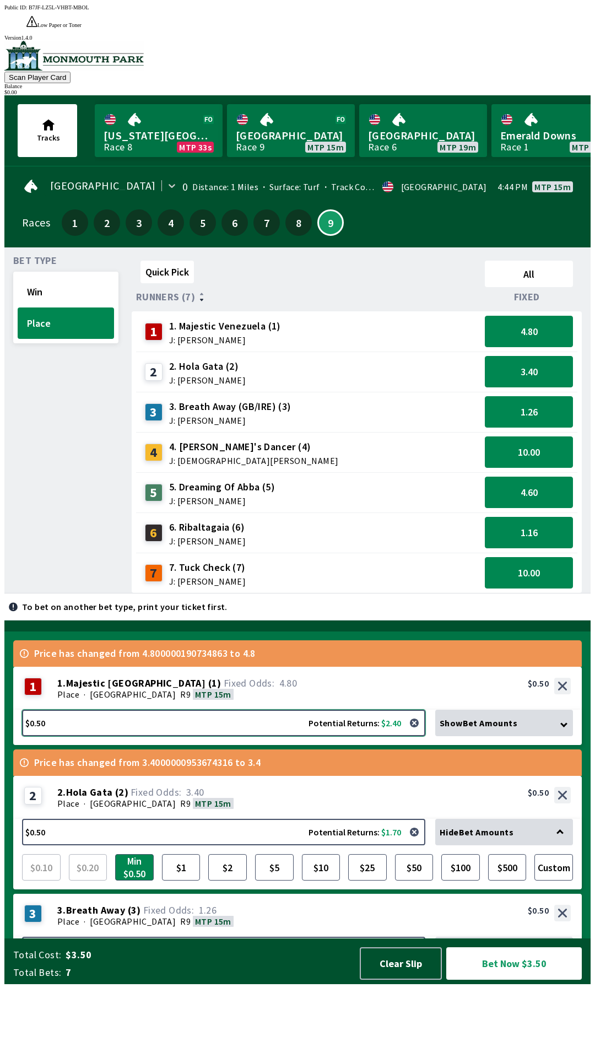
click at [172, 736] on button "$0.50 Potential Returns: $2.40" at bounding box center [223, 723] width 403 height 26
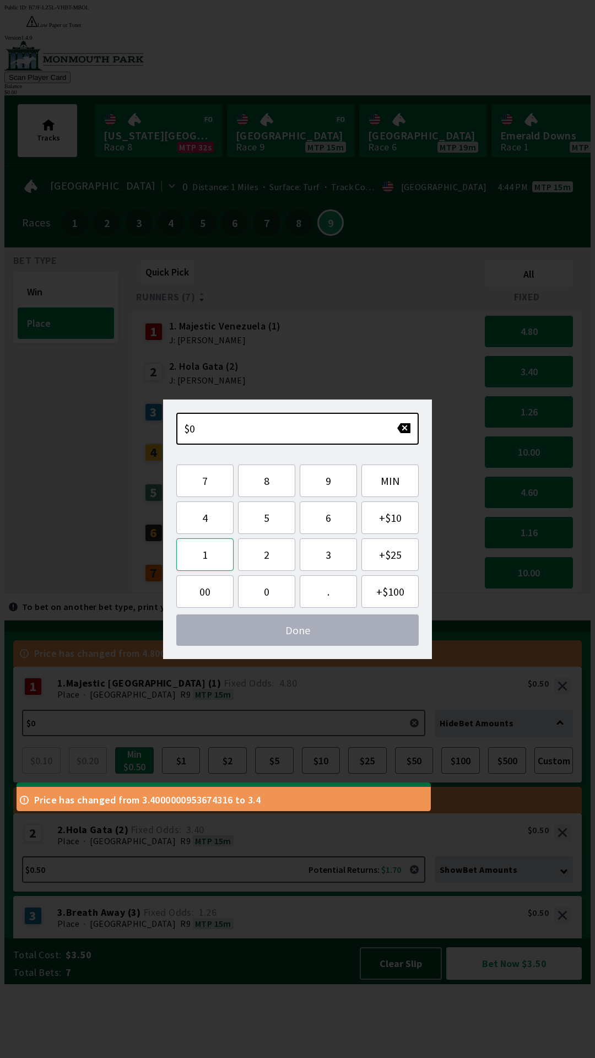
click at [209, 561] on button "1" at bounding box center [204, 554] width 57 height 33
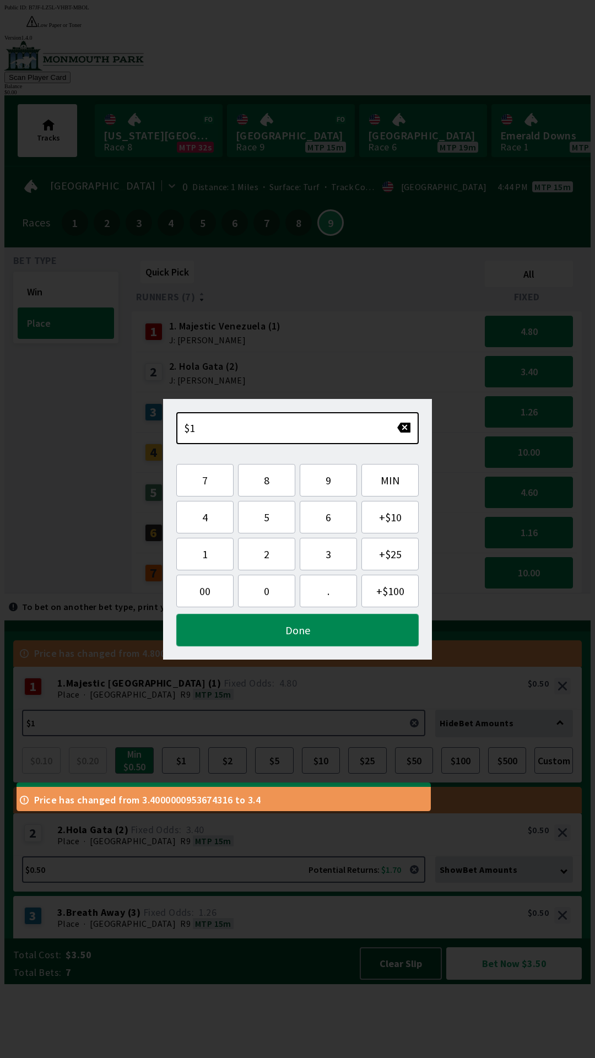
click at [336, 627] on button "Done" at bounding box center [297, 630] width 242 height 33
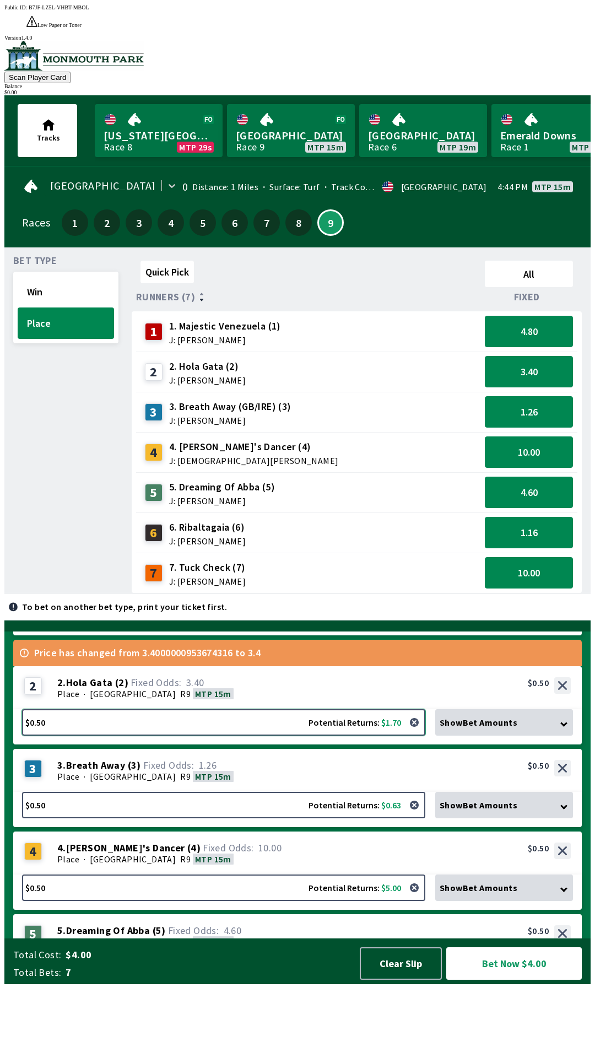
click at [261, 736] on button "$0.50 Potential Returns: $1.70" at bounding box center [223, 722] width 403 height 26
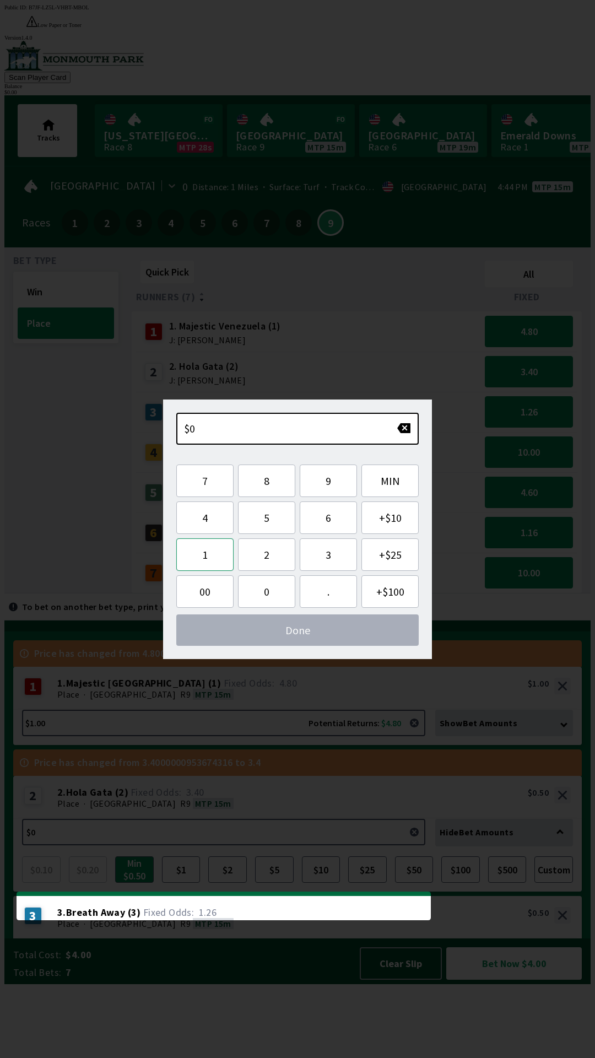
click at [212, 554] on button "1" at bounding box center [204, 554] width 57 height 33
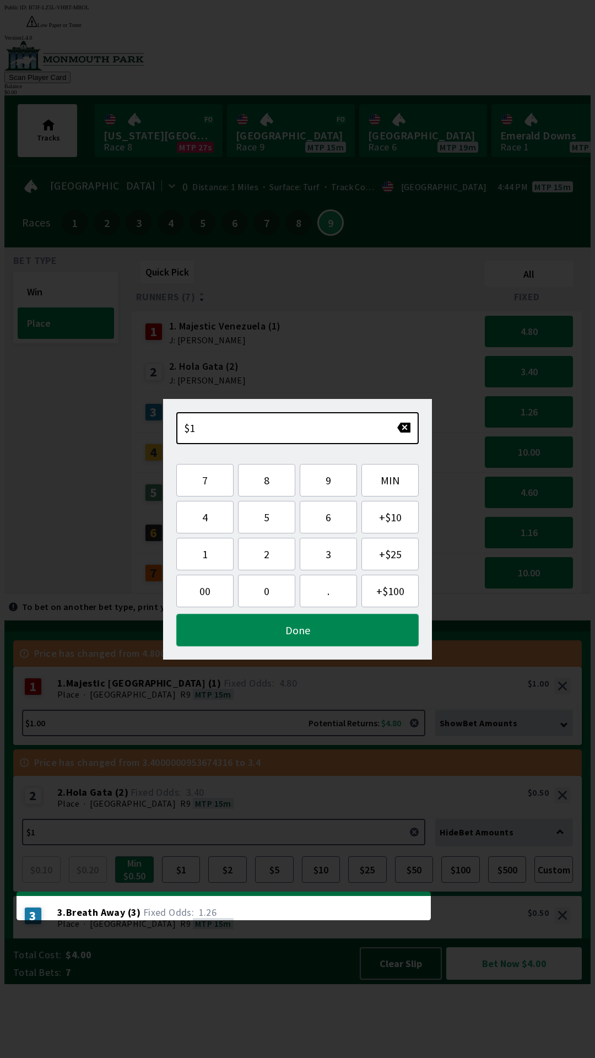
click at [312, 629] on button "Done" at bounding box center [297, 630] width 242 height 33
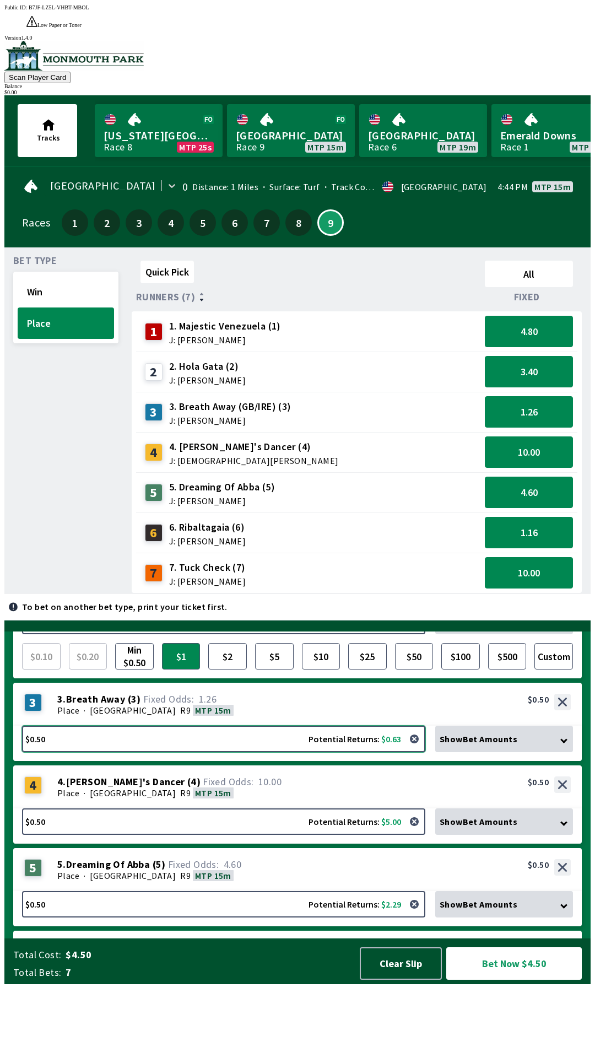
click at [231, 752] on button "$0.50 Potential Returns: $0.63" at bounding box center [223, 739] width 403 height 26
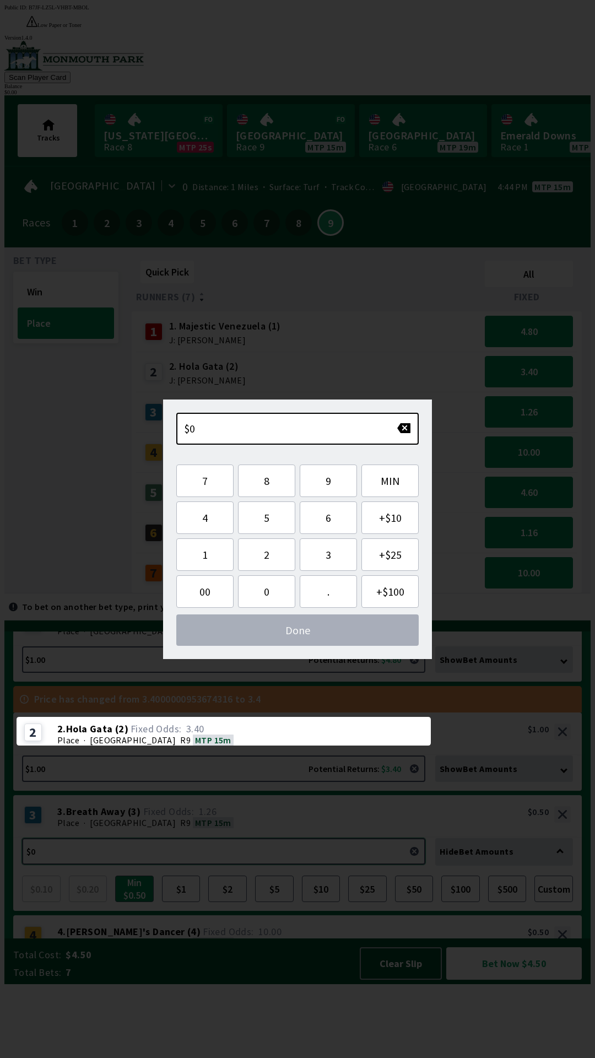
scroll to position [27, 0]
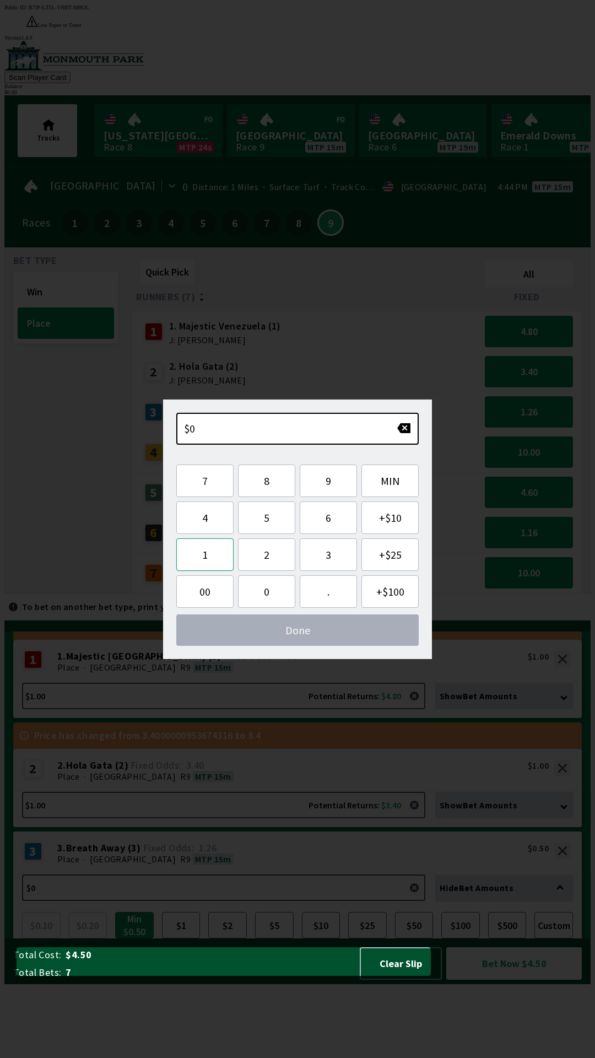
click at [202, 559] on button "1" at bounding box center [204, 554] width 57 height 33
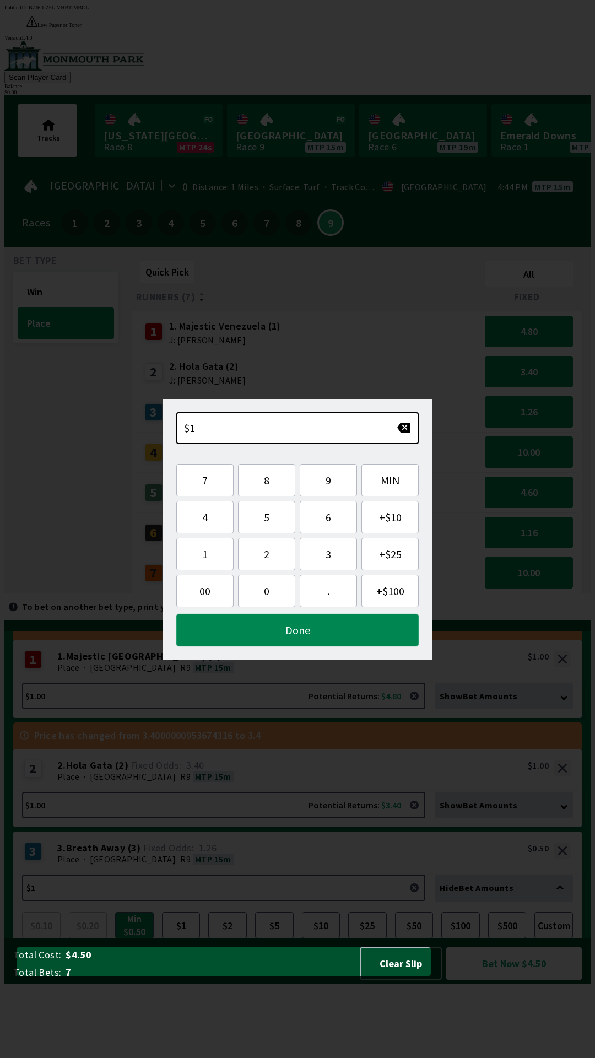
click at [300, 628] on button "Done" at bounding box center [297, 630] width 242 height 33
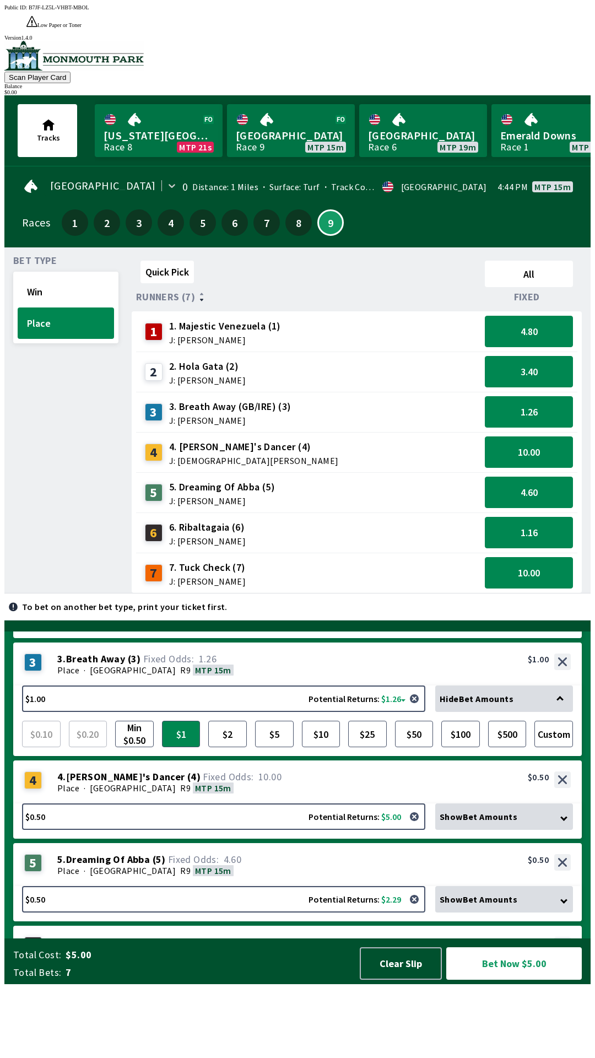
scroll to position [219, 0]
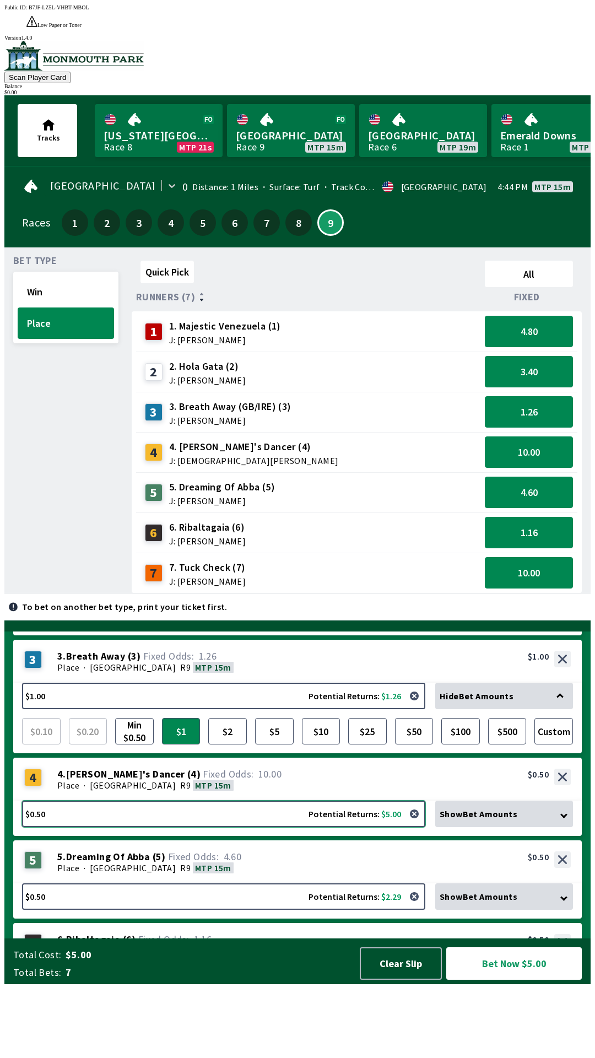
click at [203, 827] on button "$0.50 Potential Returns: $5.00" at bounding box center [223, 814] width 403 height 26
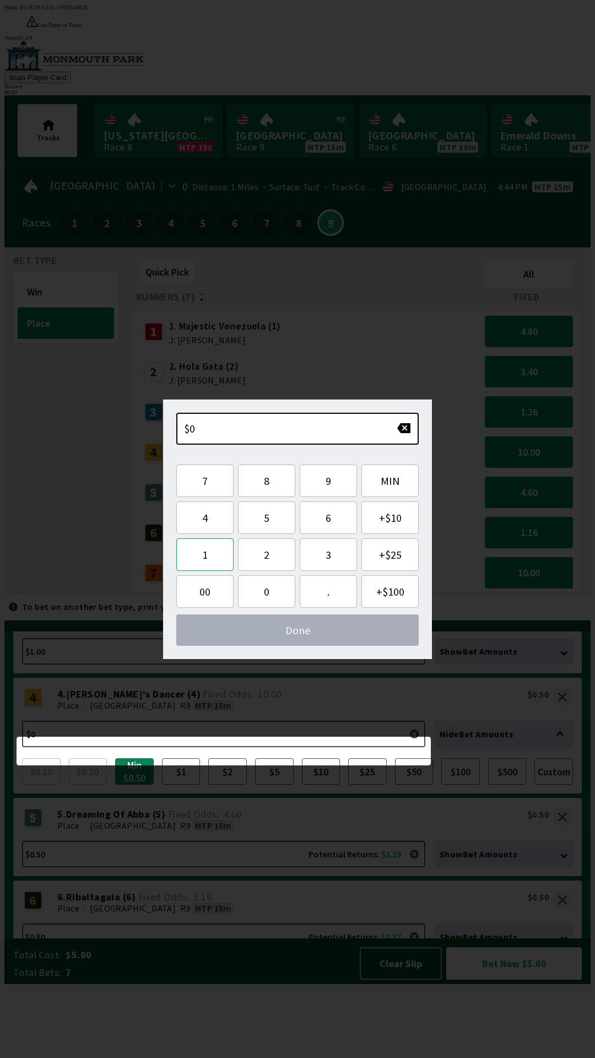
click at [203, 558] on button "1" at bounding box center [204, 554] width 57 height 33
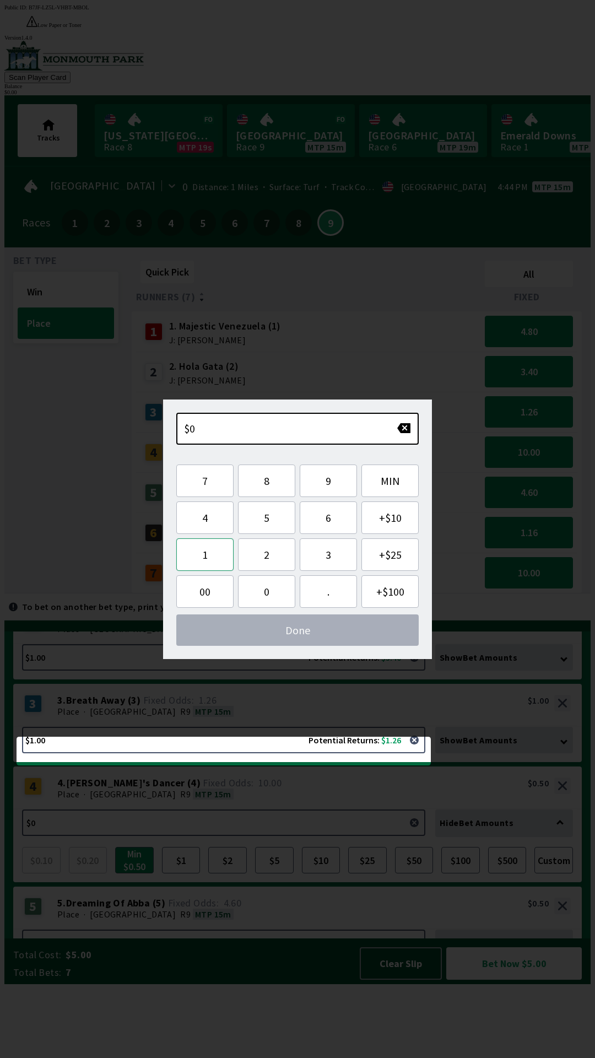
scroll to position [110, 0]
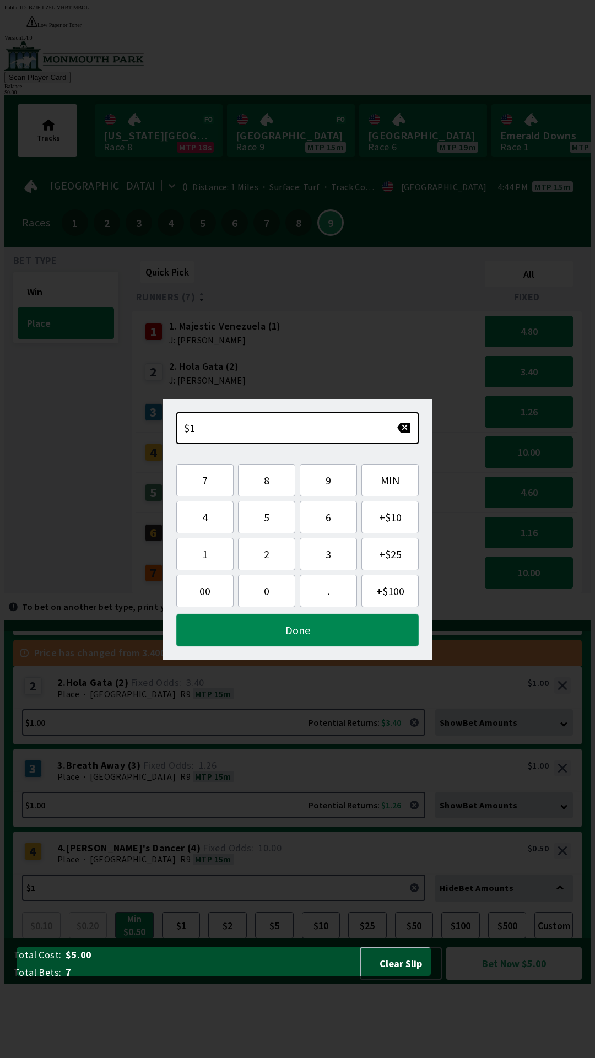
click at [332, 628] on button "Done" at bounding box center [297, 630] width 242 height 33
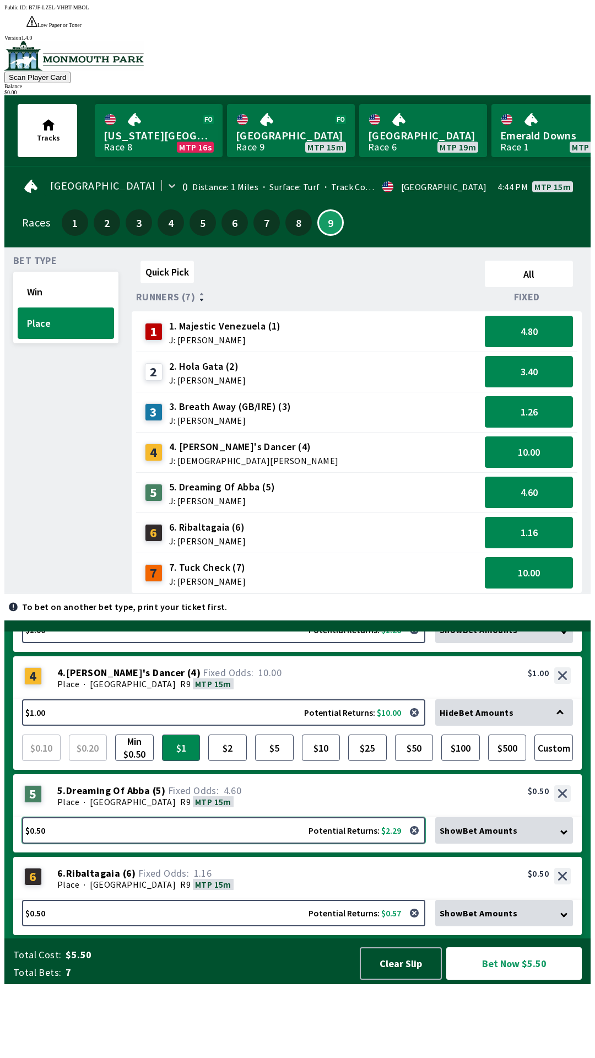
click at [235, 844] on button "$0.50 Potential Returns: $2.29" at bounding box center [223, 830] width 403 height 26
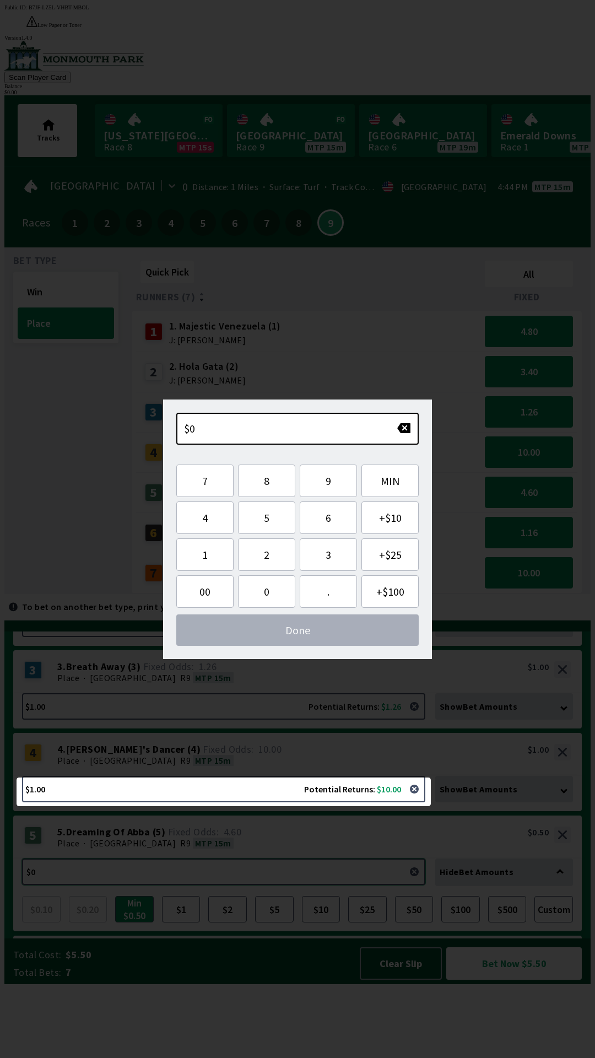
scroll to position [192, 0]
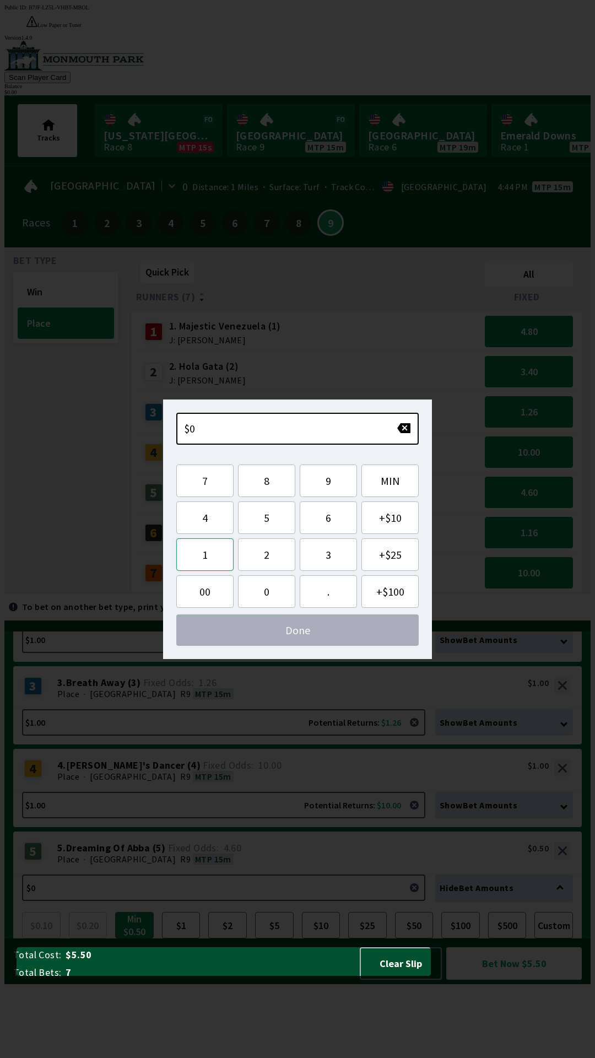
click at [201, 558] on button "1" at bounding box center [204, 554] width 57 height 33
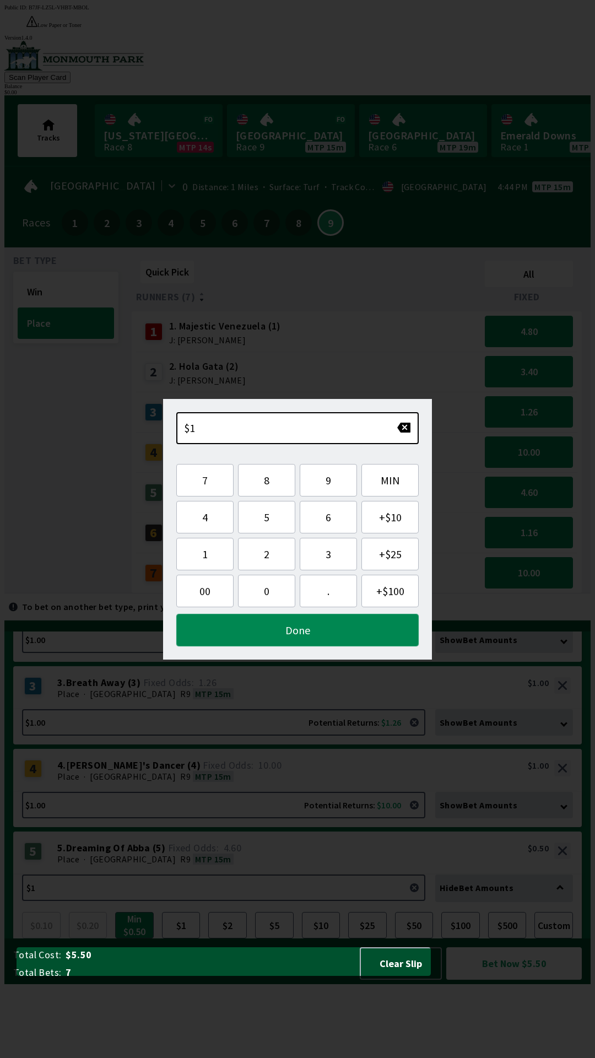
click at [316, 630] on button "Done" at bounding box center [297, 630] width 242 height 33
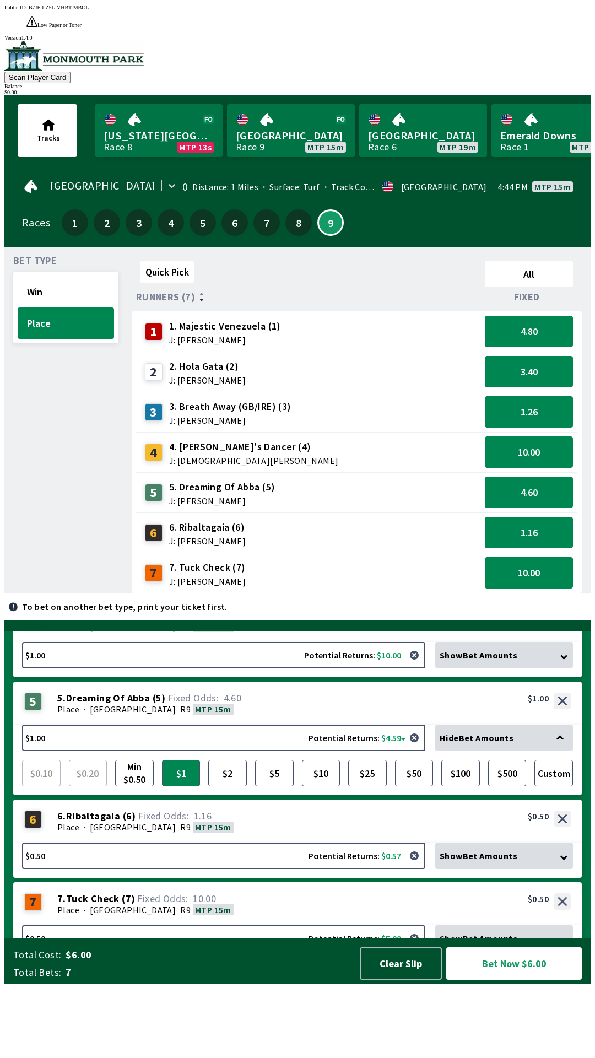
scroll to position [369, 0]
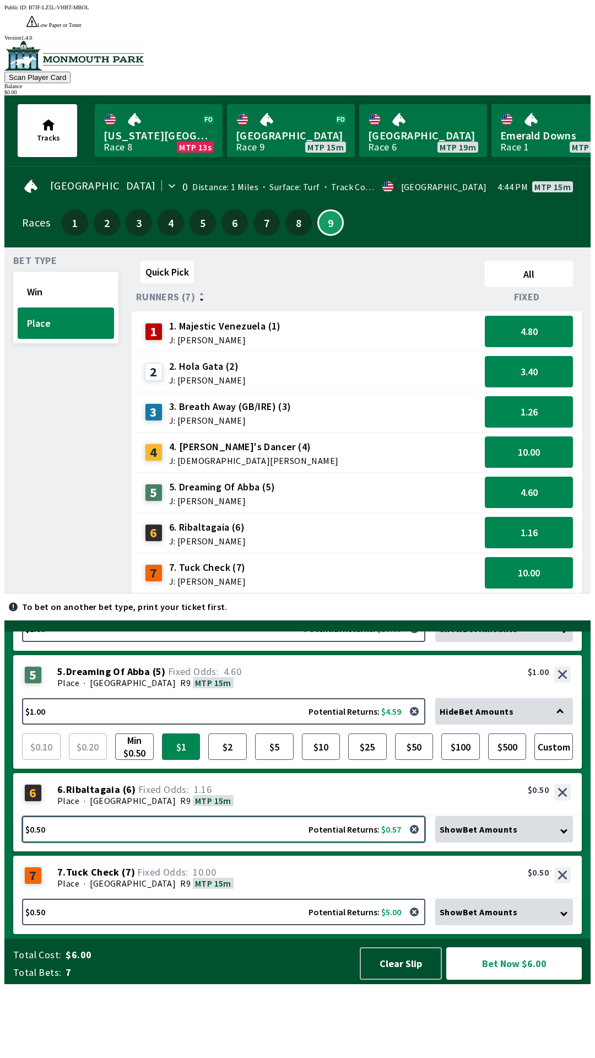
click at [214, 843] on button "$0.50 Potential Returns: $0.57" at bounding box center [223, 829] width 403 height 26
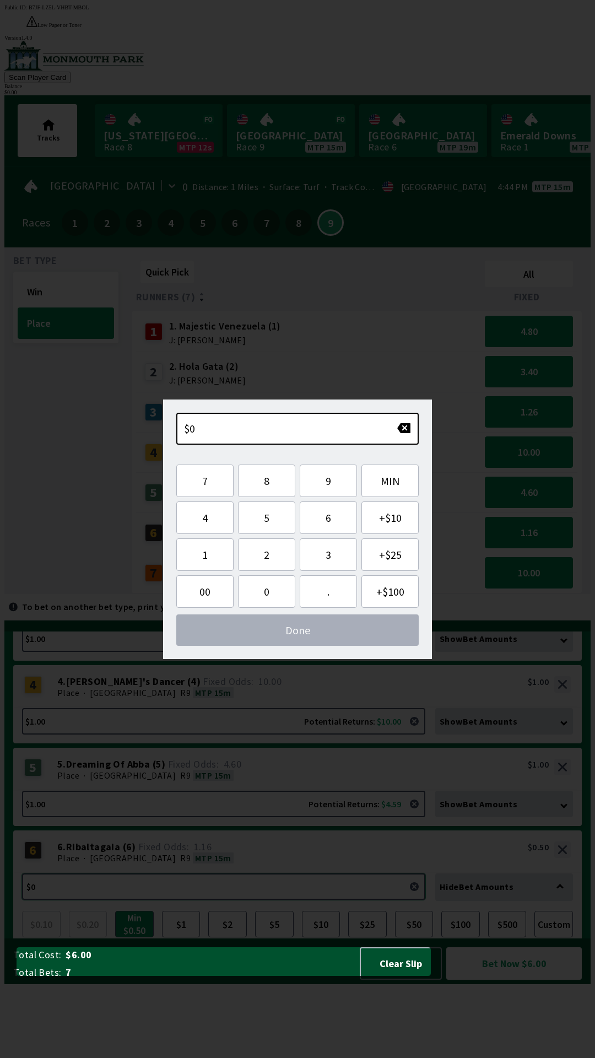
scroll to position [275, 0]
click at [211, 556] on button "1" at bounding box center [204, 554] width 57 height 33
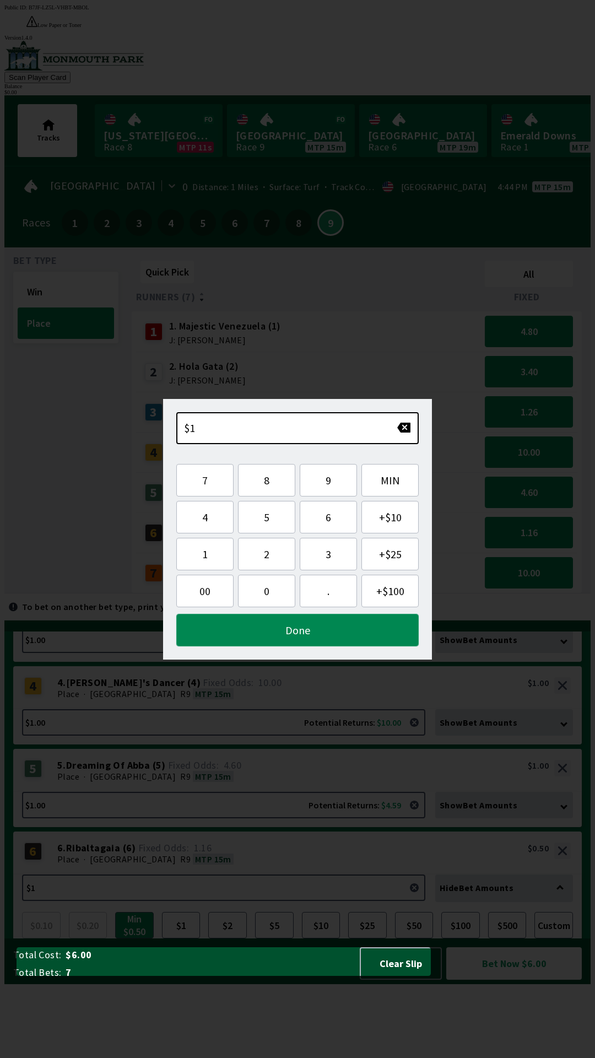
click at [295, 628] on button "Done" at bounding box center [297, 630] width 242 height 33
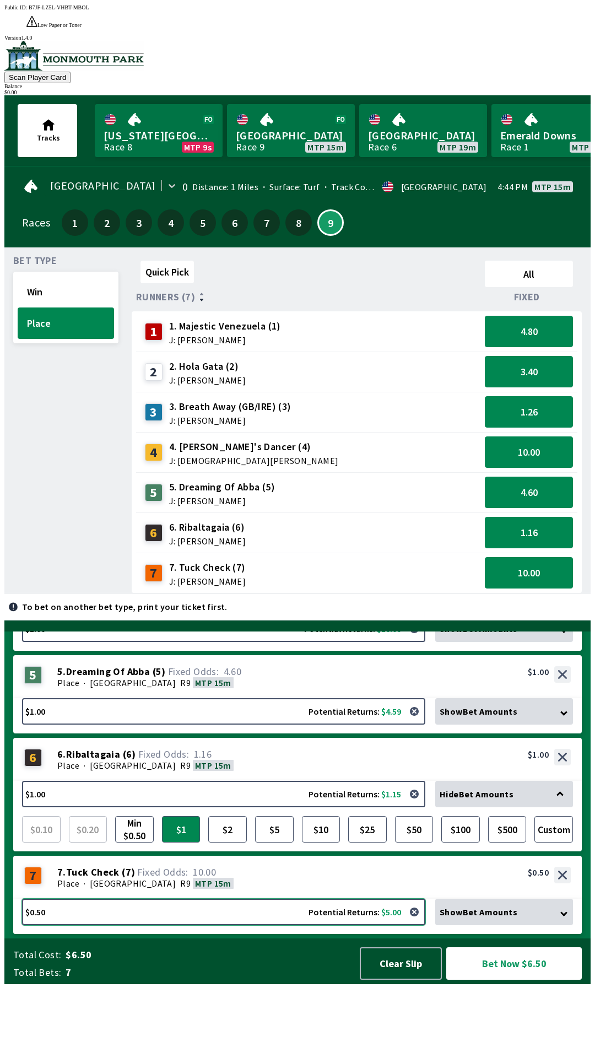
click at [212, 925] on button "$0.50 Potential Returns: $5.00" at bounding box center [223, 912] width 403 height 26
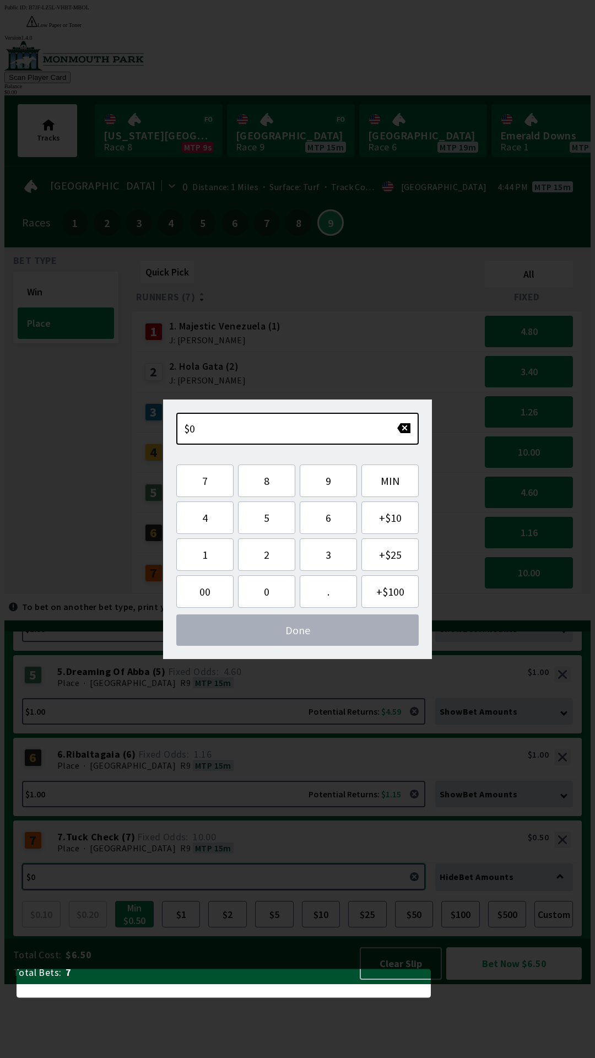
scroll to position [358, 0]
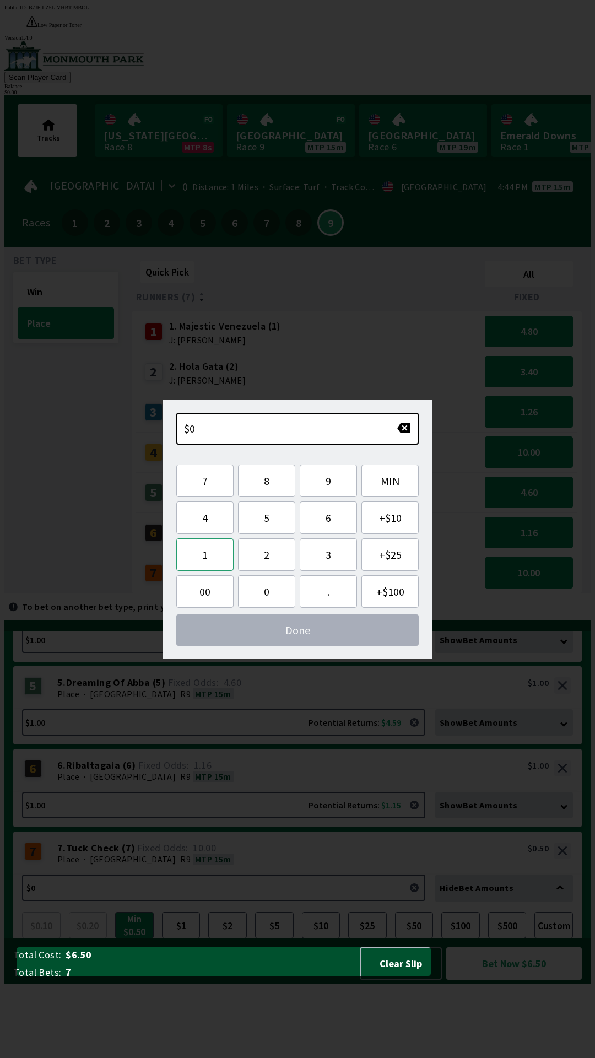
click at [211, 557] on button "1" at bounding box center [204, 554] width 57 height 33
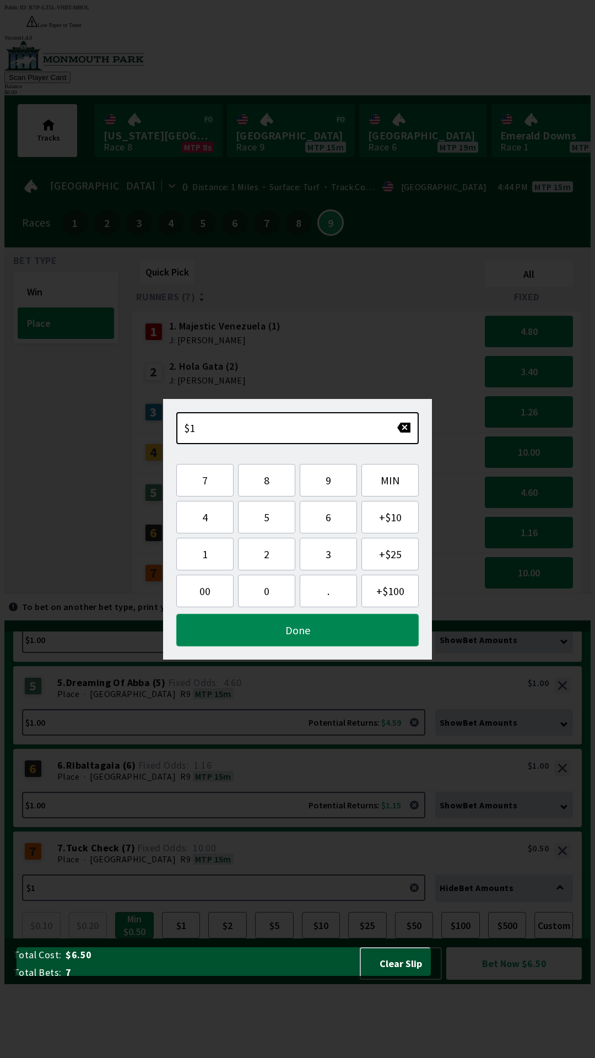
click at [306, 629] on button "Done" at bounding box center [297, 630] width 242 height 33
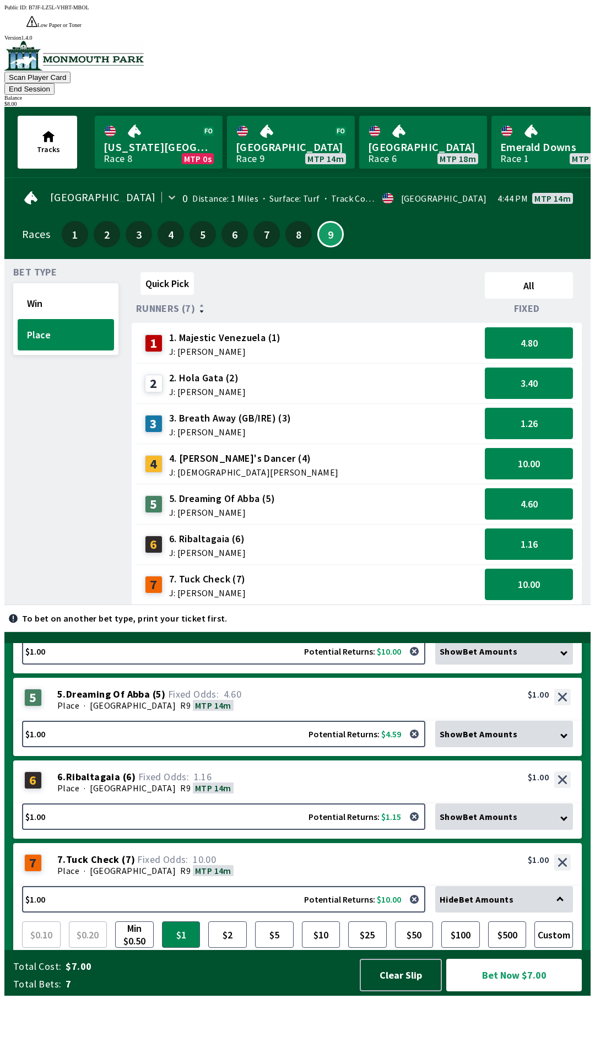
scroll to position [369, 0]
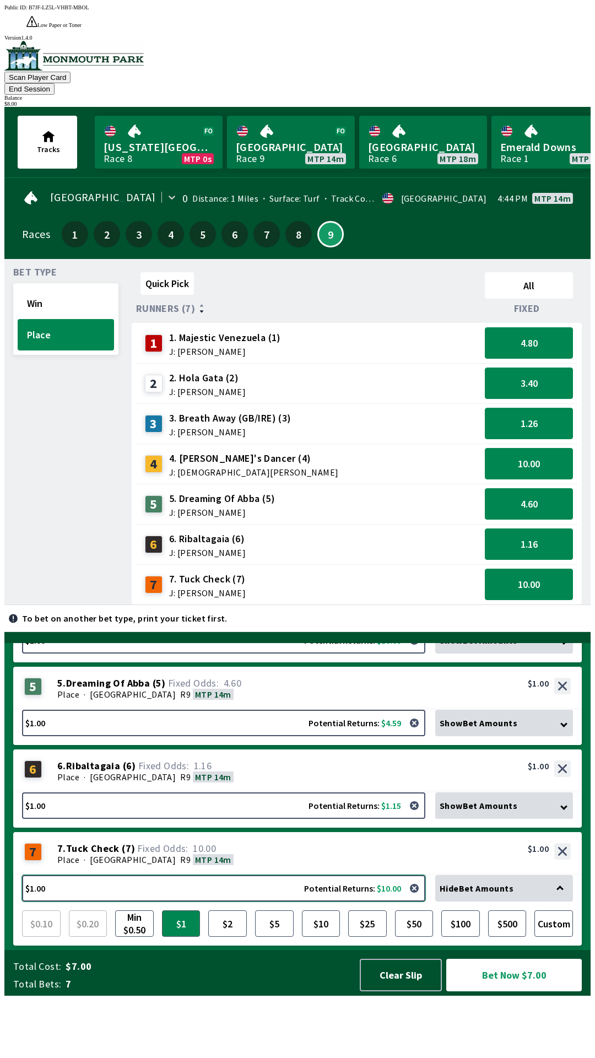
click at [229, 902] on button "$1.00 Potential Returns: $10.00" at bounding box center [223, 888] width 403 height 26
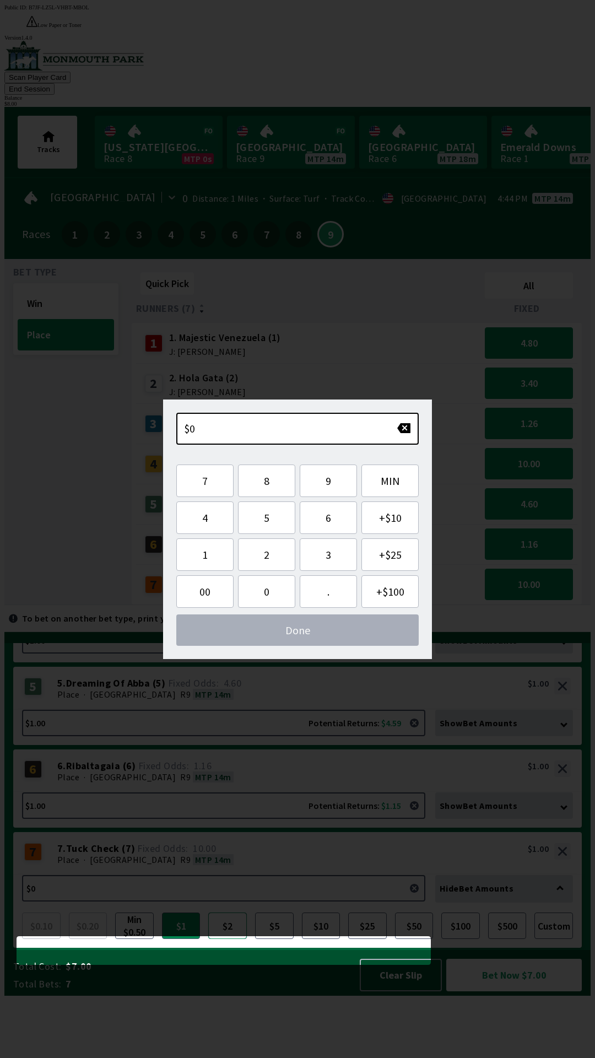
click at [231, 939] on button "$2" at bounding box center [227, 926] width 39 height 26
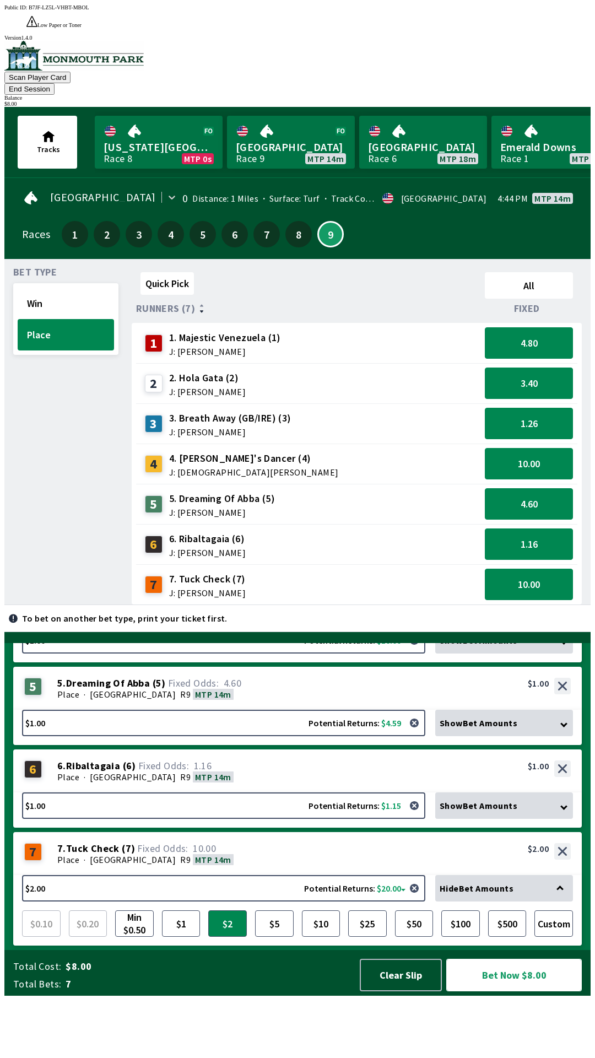
click at [518, 991] on button "Bet Now $8.00" at bounding box center [514, 975] width 136 height 33
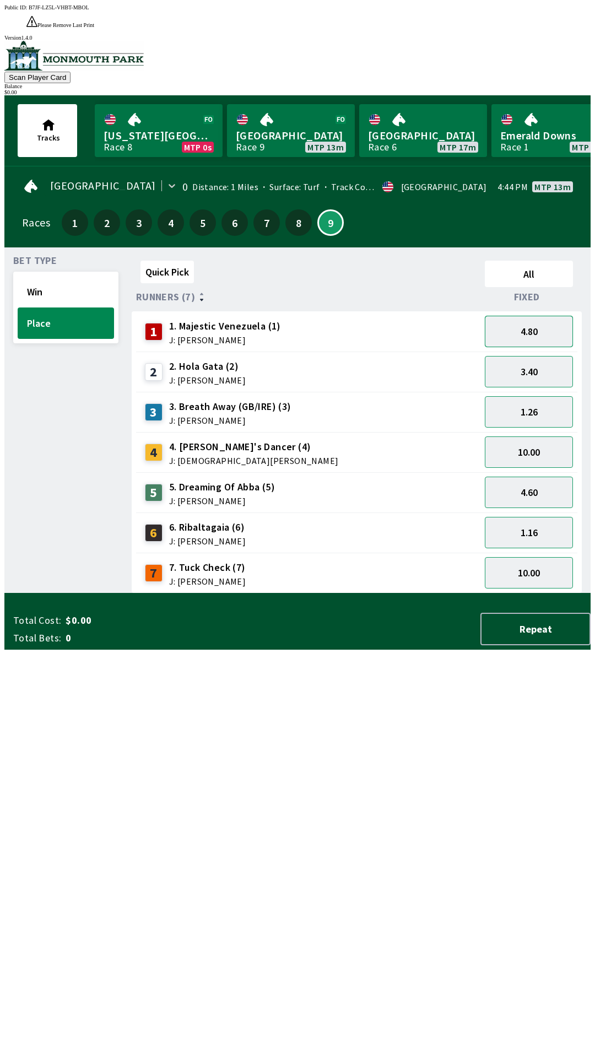
click at [548, 316] on button "4.80" at bounding box center [529, 331] width 88 height 31
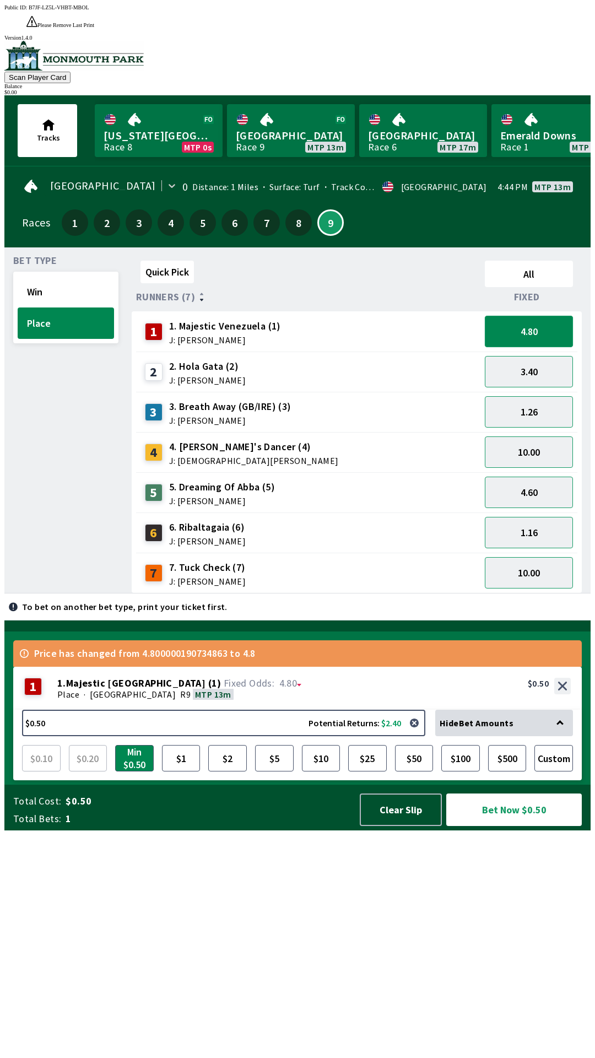
scroll to position [0, 0]
click at [180, 772] on button "$1" at bounding box center [181, 758] width 39 height 26
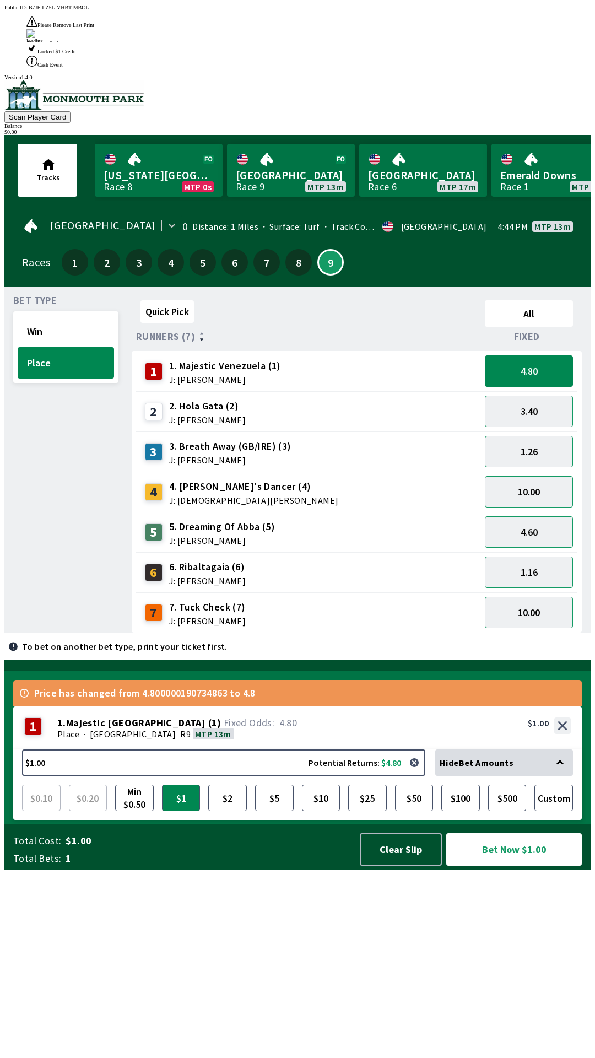
click at [527, 866] on button "Bet Now $1.00" at bounding box center [514, 849] width 136 height 33
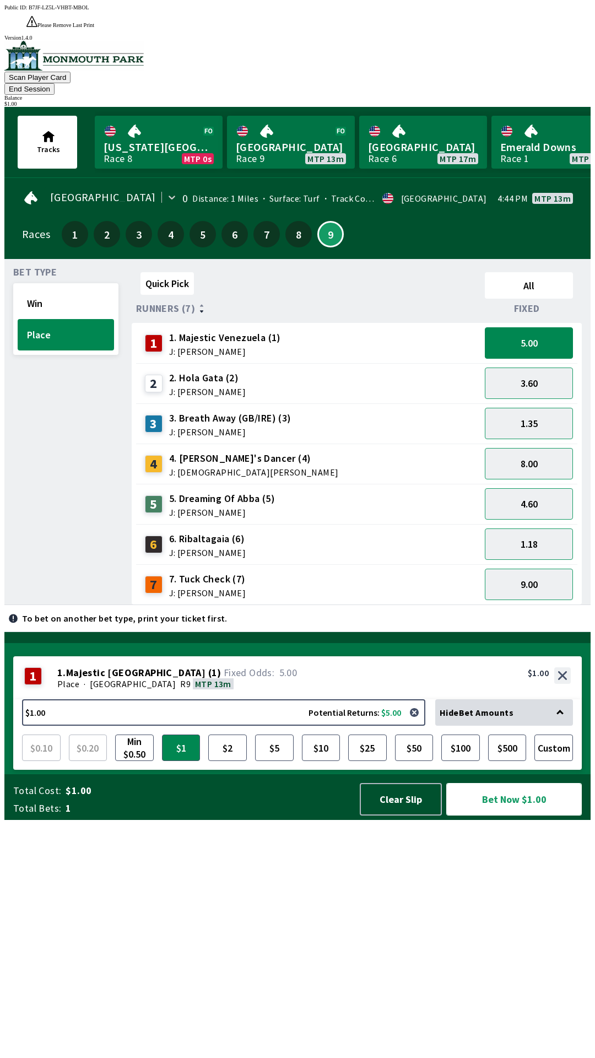
click at [520, 816] on button "Bet Now $1.00" at bounding box center [514, 799] width 136 height 33
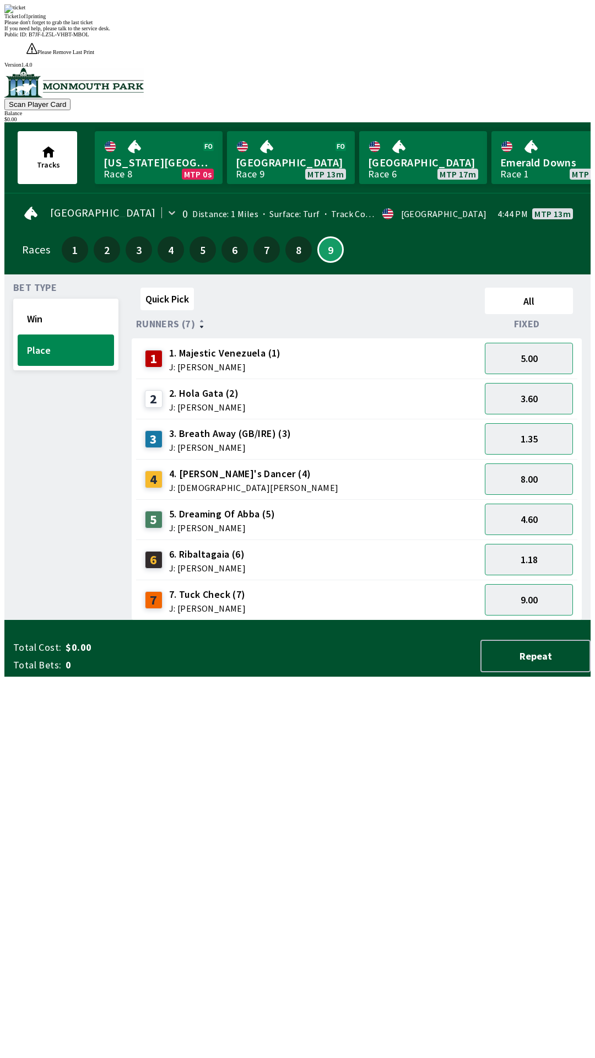
click at [317, 621] on div "Quick Pick All Runners (7) Fixed 1 1. Majestic Venezuela (1) J: [PERSON_NAME] 5…" at bounding box center [361, 451] width 459 height 337
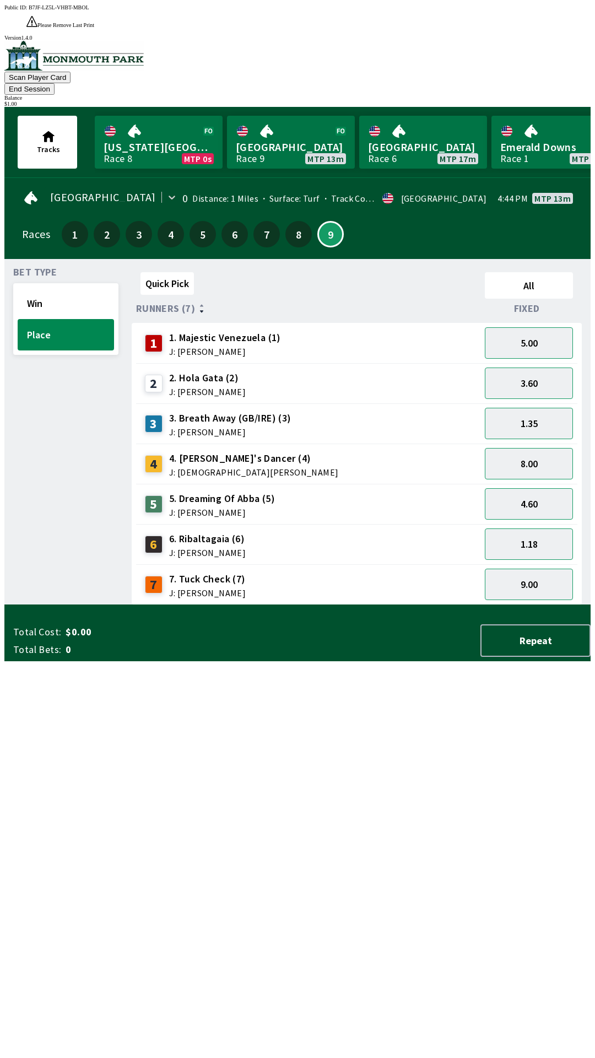
click at [336, 490] on div "5 5. Dreaming Of Abba (5) J: [PERSON_NAME]" at bounding box center [309, 504] width 336 height 28
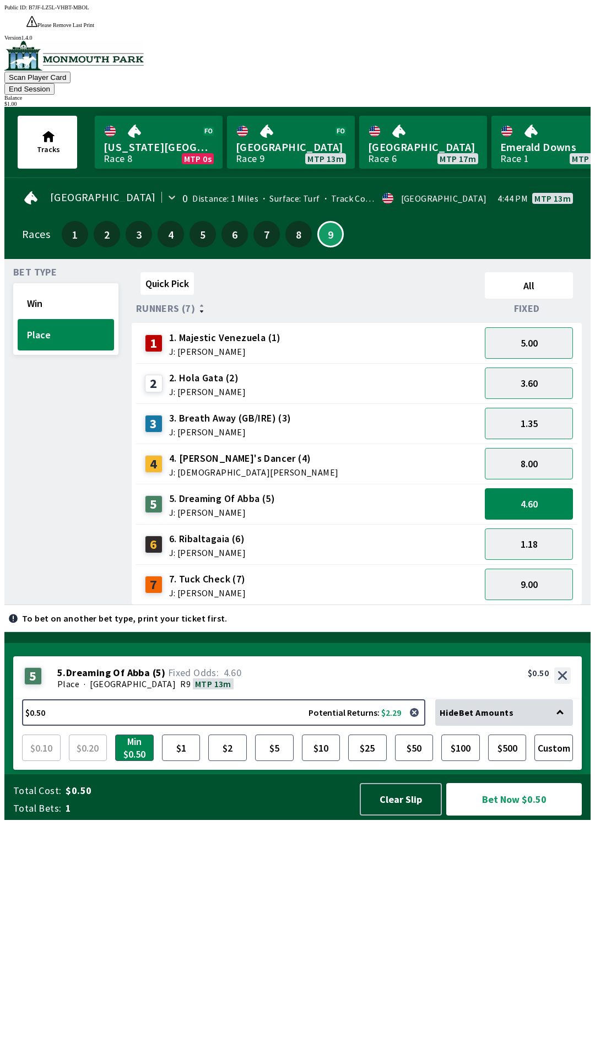
click at [340, 330] on div "1 1. Majestic Venezuela (1) J: [PERSON_NAME]" at bounding box center [309, 344] width 336 height 28
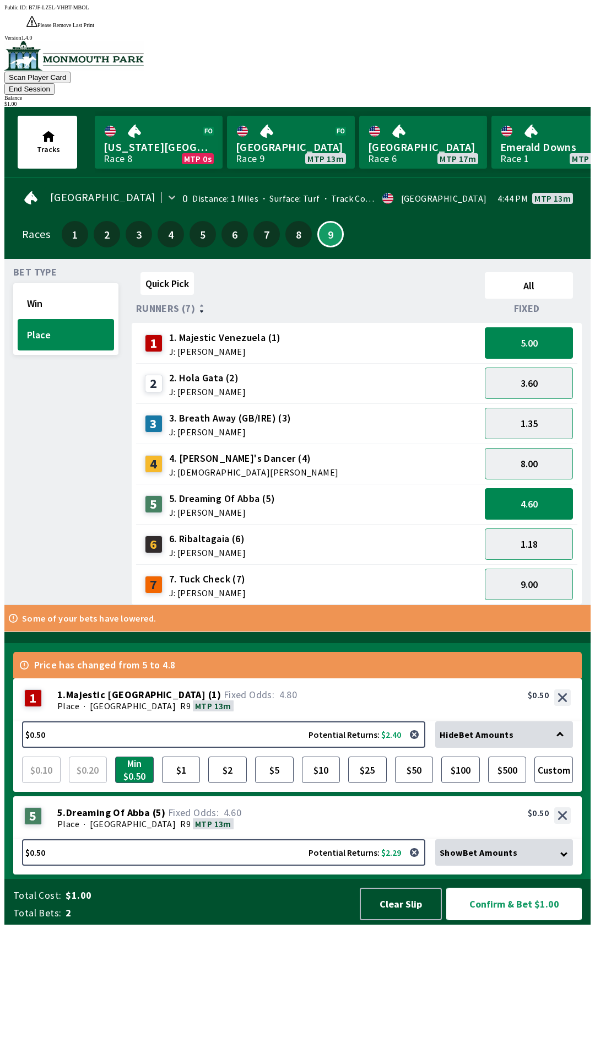
click at [516, 920] on button "Confirm & Bet $1.00" at bounding box center [514, 904] width 136 height 33
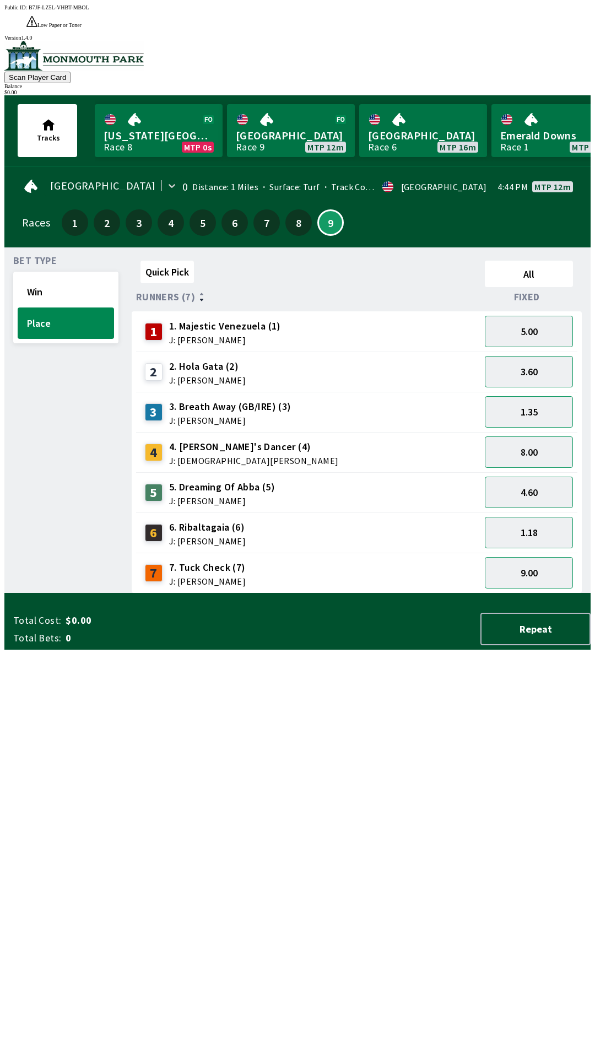
click at [274, 594] on div "Quick Pick All Runners (7) Fixed 1 1. Majestic Venezuela (1) J: [PERSON_NAME] 5…" at bounding box center [361, 424] width 459 height 337
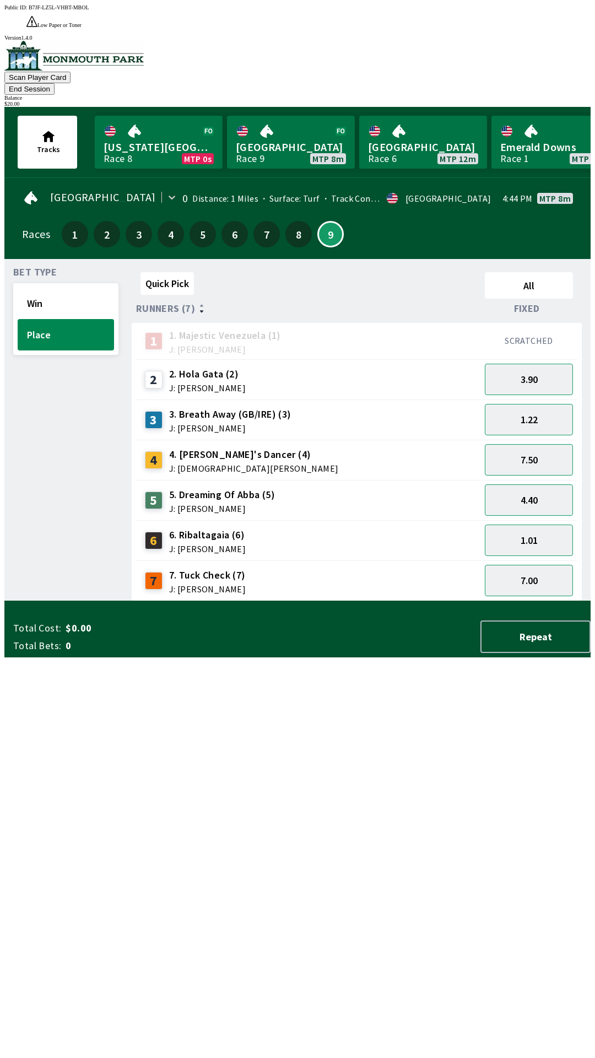
click at [26, 191] on icon at bounding box center [30, 197] width 13 height 13
click at [328, 221] on button "9" at bounding box center [330, 234] width 26 height 26
click at [292, 221] on button "8" at bounding box center [298, 234] width 26 height 26
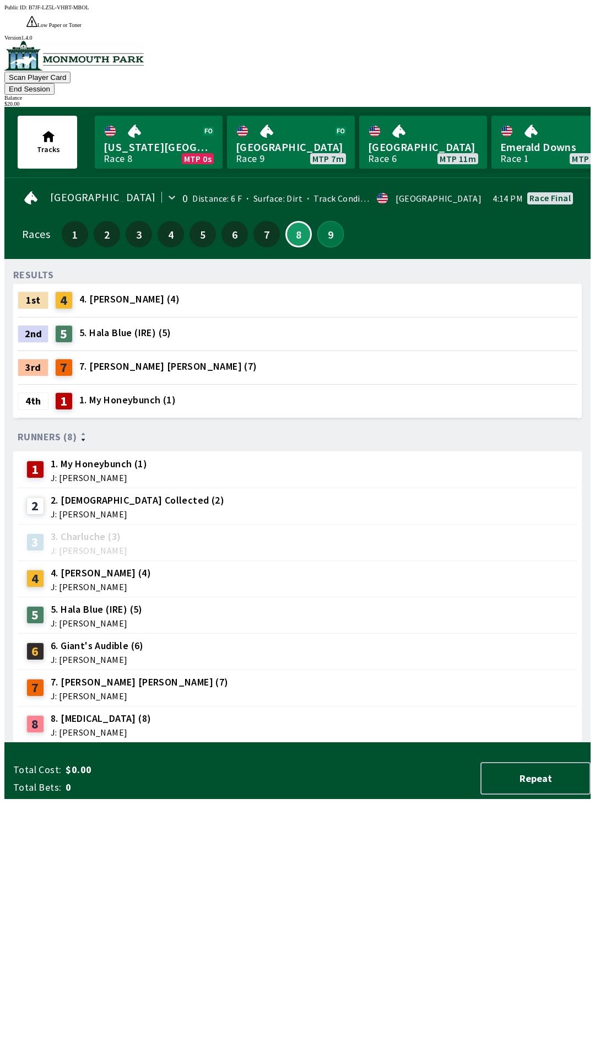
click at [323, 221] on button "9" at bounding box center [330, 234] width 26 height 26
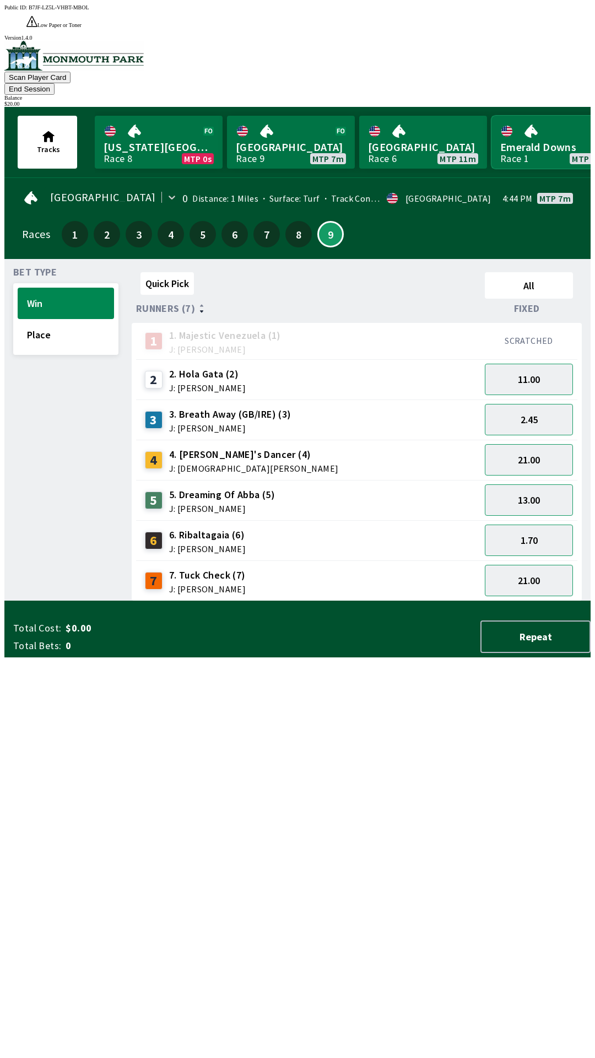
click at [529, 116] on link "Emerald Downs Race 1 MTP 13m" at bounding box center [556, 142] width 128 height 53
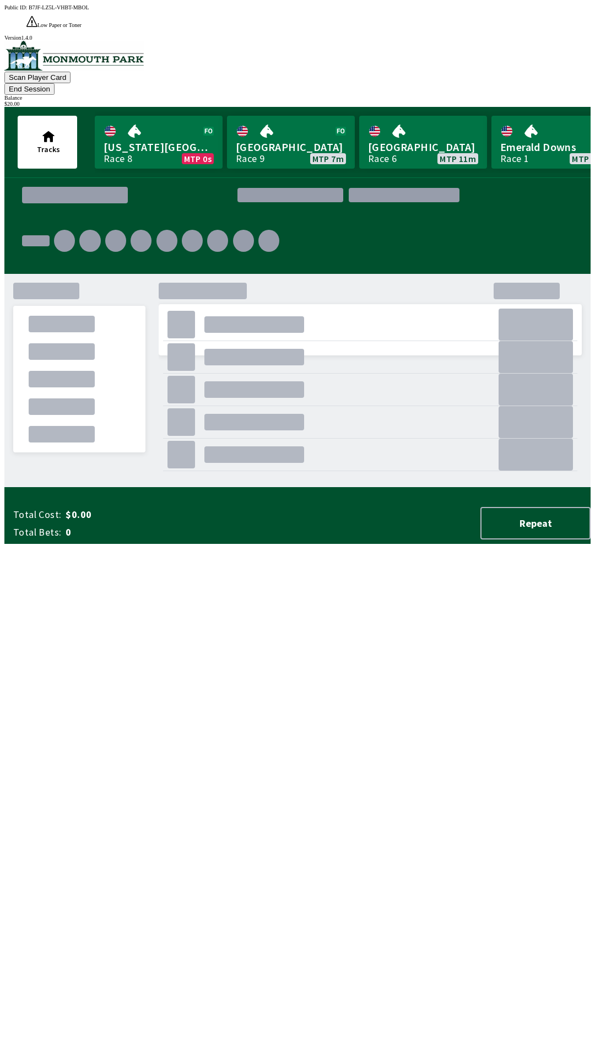
click at [55, 83] on button "End Session" at bounding box center [29, 89] width 50 height 12
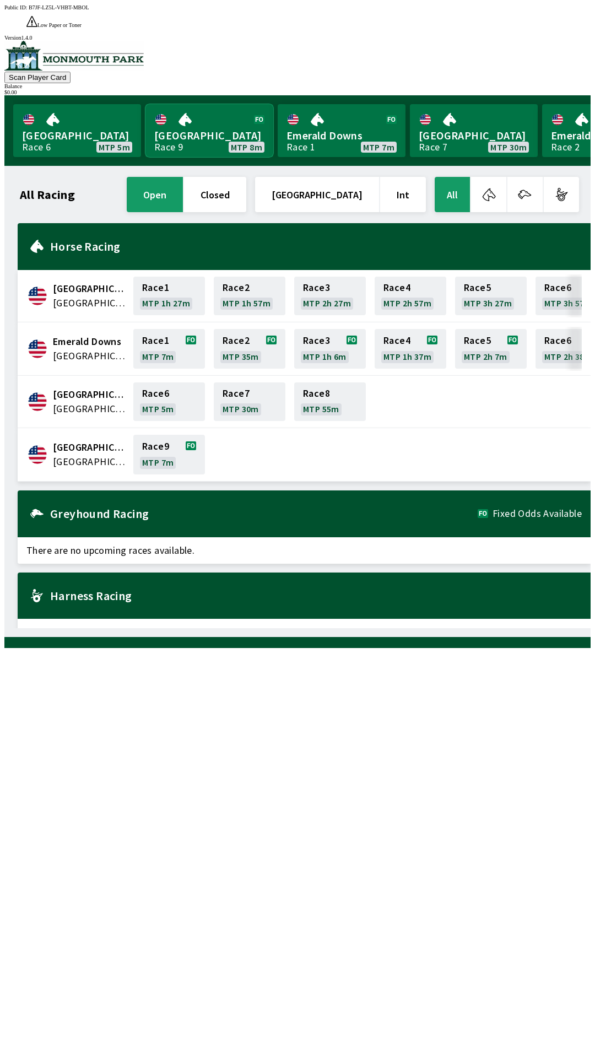
click at [203, 104] on link "[GEOGRAPHIC_DATA] Race 9 MTP 8m" at bounding box center [209, 130] width 128 height 53
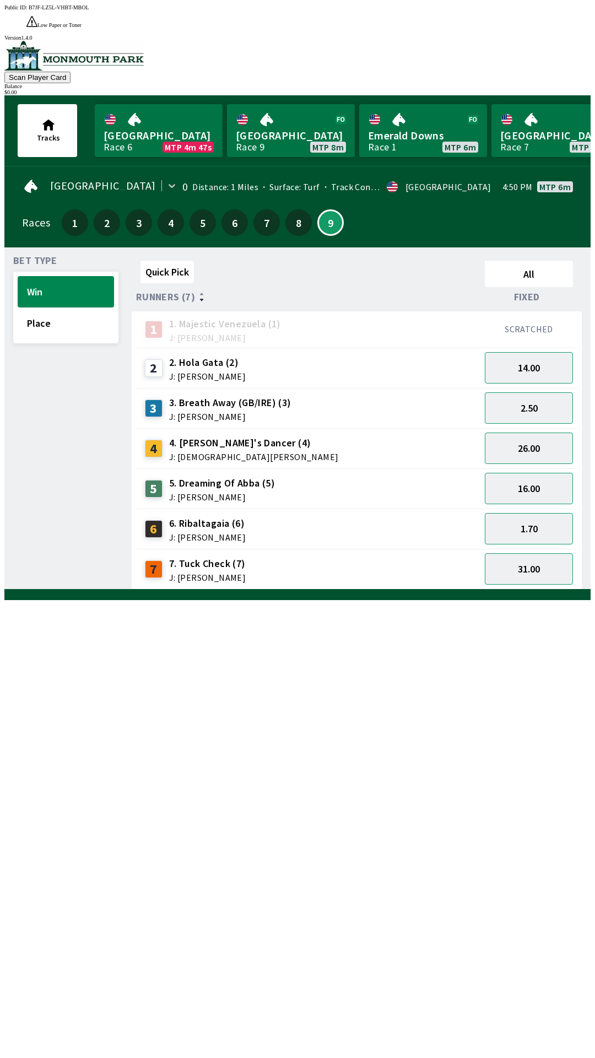
click at [500, 590] on div "Quick Pick All Runners (7) Fixed 1 1. Majestic Venezuela (1) J: [PERSON_NAME] S…" at bounding box center [361, 422] width 459 height 333
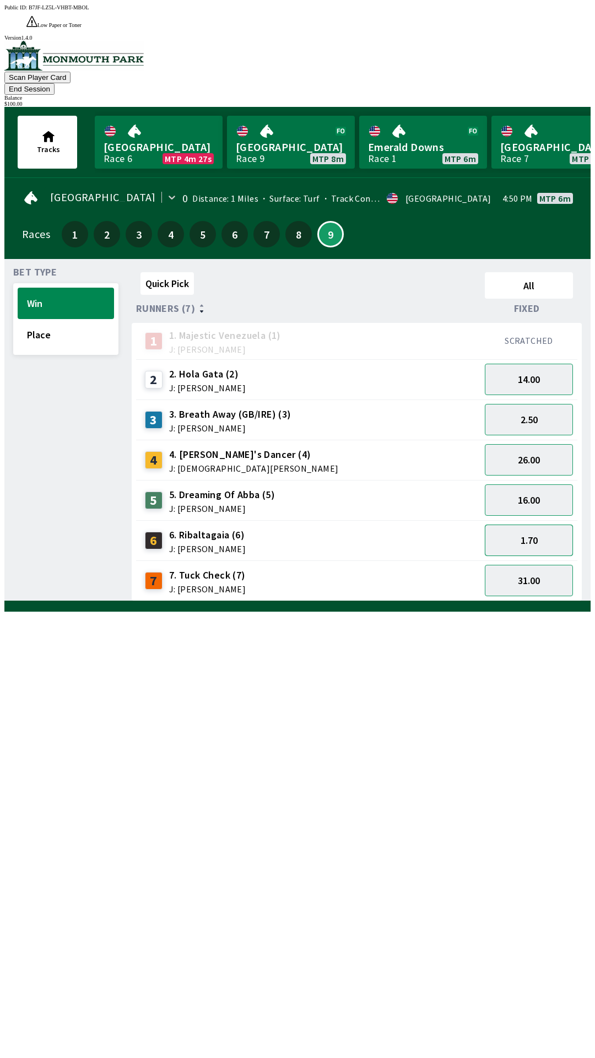
click at [536, 525] on button "1.70" at bounding box center [529, 540] width 88 height 31
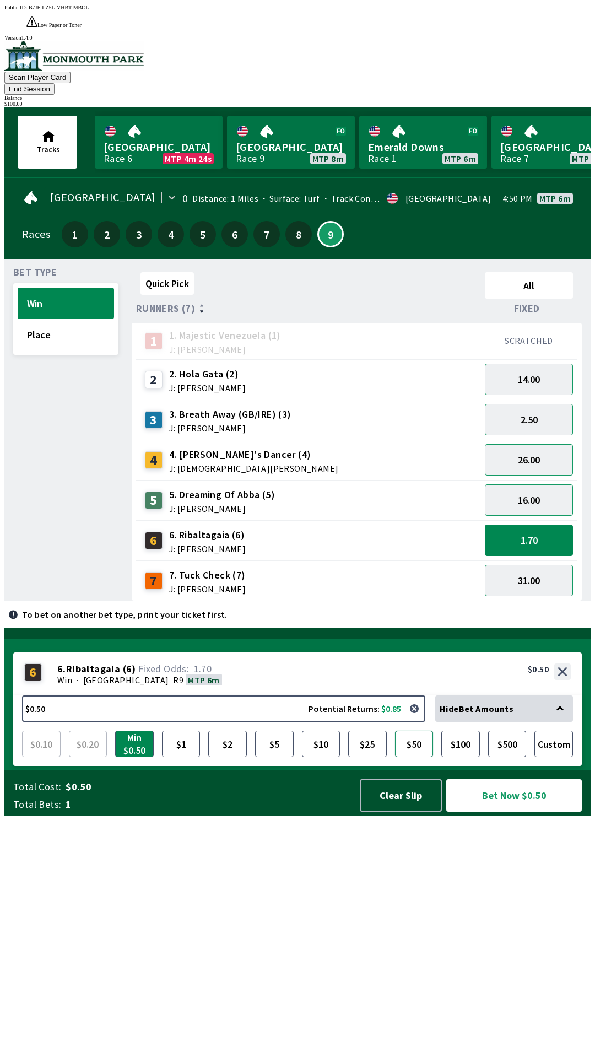
click at [419, 757] on button "$50" at bounding box center [414, 744] width 39 height 26
click at [536, 404] on button "2.50" at bounding box center [529, 419] width 88 height 31
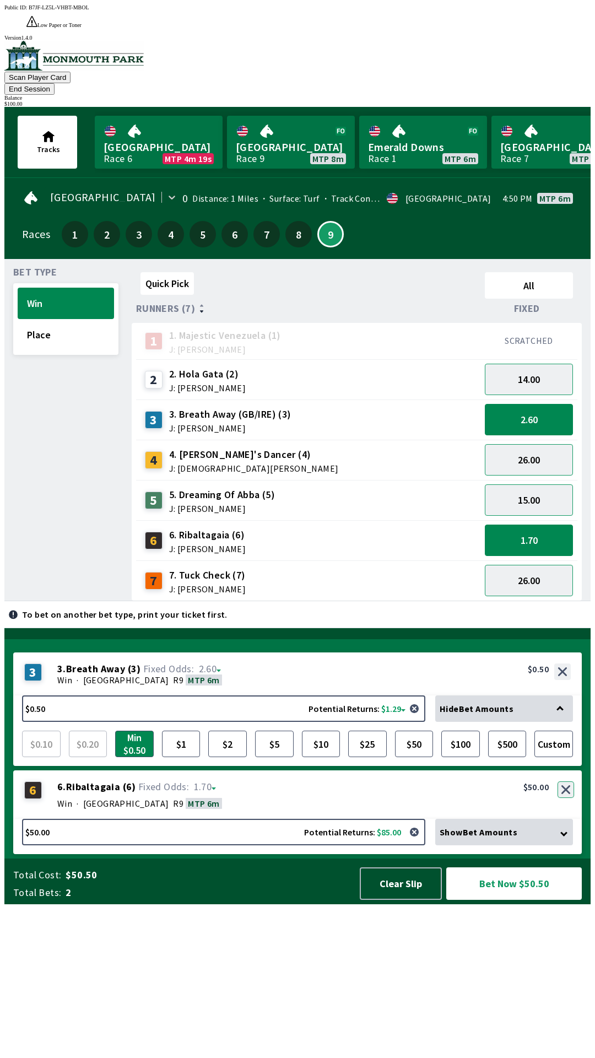
click at [567, 798] on button "button" at bounding box center [566, 789] width 17 height 17
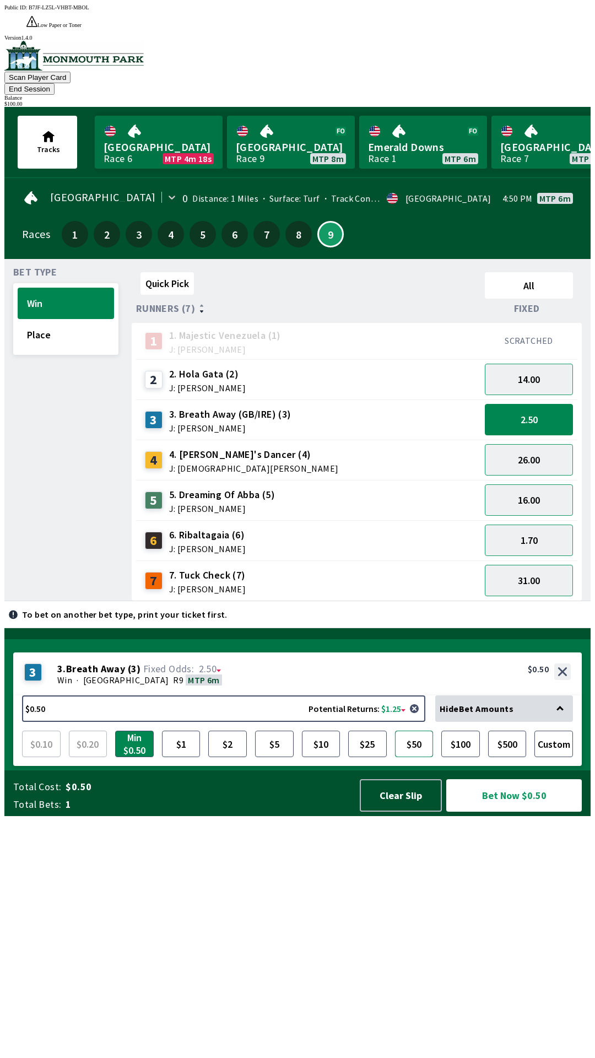
click at [416, 757] on button "$50" at bounding box center [414, 744] width 39 height 26
click at [461, 757] on button "$100" at bounding box center [460, 744] width 39 height 26
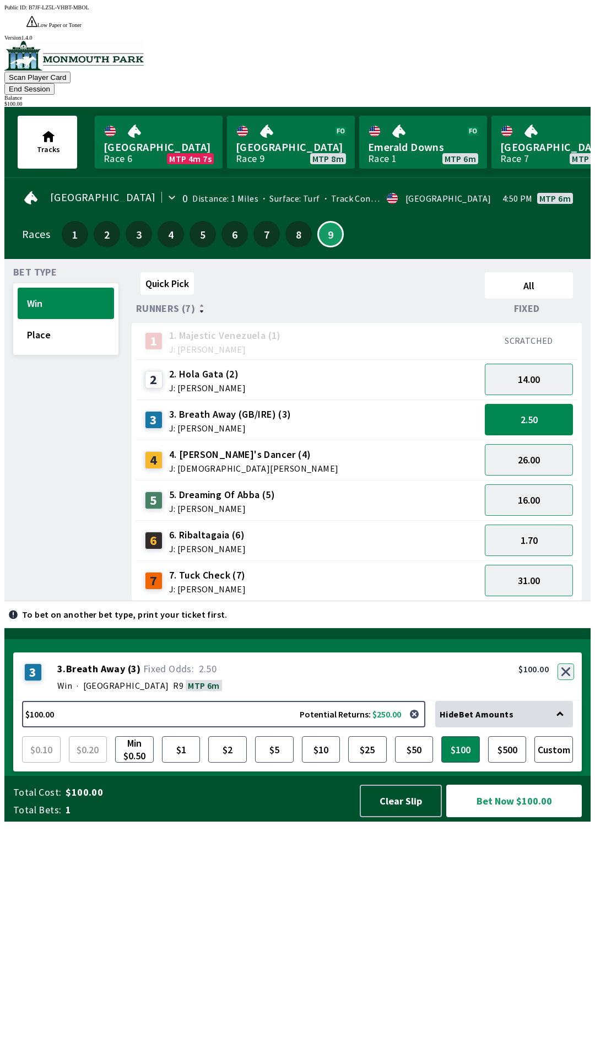
click at [567, 680] on button "button" at bounding box center [566, 672] width 17 height 17
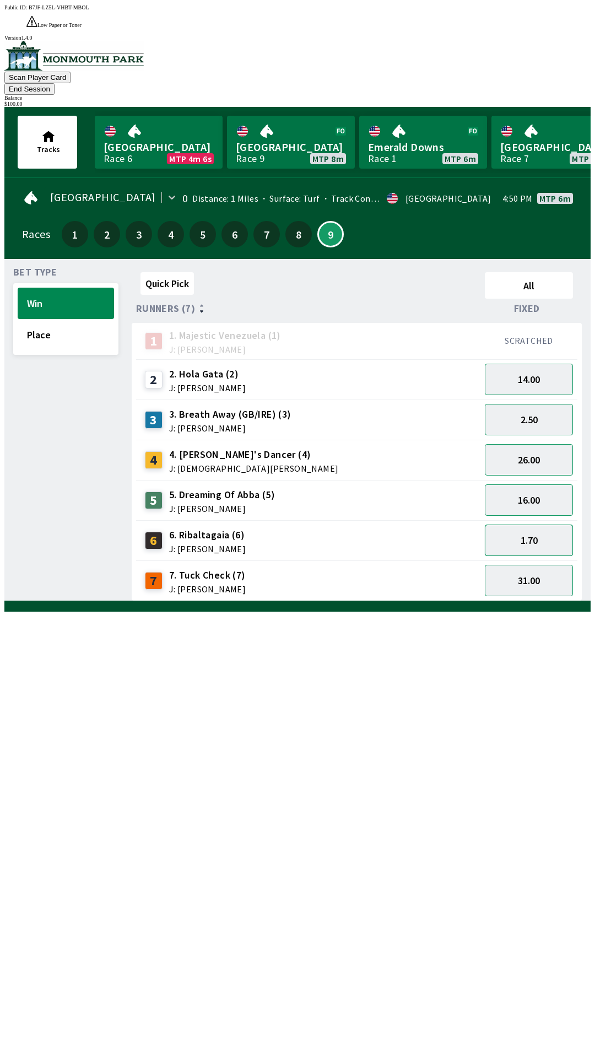
click at [540, 525] on button "1.70" at bounding box center [529, 540] width 88 height 31
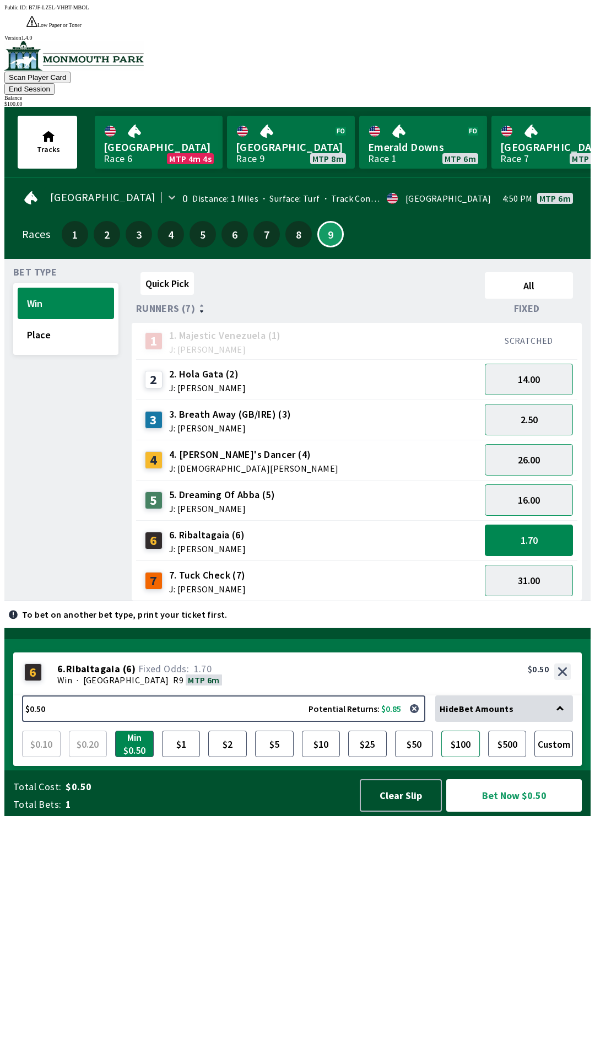
click at [458, 757] on button "$100" at bounding box center [460, 744] width 39 height 26
click at [456, 757] on button "$100" at bounding box center [460, 744] width 39 height 26
click at [457, 757] on button "$100" at bounding box center [460, 744] width 39 height 26
click at [541, 444] on button "26.00" at bounding box center [529, 459] width 88 height 31
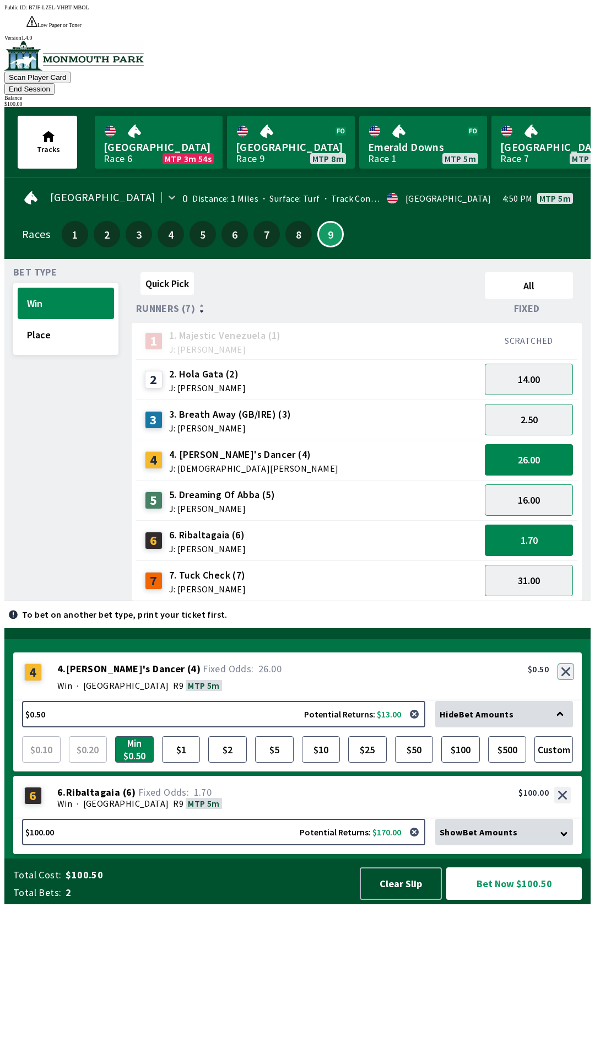
click at [568, 680] on button "button" at bounding box center [566, 672] width 17 height 17
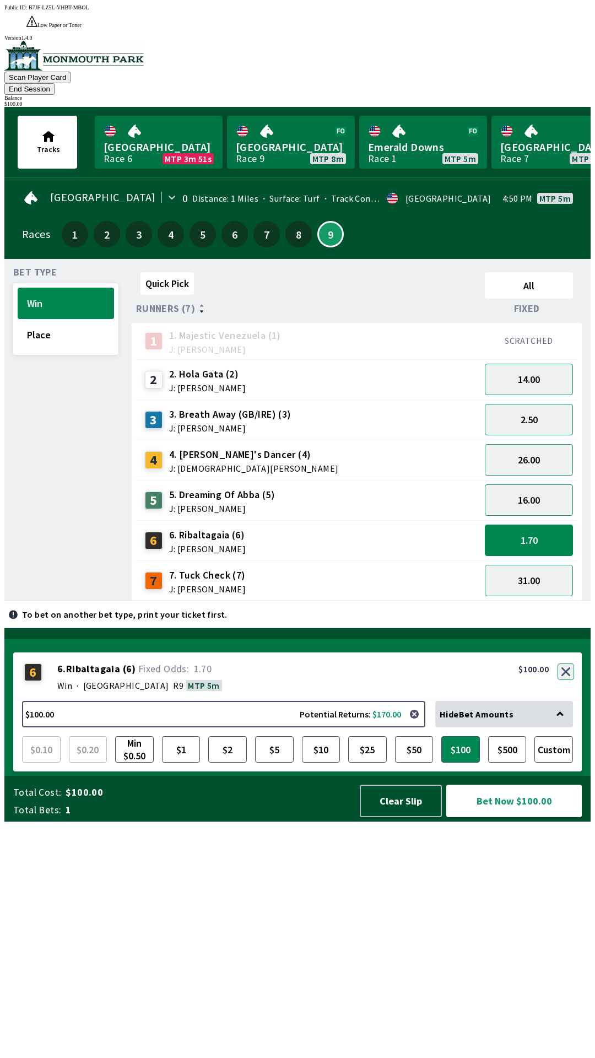
click at [566, 680] on button "button" at bounding box center [566, 672] width 17 height 17
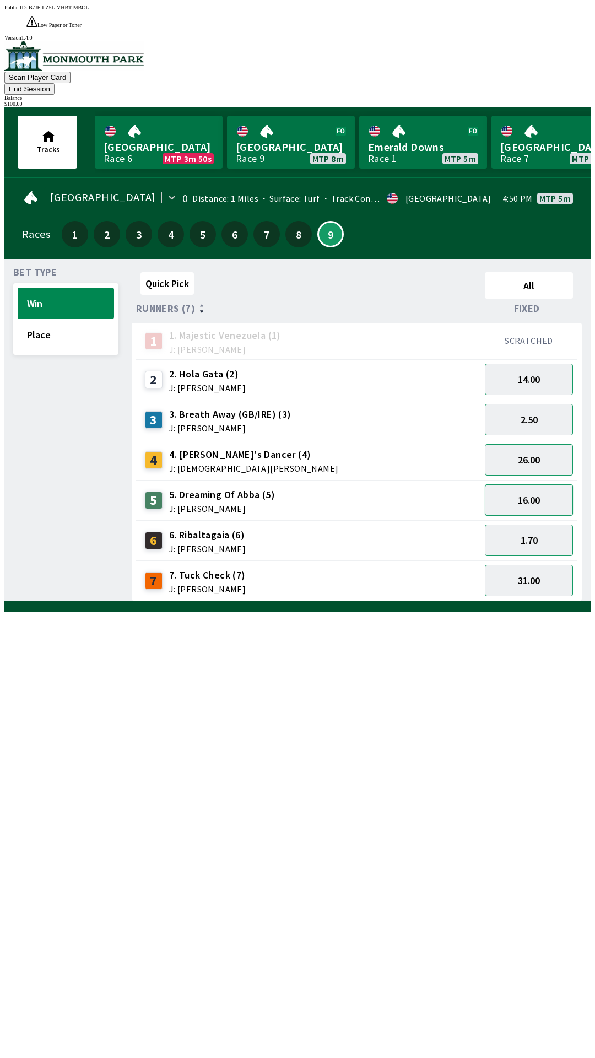
click at [539, 484] on button "16.00" at bounding box center [529, 499] width 88 height 31
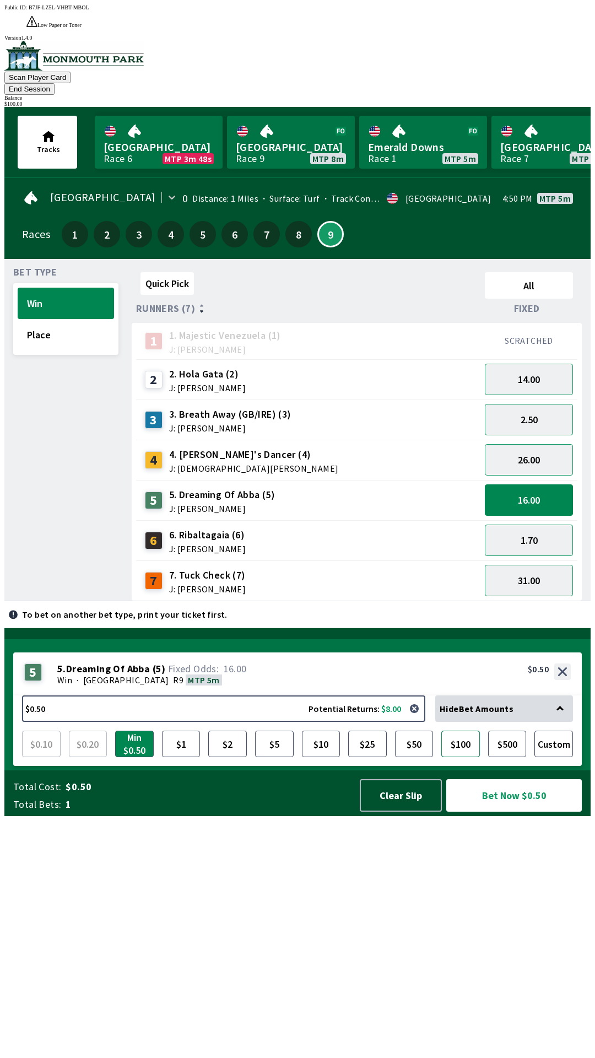
click at [463, 757] on button "$100" at bounding box center [460, 744] width 39 height 26
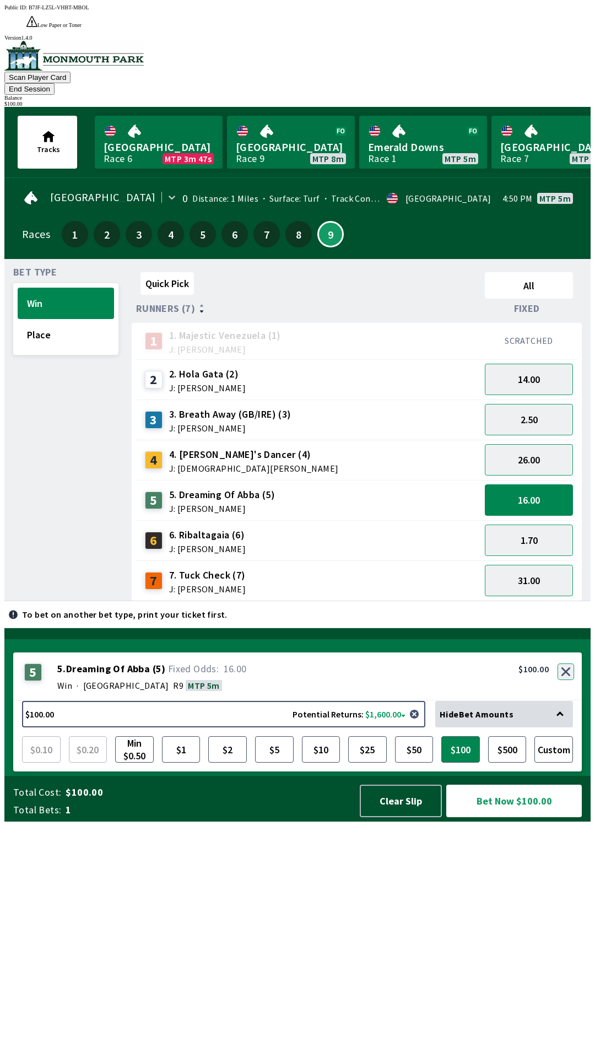
click at [570, 680] on button "button" at bounding box center [566, 672] width 17 height 17
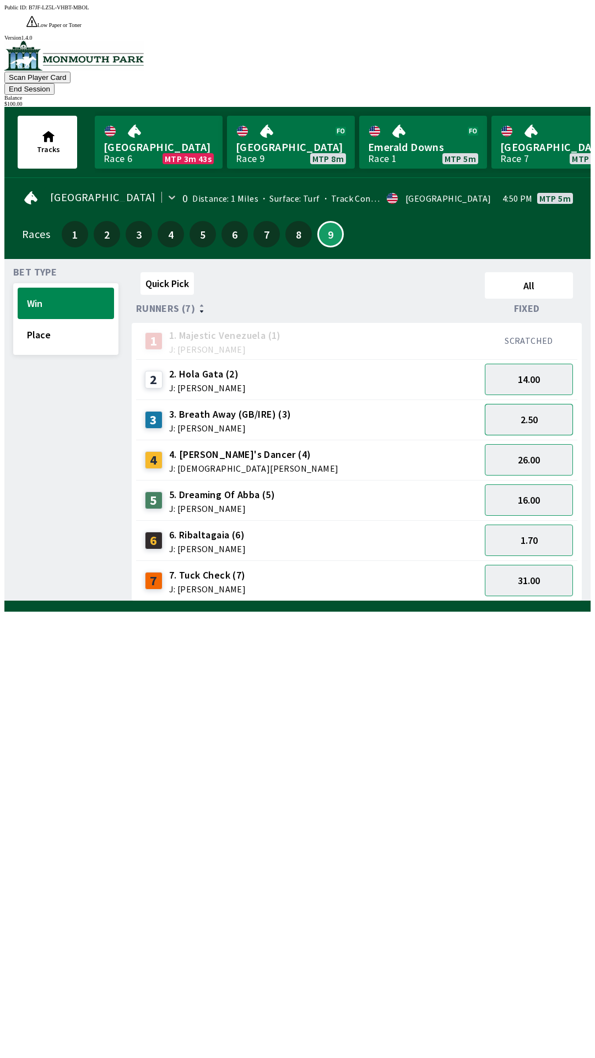
click at [540, 404] on button "2.50" at bounding box center [529, 419] width 88 height 31
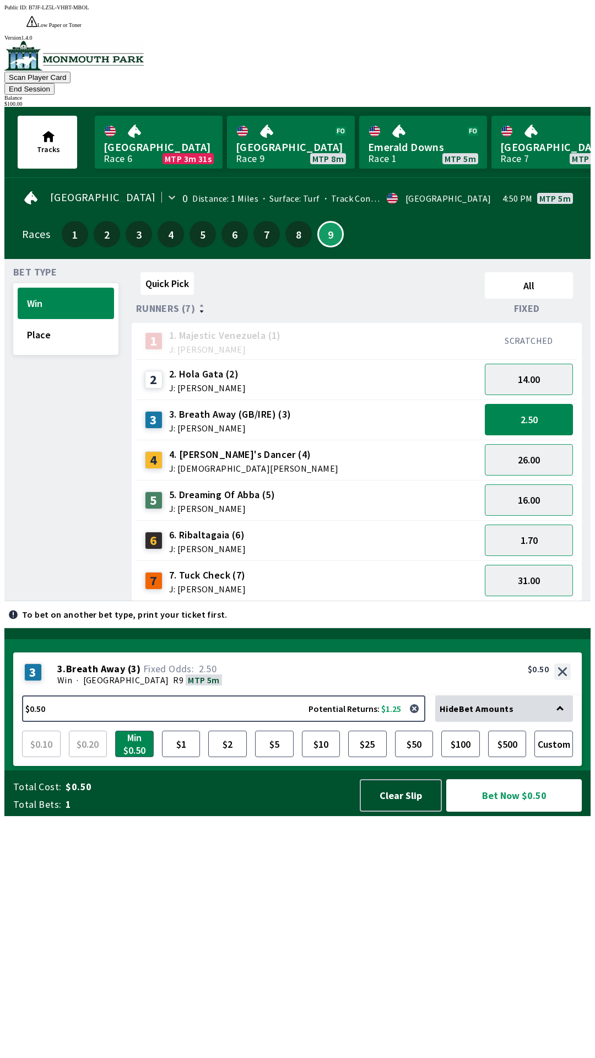
click at [560, 722] on div "Hide Bet Amounts" at bounding box center [504, 708] width 138 height 26
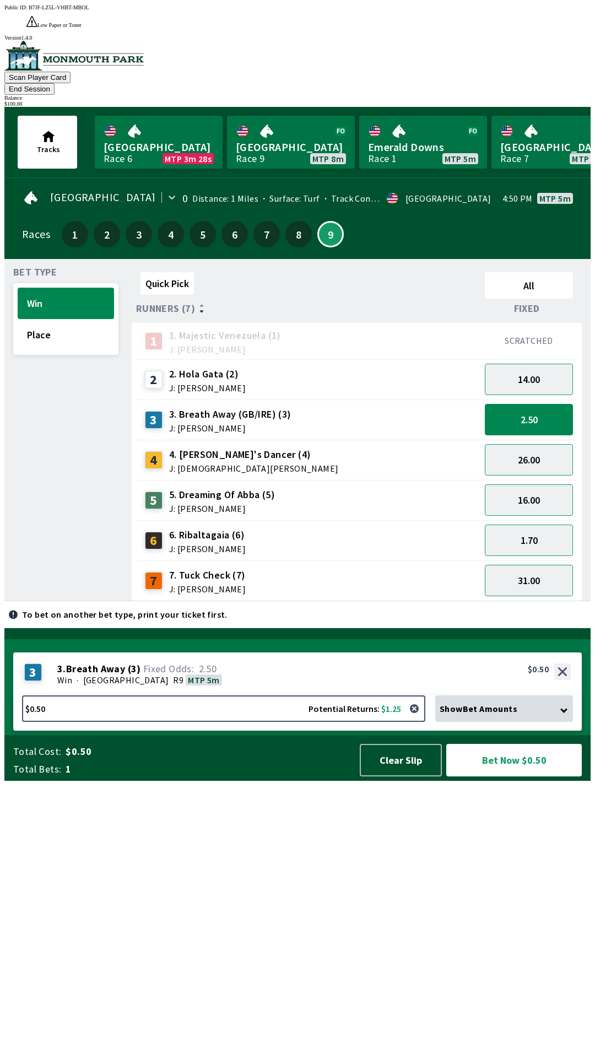
click at [568, 713] on icon at bounding box center [563, 709] width 7 height 7
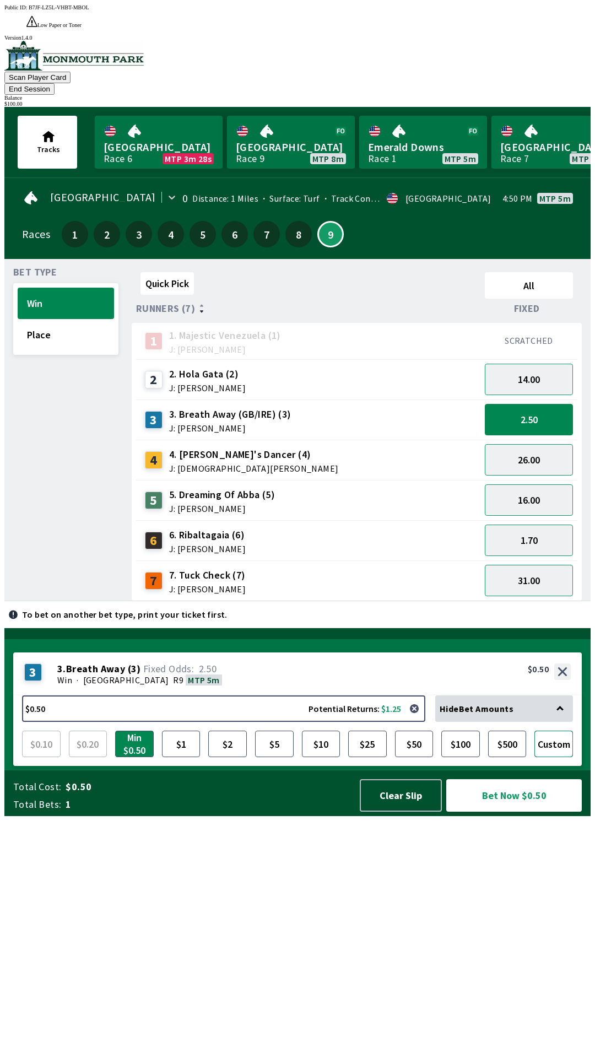
click at [558, 757] on button "Custom" at bounding box center [554, 744] width 39 height 26
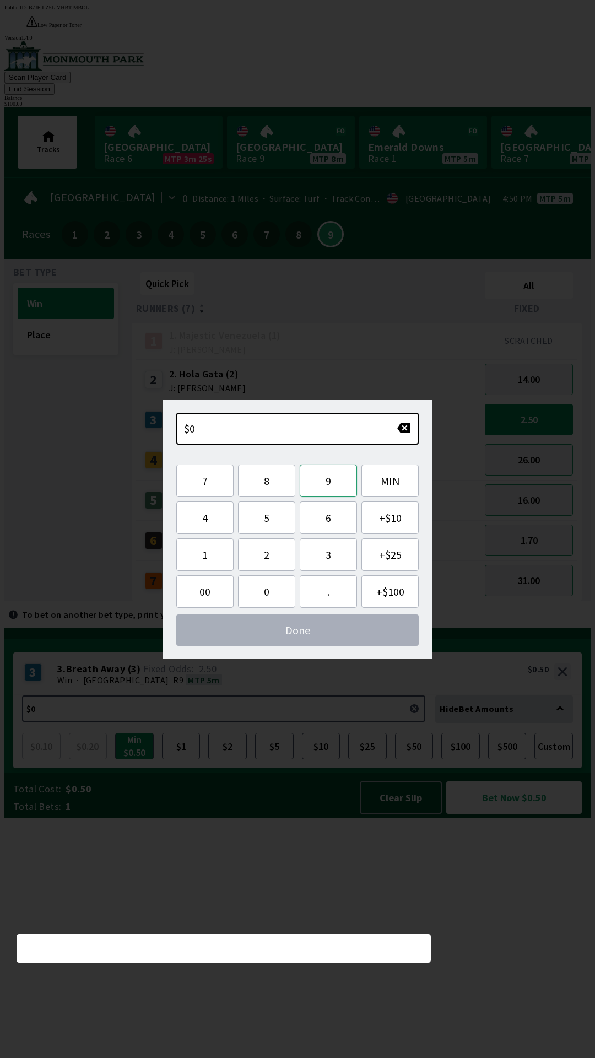
click at [334, 483] on button "9" at bounding box center [328, 481] width 57 height 33
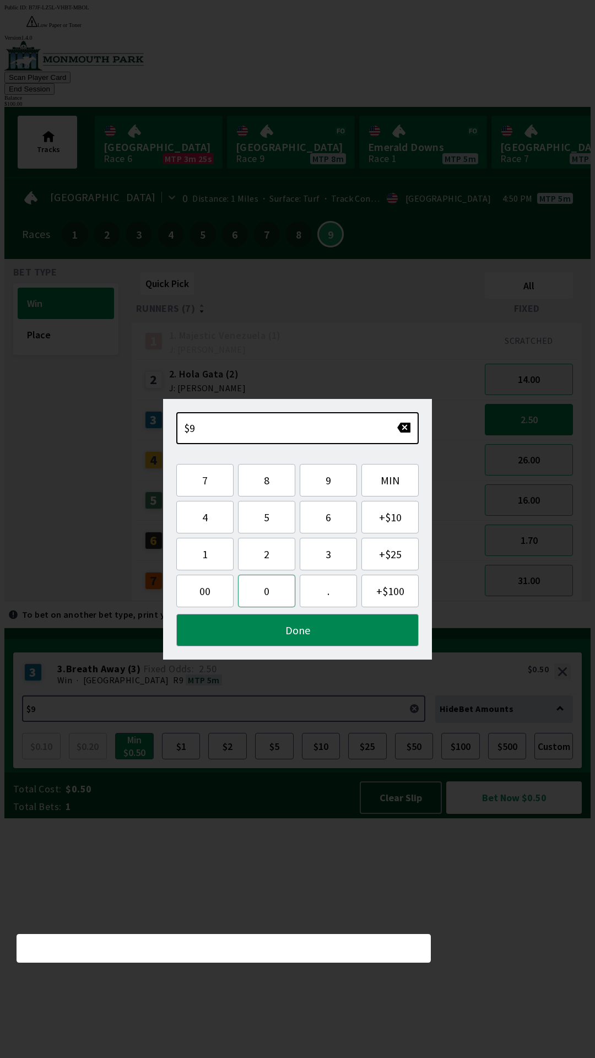
click at [269, 593] on button "0" at bounding box center [266, 591] width 57 height 33
click at [338, 635] on button "Done" at bounding box center [297, 630] width 242 height 33
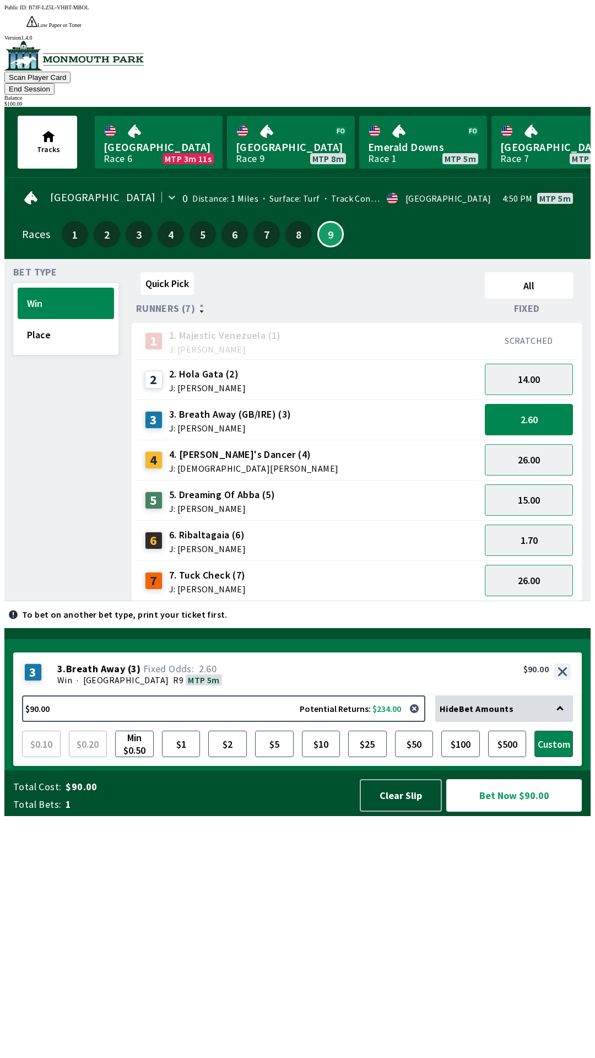
click at [509, 812] on button "Bet Now $90.00" at bounding box center [514, 795] width 136 height 33
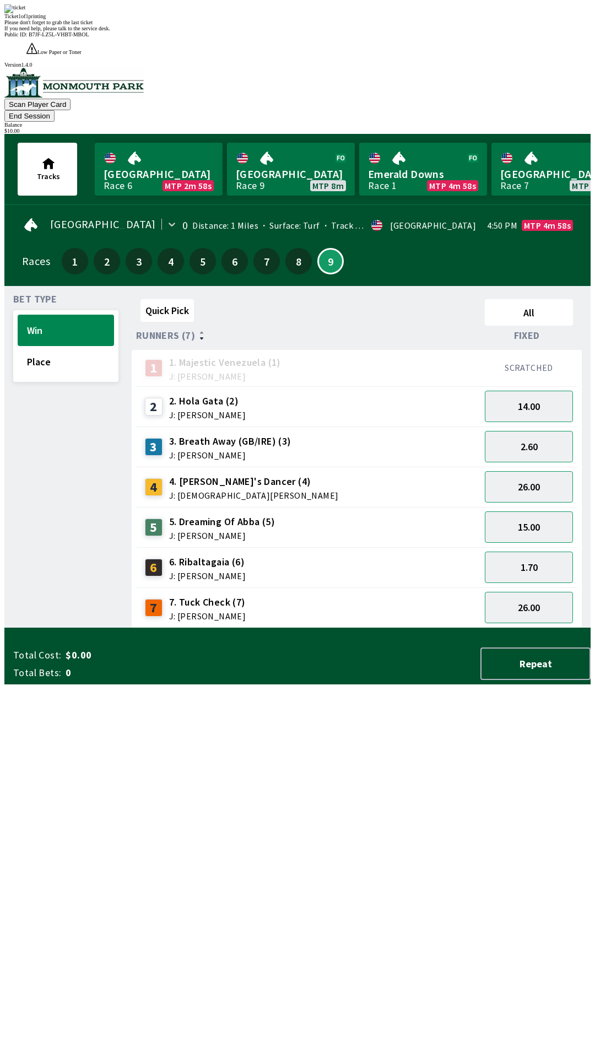
click at [447, 628] on div "Quick Pick All Runners (7) Fixed 1 1. Majestic Venezuela (1) J: [PERSON_NAME] S…" at bounding box center [361, 461] width 459 height 333
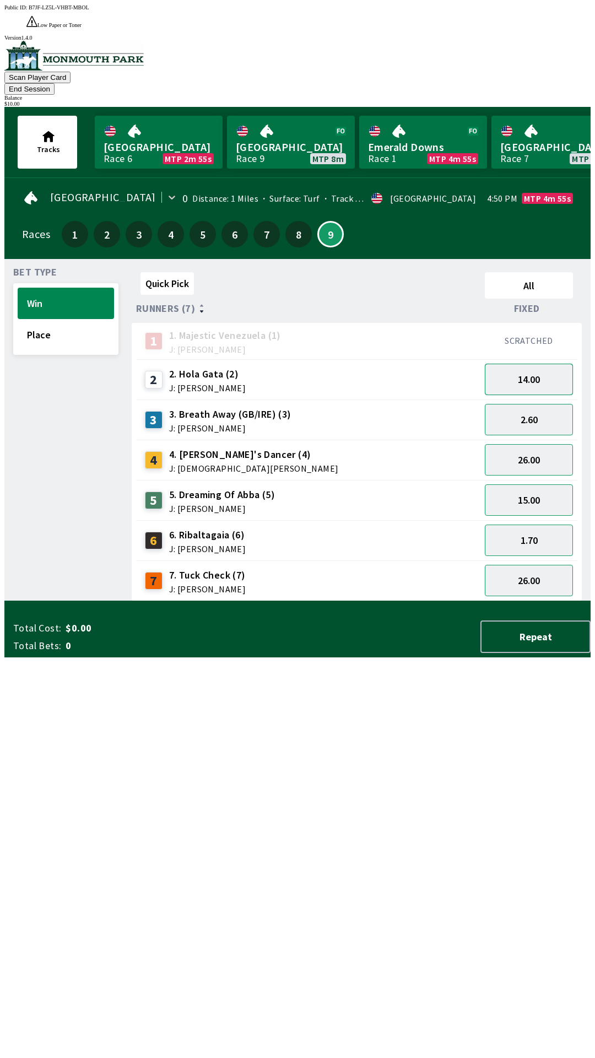
click at [546, 364] on button "14.00" at bounding box center [529, 379] width 88 height 31
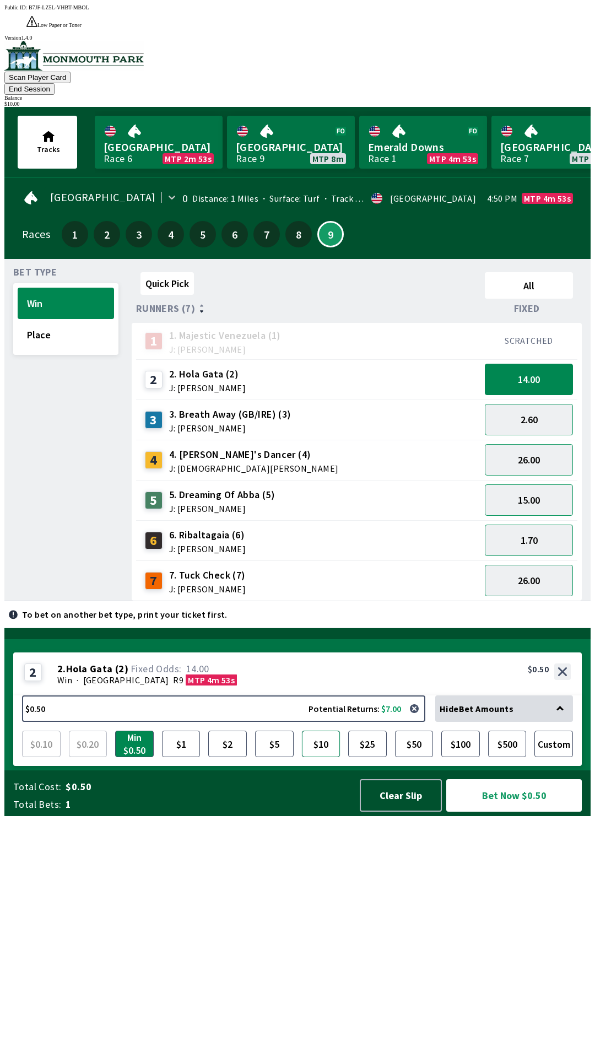
click at [321, 757] on button "$10" at bounding box center [321, 744] width 39 height 26
click at [505, 812] on button "Bet Now $10.00" at bounding box center [514, 795] width 136 height 33
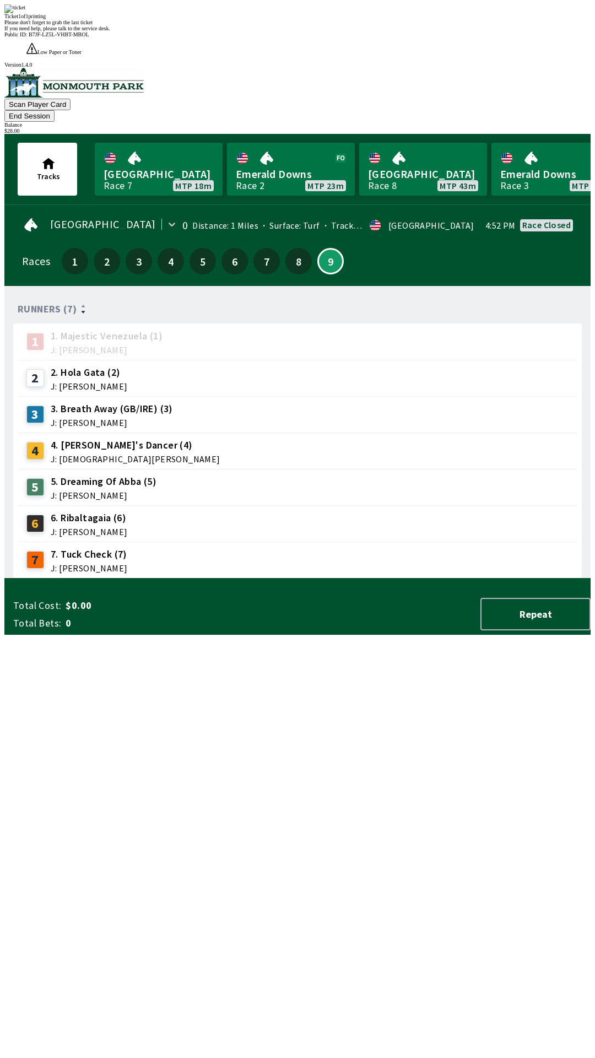
click at [504, 579] on div "Runners (7) 1 1. Majestic Venezuela (1) J: [PERSON_NAME] 2 2. [PERSON_NAME] (2)…" at bounding box center [302, 437] width 578 height 284
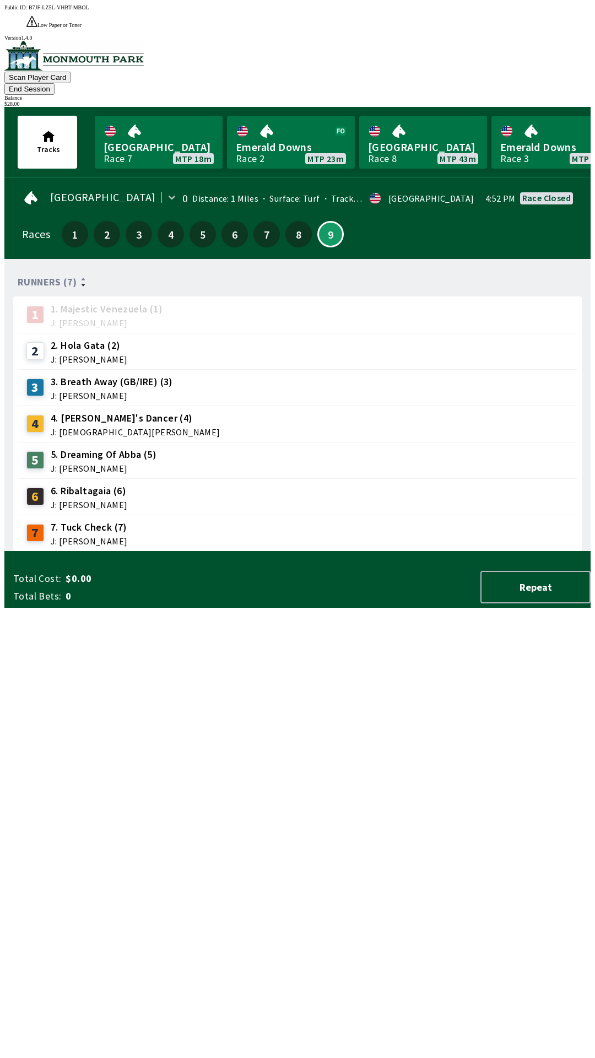
click at [55, 83] on button "End Session" at bounding box center [29, 89] width 50 height 12
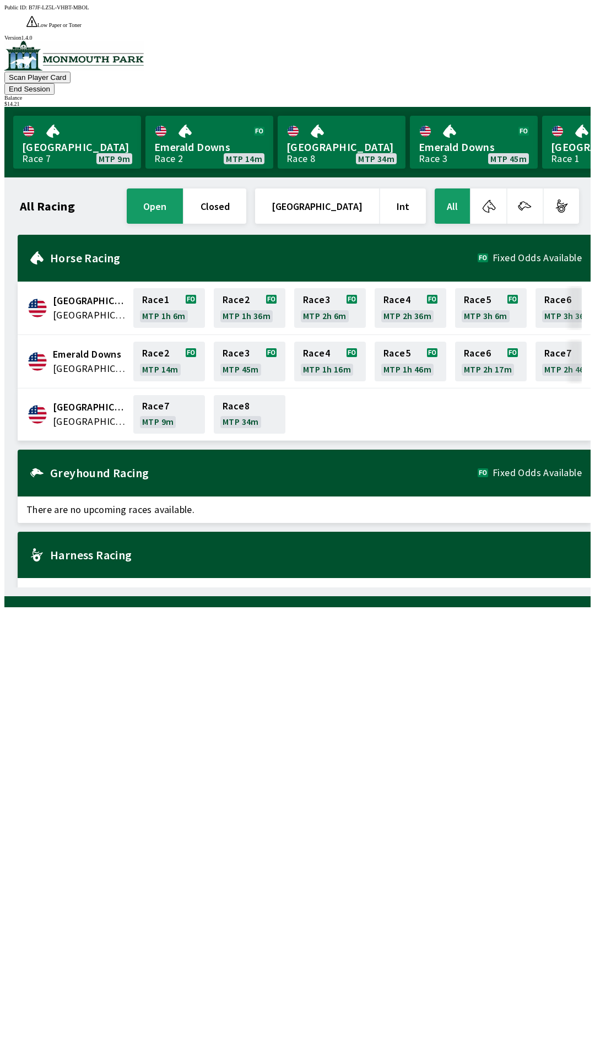
click at [55, 83] on button "End Session" at bounding box center [29, 89] width 50 height 12
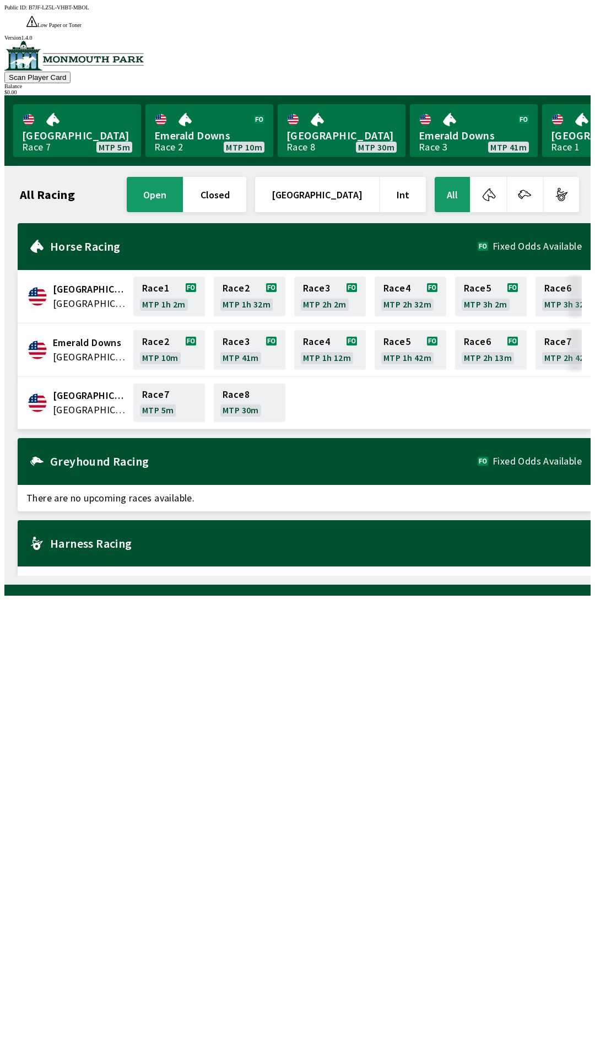
click at [395, 520] on div "Harness Racing" at bounding box center [304, 543] width 573 height 47
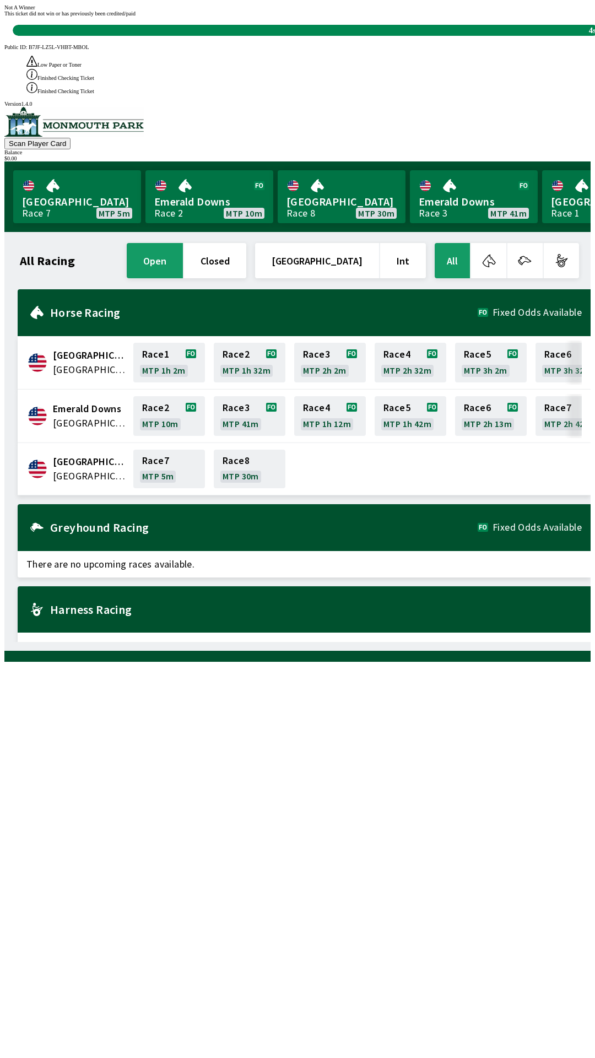
click at [412, 36] on div "This ticket did not win or has previously been credited/paid 4s" at bounding box center [297, 22] width 586 height 25
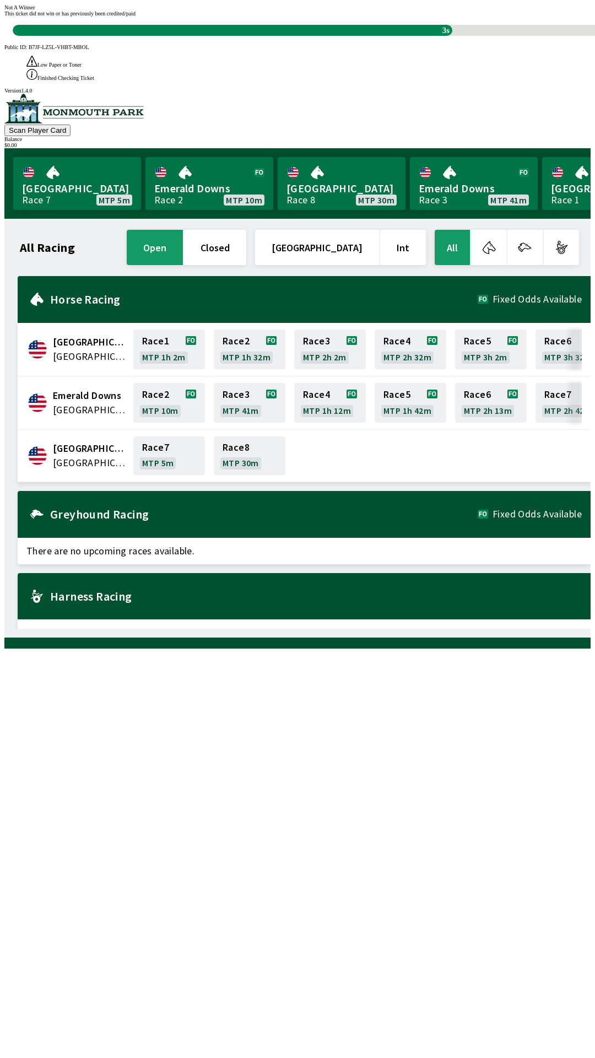
click at [412, 36] on div "Not A Winner This ticket did not win or has previously been credited/paid 3s" at bounding box center [297, 19] width 586 height 31
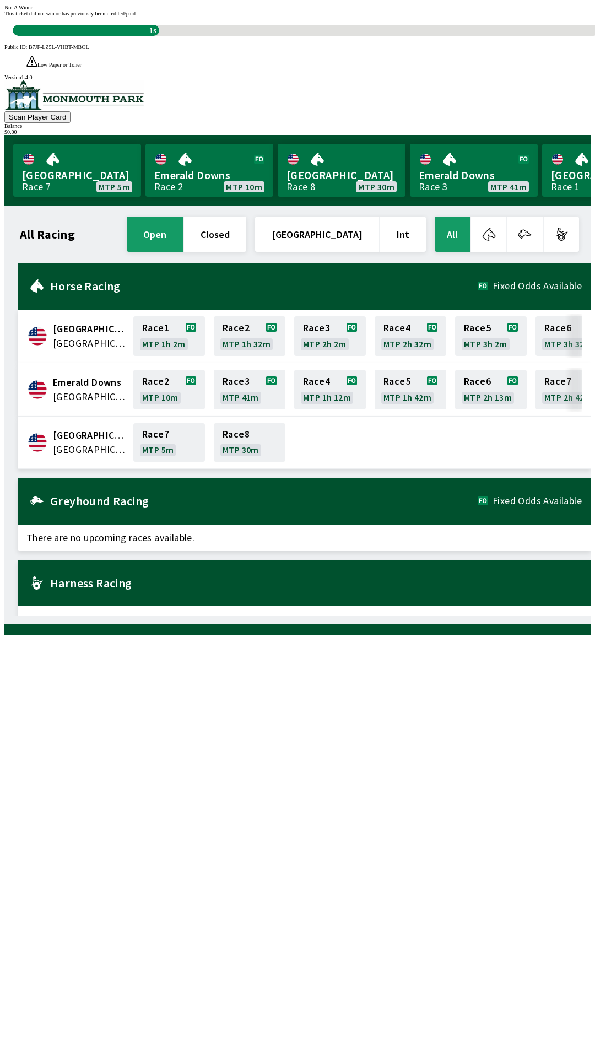
click at [405, 36] on div "1s" at bounding box center [306, 30] width 586 height 11
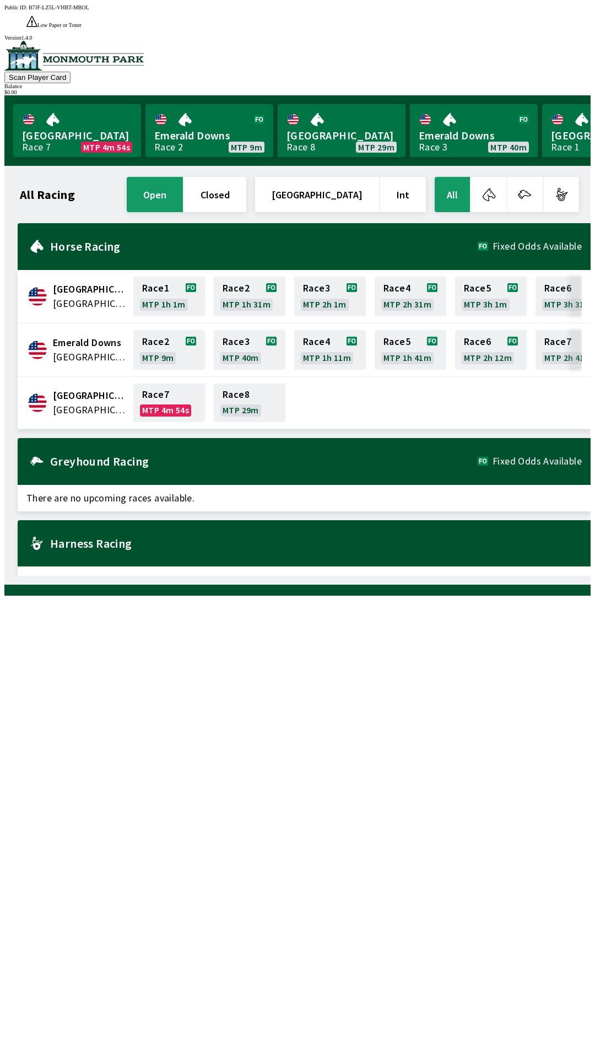
click at [507, 457] on span "Fixed Odds Available" at bounding box center [537, 461] width 89 height 9
click at [560, 457] on span "Fixed Odds Available" at bounding box center [537, 461] width 89 height 9
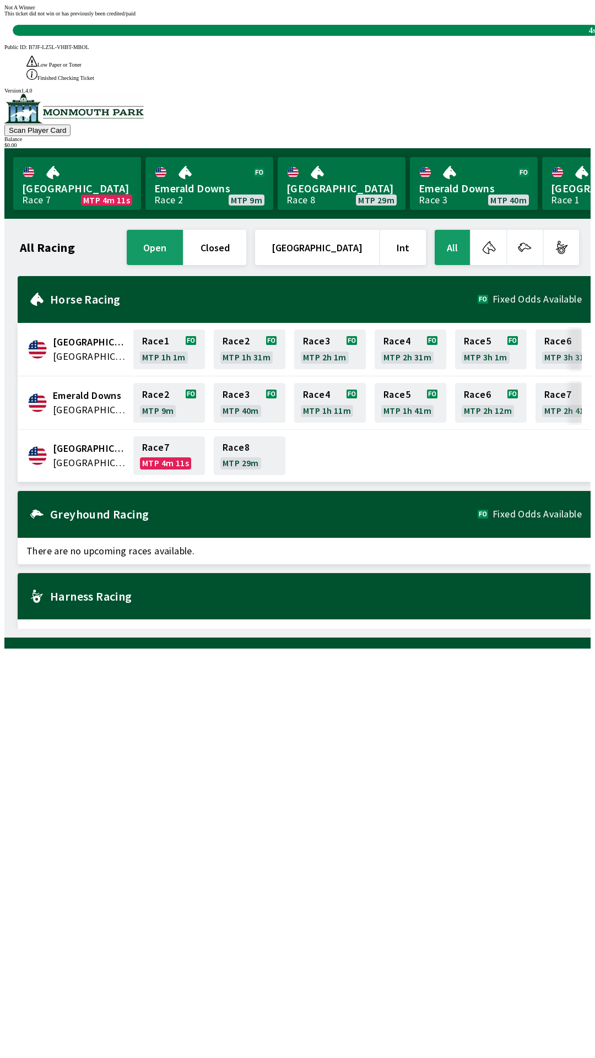
click at [427, 36] on div "This ticket did not win or has previously been credited/paid 4s" at bounding box center [297, 22] width 586 height 25
click at [438, 36] on div "Not A Winner This ticket did not win or has previously been credited/paid 3s" at bounding box center [297, 19] width 586 height 31
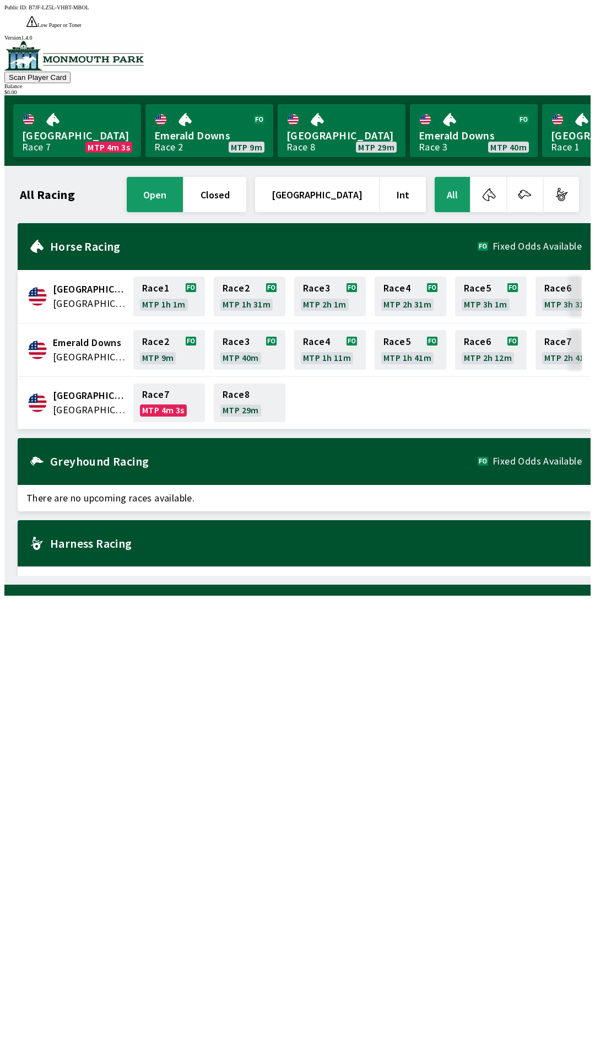
click at [346, 457] on h2 "Greyhound Racing" at bounding box center [264, 461] width 428 height 9
click at [337, 452] on div "Greyhound Racing Fixed Odds Available" at bounding box center [304, 461] width 573 height 47
click at [310, 539] on h2 "Harness Racing" at bounding box center [316, 543] width 532 height 9
click at [311, 528] on div "Harness Racing" at bounding box center [304, 543] width 573 height 47
click at [326, 527] on div "Harness Racing" at bounding box center [304, 543] width 573 height 47
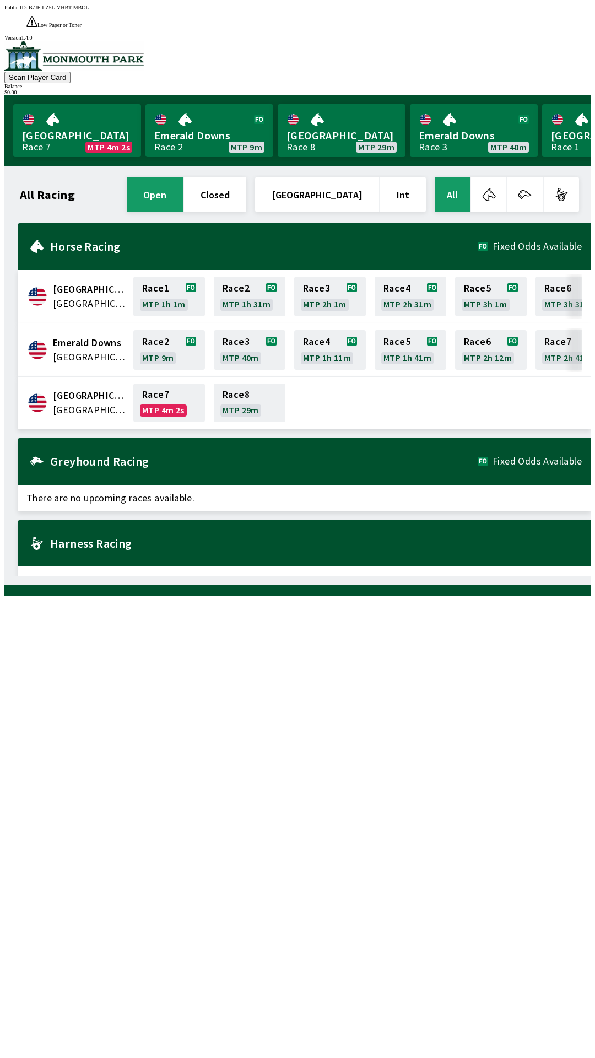
click at [386, 457] on h2 "Greyhound Racing" at bounding box center [264, 461] width 428 height 9
click at [404, 438] on div "Greyhound Racing Fixed Odds Available" at bounding box center [304, 461] width 573 height 47
click at [458, 177] on button "All" at bounding box center [452, 194] width 35 height 35
click at [456, 177] on button "All" at bounding box center [452, 194] width 35 height 35
click at [183, 177] on button "open" at bounding box center [155, 194] width 56 height 35
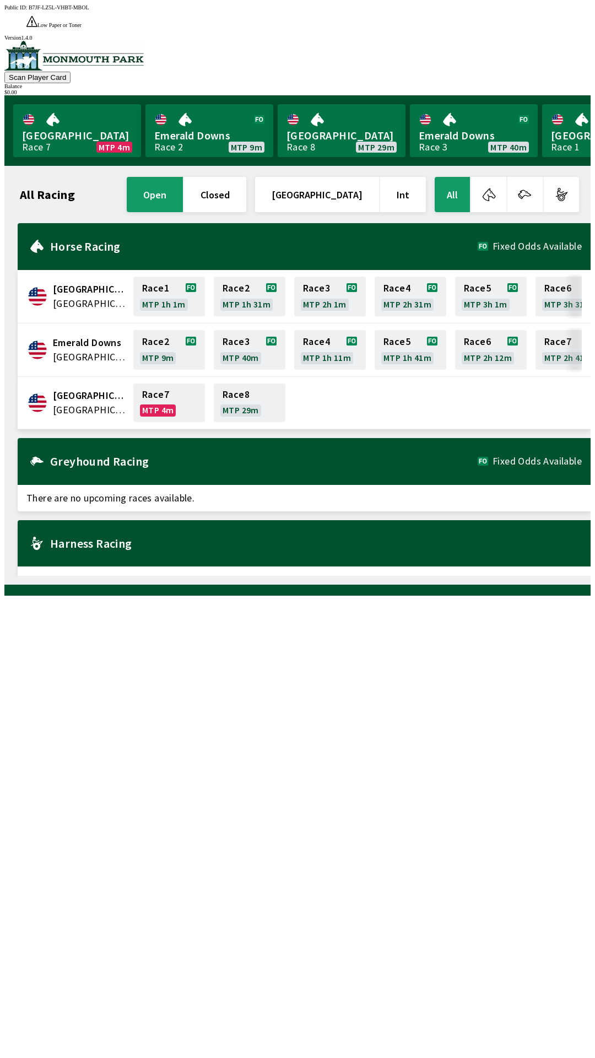
click at [183, 182] on button "open" at bounding box center [155, 194] width 56 height 35
click at [183, 180] on button "open" at bounding box center [155, 194] width 56 height 35
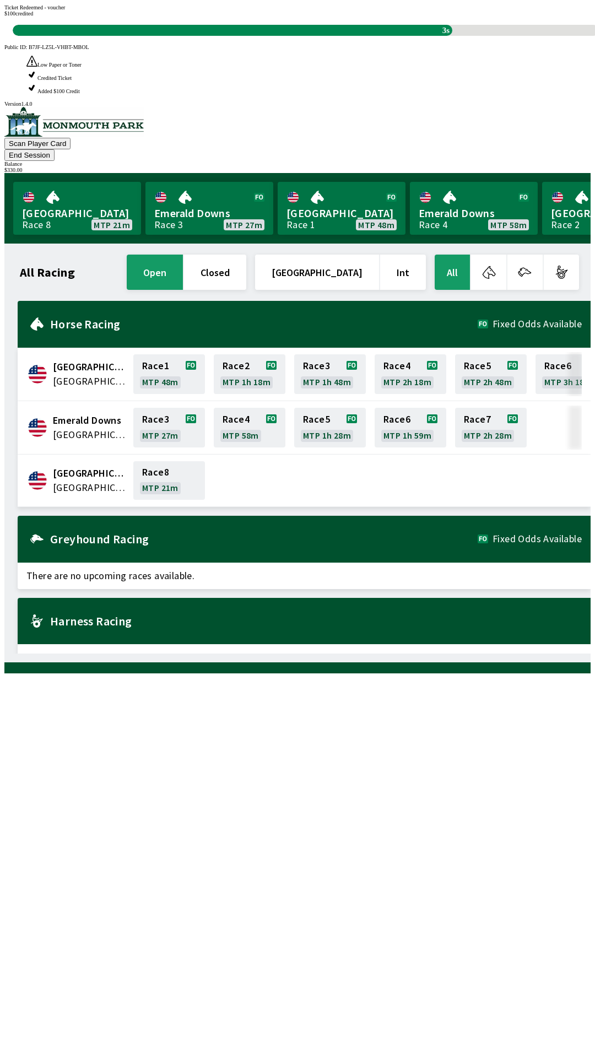
click at [55, 149] on button "End Session" at bounding box center [29, 155] width 50 height 12
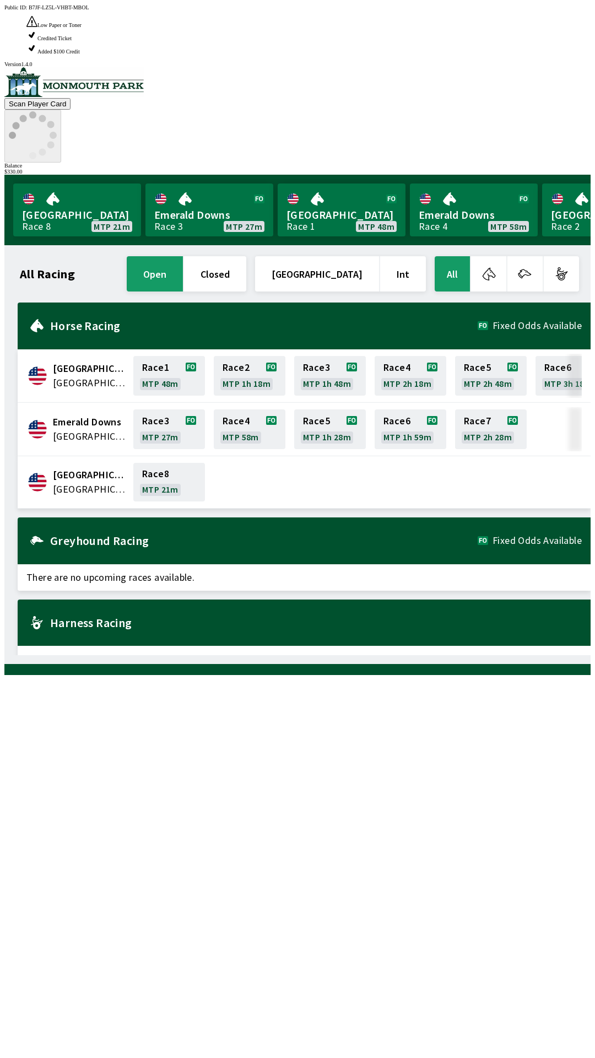
click at [57, 111] on icon at bounding box center [33, 135] width 48 height 48
